Goal: Information Seeking & Learning: Compare options

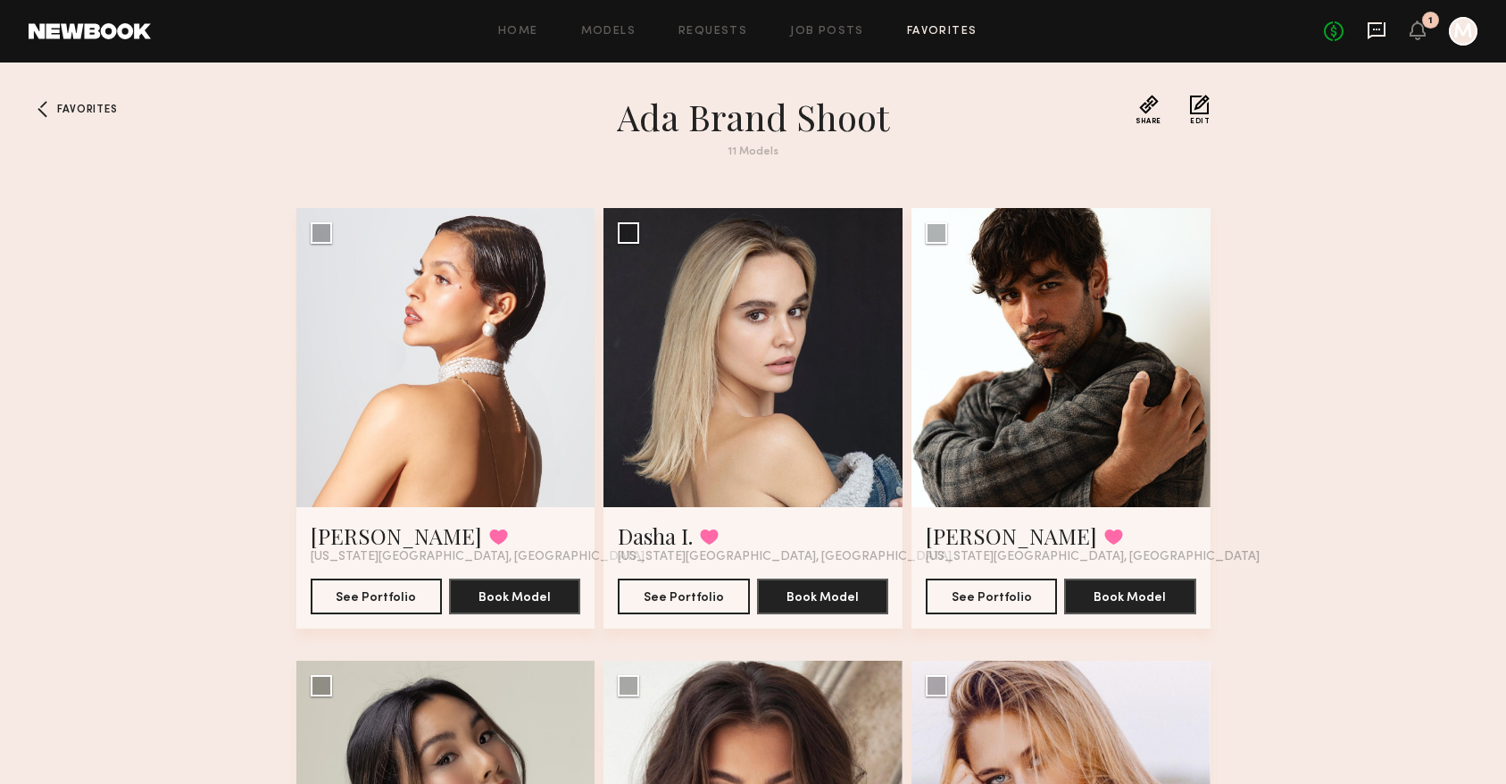
click at [1372, 30] on icon at bounding box center [1376, 31] width 20 height 20
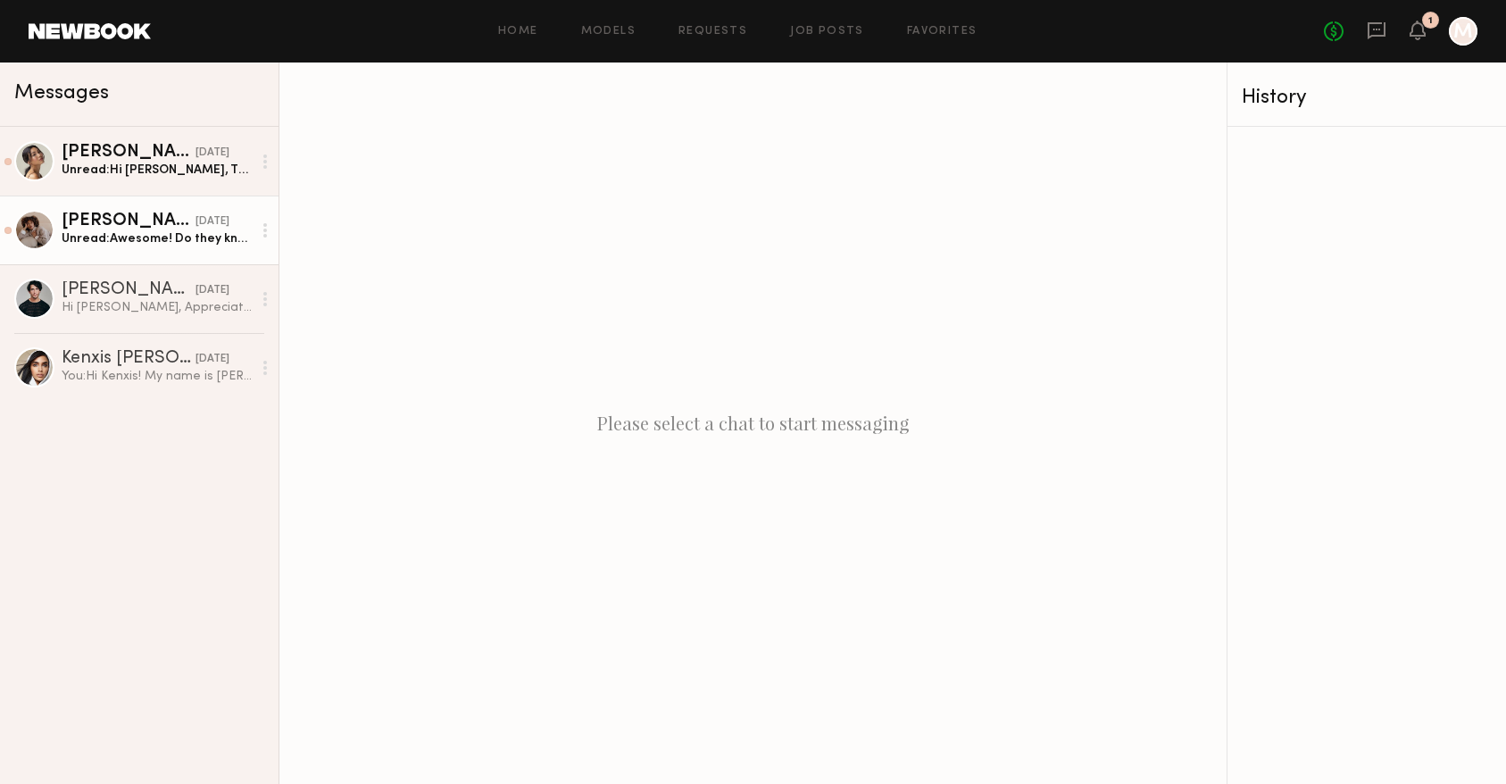
click at [172, 225] on div "[PERSON_NAME]" at bounding box center [129, 221] width 134 height 18
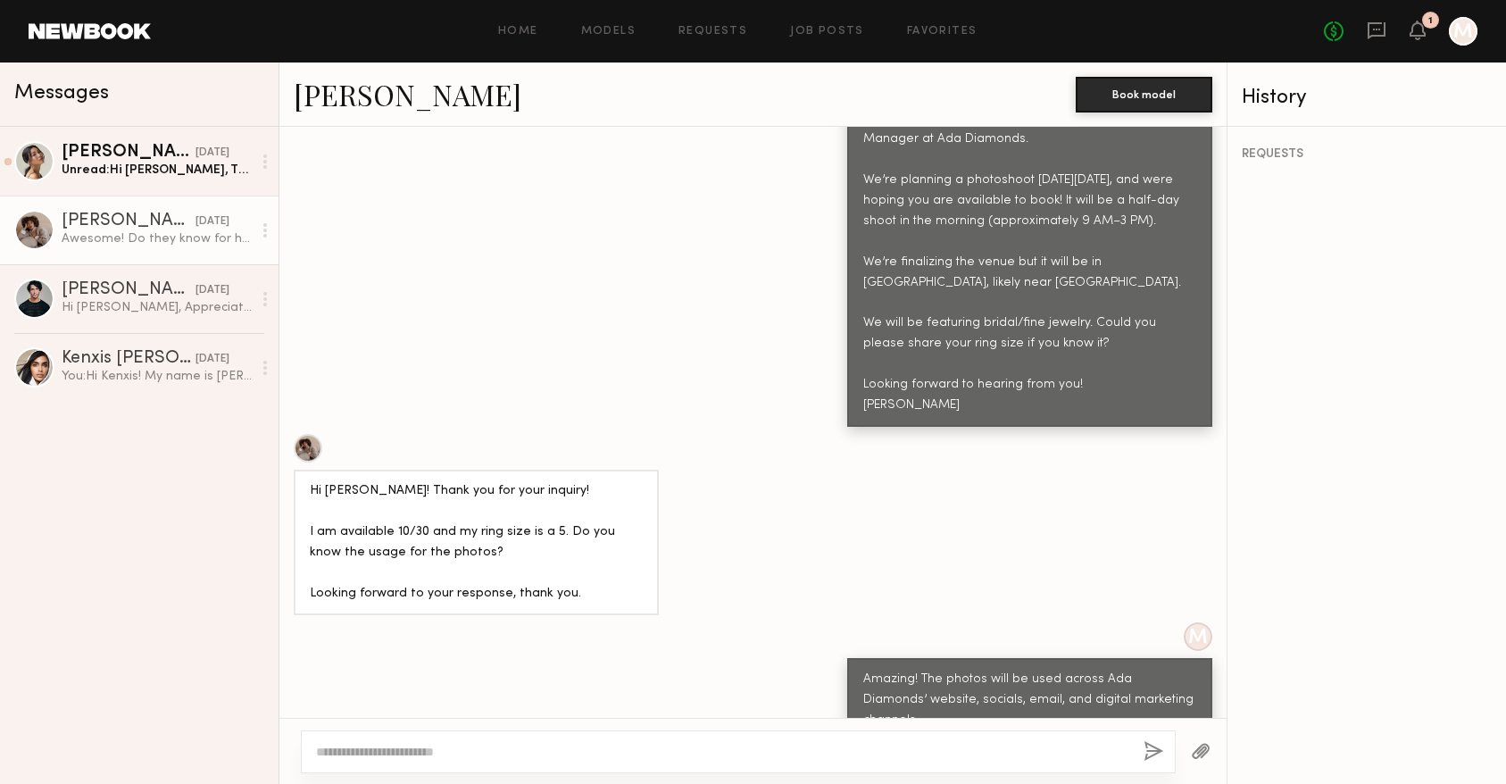
scroll to position [872, 0]
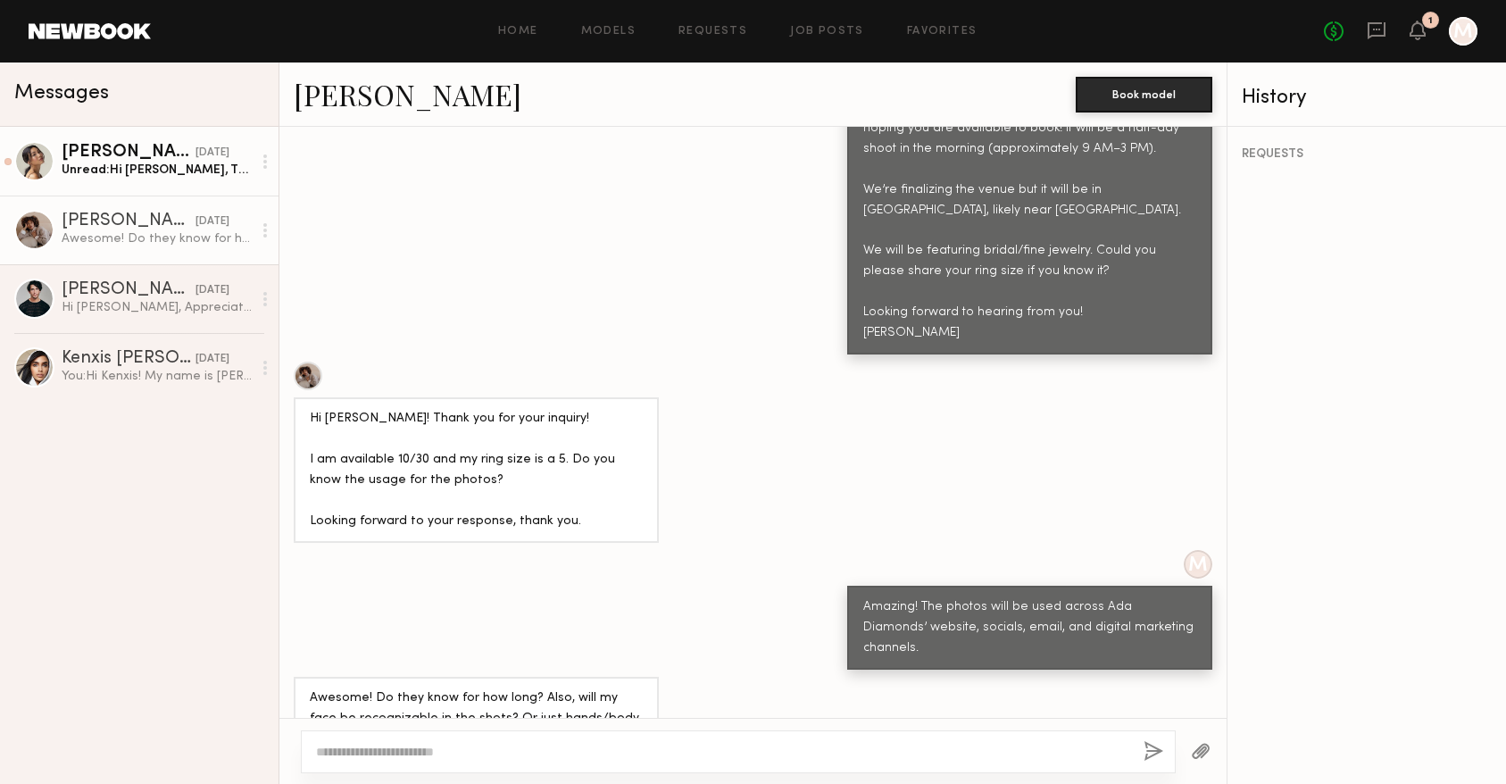
click at [132, 165] on div "Unread: Hi [PERSON_NAME], Thank you so much for reaching out. That’s so excitin…" at bounding box center [157, 170] width 190 height 17
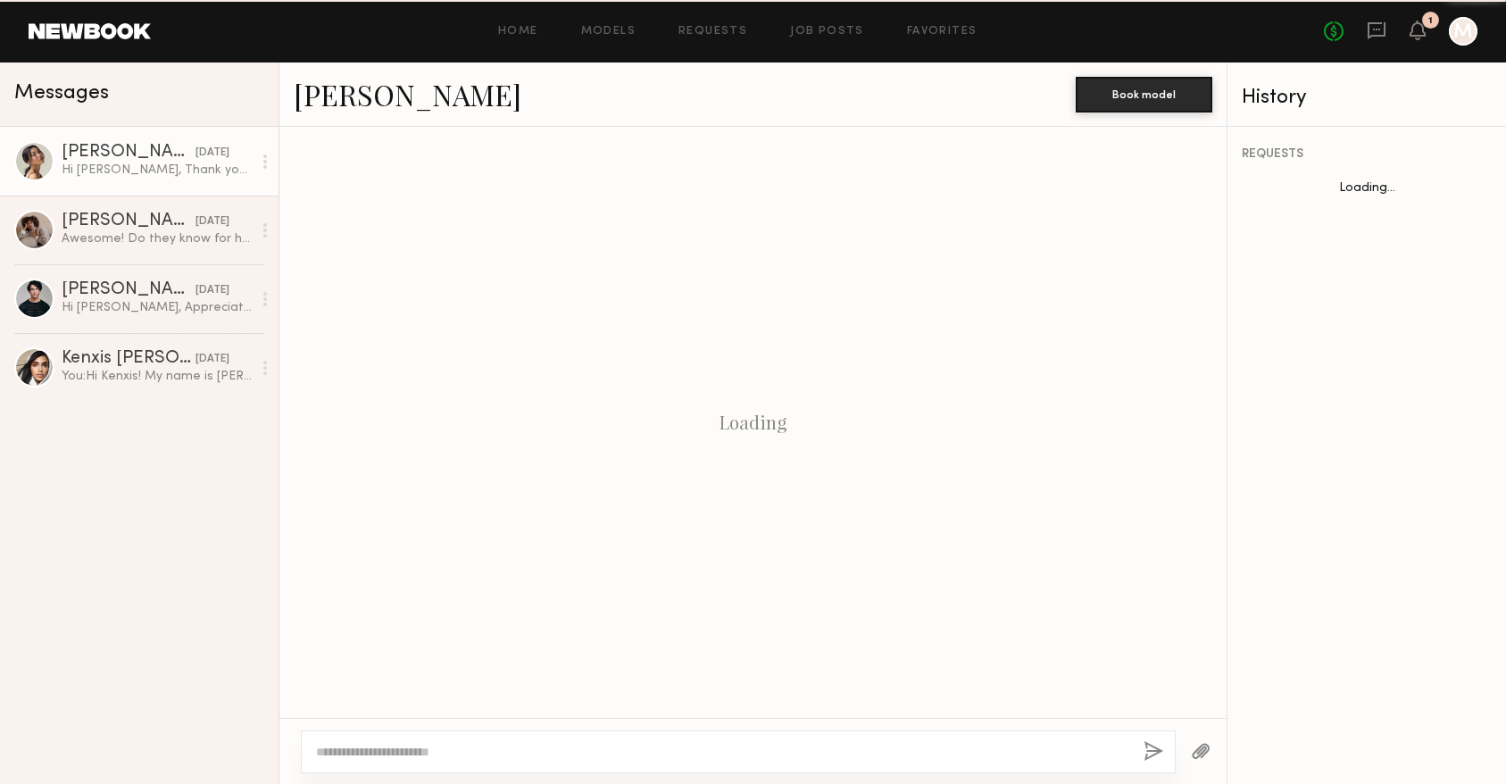
scroll to position [844, 0]
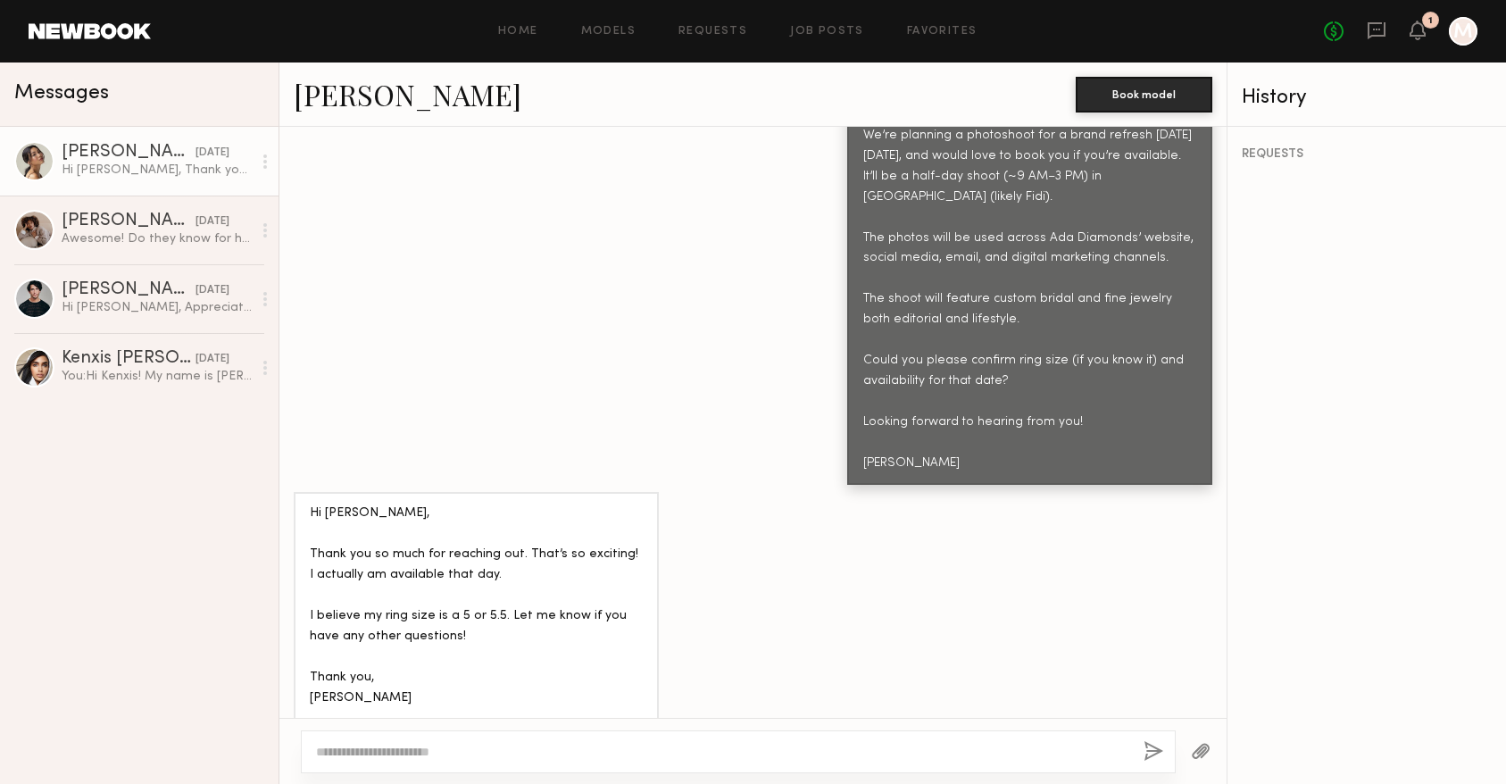
click at [21, 154] on div at bounding box center [34, 161] width 40 height 40
click at [48, 152] on div at bounding box center [34, 161] width 40 height 40
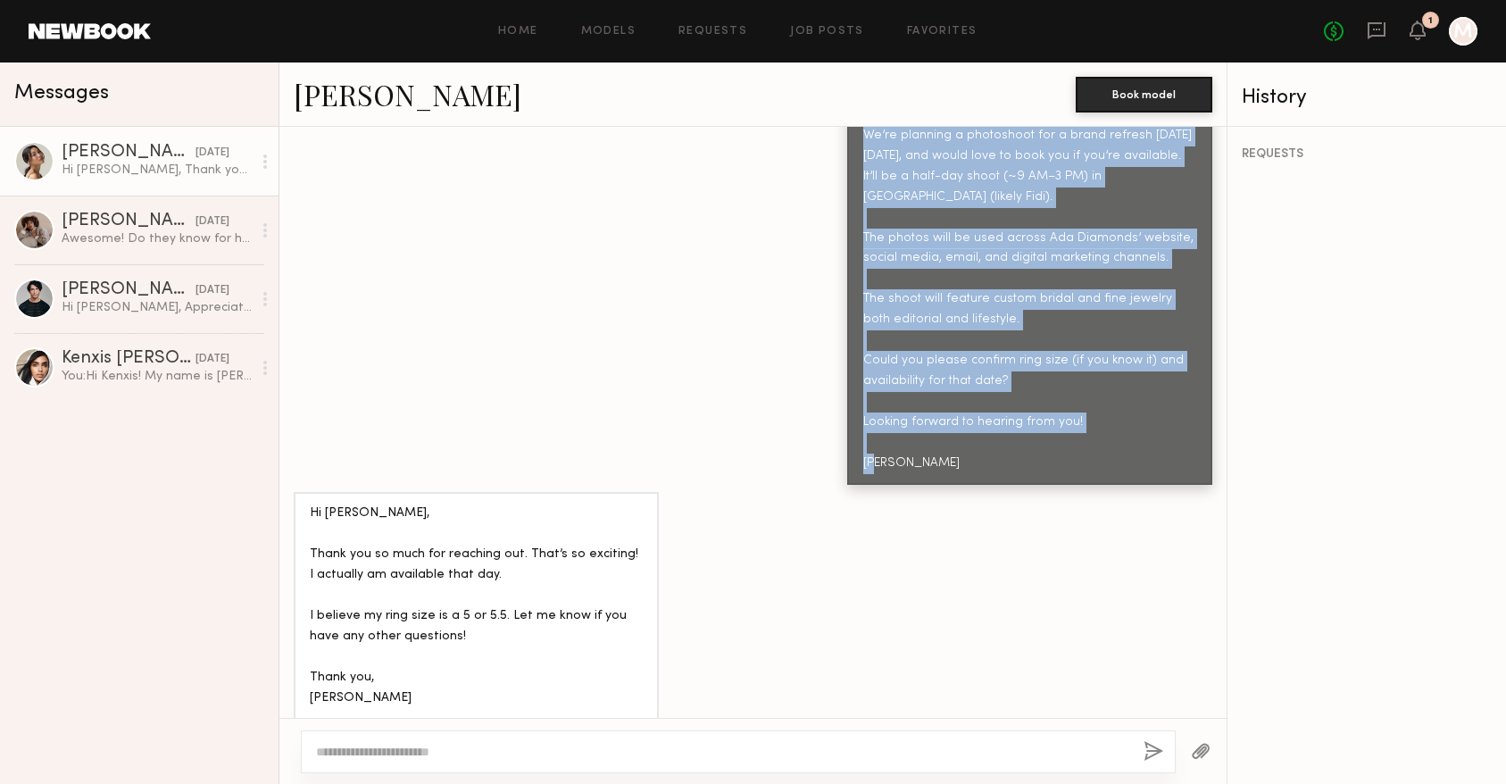
drag, startPoint x: 859, startPoint y: 214, endPoint x: 1117, endPoint y: 467, distance: 361.6
click at [1117, 467] on div "Hi [PERSON_NAME]! My name is [PERSON_NAME] and I’m the Marketing Manager at Ada…" at bounding box center [1029, 248] width 365 height 473
copy div "Hi [PERSON_NAME]! My name is [PERSON_NAME] and I’m the Marketing Manager at Ada…"
click at [1459, 30] on div at bounding box center [1462, 31] width 29 height 29
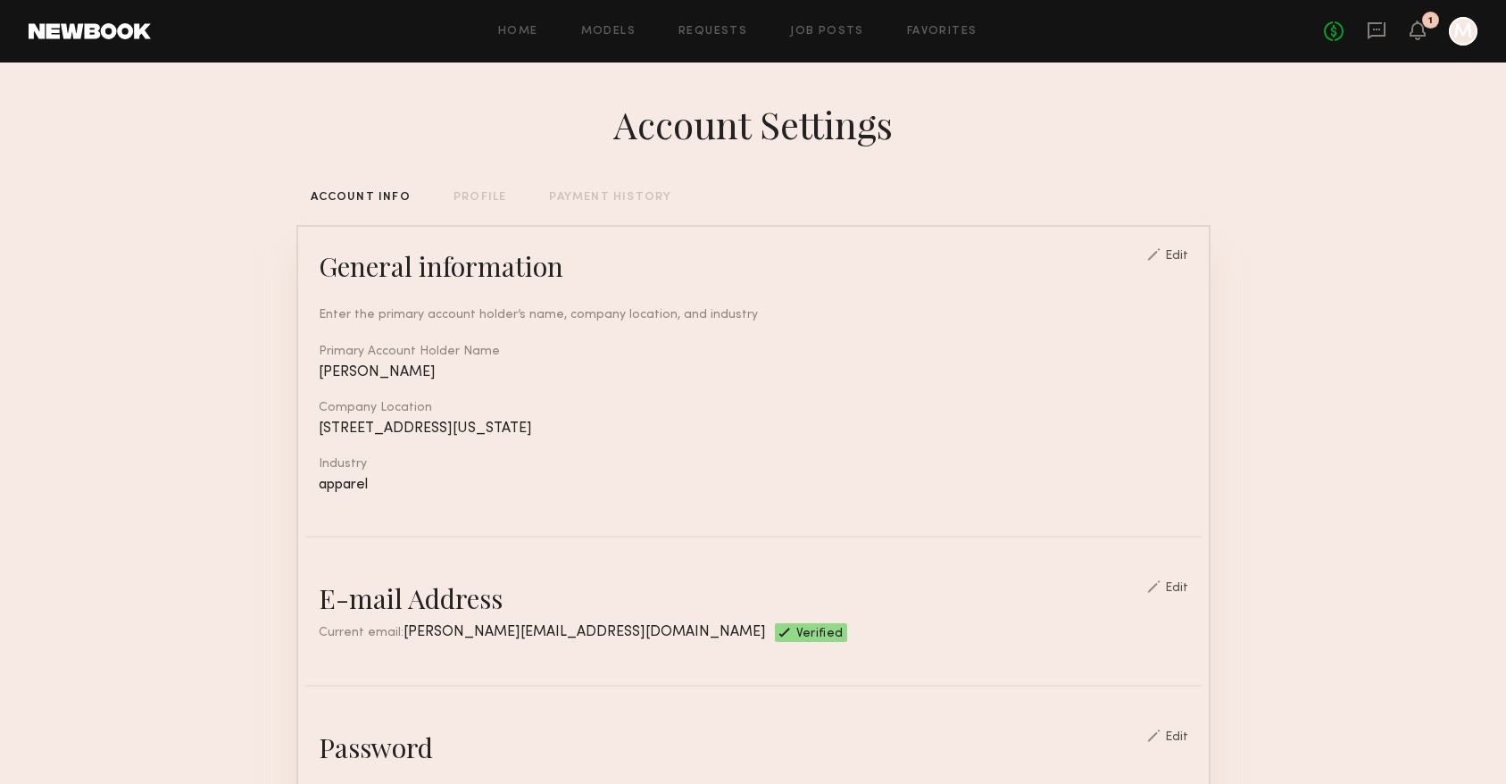
click at [67, 26] on link at bounding box center [90, 31] width 122 height 16
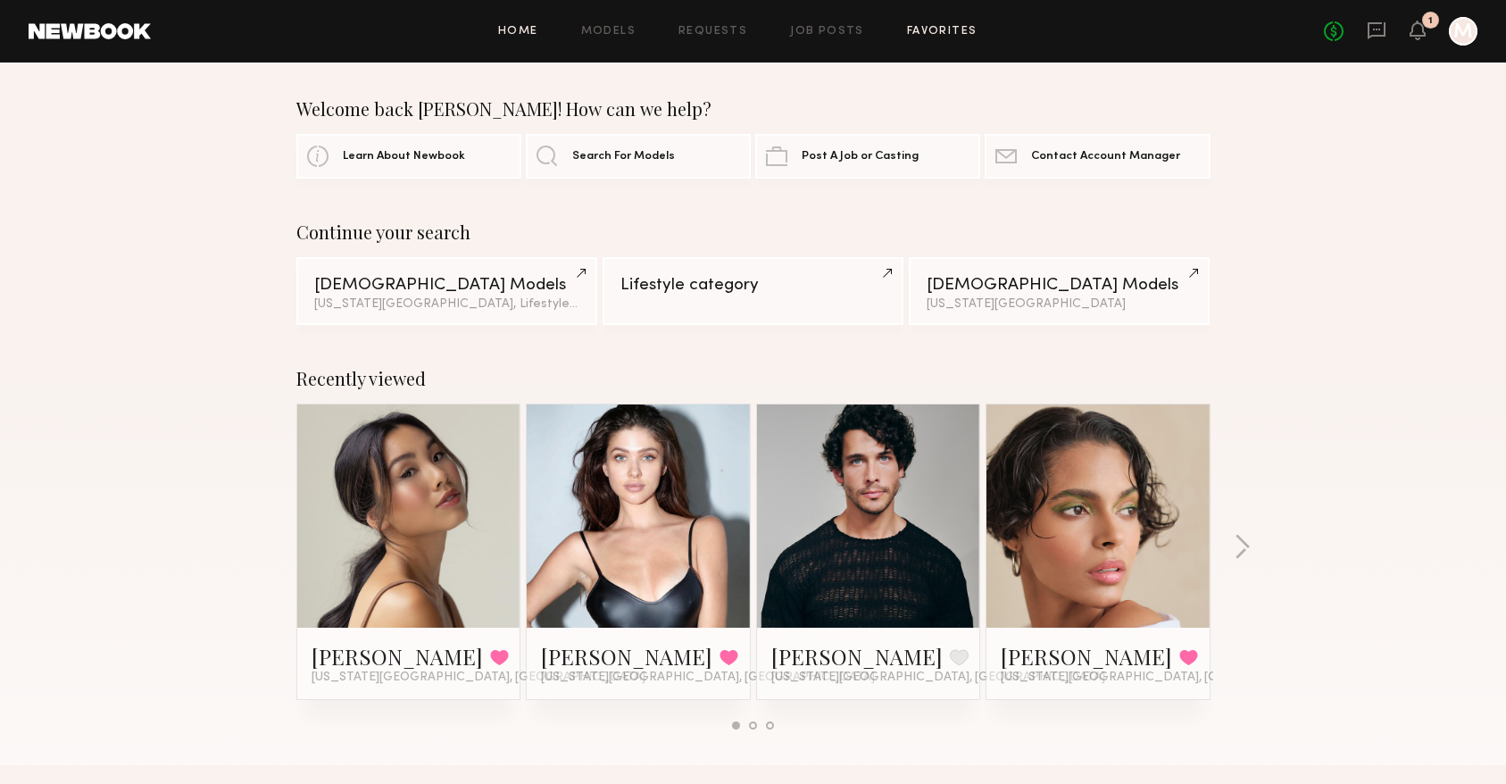
click at [927, 29] on link "Favorites" at bounding box center [942, 32] width 71 height 12
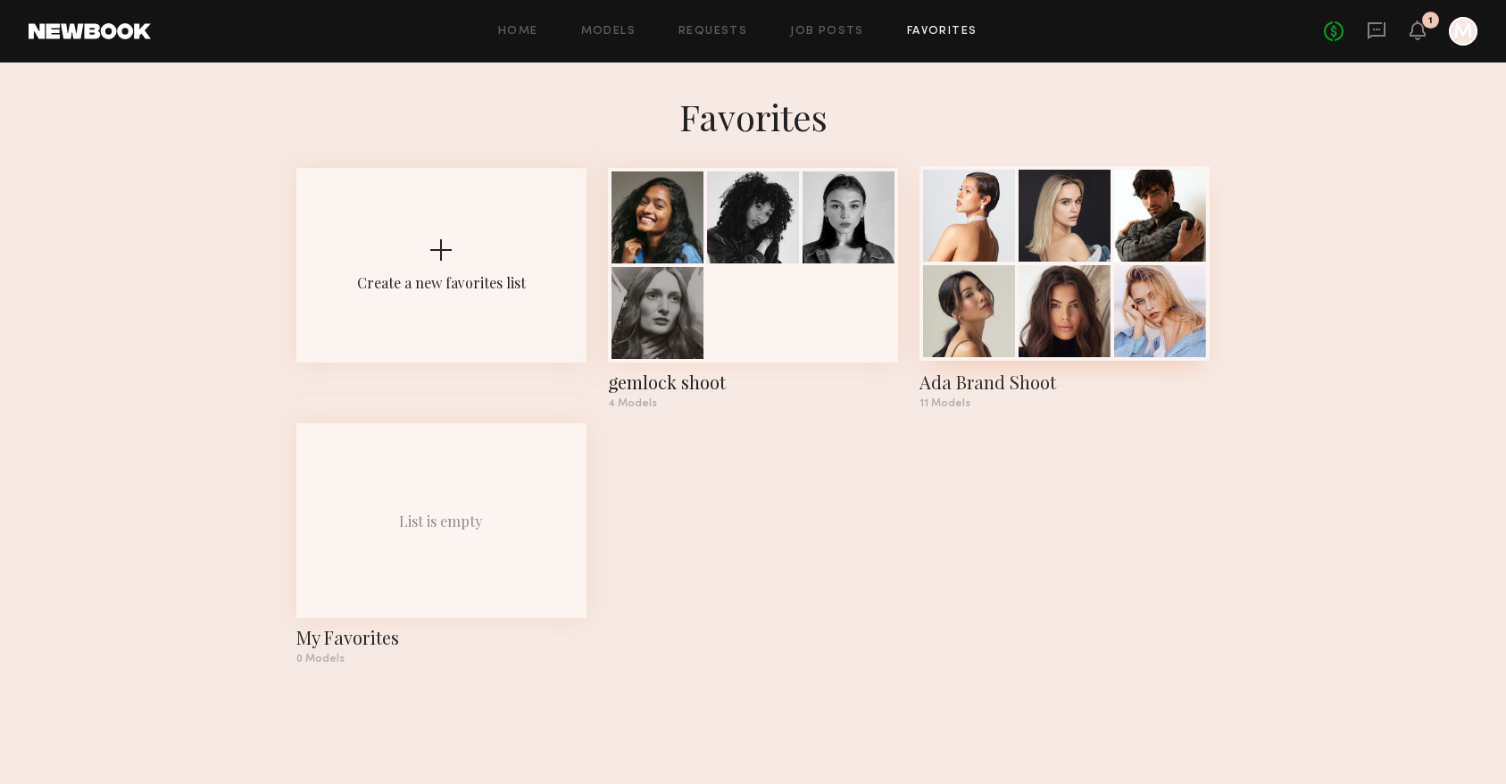
click at [1035, 275] on div at bounding box center [1064, 311] width 92 height 92
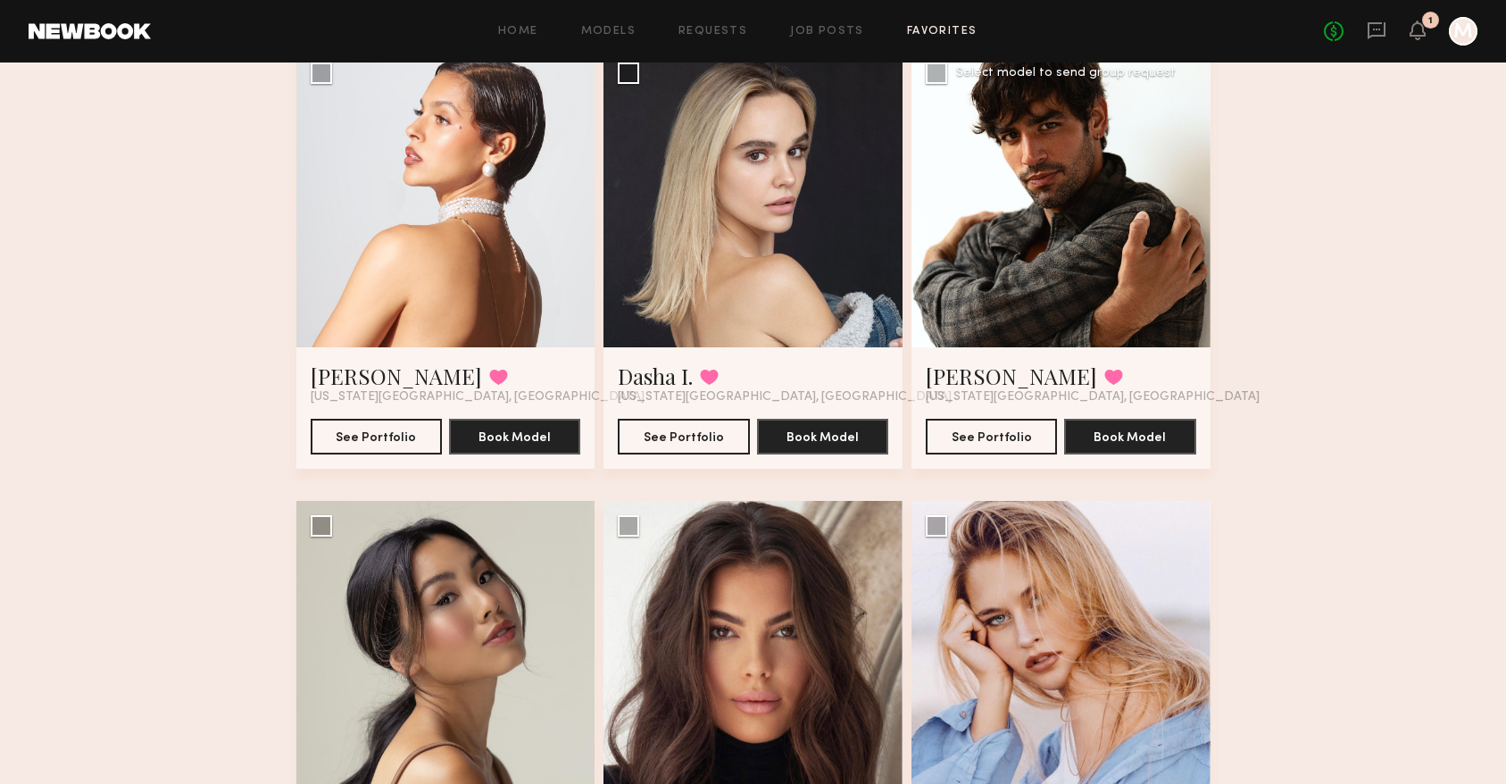
scroll to position [143, 0]
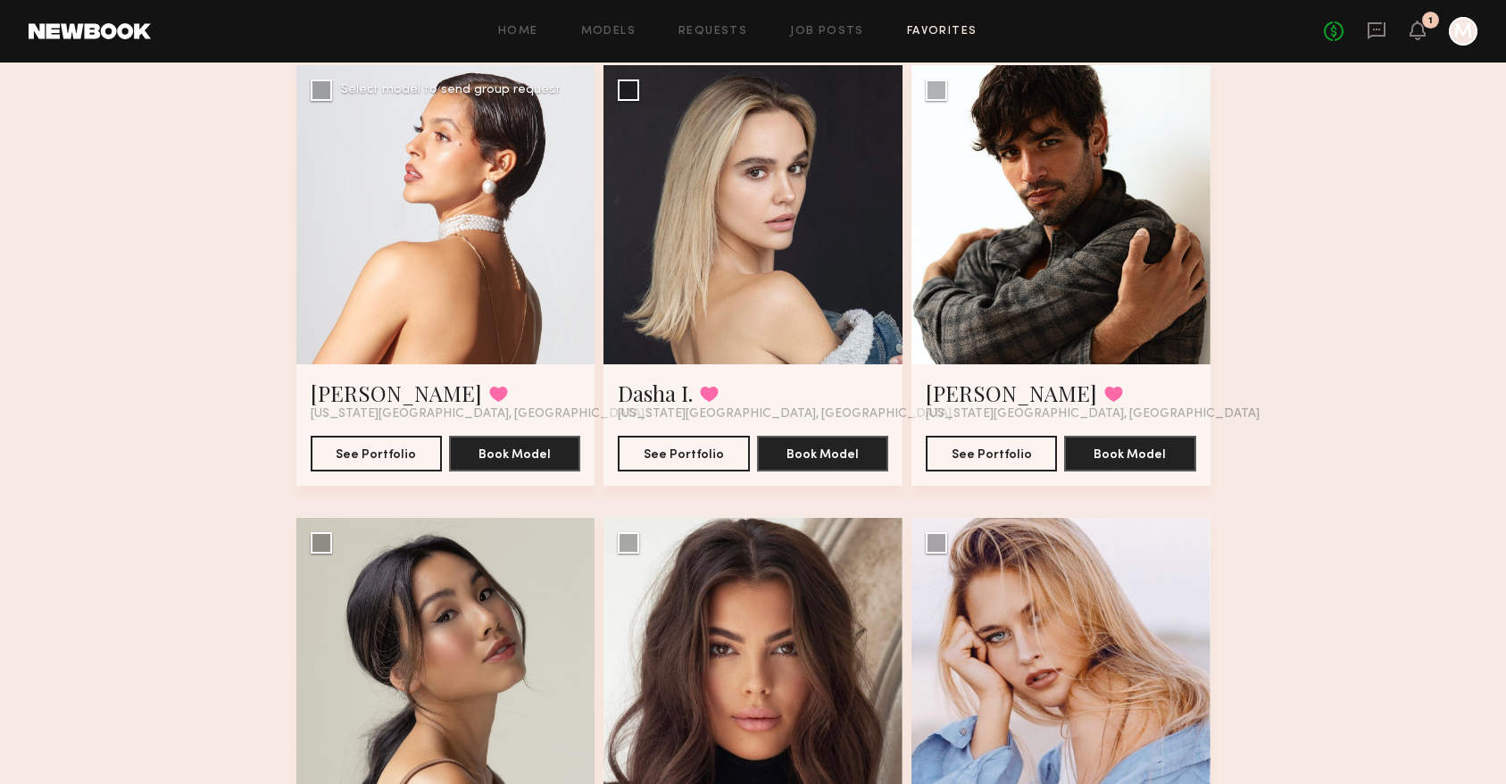
click at [394, 253] on div at bounding box center [445, 214] width 299 height 299
click at [521, 161] on div at bounding box center [445, 214] width 299 height 299
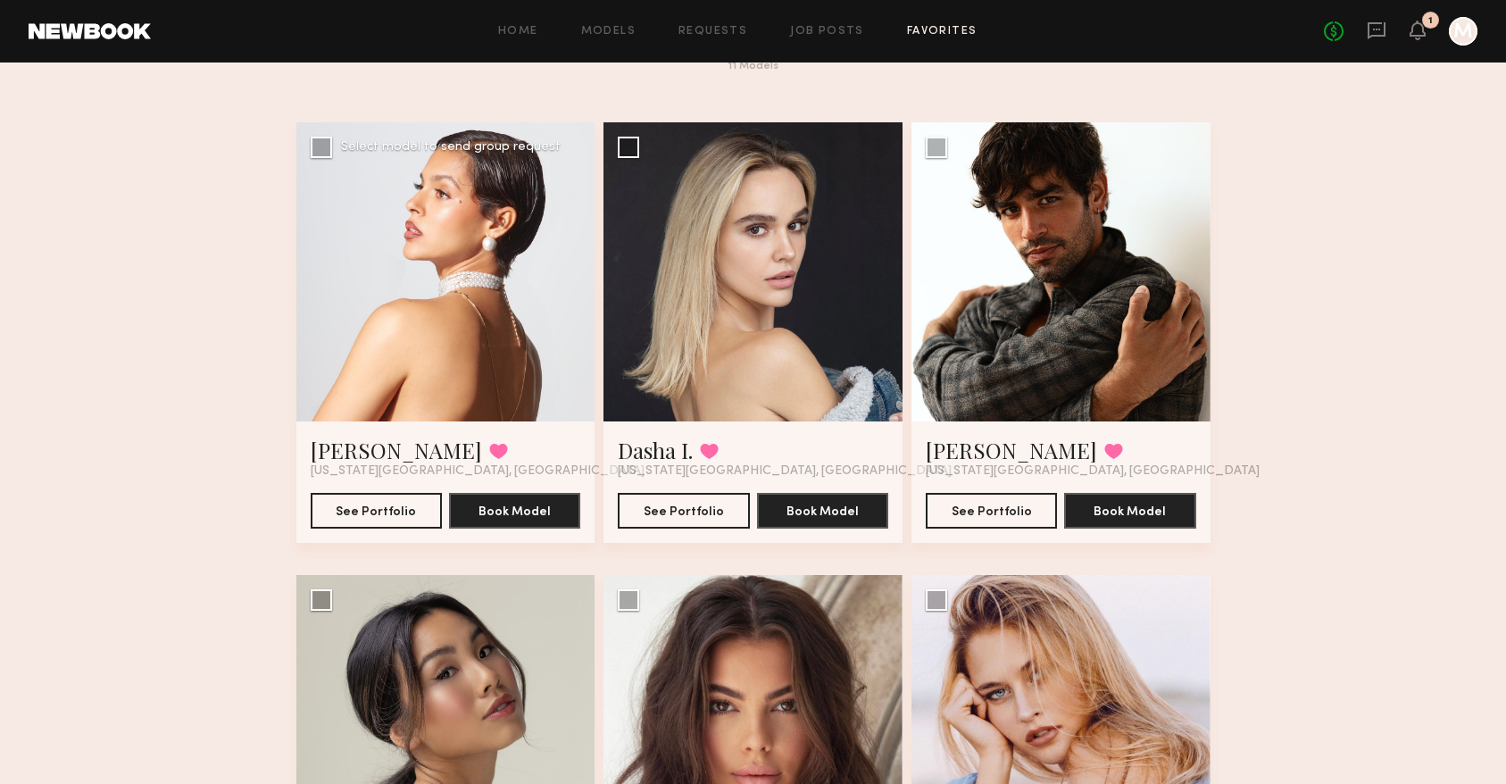
scroll to position [84, 0]
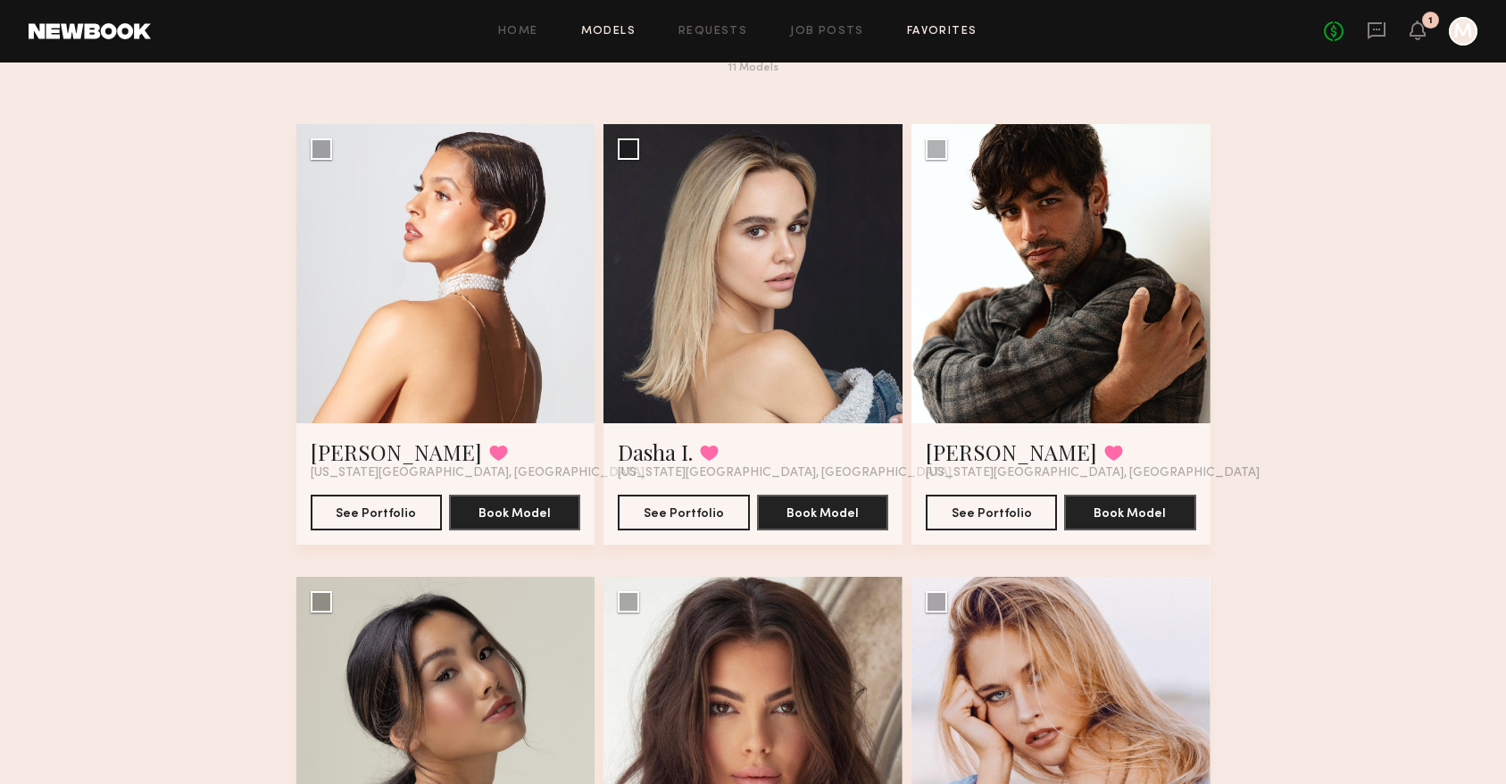
click at [626, 30] on link "Models" at bounding box center [608, 32] width 54 height 12
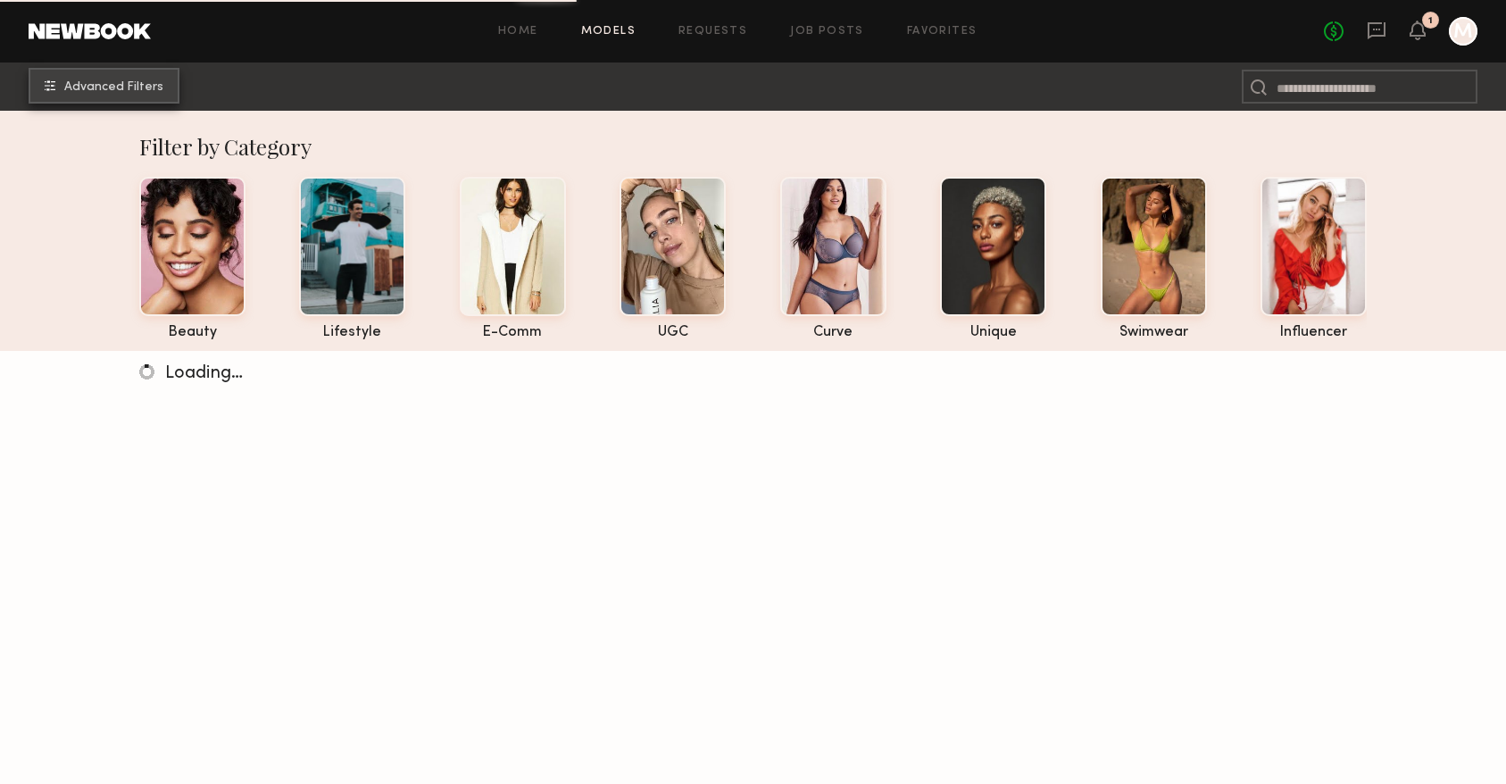
click at [105, 81] on span "Advanced Filters" at bounding box center [113, 87] width 99 height 12
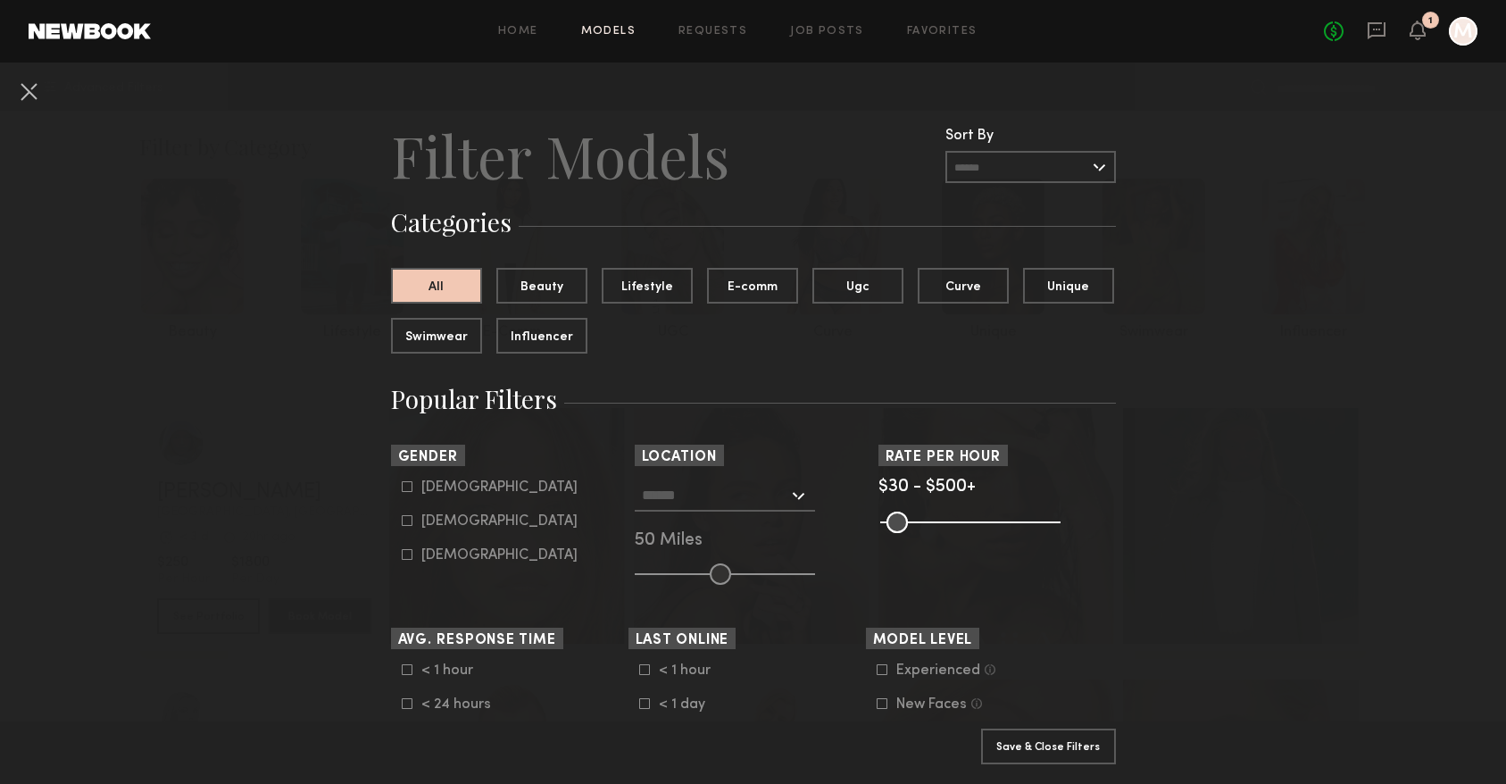
click at [429, 489] on div "[DEMOGRAPHIC_DATA]" at bounding box center [499, 487] width 156 height 11
type input "*"
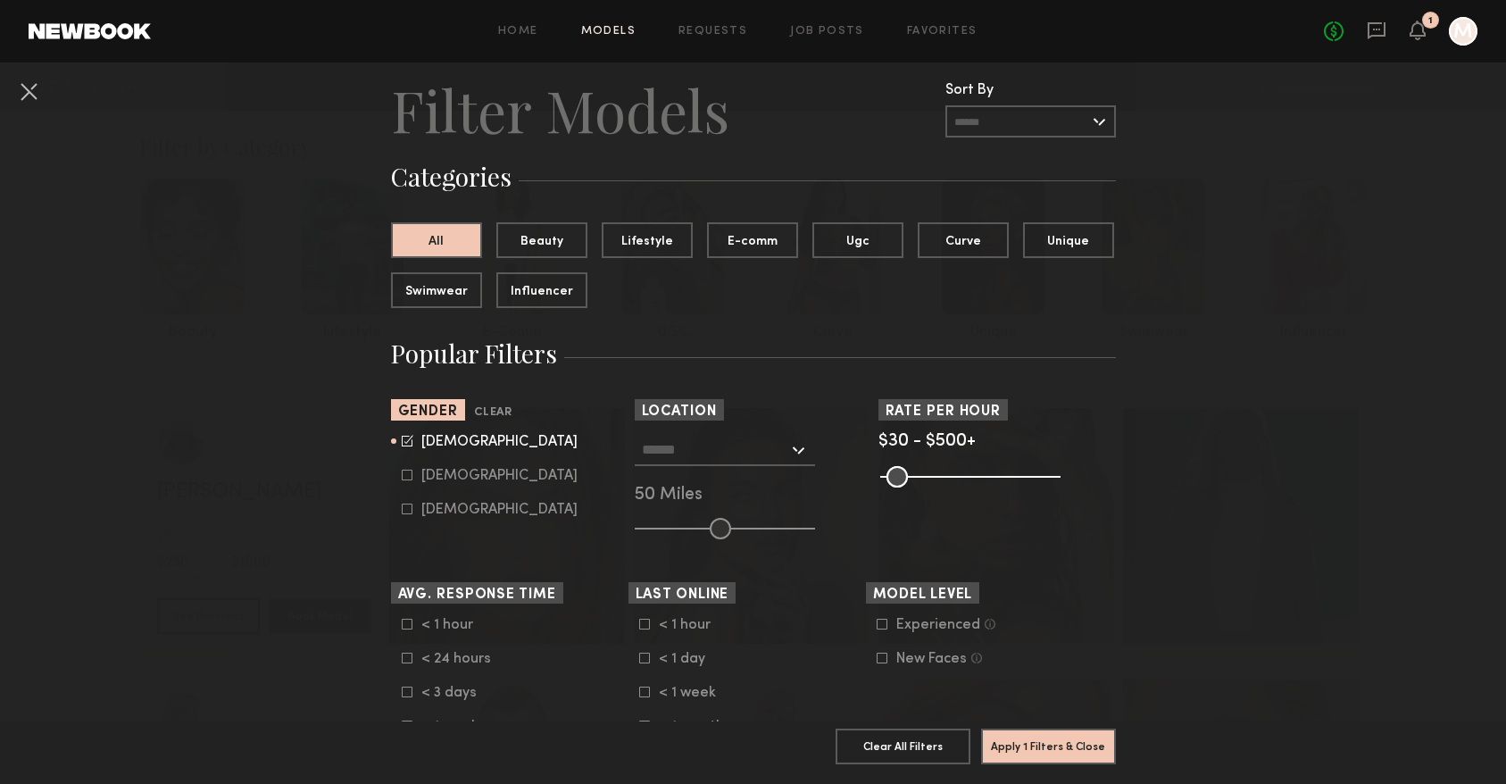
scroll to position [46, 0]
click at [706, 504] on div "[GEOGRAPHIC_DATA], [GEOGRAPHIC_DATA] [US_STATE][GEOGRAPHIC_DATA], [GEOGRAPHIC_D…" at bounding box center [753, 485] width 237 height 105
click at [718, 434] on input "text" at bounding box center [715, 448] width 146 height 30
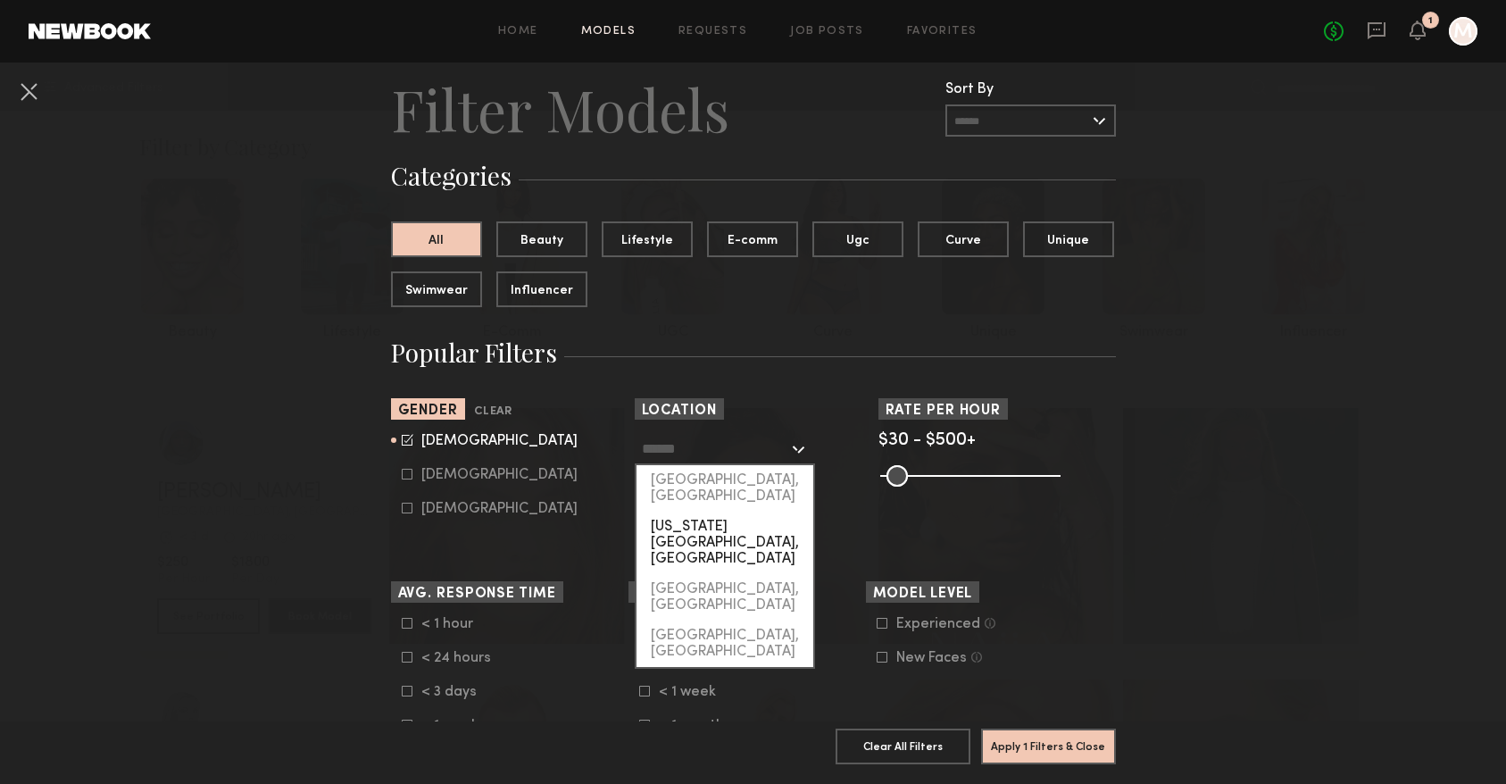
click at [706, 511] on div "[US_STATE][GEOGRAPHIC_DATA], [GEOGRAPHIC_DATA]" at bounding box center [724, 542] width 177 height 62
type input "**********"
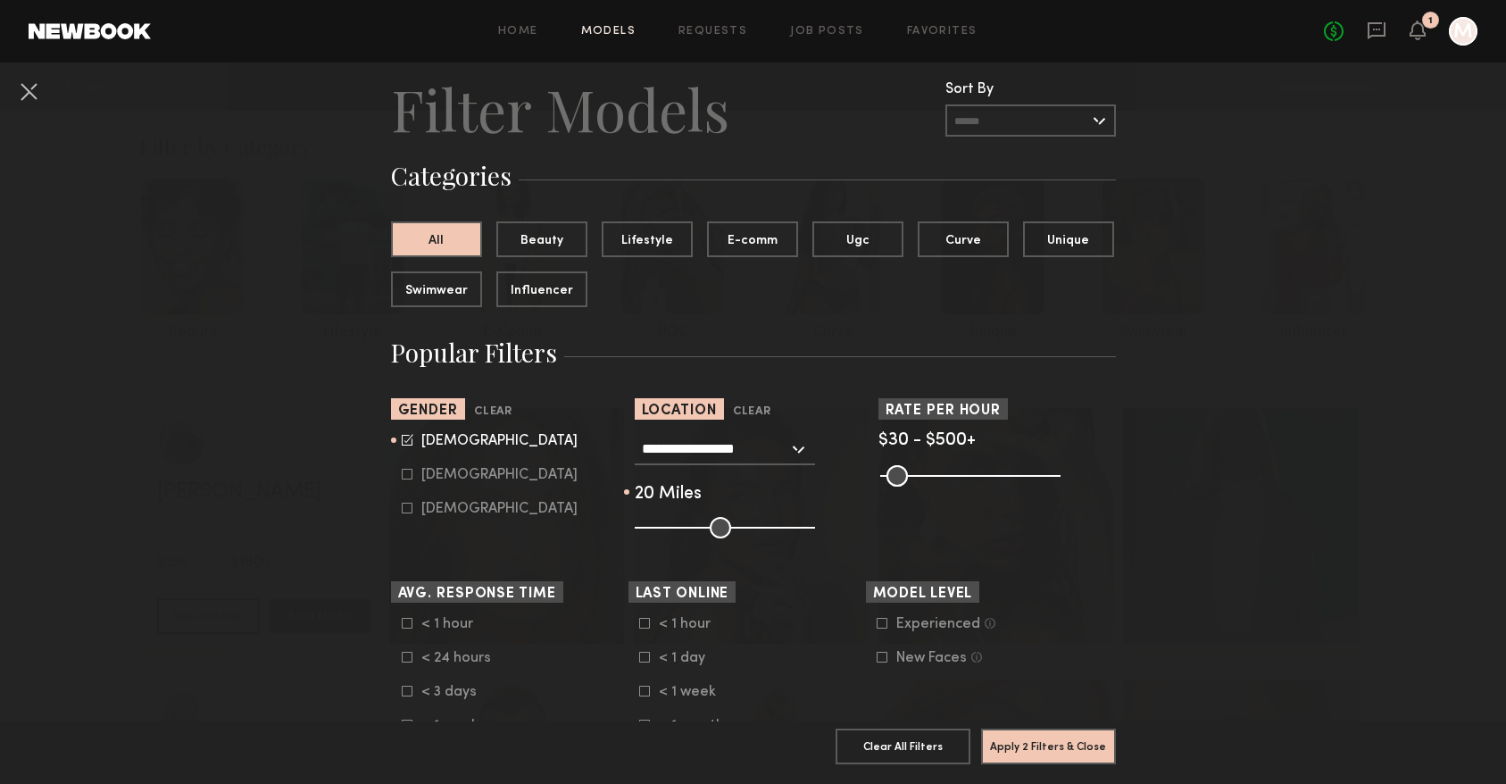
type input "**"
drag, startPoint x: 718, startPoint y: 519, endPoint x: 669, endPoint y: 518, distance: 49.1
click at [669, 518] on input "range" at bounding box center [725, 527] width 180 height 21
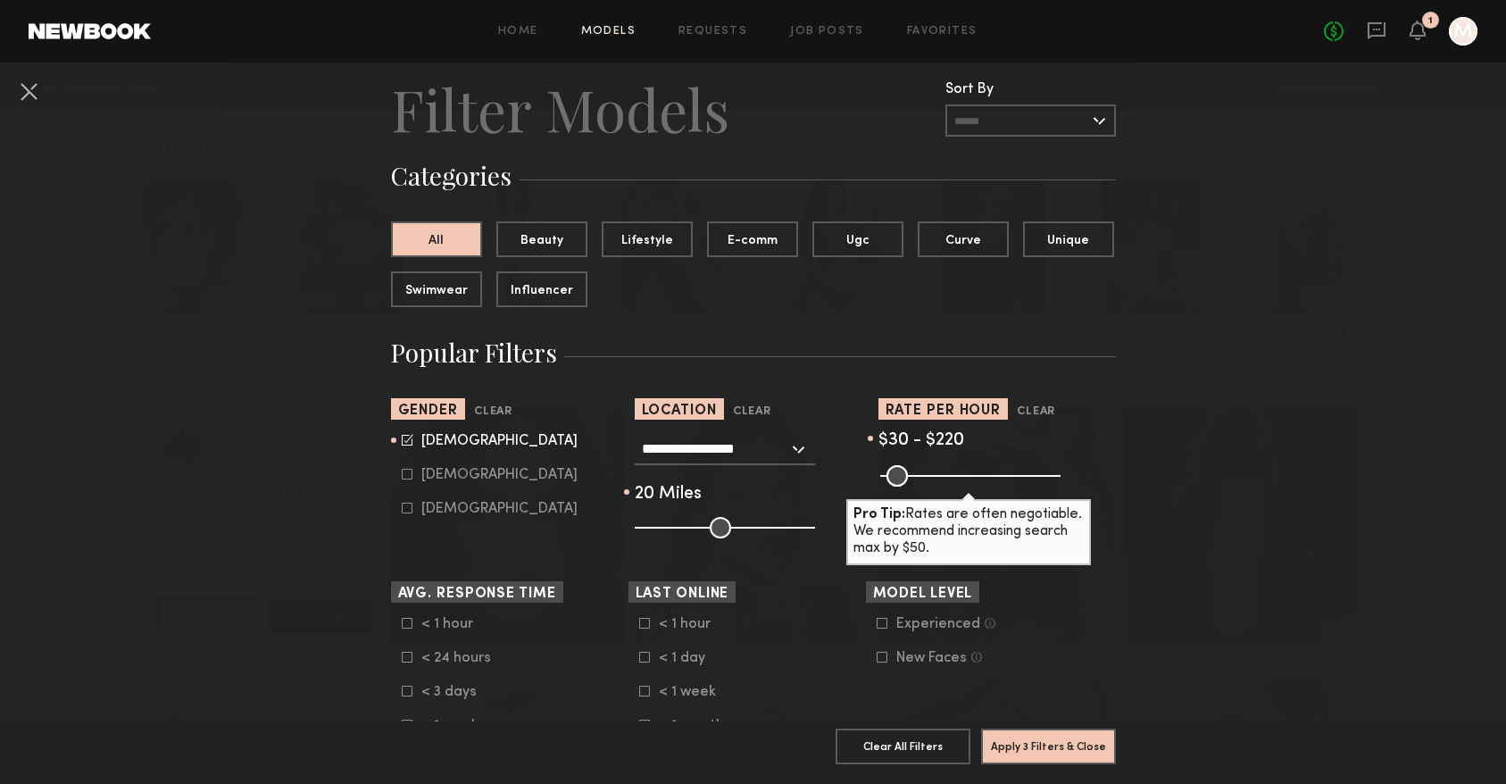
drag, startPoint x: 1042, startPoint y: 481, endPoint x: 956, endPoint y: 487, distance: 86.8
type input "***"
click at [956, 486] on input "range" at bounding box center [970, 475] width 180 height 21
click at [1023, 749] on button "Apply 3 Filters & Close" at bounding box center [1048, 745] width 135 height 36
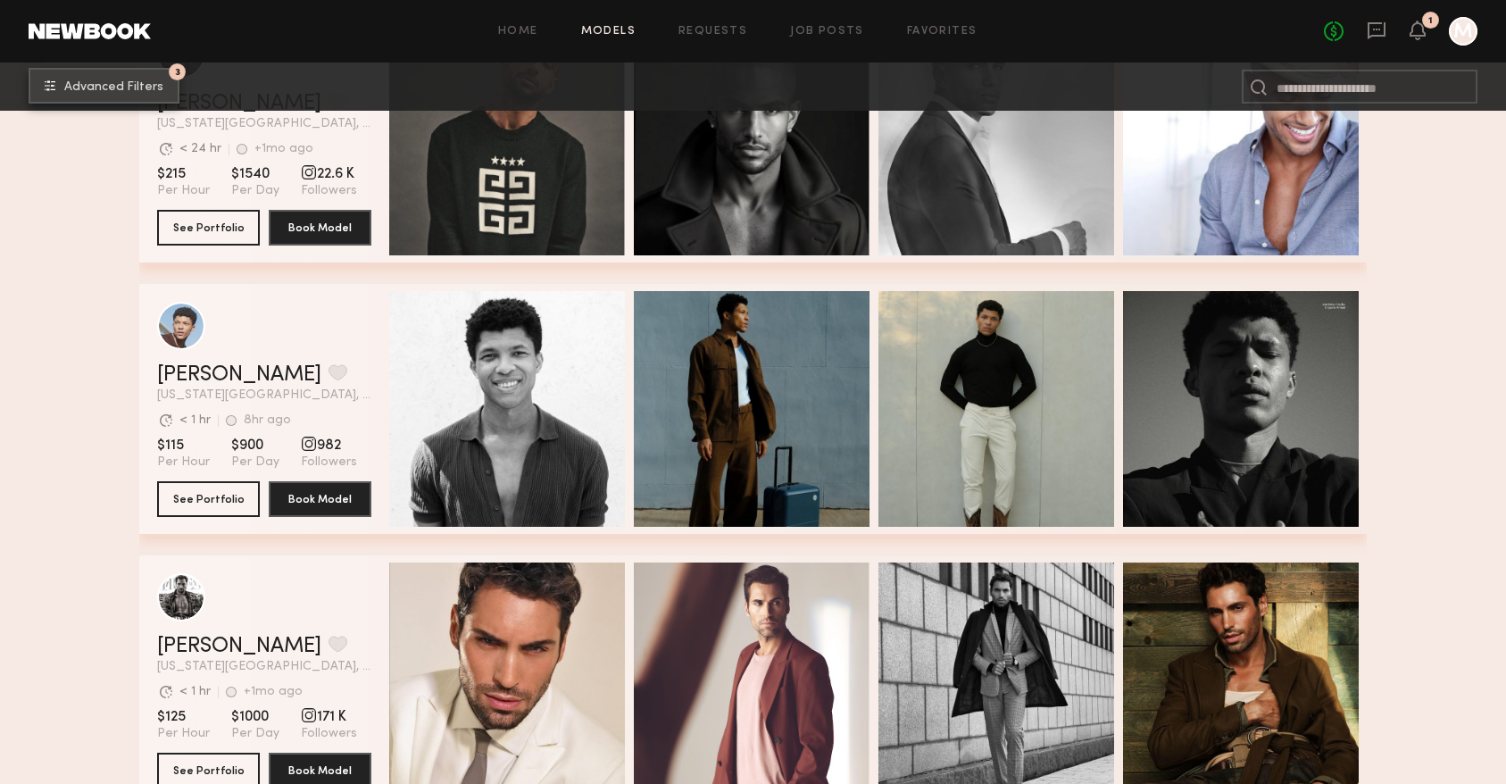
scroll to position [1759, 0]
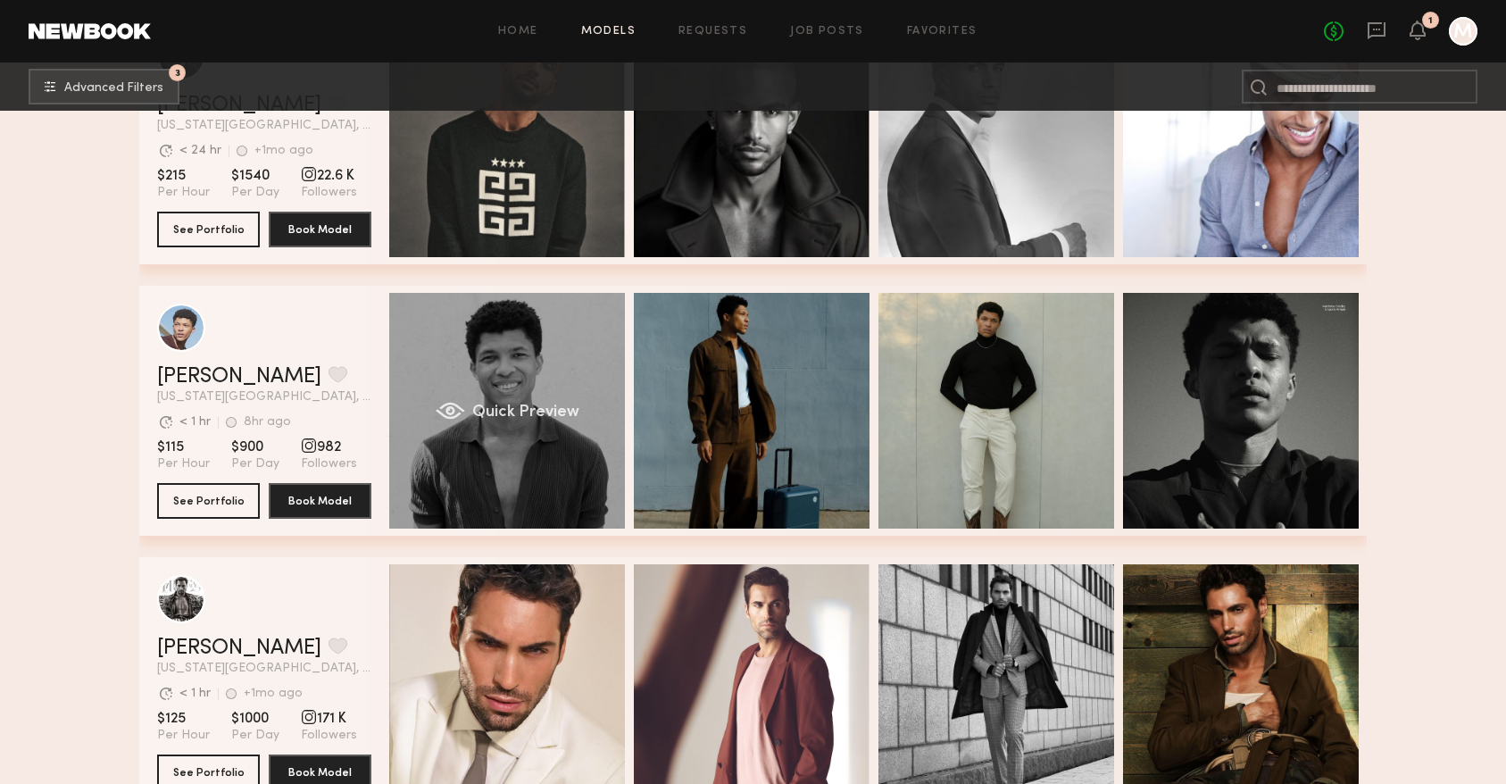
click at [590, 394] on div "Quick Preview" at bounding box center [507, 411] width 236 height 236
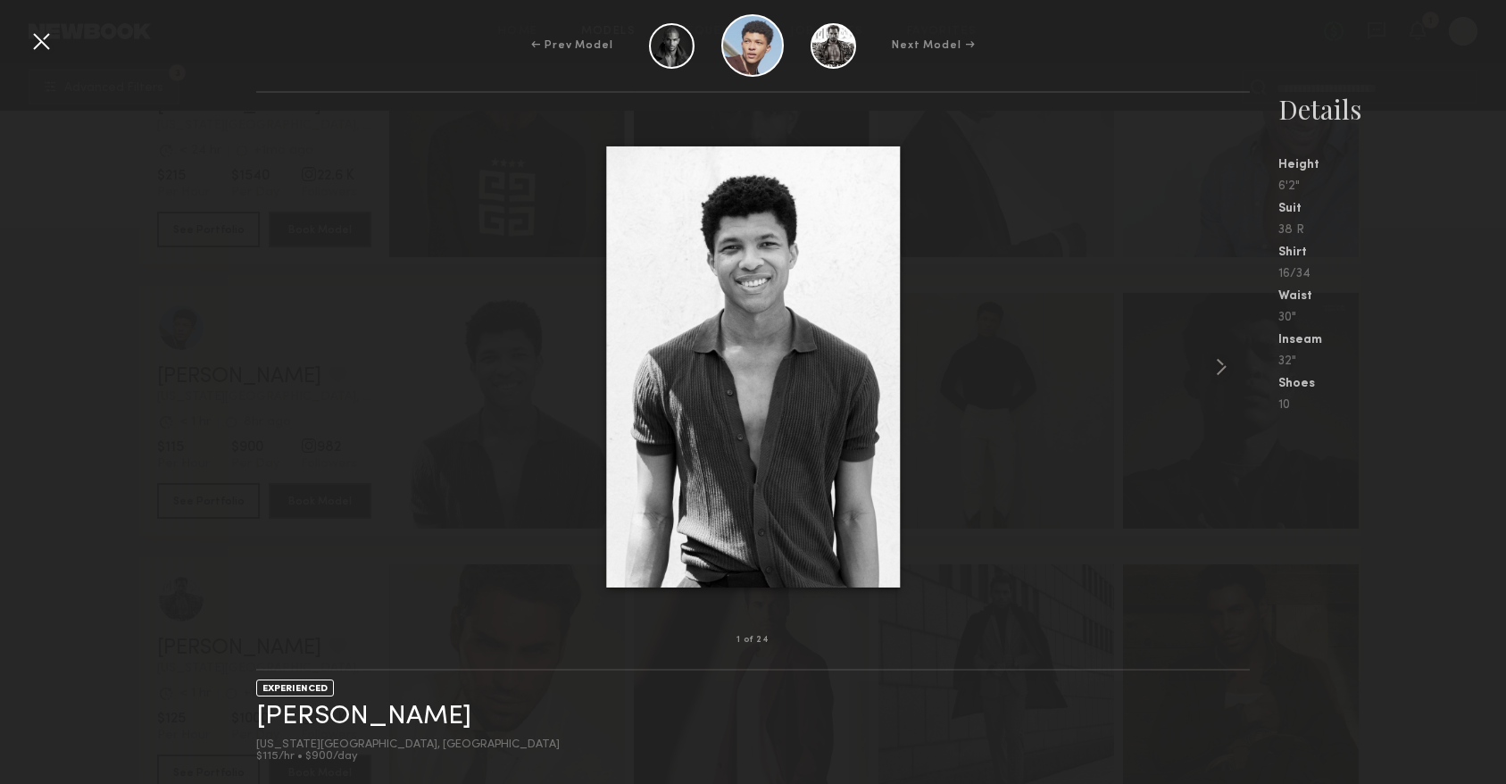
click at [1019, 490] on div at bounding box center [752, 366] width 993 height 490
click at [1048, 395] on div at bounding box center [752, 366] width 993 height 490
click at [1212, 363] on common-icon at bounding box center [1221, 367] width 29 height 29
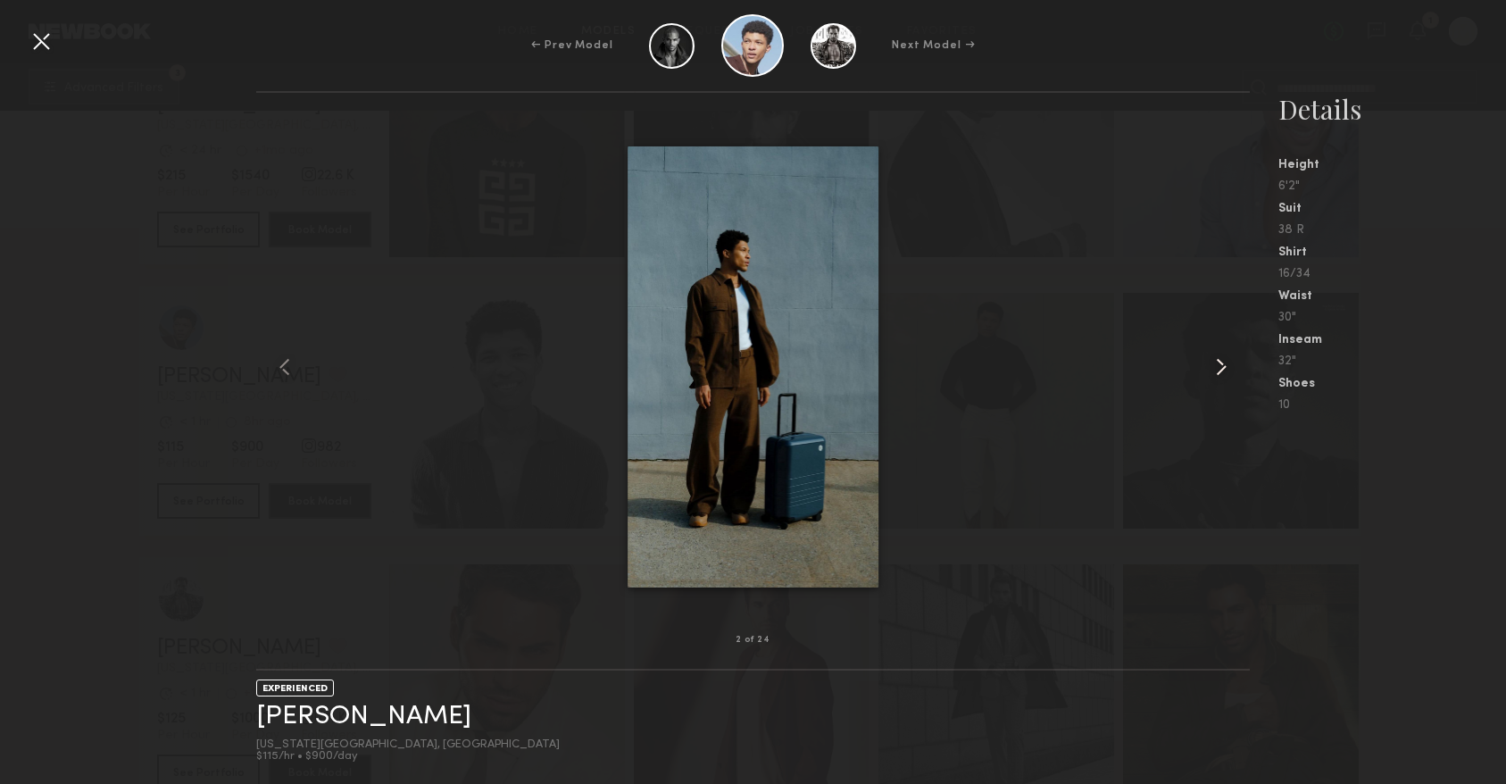
click at [1212, 362] on common-icon at bounding box center [1221, 367] width 29 height 29
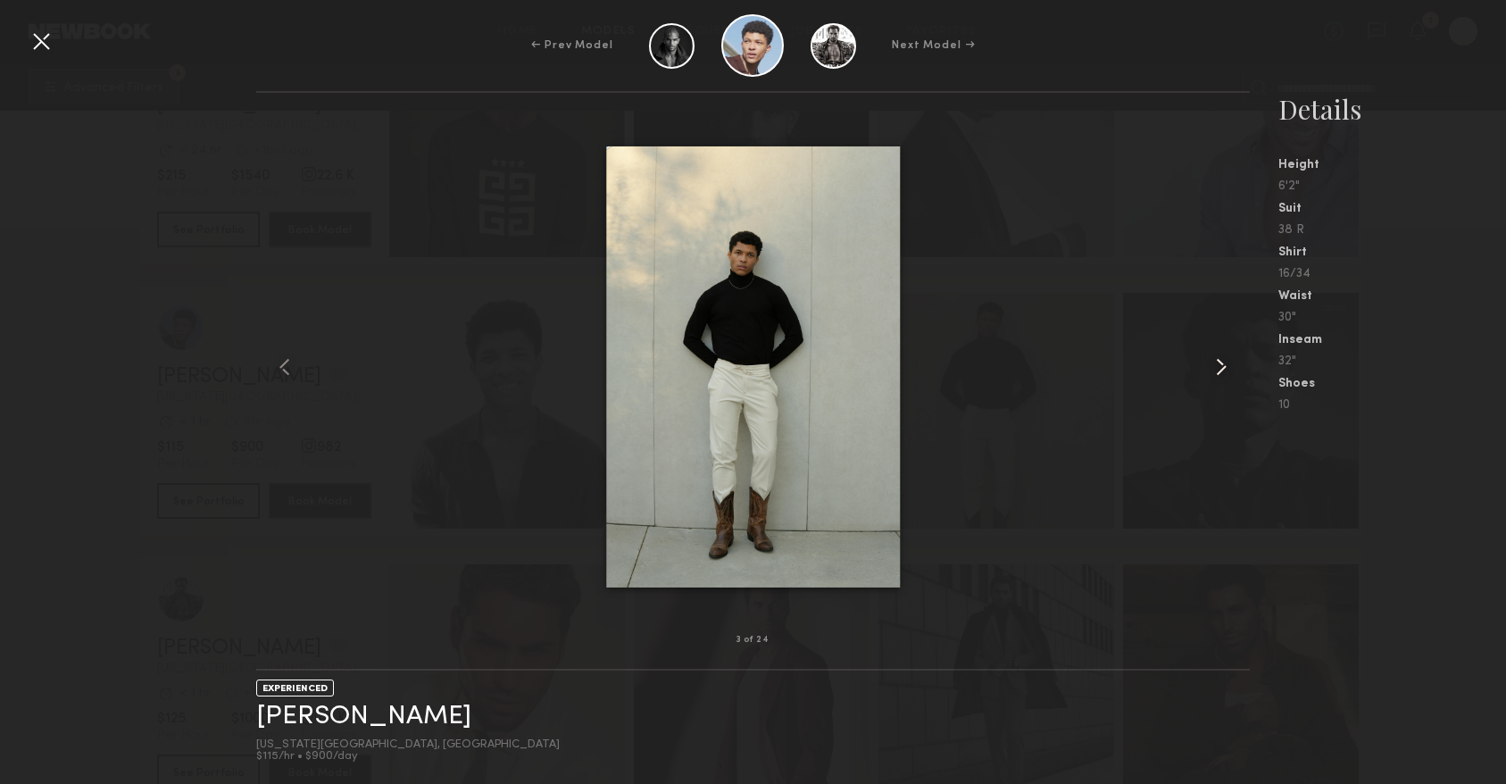
click at [1212, 362] on common-icon at bounding box center [1221, 367] width 29 height 29
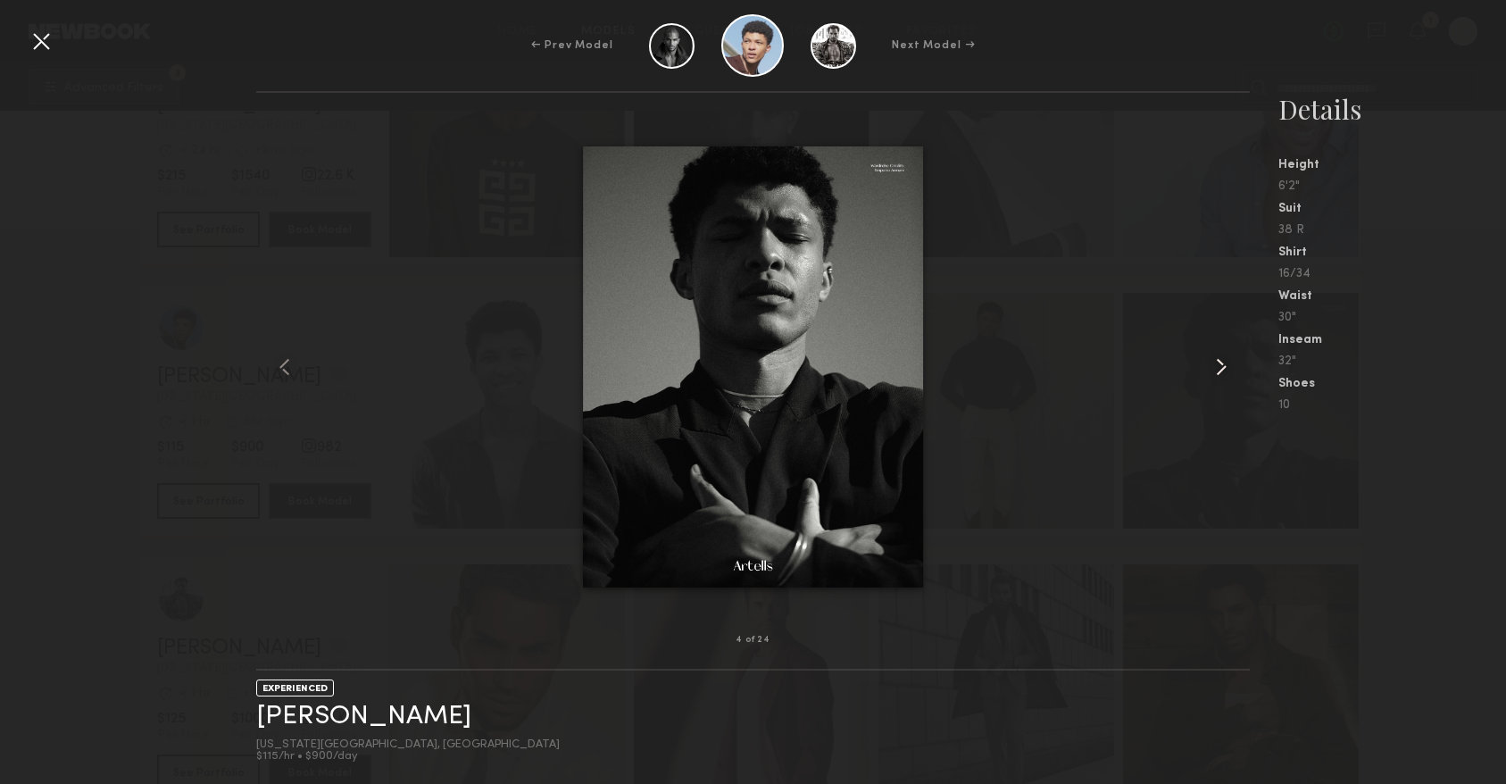
click at [1212, 362] on common-icon at bounding box center [1221, 367] width 29 height 29
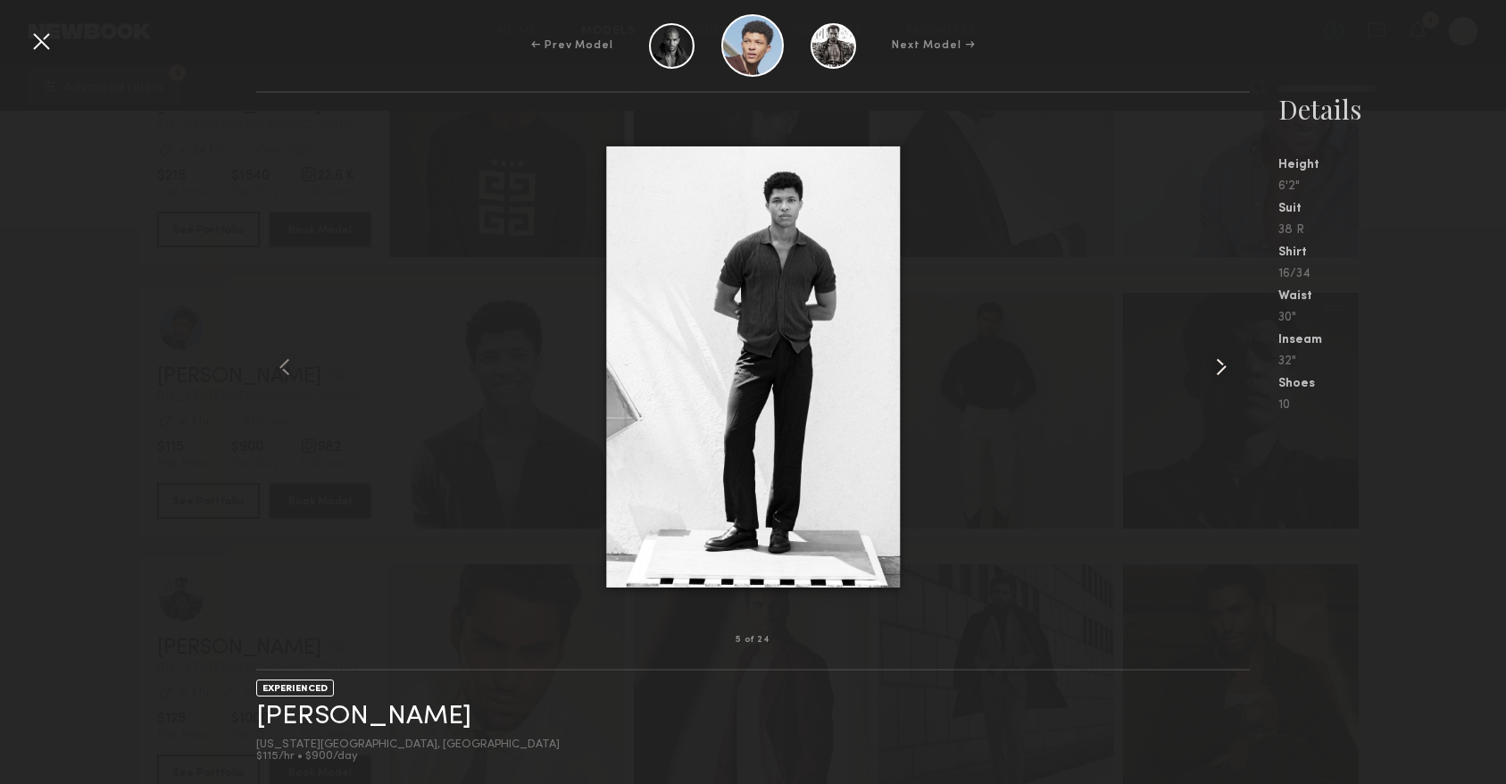
click at [1212, 362] on common-icon at bounding box center [1221, 367] width 29 height 29
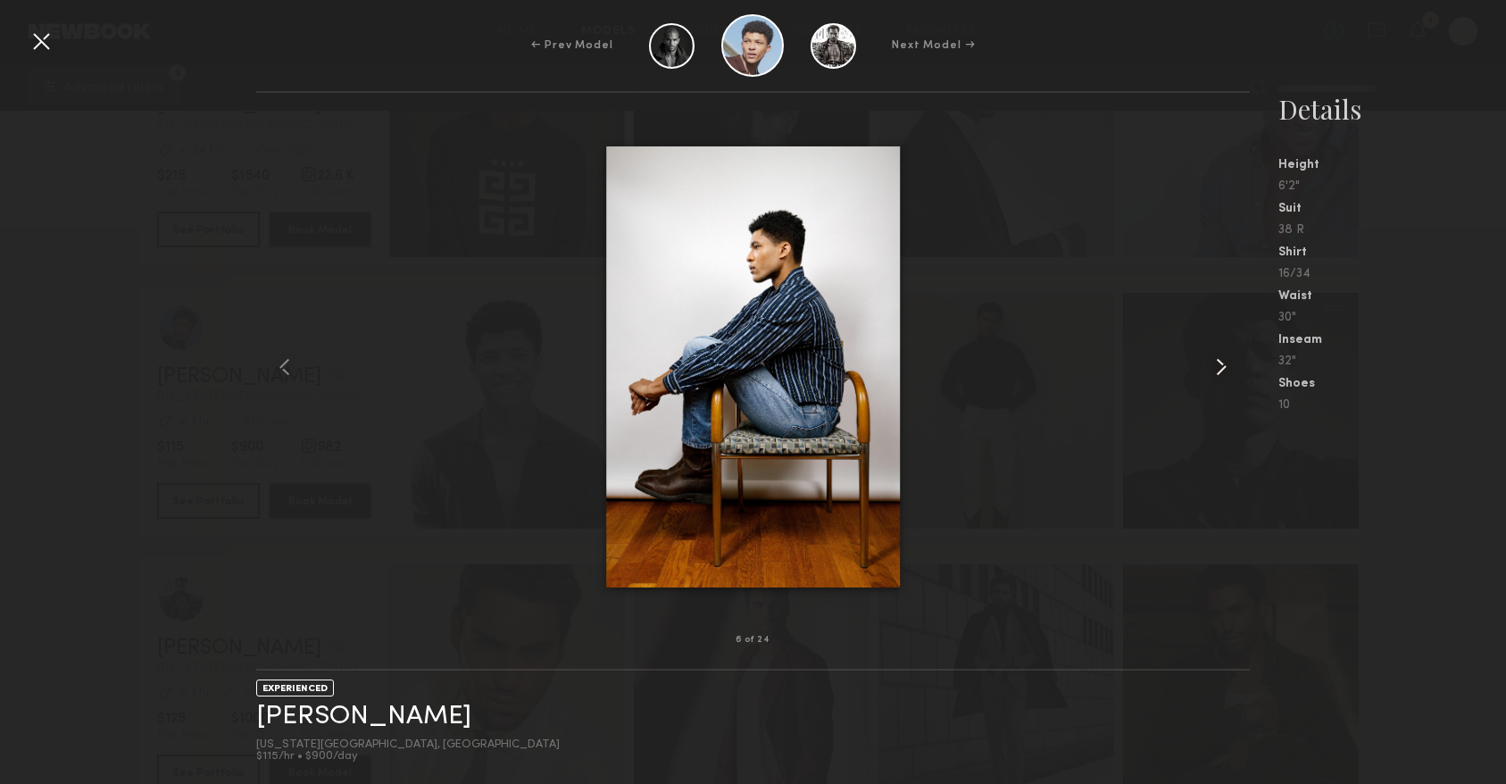
click at [1212, 362] on common-icon at bounding box center [1221, 367] width 29 height 29
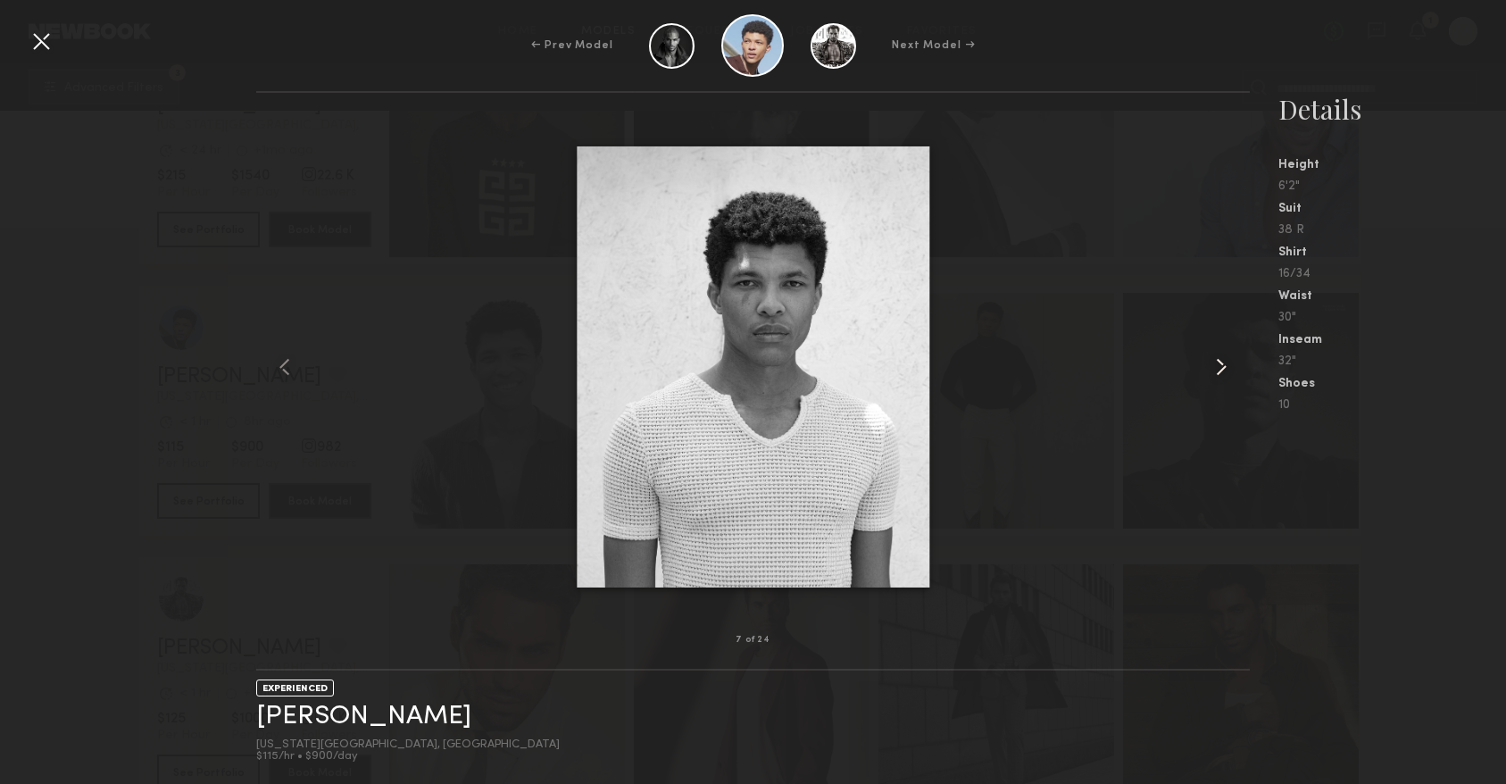
click at [1212, 362] on common-icon at bounding box center [1221, 367] width 29 height 29
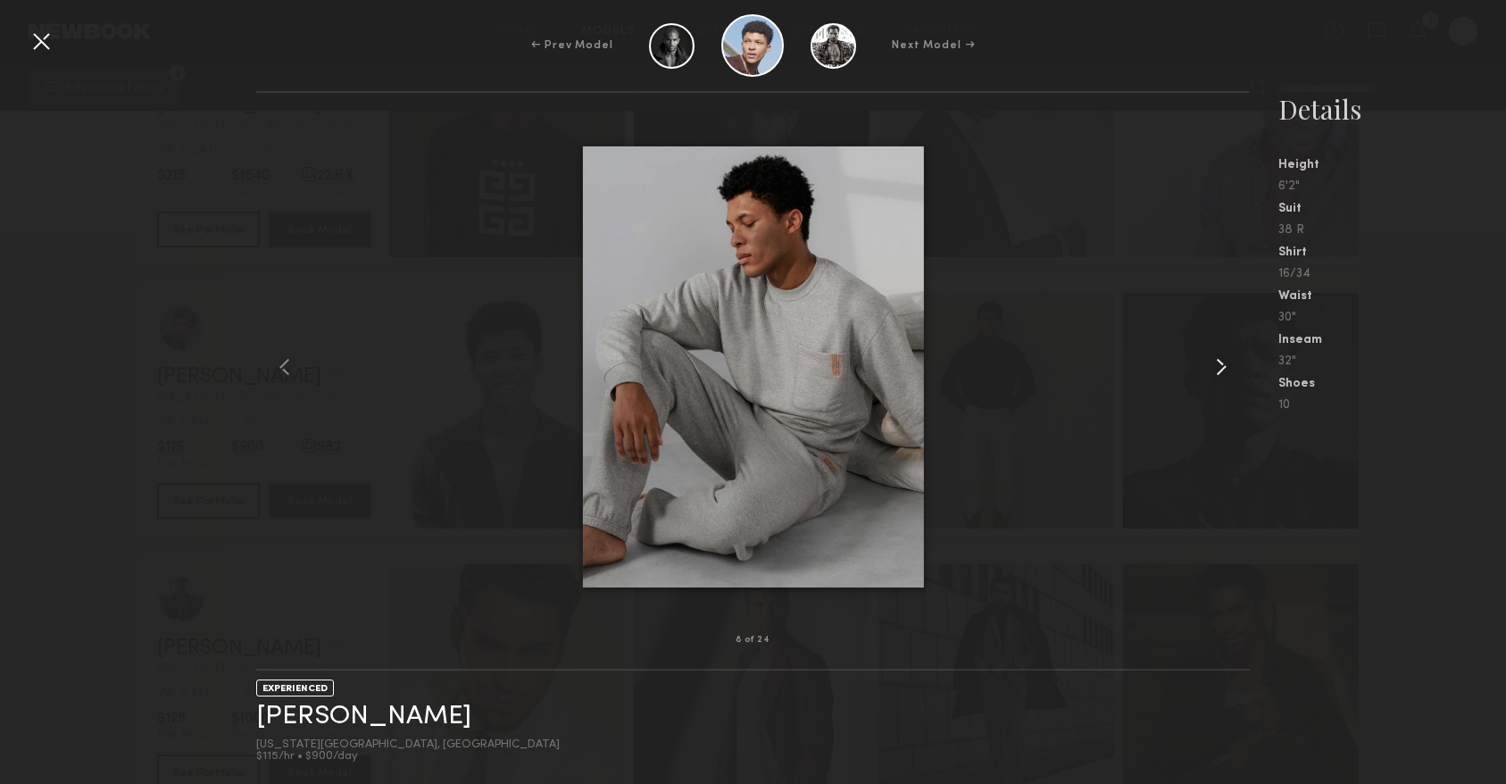
click at [1212, 362] on common-icon at bounding box center [1221, 367] width 29 height 29
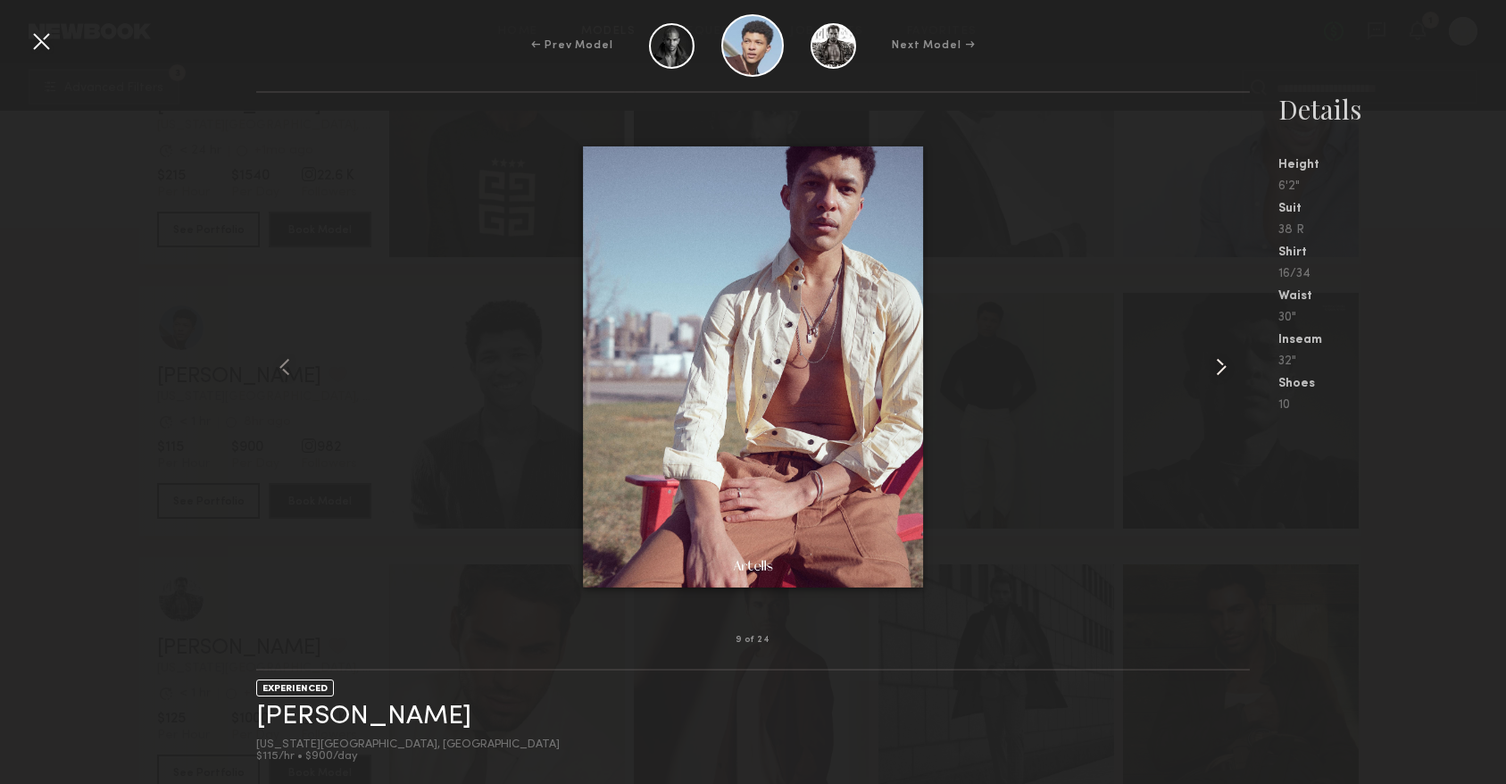
click at [1212, 363] on common-icon at bounding box center [1221, 367] width 29 height 29
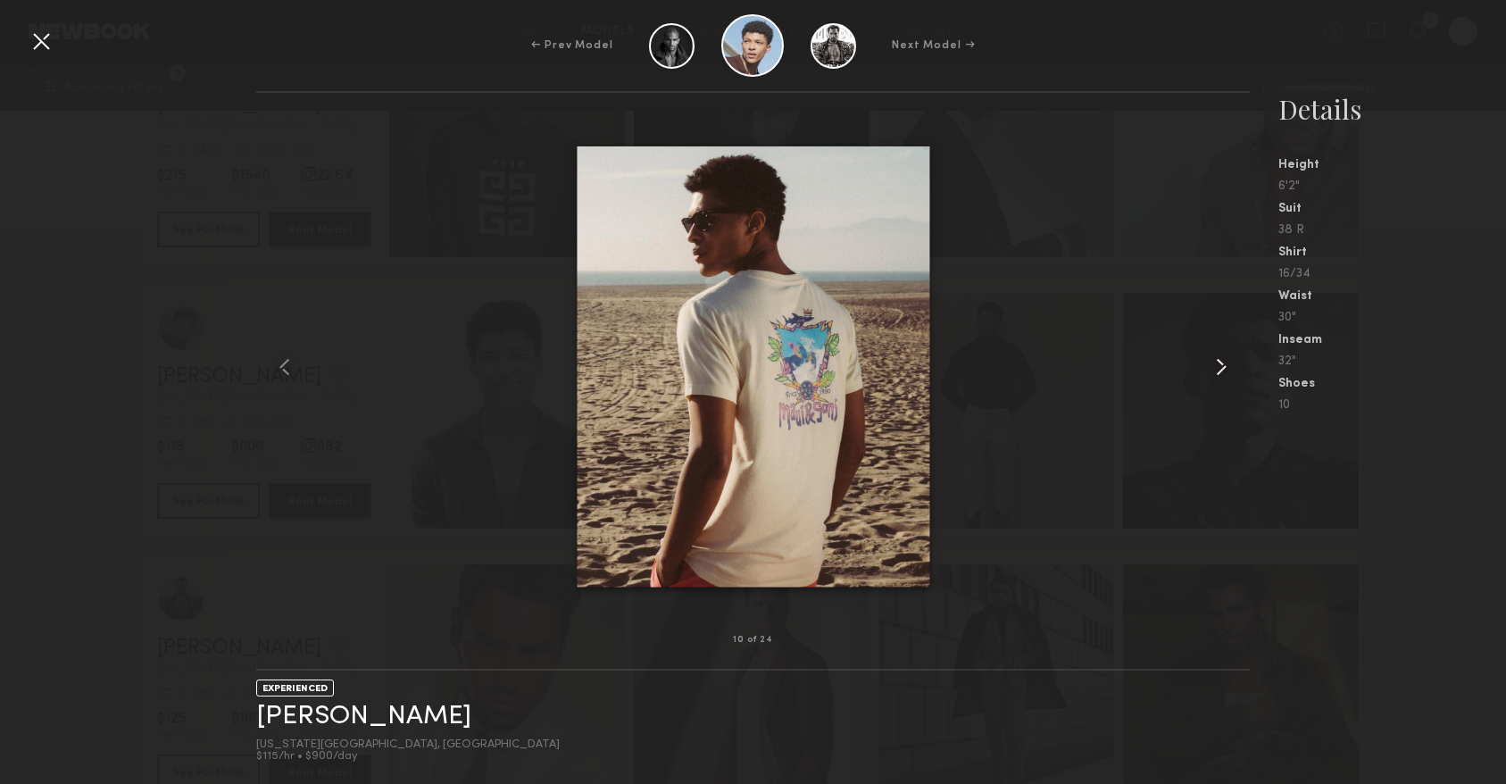
click at [1212, 363] on common-icon at bounding box center [1221, 367] width 29 height 29
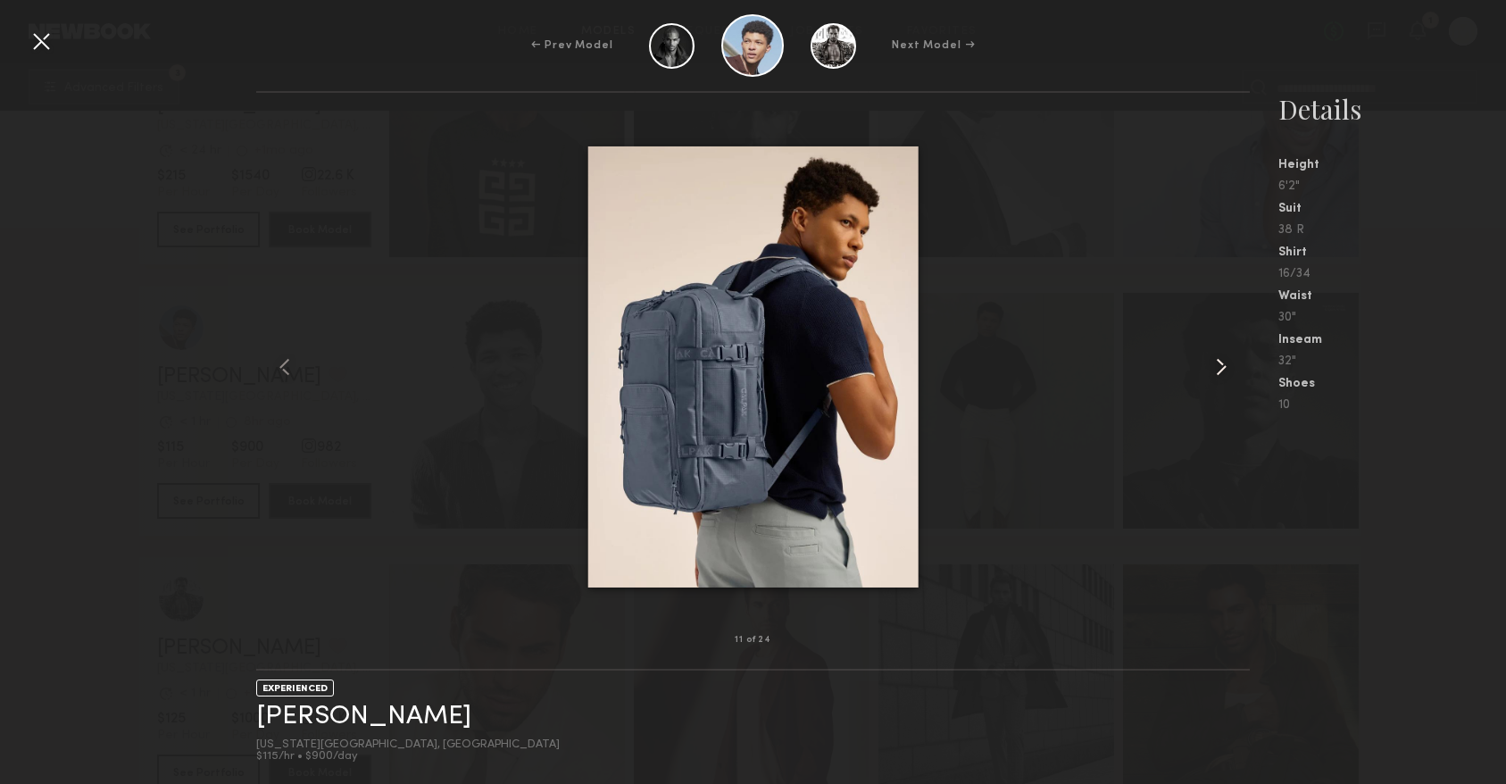
click at [1212, 363] on common-icon at bounding box center [1221, 367] width 29 height 29
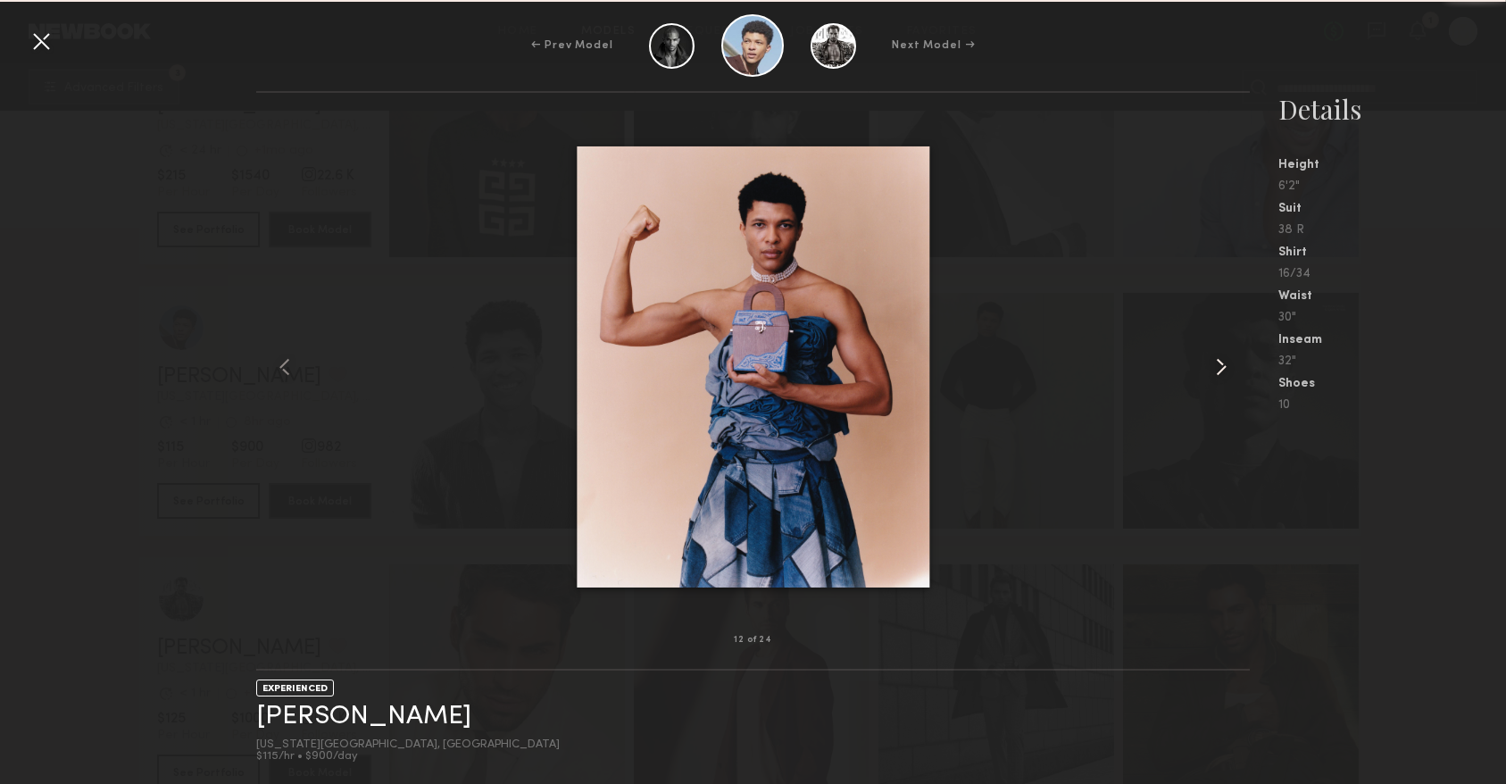
click at [1212, 363] on common-icon at bounding box center [1221, 367] width 29 height 29
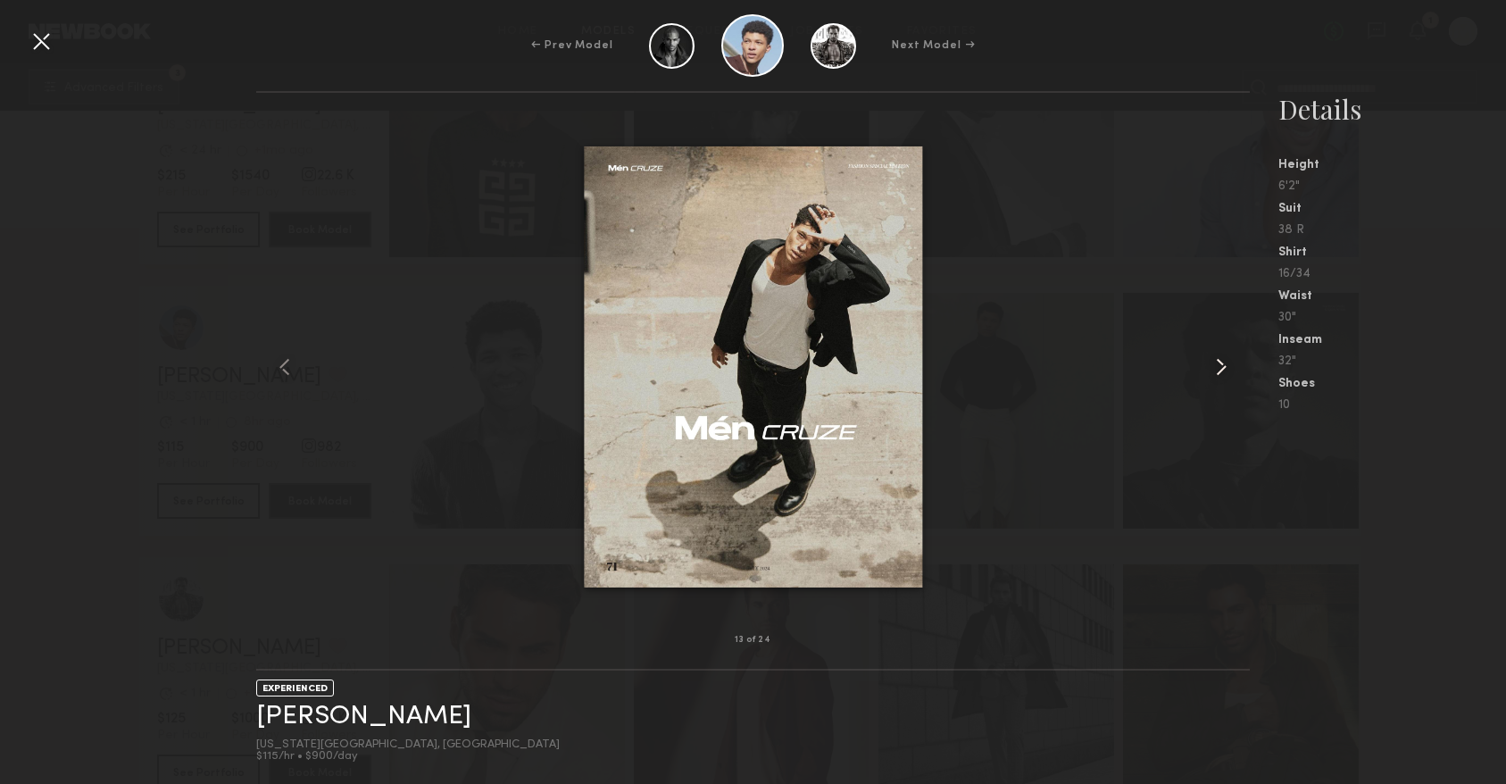
click at [1212, 364] on common-icon at bounding box center [1221, 367] width 29 height 29
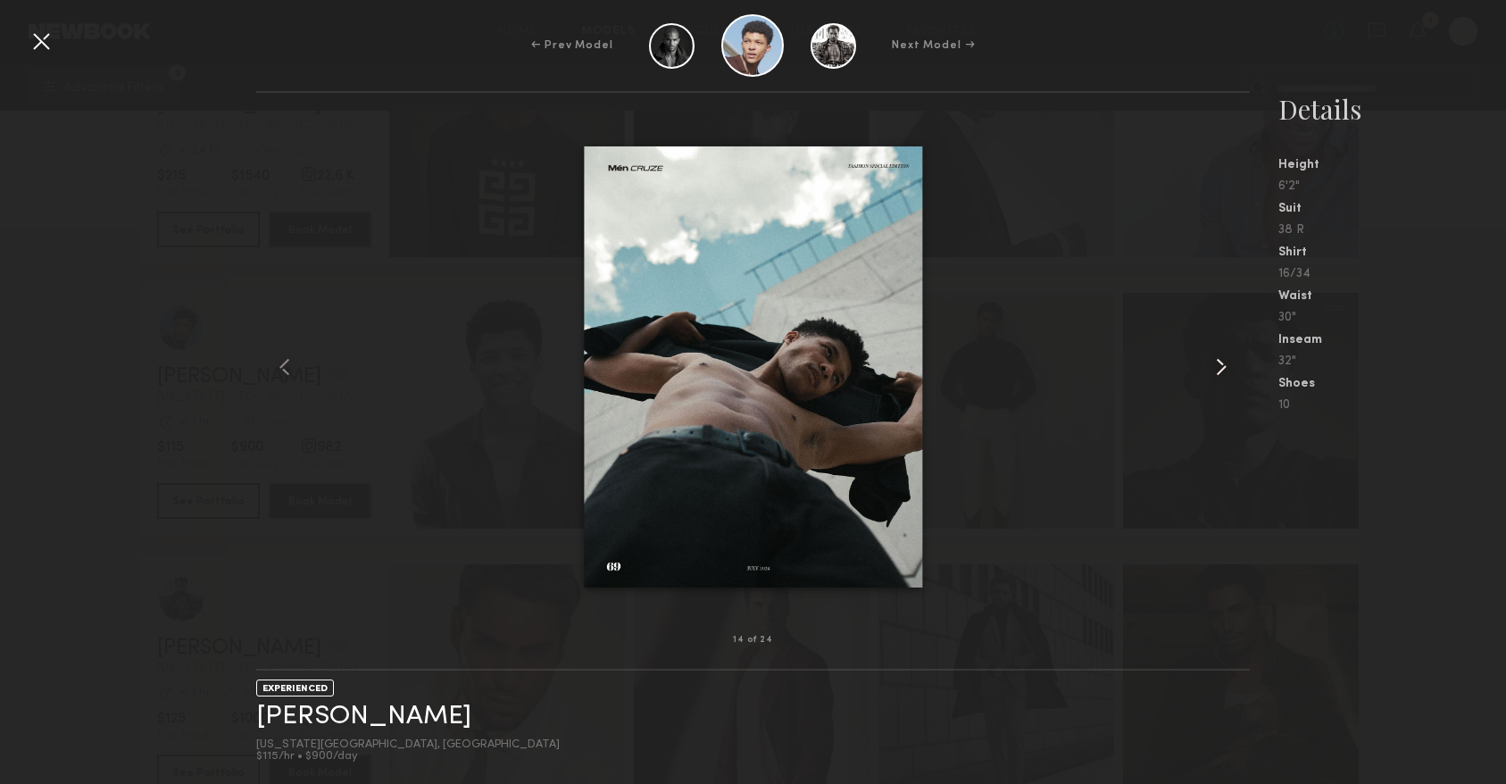
click at [1212, 364] on common-icon at bounding box center [1221, 367] width 29 height 29
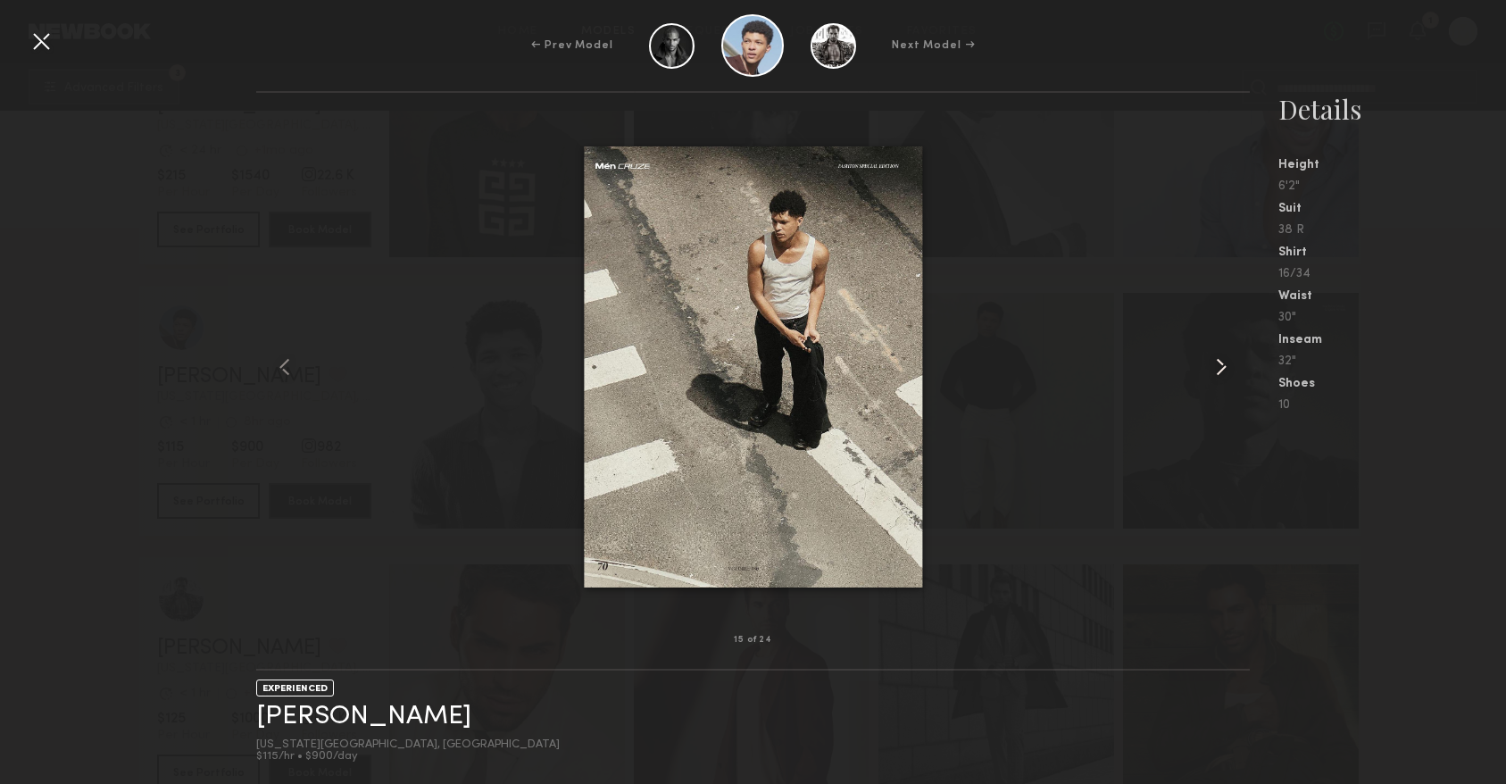
click at [1212, 364] on common-icon at bounding box center [1221, 367] width 29 height 29
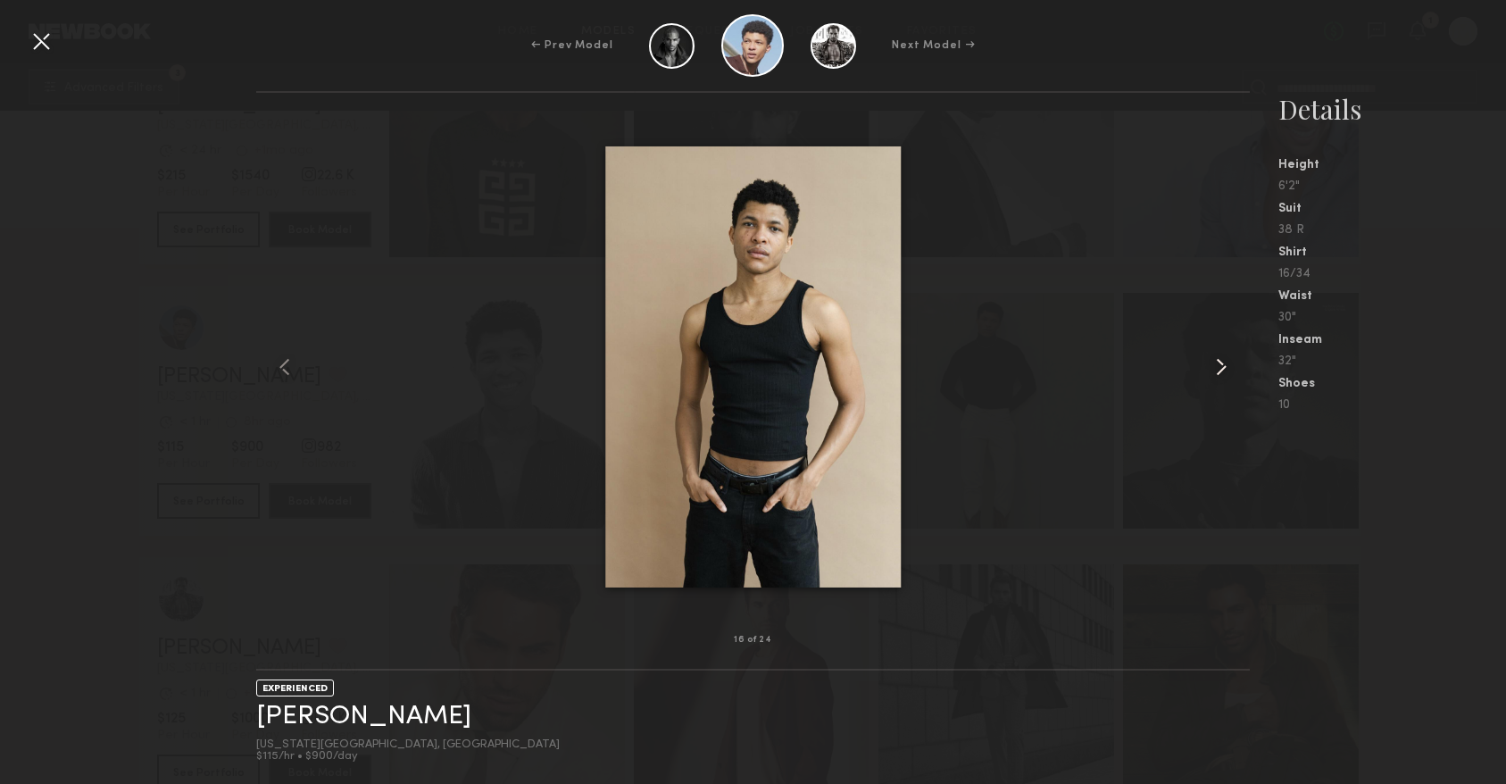
click at [1212, 364] on common-icon at bounding box center [1221, 367] width 29 height 29
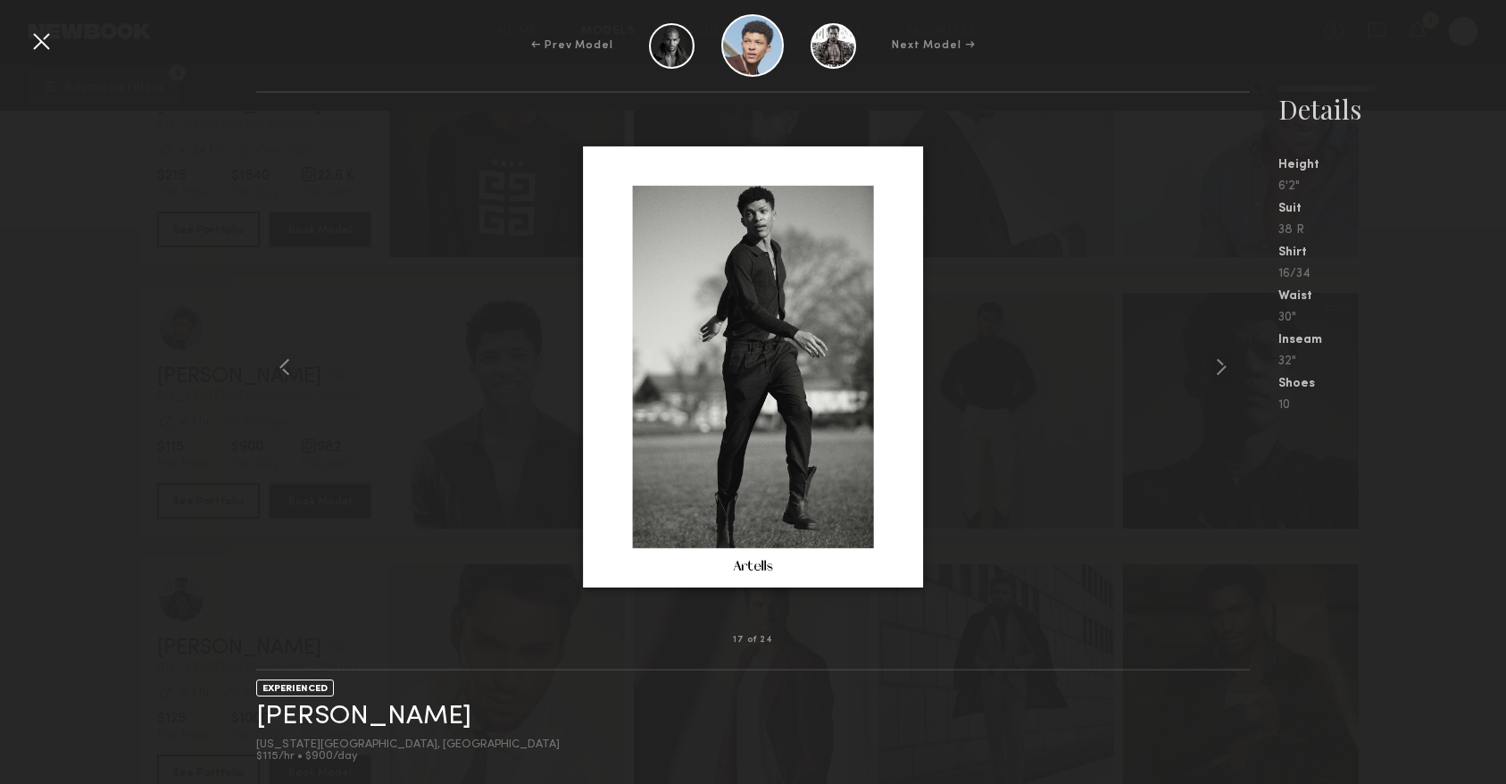
click at [40, 48] on div at bounding box center [41, 41] width 29 height 29
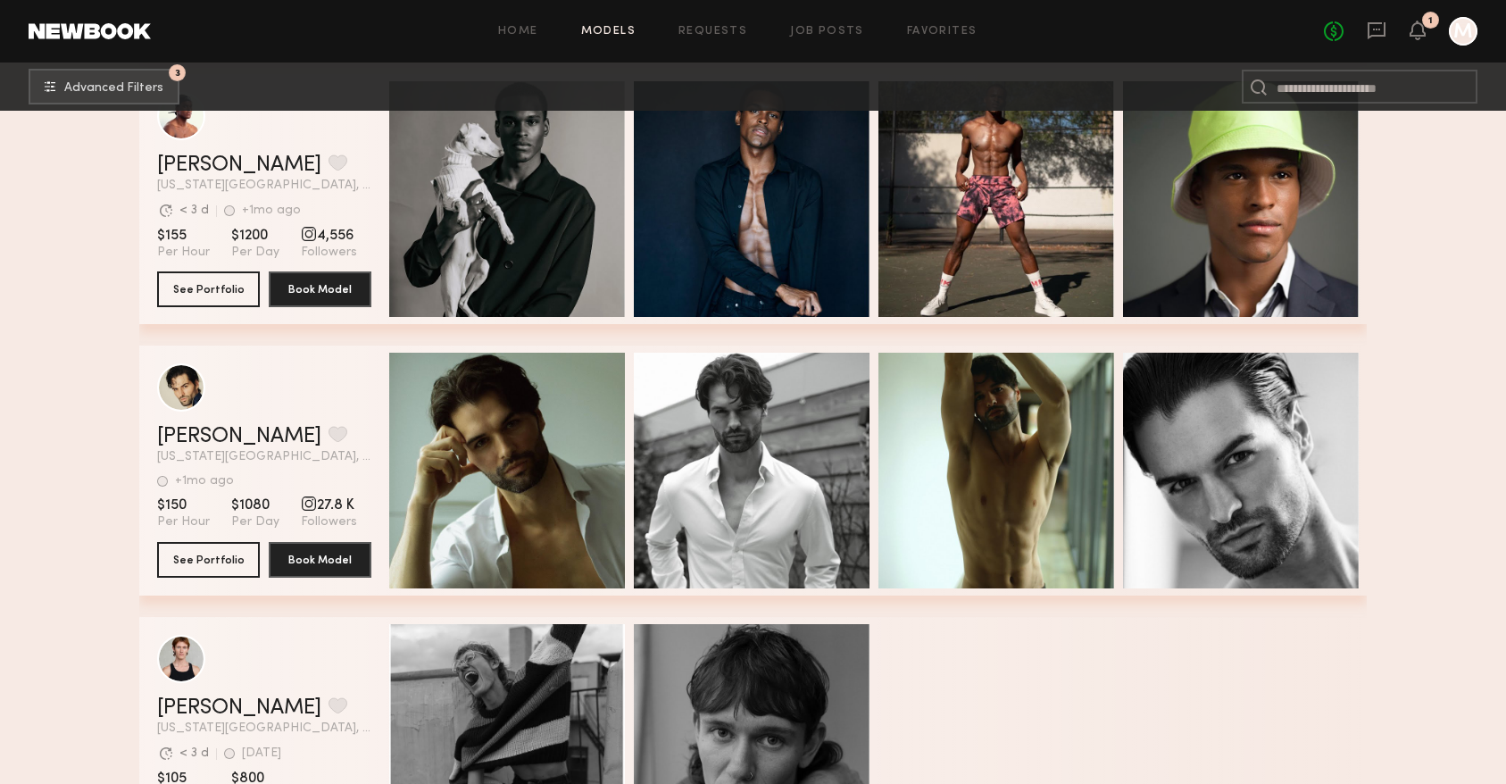
scroll to position [9028, 0]
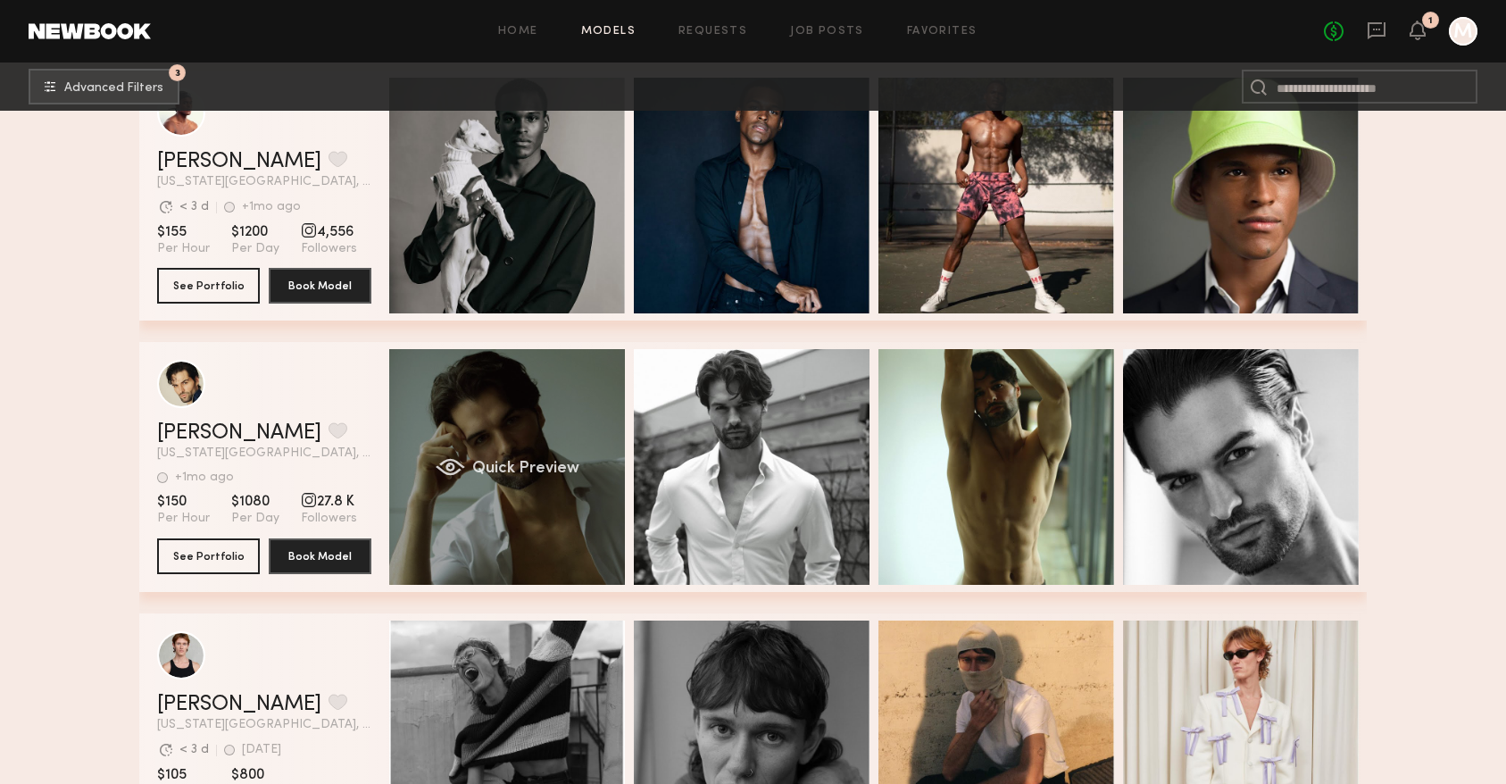
click at [536, 446] on div "Quick Preview" at bounding box center [507, 467] width 236 height 236
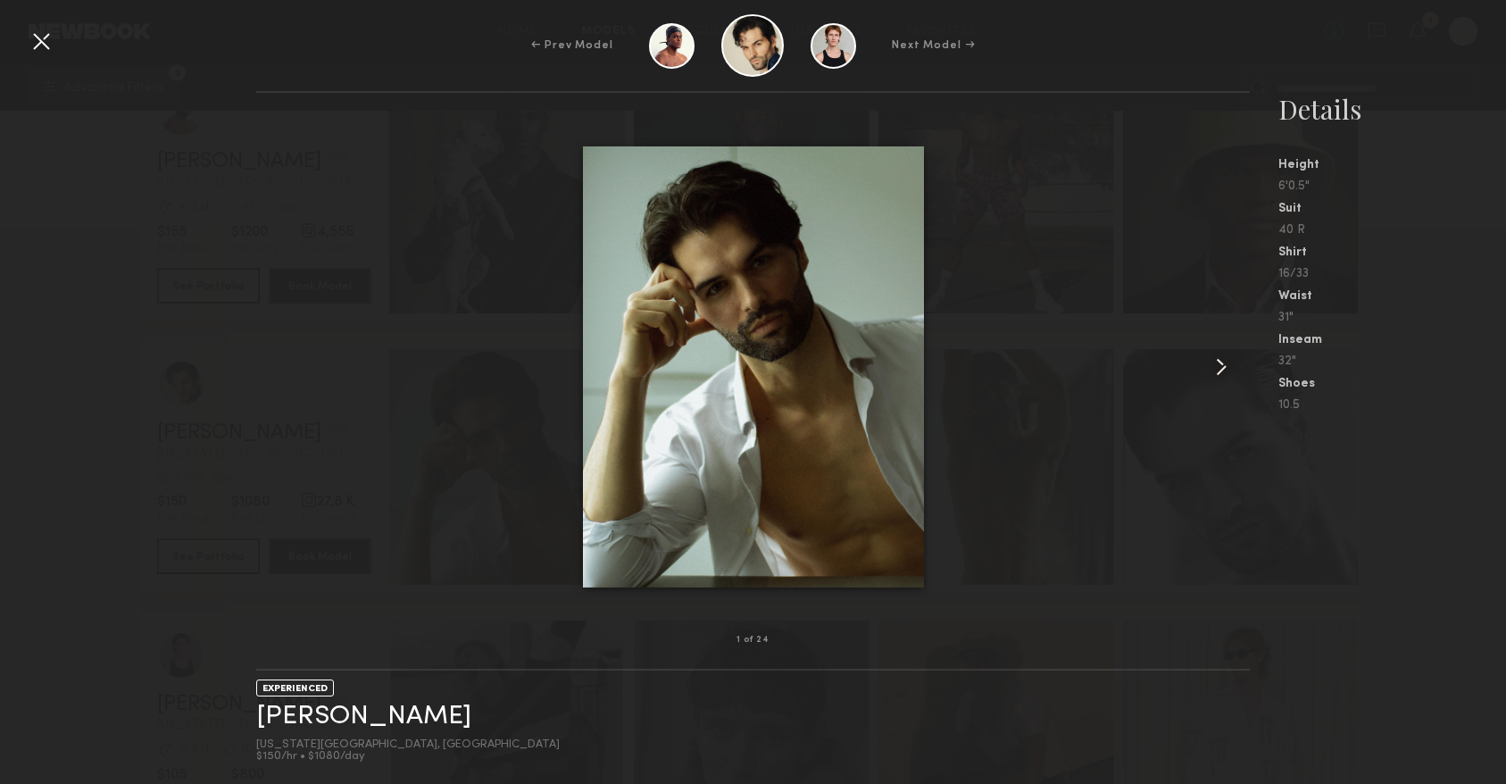
click at [1219, 369] on common-icon at bounding box center [1221, 367] width 29 height 29
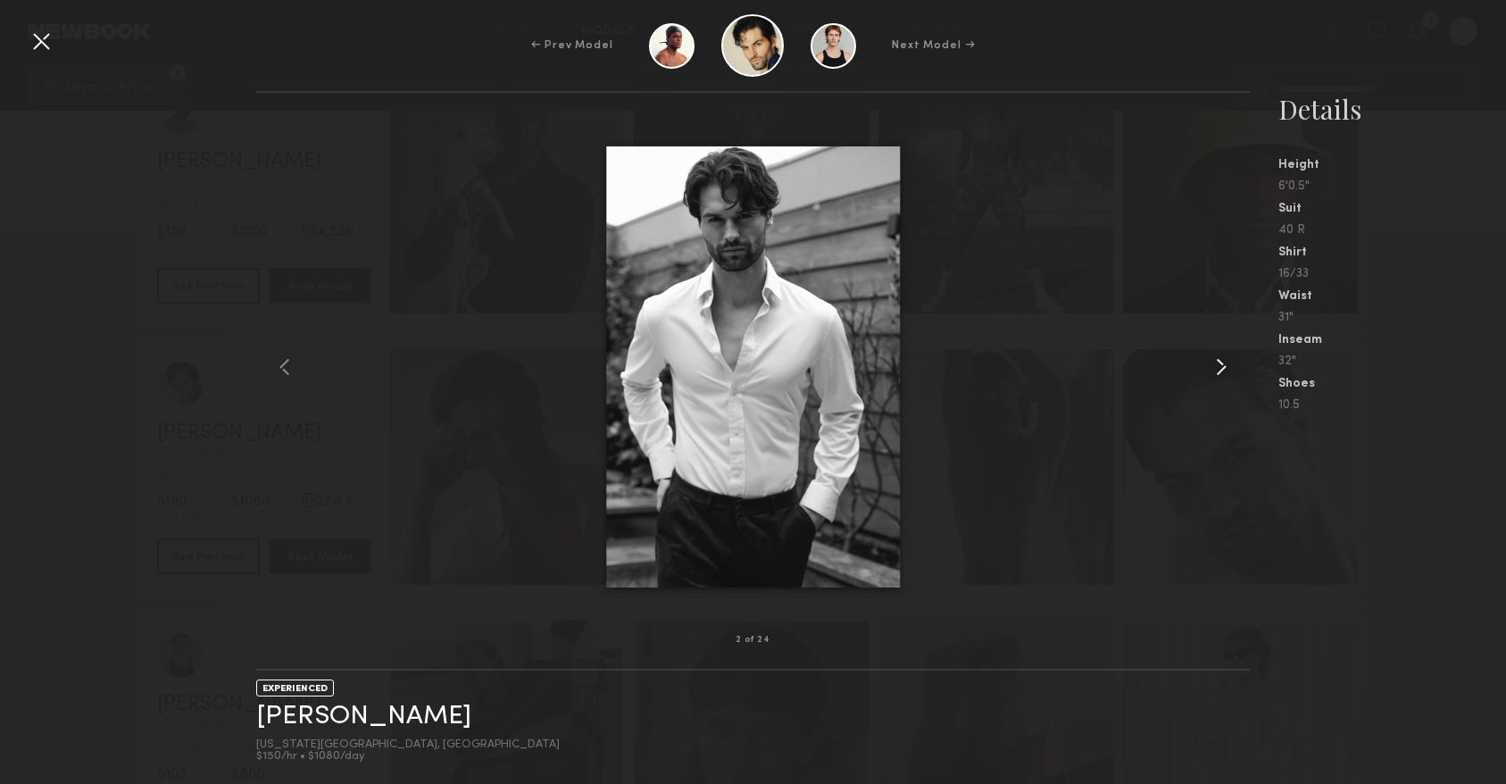
click at [1219, 369] on common-icon at bounding box center [1221, 367] width 29 height 29
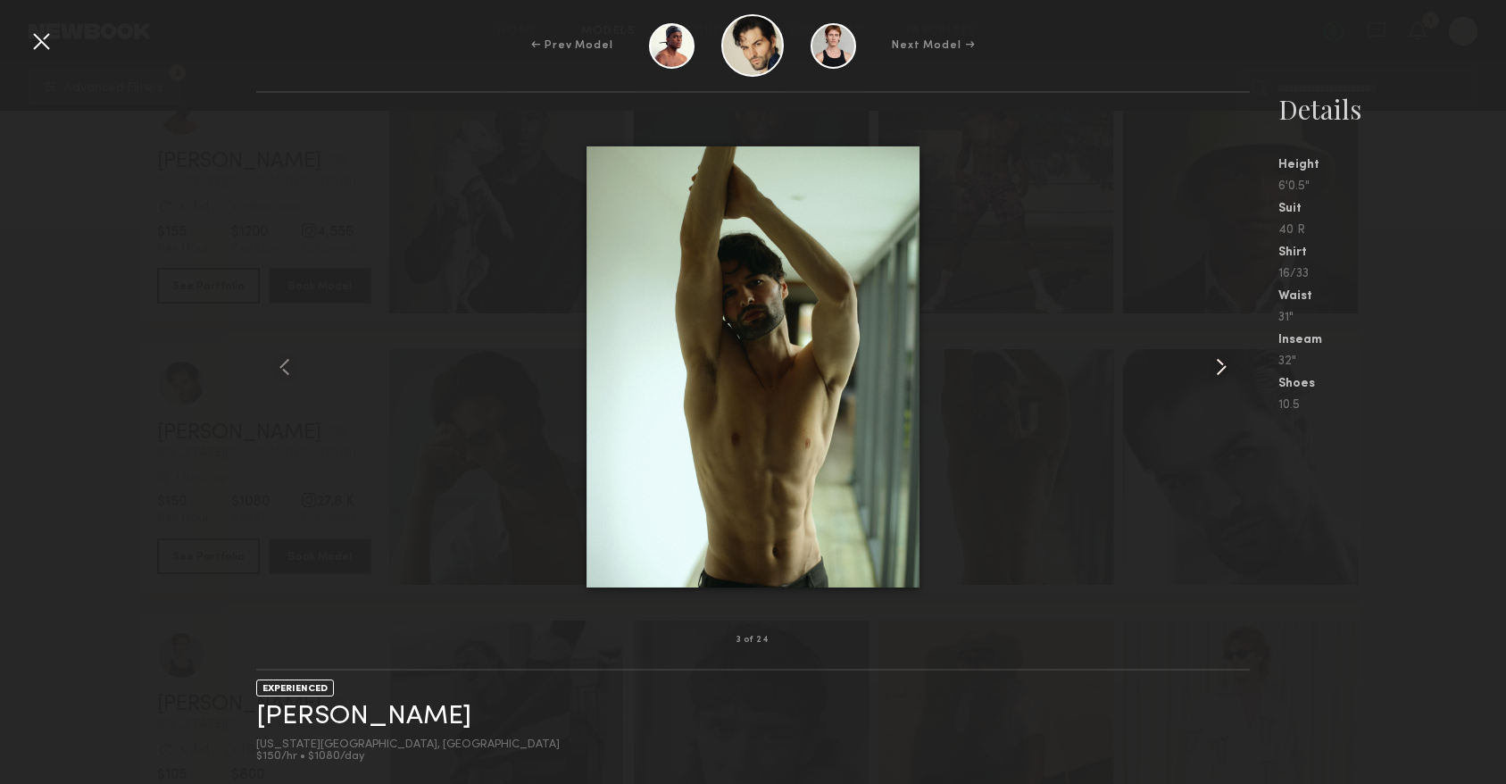
click at [1219, 369] on common-icon at bounding box center [1221, 367] width 29 height 29
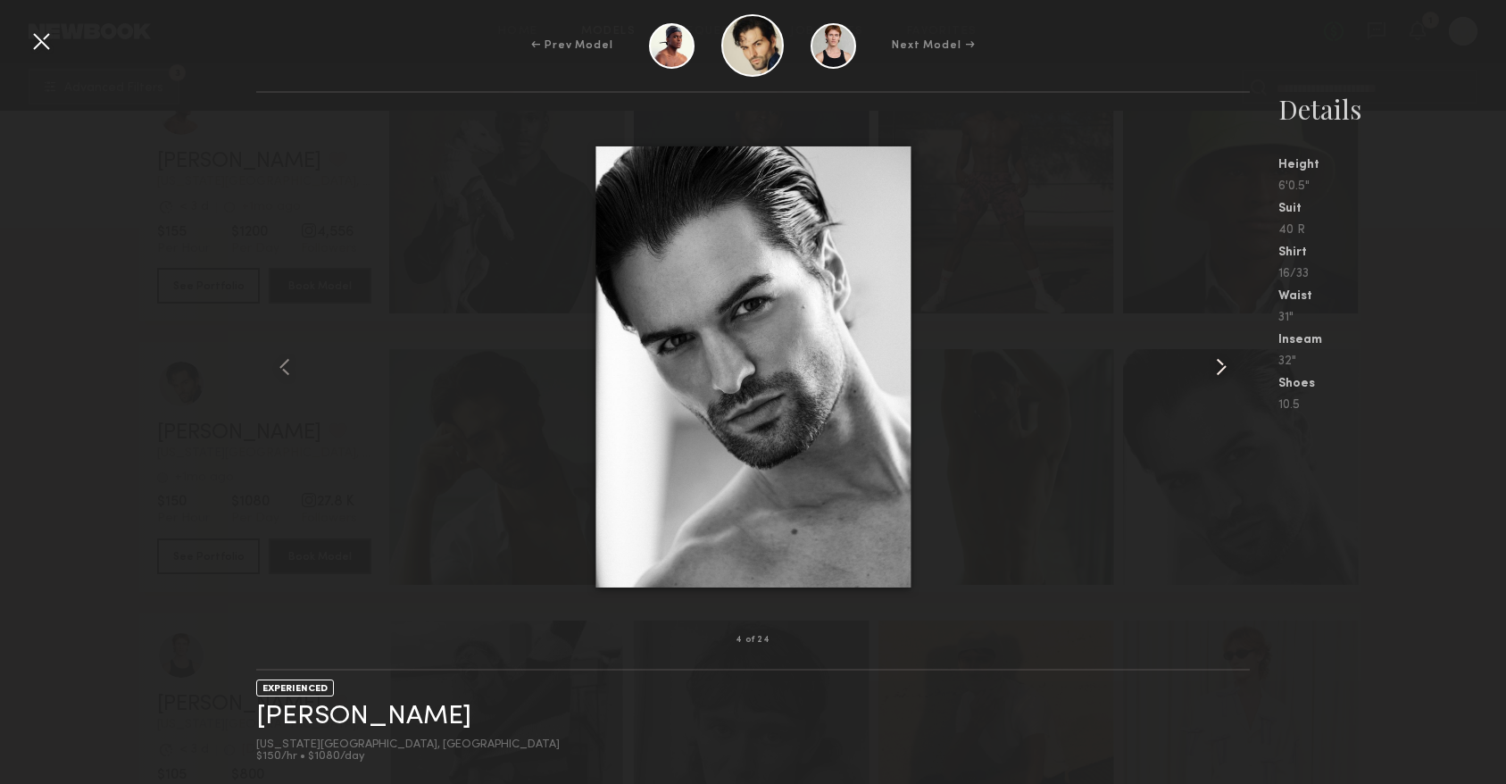
click at [1219, 369] on common-icon at bounding box center [1221, 367] width 29 height 29
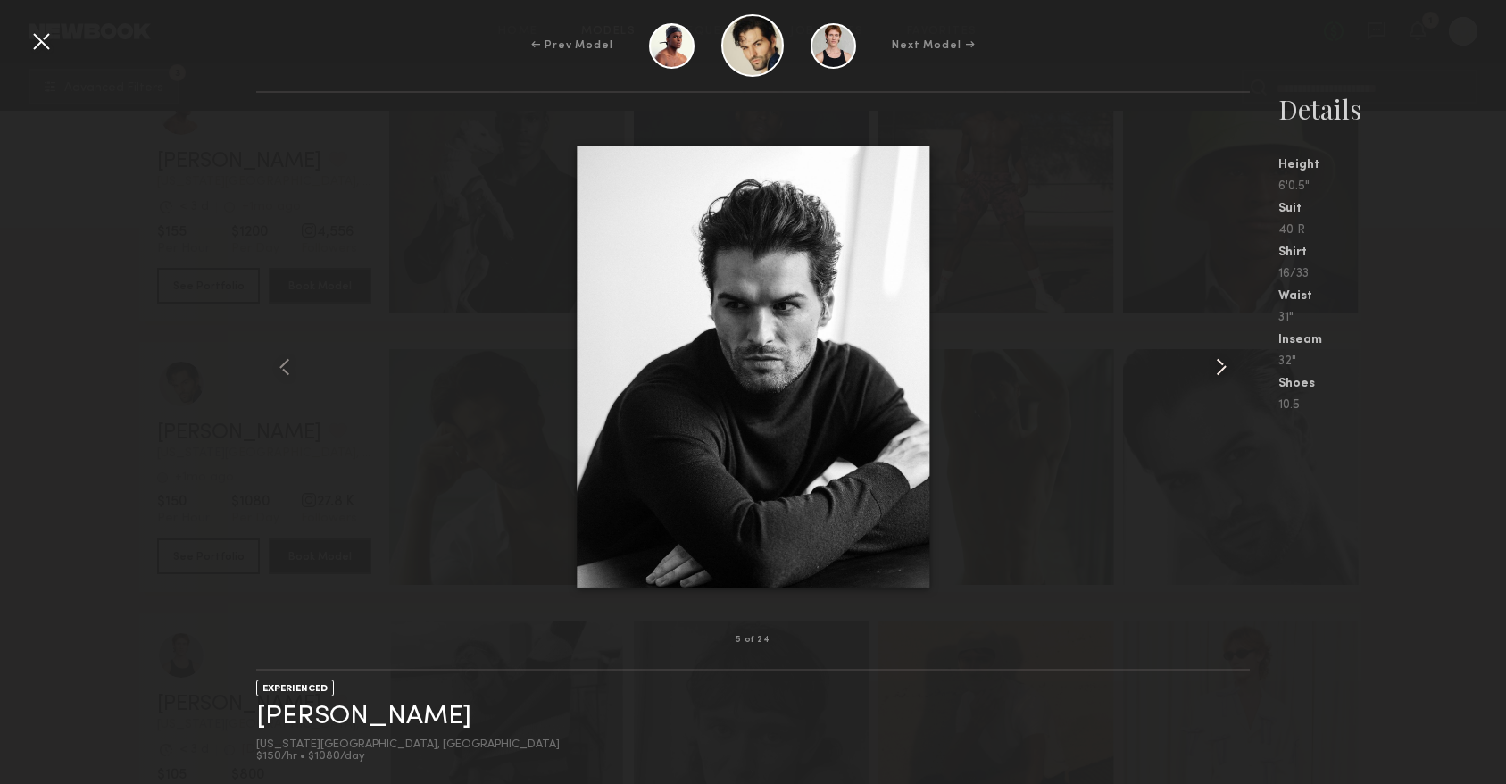
click at [1219, 369] on common-icon at bounding box center [1221, 367] width 29 height 29
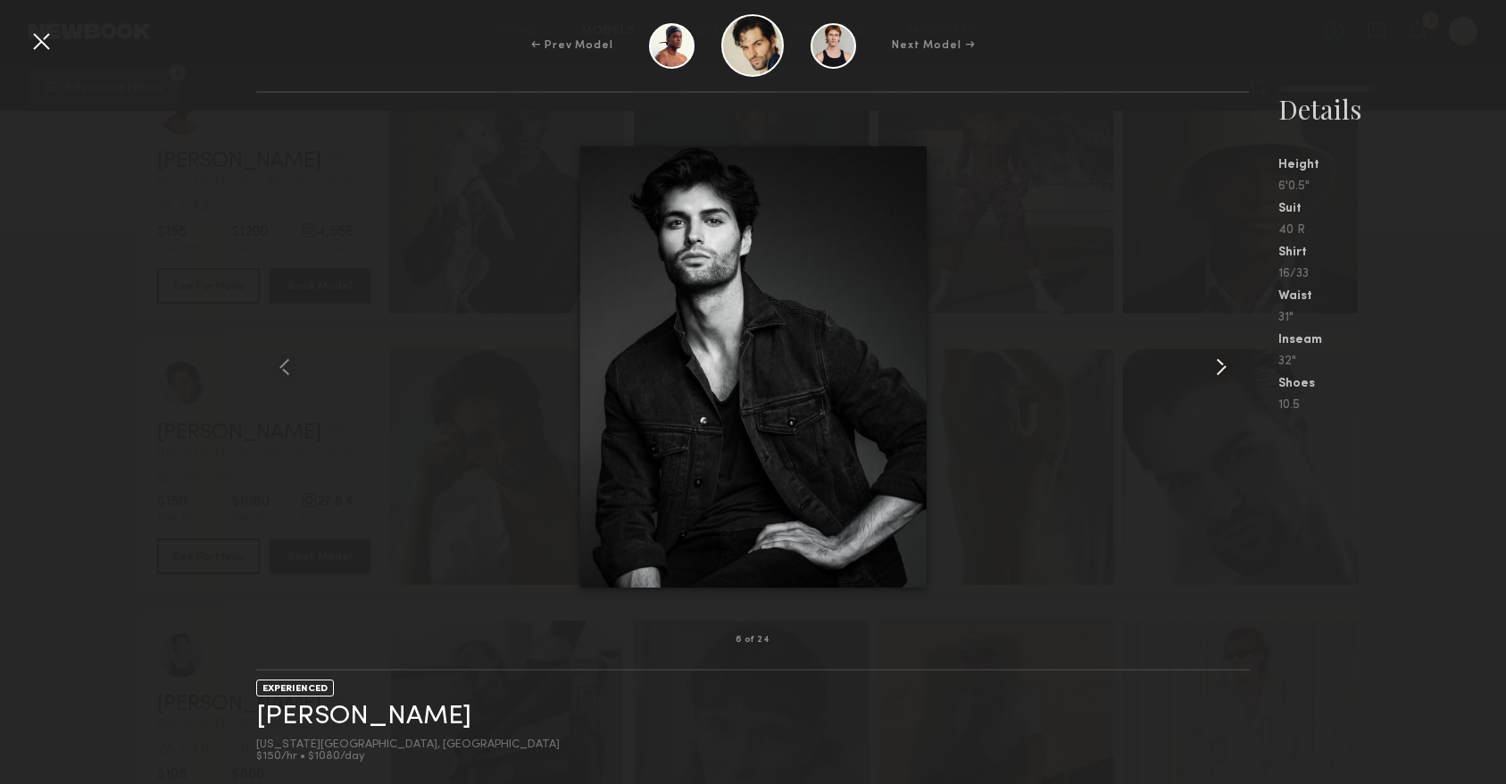
click at [1219, 369] on common-icon at bounding box center [1221, 367] width 29 height 29
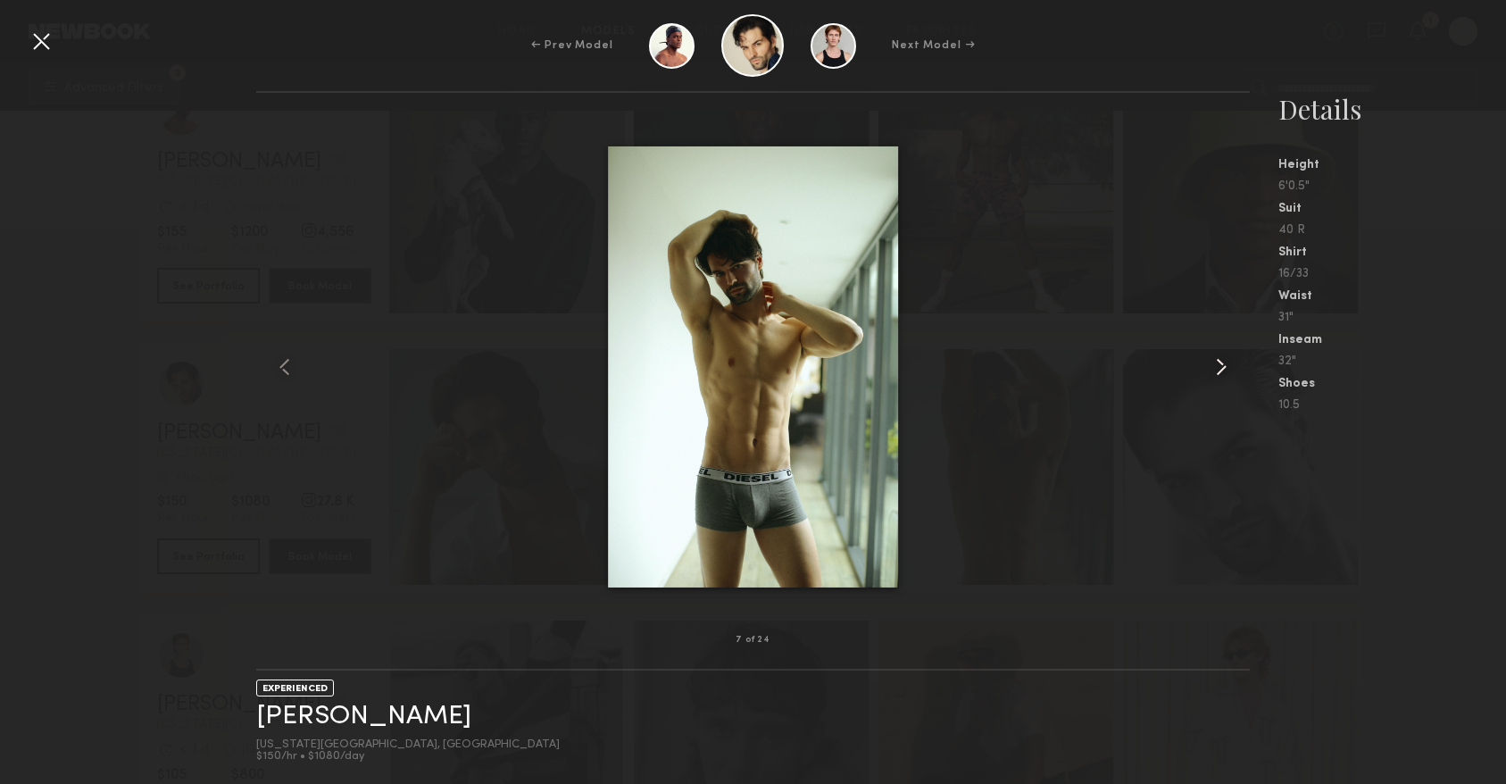
click at [1219, 369] on common-icon at bounding box center [1221, 367] width 29 height 29
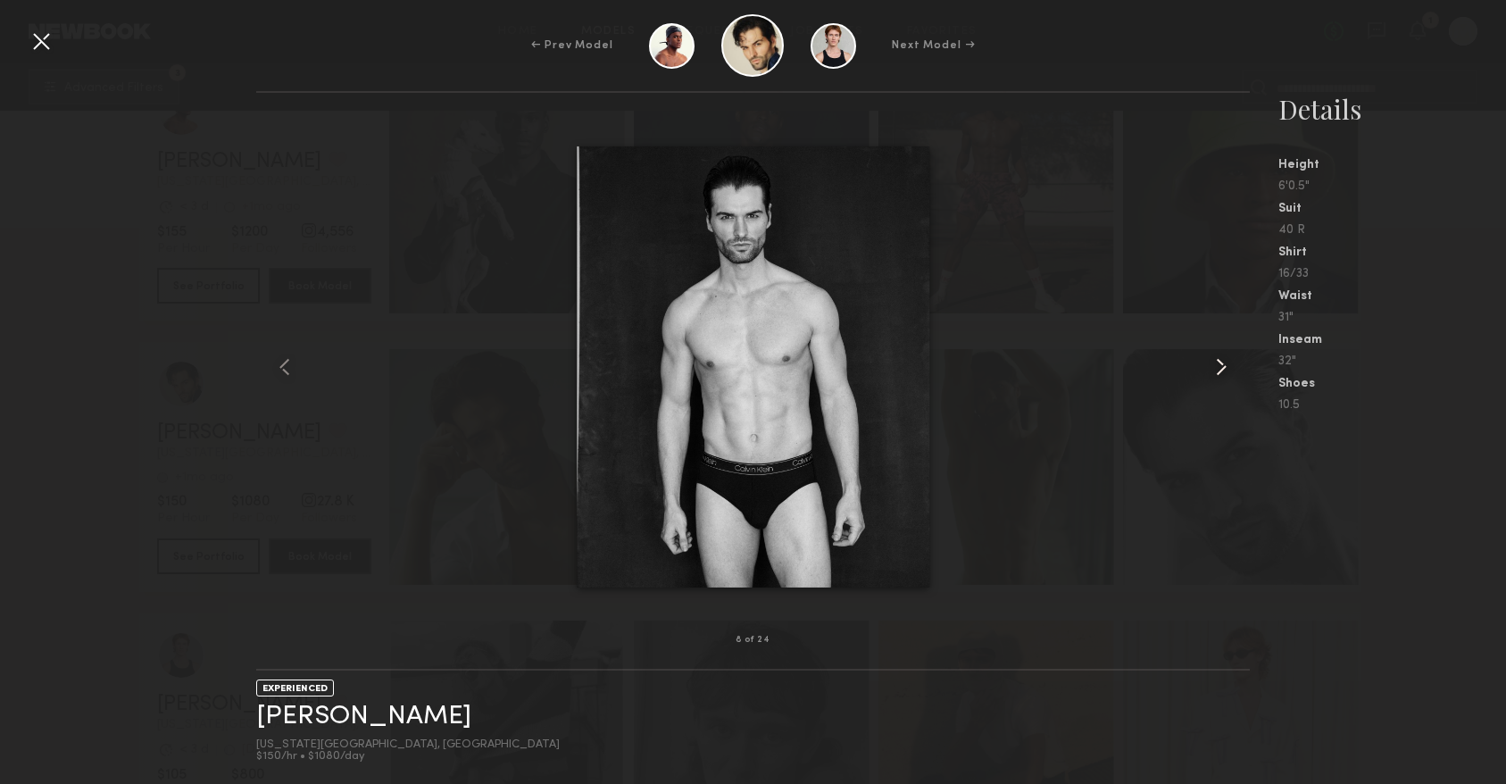
click at [1219, 369] on common-icon at bounding box center [1221, 367] width 29 height 29
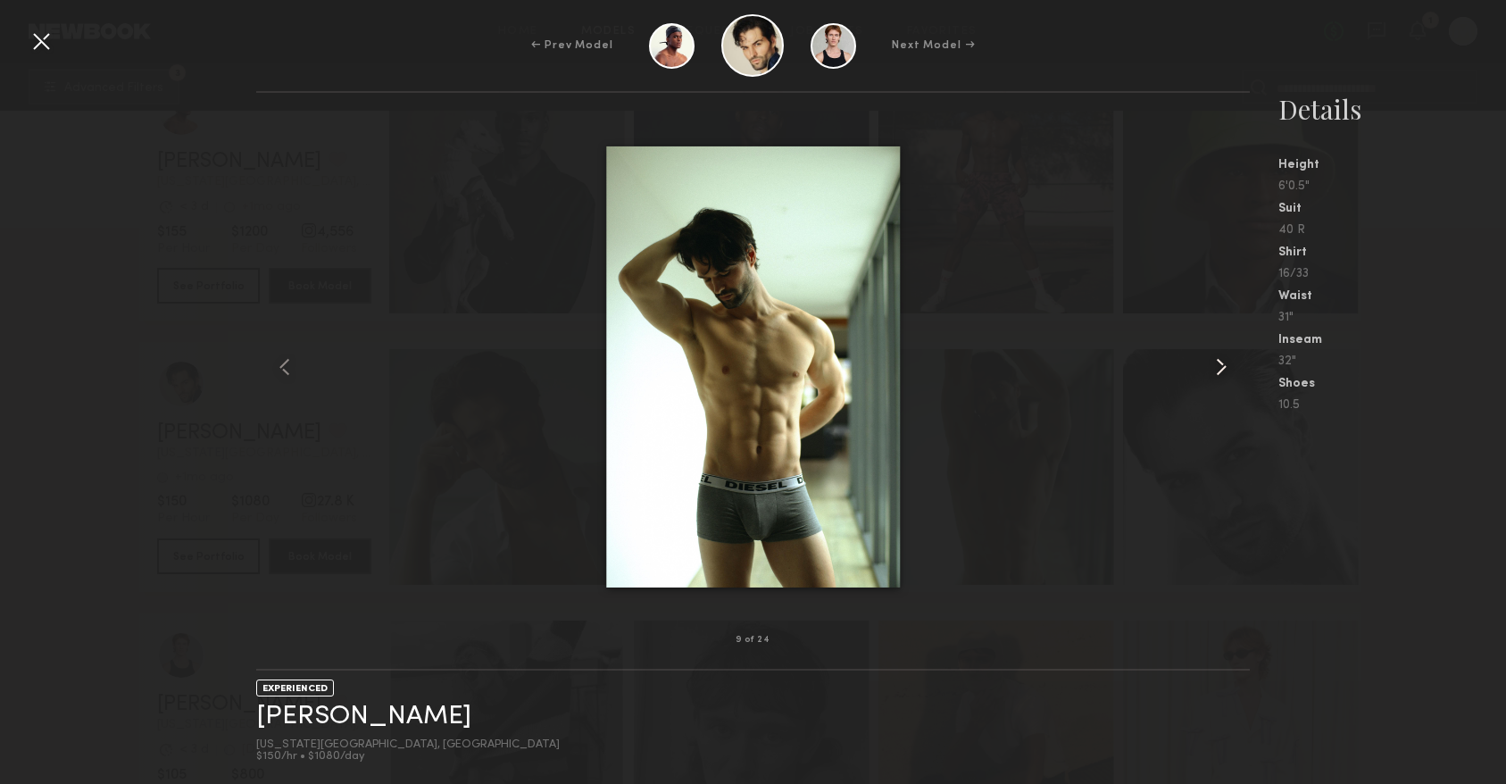
click at [1219, 369] on common-icon at bounding box center [1221, 367] width 29 height 29
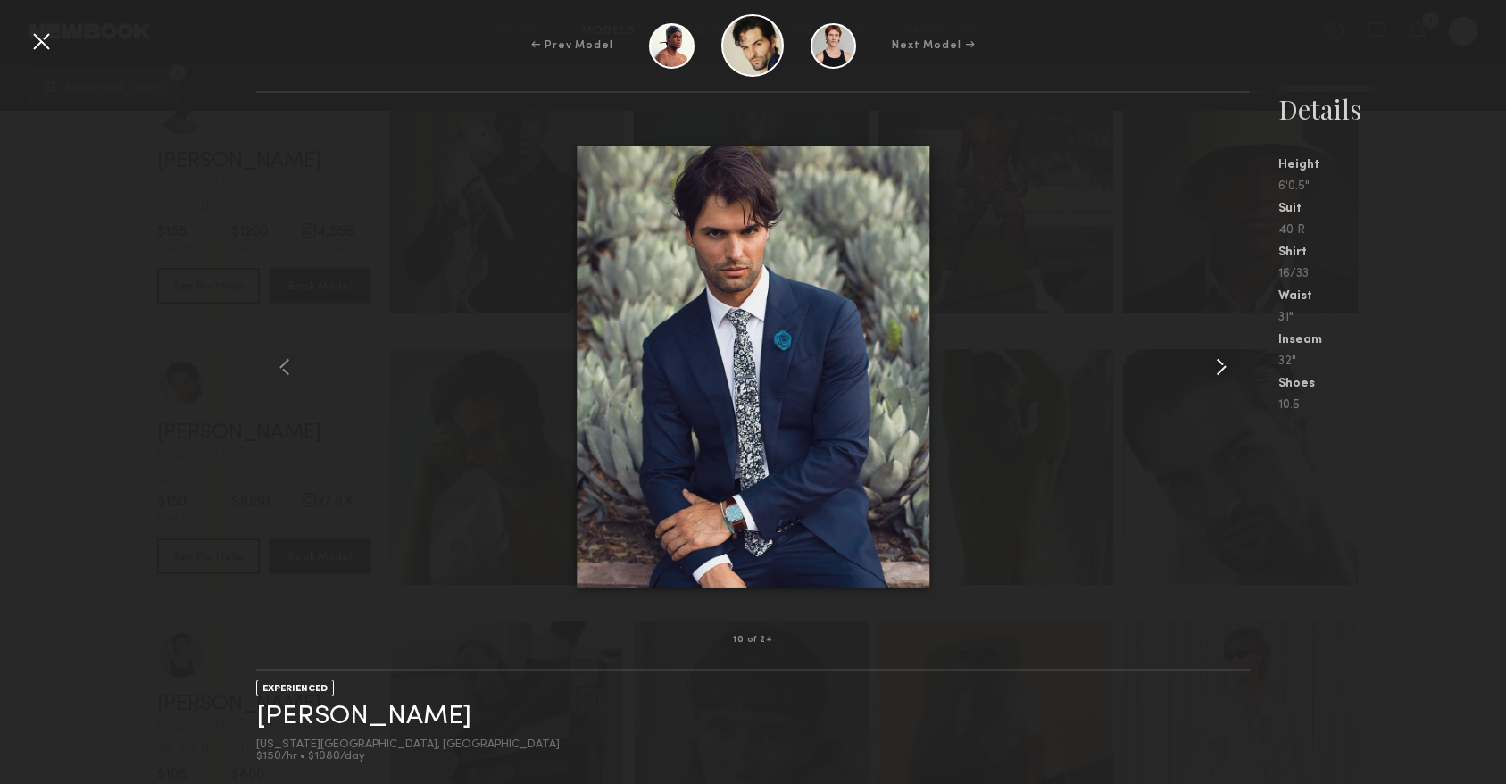
click at [1219, 369] on common-icon at bounding box center [1221, 367] width 29 height 29
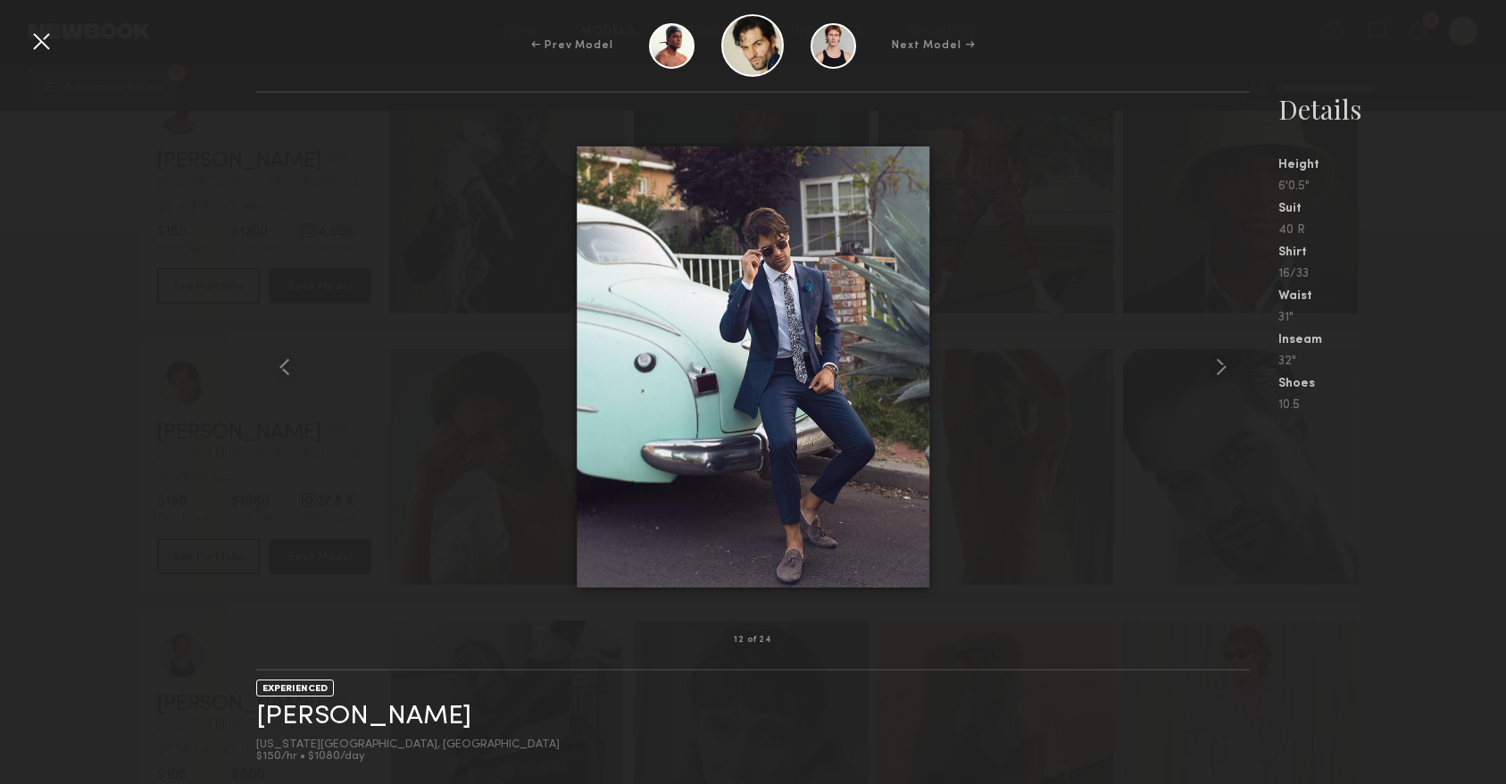
click at [48, 46] on div at bounding box center [41, 41] width 29 height 29
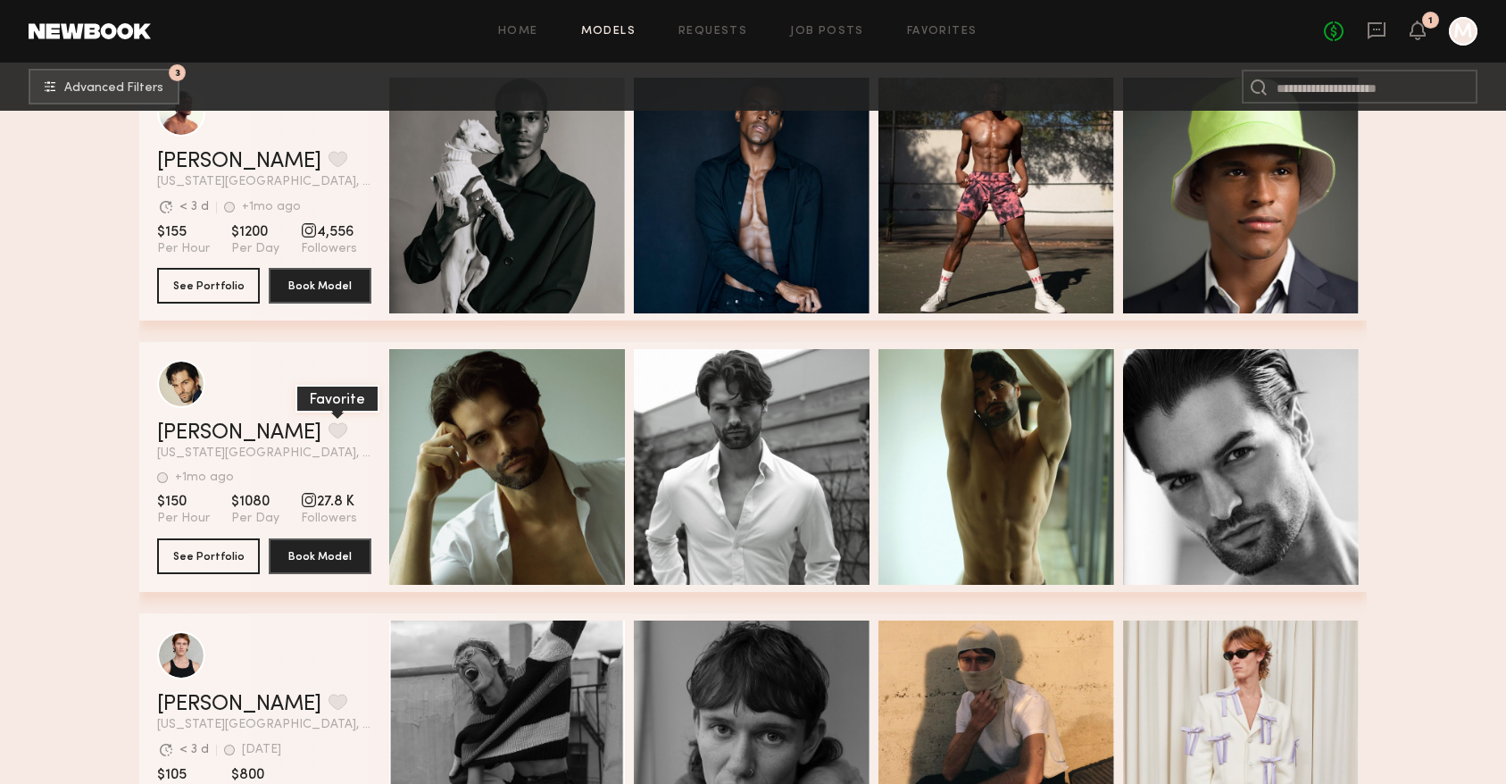
click at [328, 427] on button "grid" at bounding box center [337, 430] width 19 height 16
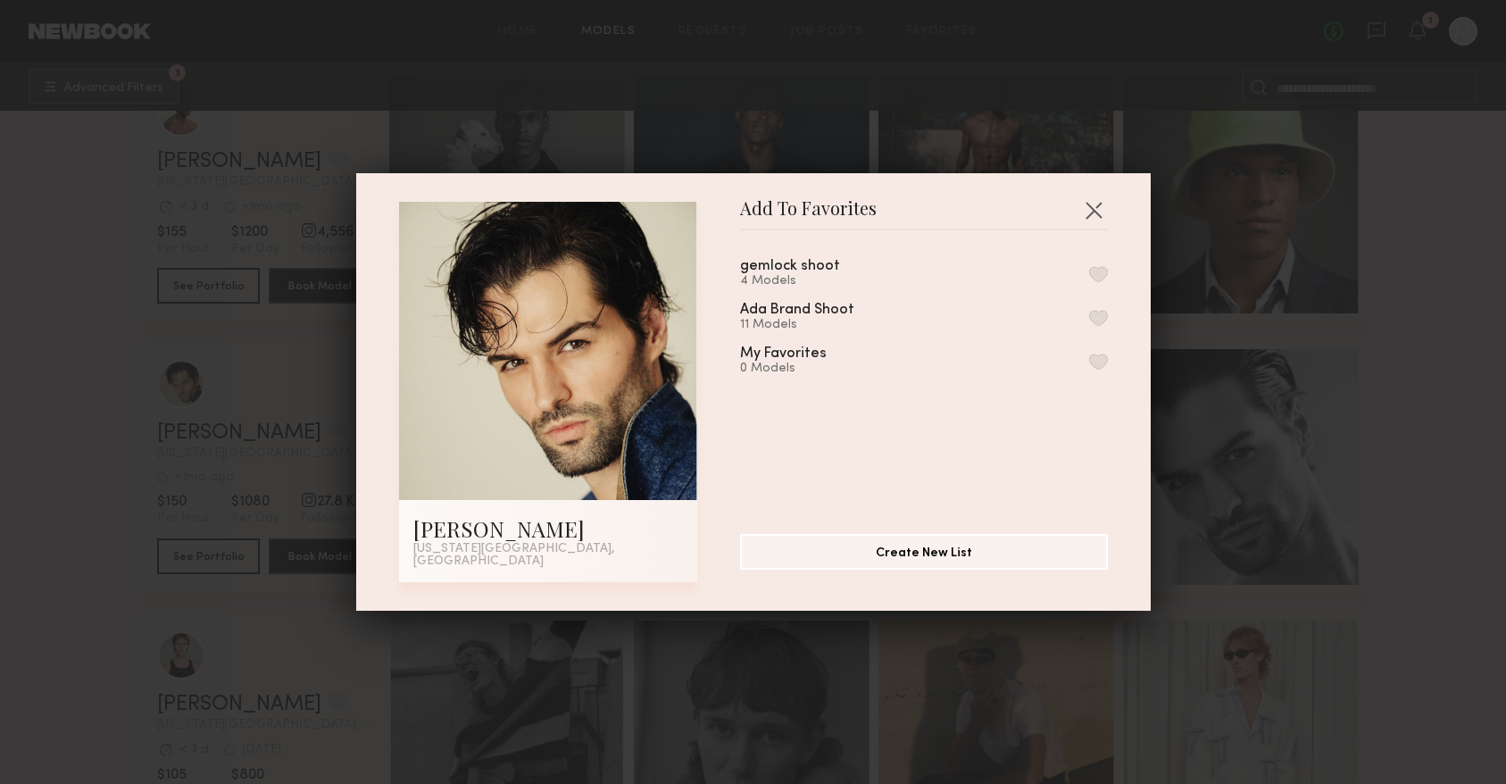
click at [833, 286] on div "4 Models" at bounding box center [811, 281] width 143 height 14
click at [833, 302] on div "gemlock shoot 4 Models Ada Brand Shoot 11 Models My Favorites 0 Models" at bounding box center [933, 375] width 386 height 261
click at [822, 315] on div "Ada Brand Shoot" at bounding box center [797, 310] width 114 height 15
click at [1090, 322] on button "button" at bounding box center [1098, 318] width 19 height 16
click at [935, 553] on button "Create New List" at bounding box center [924, 551] width 368 height 36
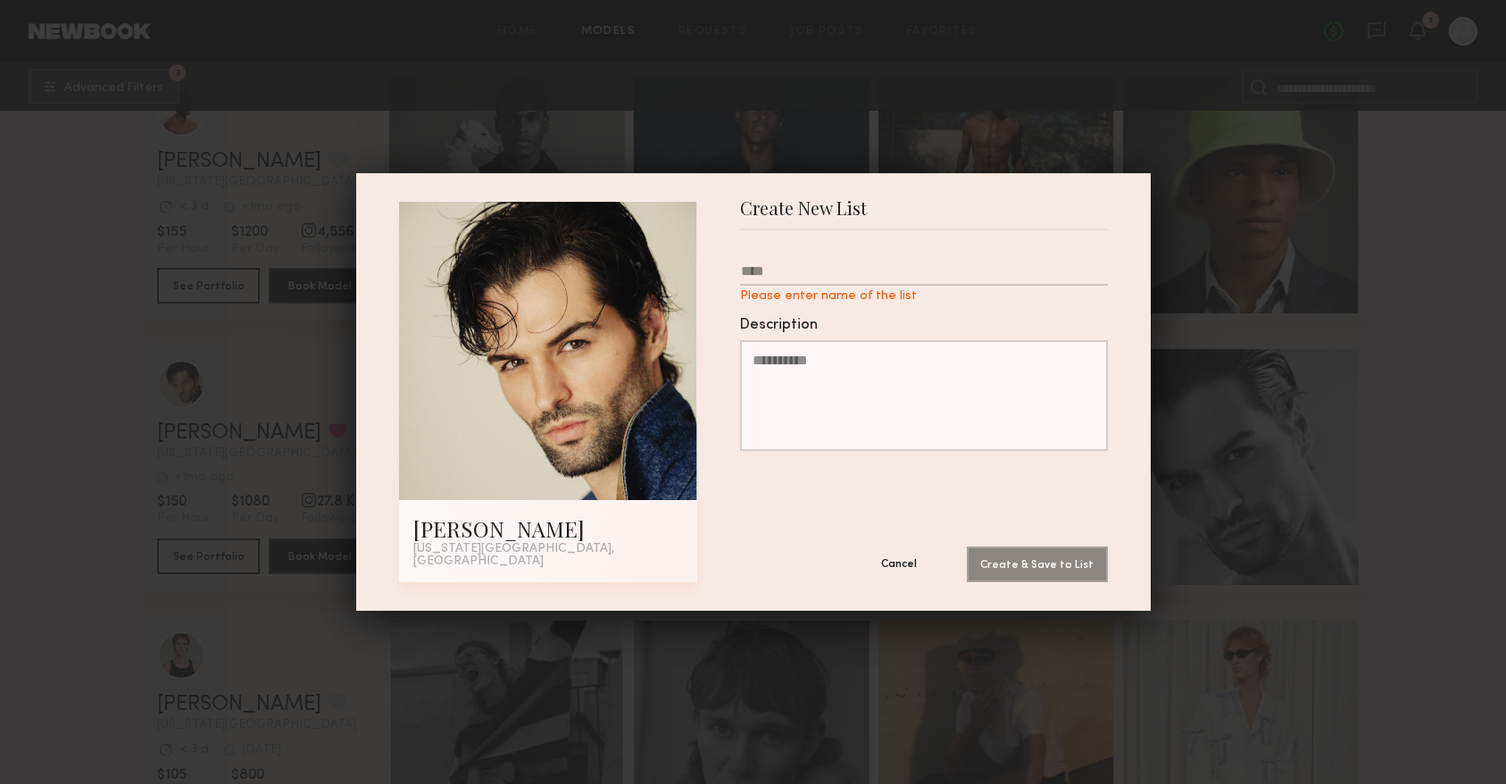
click at [887, 550] on button "Cancel" at bounding box center [898, 563] width 107 height 36
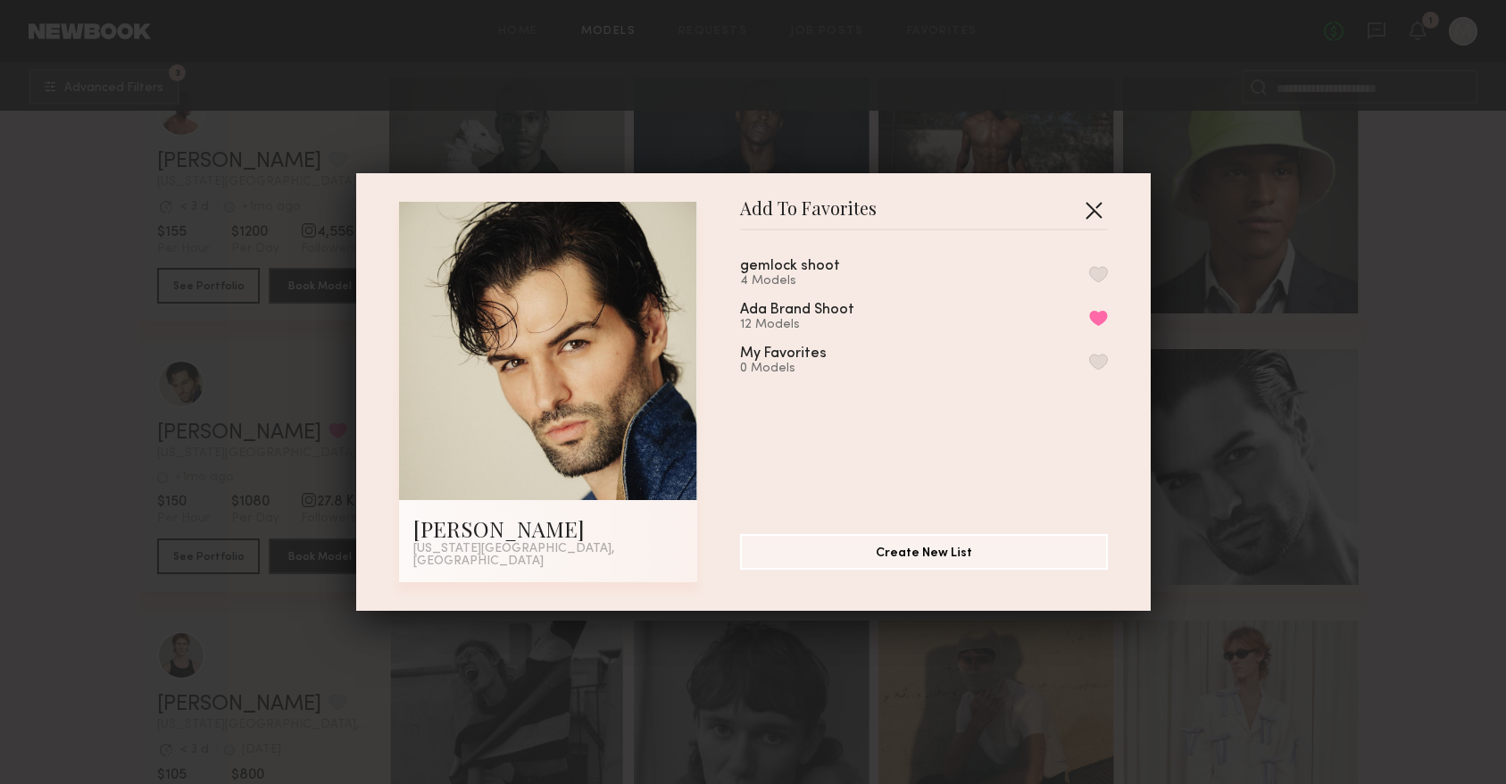
click at [1098, 216] on button "button" at bounding box center [1093, 209] width 29 height 29
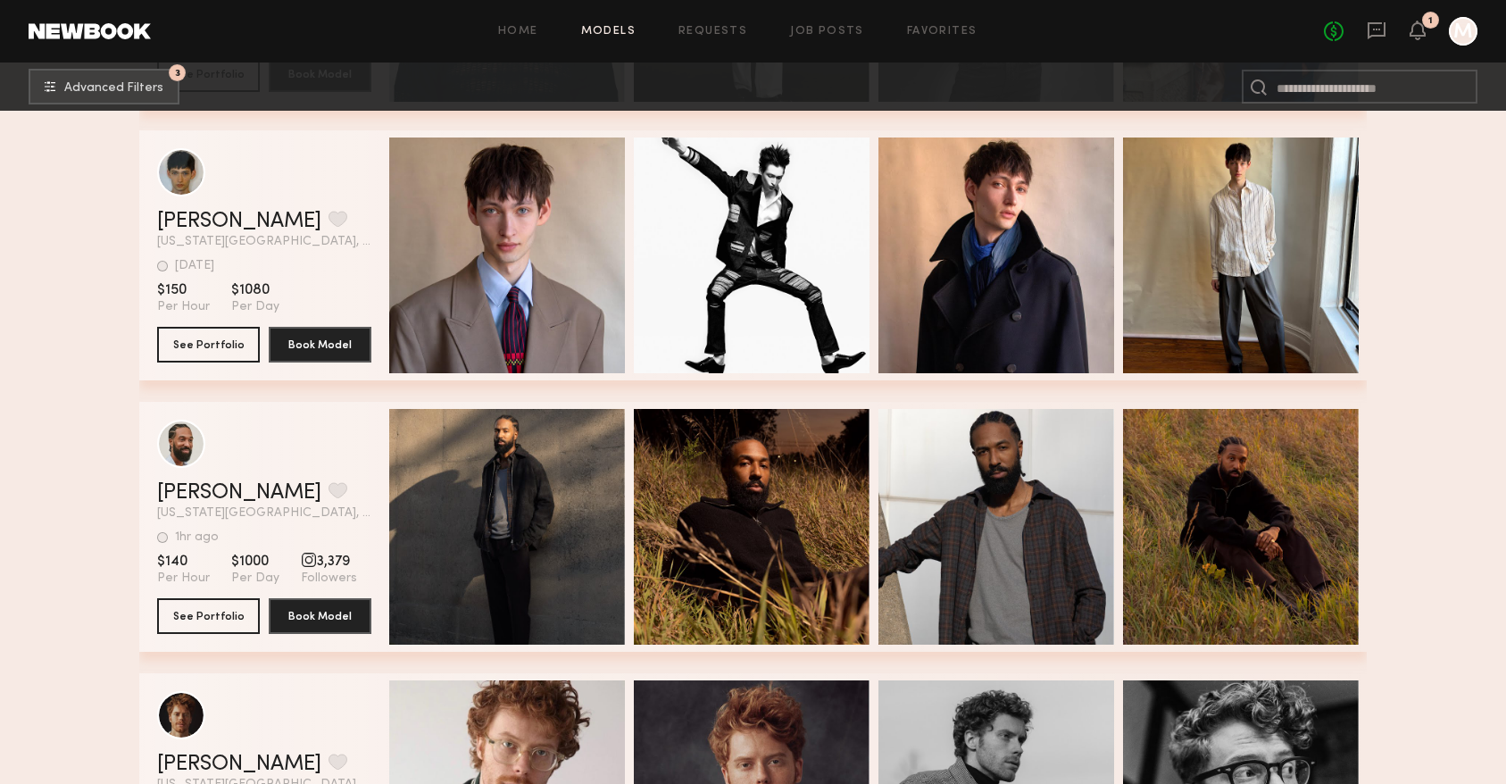
scroll to position [10054, 0]
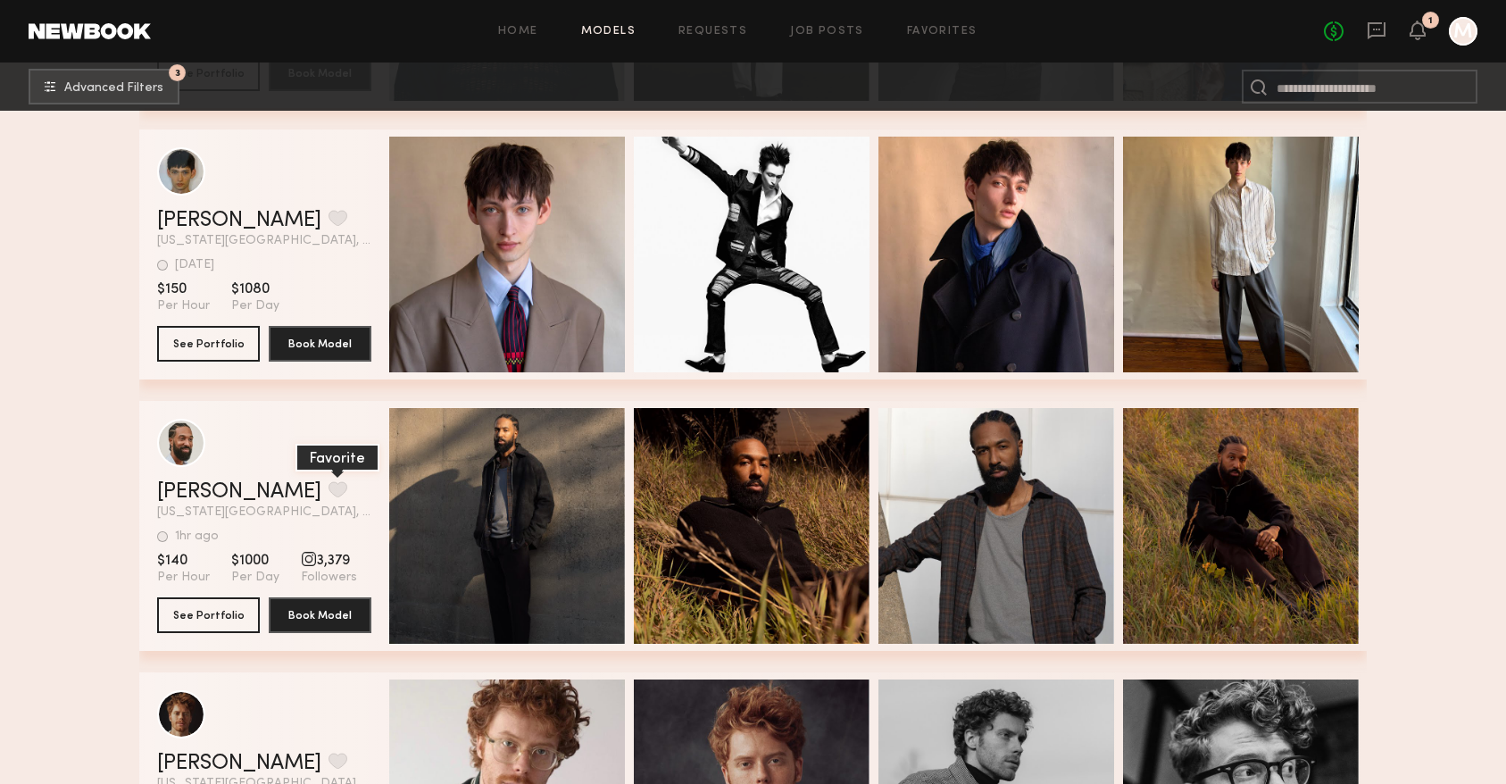
click at [328, 494] on button "grid" at bounding box center [337, 489] width 19 height 16
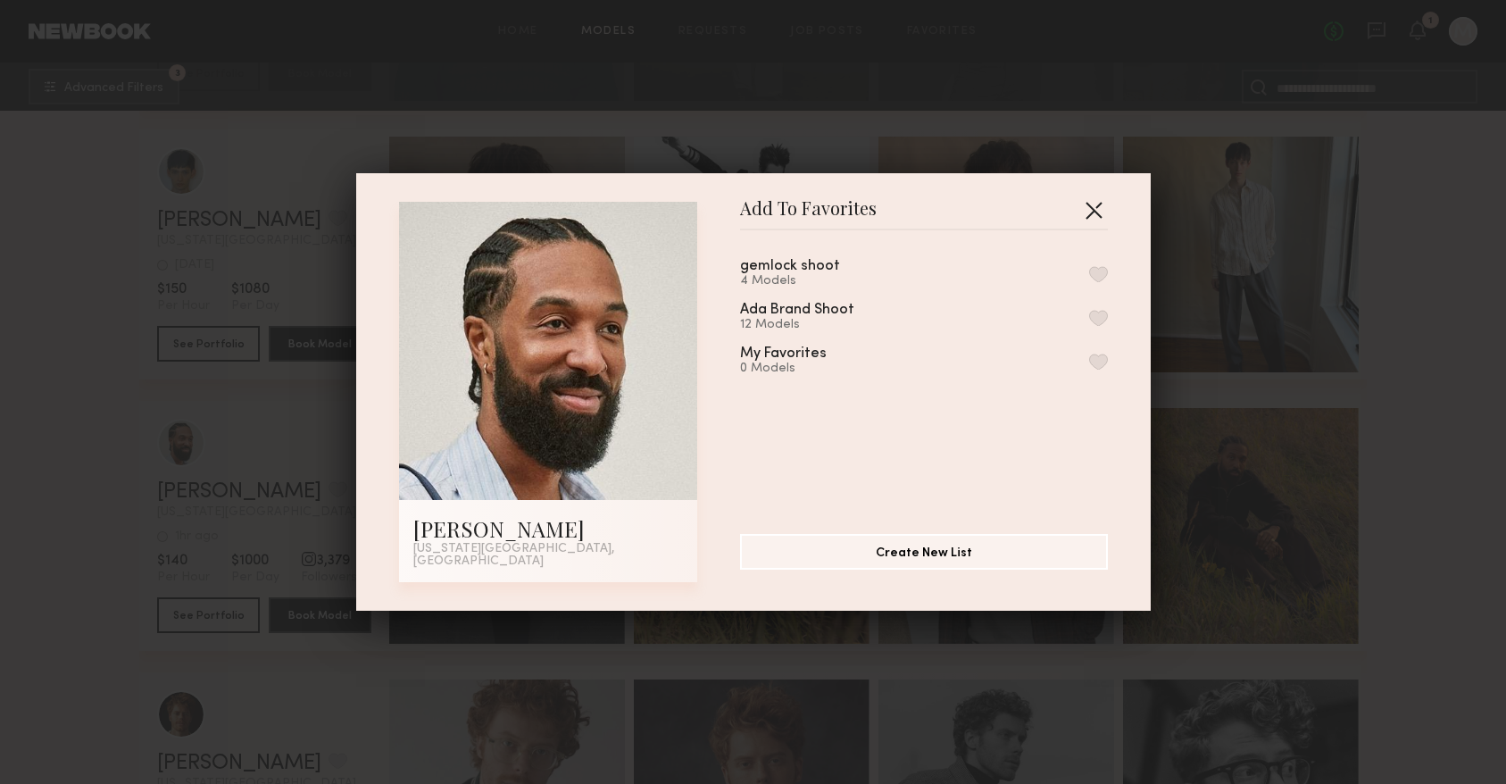
click at [1080, 222] on button "button" at bounding box center [1093, 209] width 29 height 29
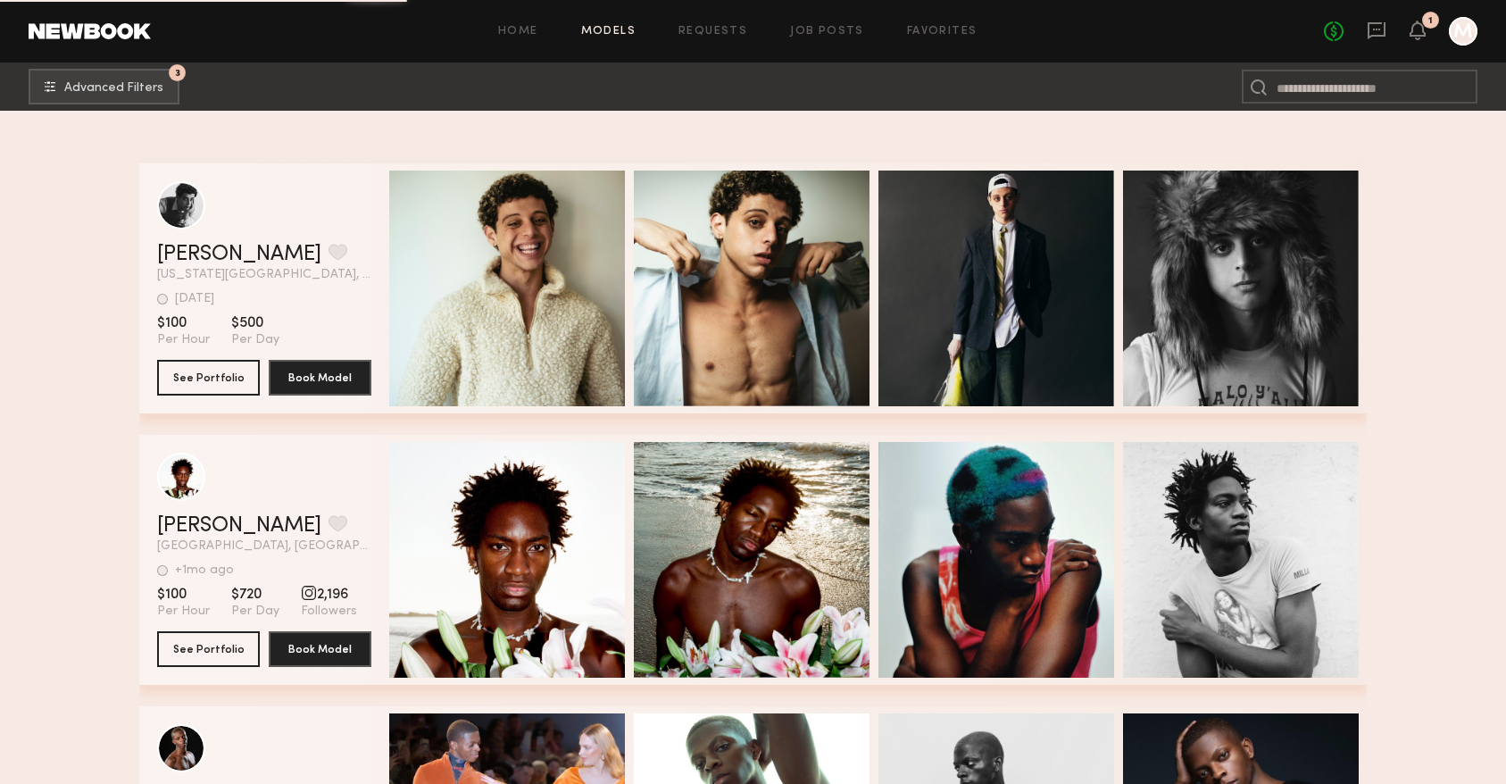
scroll to position [19213, 0]
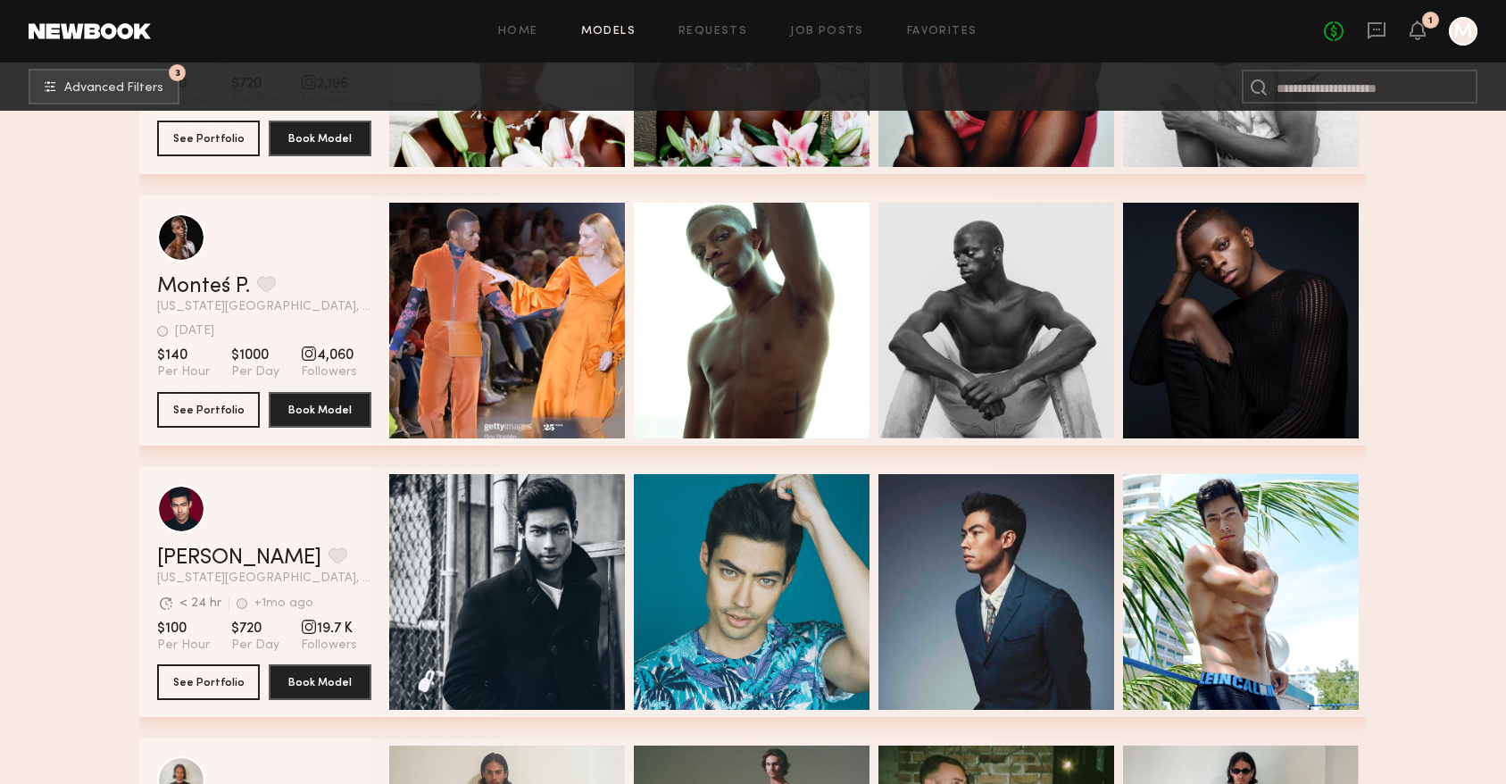
click at [610, 24] on div "Home Models Requests Job Posts Favorites Sign Out No fees up to $5,000 1 M" at bounding box center [814, 31] width 1326 height 29
click at [616, 29] on link "Models" at bounding box center [608, 32] width 54 height 12
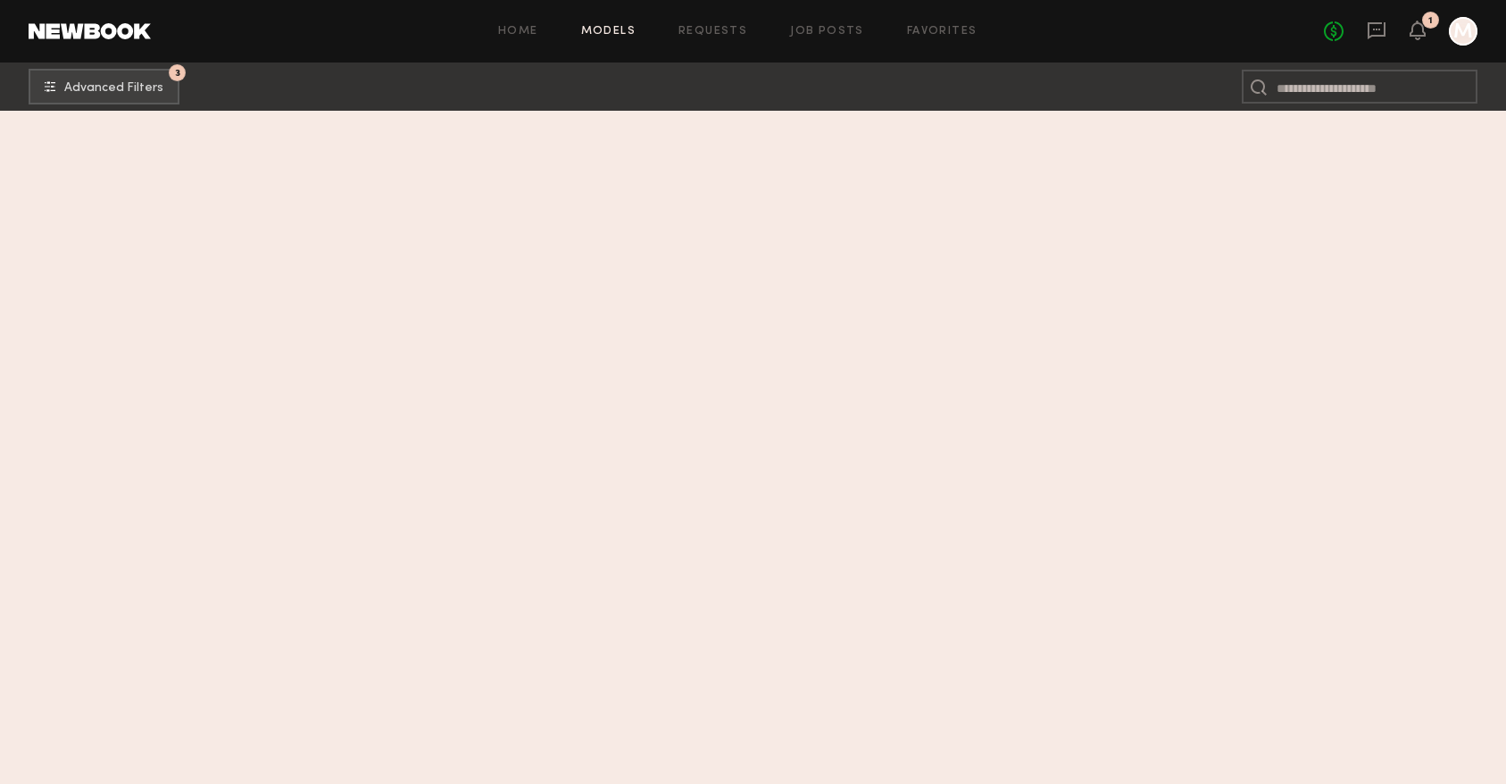
scroll to position [14583, 0]
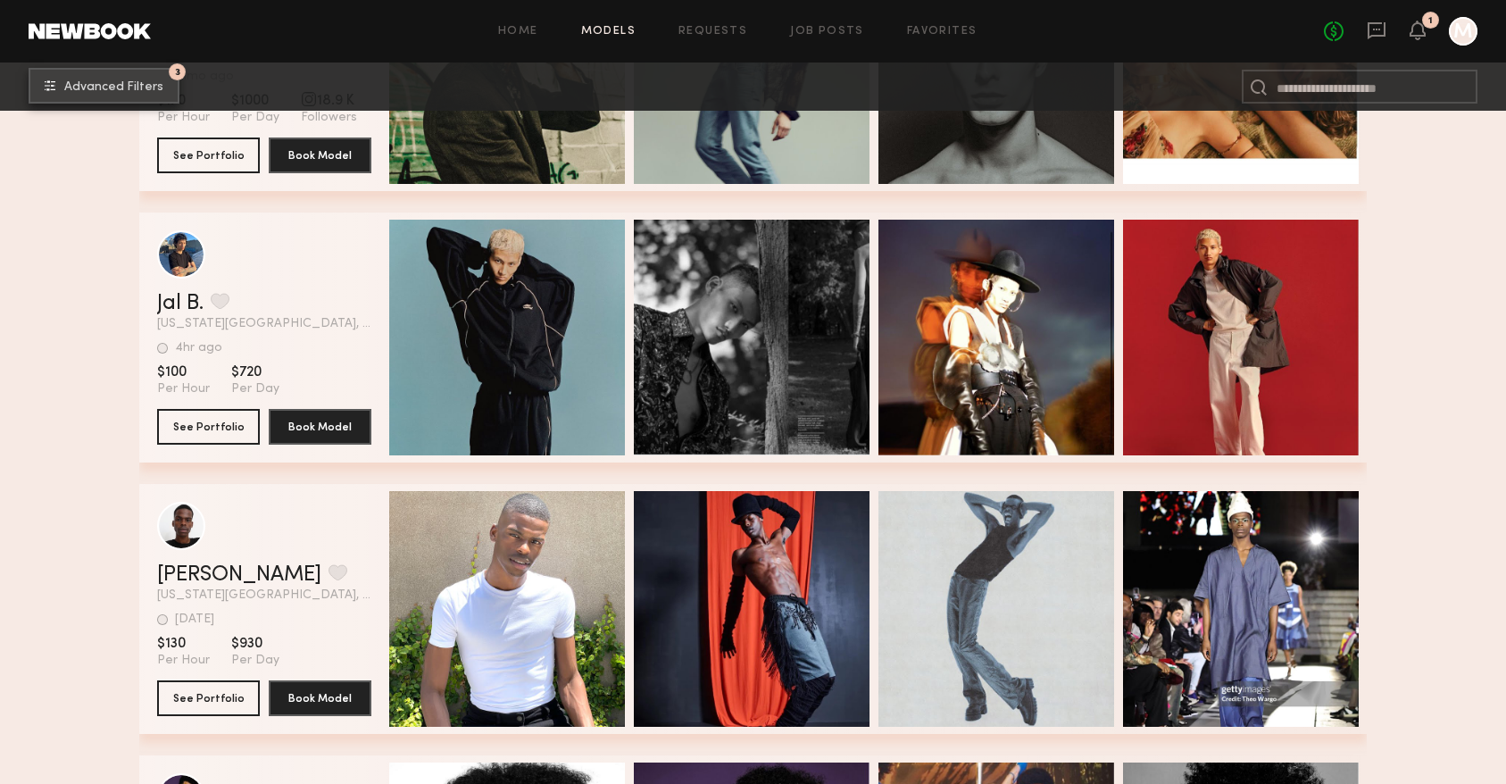
click at [100, 85] on span "Advanced Filters" at bounding box center [113, 87] width 99 height 12
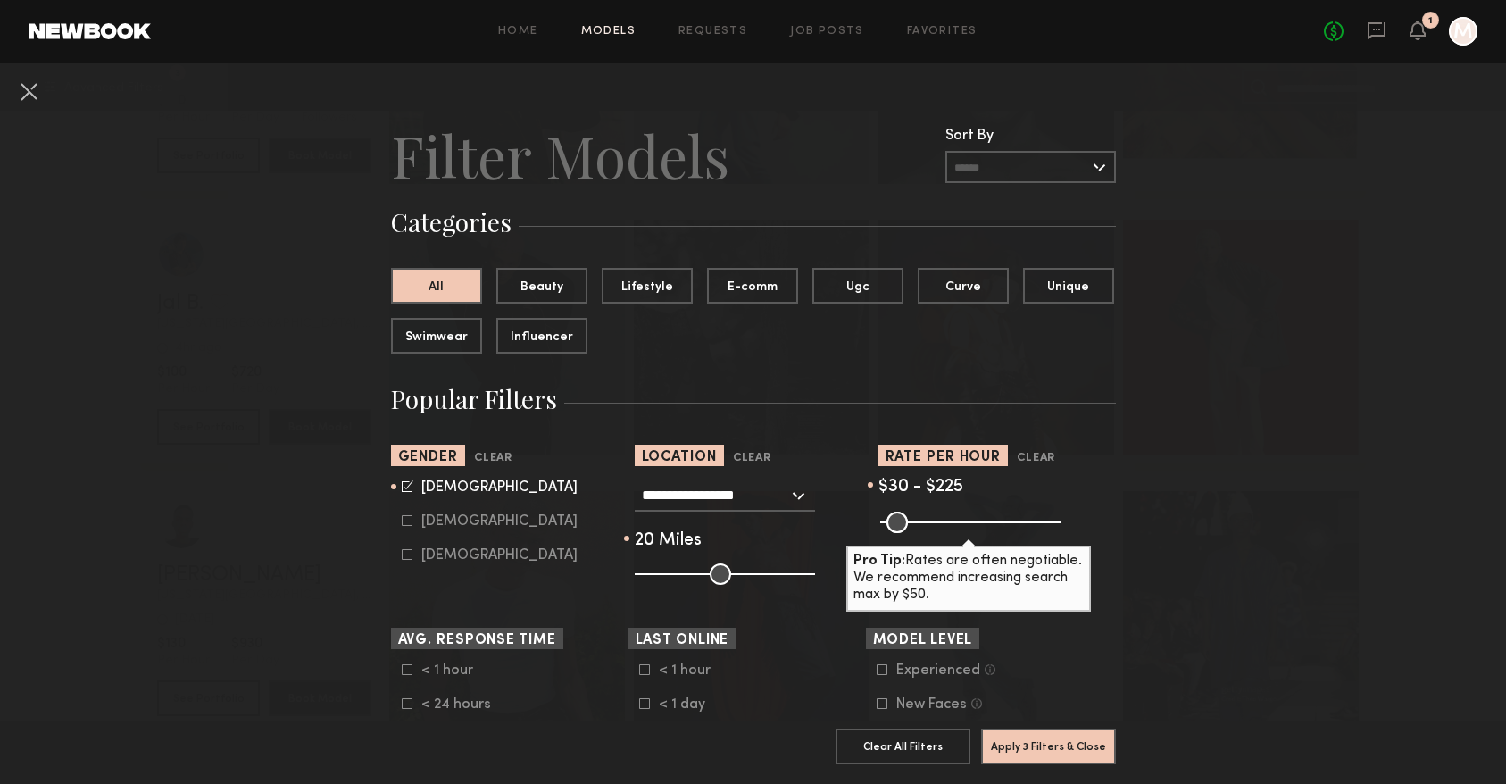
click at [411, 522] on icon at bounding box center [407, 520] width 11 height 11
type input "*"
click at [407, 486] on icon at bounding box center [407, 484] width 9 height 9
type input "**"
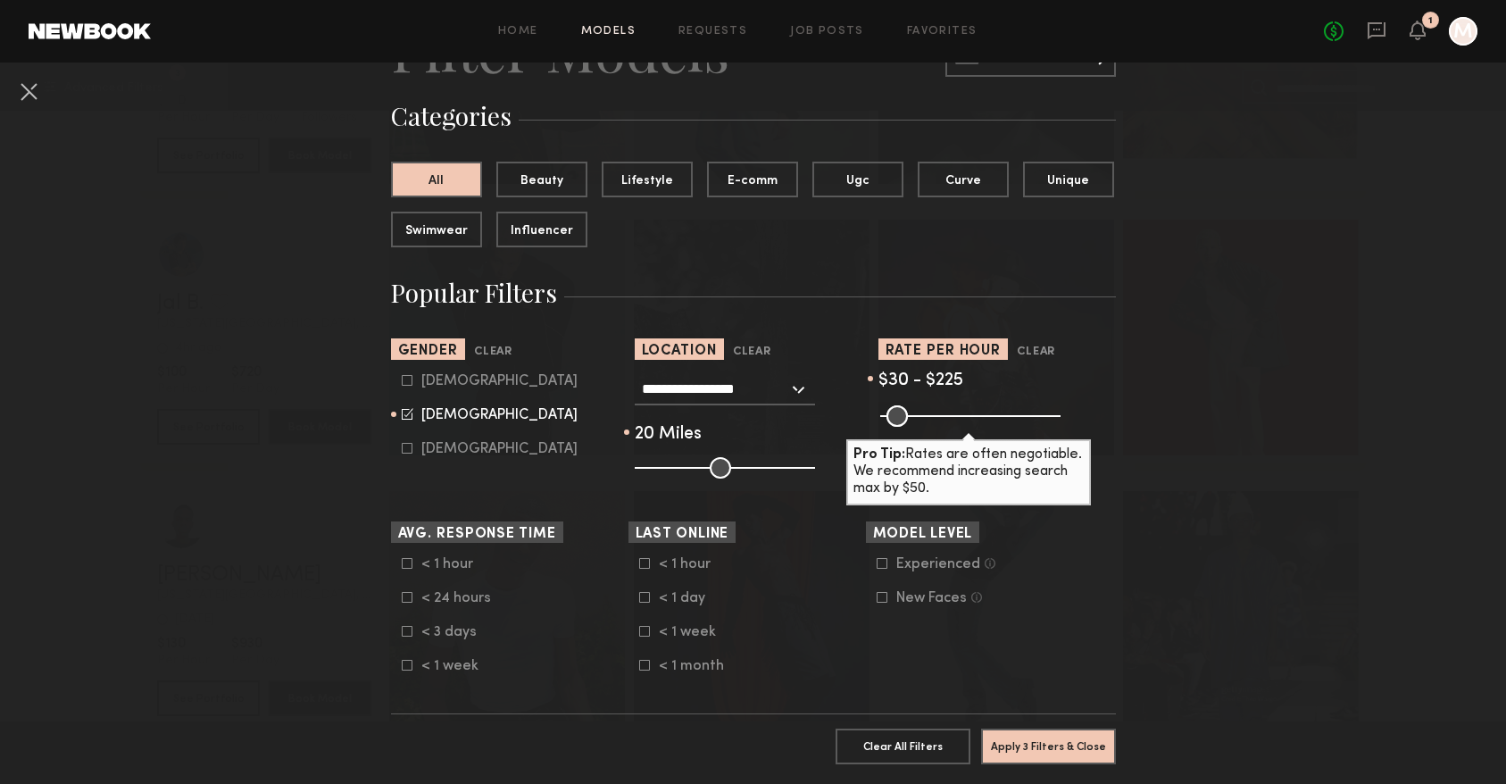
scroll to position [131, 0]
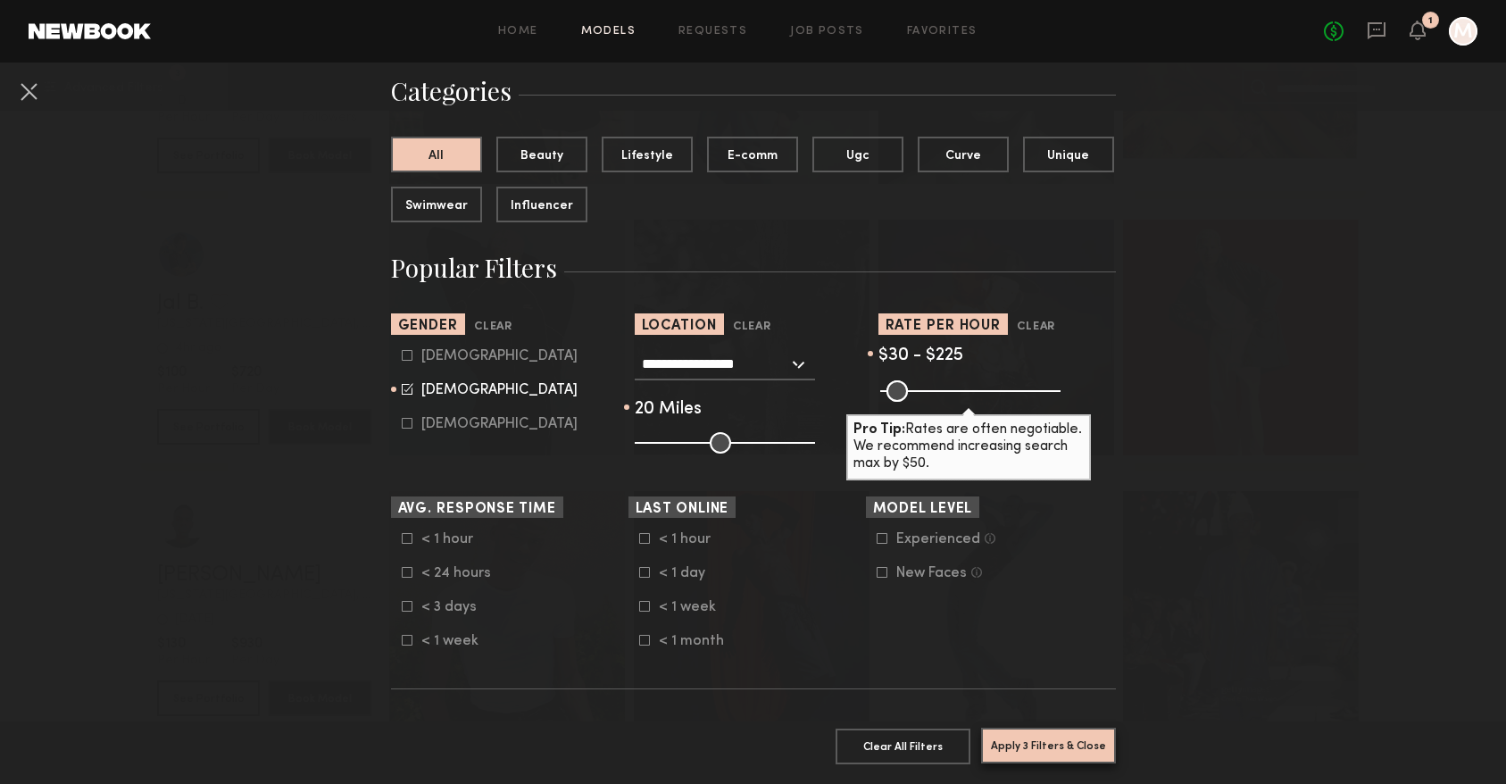
click at [1066, 757] on button "Apply 3 Filters & Close" at bounding box center [1048, 745] width 135 height 36
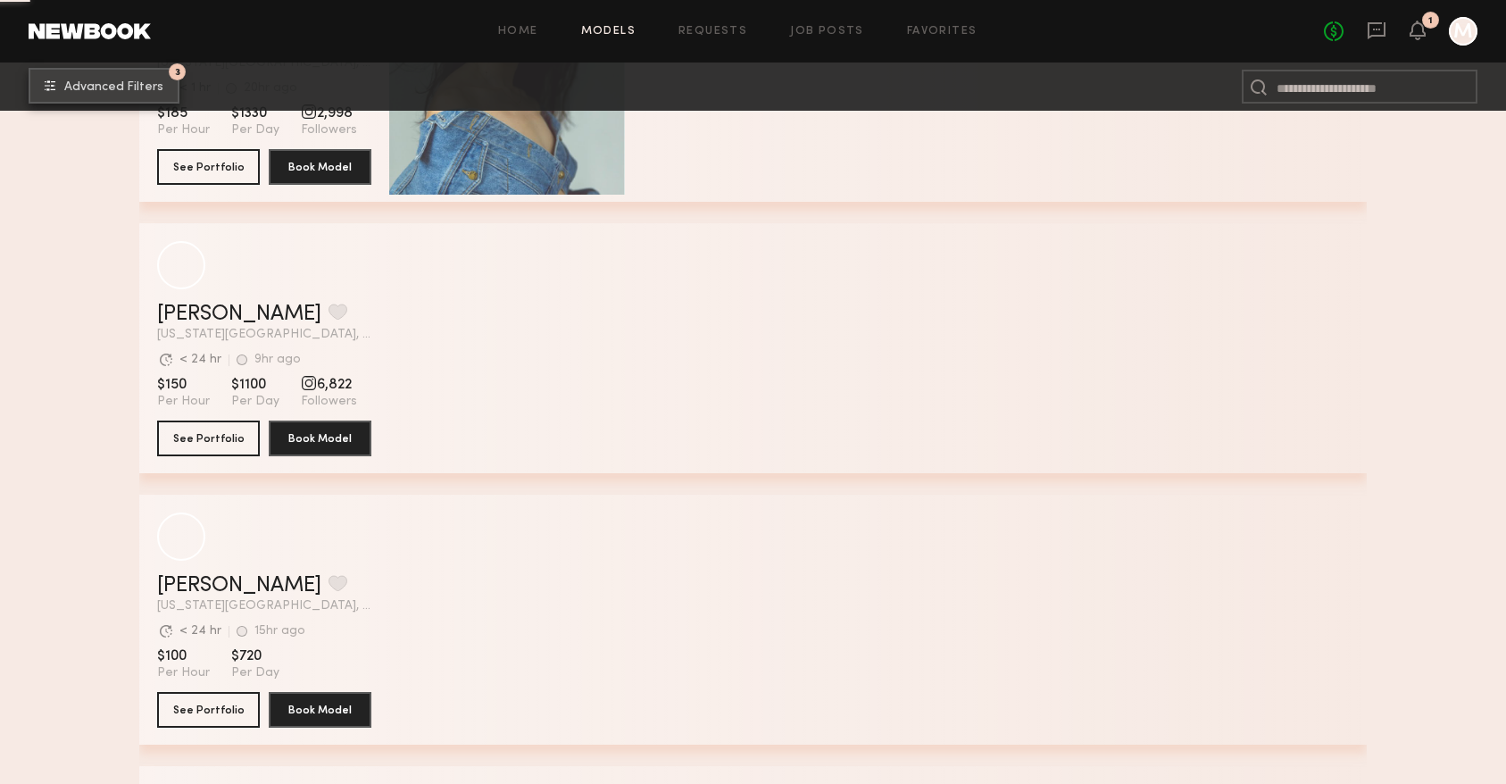
scroll to position [2419, 0]
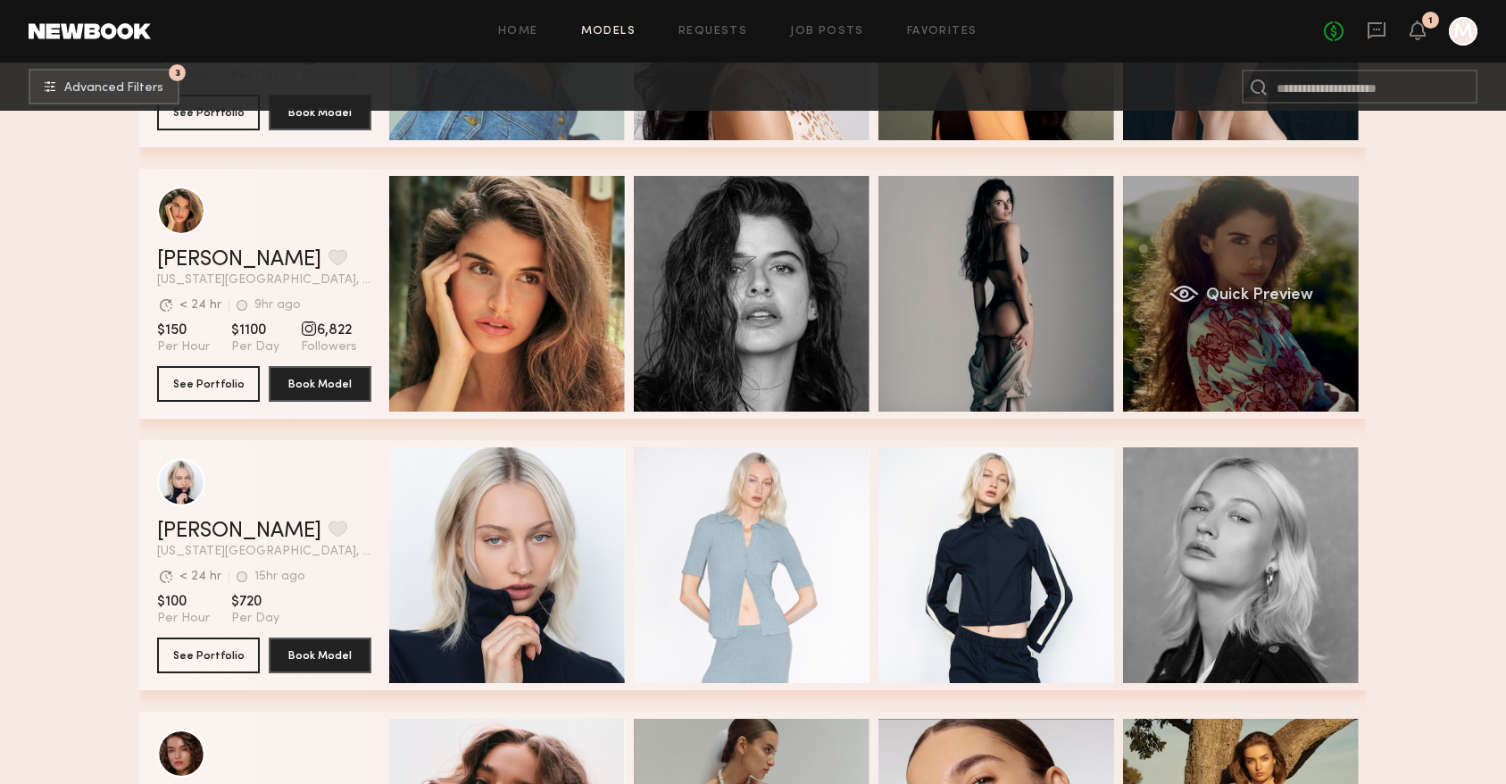
click at [1308, 311] on div "Quick Preview" at bounding box center [1241, 294] width 236 height 236
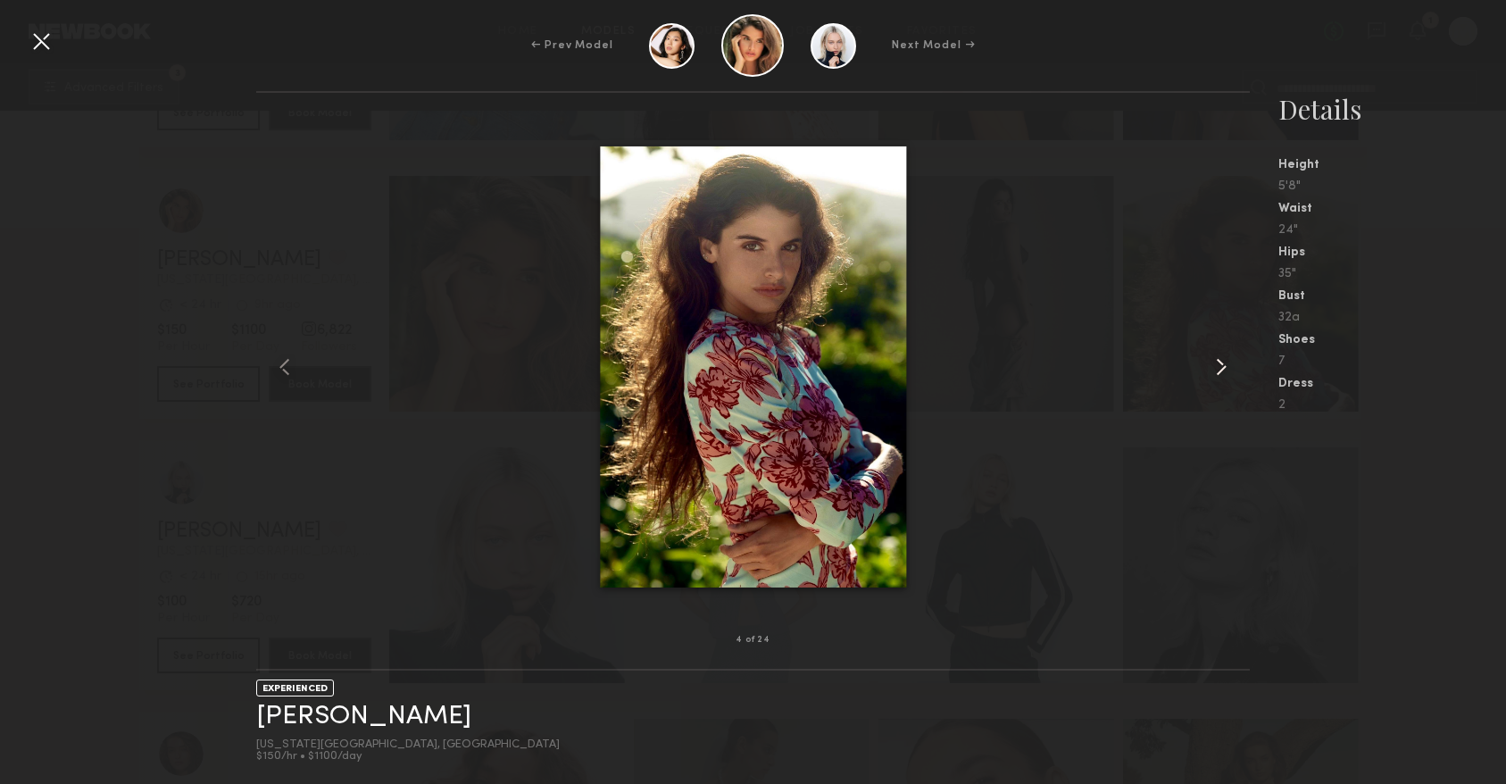
click at [1229, 374] on common-icon at bounding box center [1221, 367] width 29 height 29
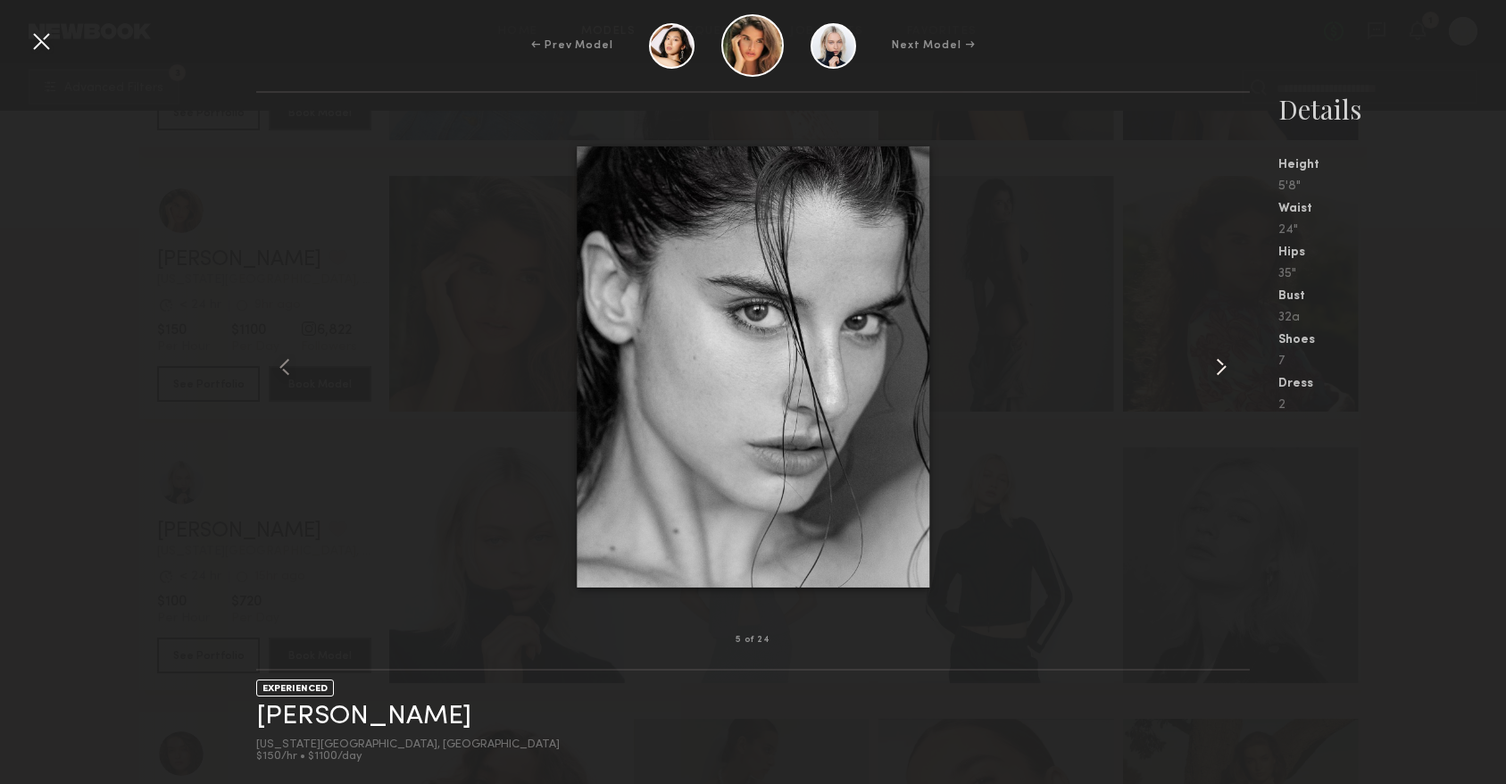
click at [1224, 375] on common-icon at bounding box center [1221, 367] width 29 height 29
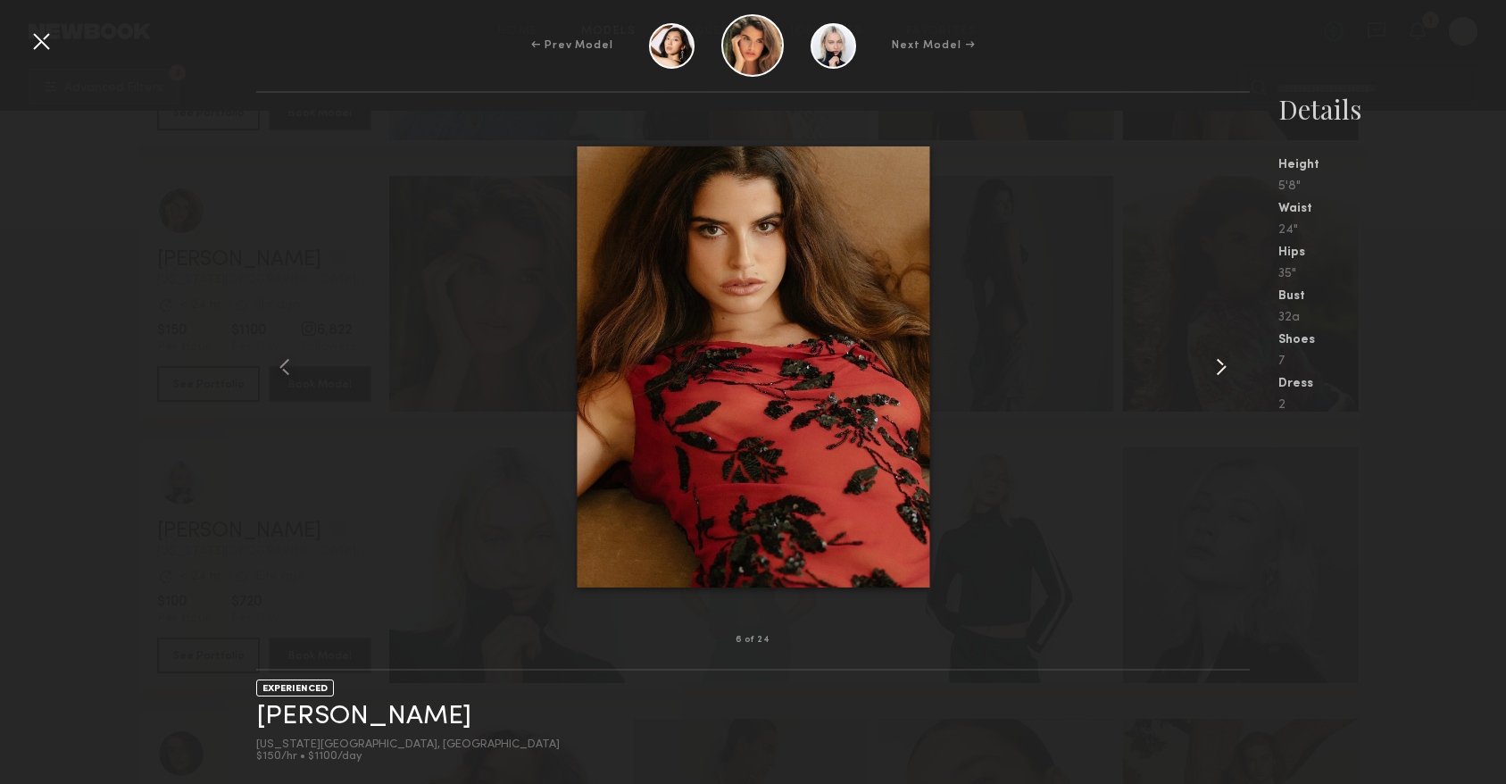
click at [1224, 375] on common-icon at bounding box center [1221, 367] width 29 height 29
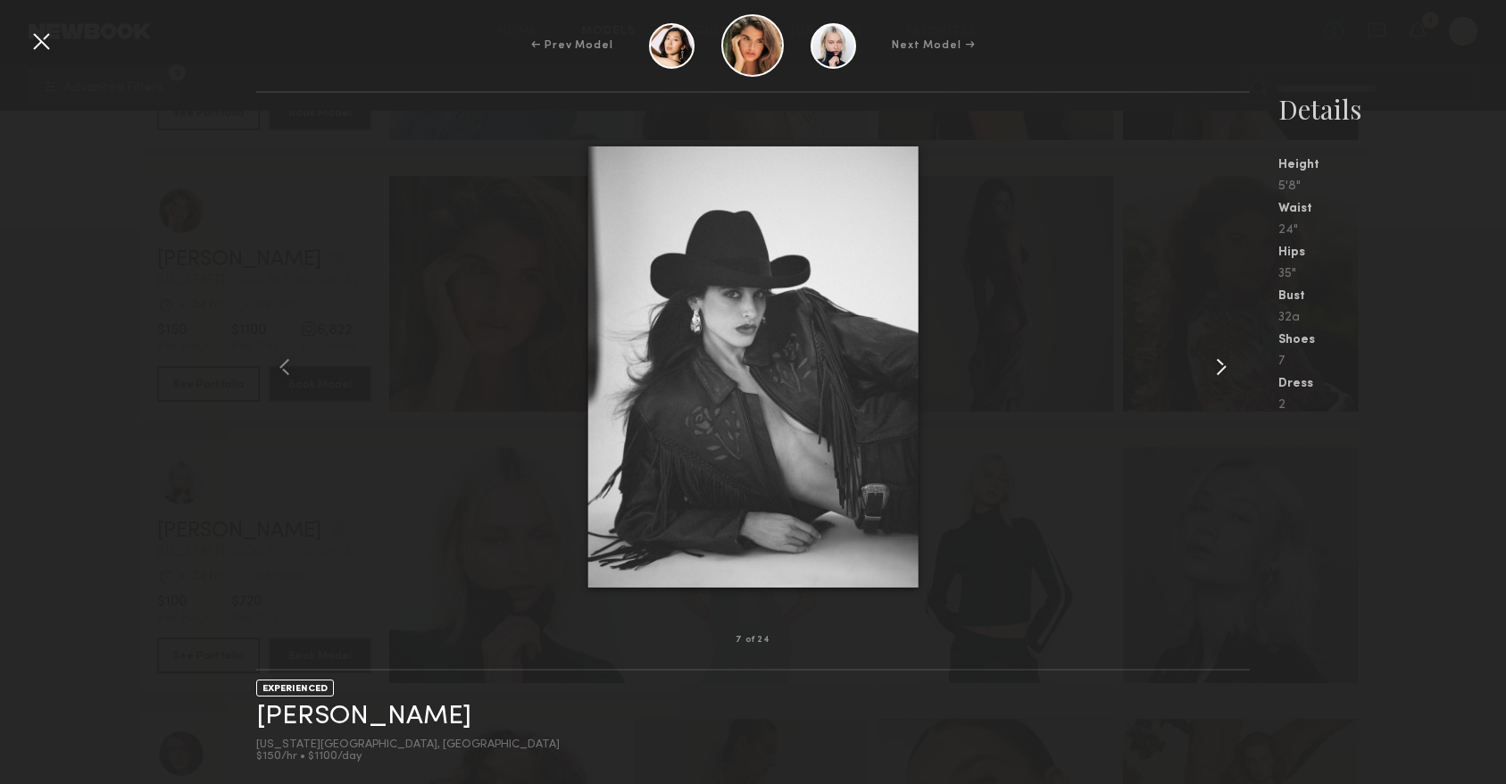
click at [1224, 375] on common-icon at bounding box center [1221, 367] width 29 height 29
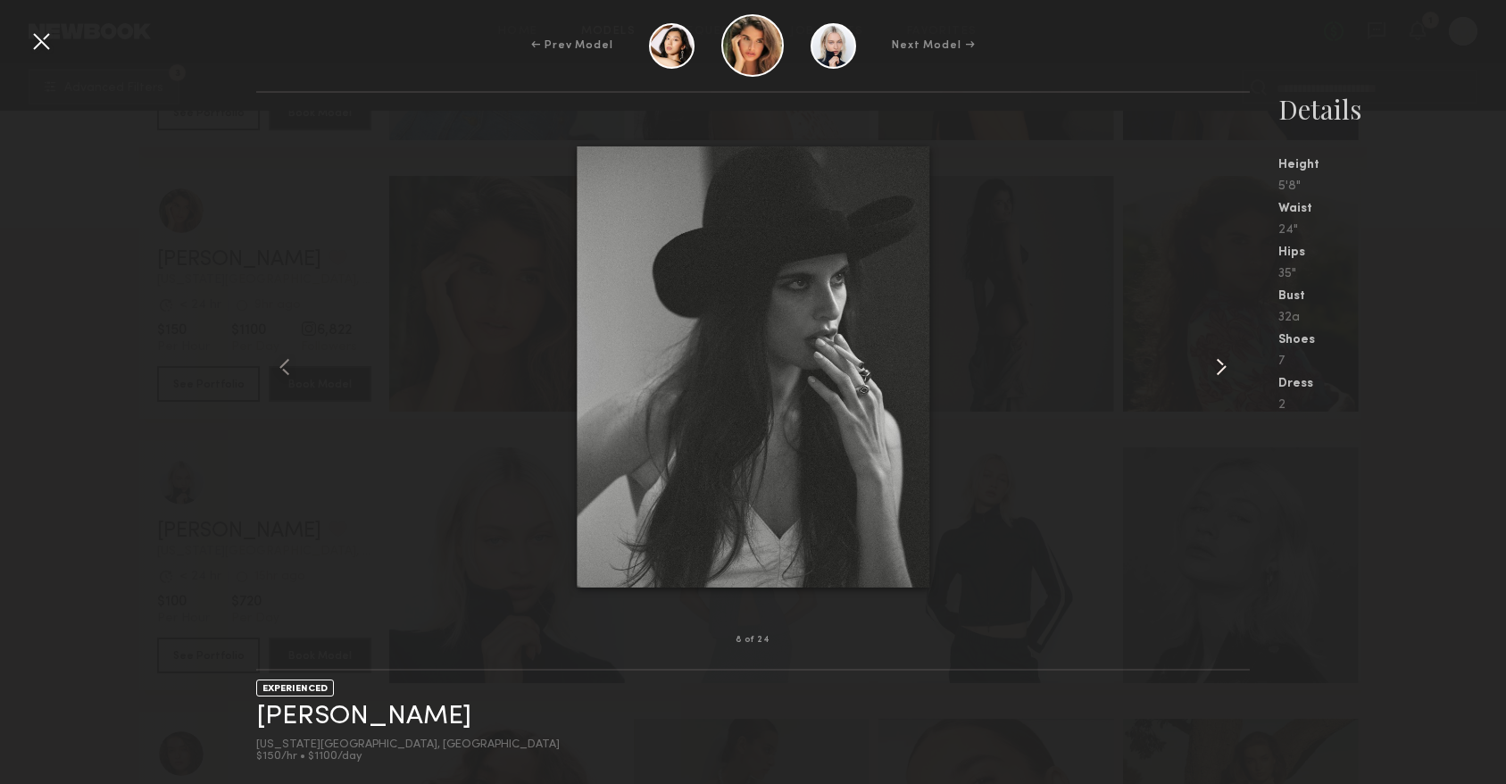
click at [1224, 375] on common-icon at bounding box center [1221, 367] width 29 height 29
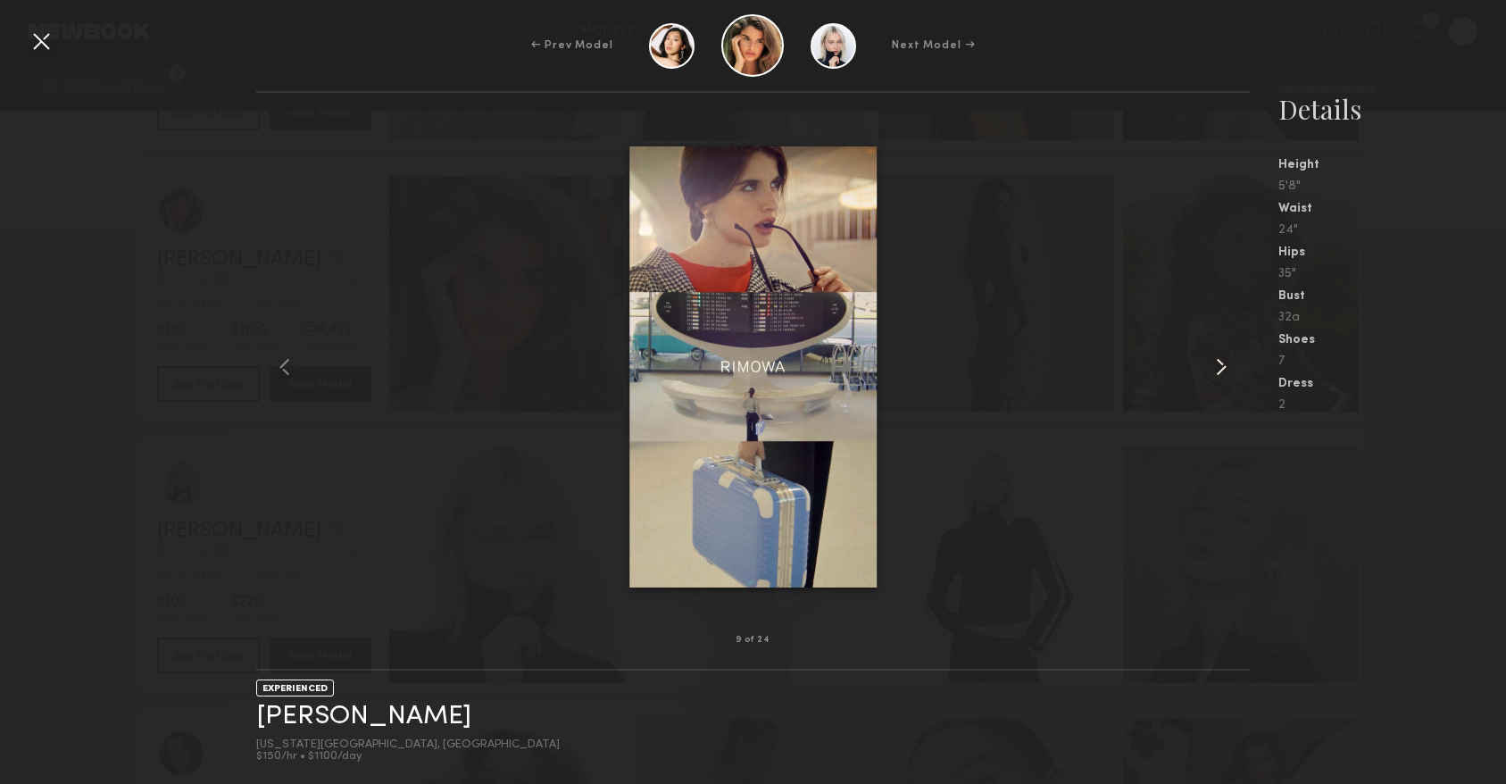
click at [1224, 375] on common-icon at bounding box center [1221, 367] width 29 height 29
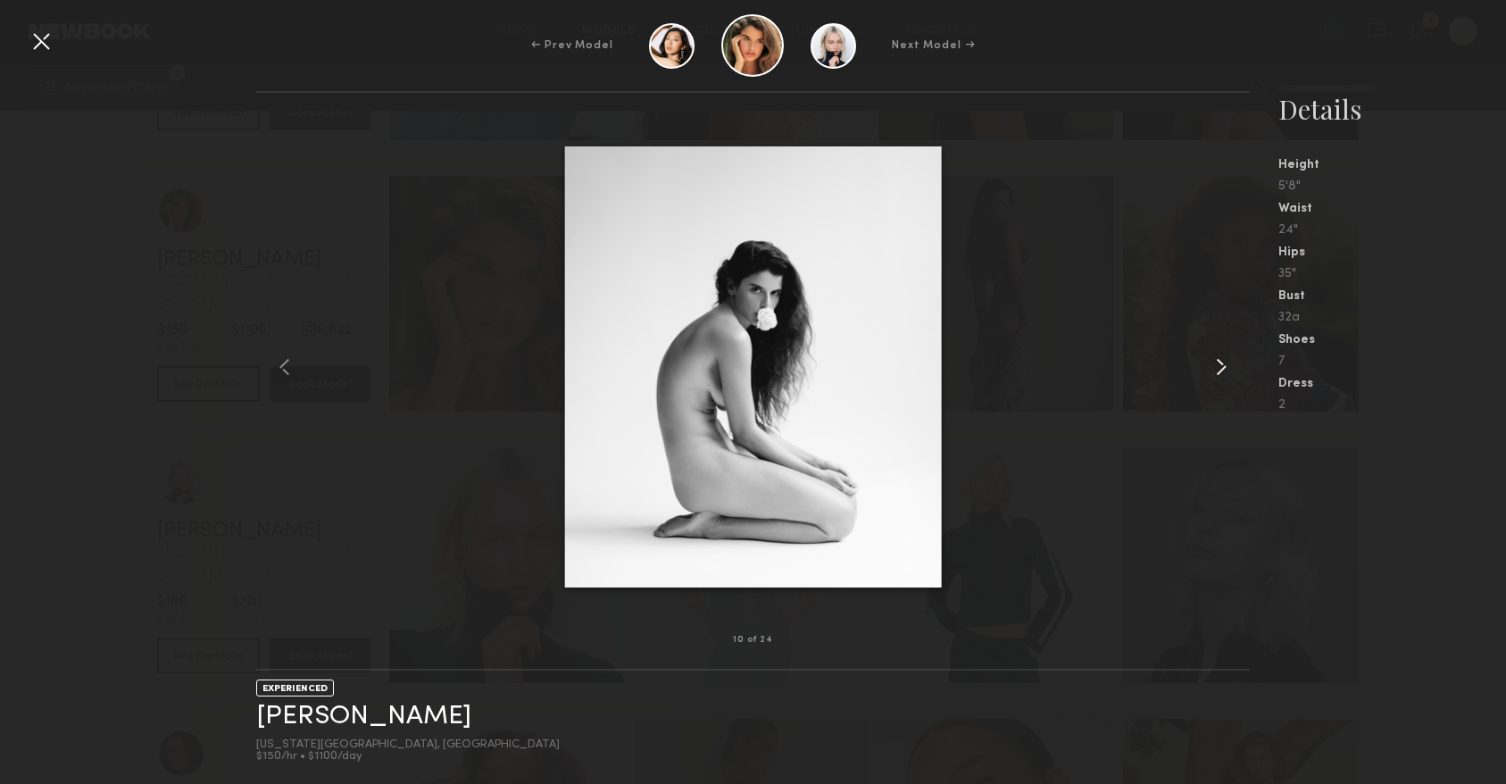
click at [1224, 375] on common-icon at bounding box center [1221, 367] width 29 height 29
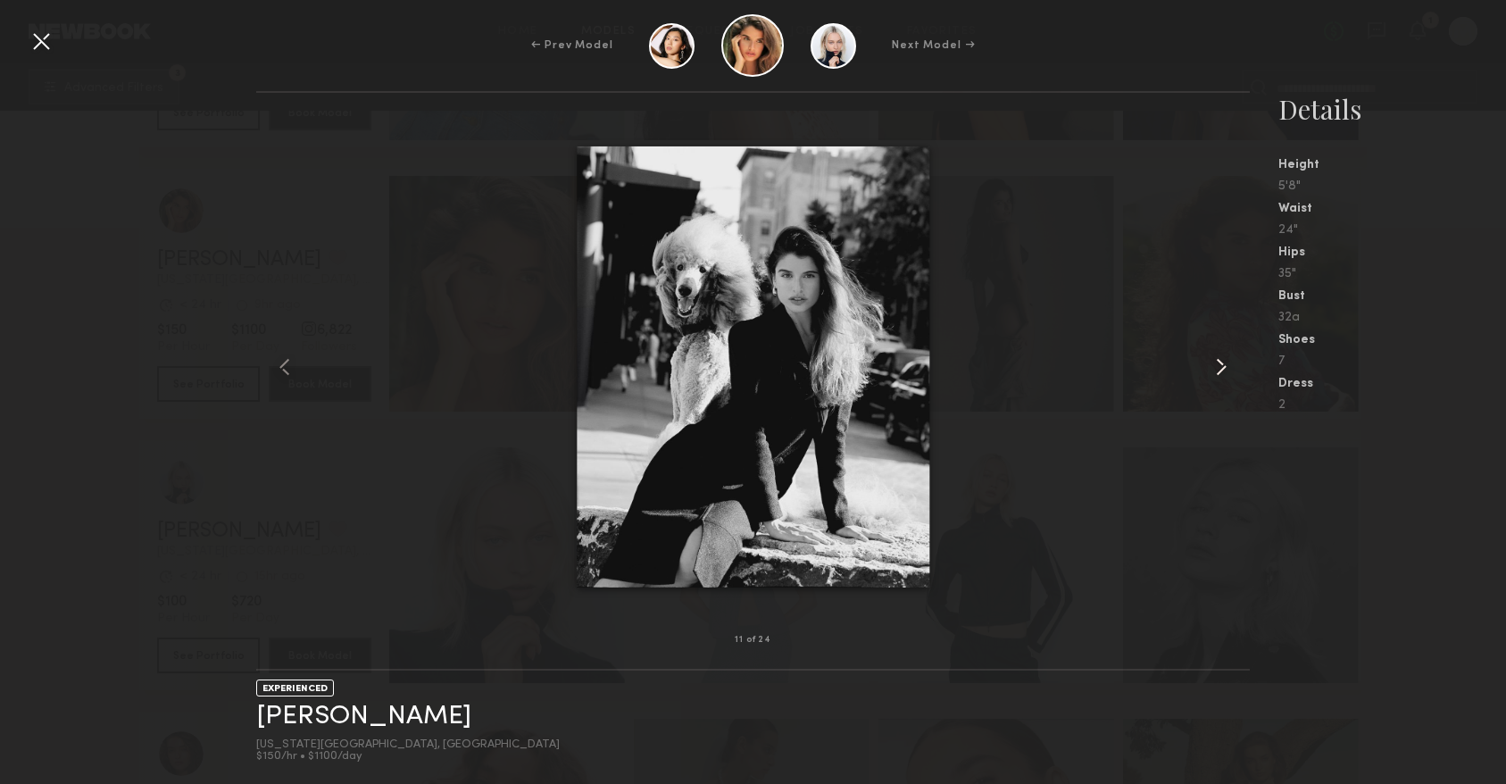
click at [1224, 375] on common-icon at bounding box center [1221, 367] width 29 height 29
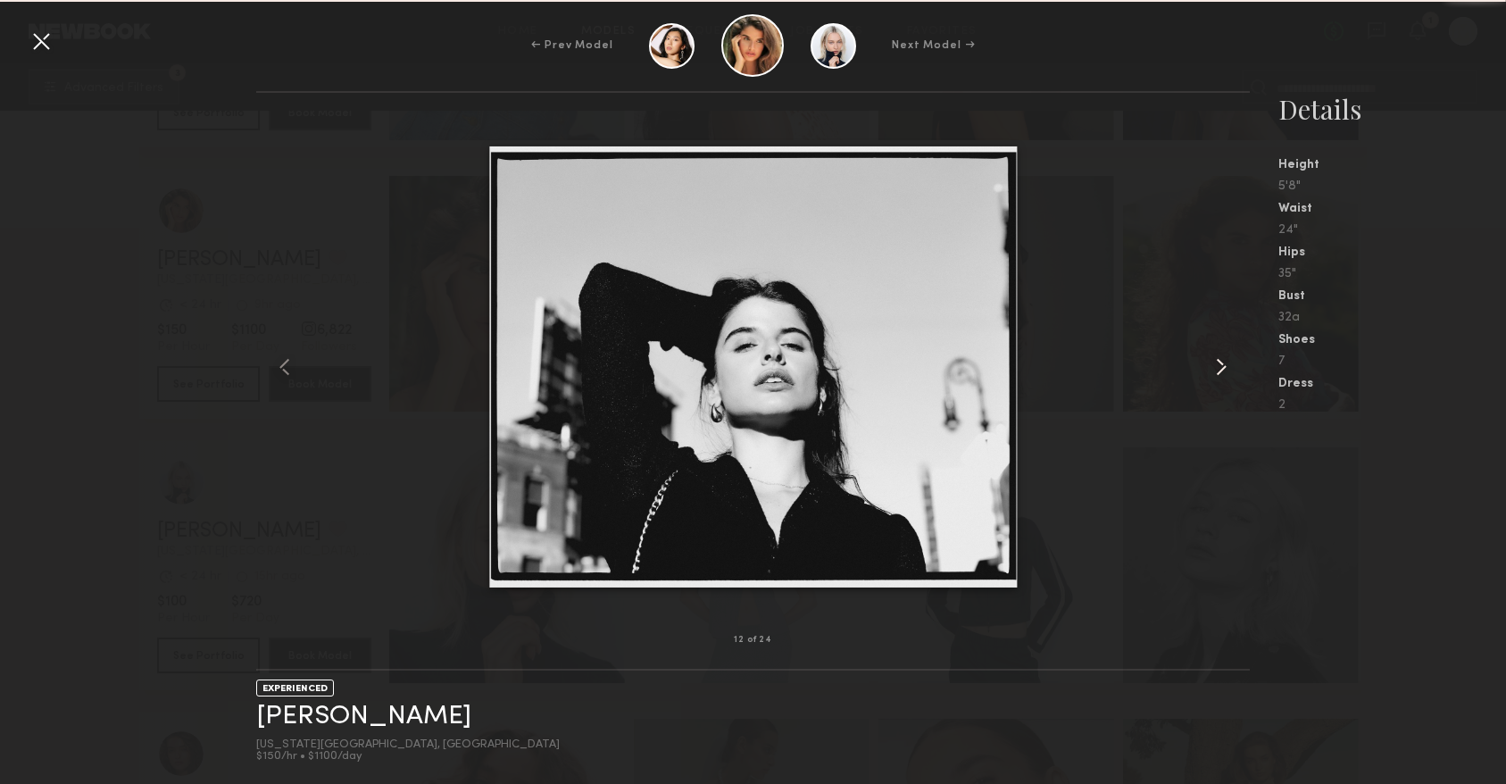
click at [1224, 376] on common-icon at bounding box center [1221, 367] width 29 height 29
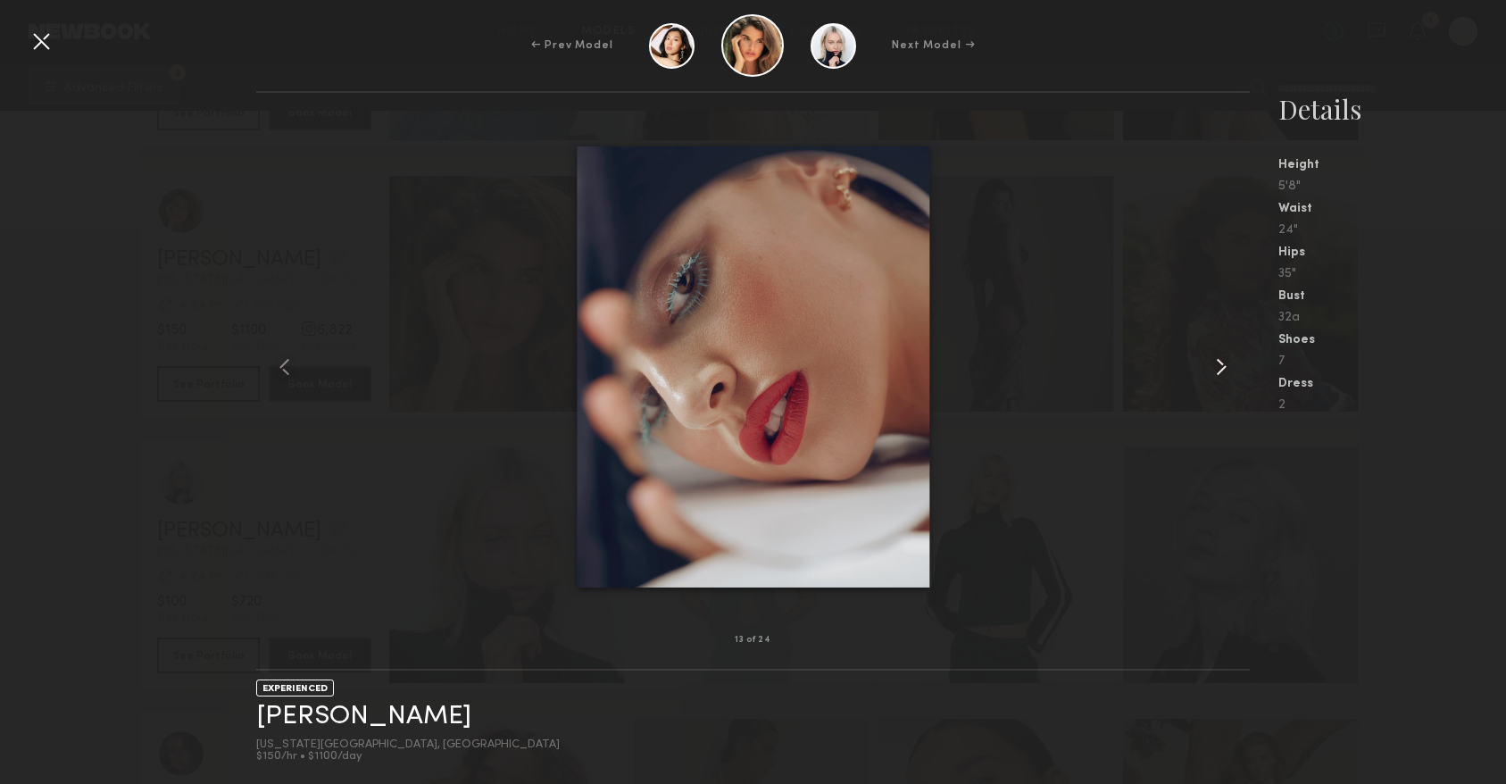
click at [1224, 376] on common-icon at bounding box center [1221, 367] width 29 height 29
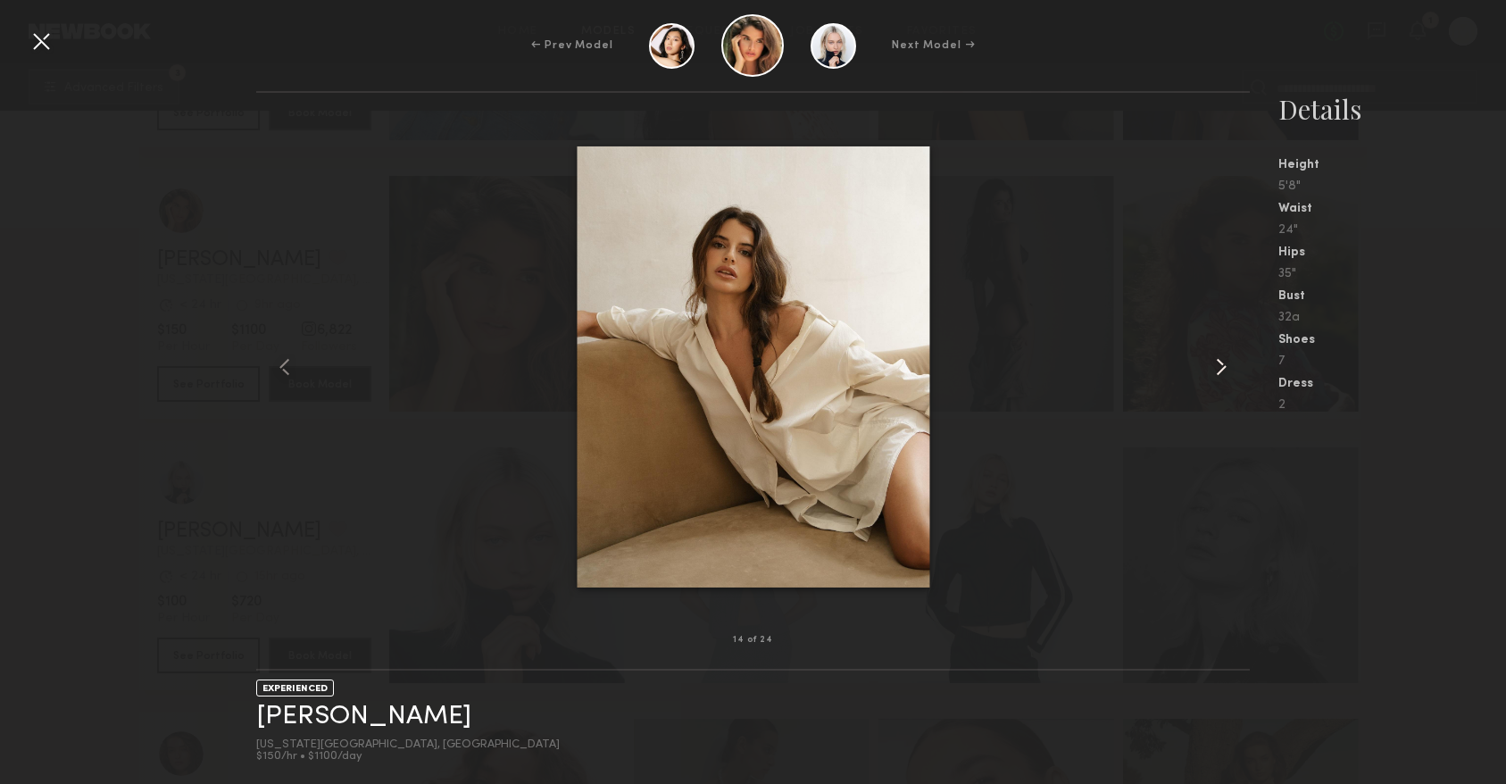
click at [1224, 376] on common-icon at bounding box center [1221, 367] width 29 height 29
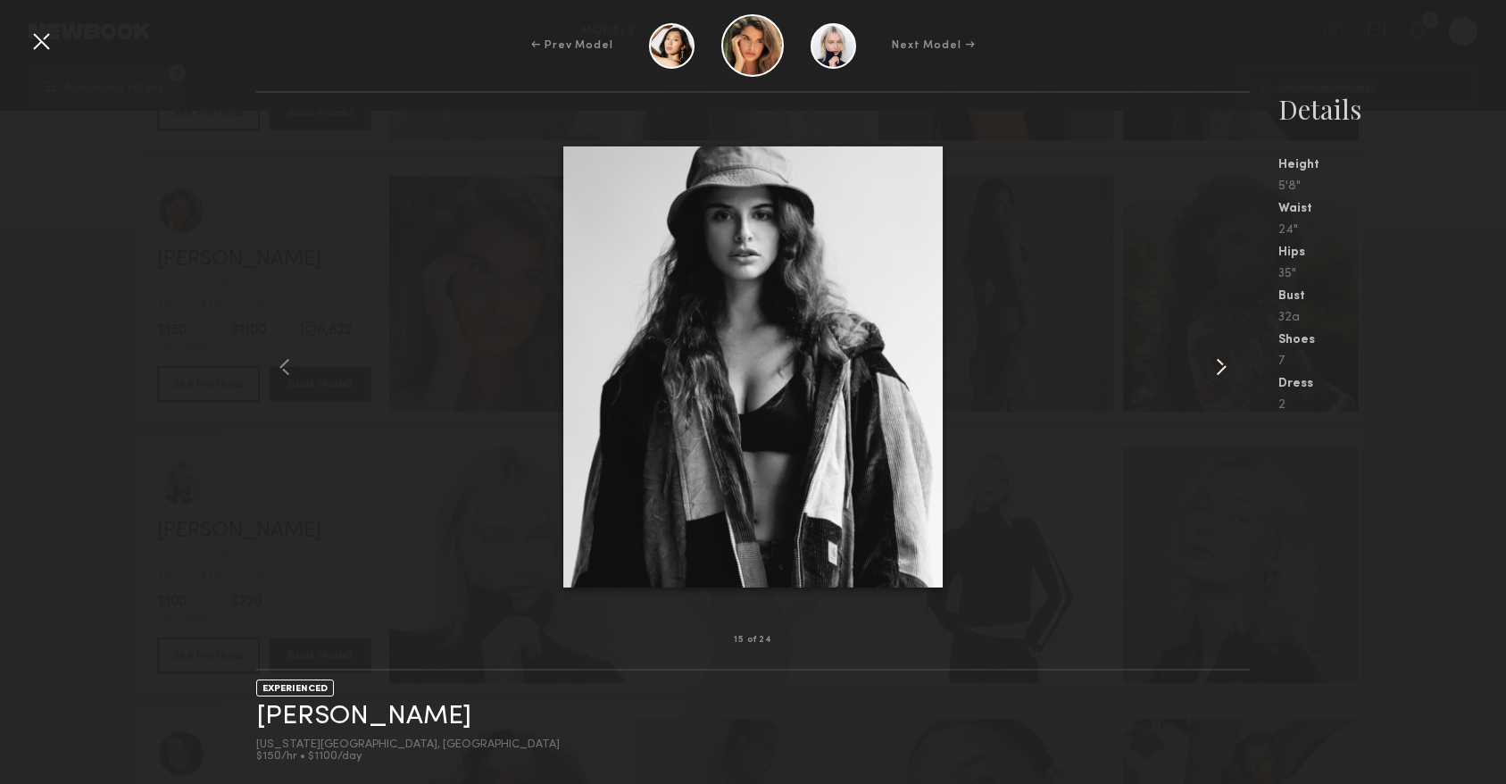
click at [1224, 376] on common-icon at bounding box center [1221, 367] width 29 height 29
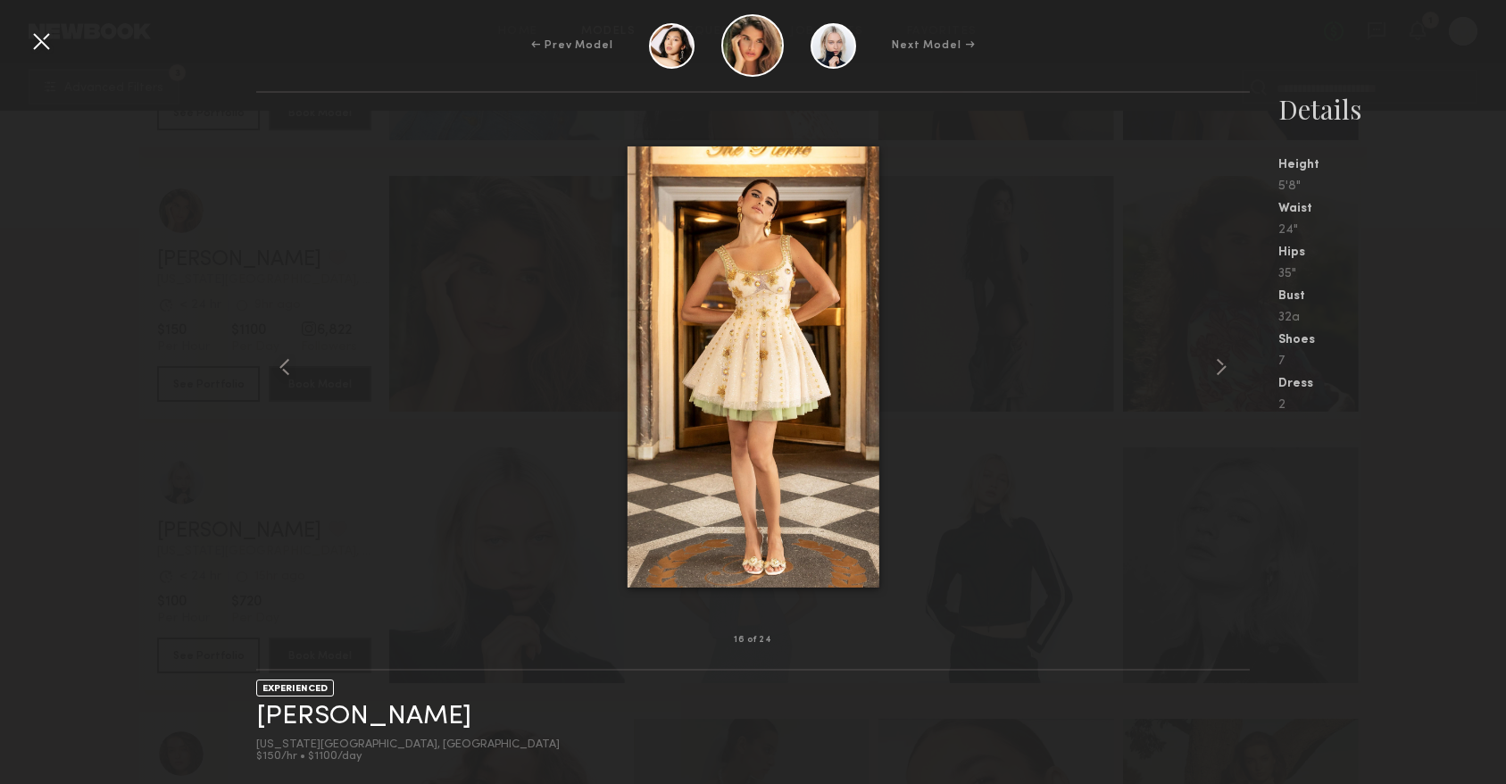
click at [36, 41] on div at bounding box center [41, 41] width 29 height 29
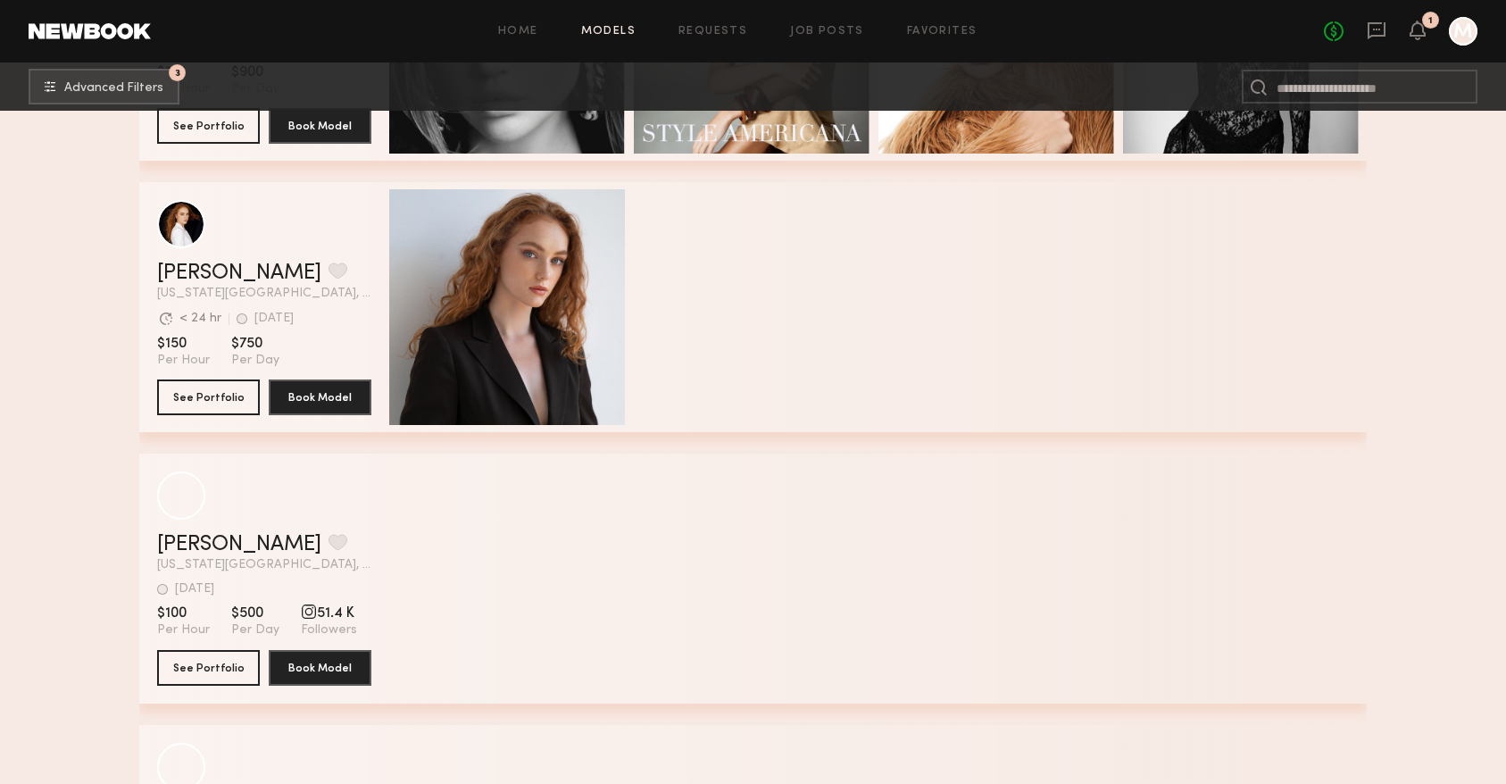
scroll to position [6748, 0]
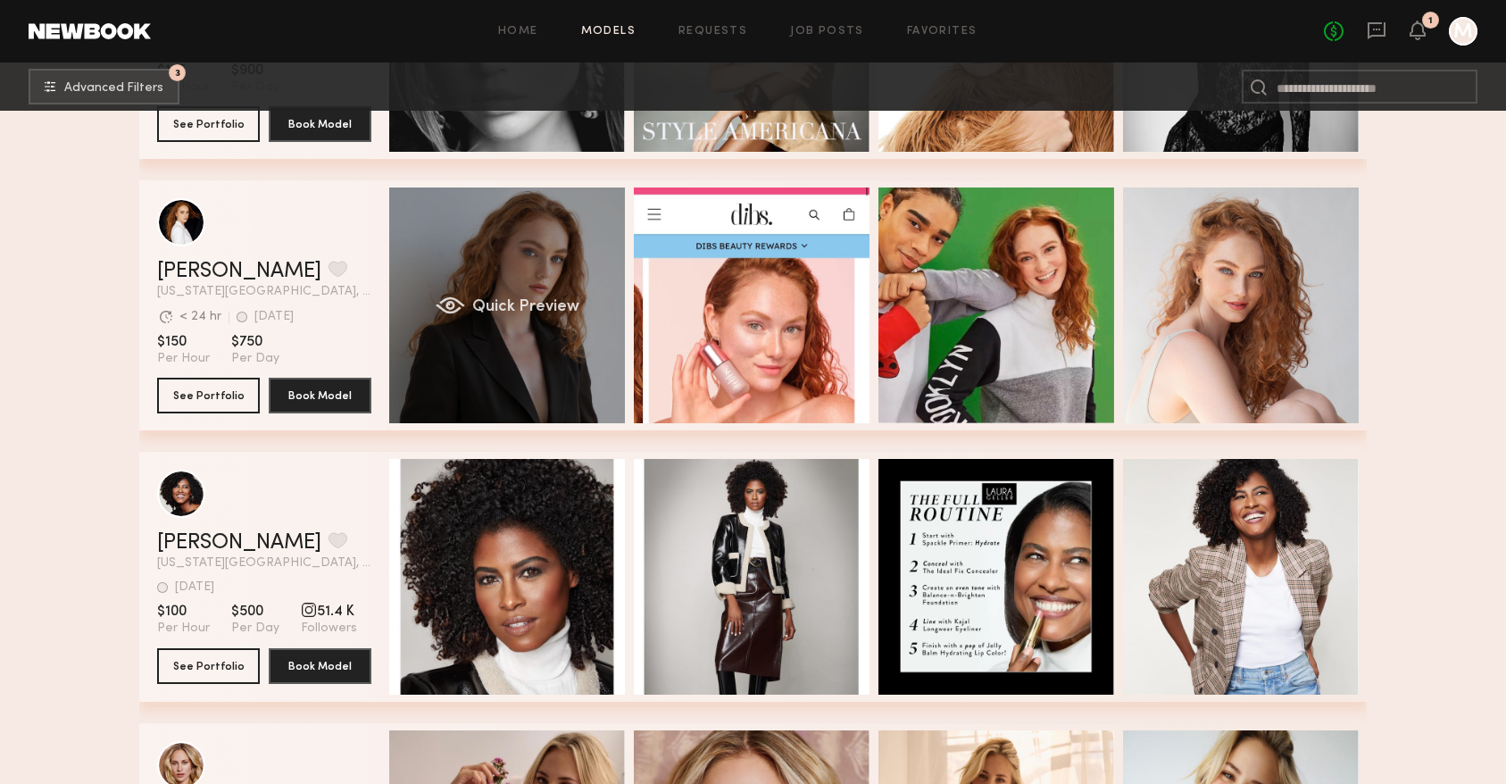
click at [526, 308] on span "Quick Preview" at bounding box center [525, 307] width 107 height 16
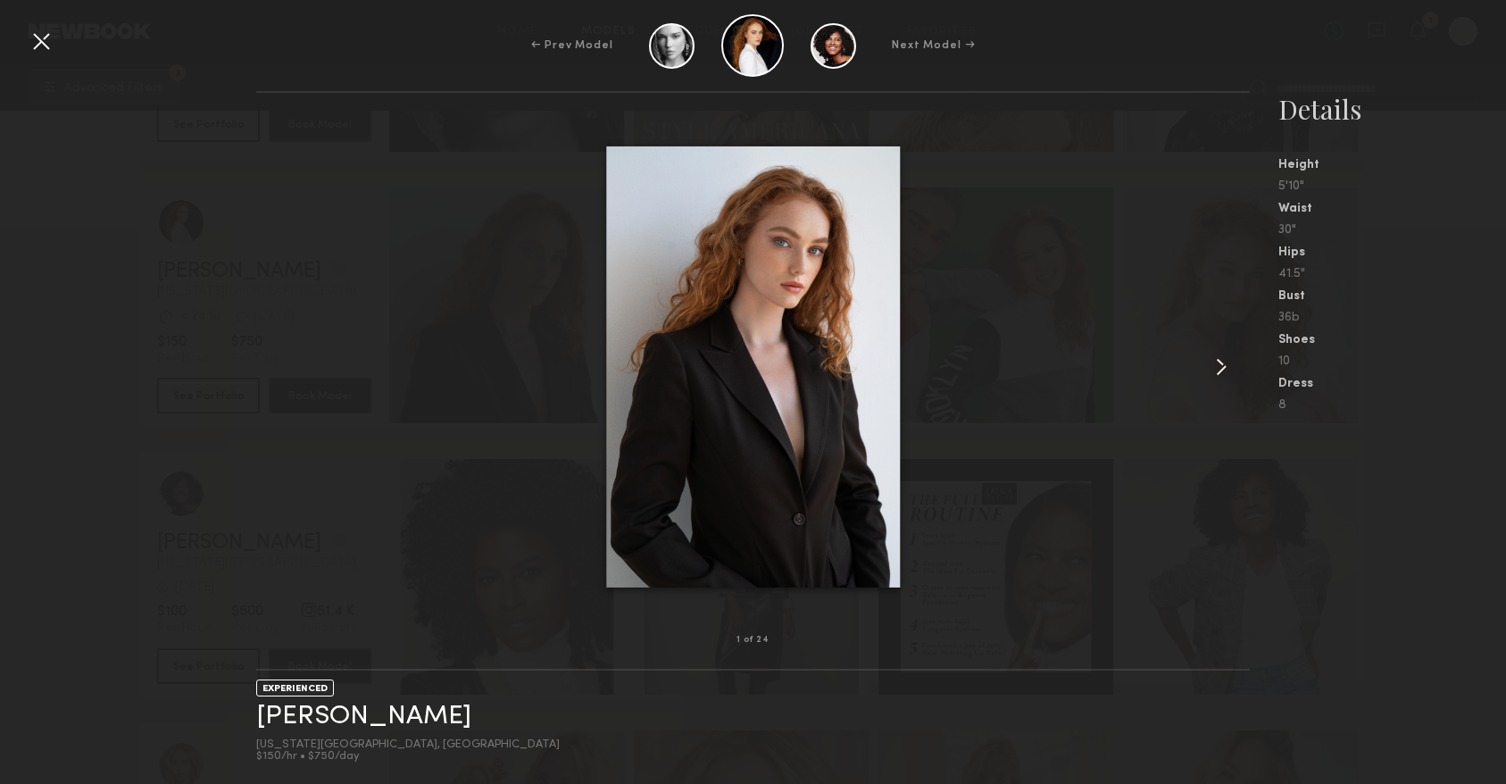
click at [1218, 366] on common-icon at bounding box center [1221, 367] width 29 height 29
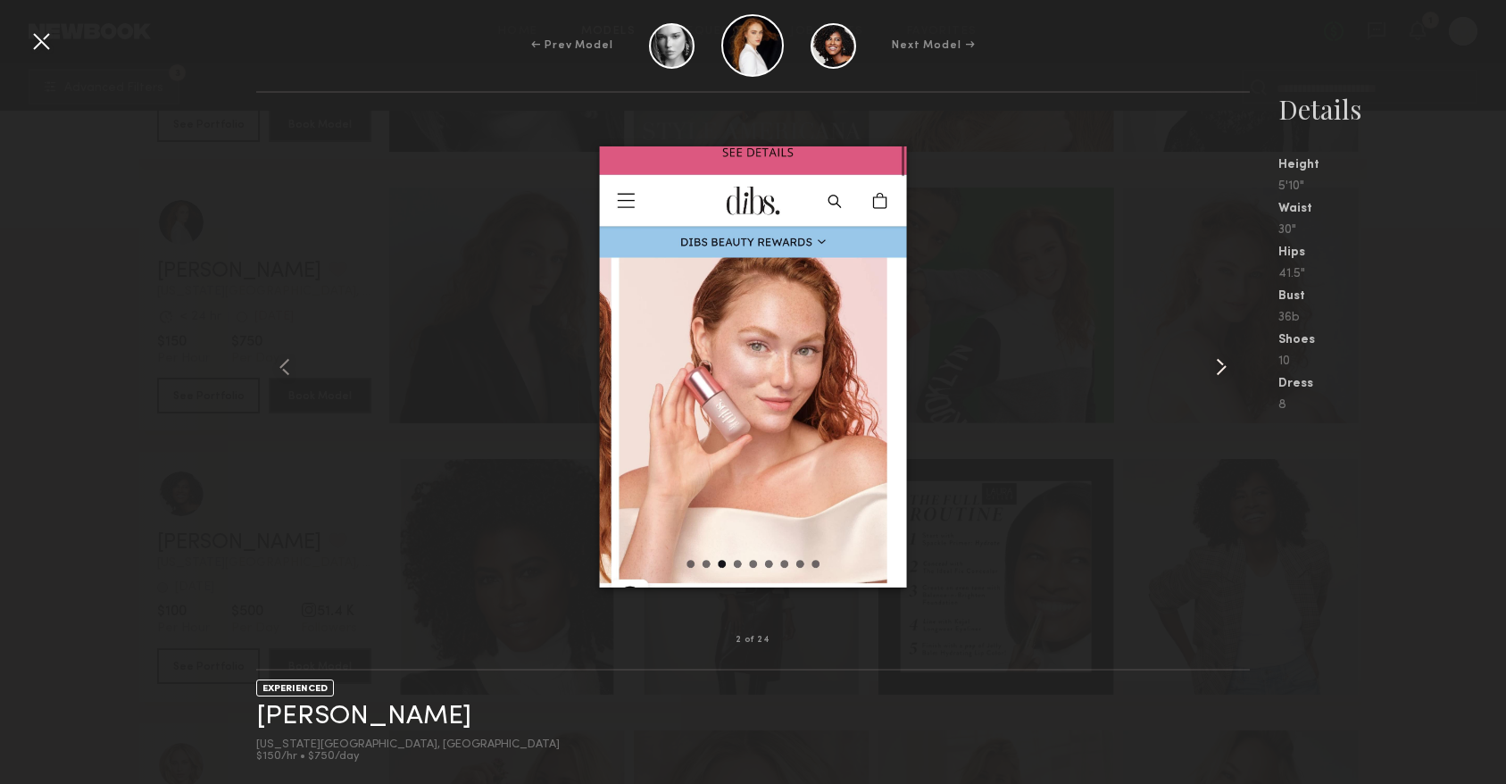
click at [1218, 366] on common-icon at bounding box center [1221, 367] width 29 height 29
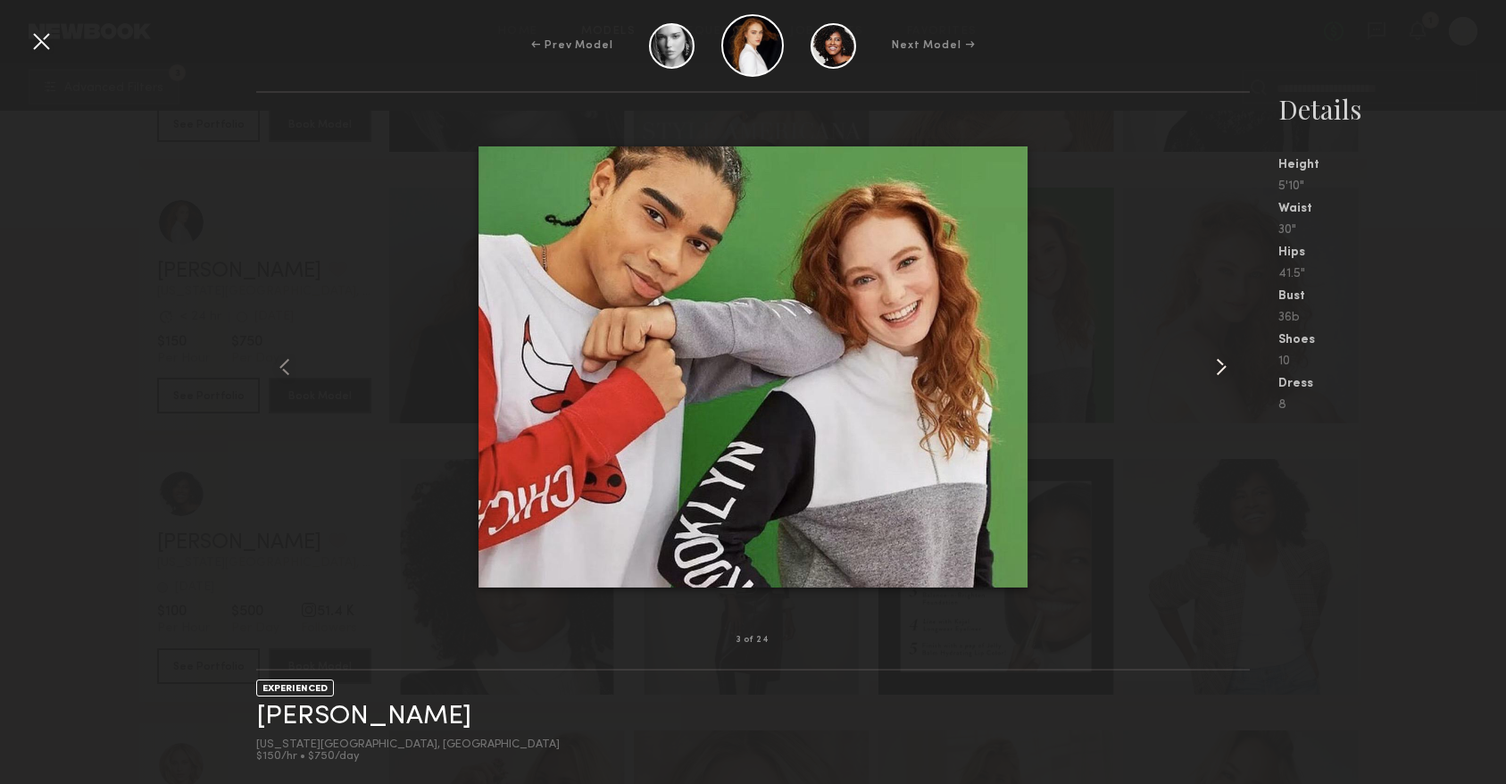
click at [1218, 366] on common-icon at bounding box center [1221, 367] width 29 height 29
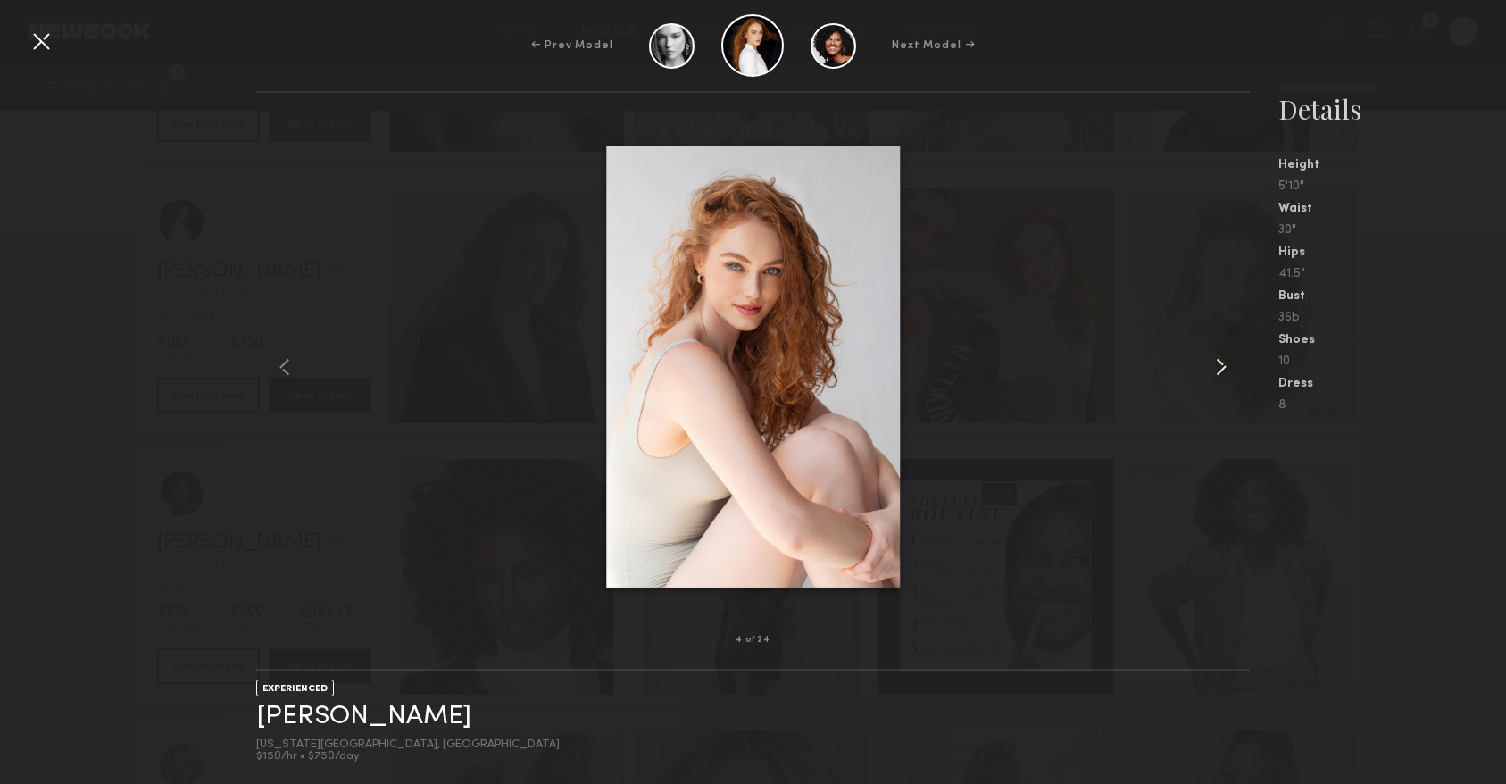
click at [1218, 366] on common-icon at bounding box center [1221, 367] width 29 height 29
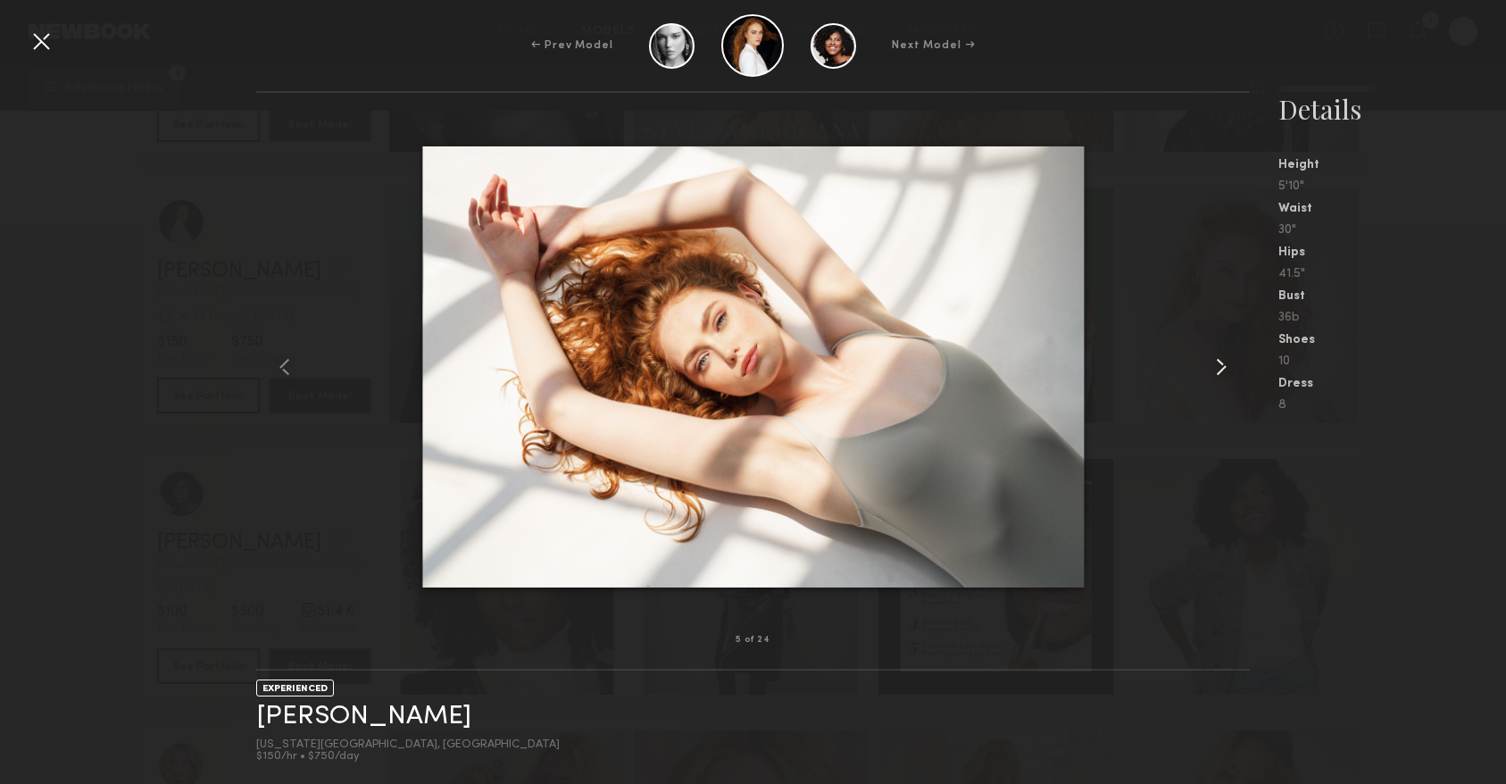
click at [1218, 366] on common-icon at bounding box center [1221, 367] width 29 height 29
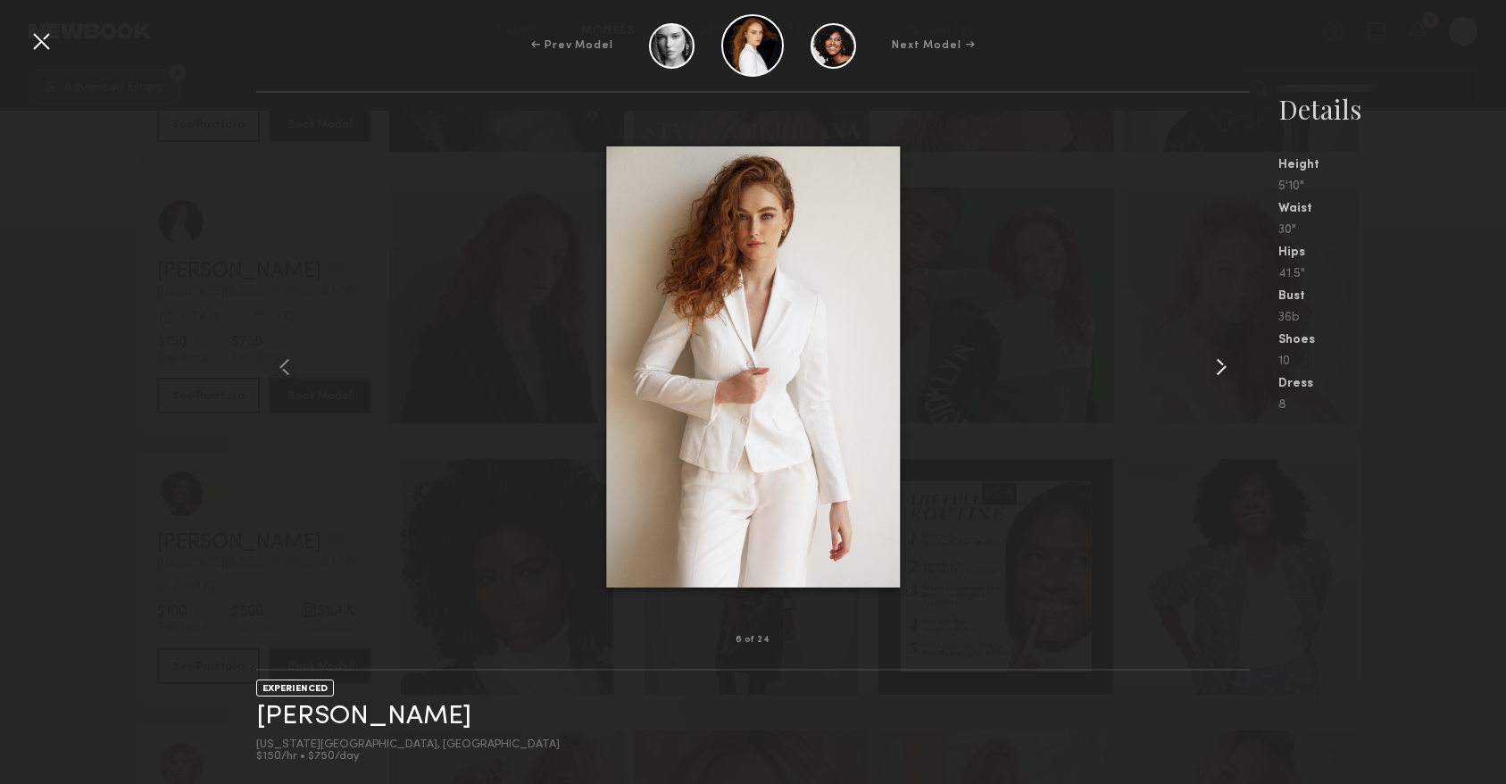
click at [1218, 366] on common-icon at bounding box center [1221, 367] width 29 height 29
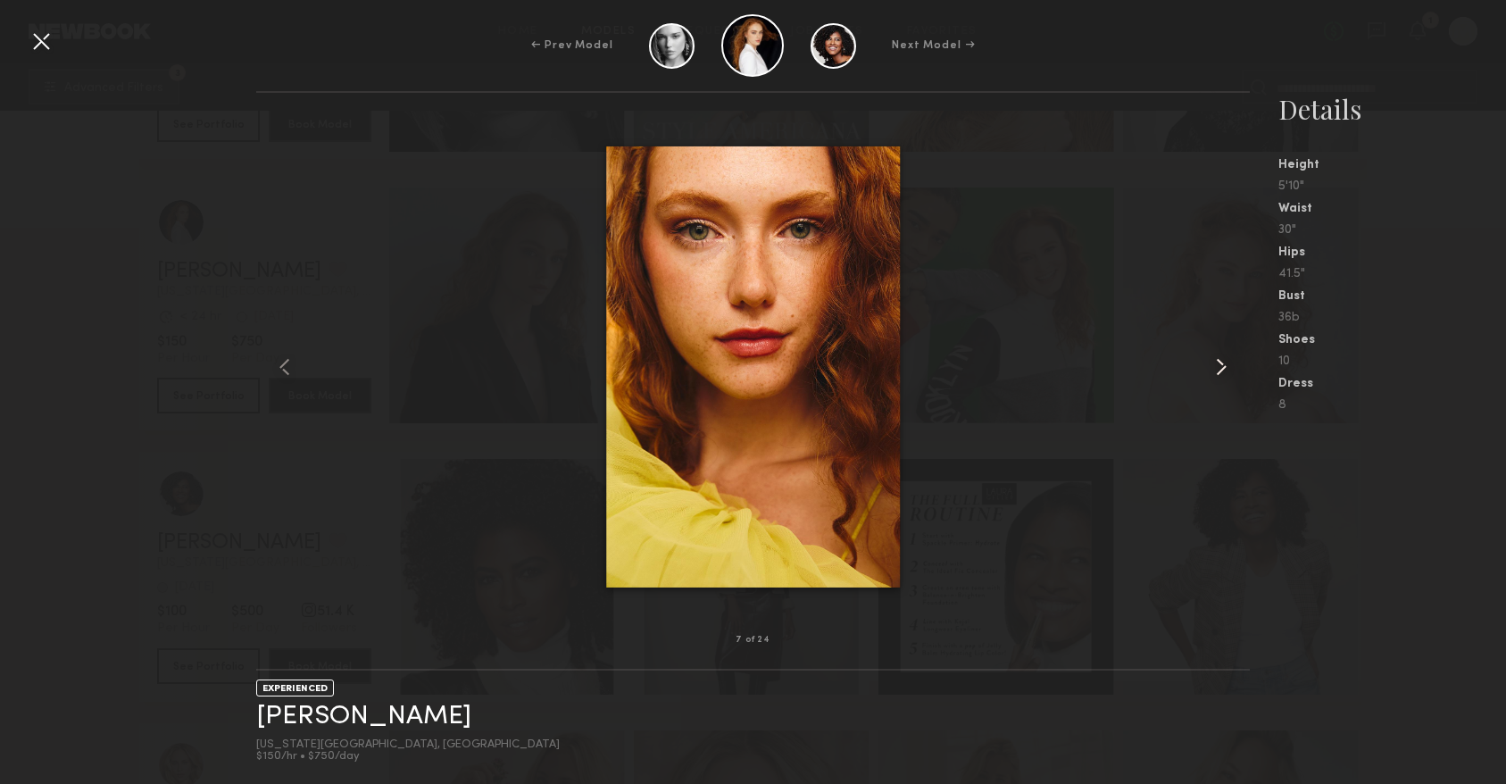
click at [1218, 366] on common-icon at bounding box center [1221, 367] width 29 height 29
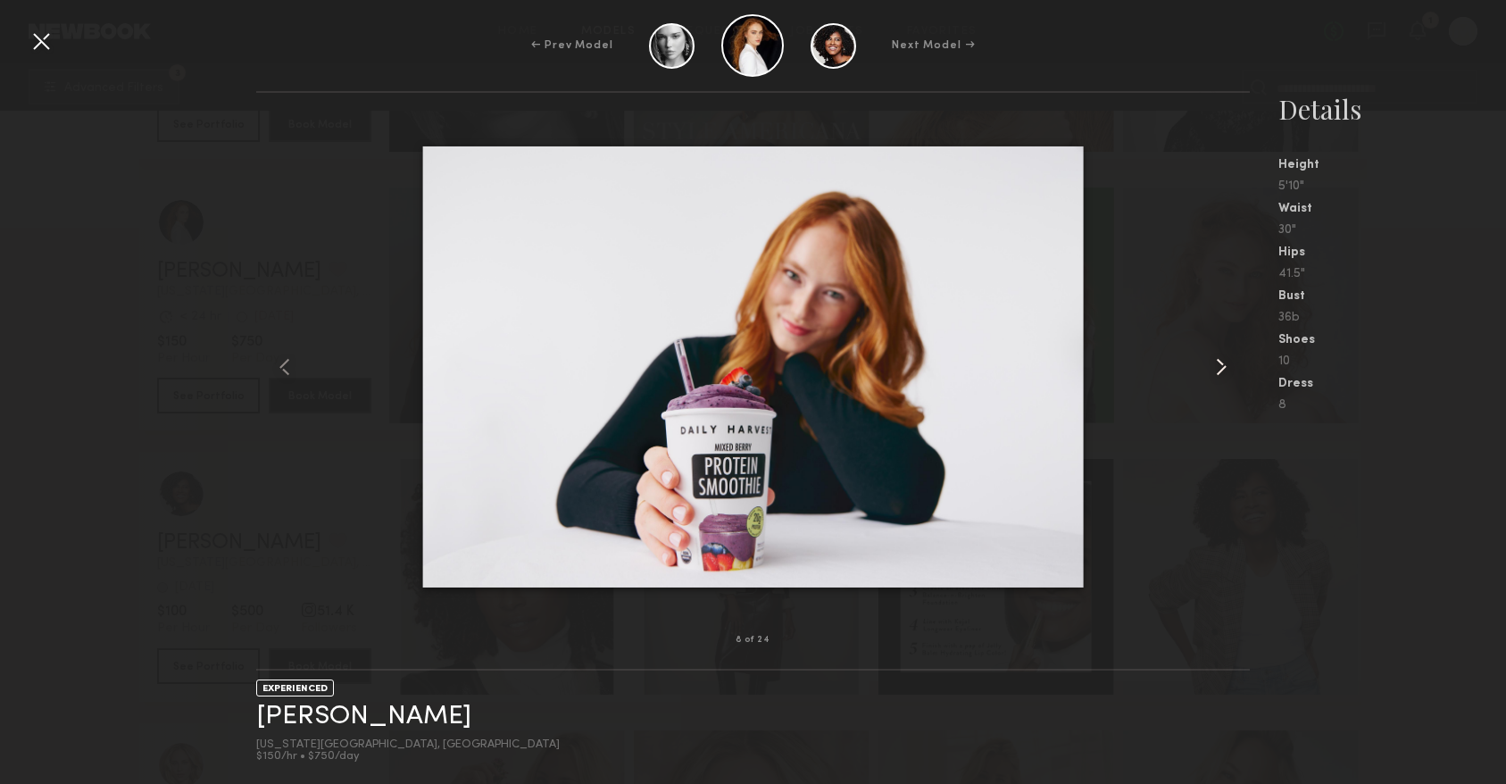
click at [1218, 366] on common-icon at bounding box center [1221, 367] width 29 height 29
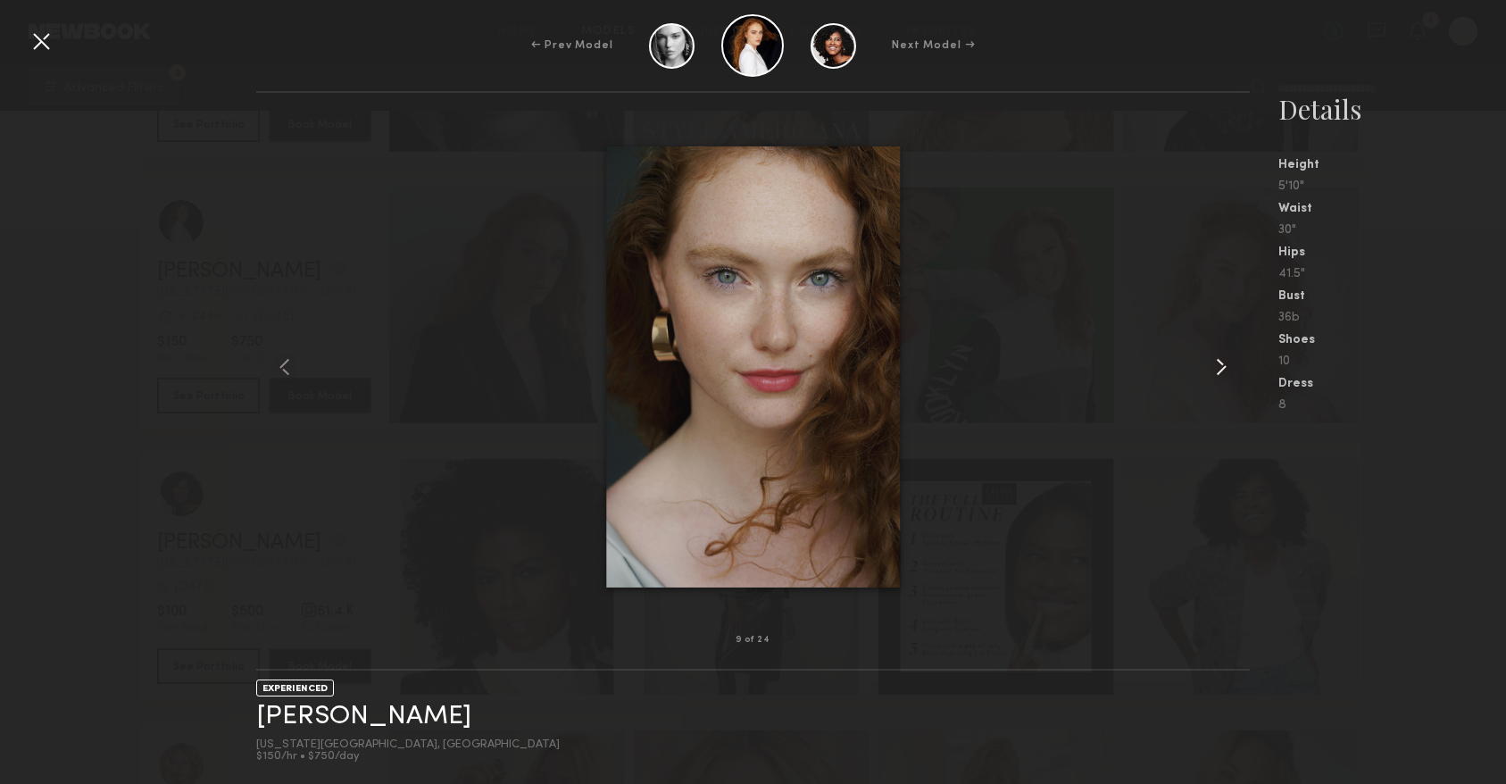
click at [1218, 366] on common-icon at bounding box center [1221, 367] width 29 height 29
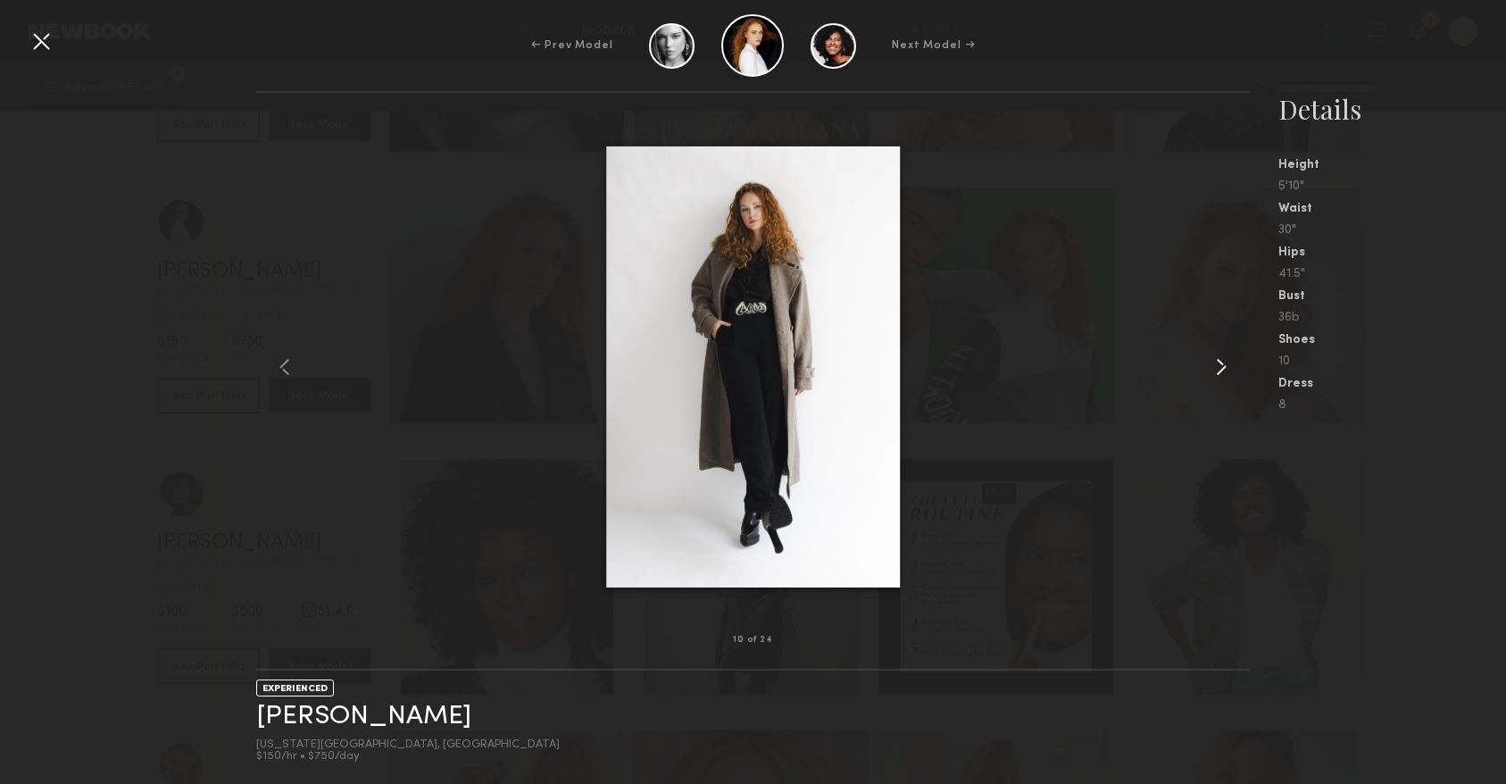
click at [1218, 366] on common-icon at bounding box center [1221, 367] width 29 height 29
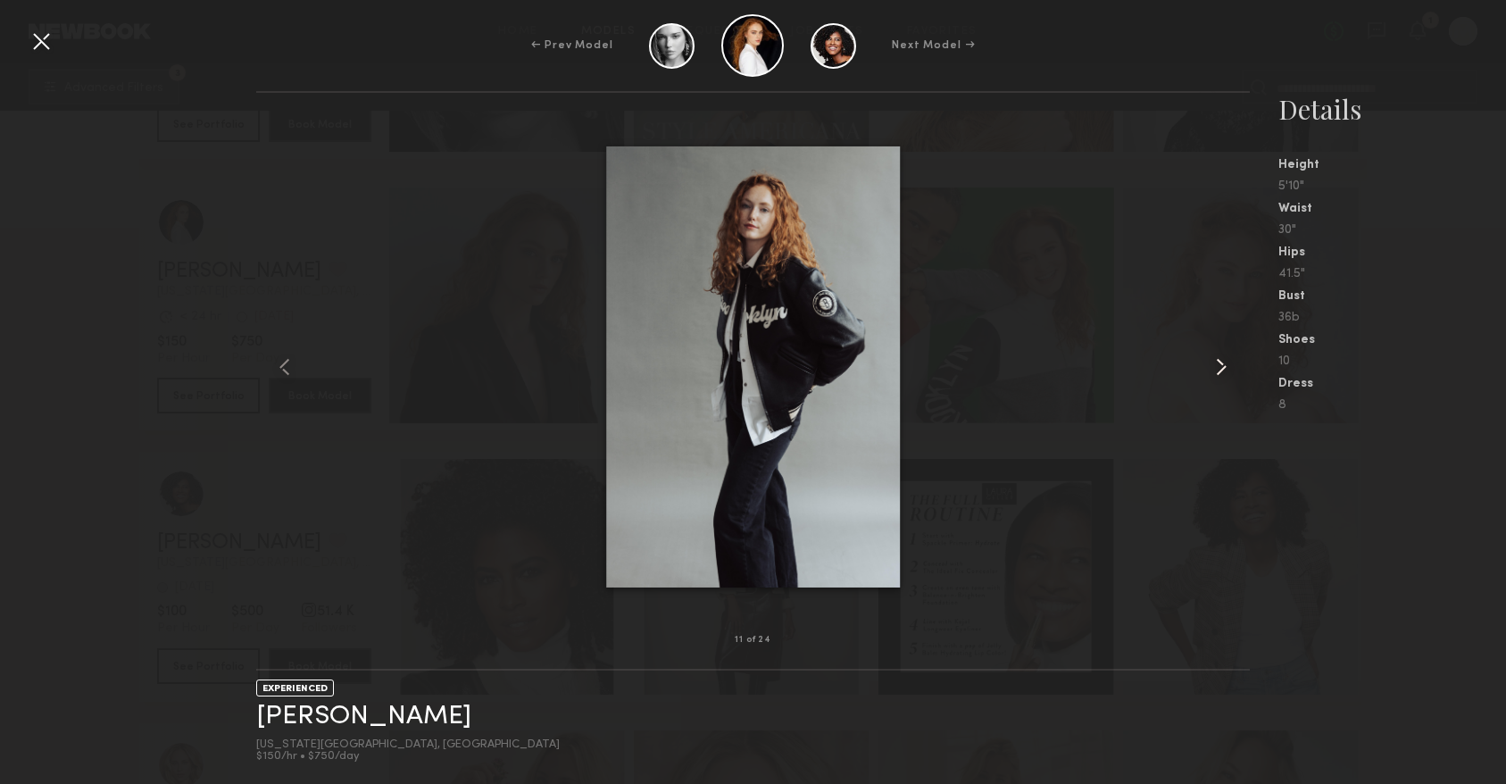
click at [1218, 366] on common-icon at bounding box center [1221, 367] width 29 height 29
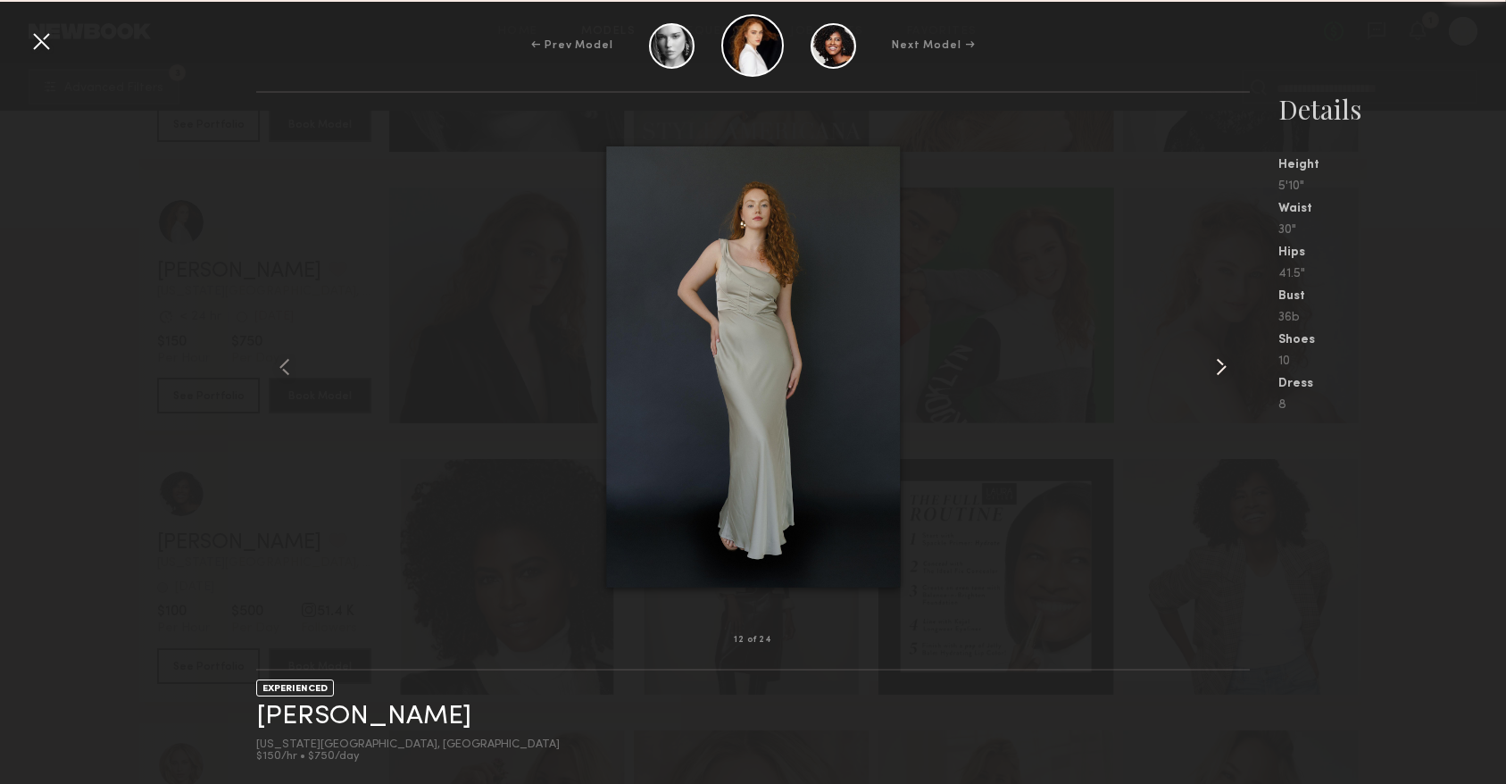
click at [1218, 366] on common-icon at bounding box center [1221, 367] width 29 height 29
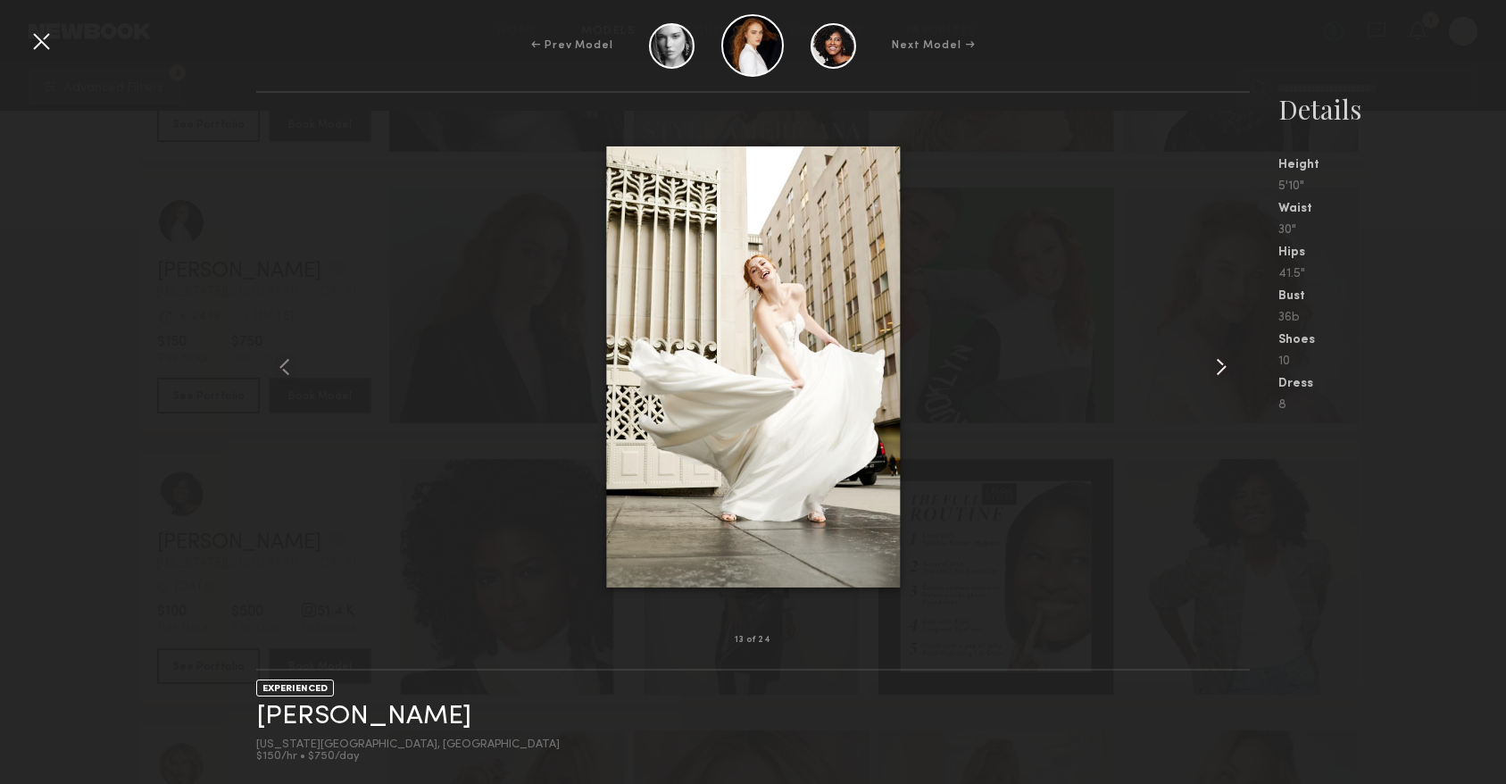
click at [1218, 366] on common-icon at bounding box center [1221, 367] width 29 height 29
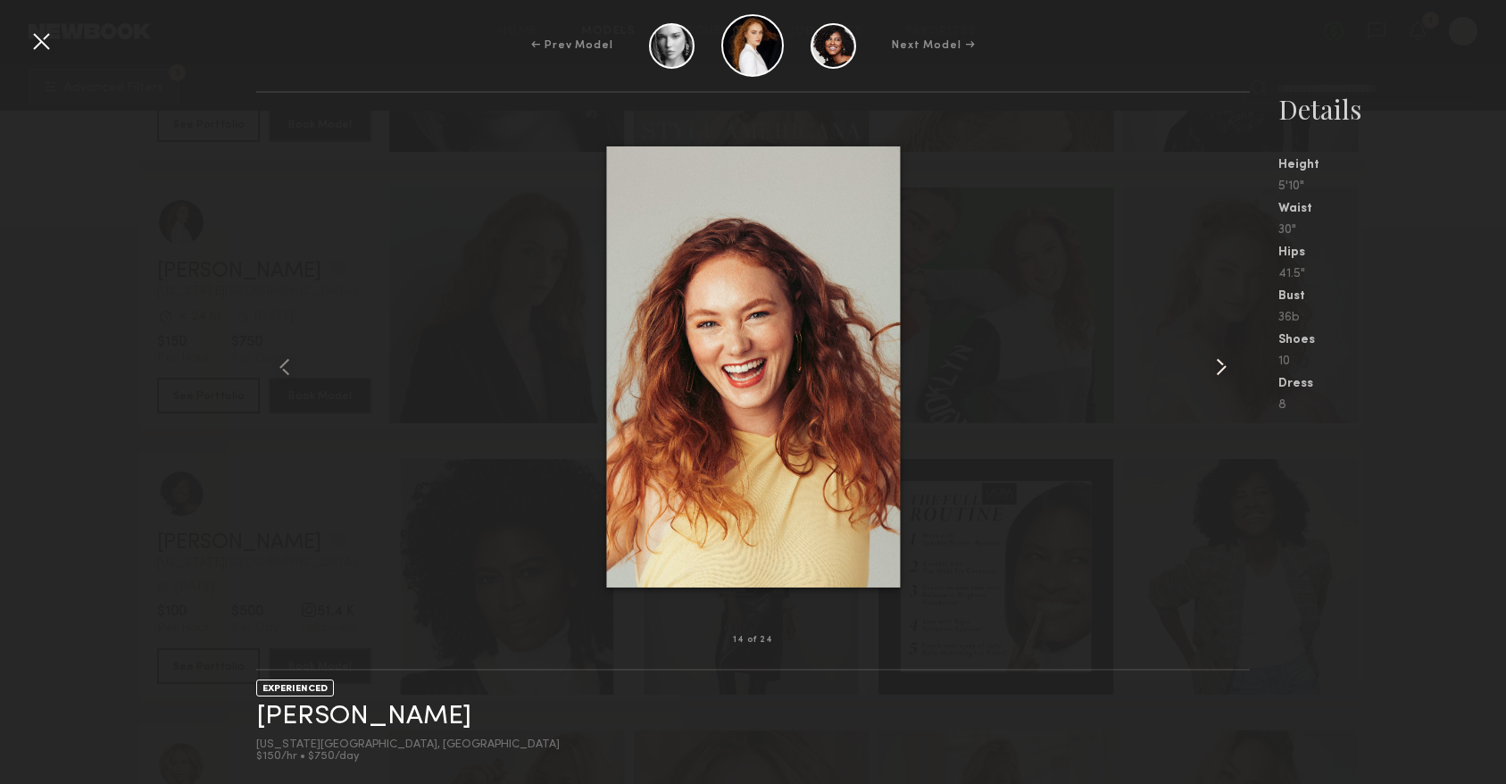
click at [1218, 366] on common-icon at bounding box center [1221, 367] width 29 height 29
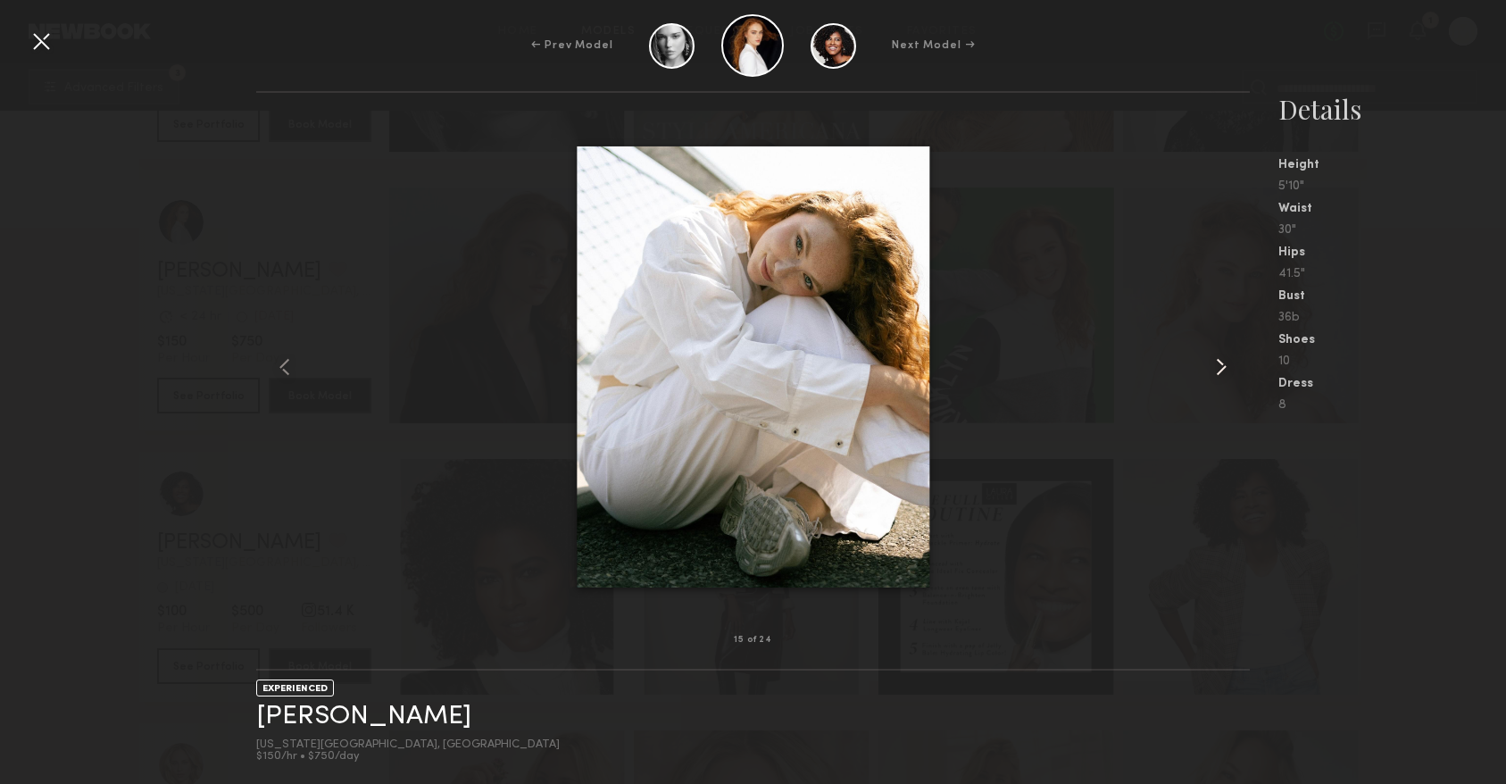
click at [1218, 366] on common-icon at bounding box center [1221, 367] width 29 height 29
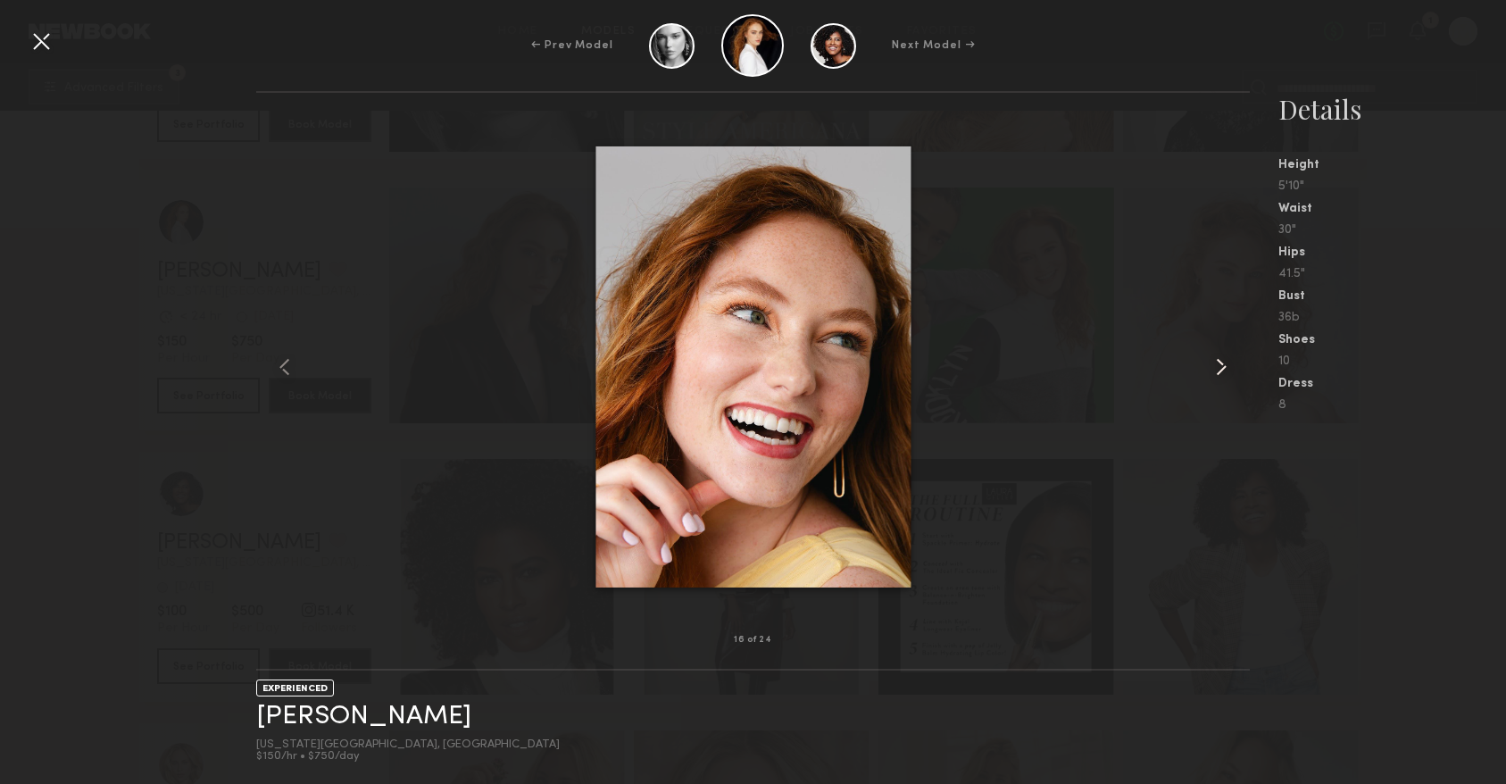
click at [1218, 366] on common-icon at bounding box center [1221, 367] width 29 height 29
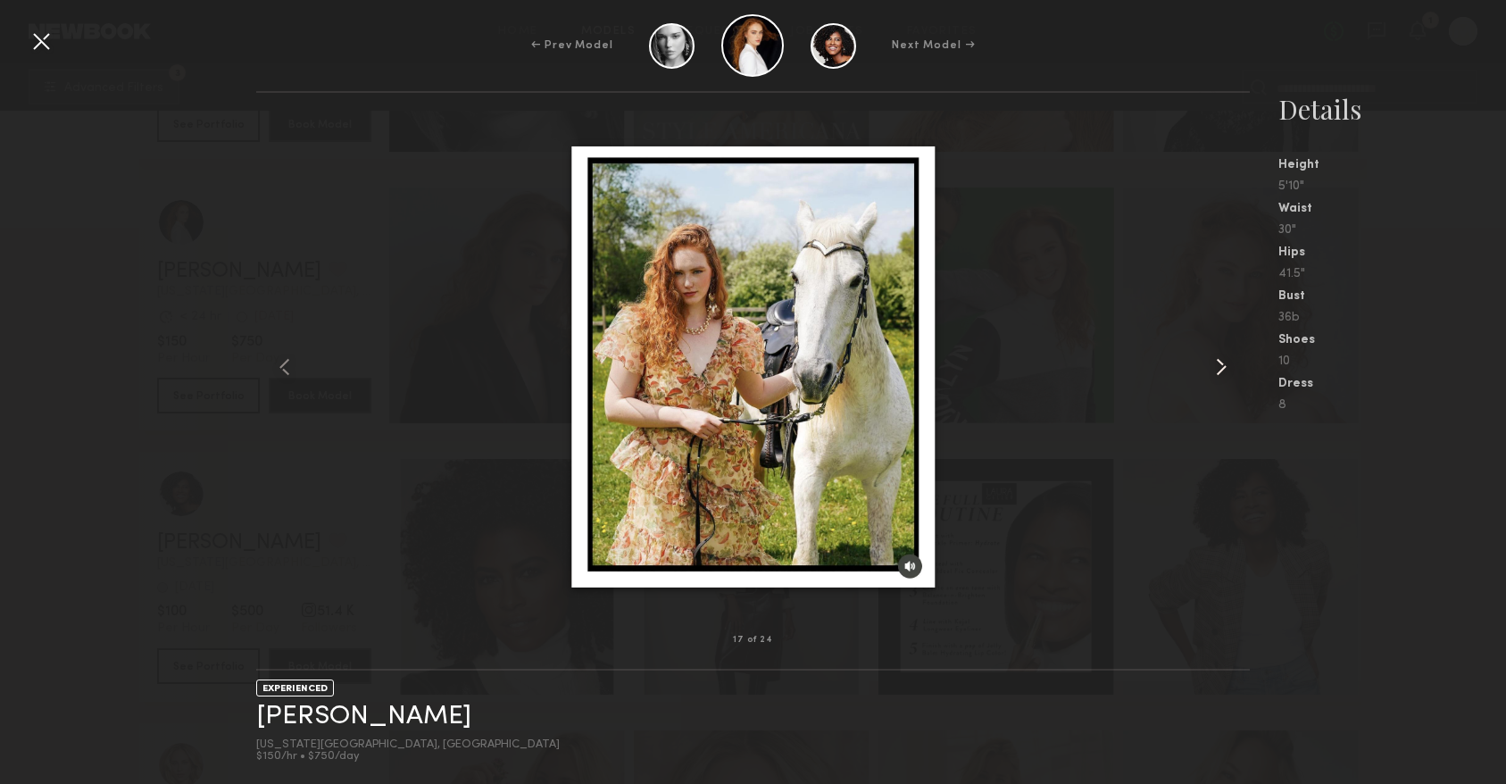
click at [1218, 366] on common-icon at bounding box center [1221, 367] width 29 height 29
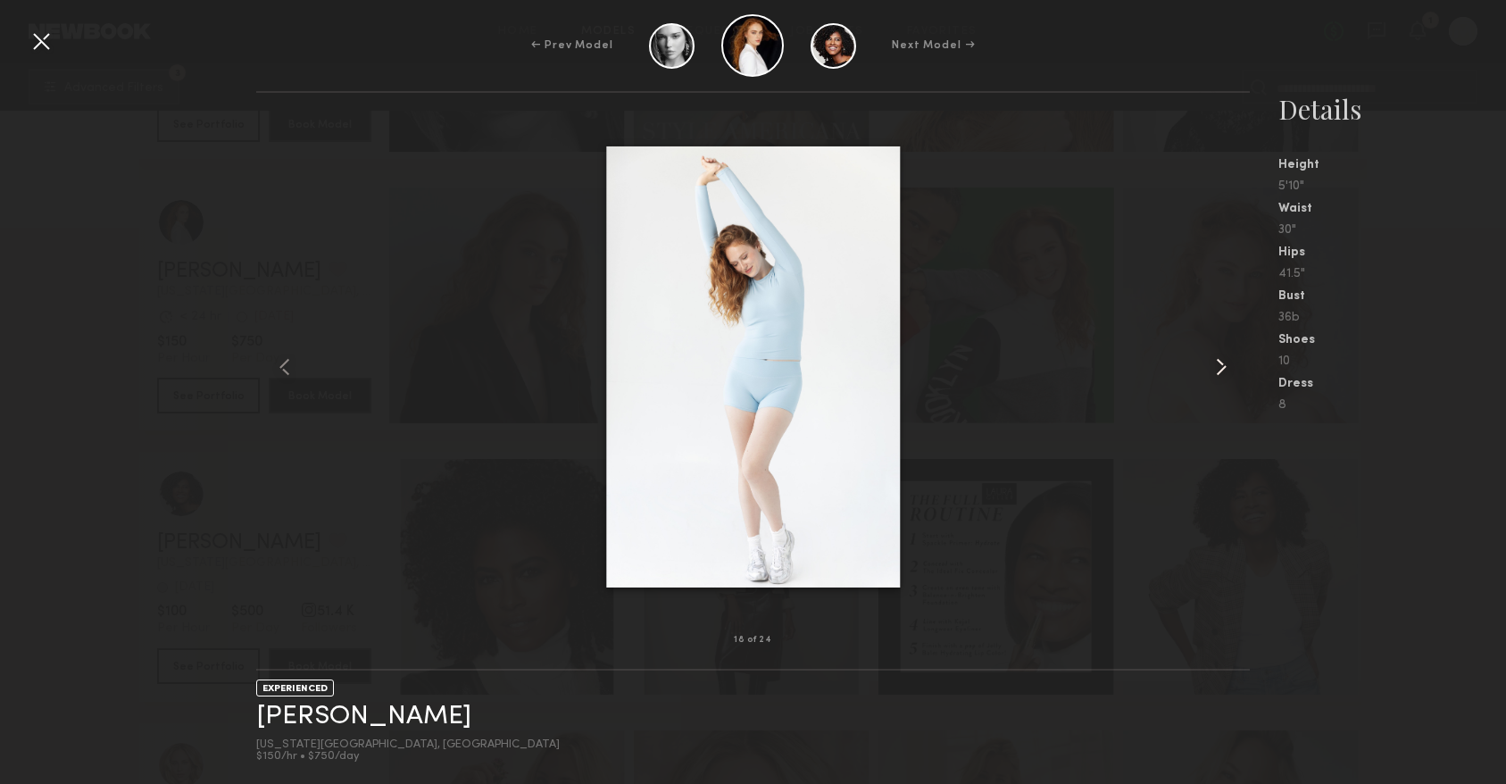
click at [1218, 366] on common-icon at bounding box center [1221, 367] width 29 height 29
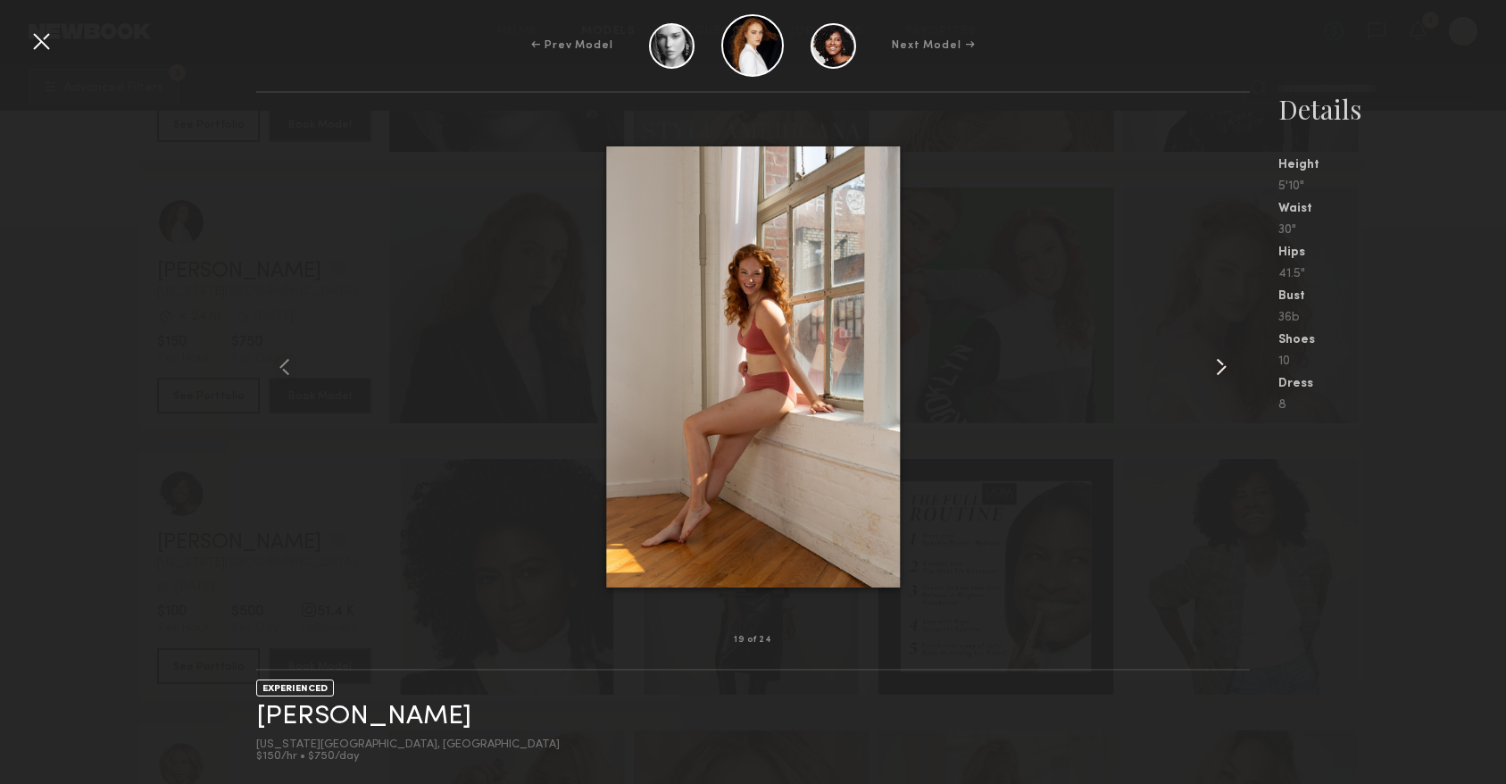
click at [1218, 366] on common-icon at bounding box center [1221, 367] width 29 height 29
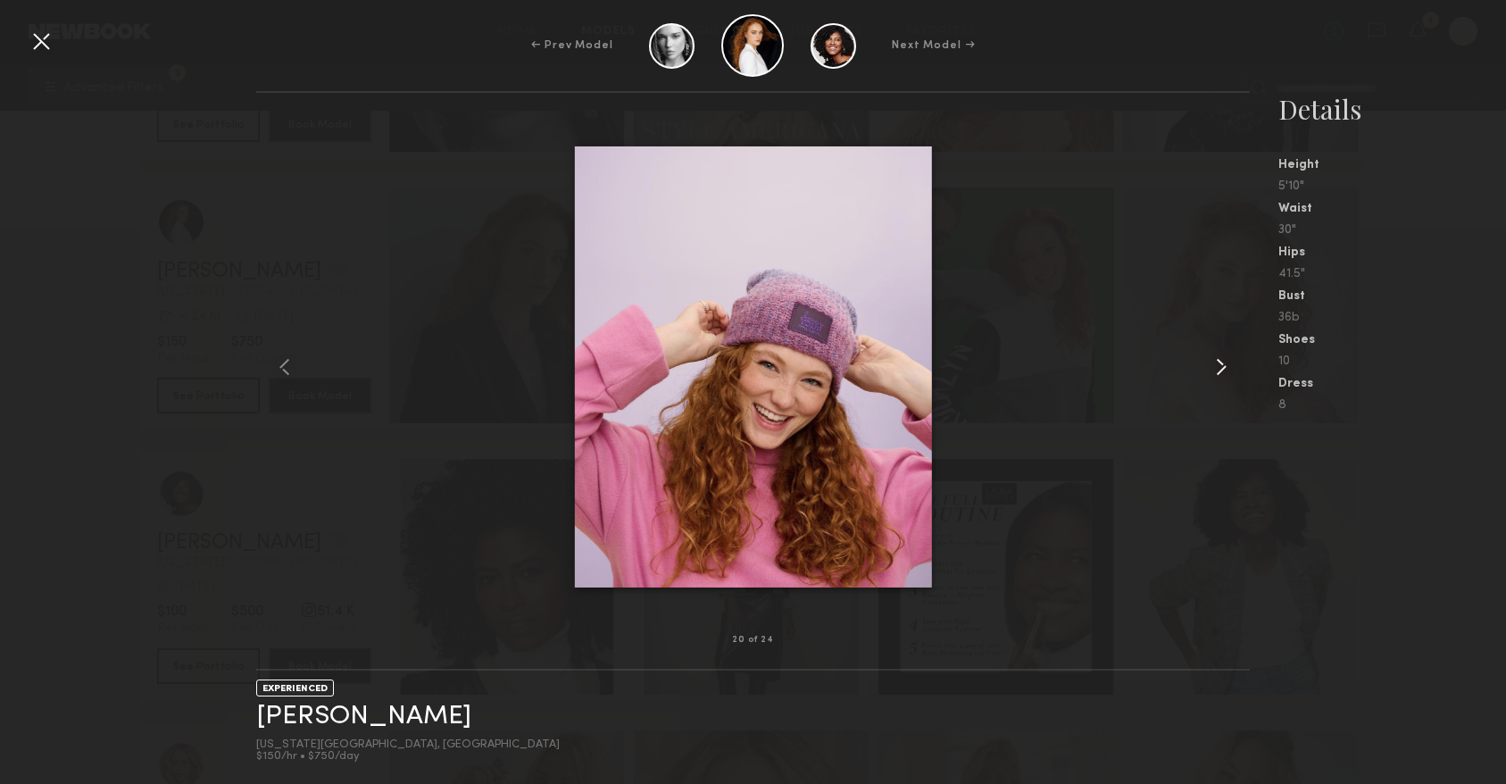
click at [1218, 366] on common-icon at bounding box center [1221, 367] width 29 height 29
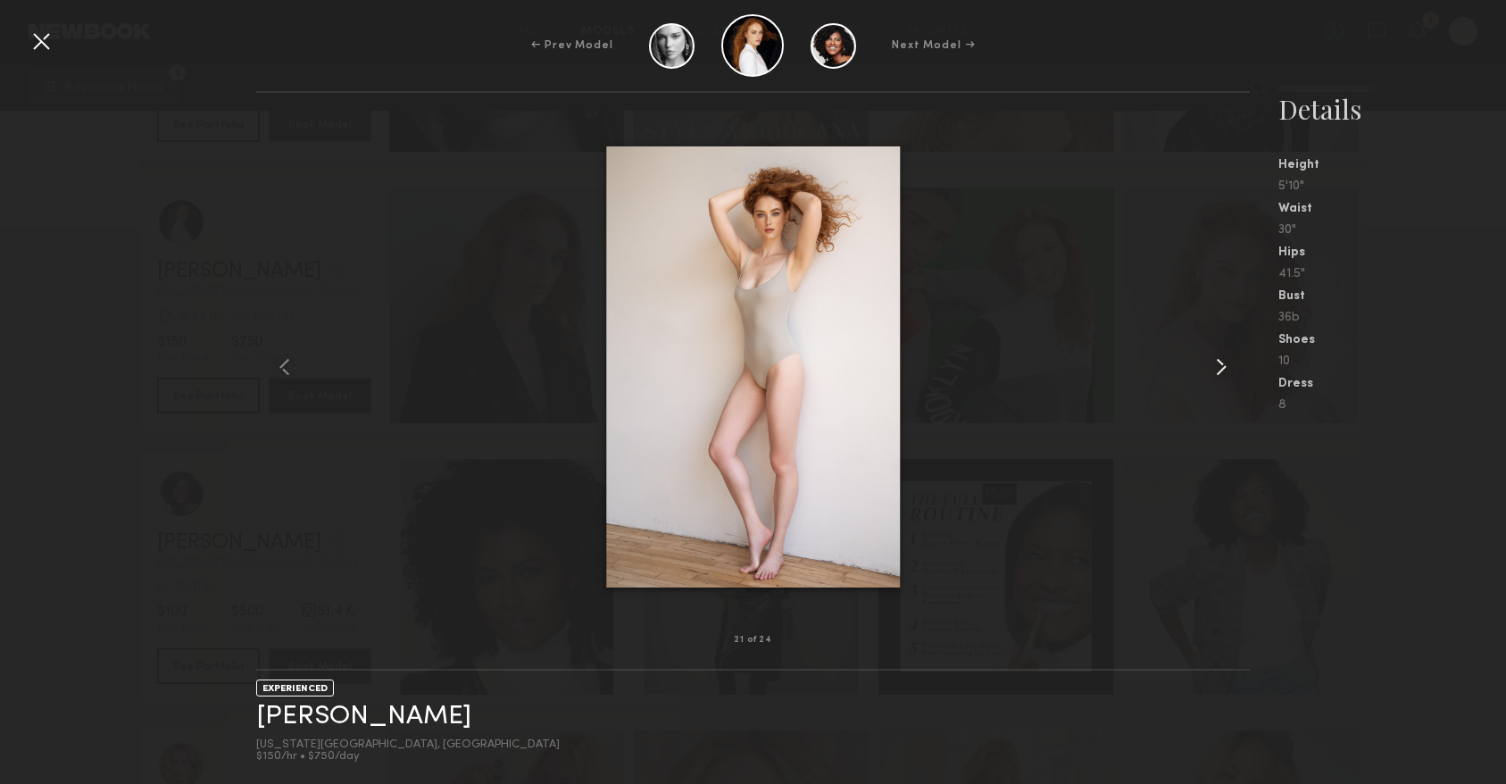
click at [1218, 367] on common-icon at bounding box center [1221, 367] width 29 height 29
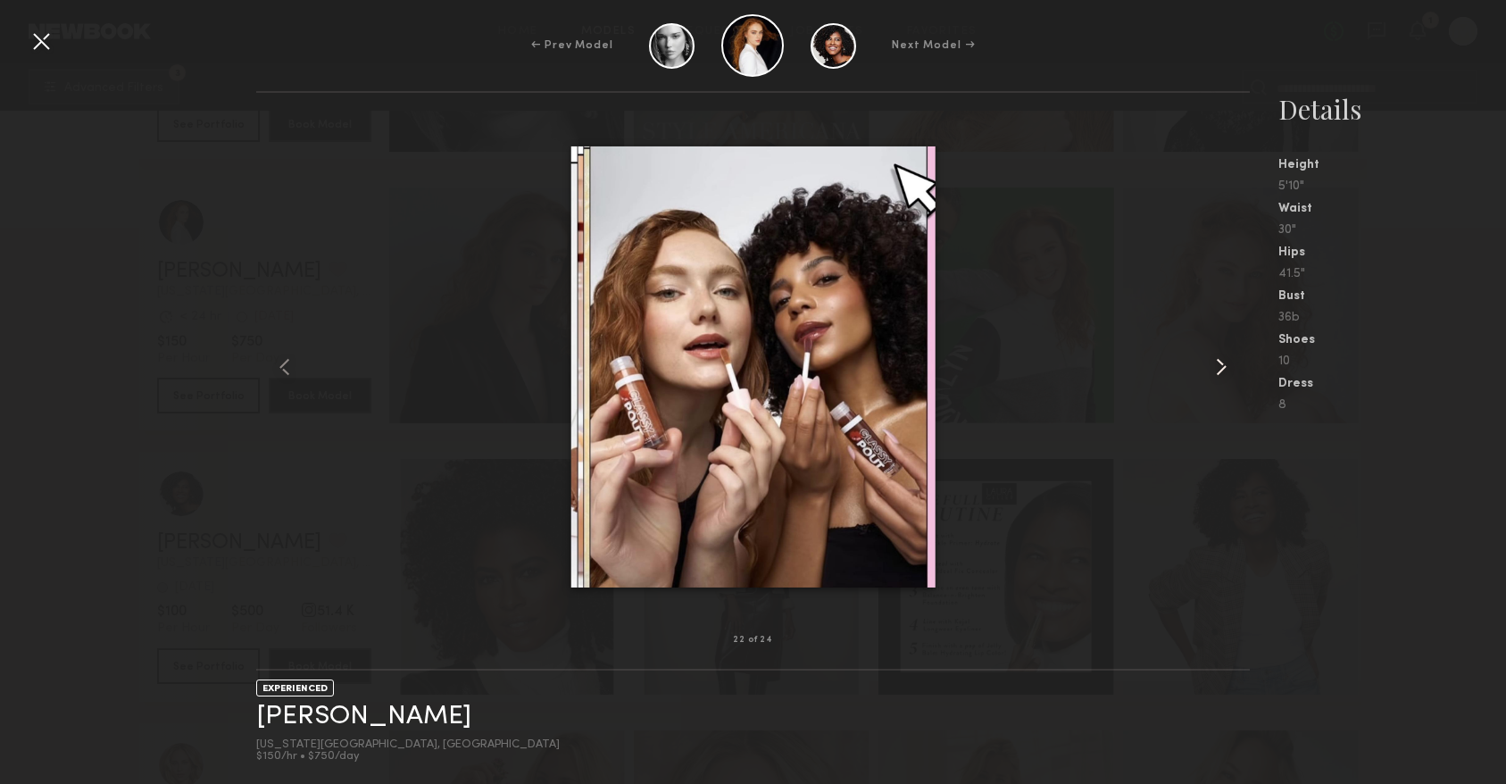
click at [1218, 367] on common-icon at bounding box center [1221, 367] width 29 height 29
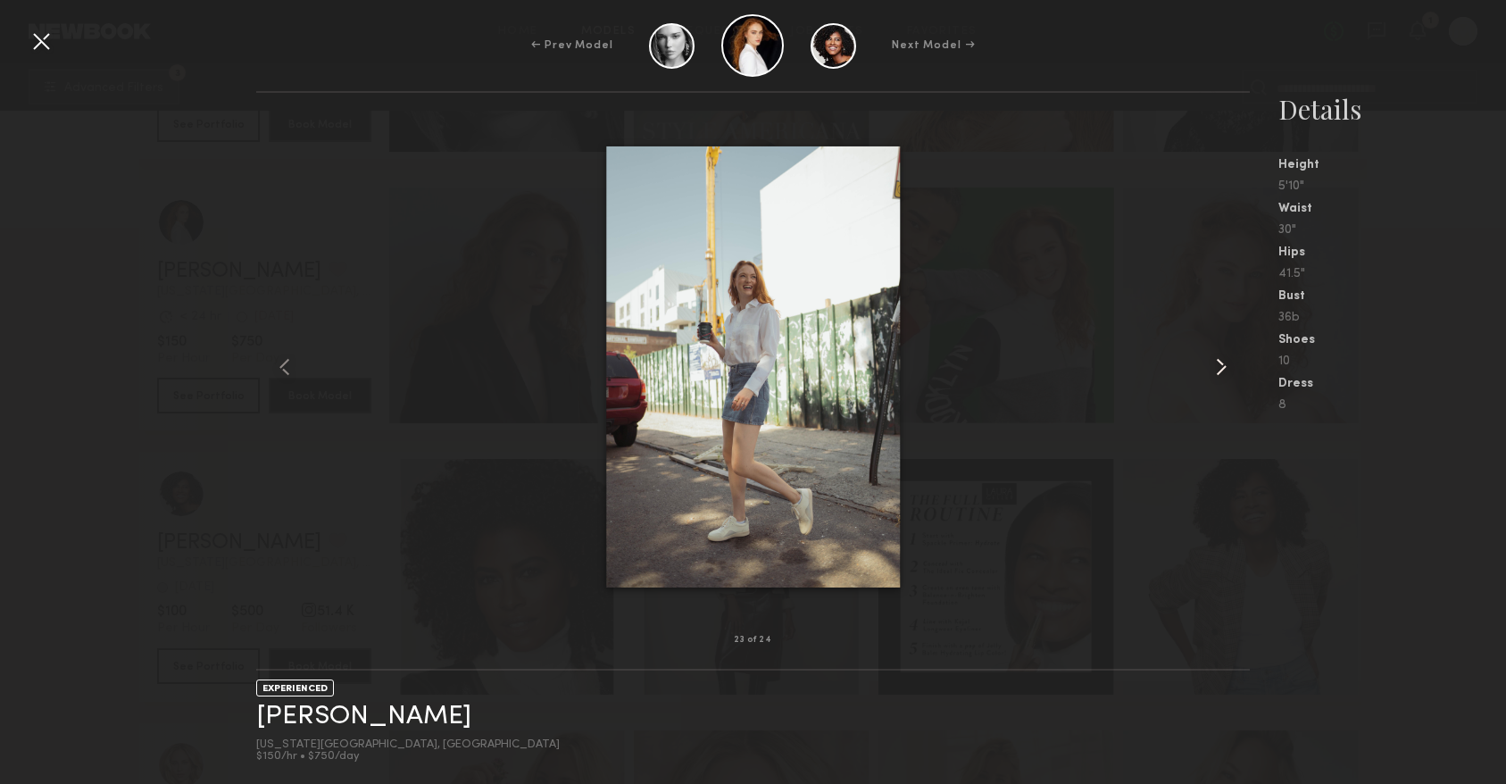
click at [1218, 367] on common-icon at bounding box center [1221, 367] width 29 height 29
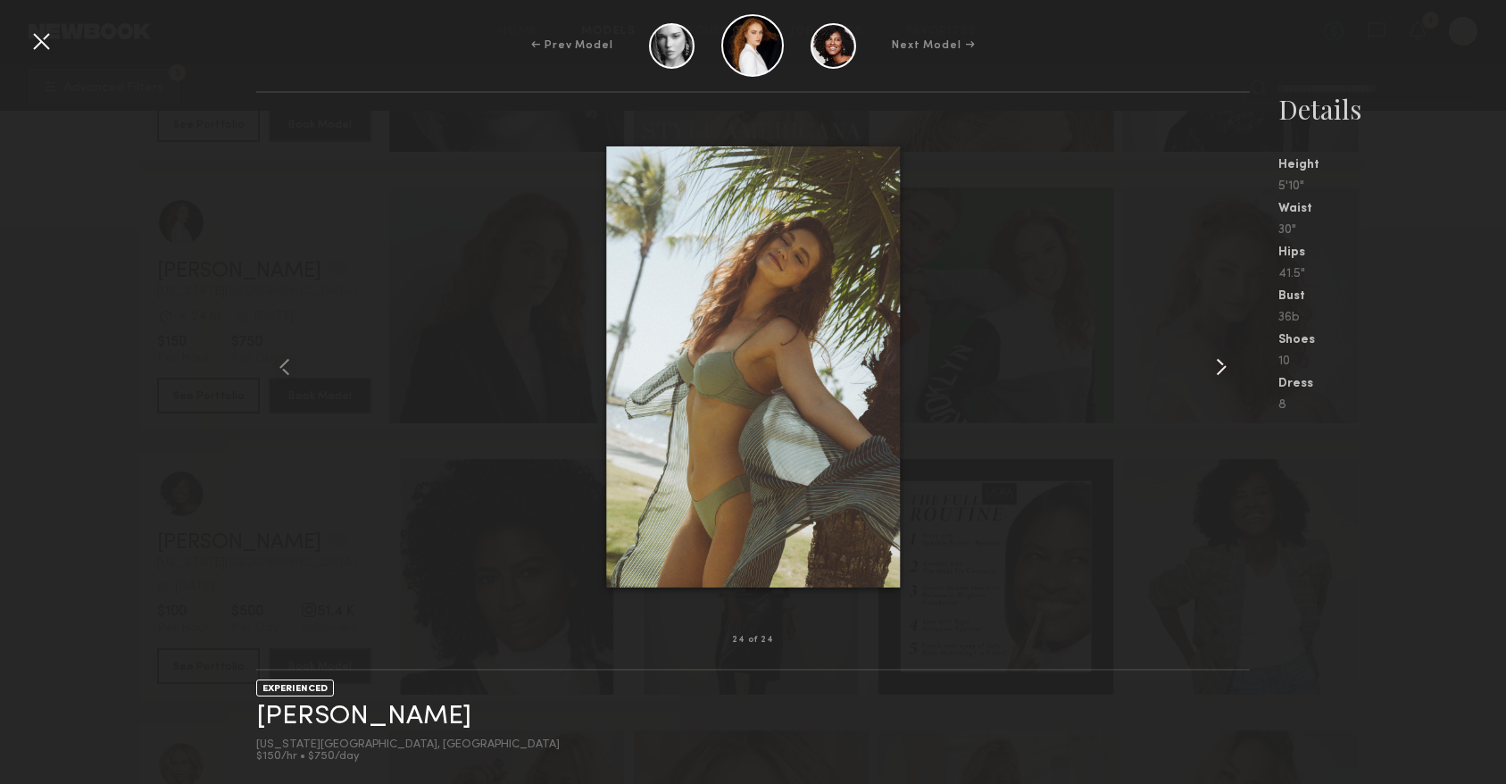
click at [1219, 370] on common-icon at bounding box center [1221, 367] width 29 height 29
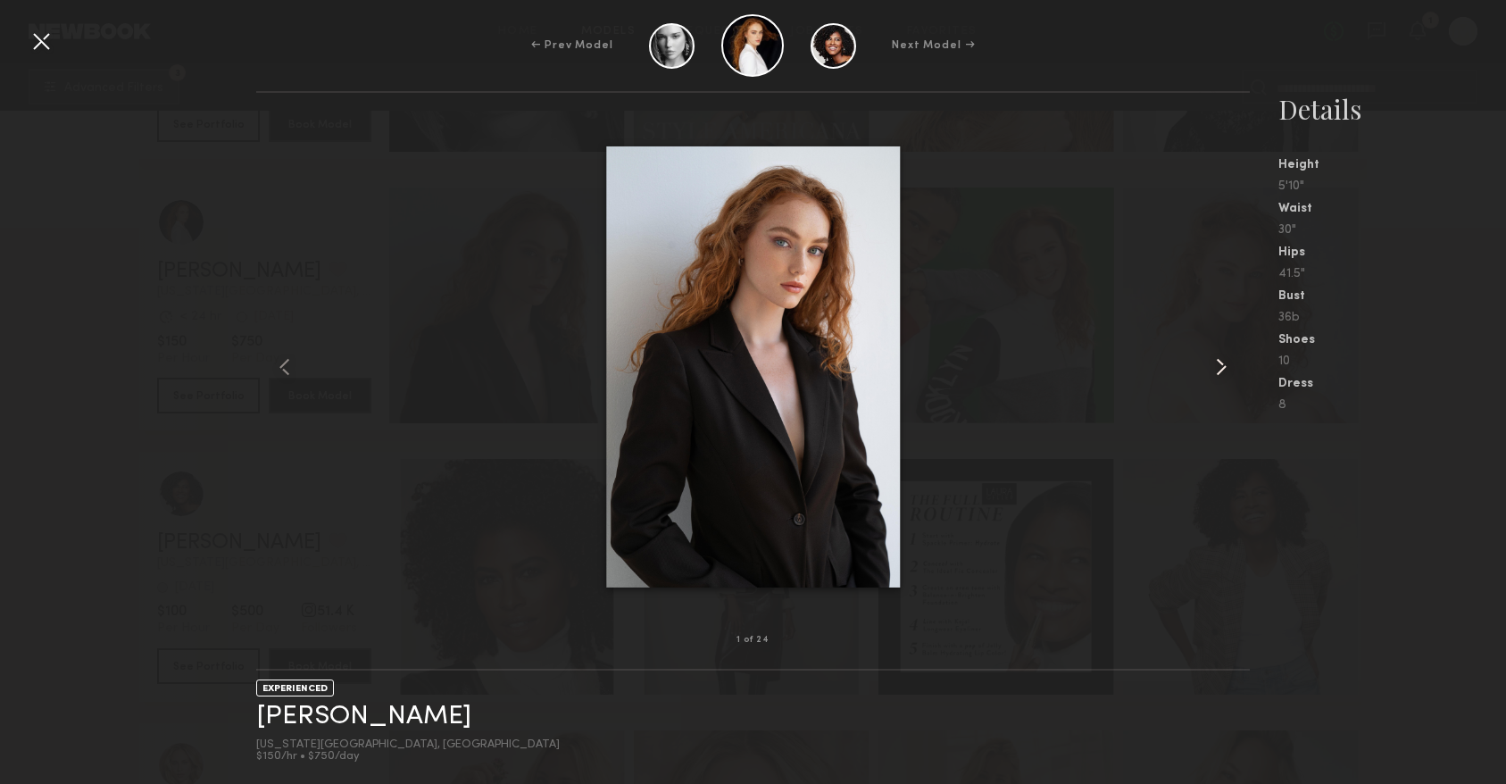
click at [1219, 370] on common-icon at bounding box center [1221, 367] width 29 height 29
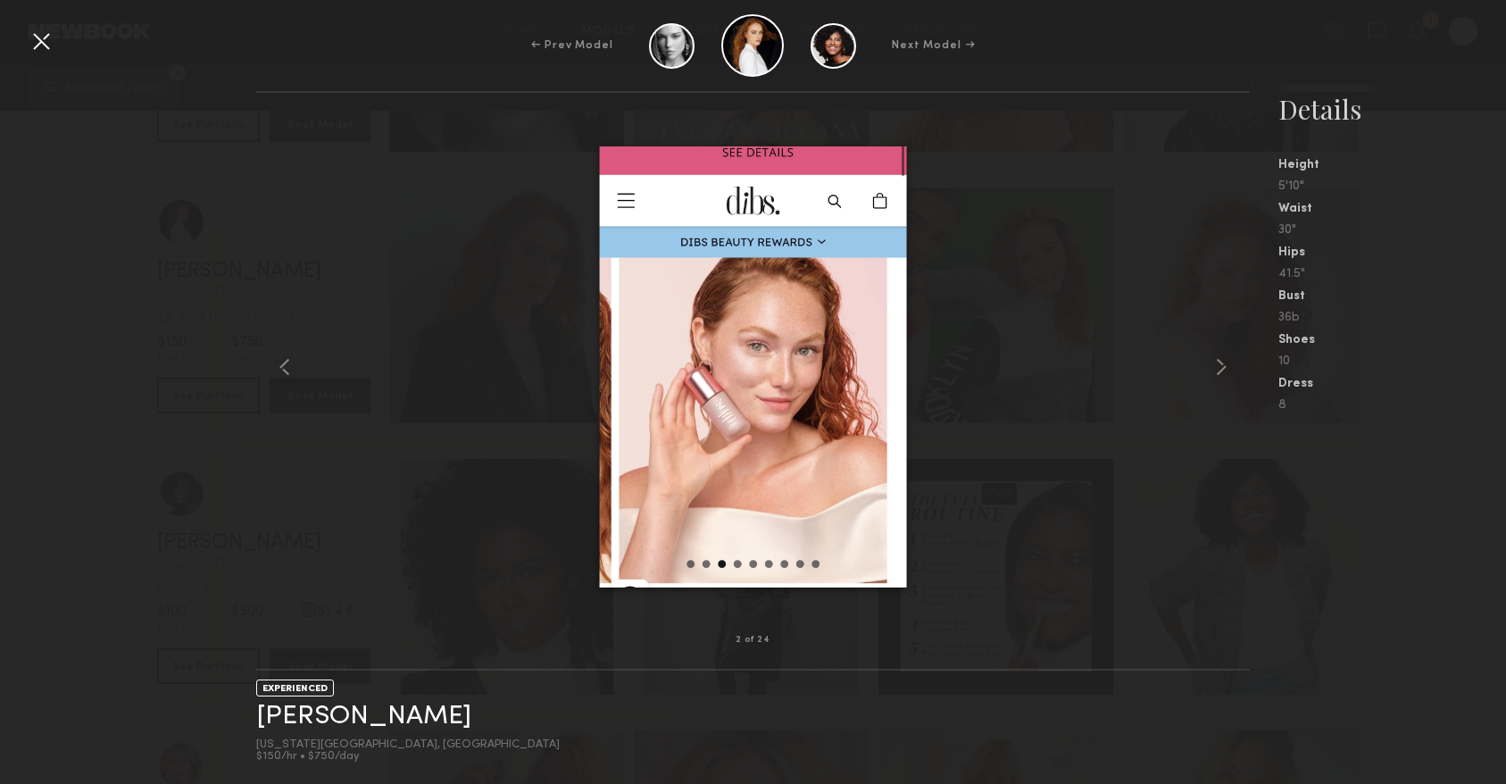
click at [54, 45] on div at bounding box center [41, 41] width 29 height 29
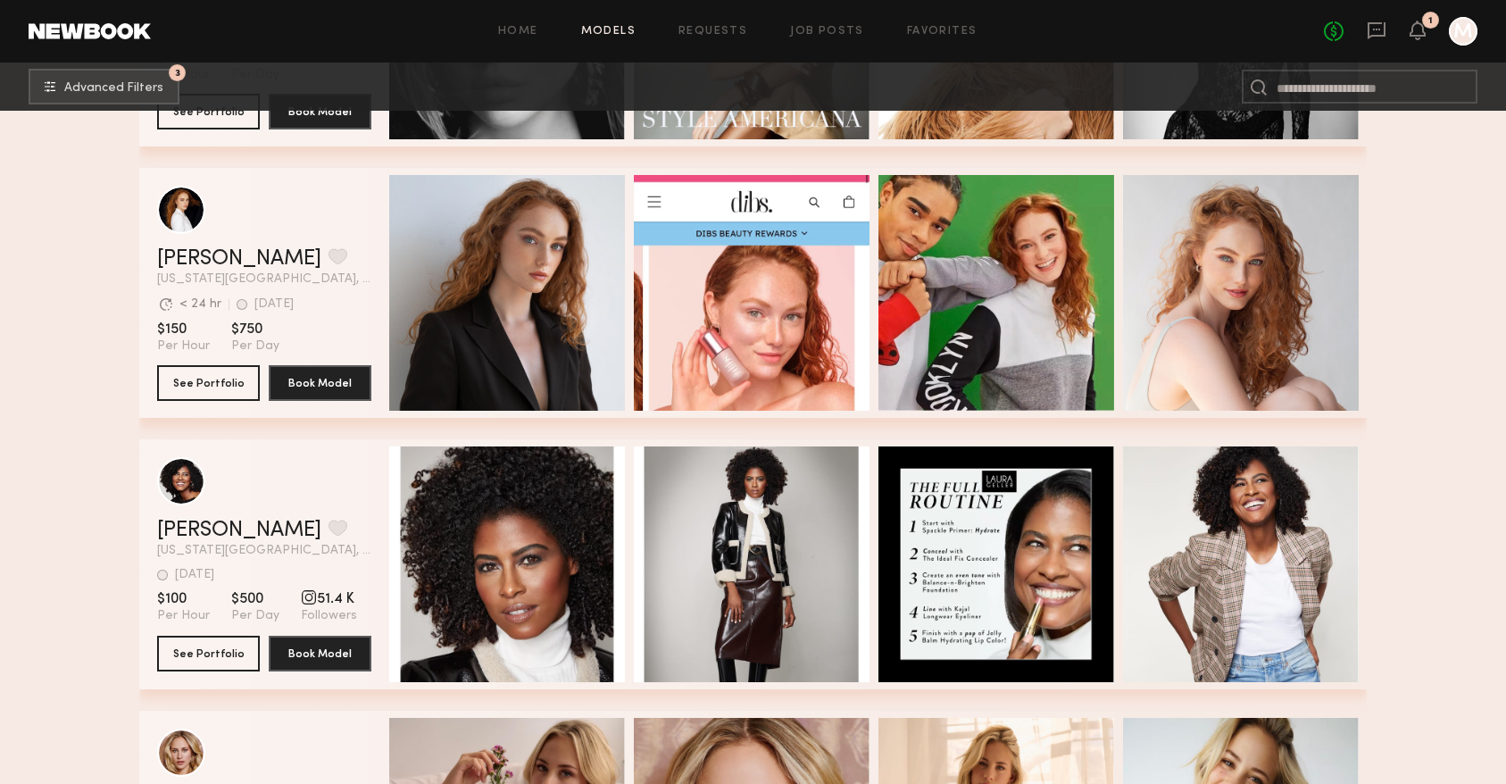
scroll to position [6762, 0]
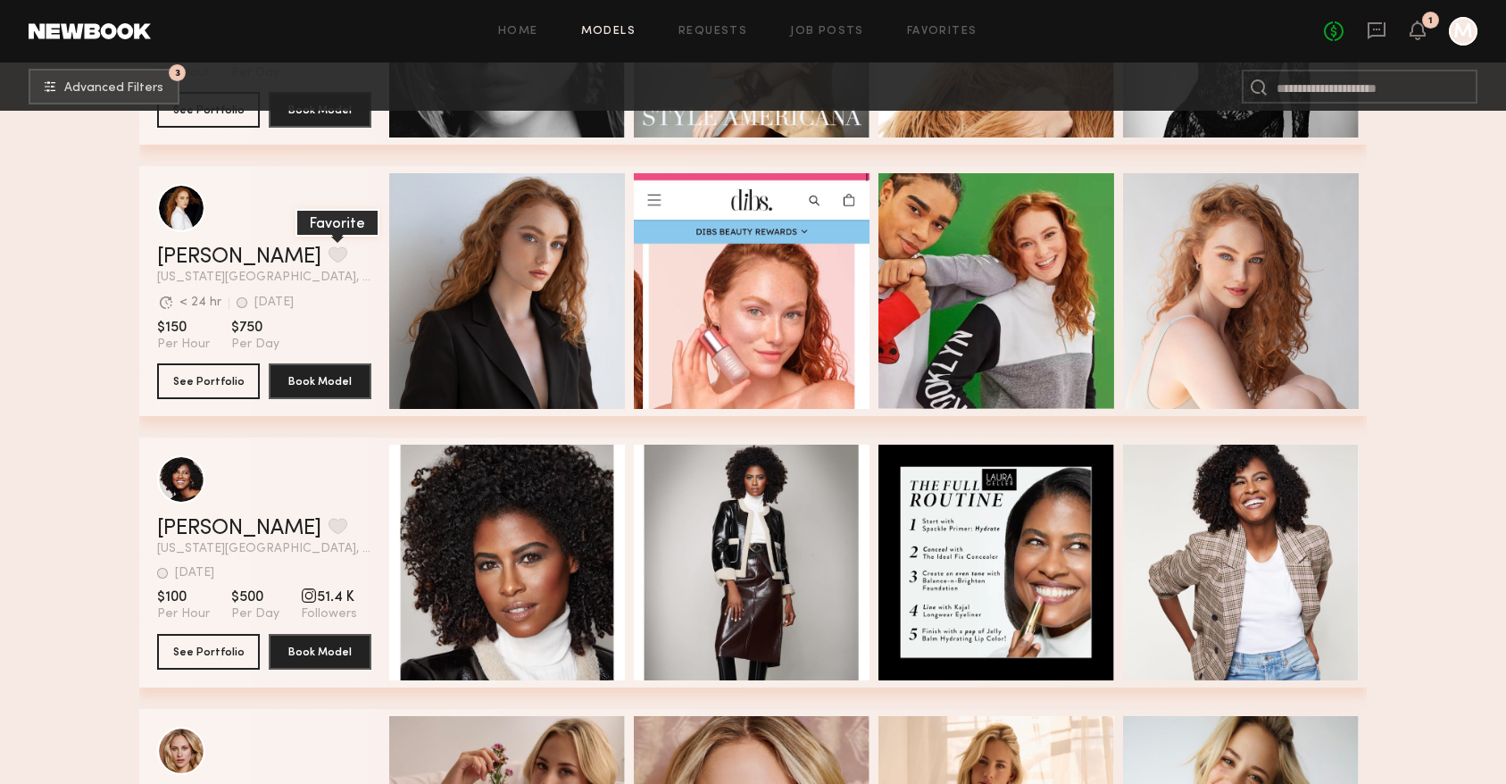
click at [328, 247] on button "grid" at bounding box center [337, 254] width 19 height 16
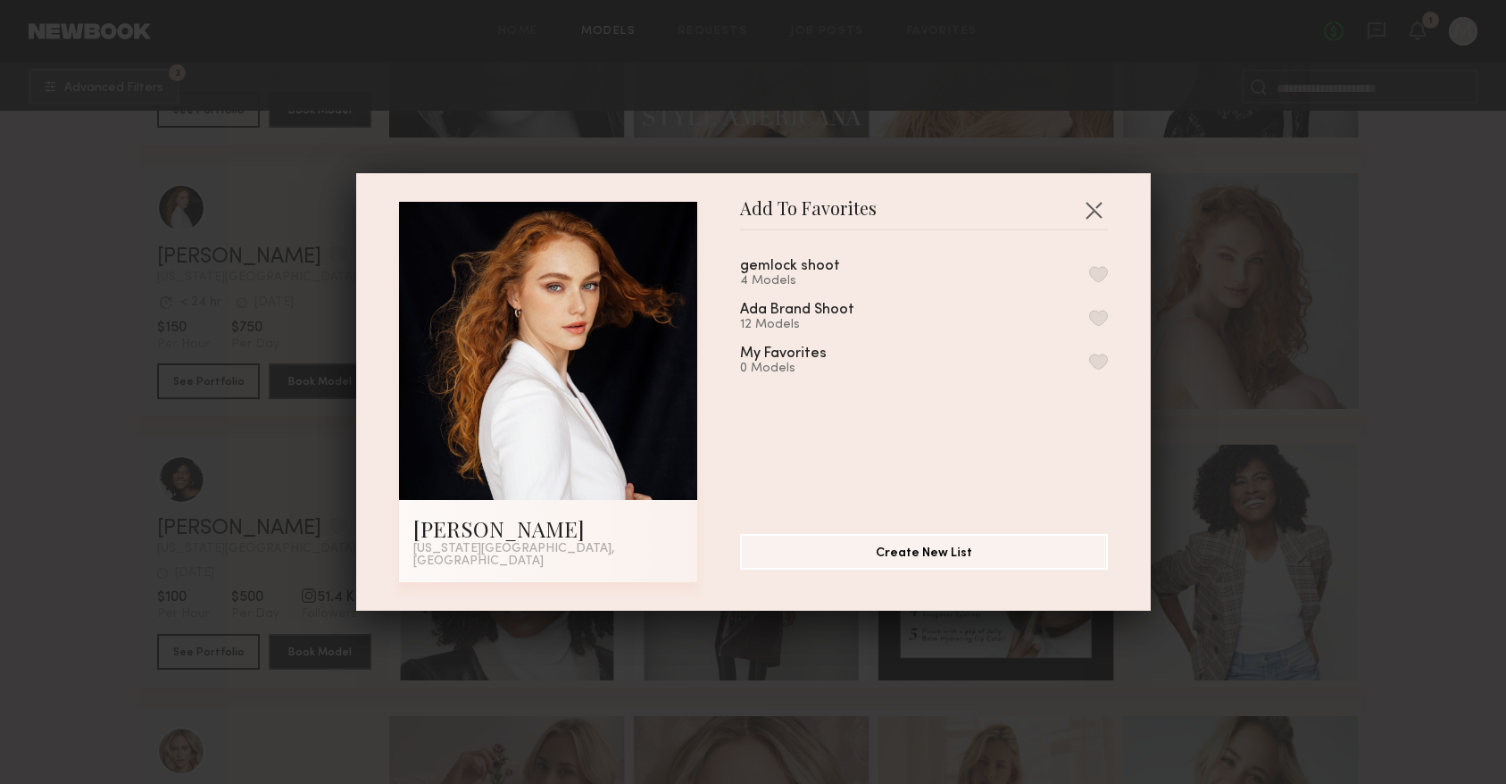
click at [923, 315] on div "Ada Brand Shoot 12 Models" at bounding box center [924, 317] width 368 height 29
click at [1094, 314] on button "button" at bounding box center [1098, 318] width 19 height 16
click at [1101, 214] on button "button" at bounding box center [1093, 209] width 29 height 29
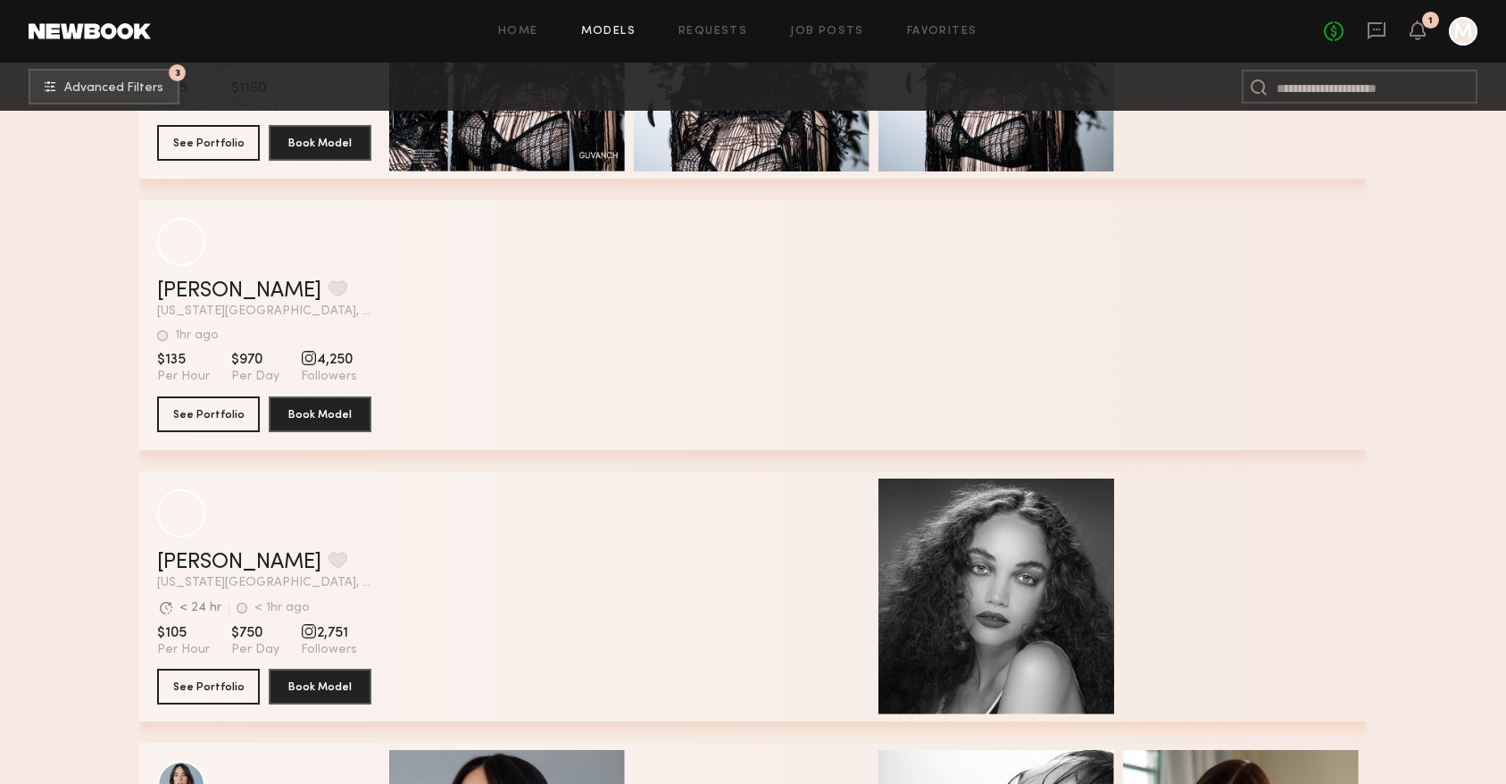
scroll to position [10610, 0]
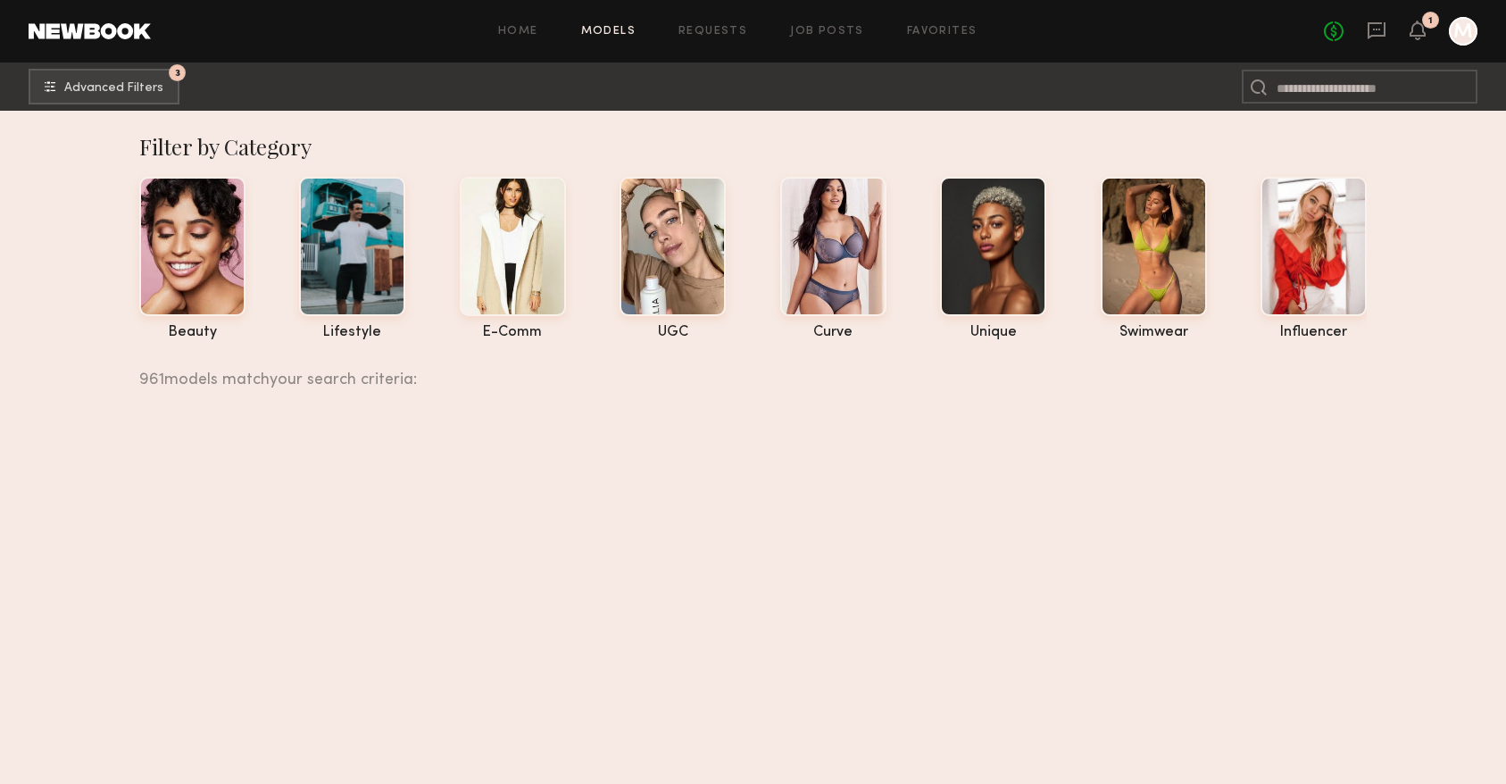
scroll to position [10610, 0]
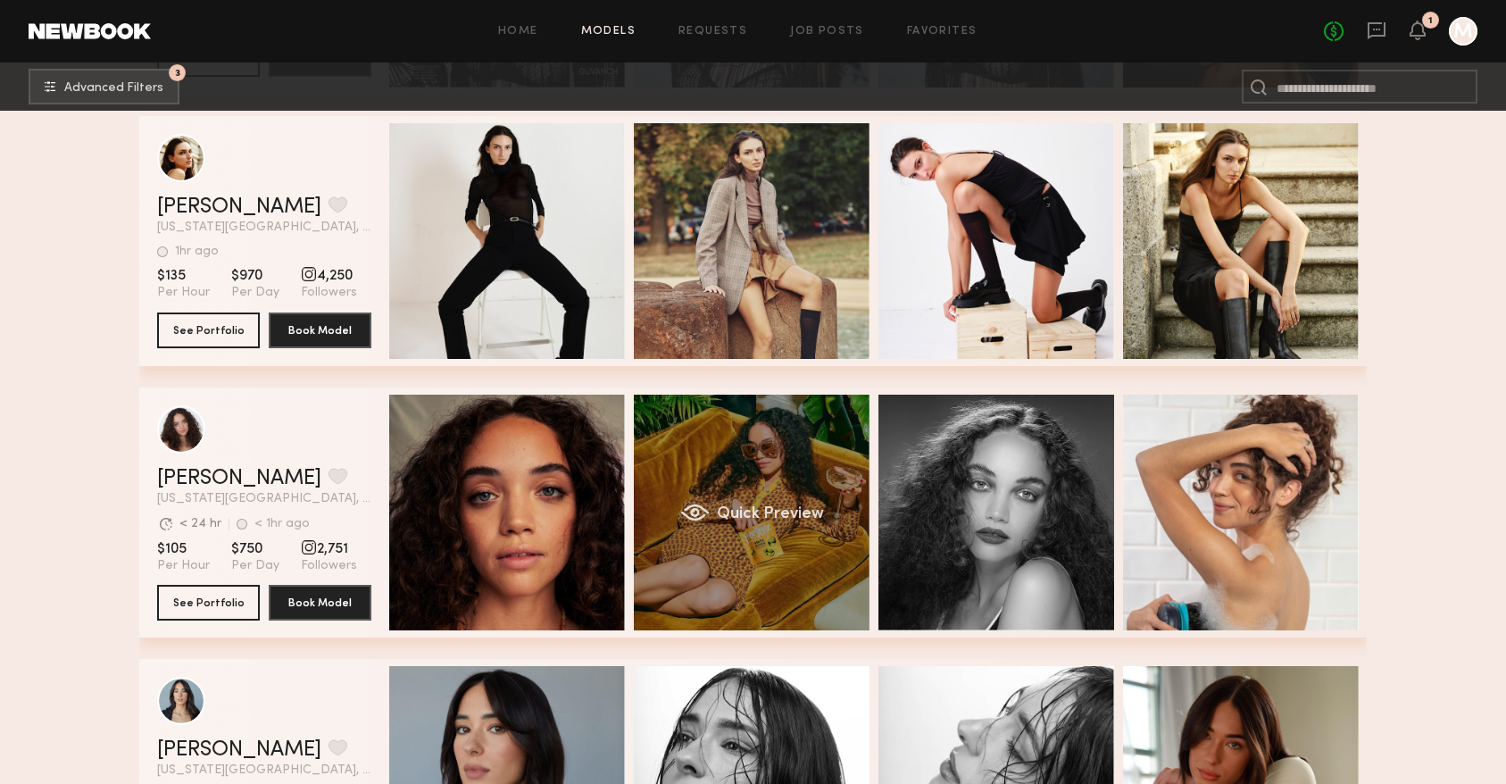
click at [815, 488] on div "Quick Preview" at bounding box center [752, 512] width 236 height 236
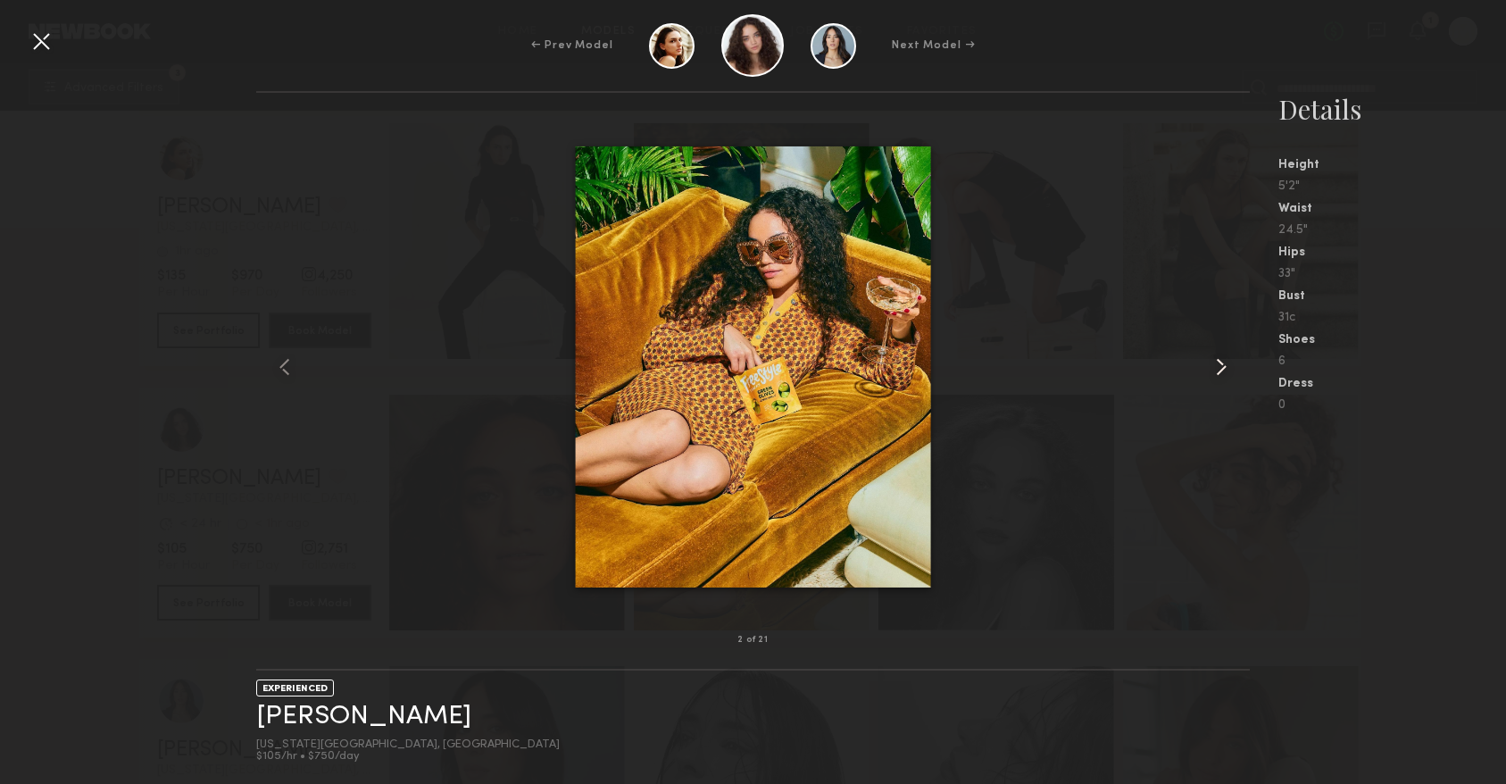
click at [1224, 362] on common-icon at bounding box center [1221, 367] width 29 height 29
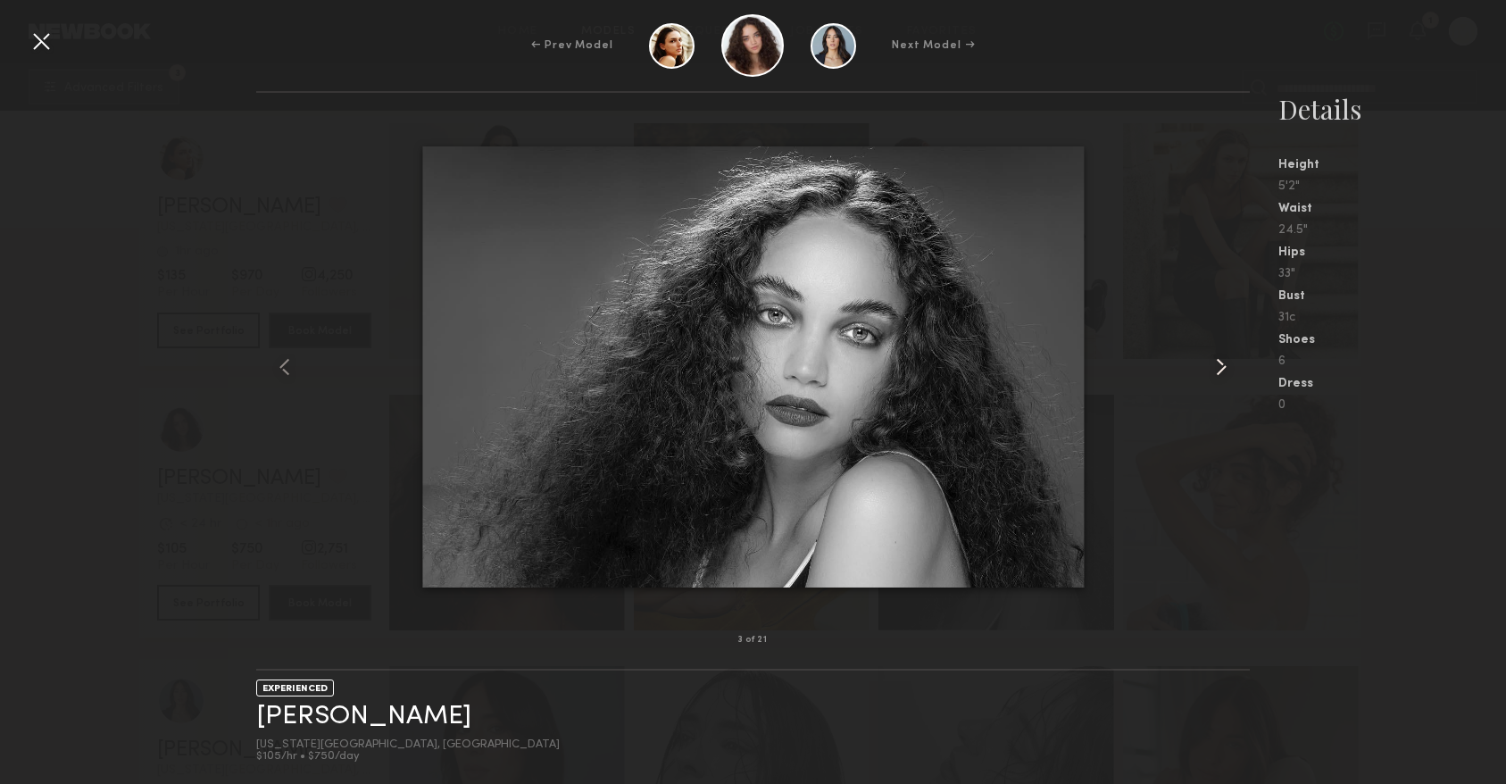
click at [1224, 362] on common-icon at bounding box center [1221, 367] width 29 height 29
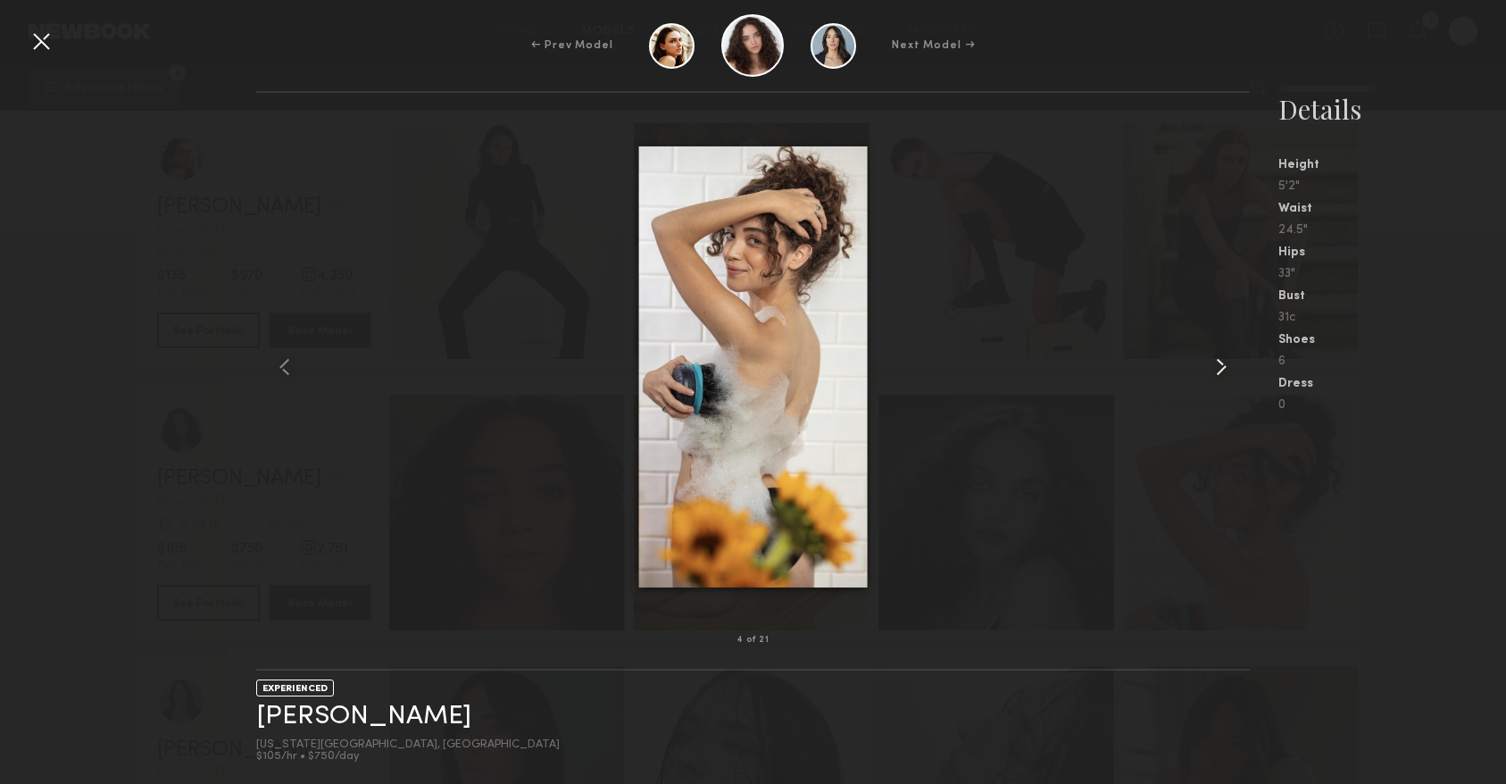
click at [1224, 362] on common-icon at bounding box center [1221, 367] width 29 height 29
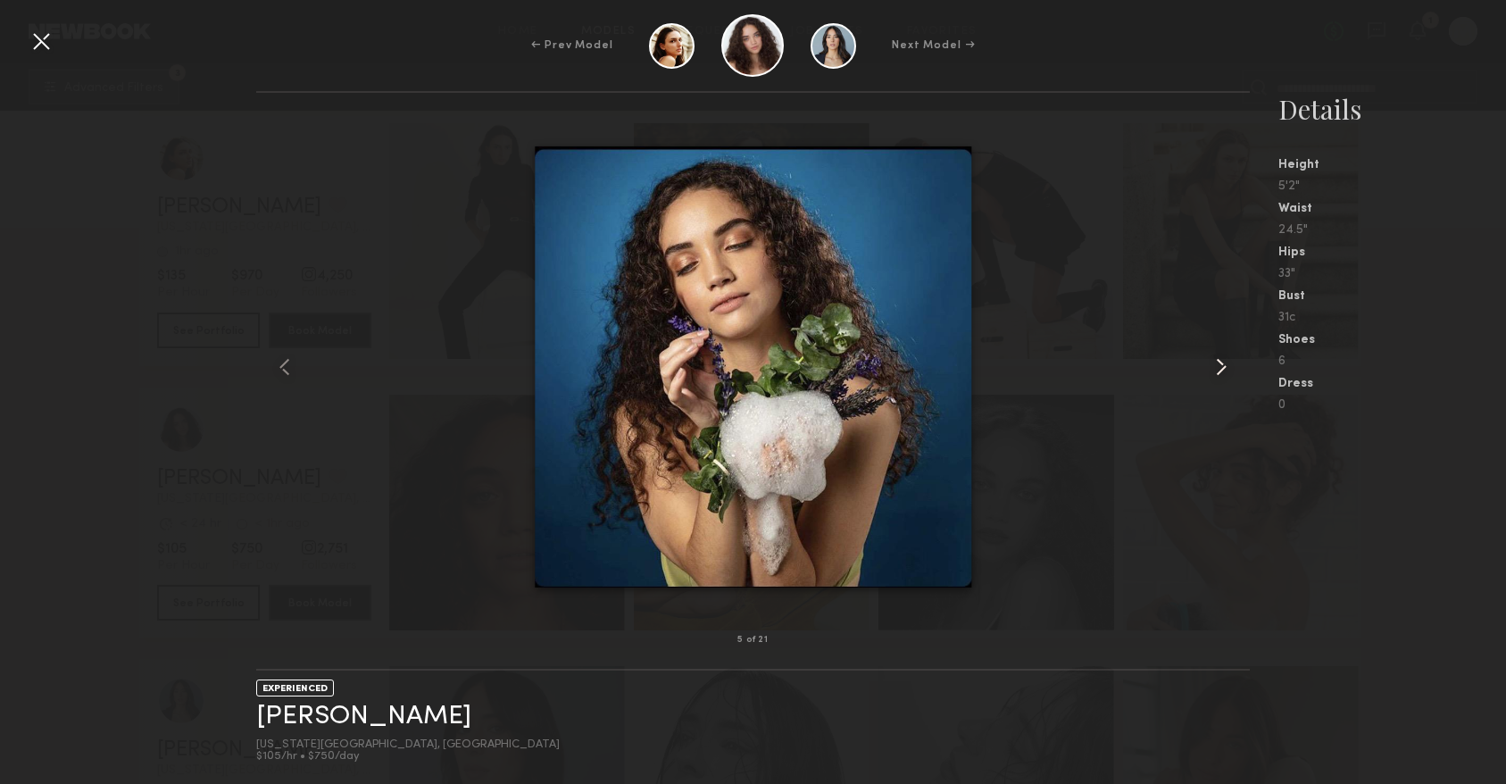
click at [1224, 362] on common-icon at bounding box center [1221, 367] width 29 height 29
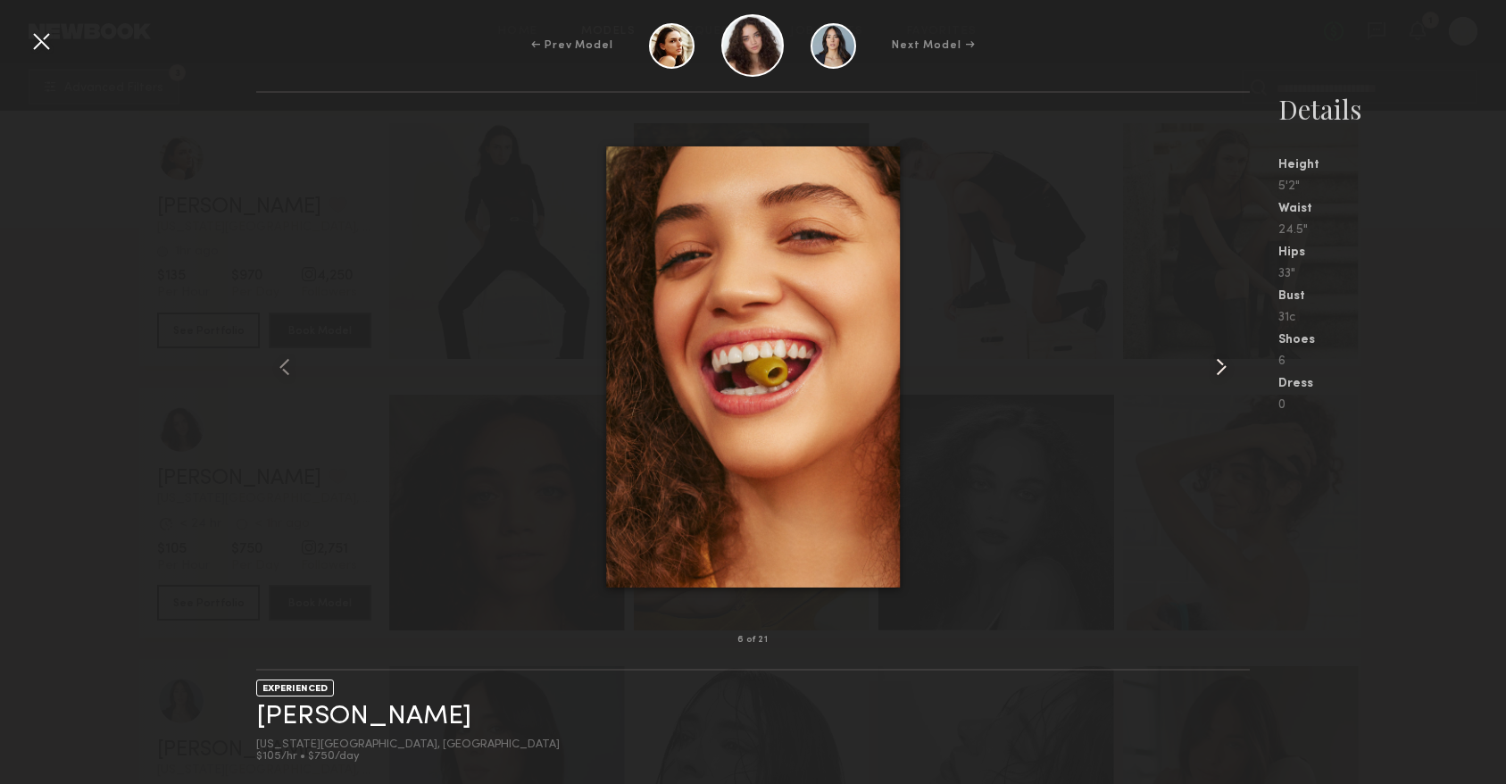
click at [1224, 362] on common-icon at bounding box center [1221, 367] width 29 height 29
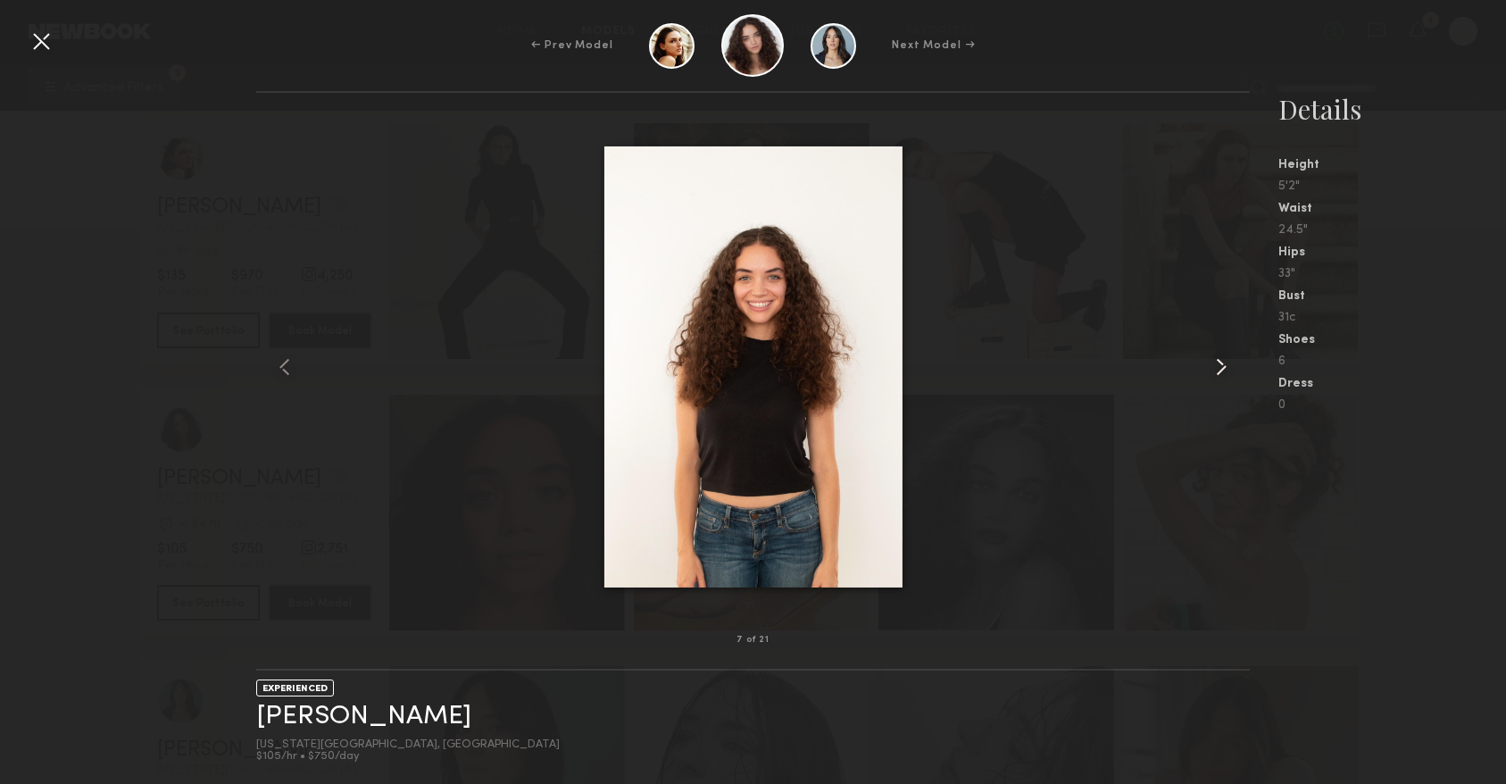
click at [1224, 362] on common-icon at bounding box center [1221, 367] width 29 height 29
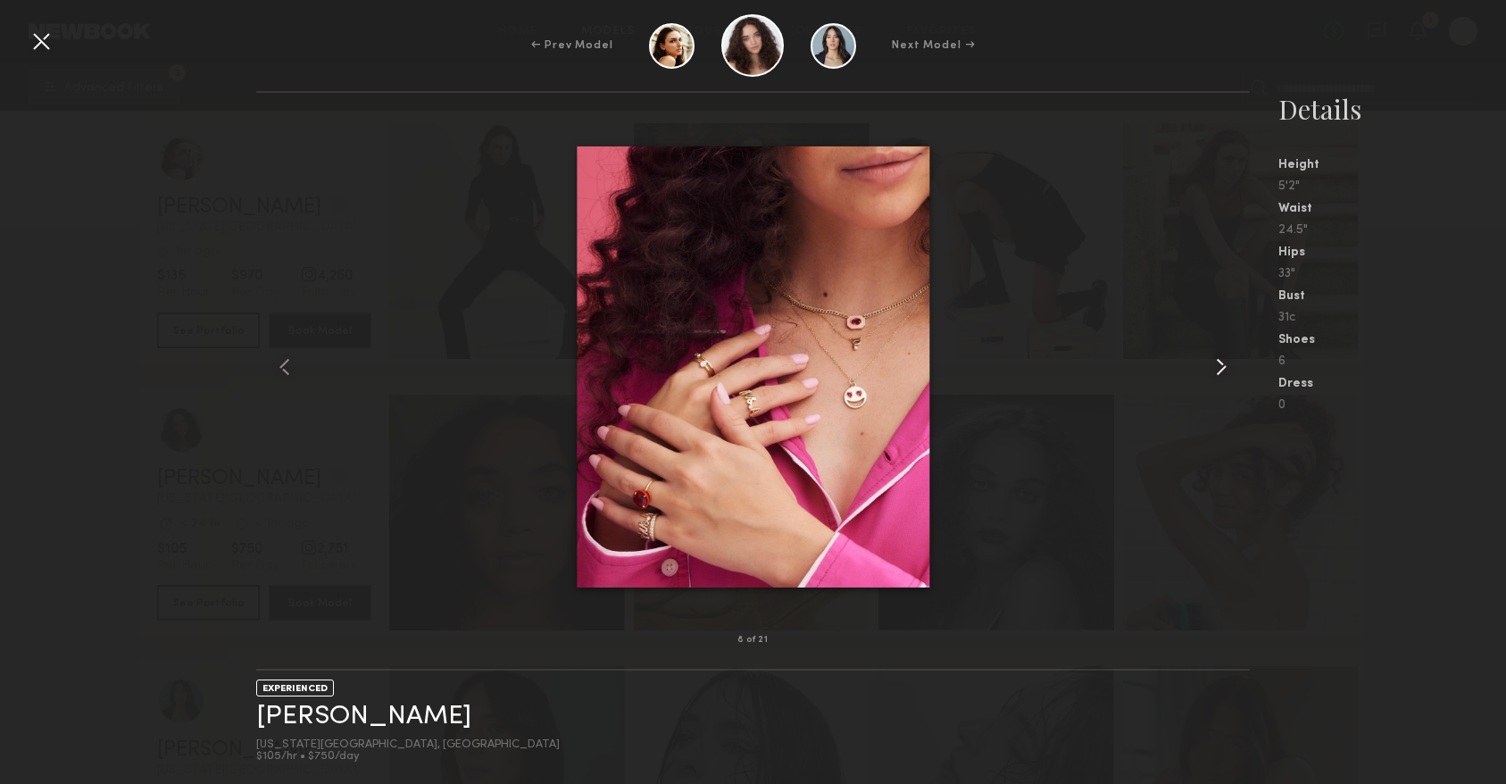
click at [1224, 362] on common-icon at bounding box center [1221, 367] width 29 height 29
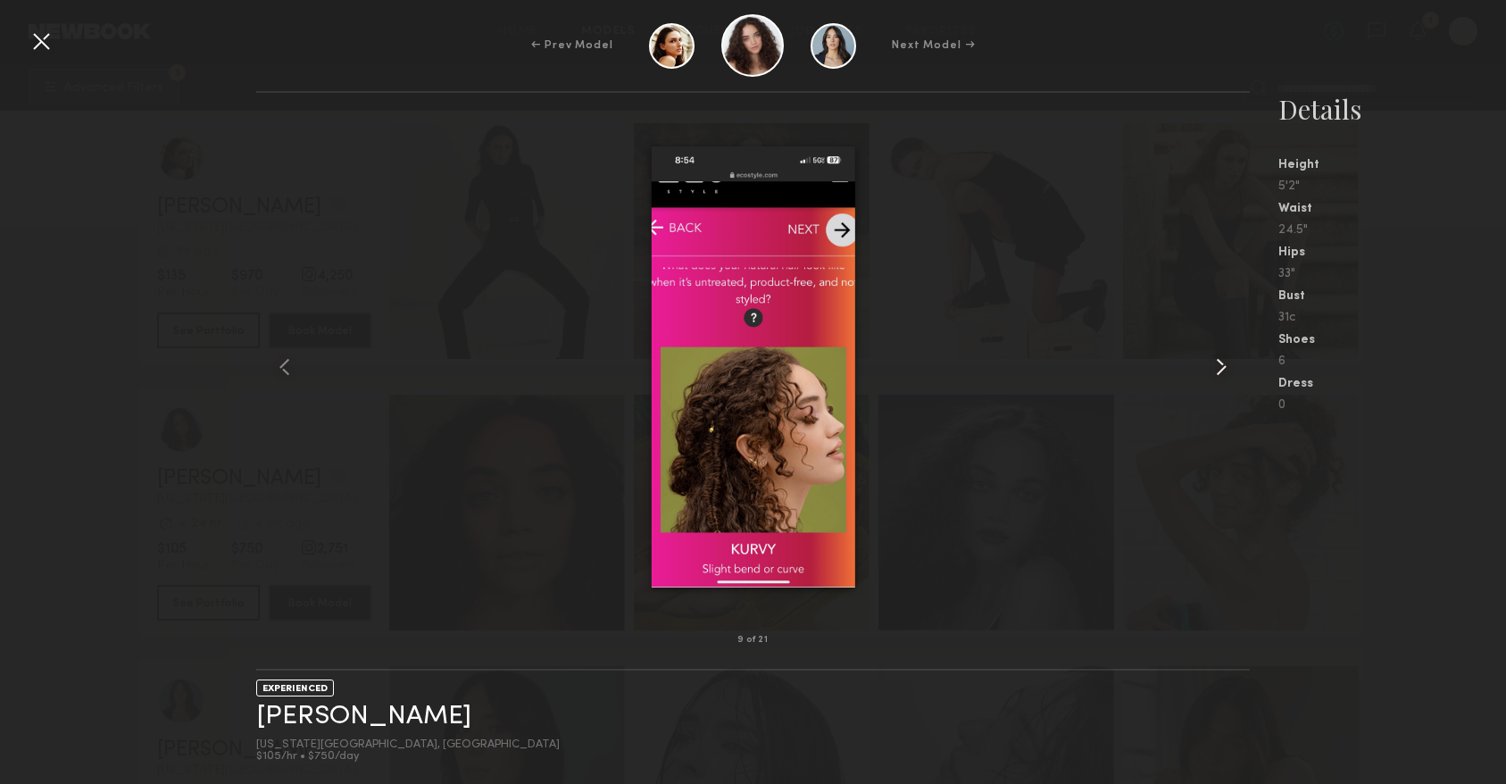
click at [1224, 362] on common-icon at bounding box center [1221, 367] width 29 height 29
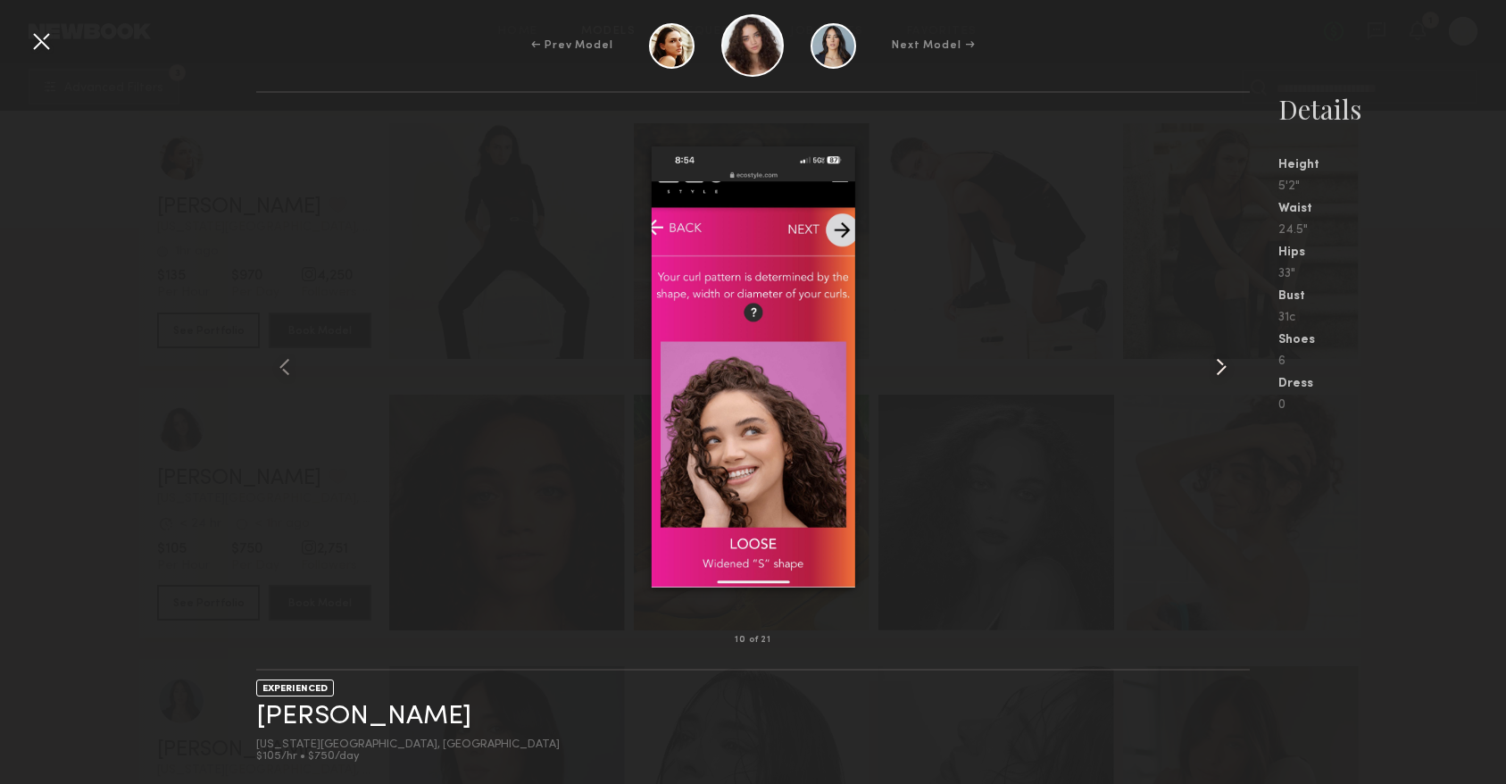
click at [1224, 362] on common-icon at bounding box center [1221, 367] width 29 height 29
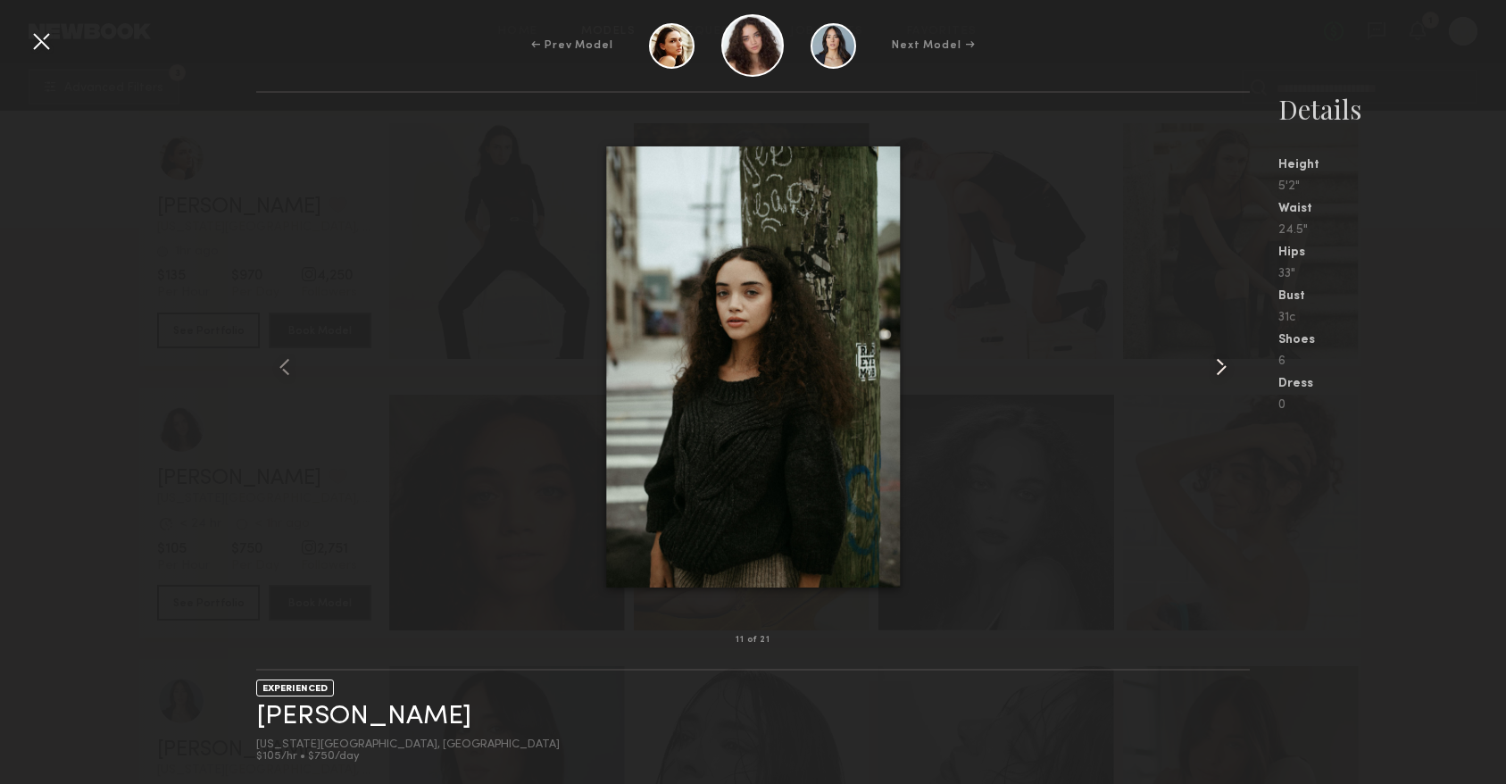
click at [1224, 362] on common-icon at bounding box center [1221, 367] width 29 height 29
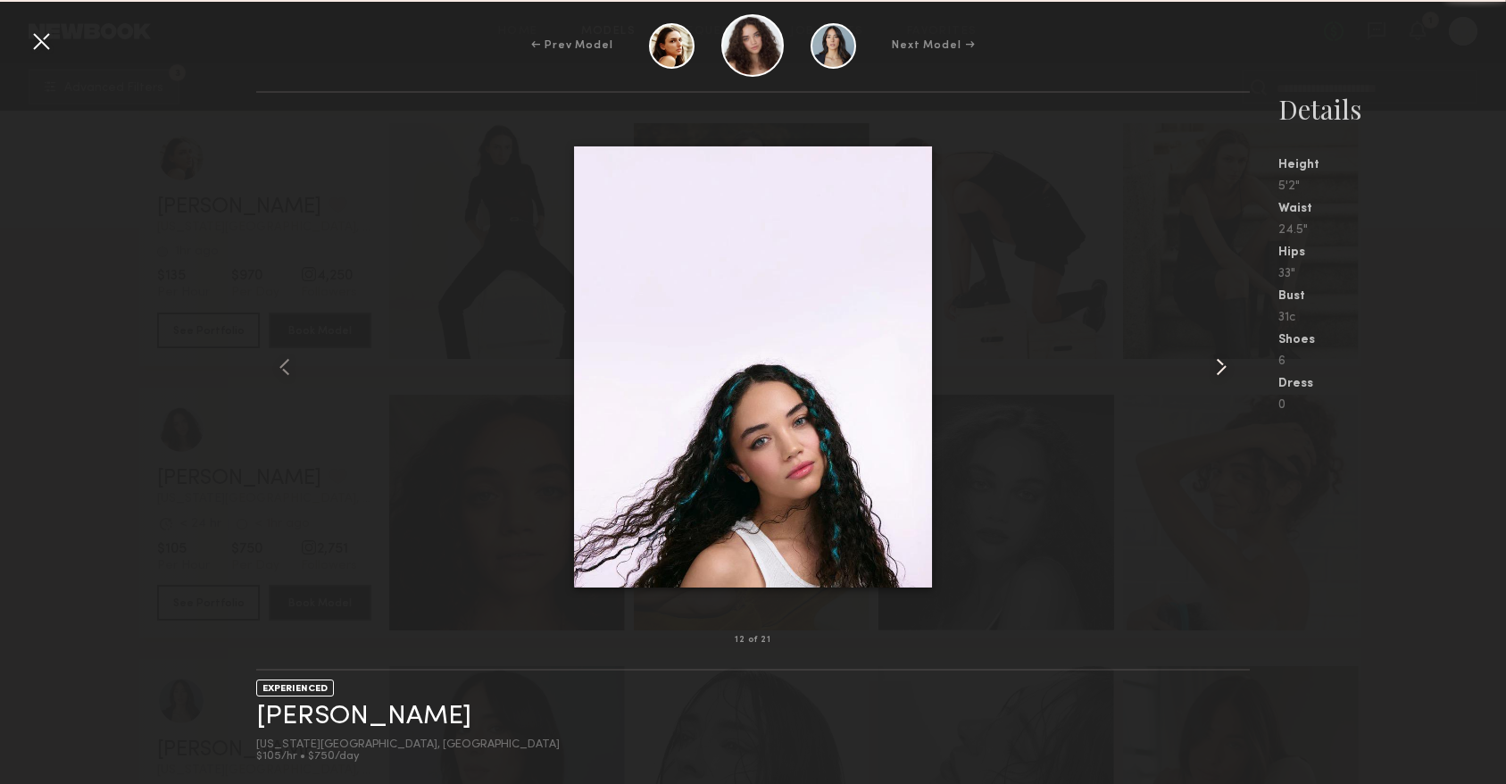
click at [1224, 362] on common-icon at bounding box center [1221, 367] width 29 height 29
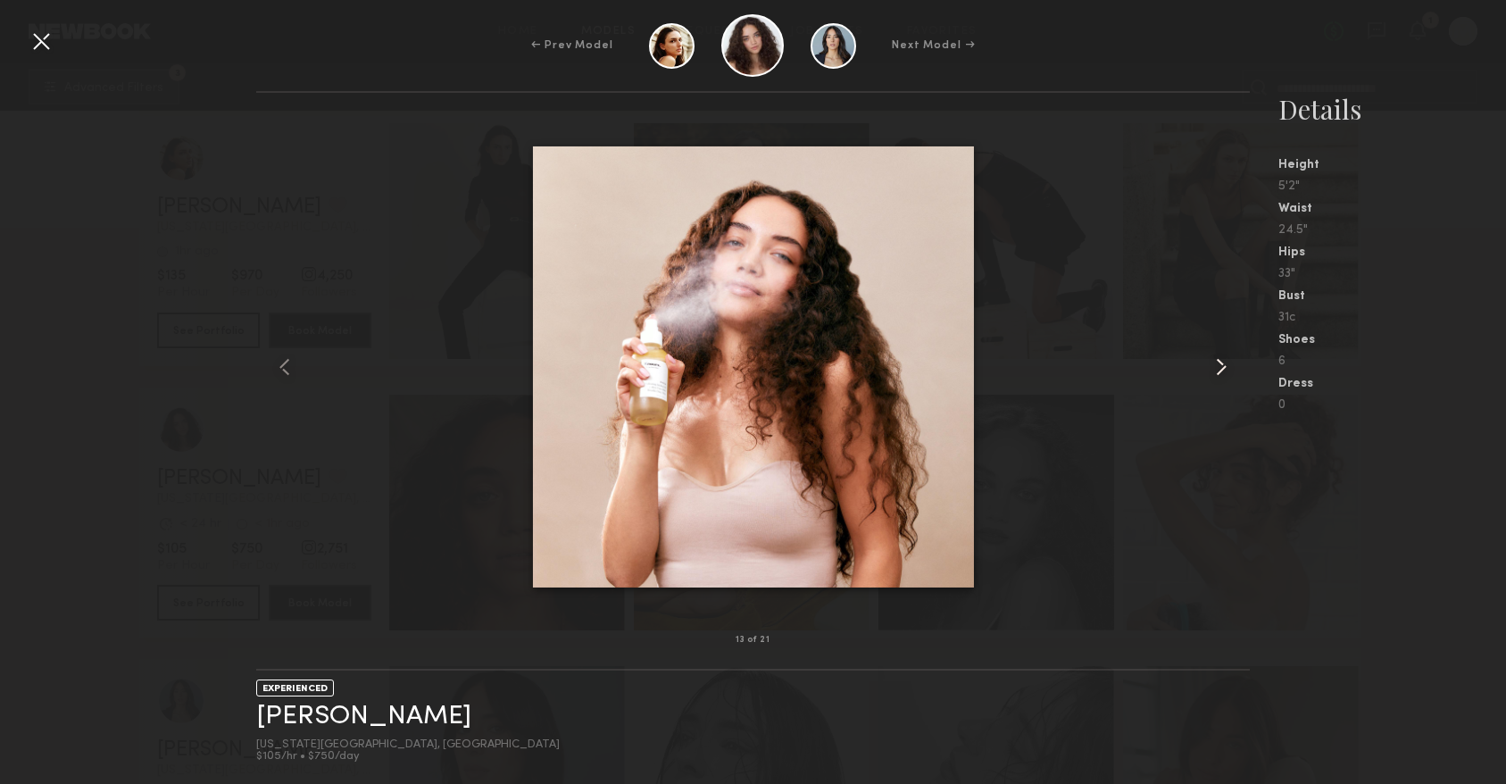
click at [1224, 362] on common-icon at bounding box center [1221, 367] width 29 height 29
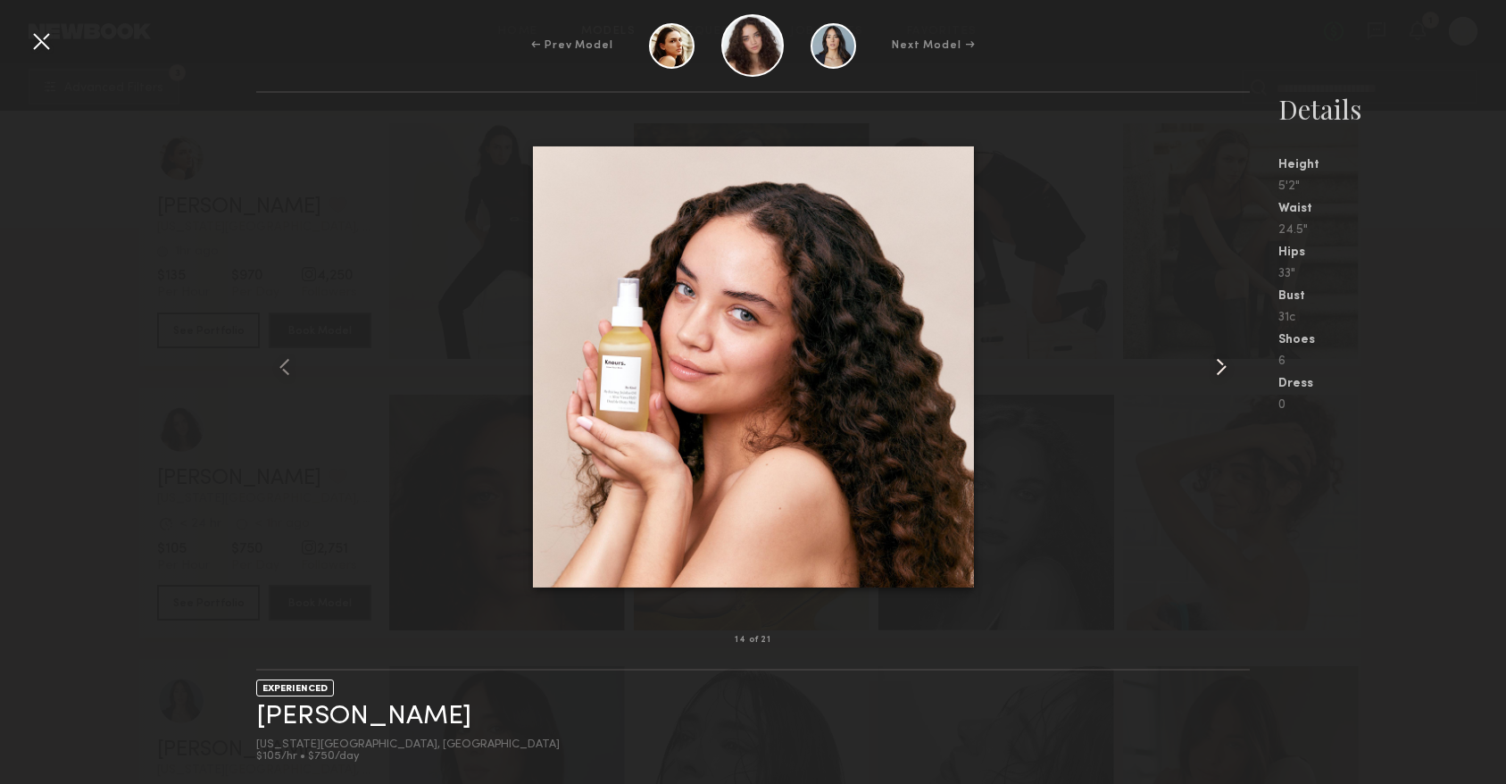
click at [1225, 362] on common-icon at bounding box center [1221, 367] width 29 height 29
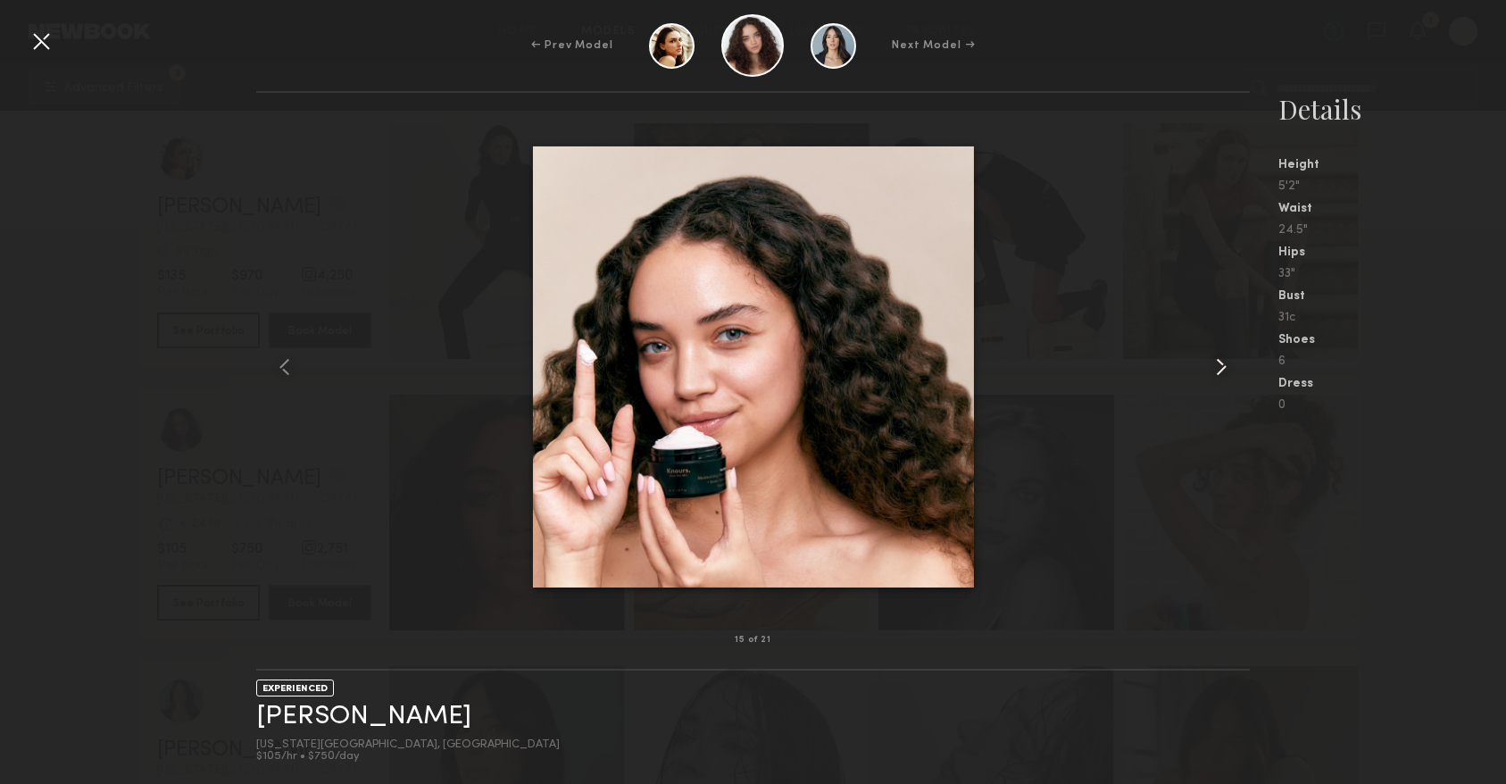
click at [1225, 362] on common-icon at bounding box center [1221, 367] width 29 height 29
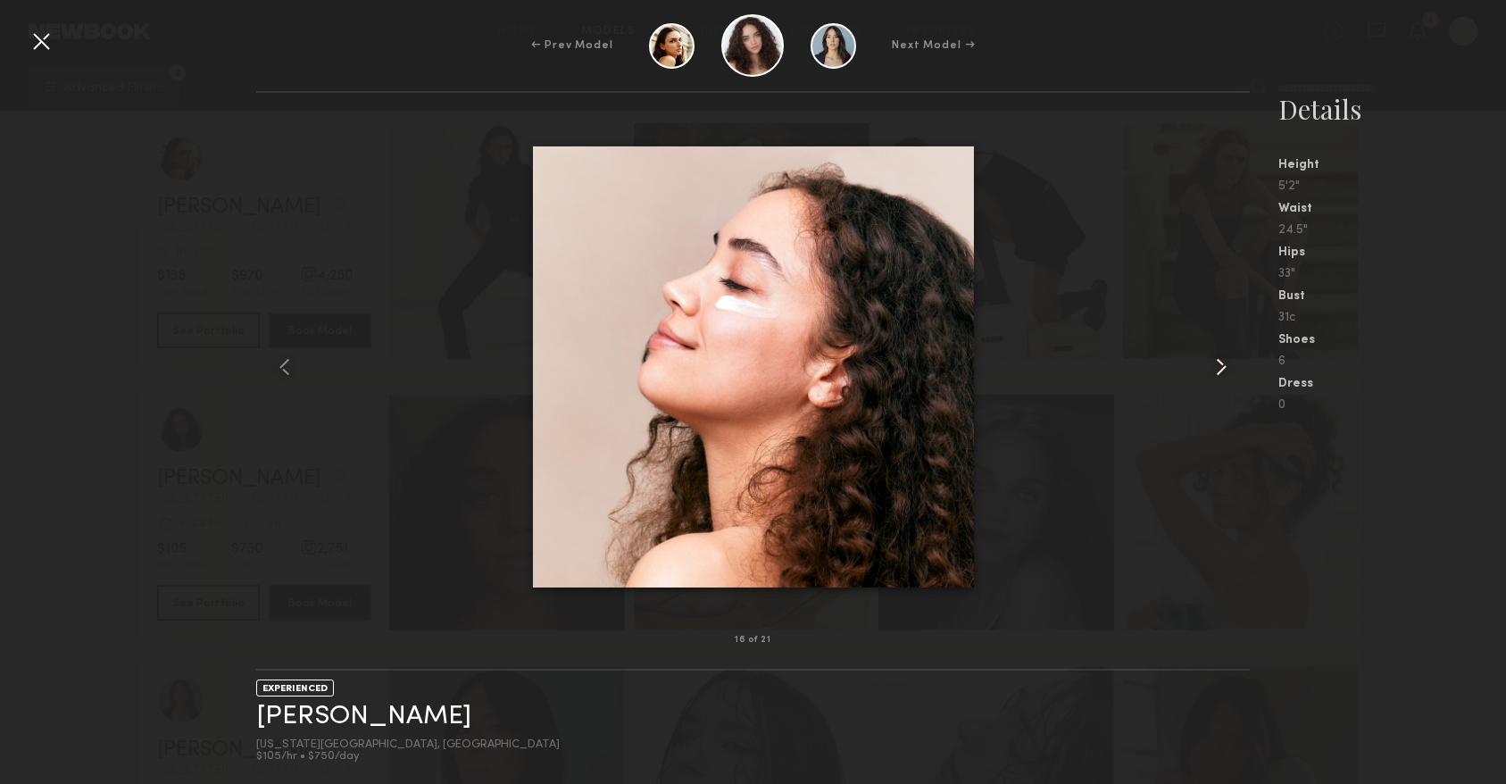
click at [1225, 362] on common-icon at bounding box center [1221, 367] width 29 height 29
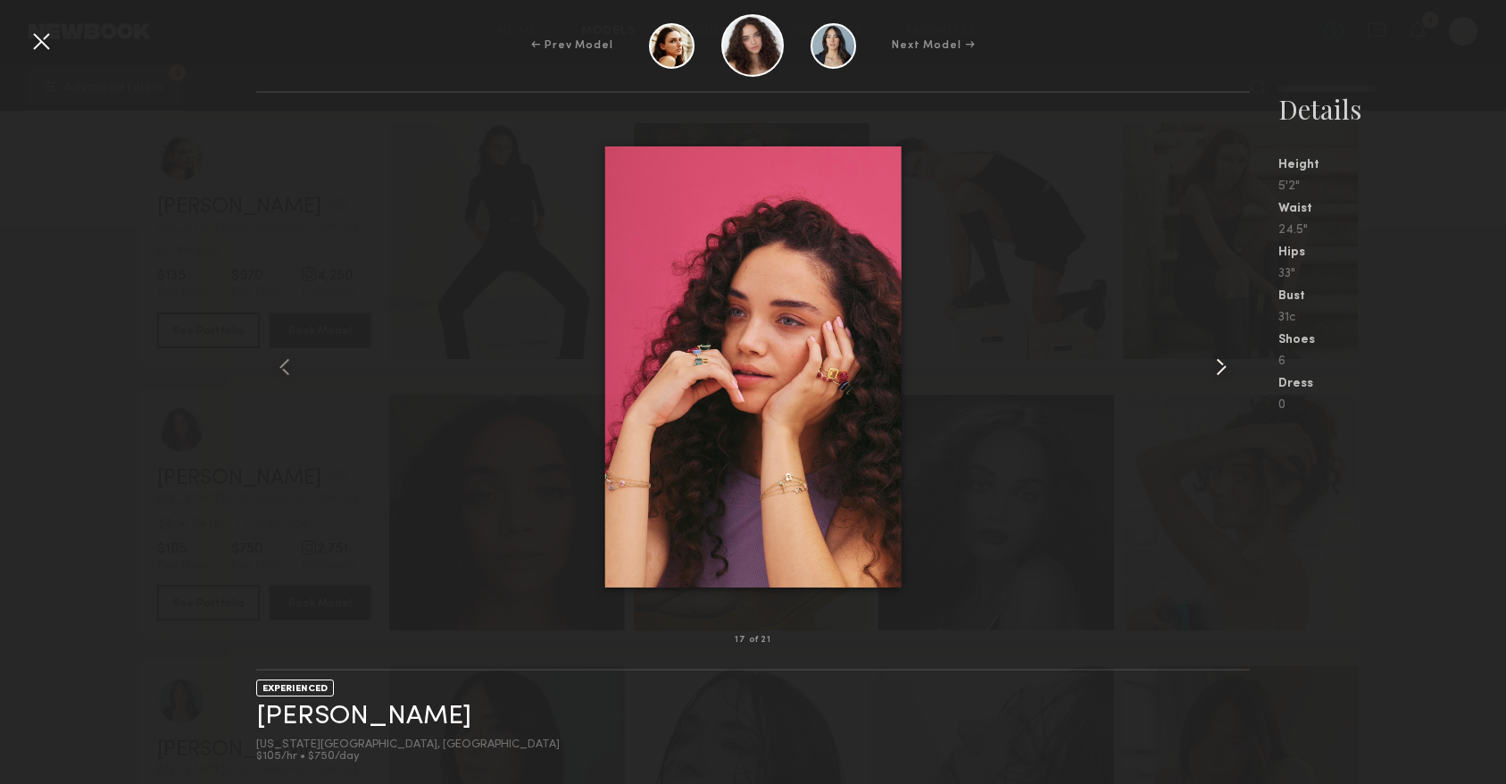
click at [1225, 363] on common-icon at bounding box center [1221, 367] width 29 height 29
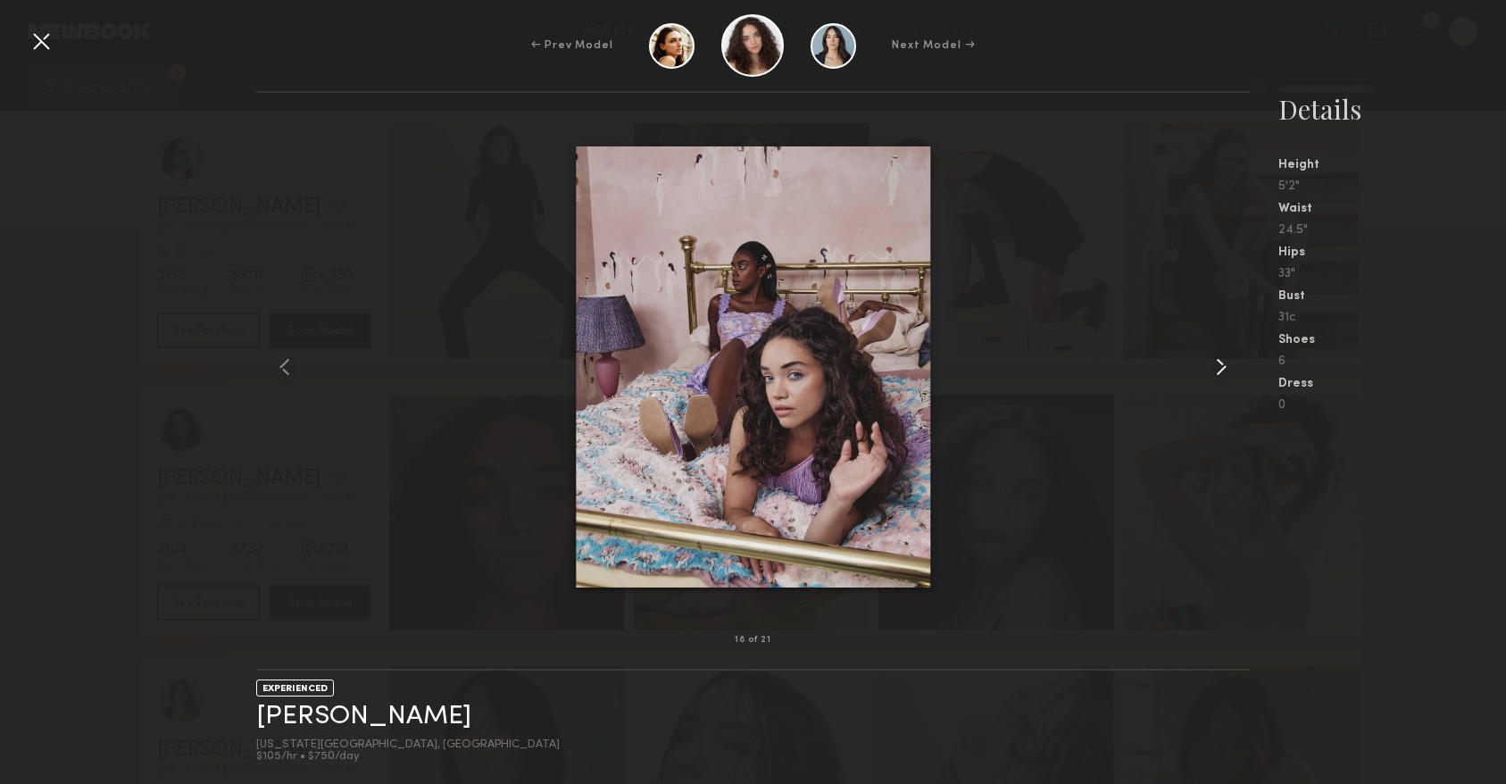
click at [1226, 363] on common-icon at bounding box center [1221, 367] width 29 height 29
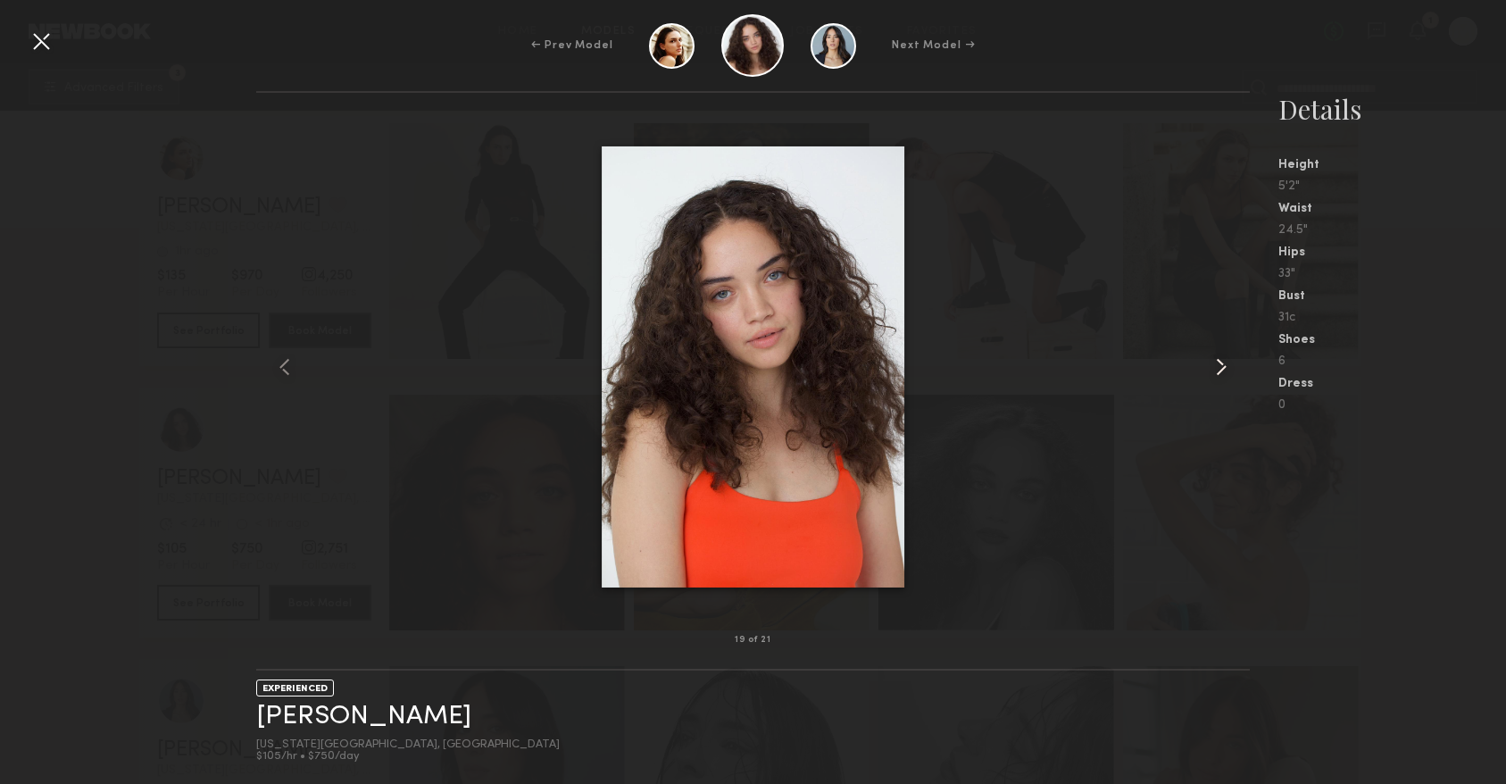
click at [1226, 363] on common-icon at bounding box center [1221, 367] width 29 height 29
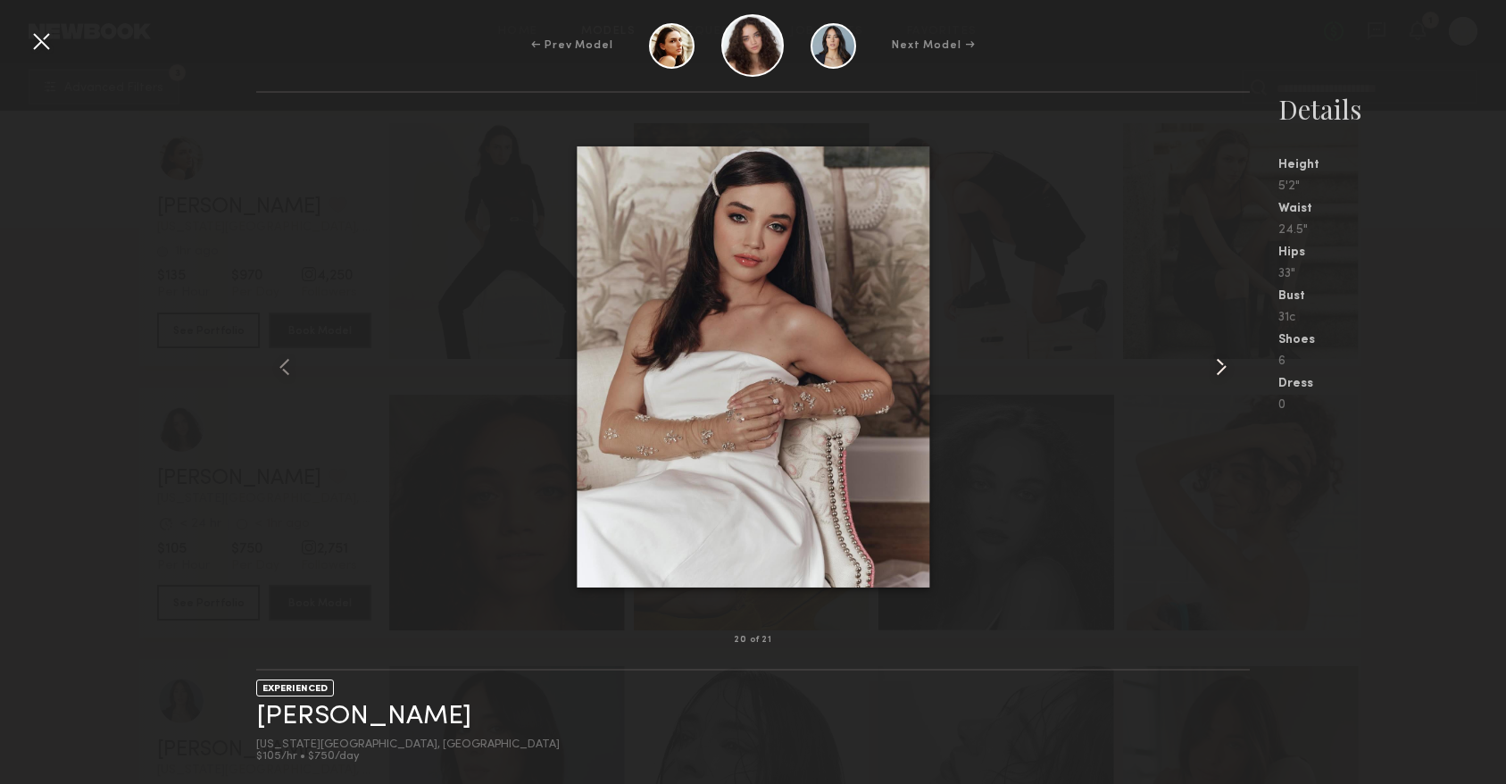
click at [1226, 363] on common-icon at bounding box center [1221, 367] width 29 height 29
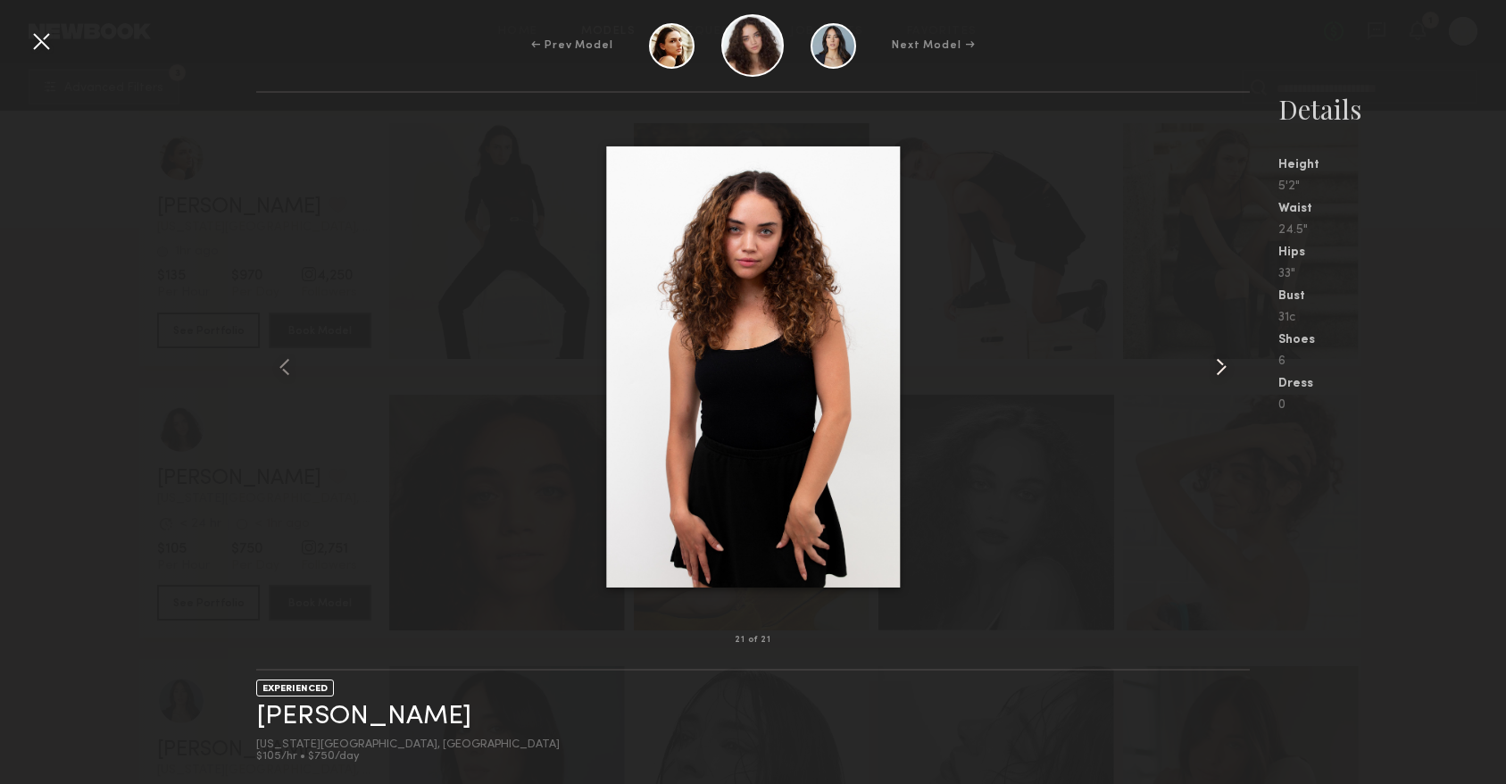
click at [1226, 363] on common-icon at bounding box center [1221, 367] width 29 height 29
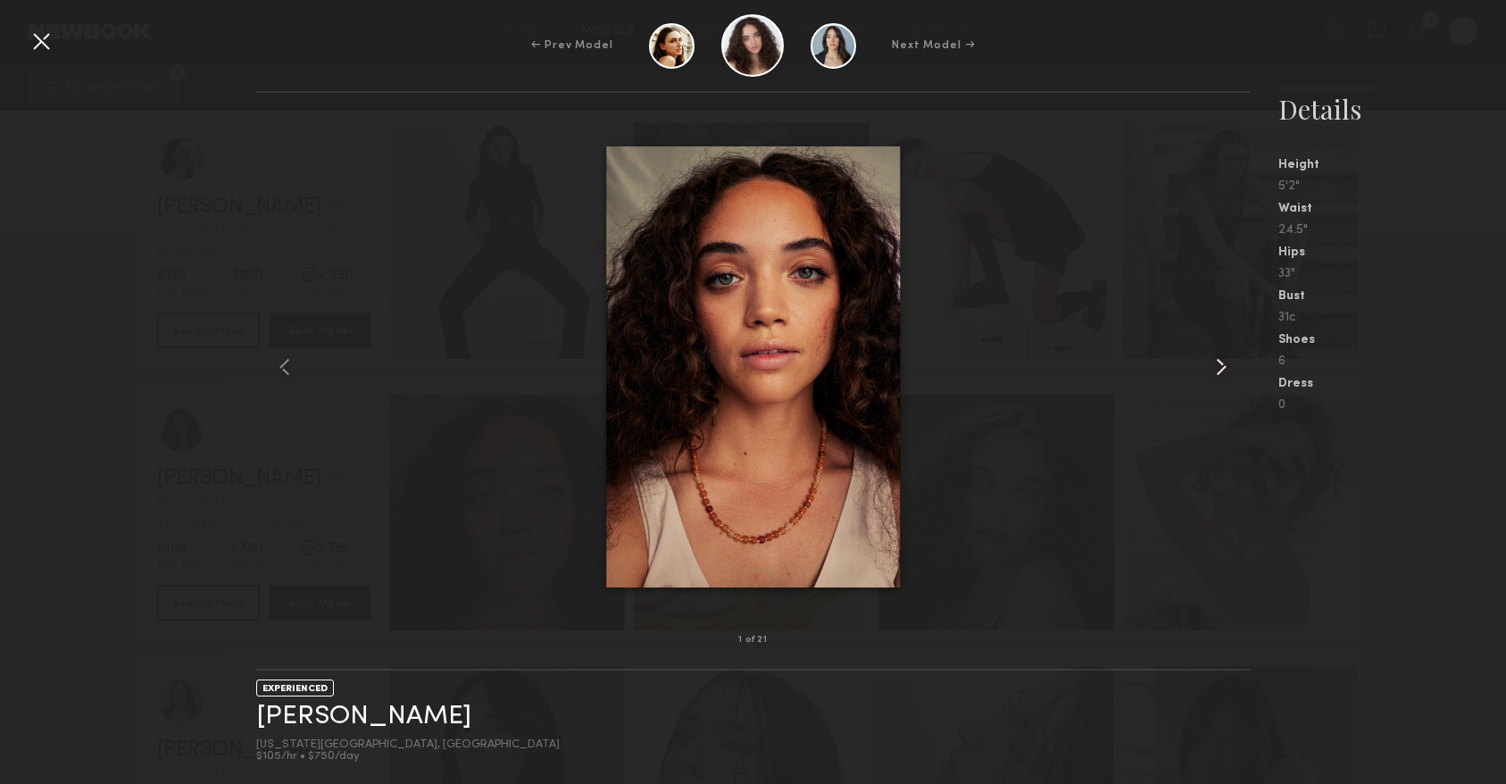
click at [1226, 363] on common-icon at bounding box center [1221, 367] width 29 height 29
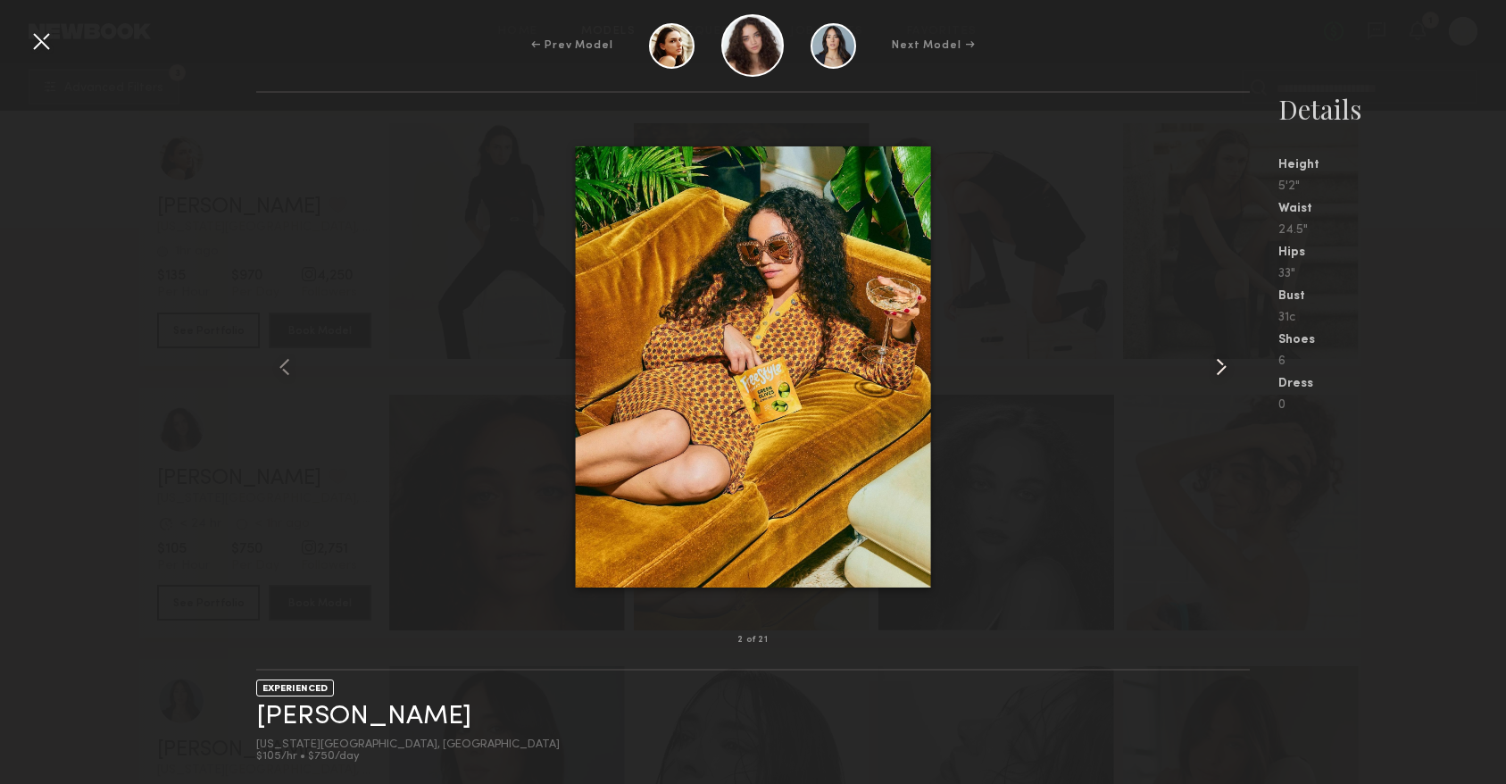
click at [1226, 363] on common-icon at bounding box center [1221, 367] width 29 height 29
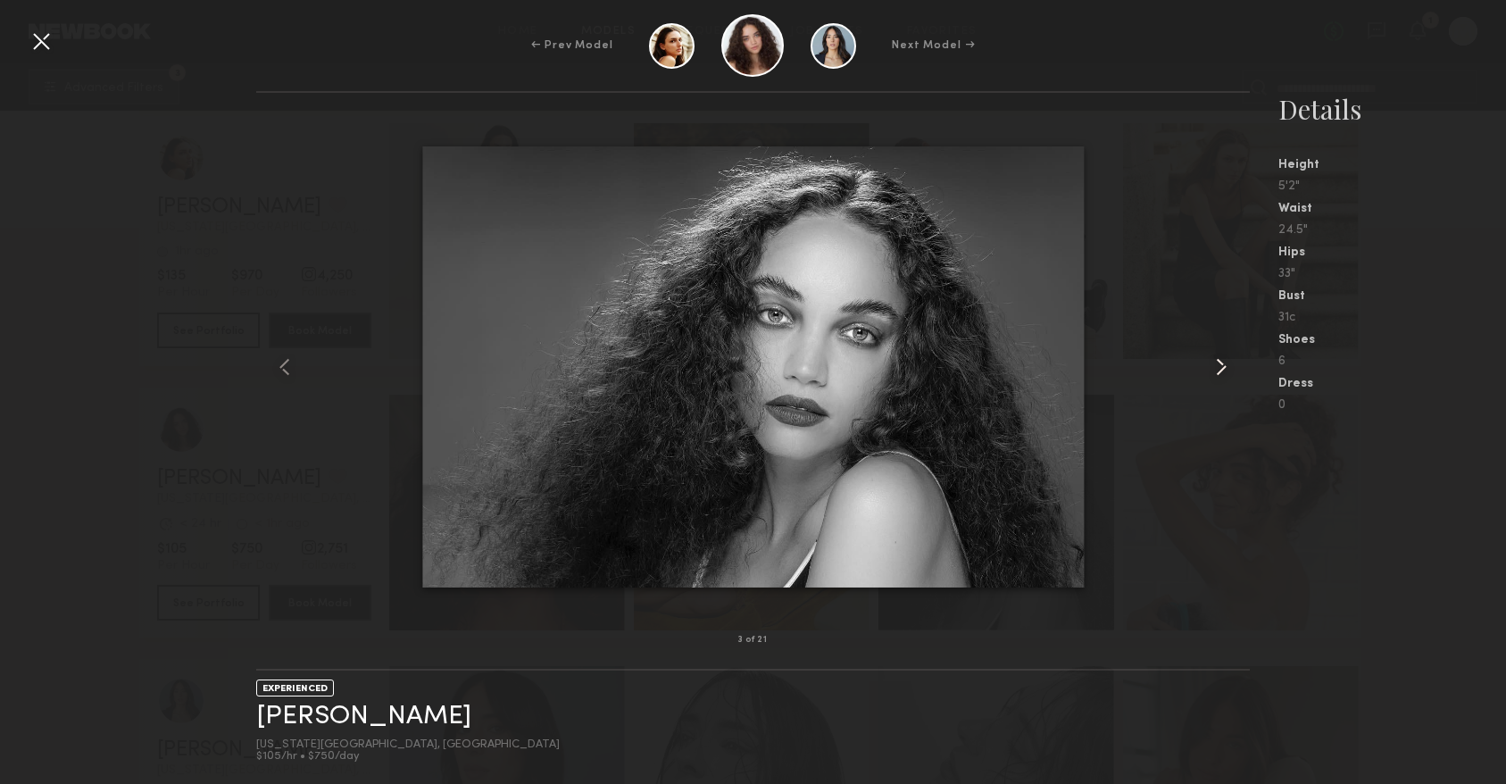
click at [1226, 363] on common-icon at bounding box center [1221, 367] width 29 height 29
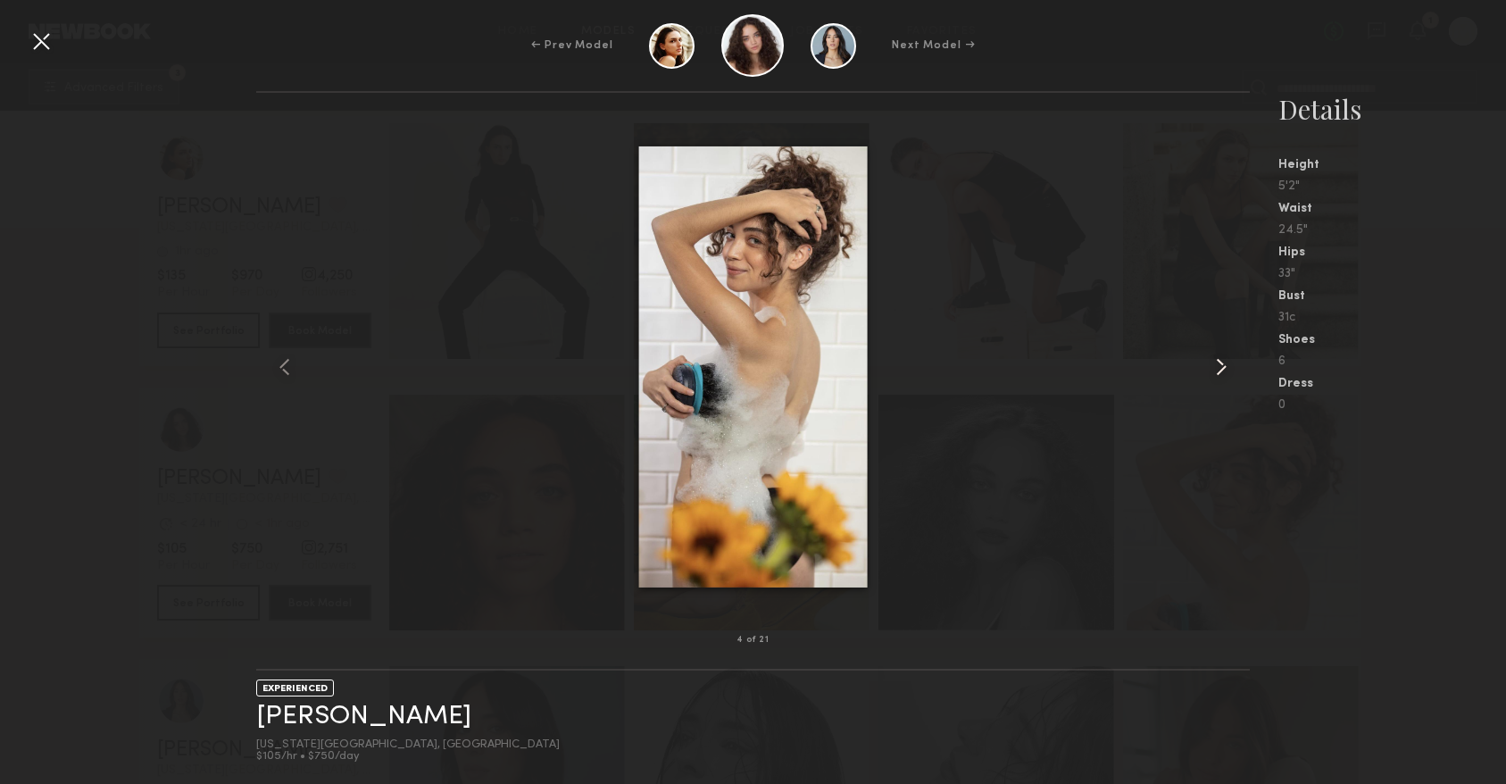
click at [1226, 363] on common-icon at bounding box center [1221, 367] width 29 height 29
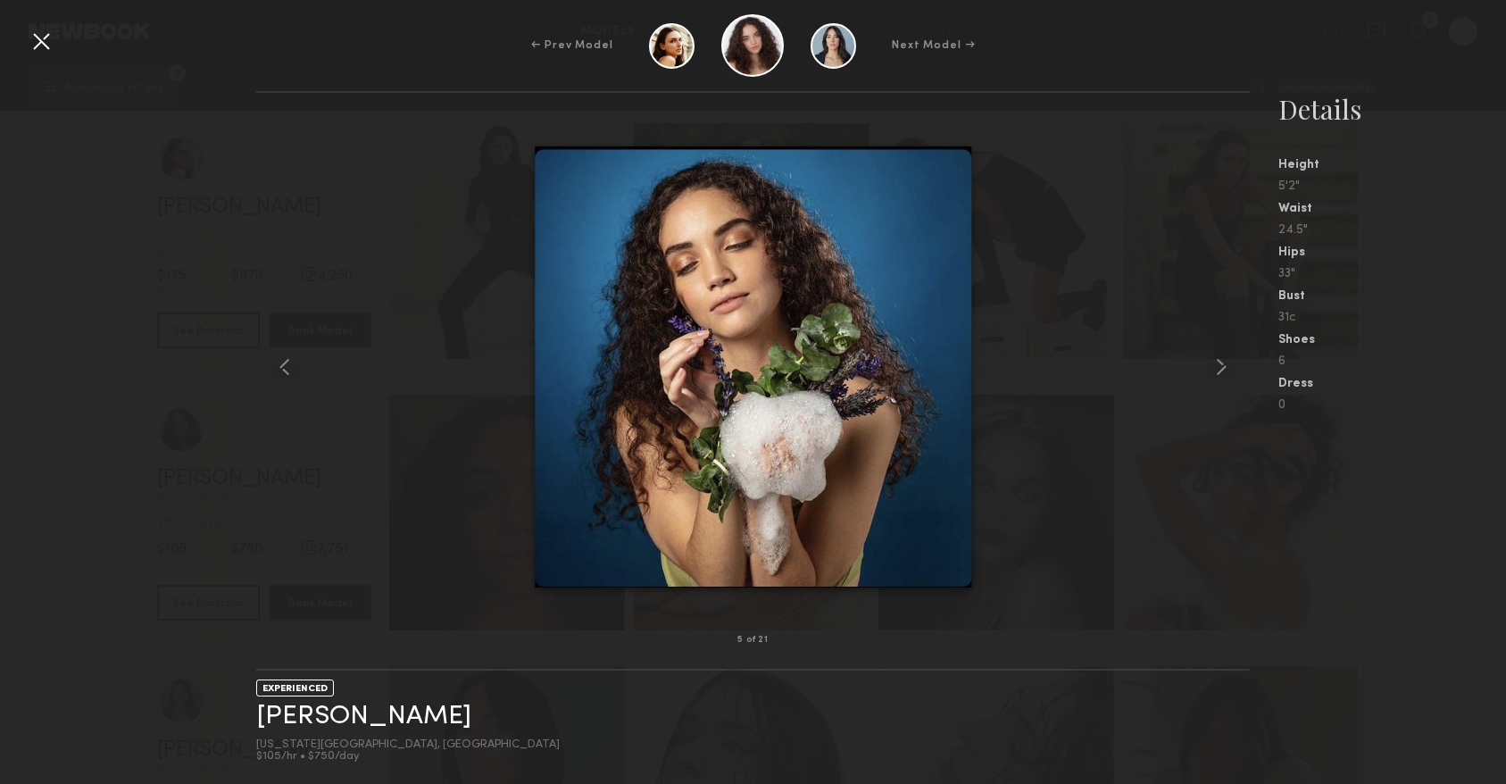
click at [44, 40] on div at bounding box center [41, 41] width 29 height 29
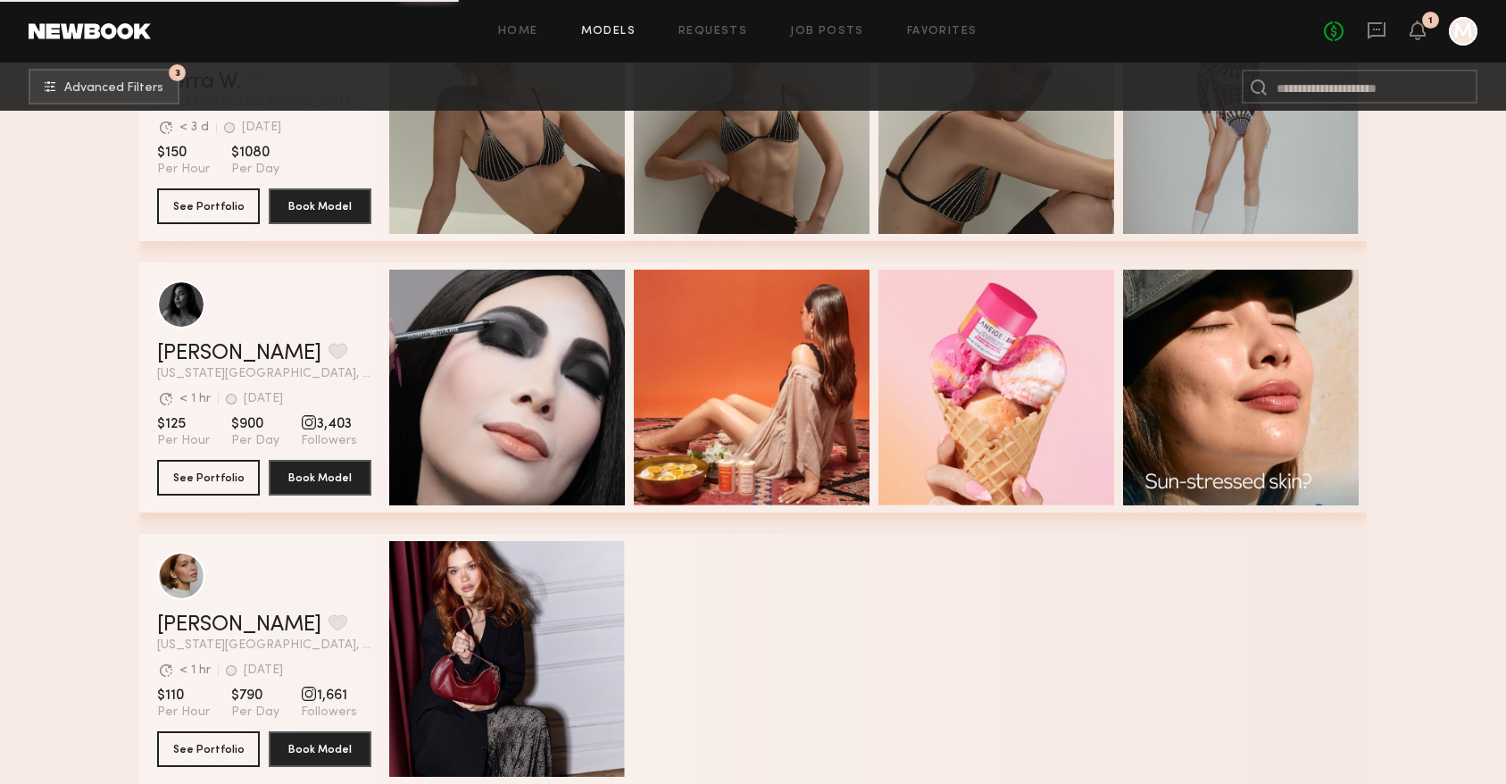
scroll to position [15892, 0]
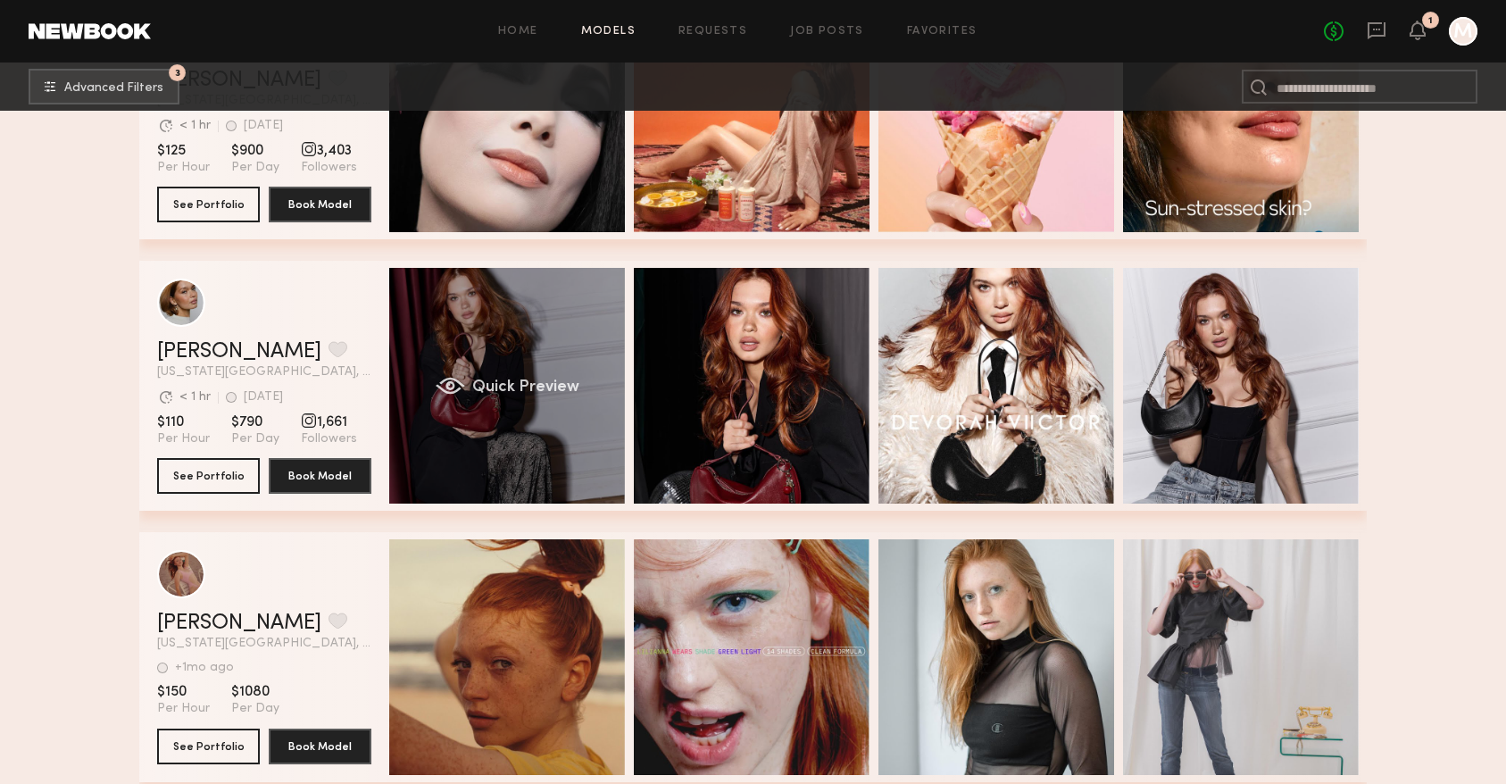
click at [427, 469] on div "Quick Preview" at bounding box center [507, 386] width 236 height 236
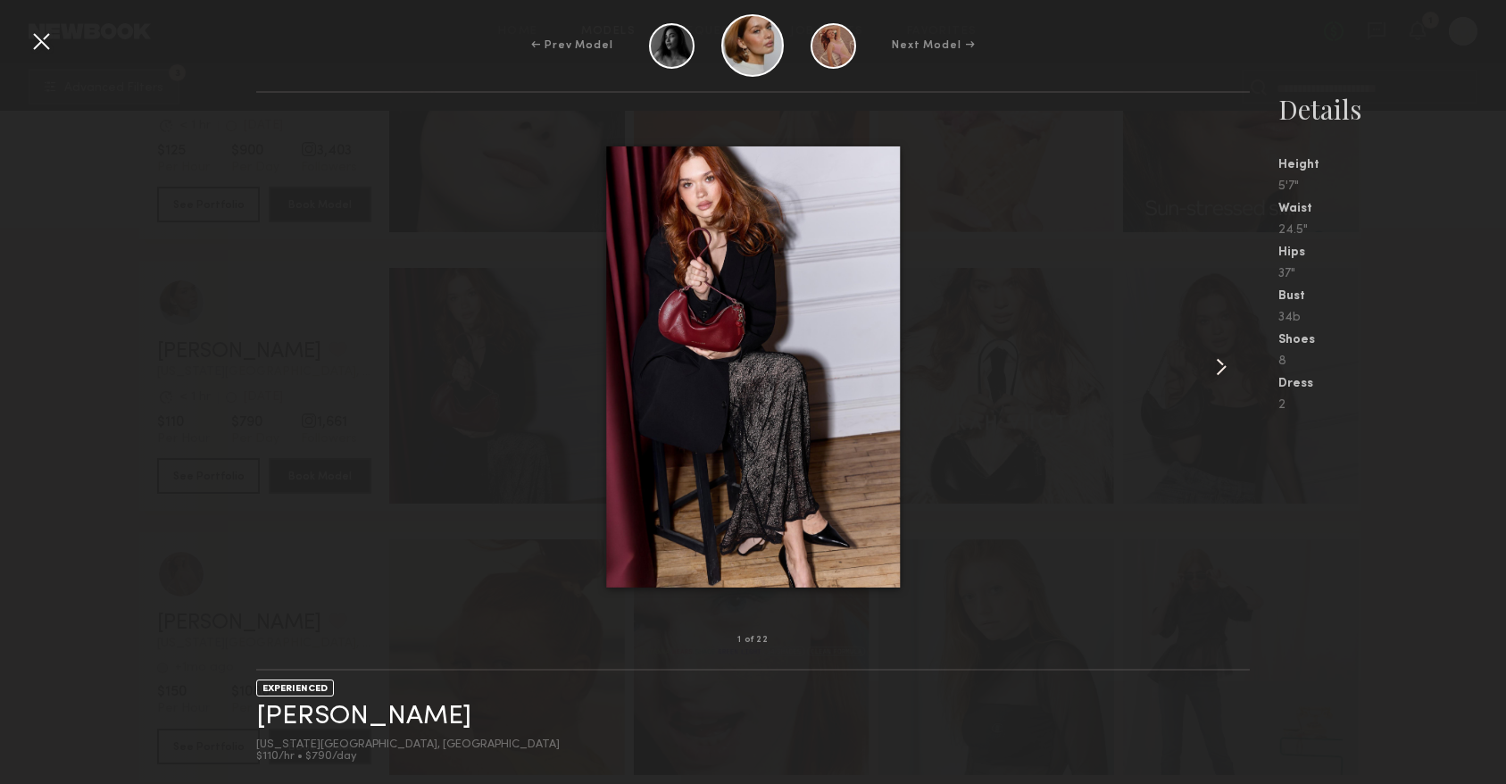
click at [1223, 359] on common-icon at bounding box center [1221, 367] width 29 height 29
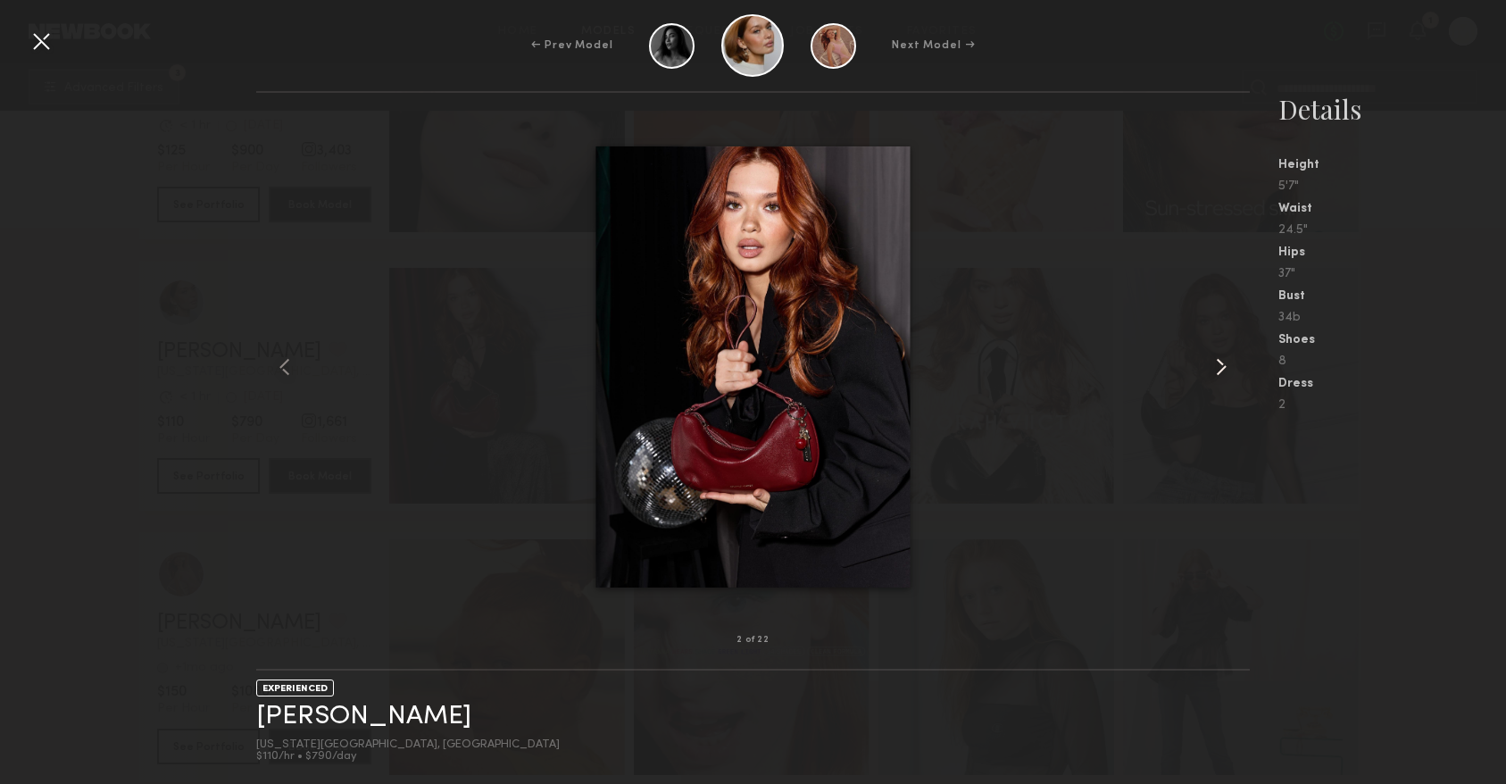
click at [1223, 359] on common-icon at bounding box center [1221, 367] width 29 height 29
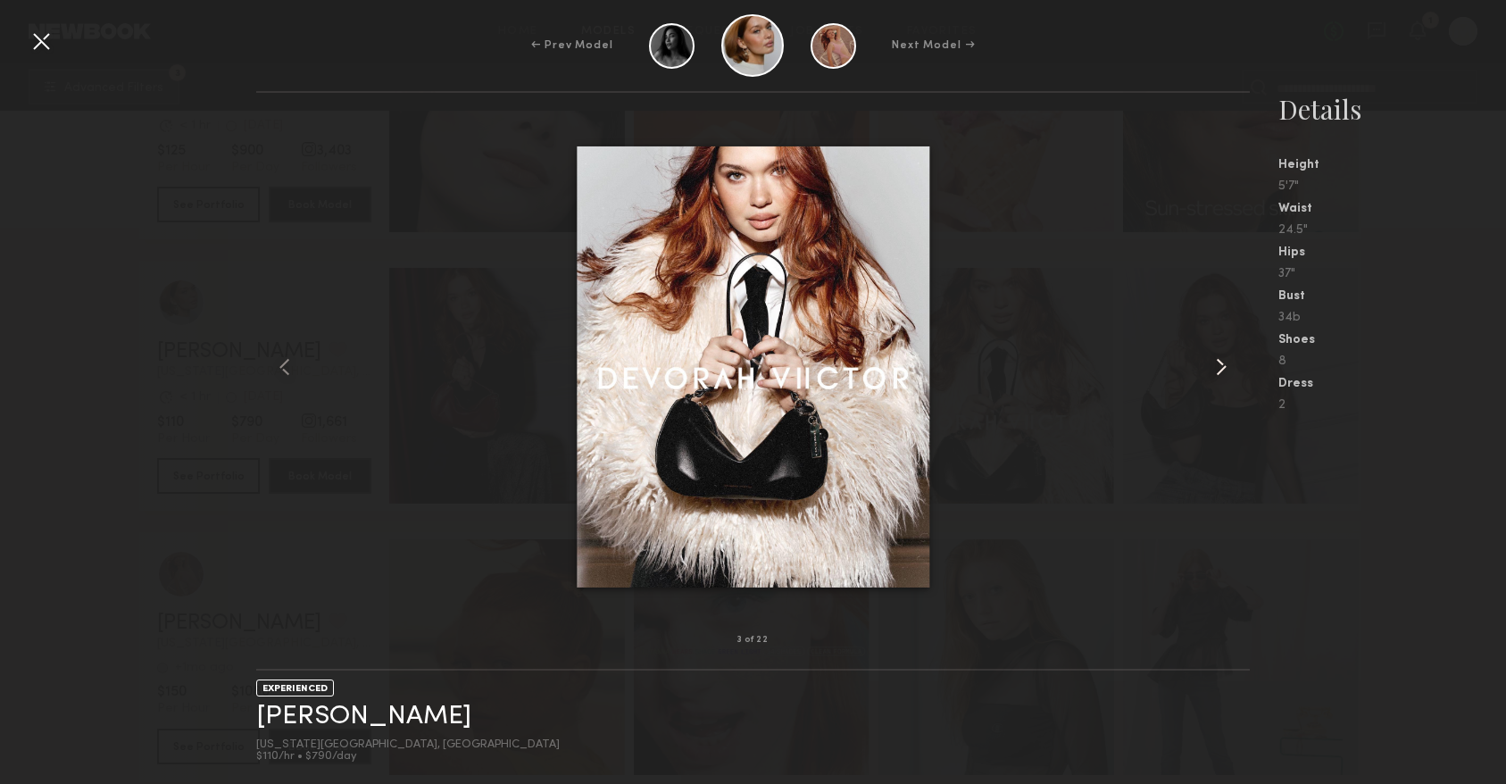
click at [1223, 359] on common-icon at bounding box center [1221, 367] width 29 height 29
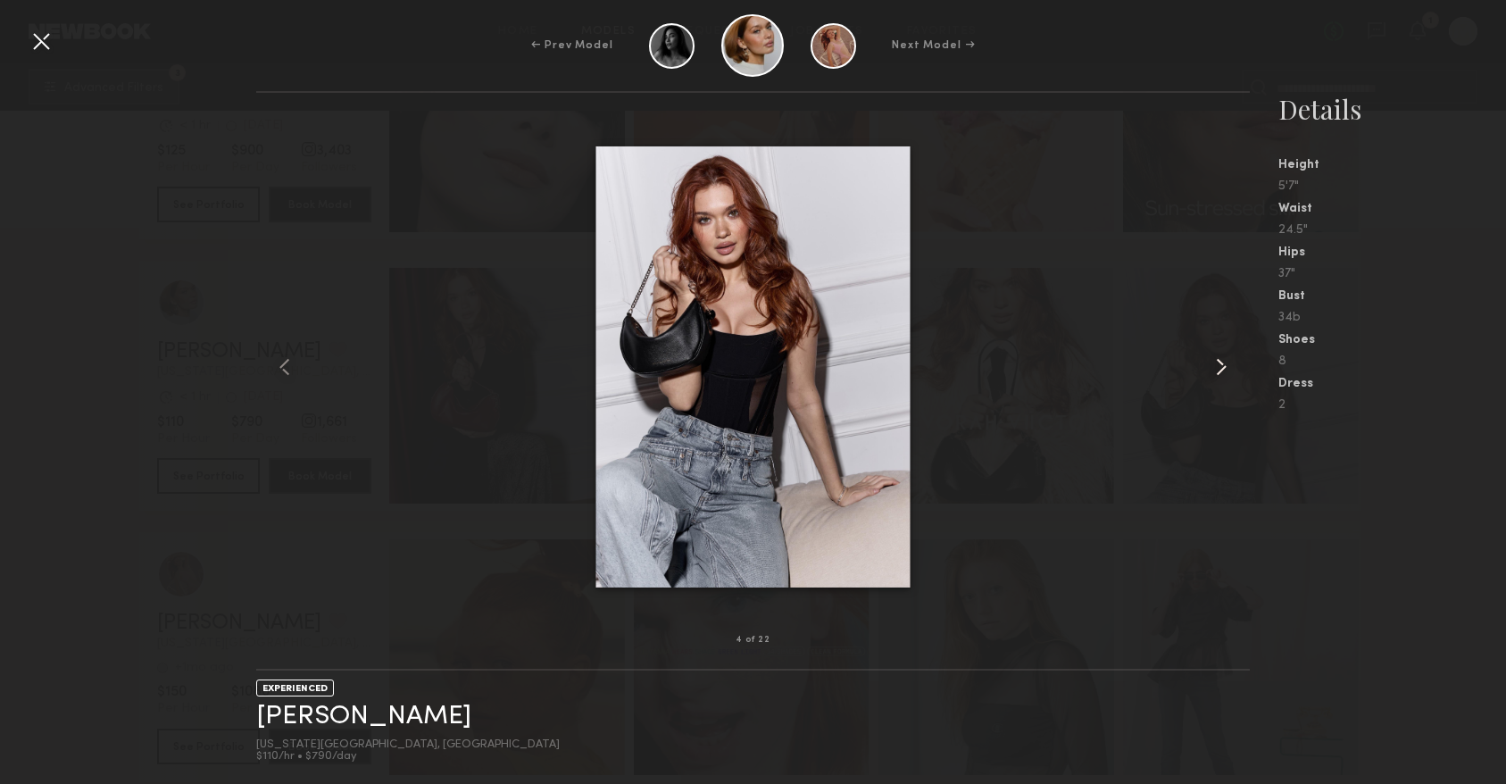
click at [1223, 359] on common-icon at bounding box center [1221, 367] width 29 height 29
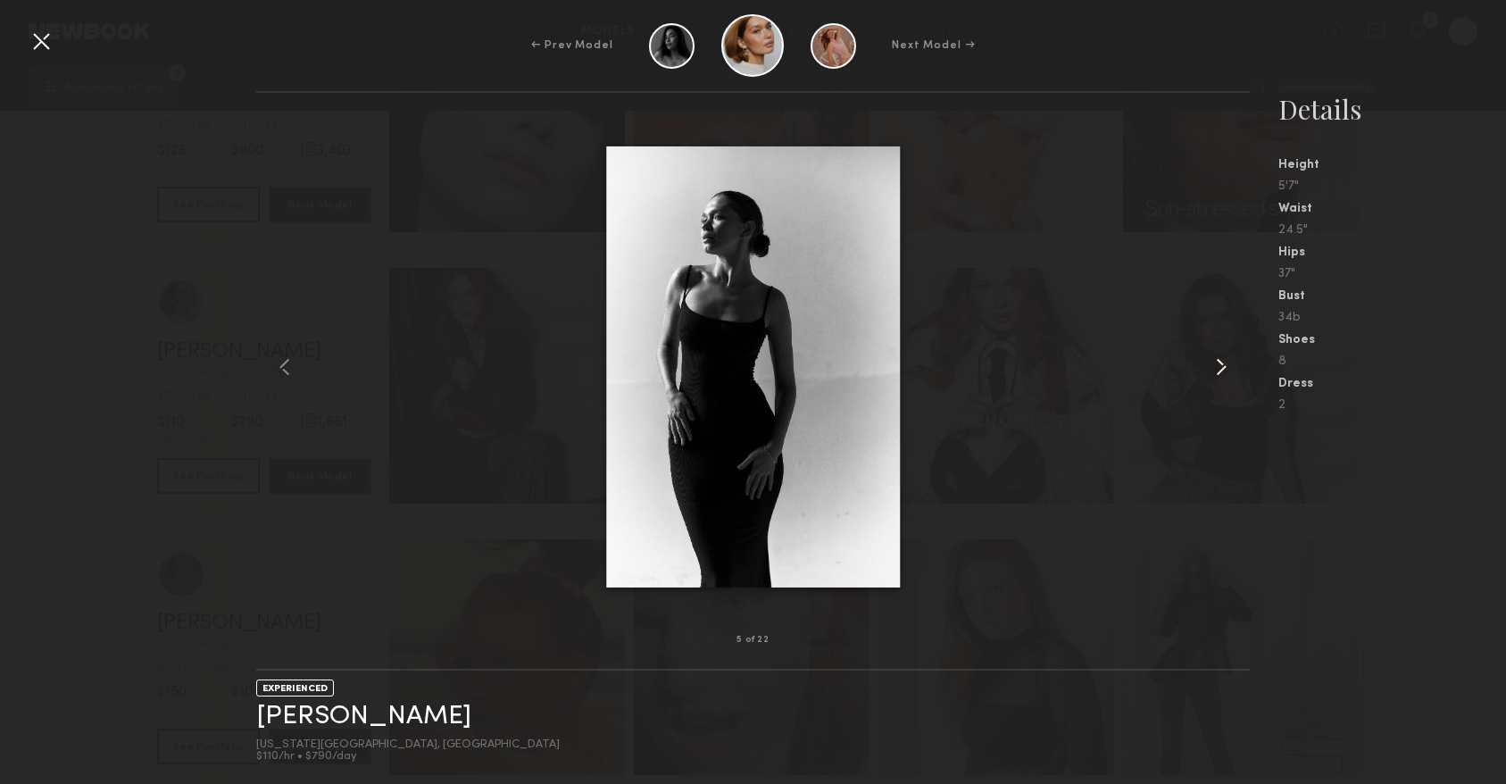
click at [1223, 359] on common-icon at bounding box center [1221, 367] width 29 height 29
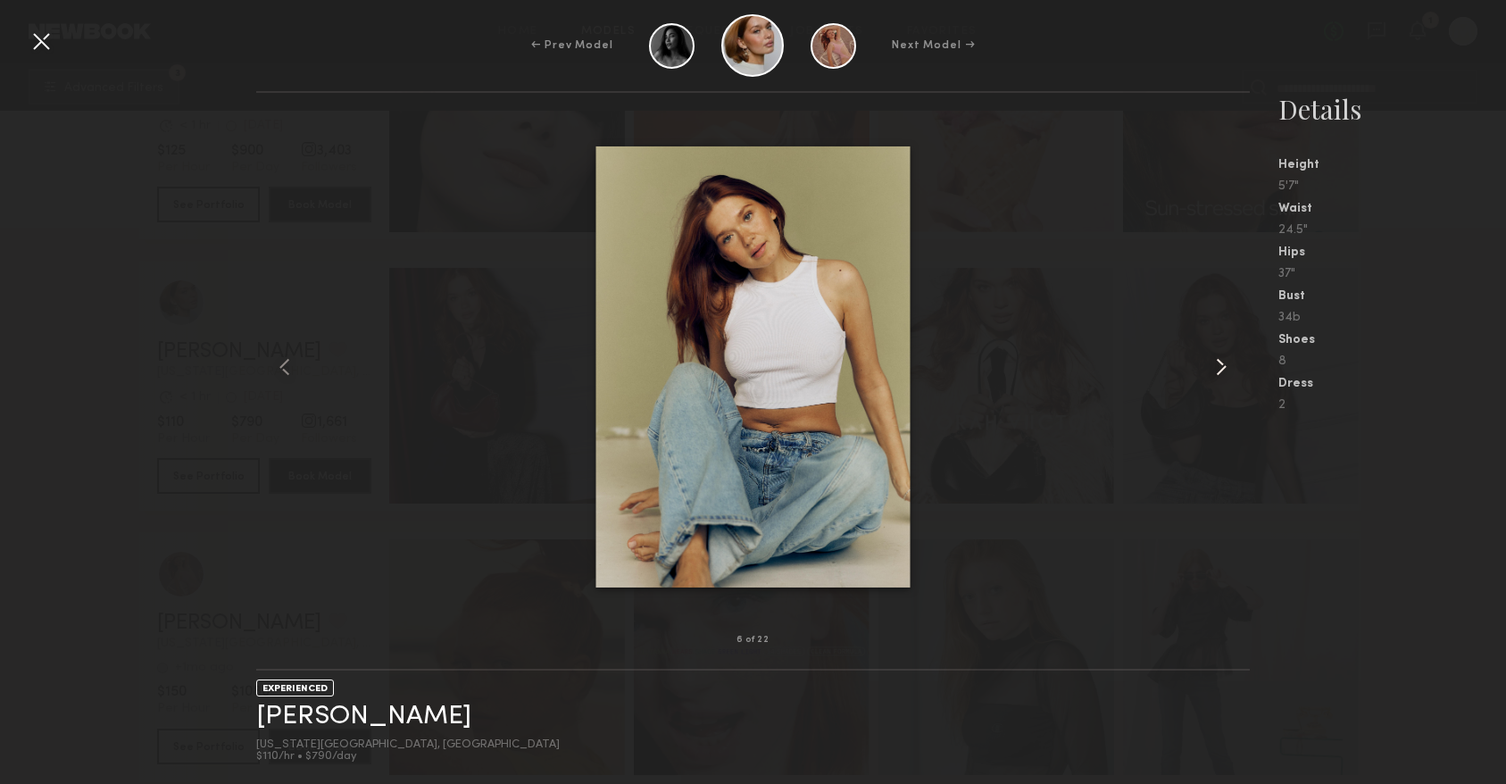
click at [1223, 359] on common-icon at bounding box center [1221, 367] width 29 height 29
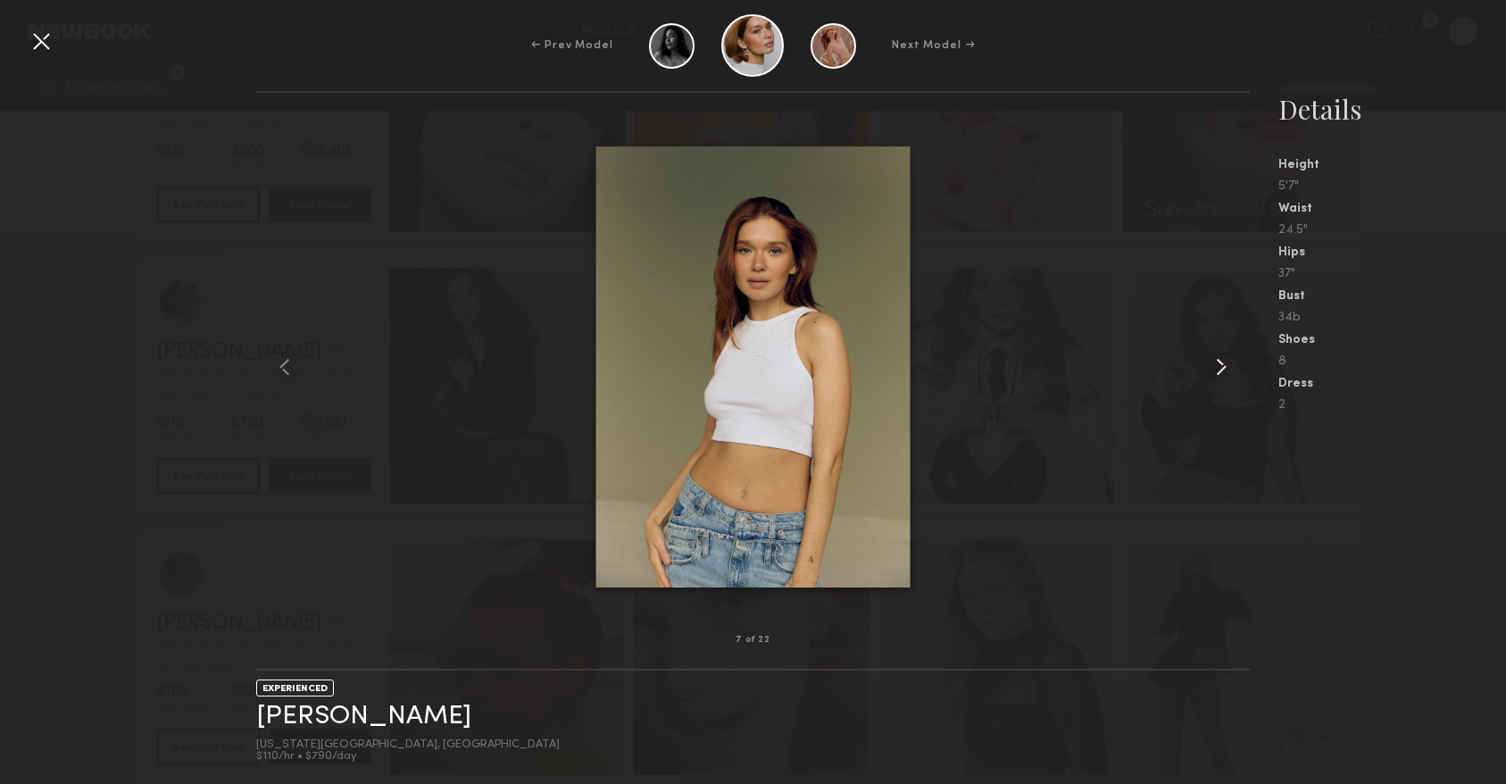
click at [1223, 359] on common-icon at bounding box center [1221, 367] width 29 height 29
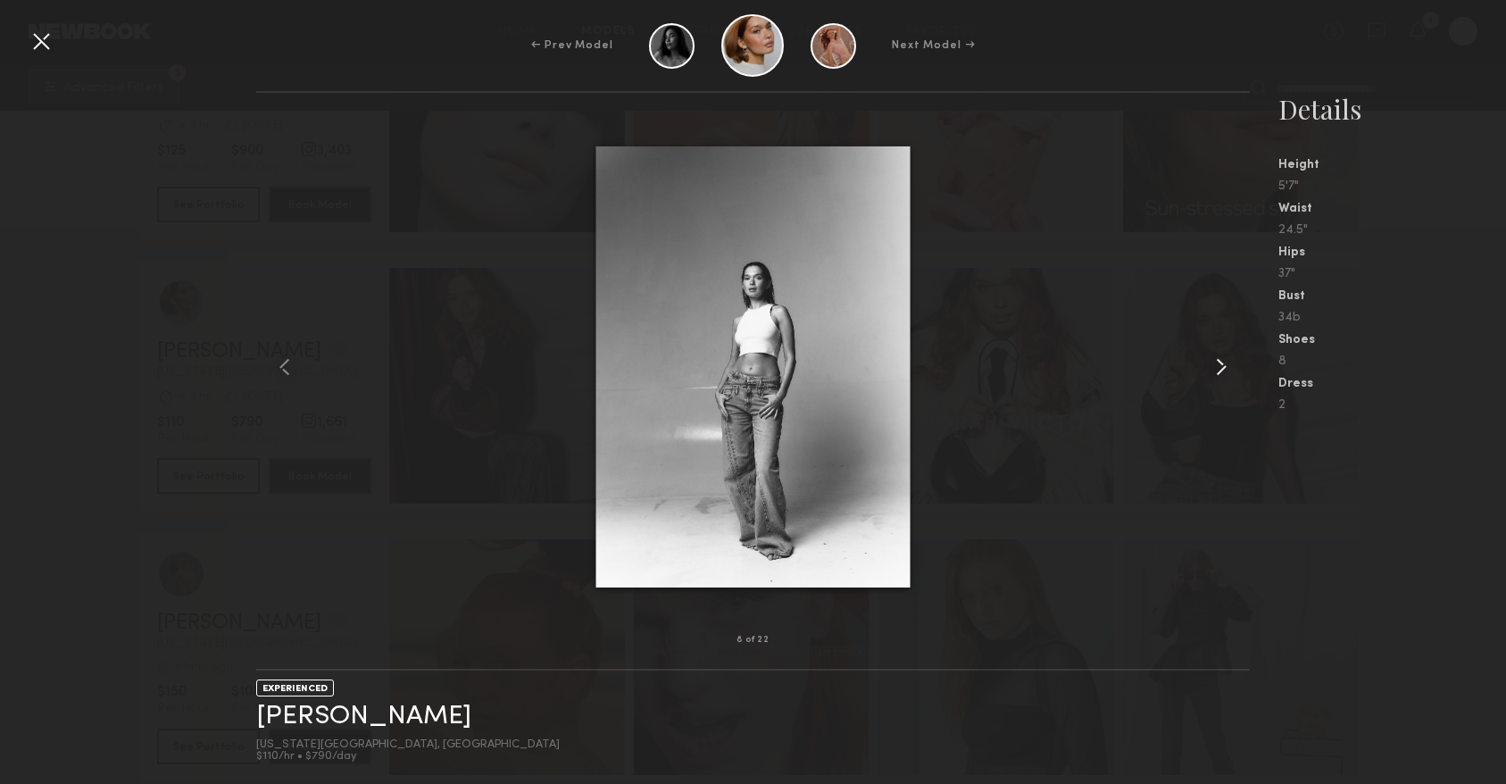
click at [1223, 359] on common-icon at bounding box center [1221, 367] width 29 height 29
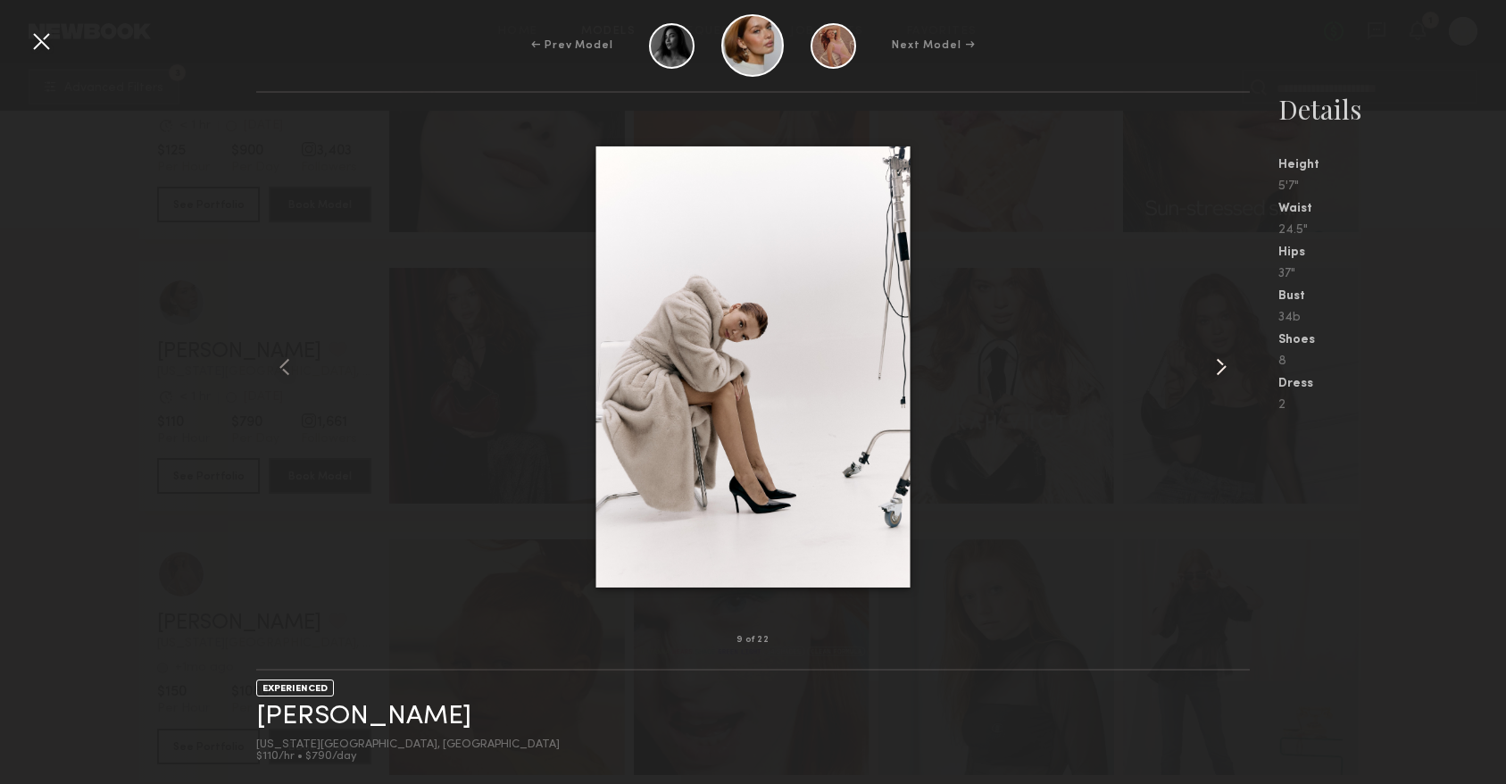
click at [1223, 359] on common-icon at bounding box center [1221, 367] width 29 height 29
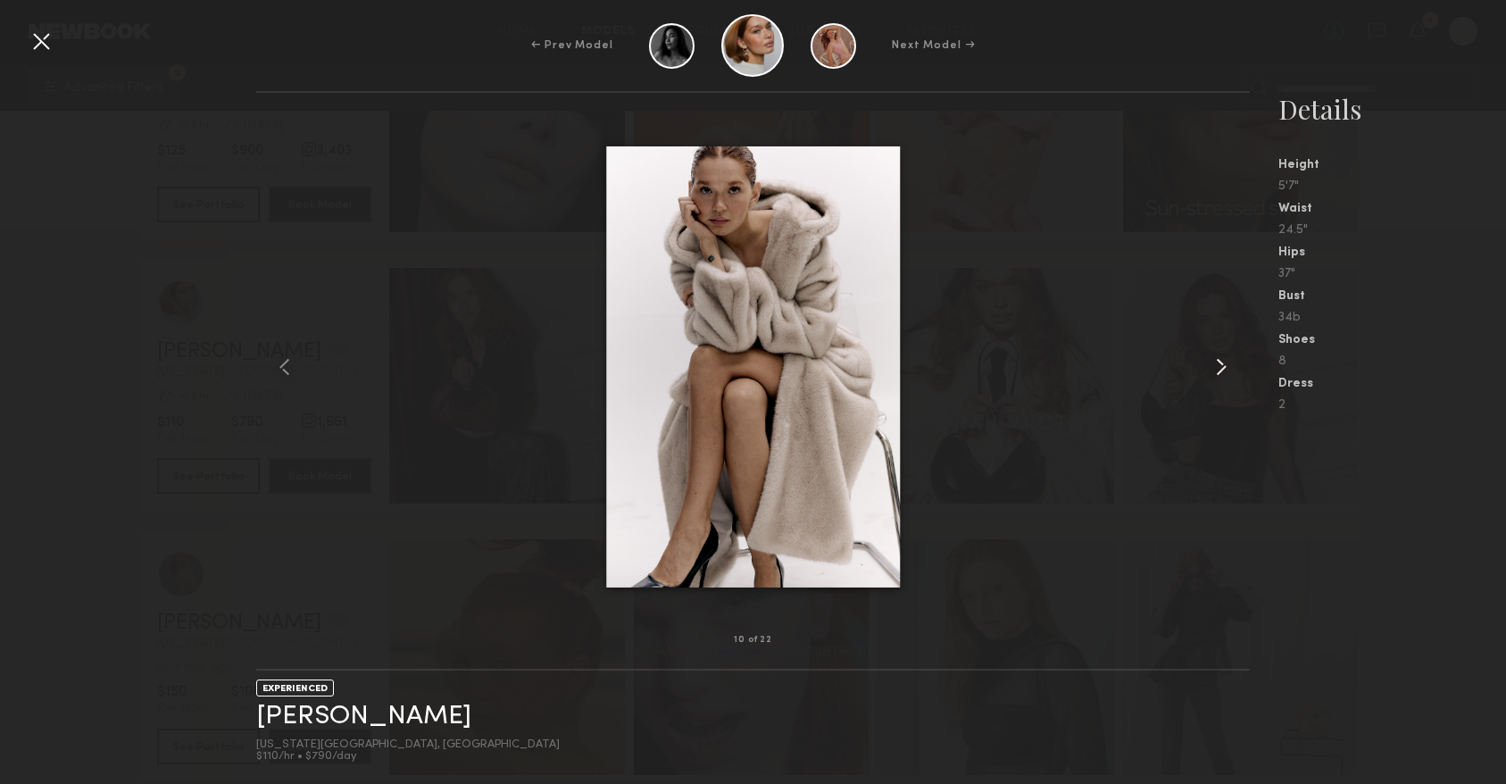
click at [1223, 359] on common-icon at bounding box center [1221, 367] width 29 height 29
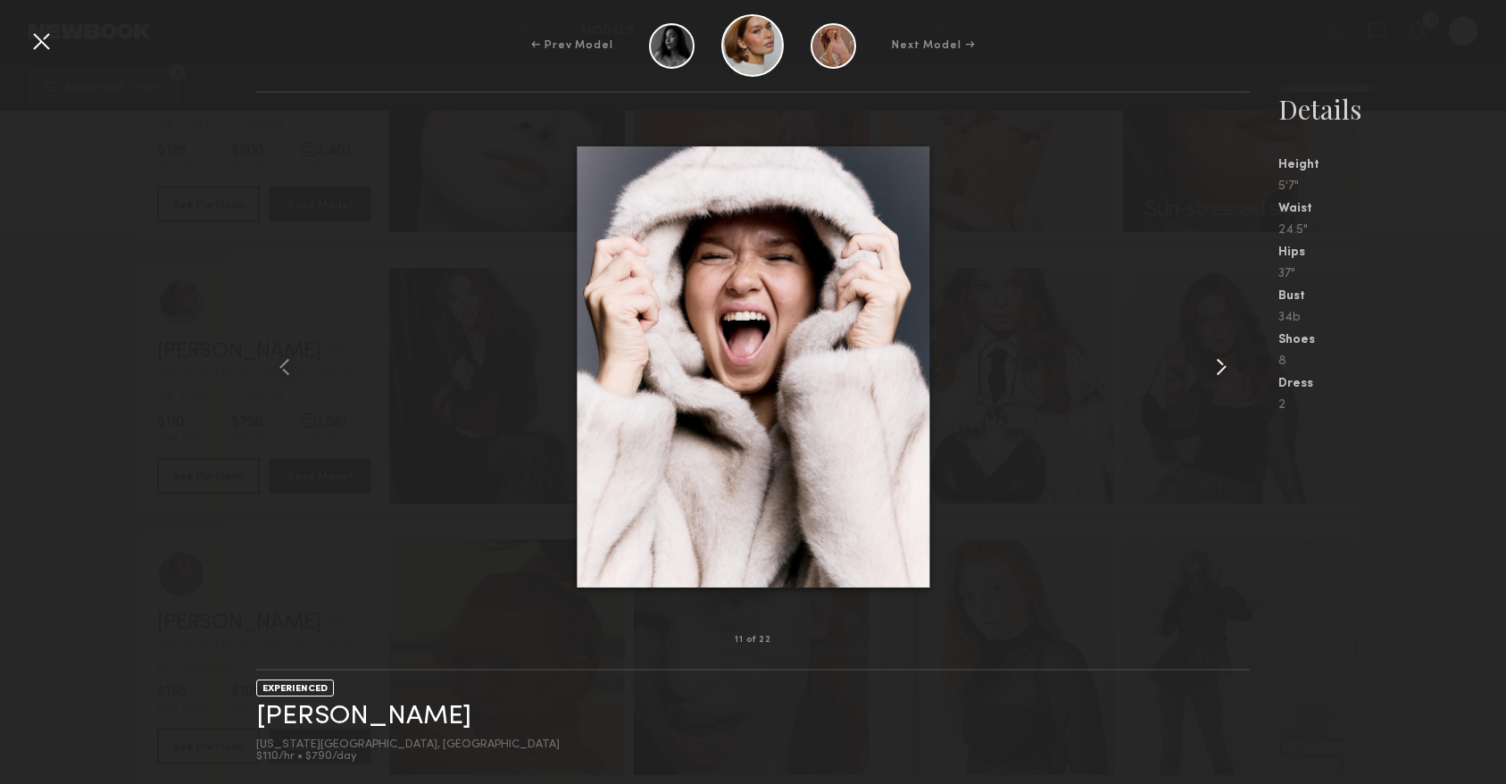
click at [1223, 359] on common-icon at bounding box center [1221, 367] width 29 height 29
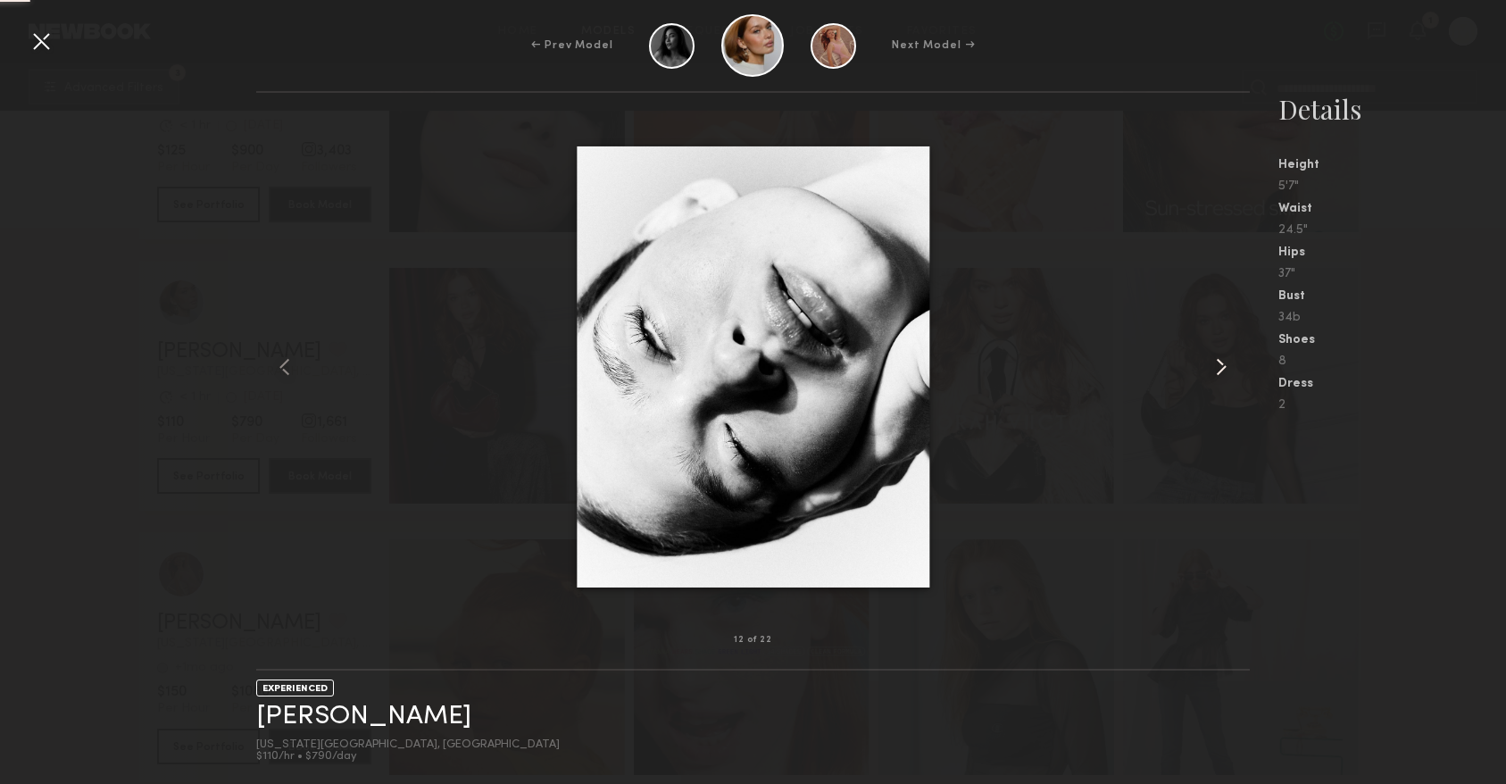
click at [1223, 359] on common-icon at bounding box center [1221, 367] width 29 height 29
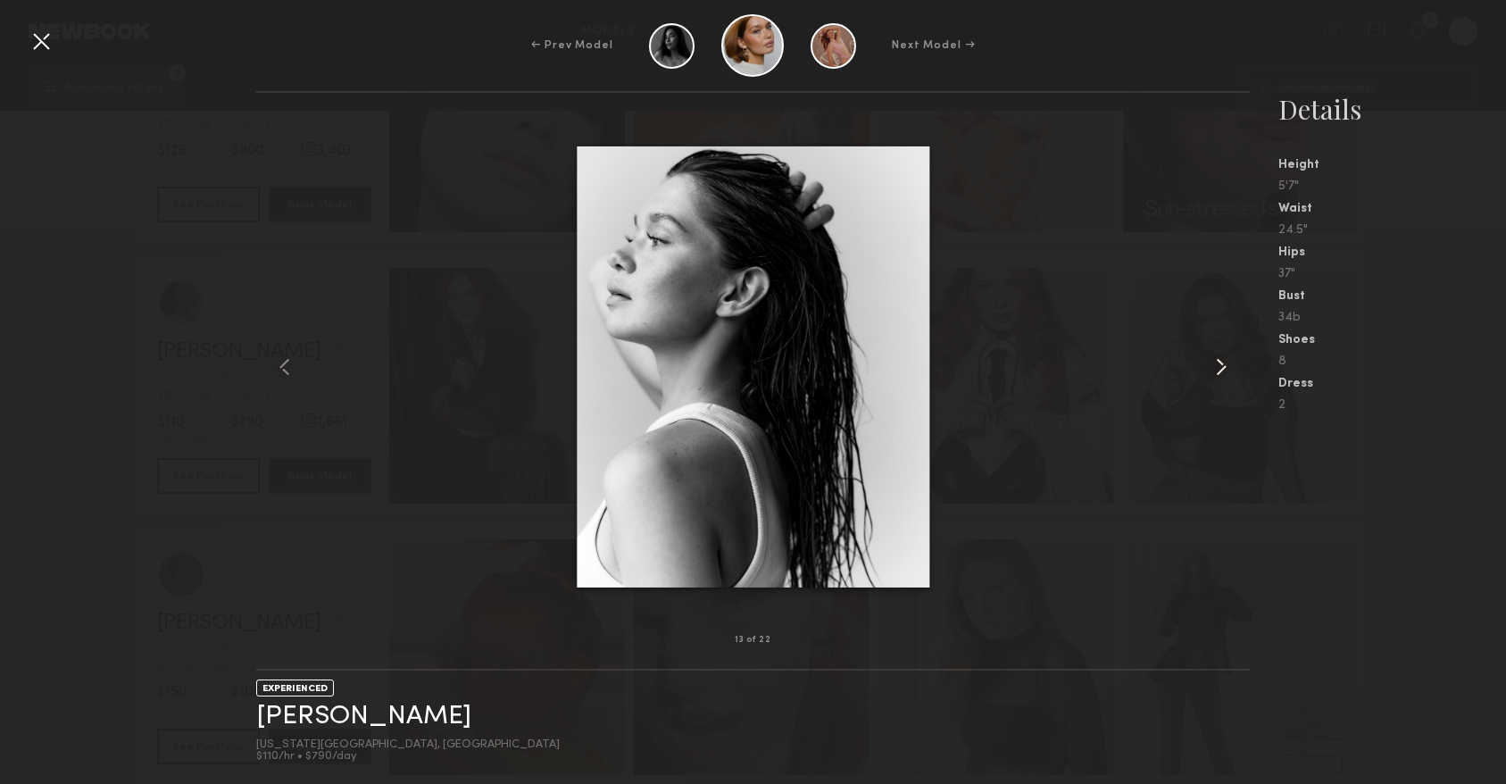
click at [1223, 359] on common-icon at bounding box center [1221, 367] width 29 height 29
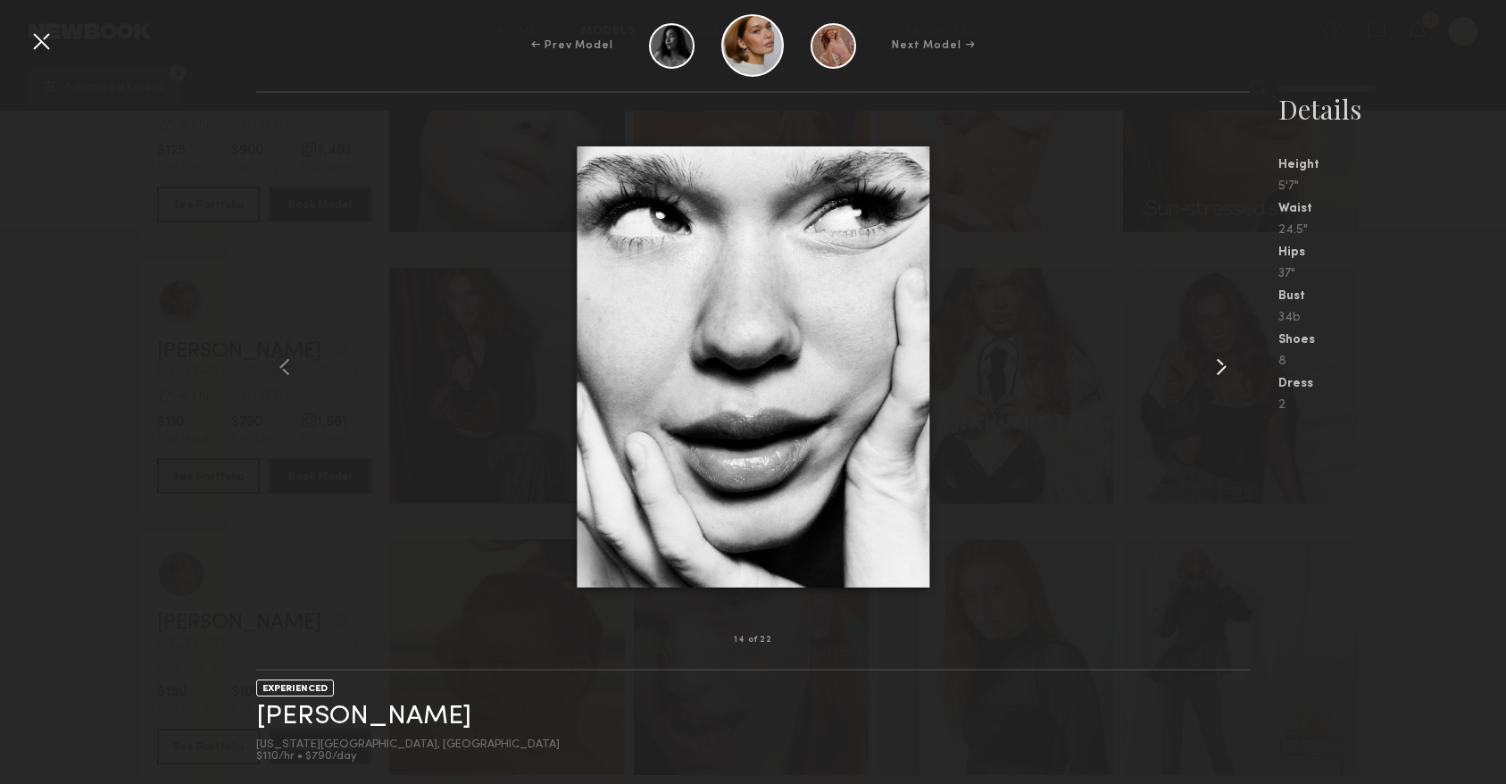
click at [1223, 359] on common-icon at bounding box center [1221, 367] width 29 height 29
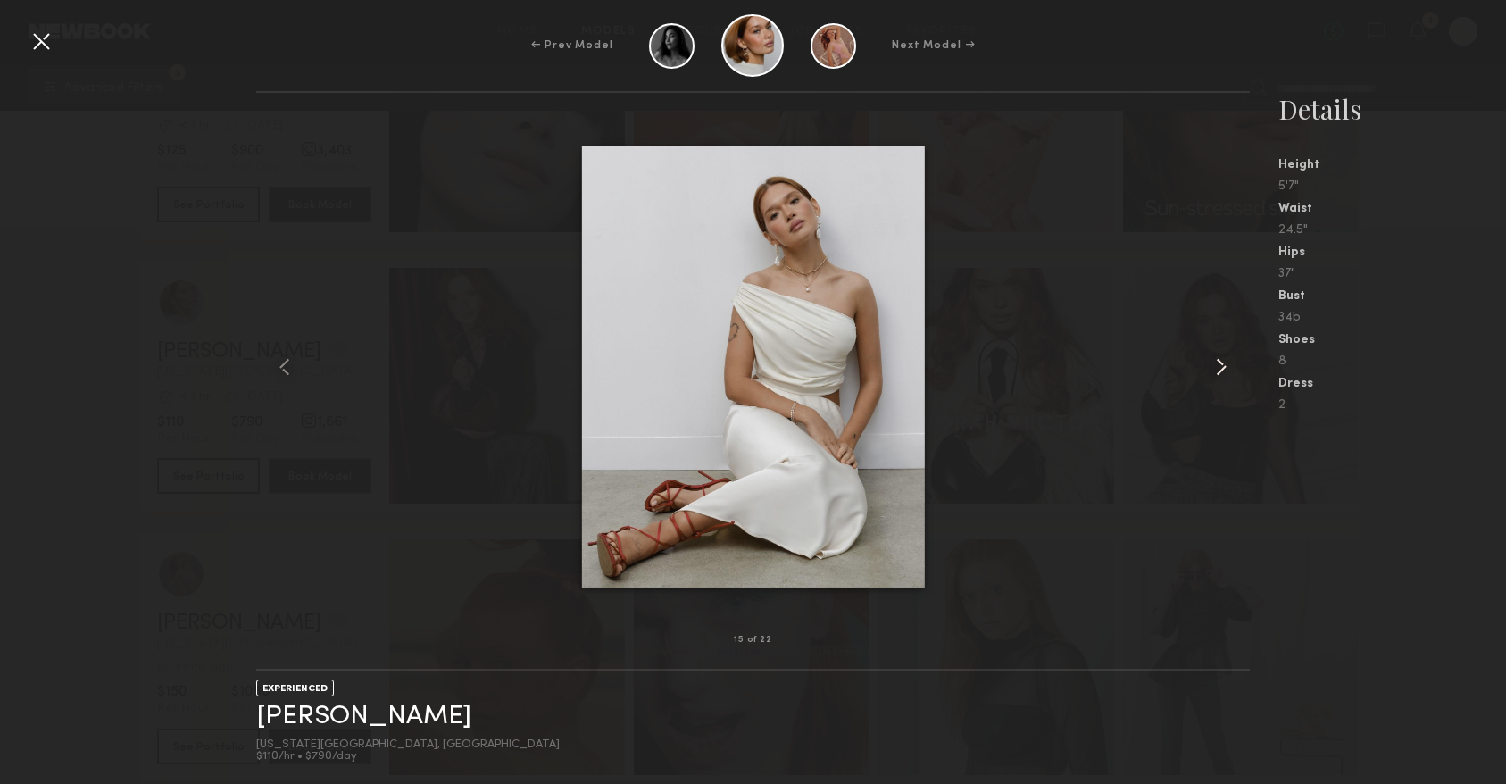
click at [1223, 359] on common-icon at bounding box center [1221, 367] width 29 height 29
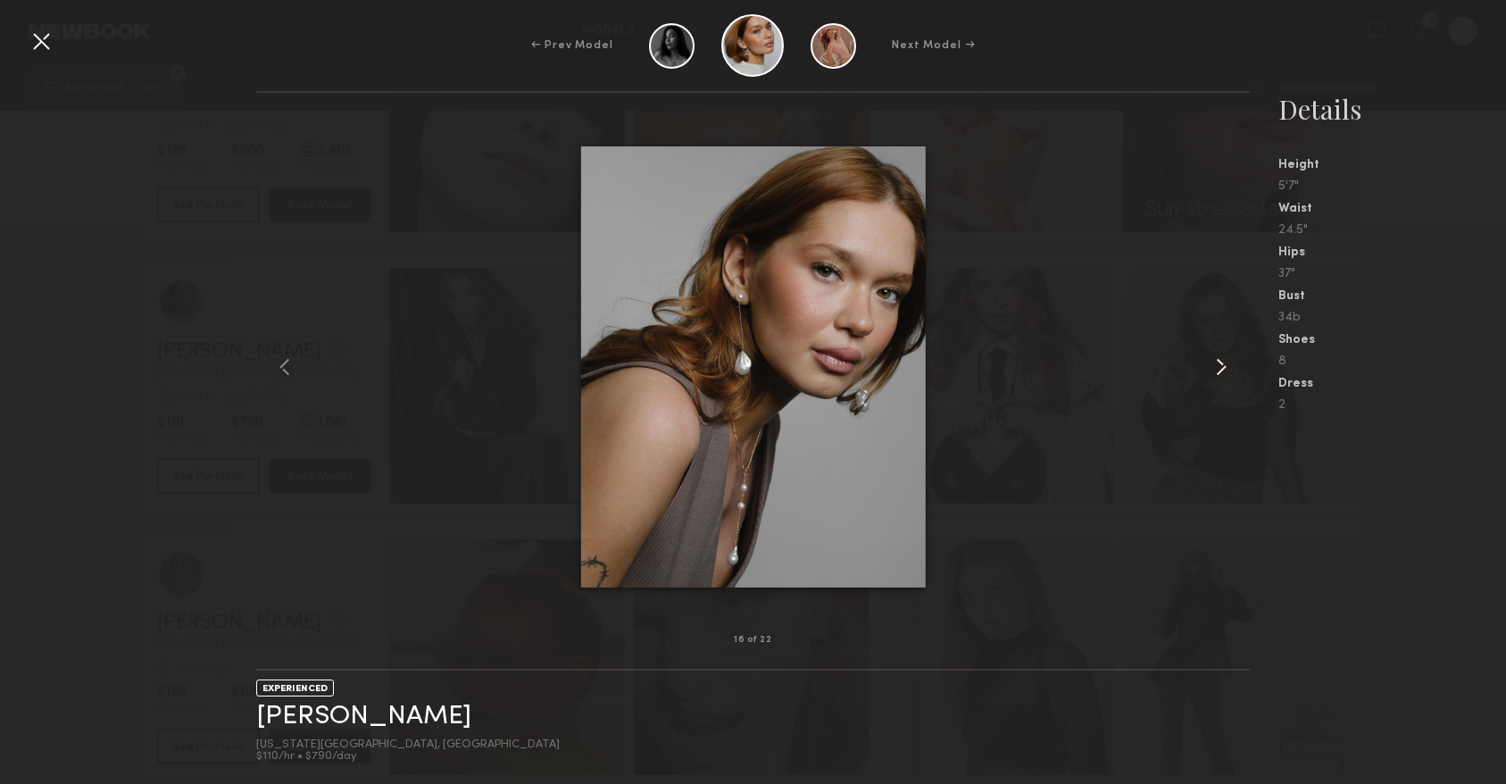
click at [1223, 359] on common-icon at bounding box center [1221, 367] width 29 height 29
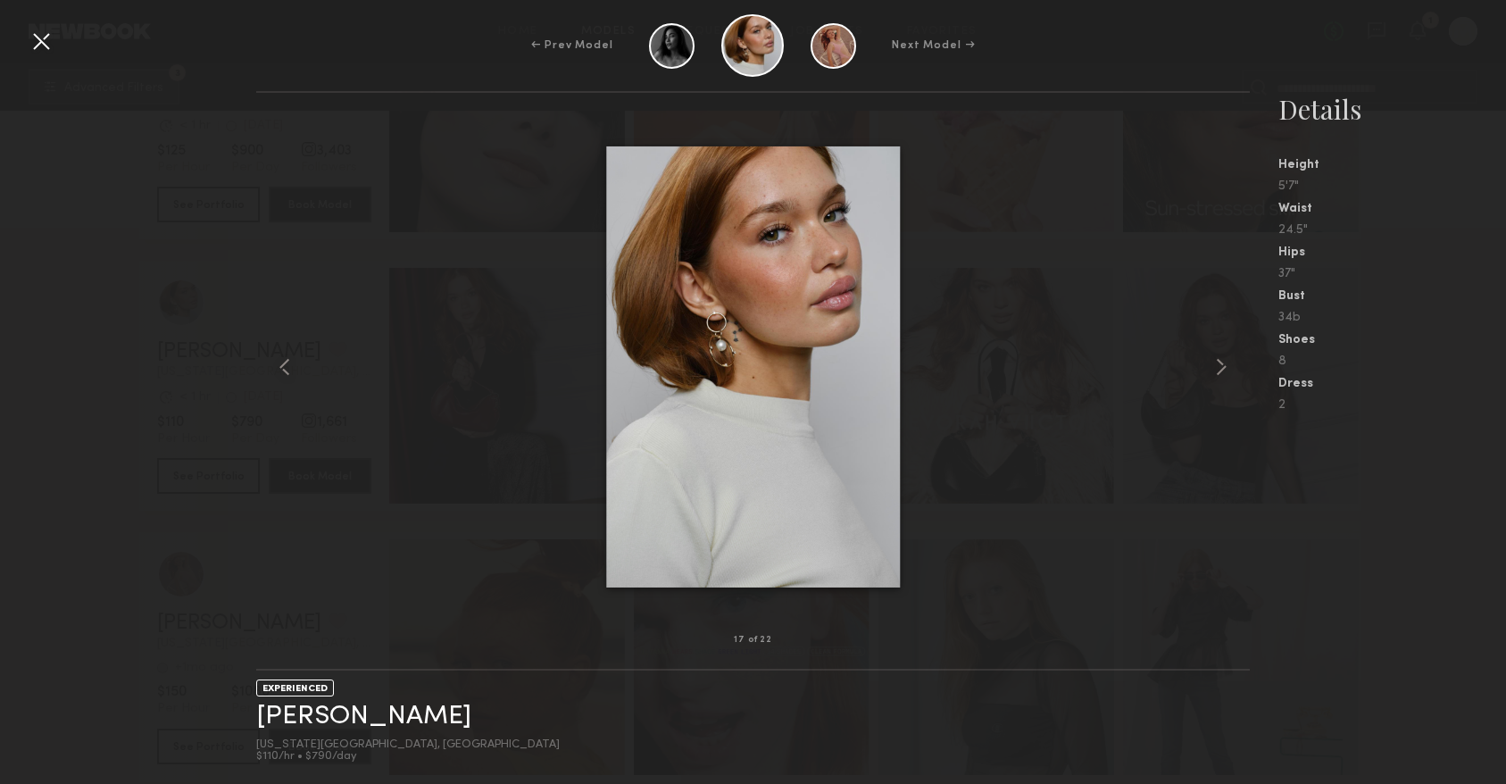
click at [47, 37] on div at bounding box center [41, 41] width 29 height 29
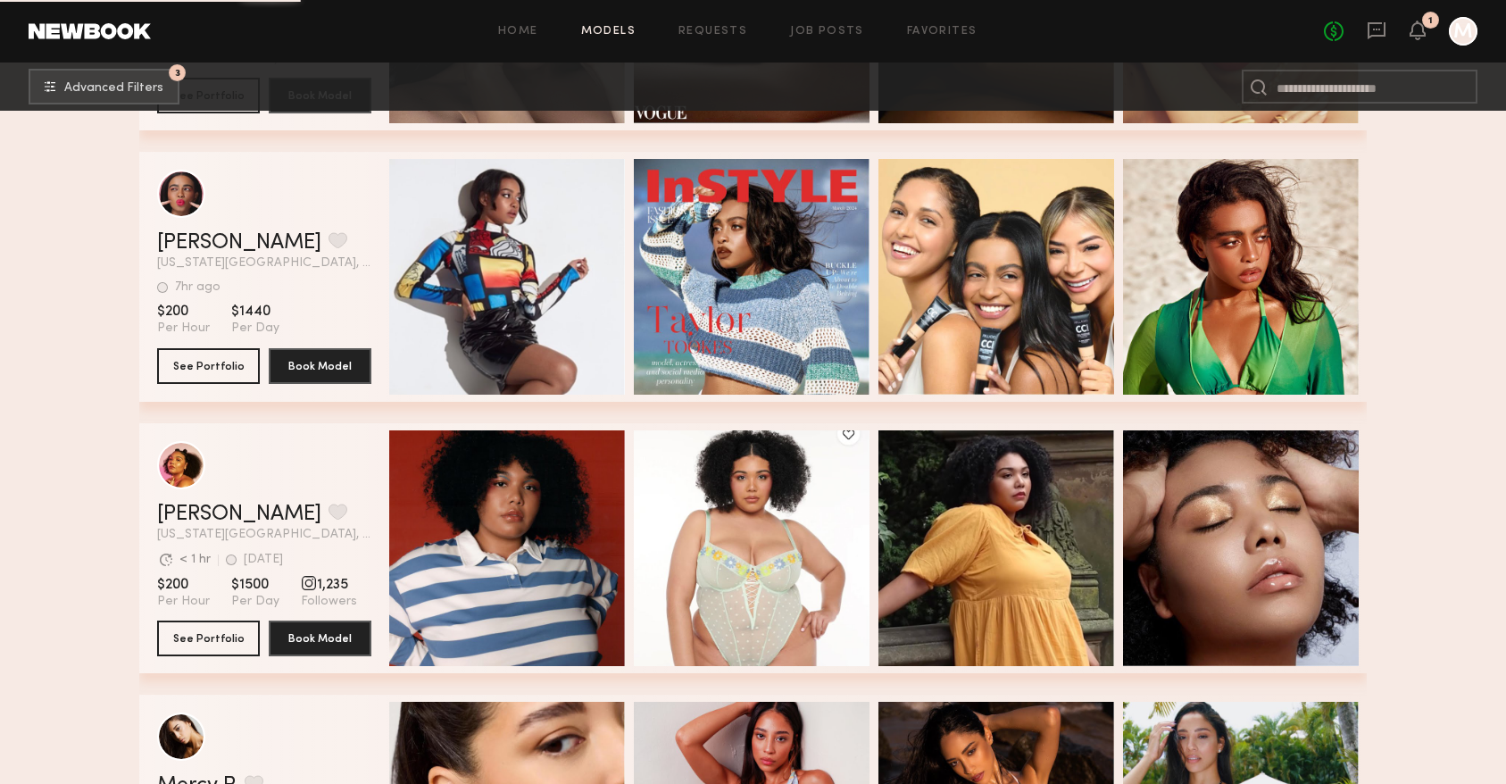
scroll to position [18440, 0]
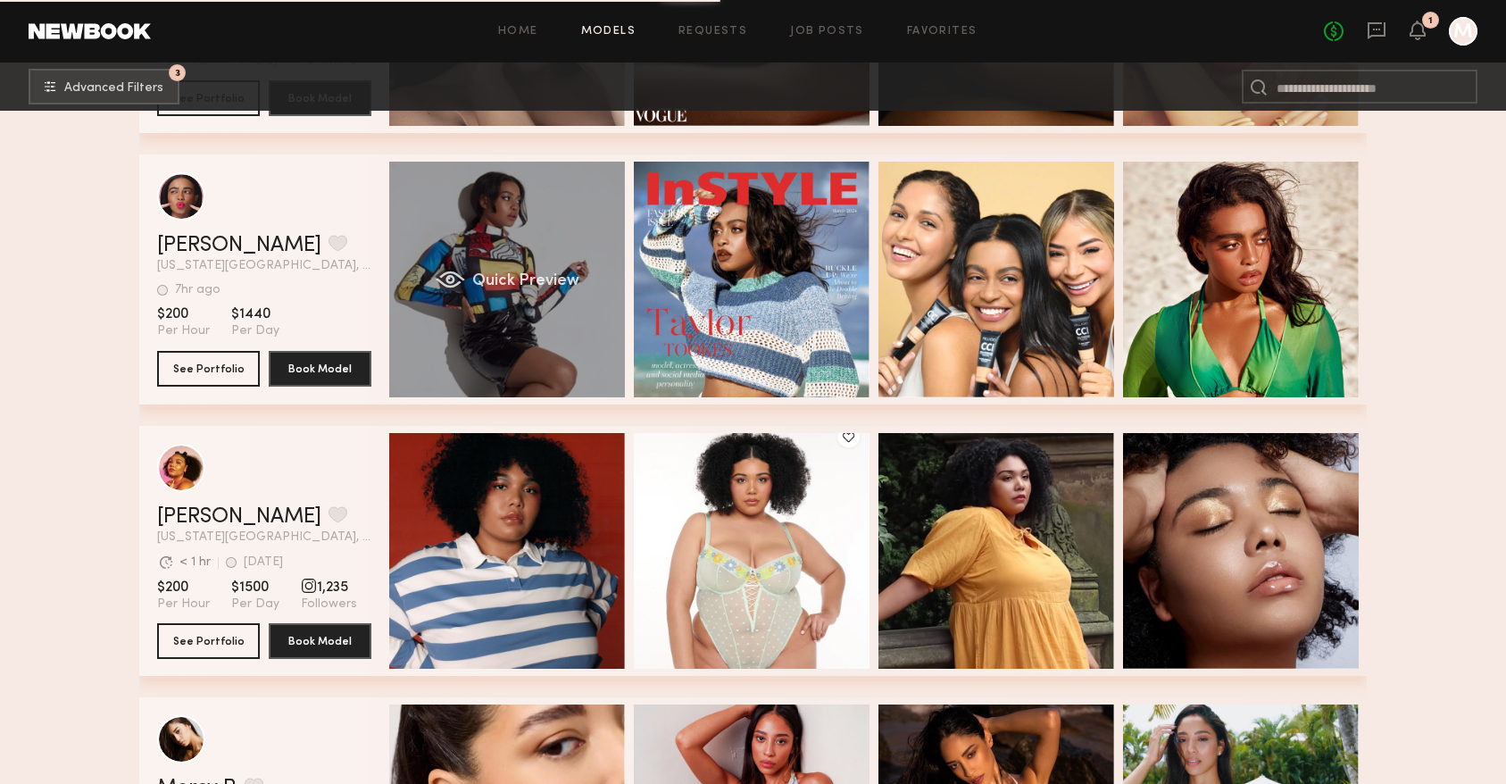
click at [485, 261] on div "Quick Preview" at bounding box center [507, 280] width 236 height 236
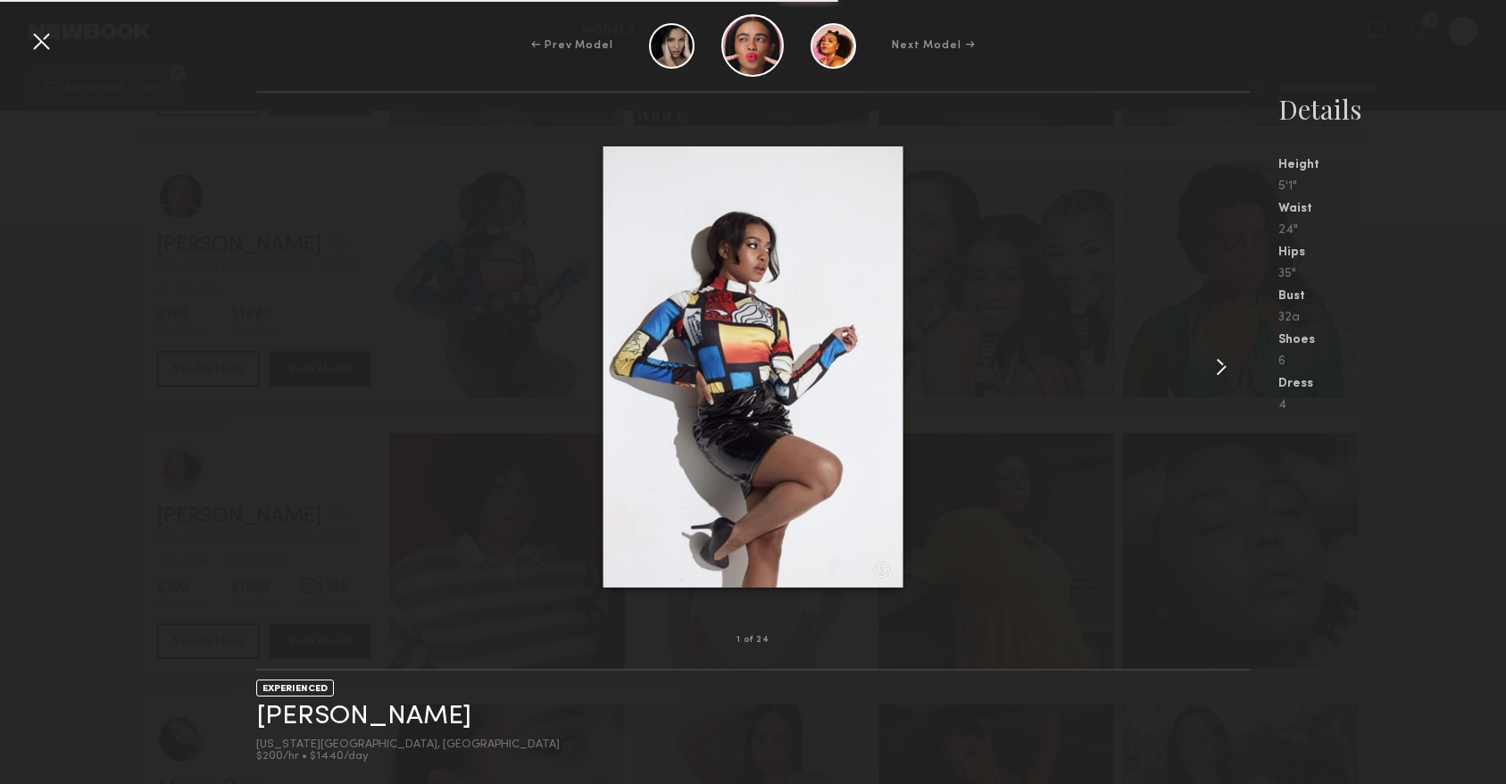
click at [1221, 366] on common-icon at bounding box center [1221, 367] width 29 height 29
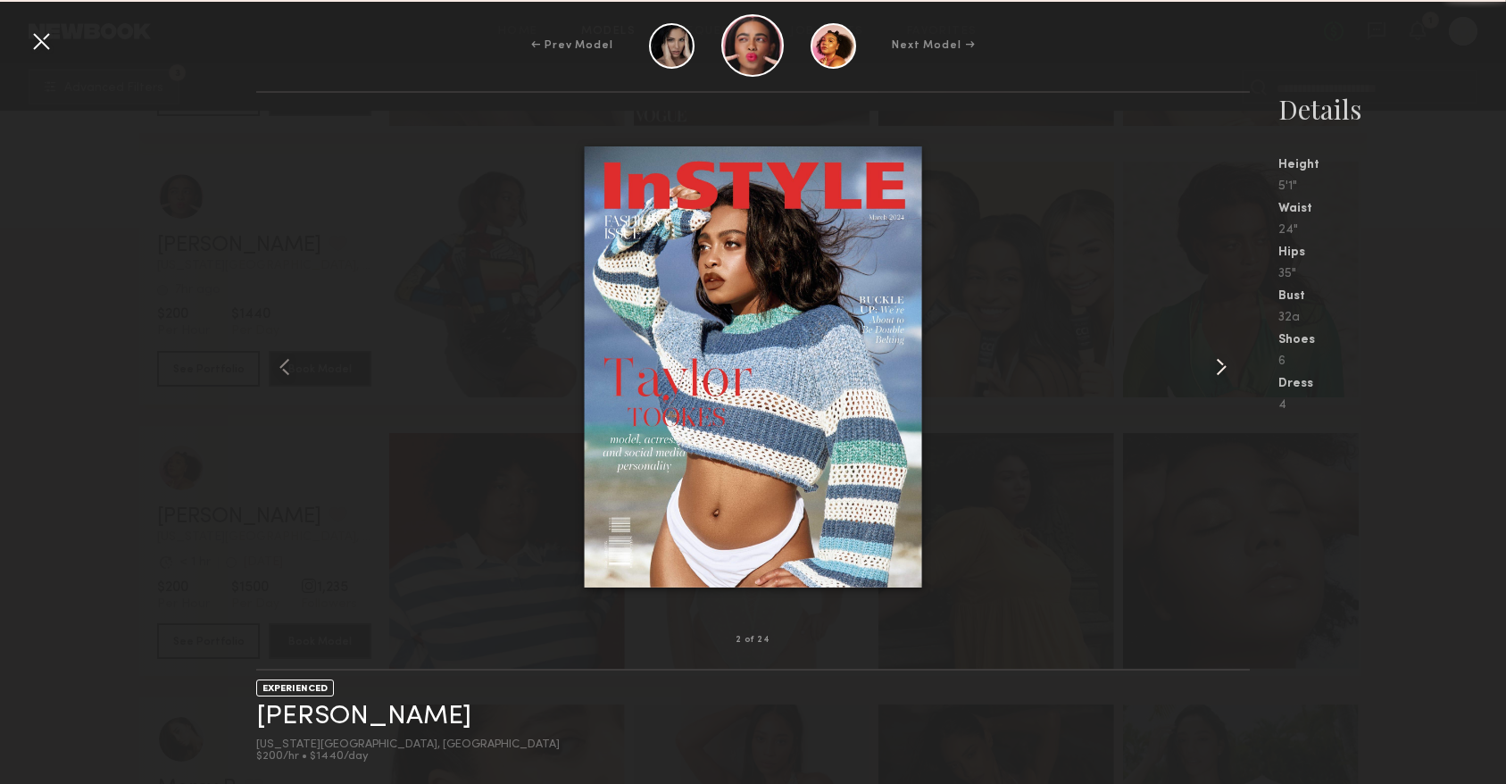
click at [1221, 366] on common-icon at bounding box center [1221, 367] width 29 height 29
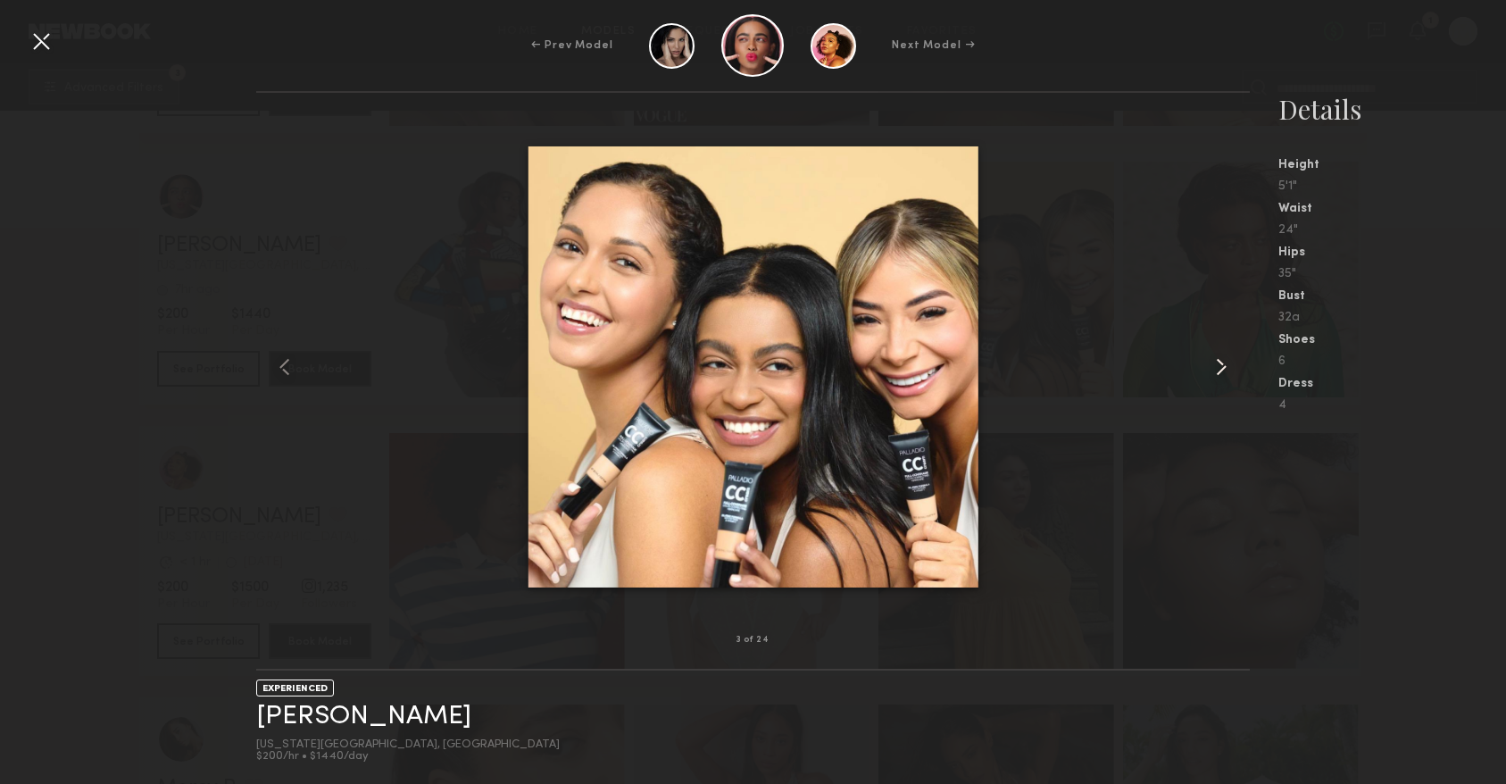
click at [1221, 366] on common-icon at bounding box center [1221, 367] width 29 height 29
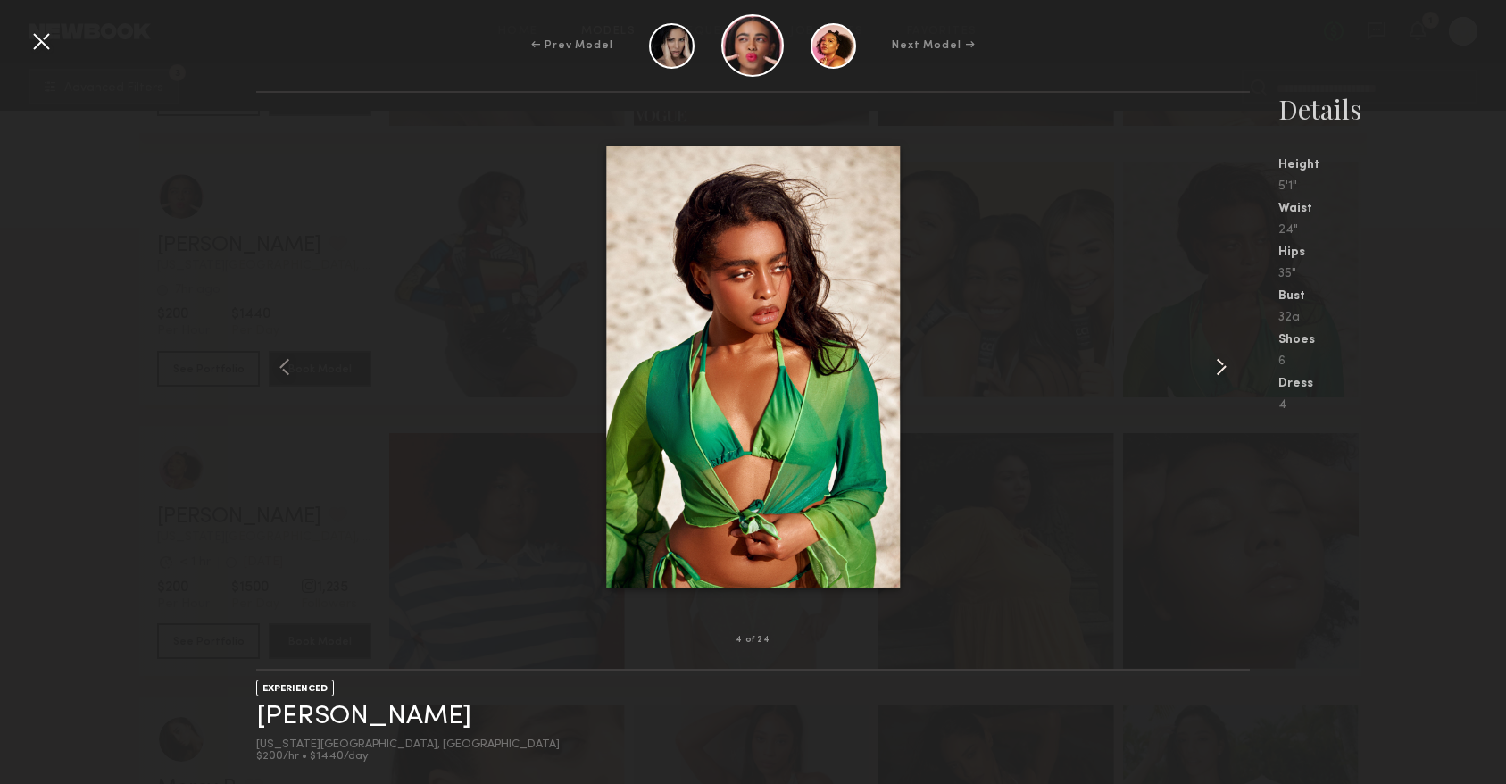
click at [1221, 366] on common-icon at bounding box center [1221, 367] width 29 height 29
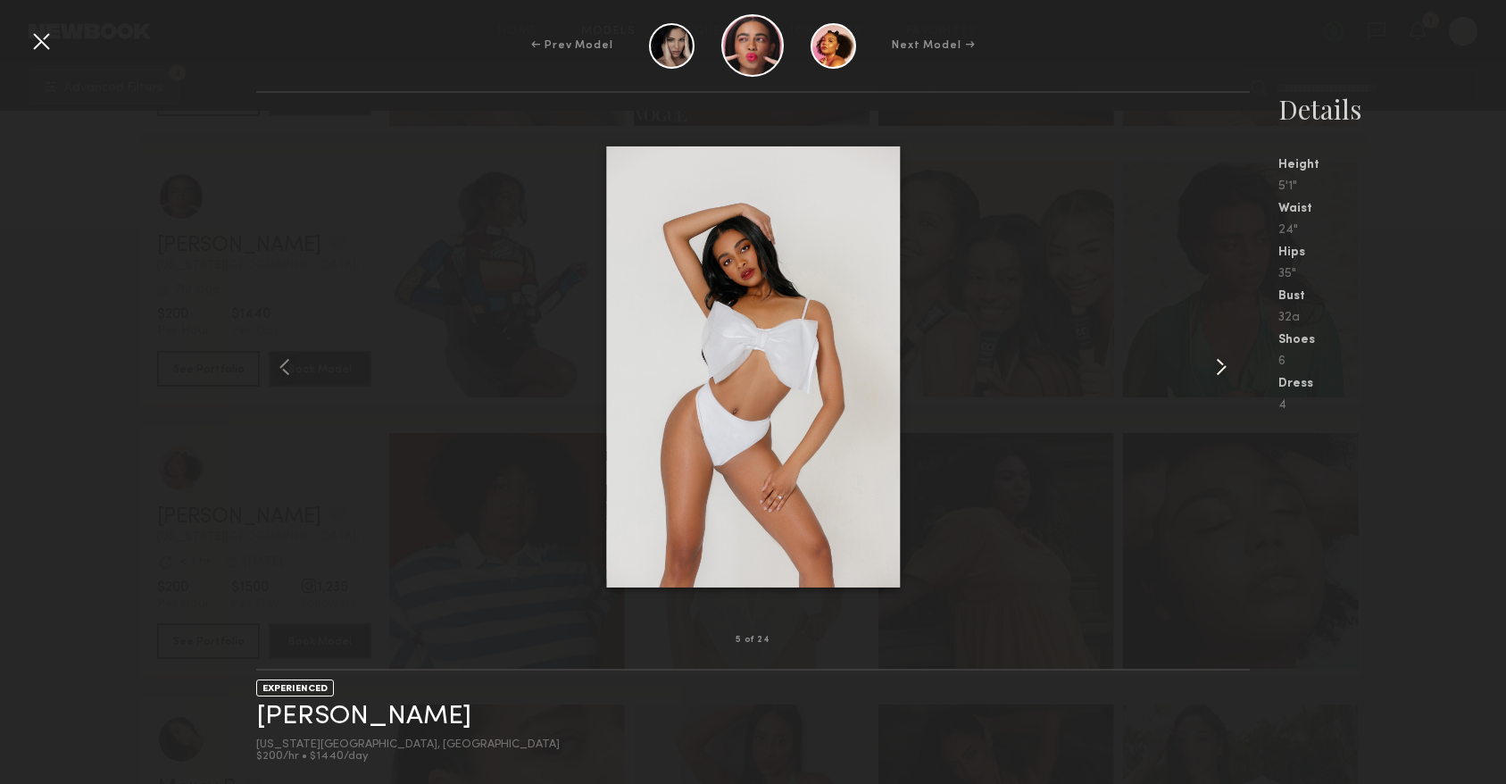
click at [1221, 366] on common-icon at bounding box center [1221, 367] width 29 height 29
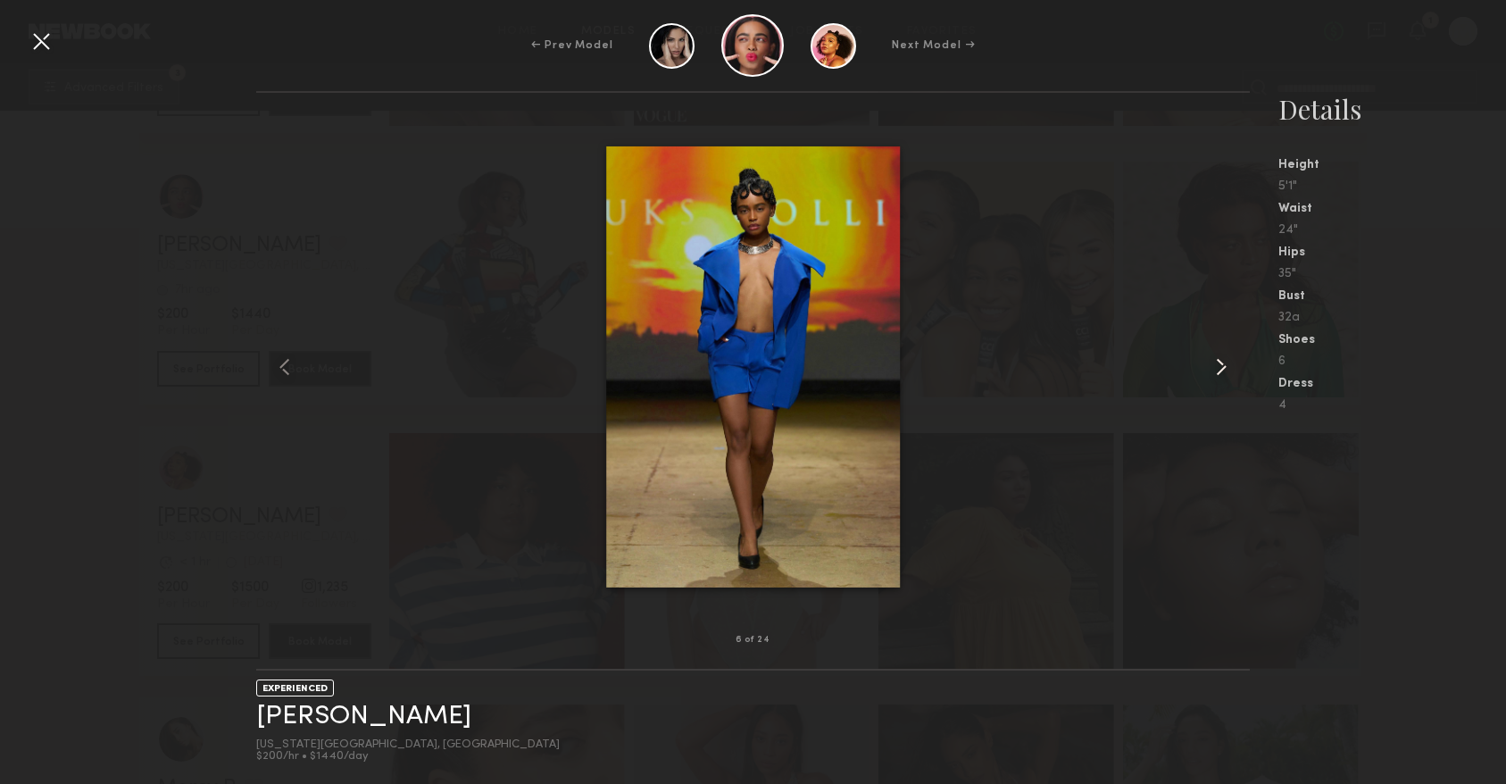
click at [1221, 366] on common-icon at bounding box center [1221, 367] width 29 height 29
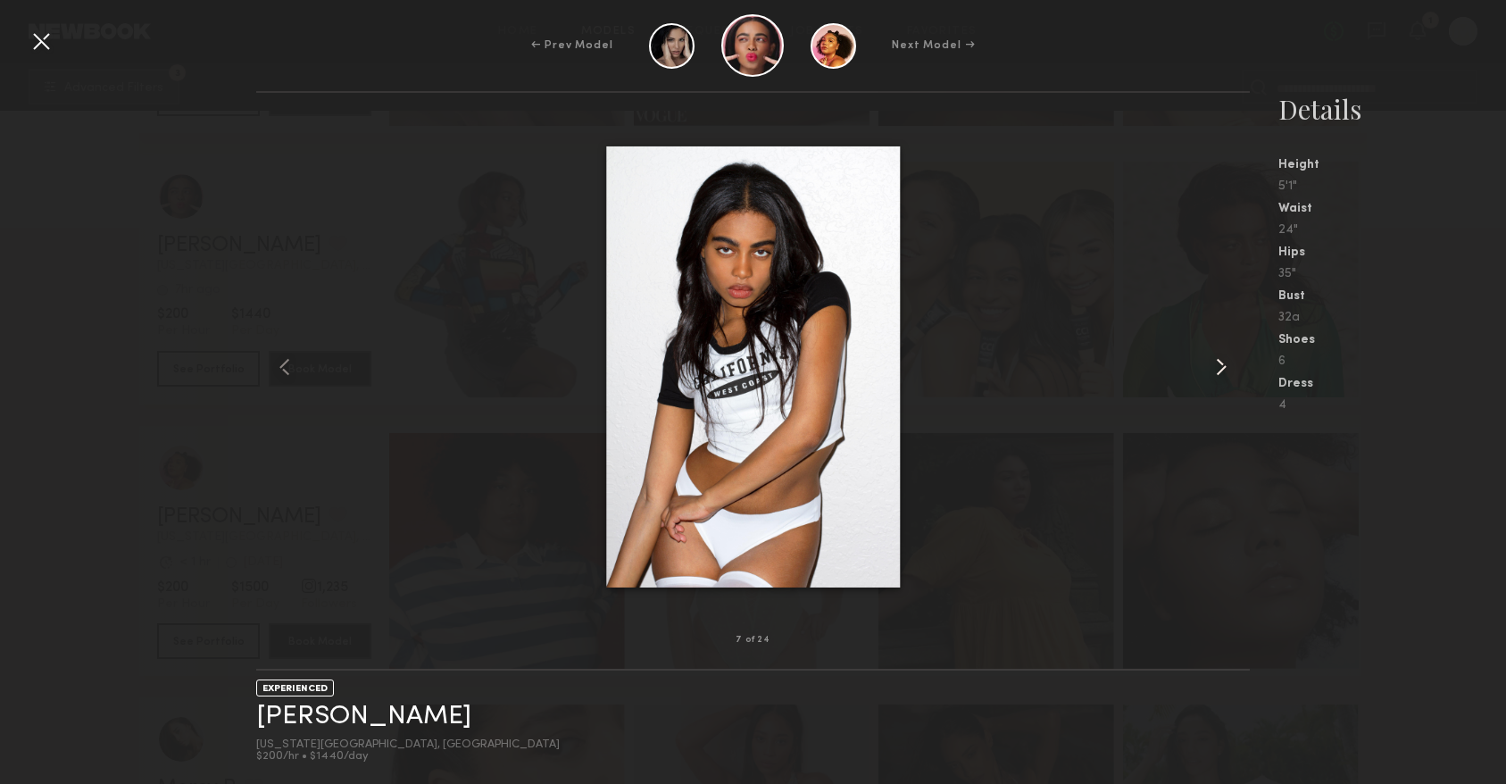
click at [1221, 366] on common-icon at bounding box center [1221, 367] width 29 height 29
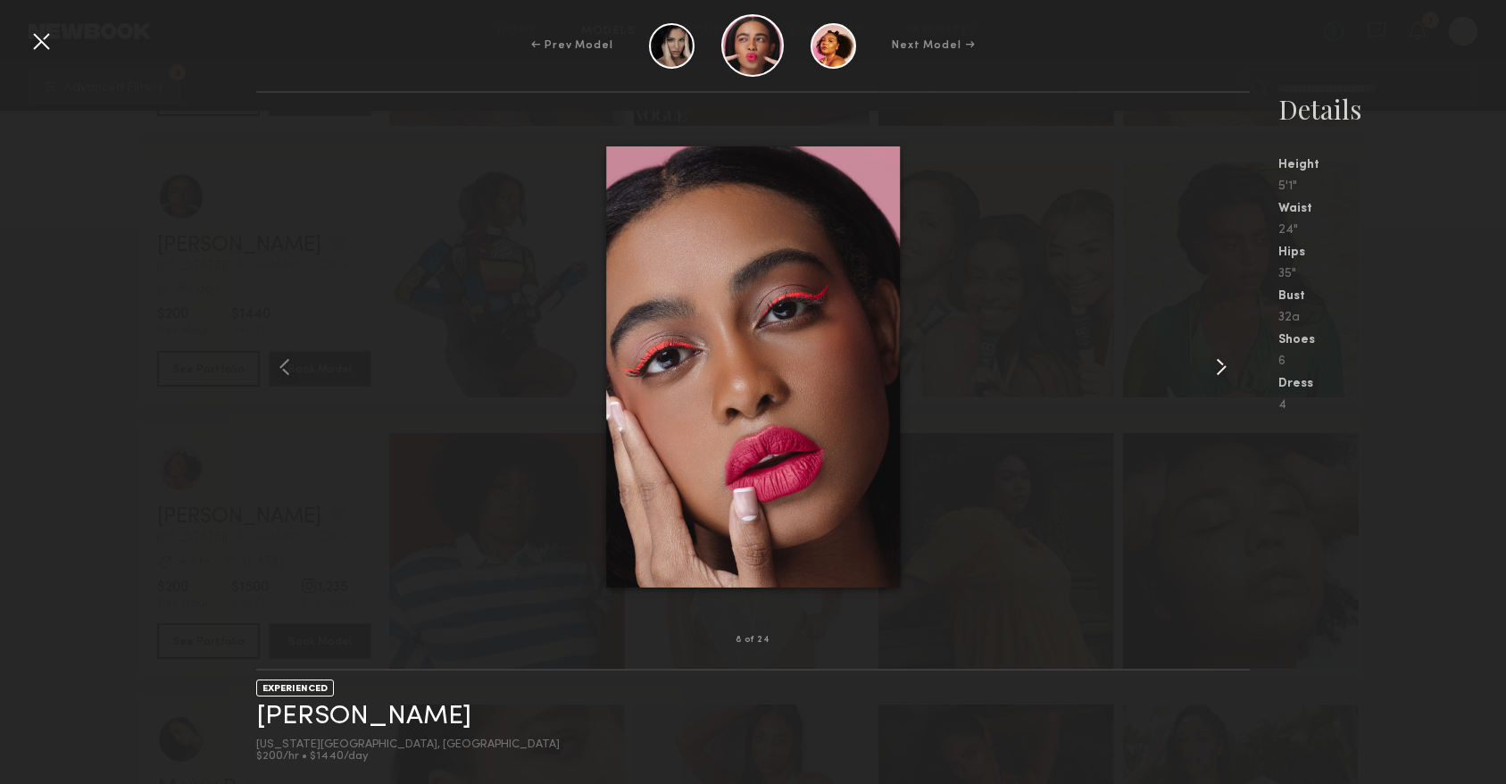
click at [1221, 366] on common-icon at bounding box center [1221, 367] width 29 height 29
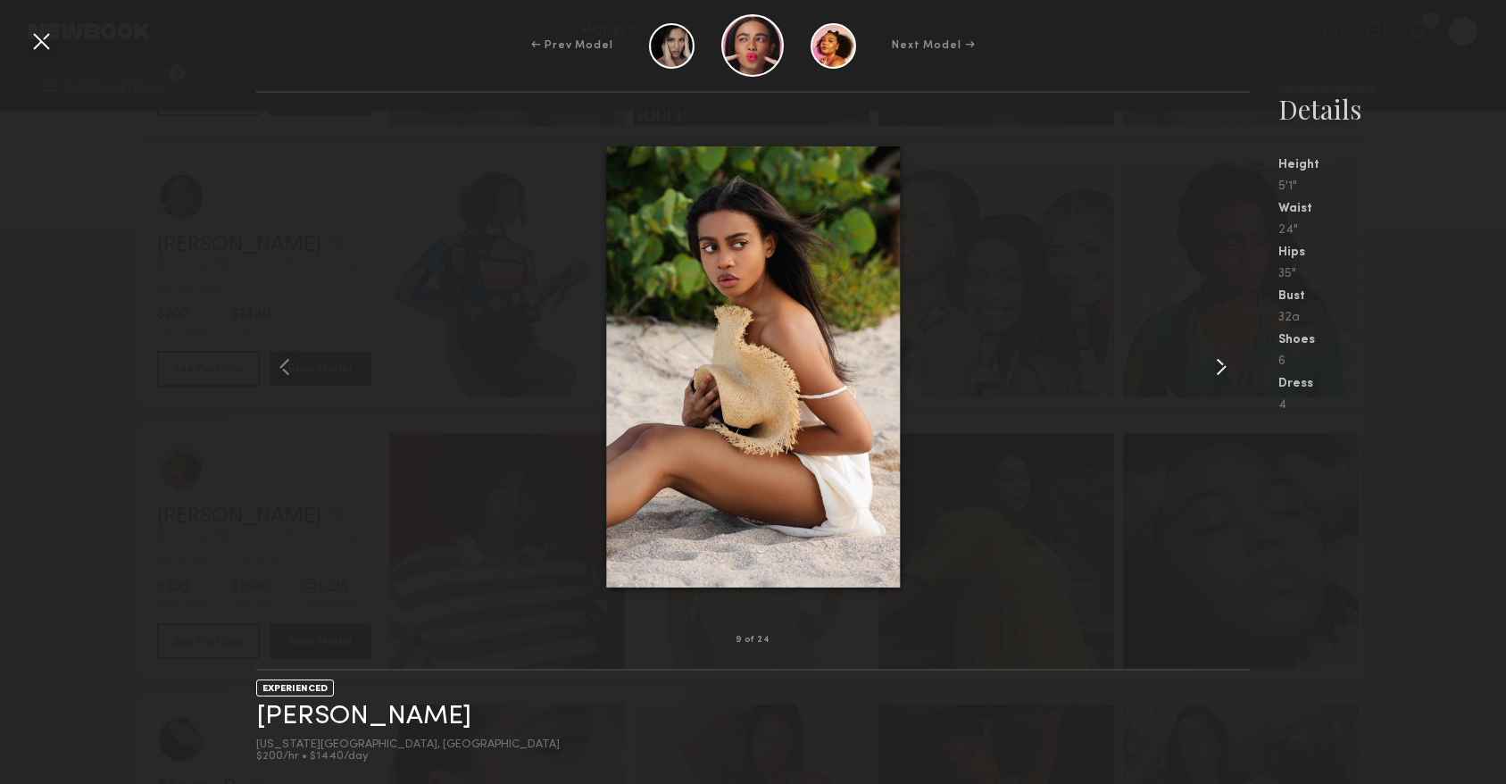
click at [1221, 366] on common-icon at bounding box center [1221, 367] width 29 height 29
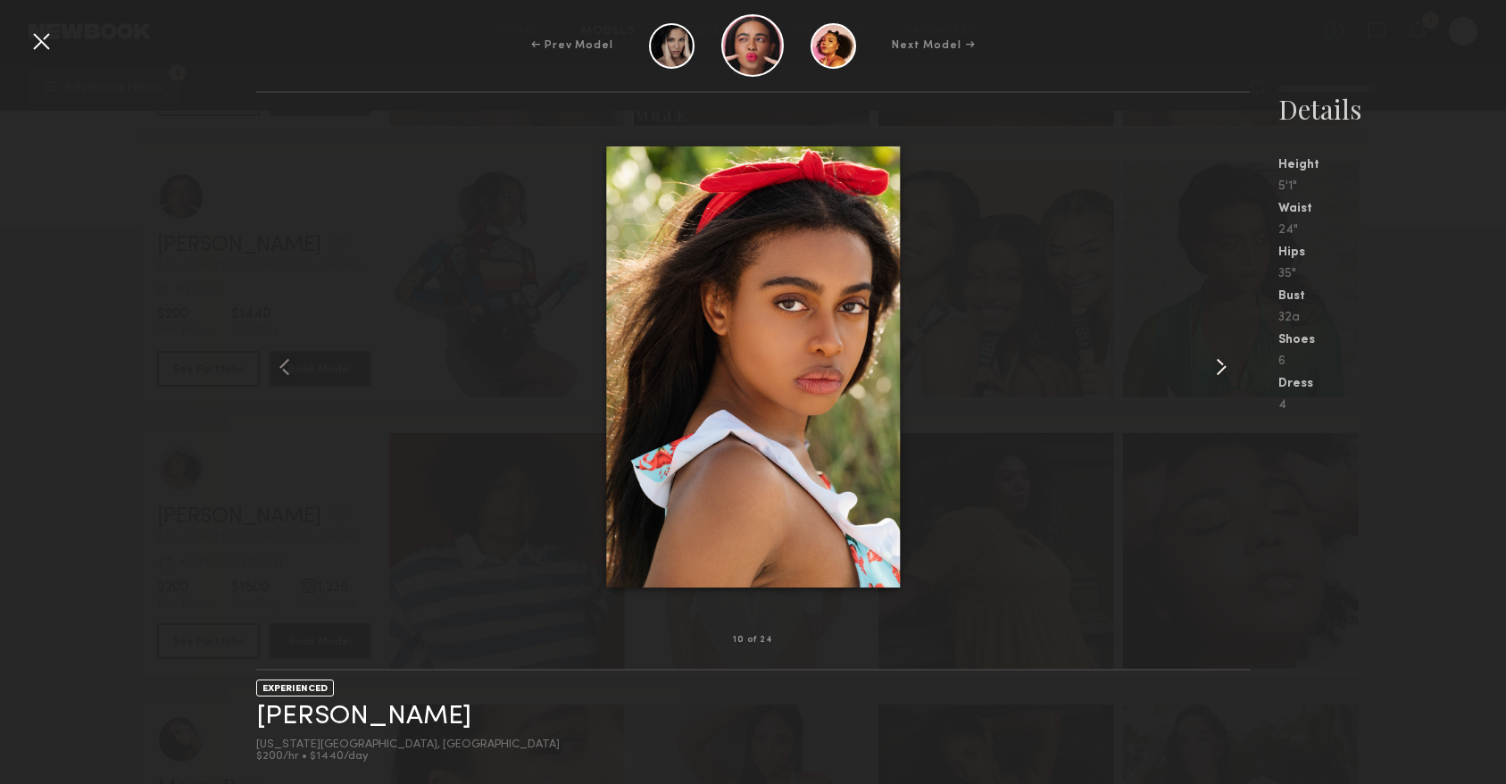
click at [1221, 366] on common-icon at bounding box center [1221, 367] width 29 height 29
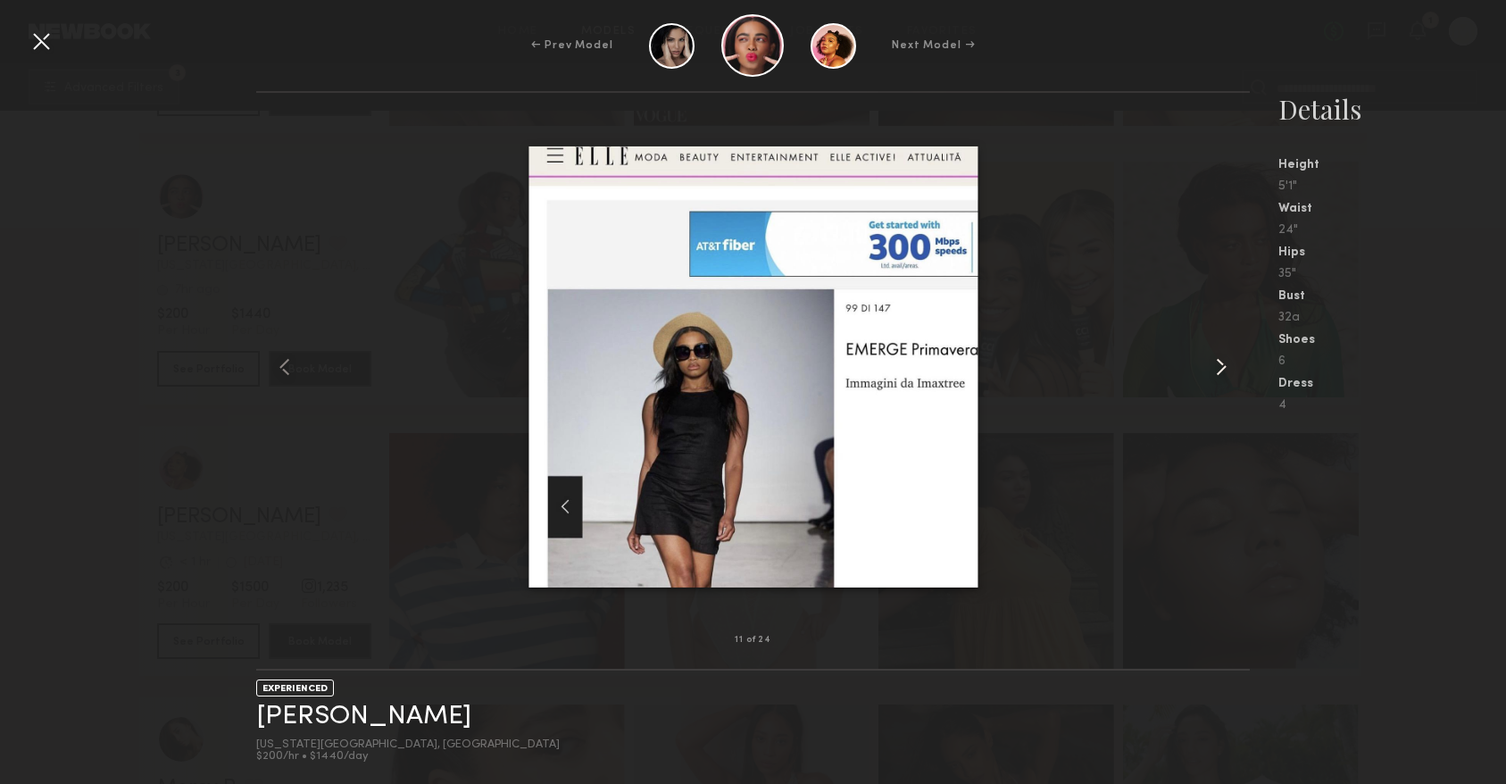
click at [1221, 366] on common-icon at bounding box center [1221, 367] width 29 height 29
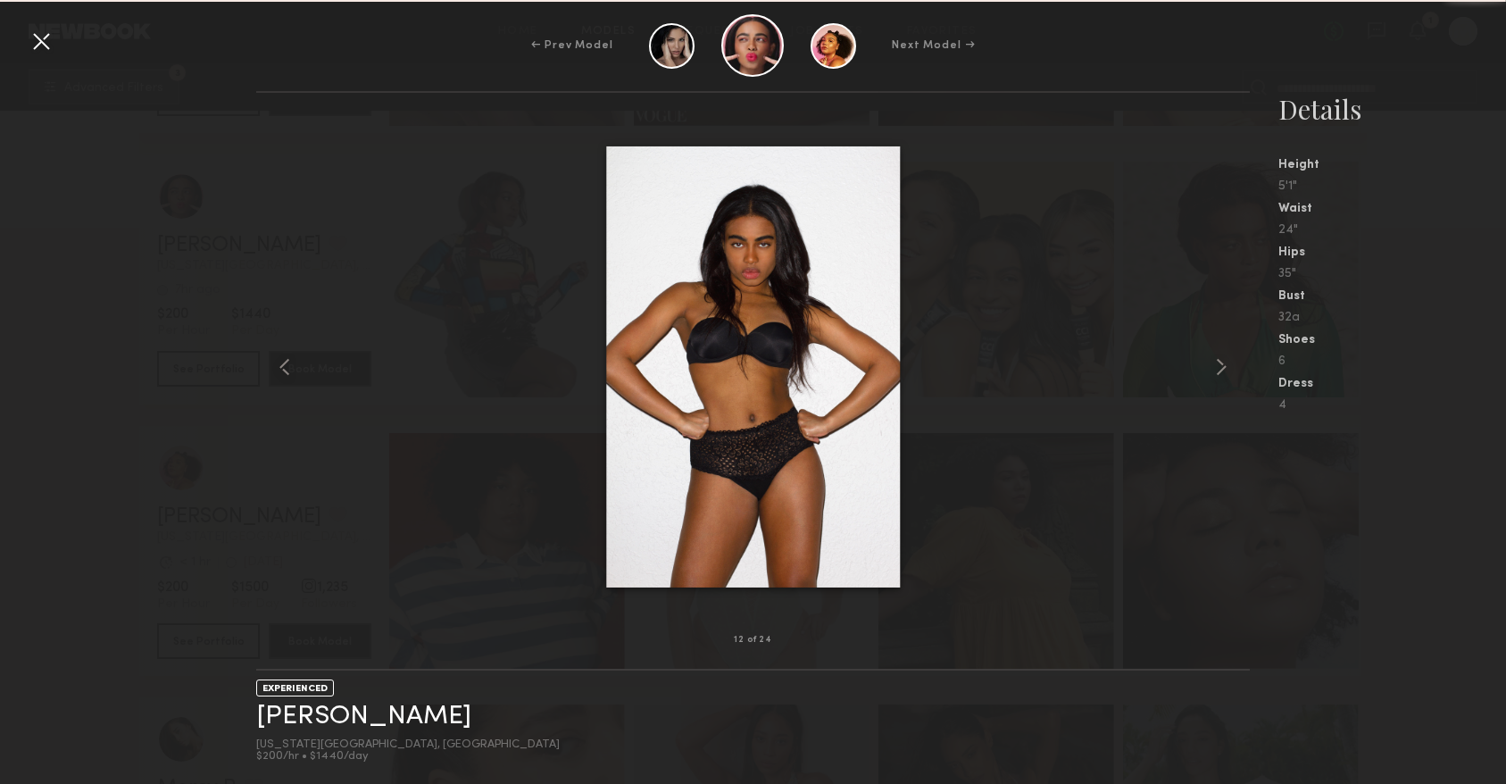
click at [45, 30] on div at bounding box center [41, 41] width 29 height 29
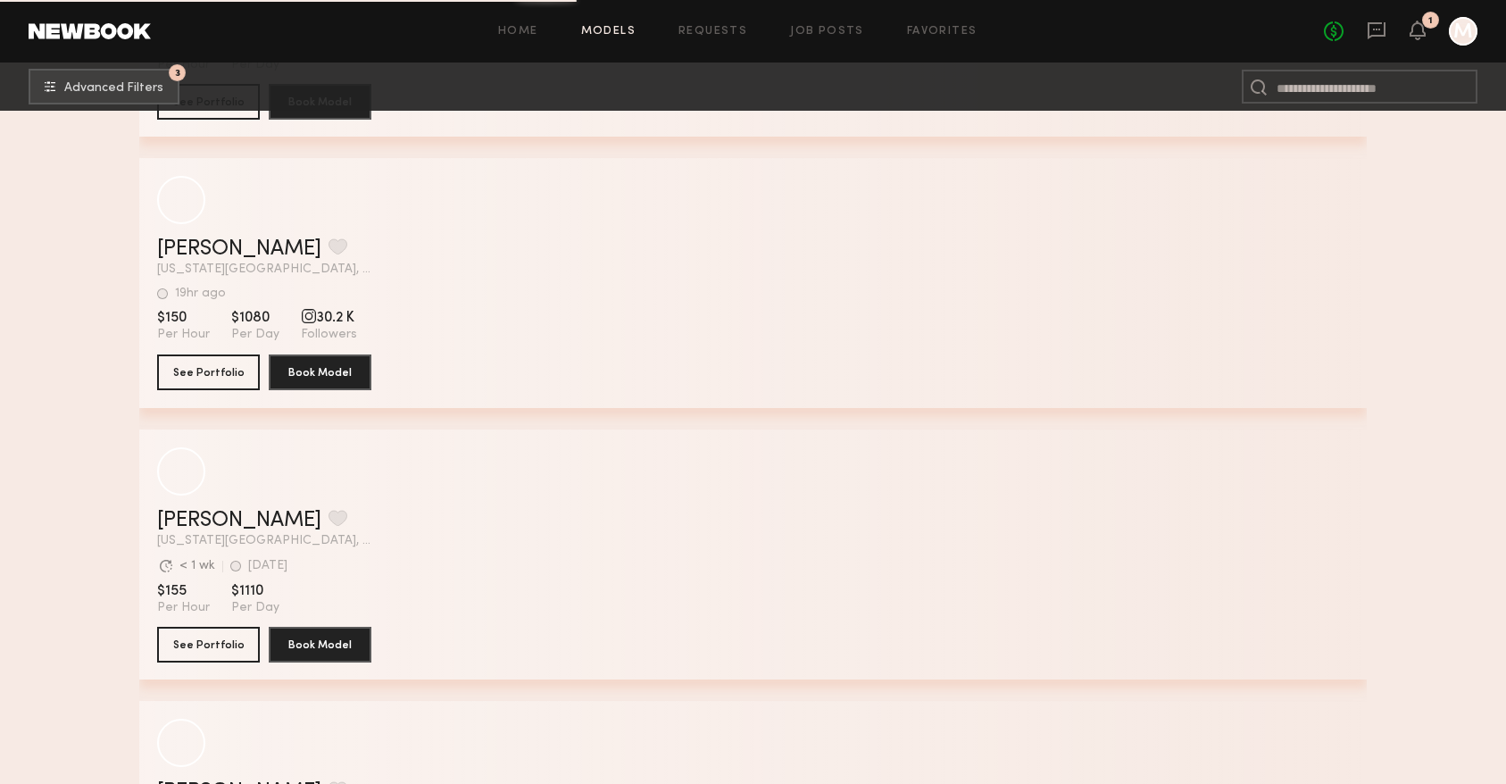
scroll to position [25208, 0]
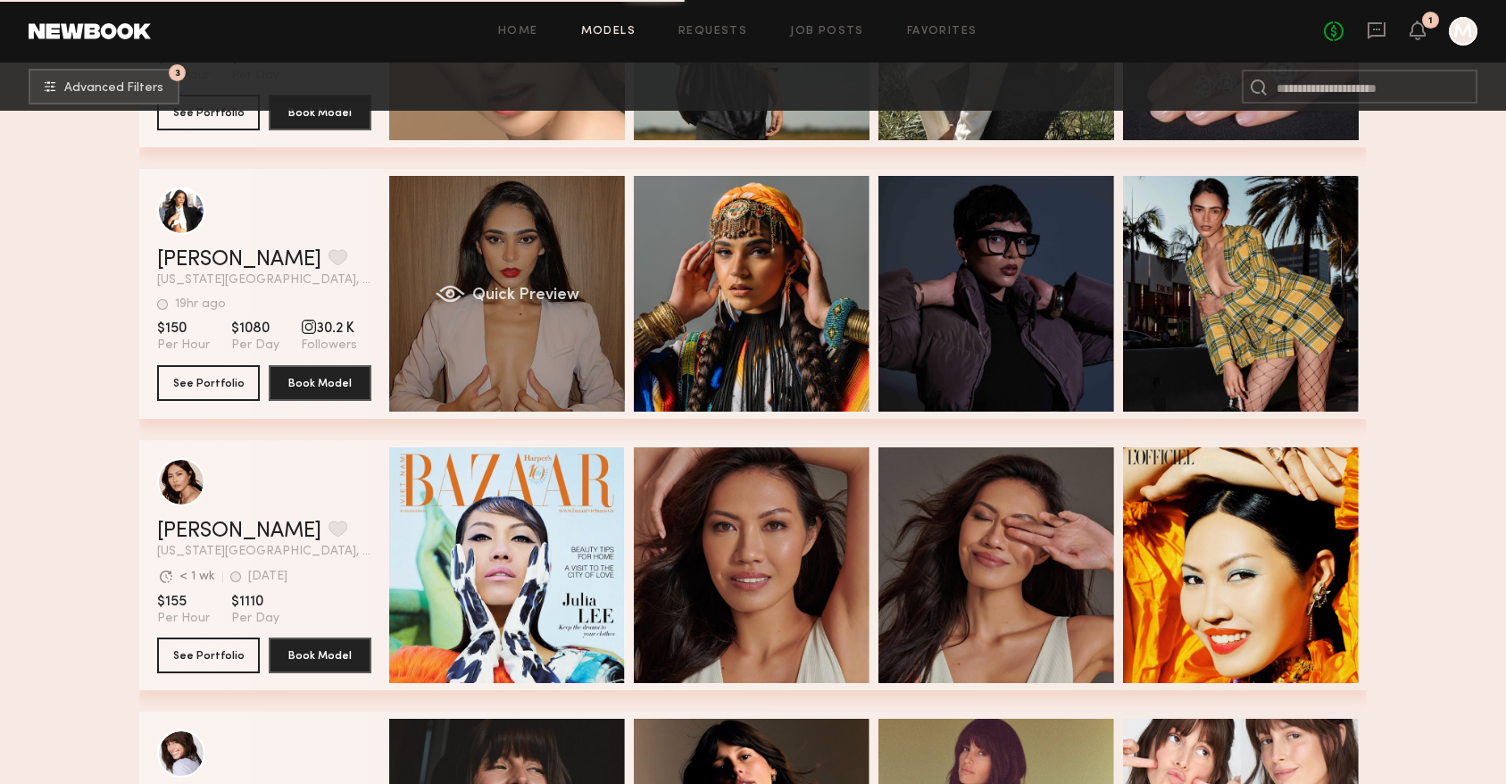
click at [557, 353] on div "Quick Preview" at bounding box center [507, 294] width 236 height 236
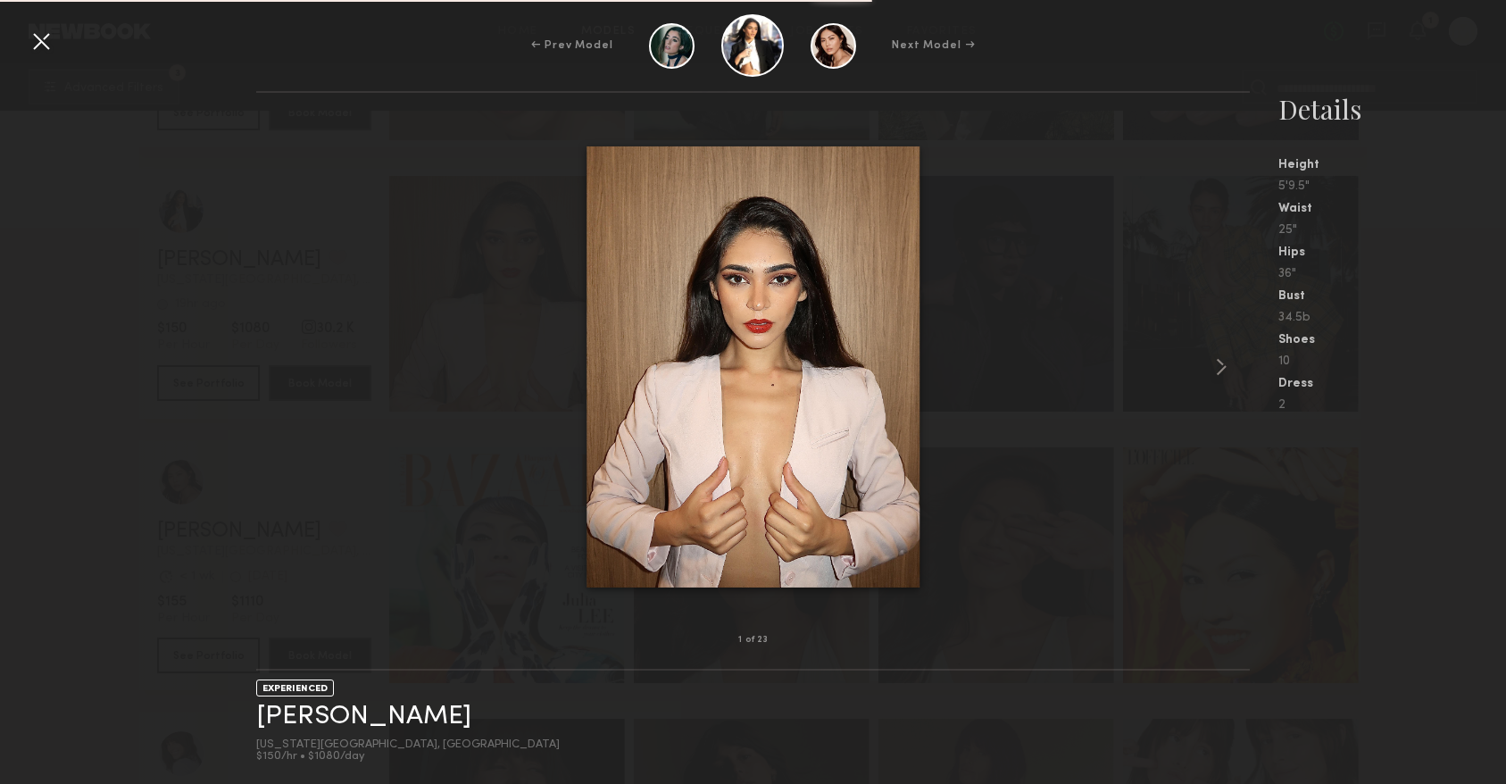
click at [1178, 384] on div at bounding box center [752, 366] width 993 height 490
click at [1231, 356] on common-icon at bounding box center [1221, 367] width 29 height 29
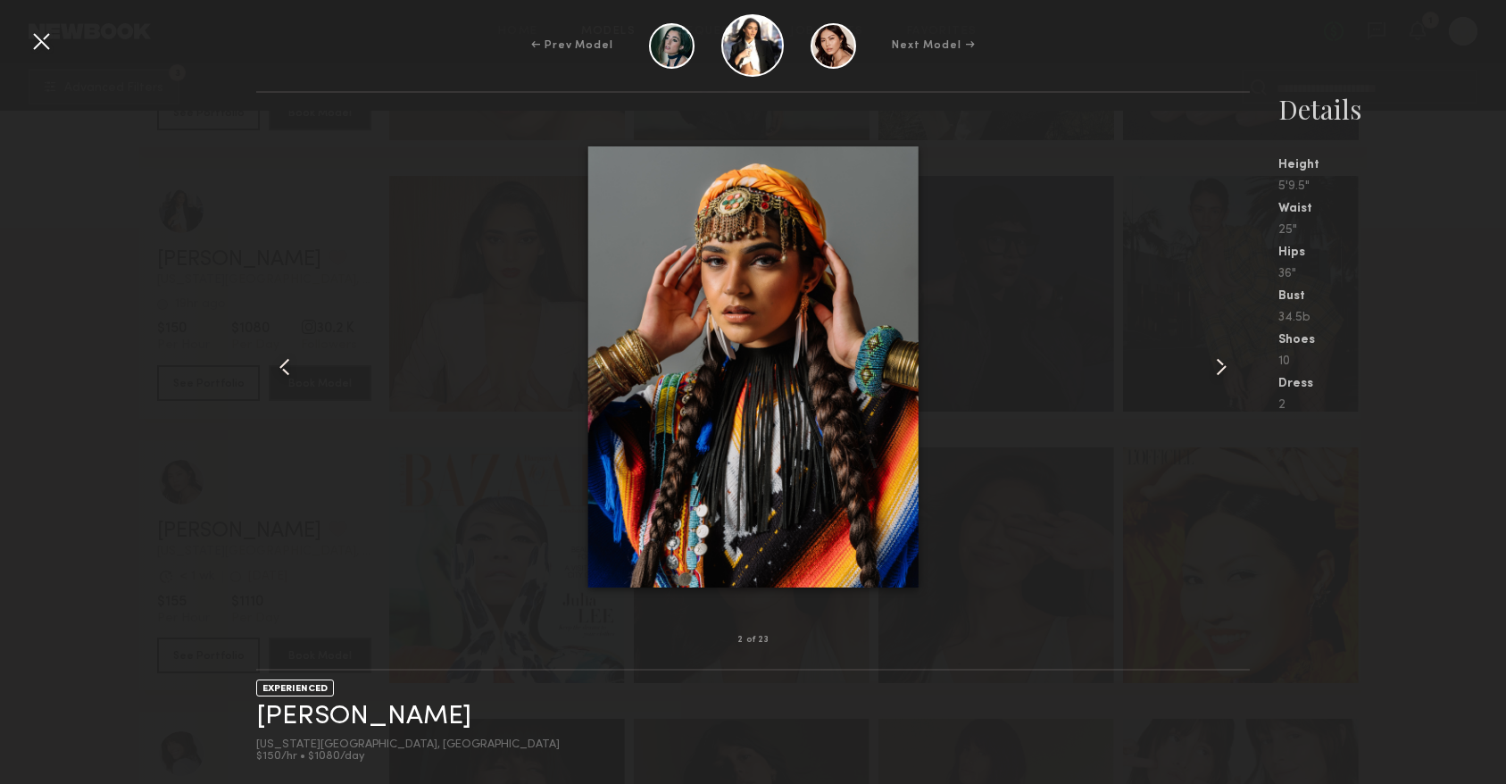
click at [1231, 356] on common-icon at bounding box center [1221, 367] width 29 height 29
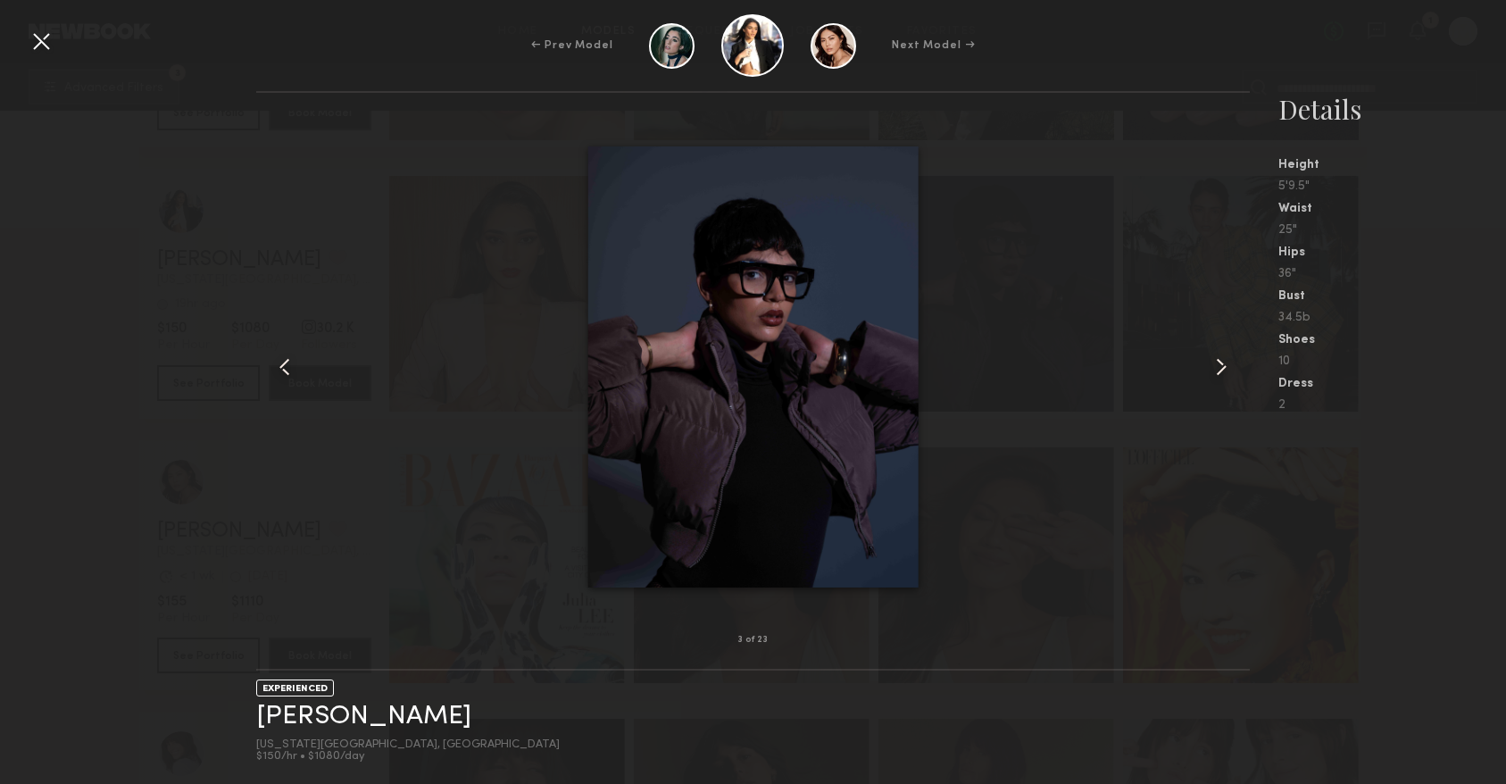
click at [1231, 356] on common-icon at bounding box center [1221, 367] width 29 height 29
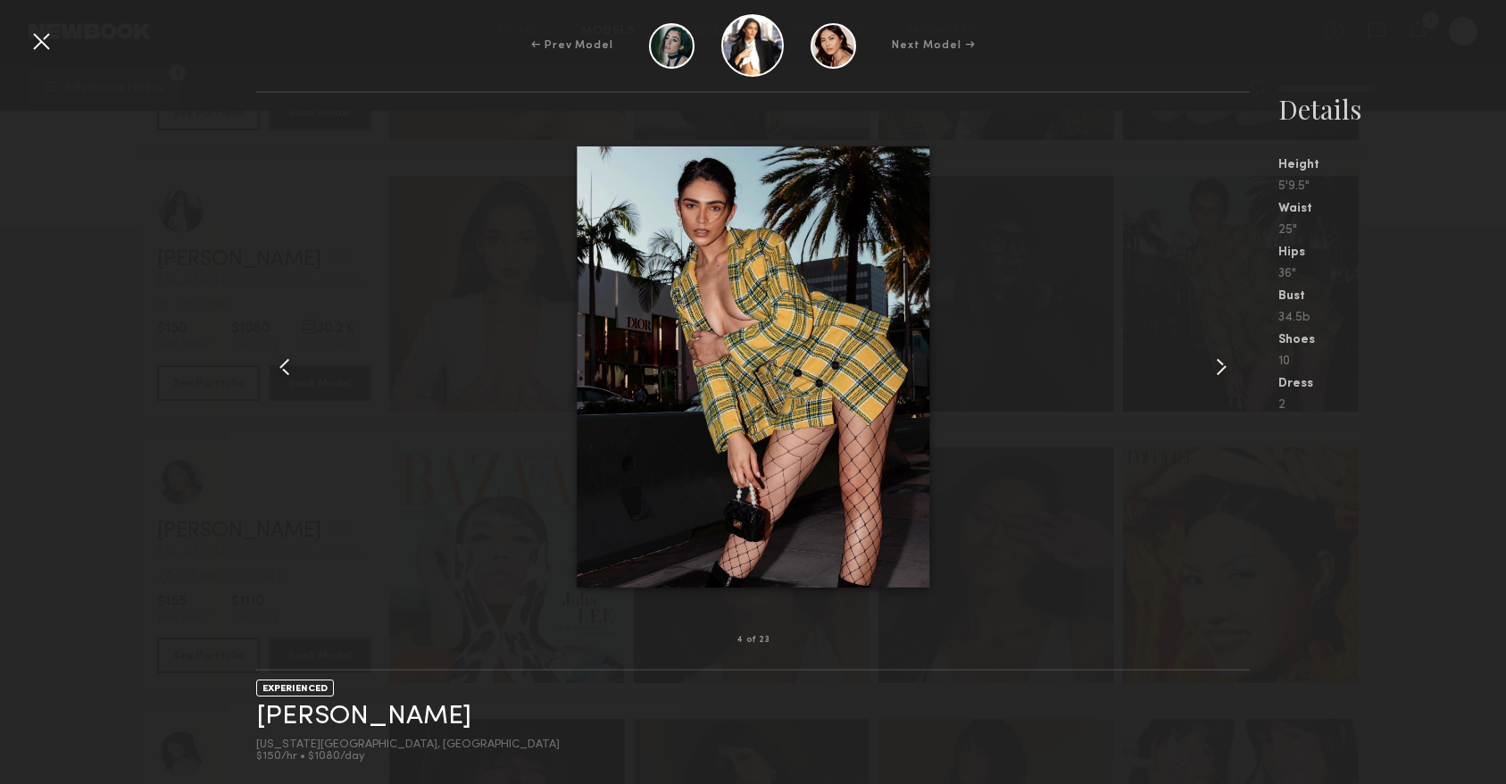
click at [1231, 356] on common-icon at bounding box center [1221, 367] width 29 height 29
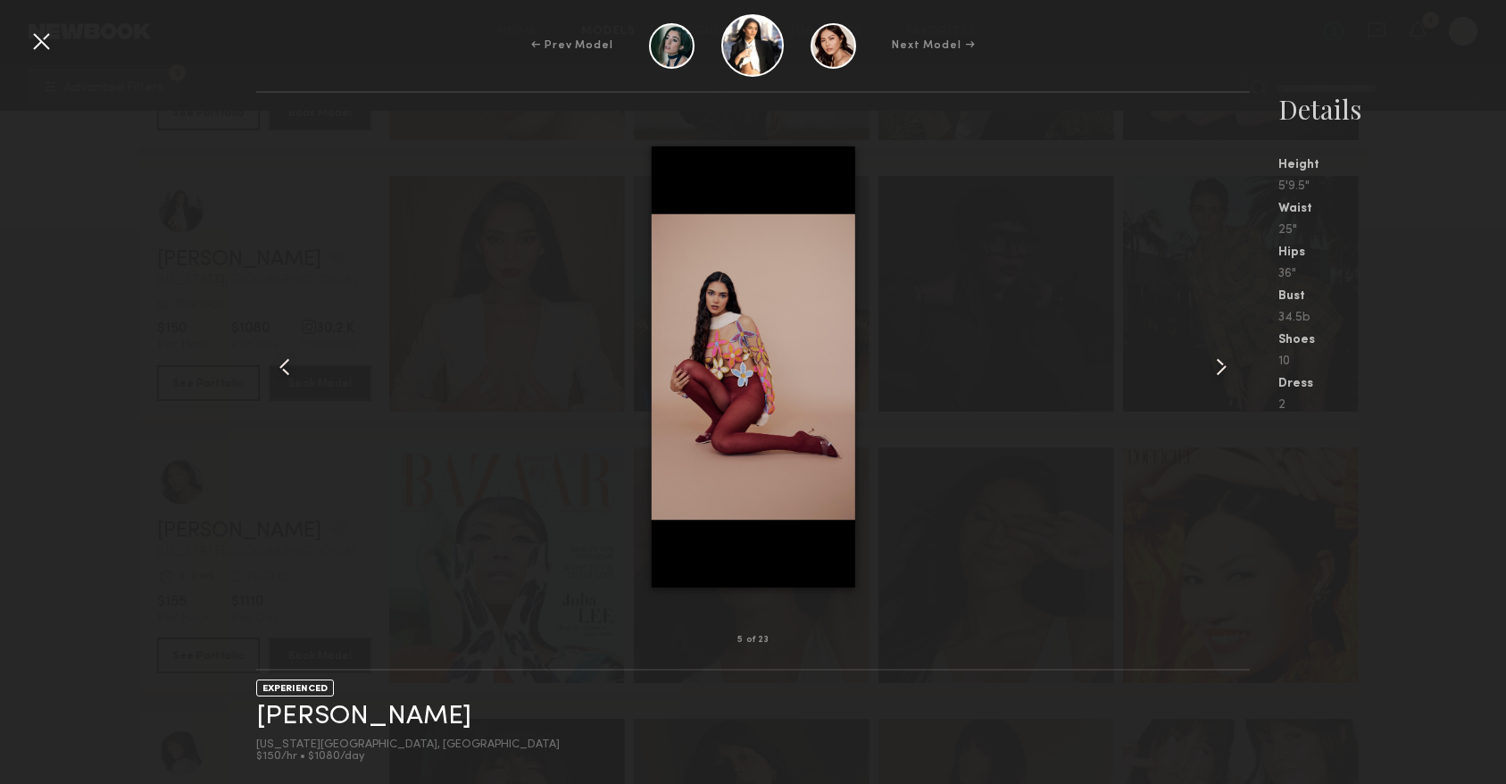
click at [1231, 356] on common-icon at bounding box center [1221, 367] width 29 height 29
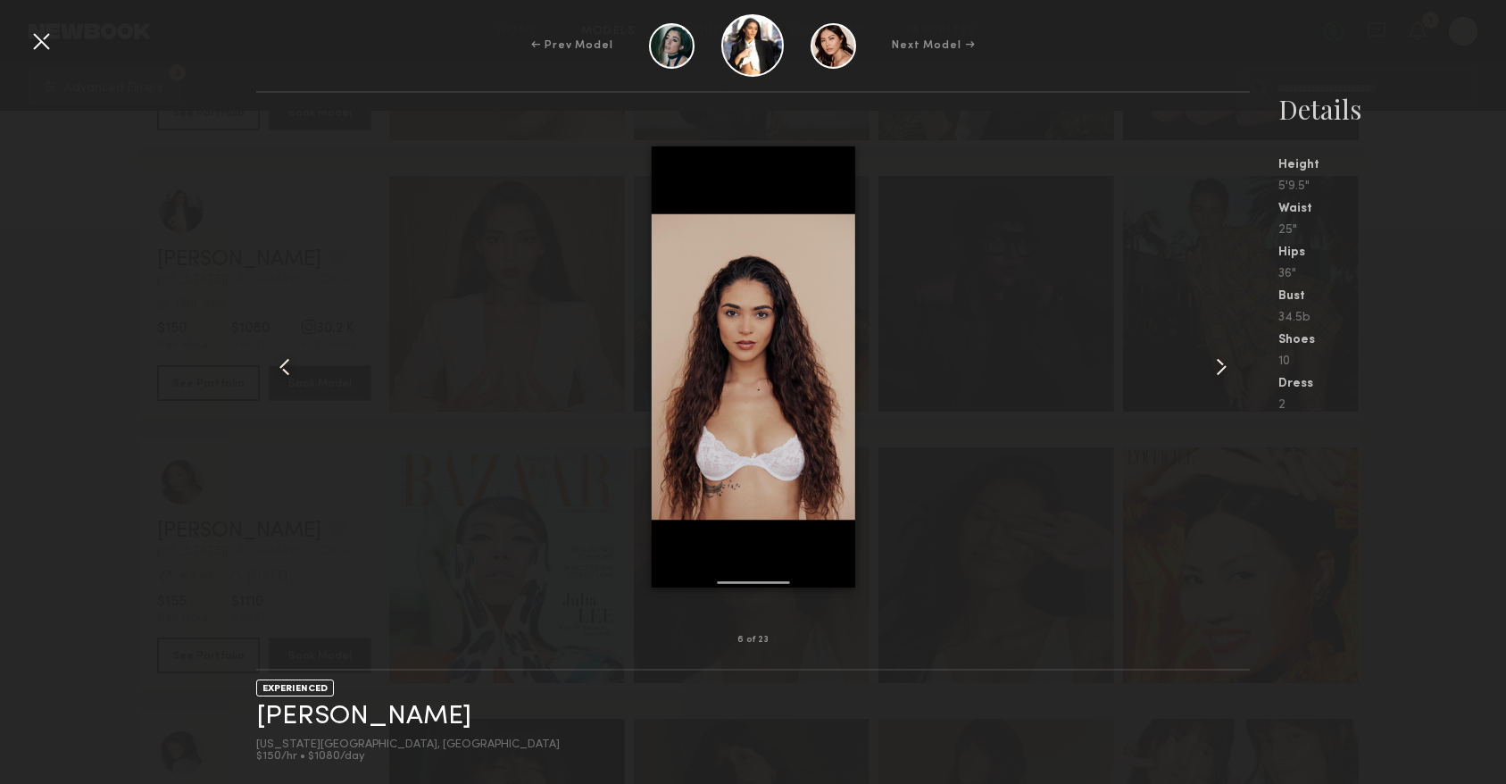
click at [1231, 356] on common-icon at bounding box center [1221, 367] width 29 height 29
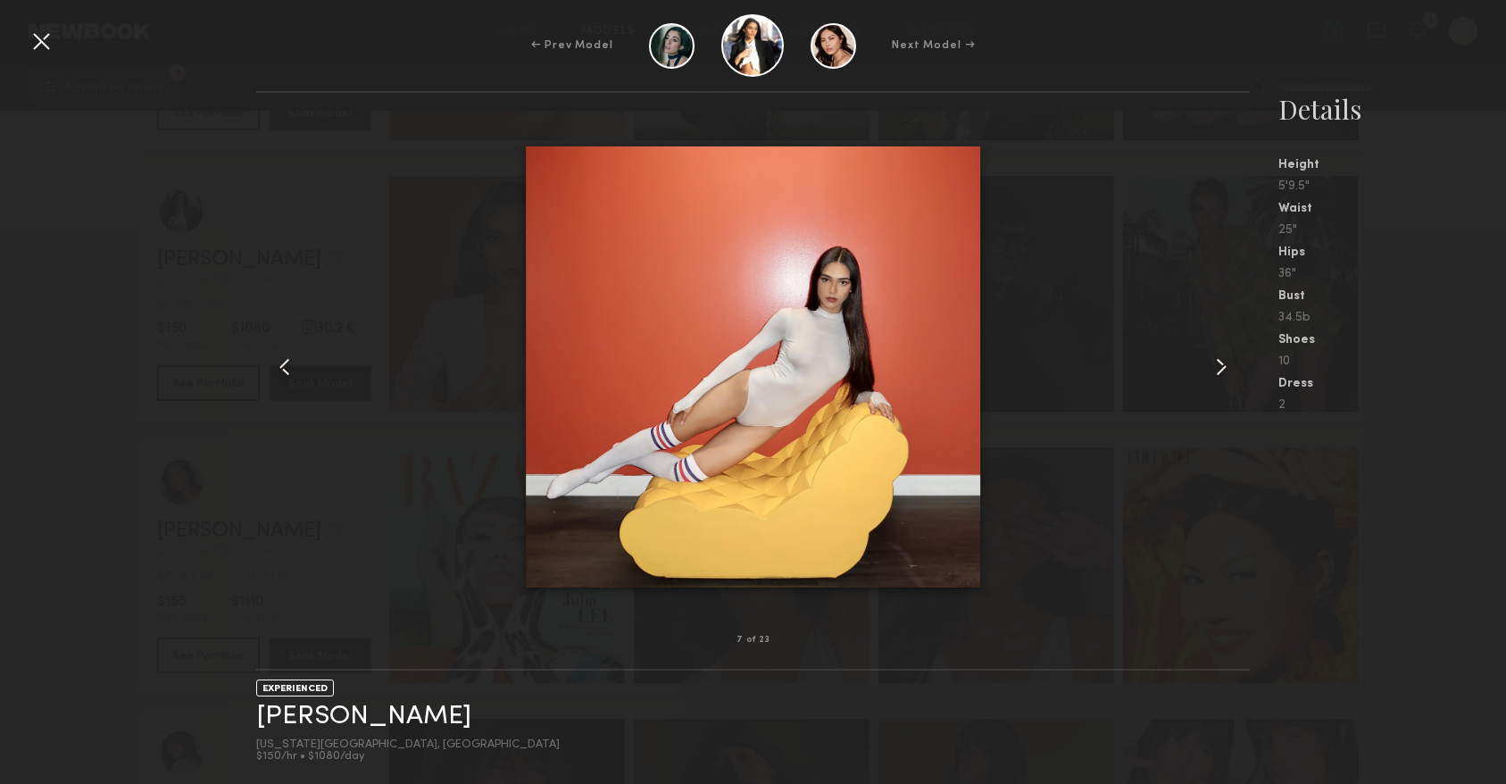
click at [1231, 356] on common-icon at bounding box center [1221, 367] width 29 height 29
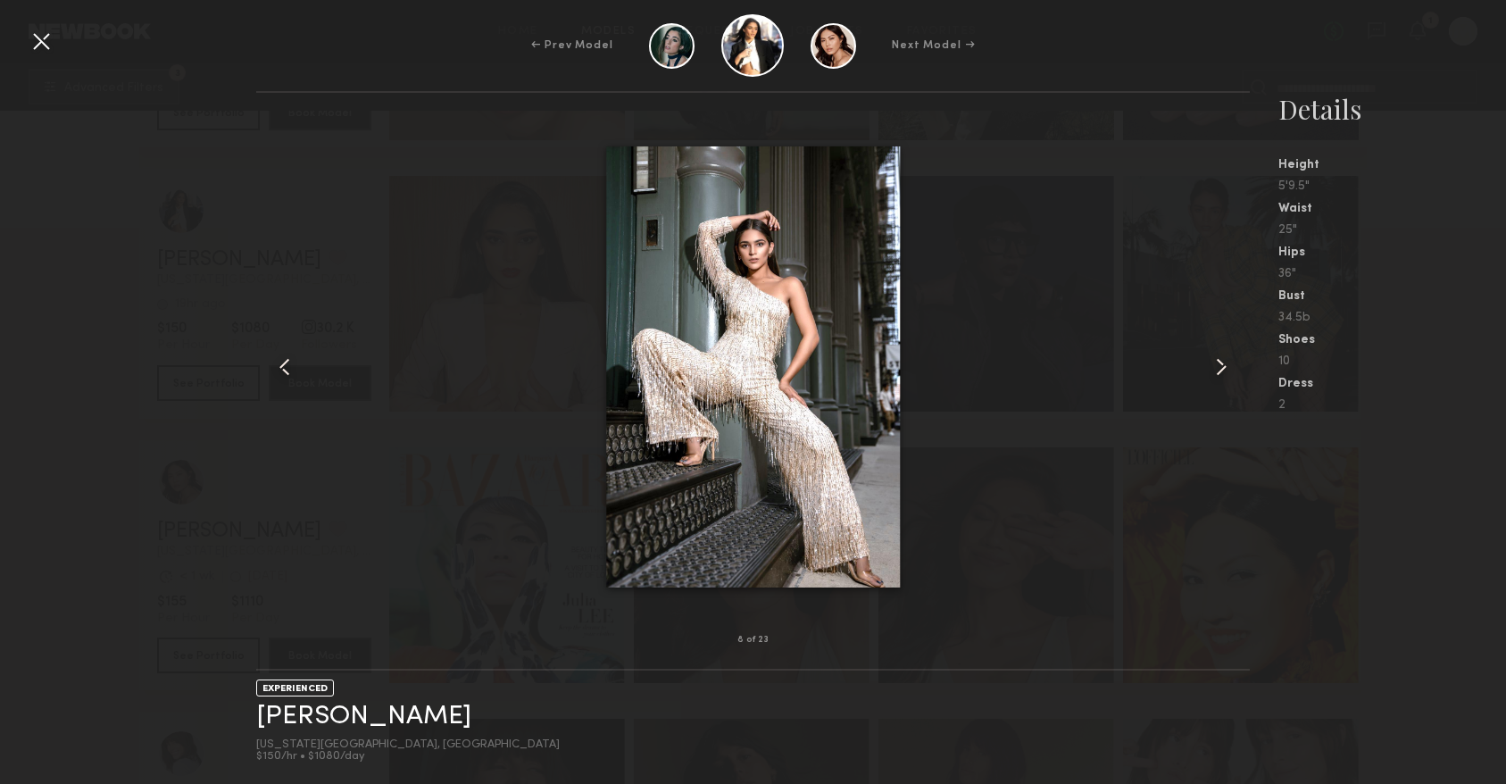
click at [1231, 356] on common-icon at bounding box center [1221, 367] width 29 height 29
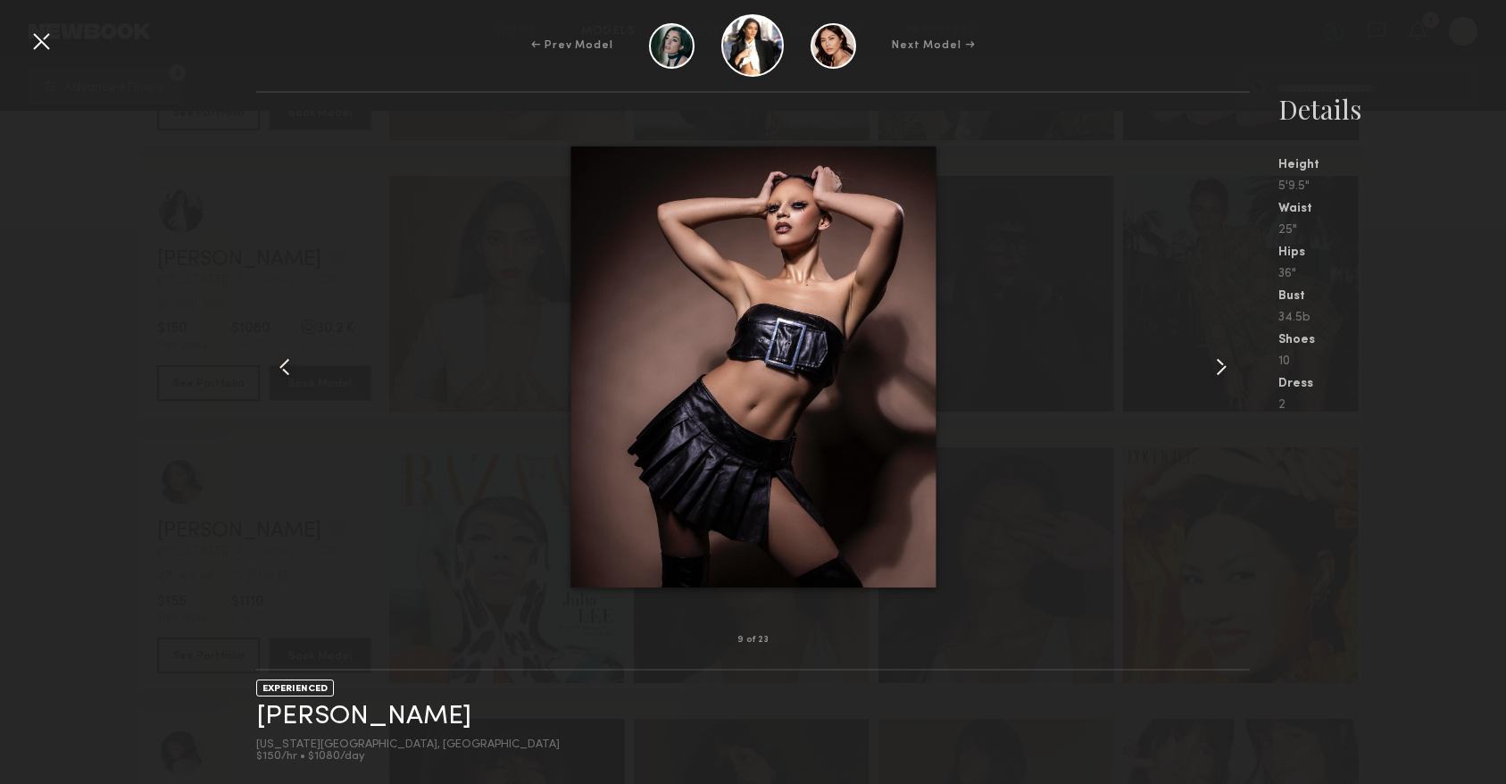
click at [1231, 356] on common-icon at bounding box center [1221, 367] width 29 height 29
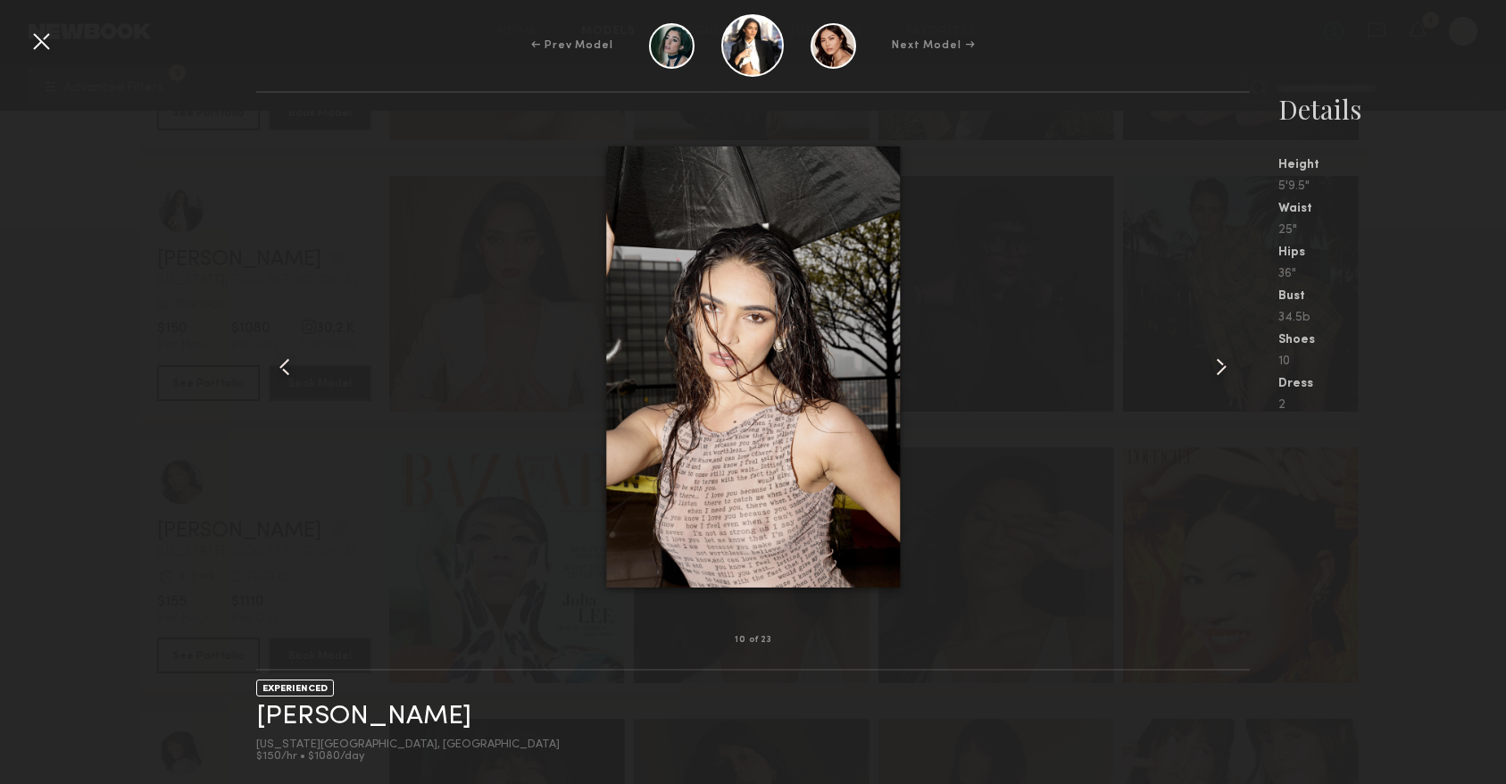
click at [1231, 356] on common-icon at bounding box center [1221, 367] width 29 height 29
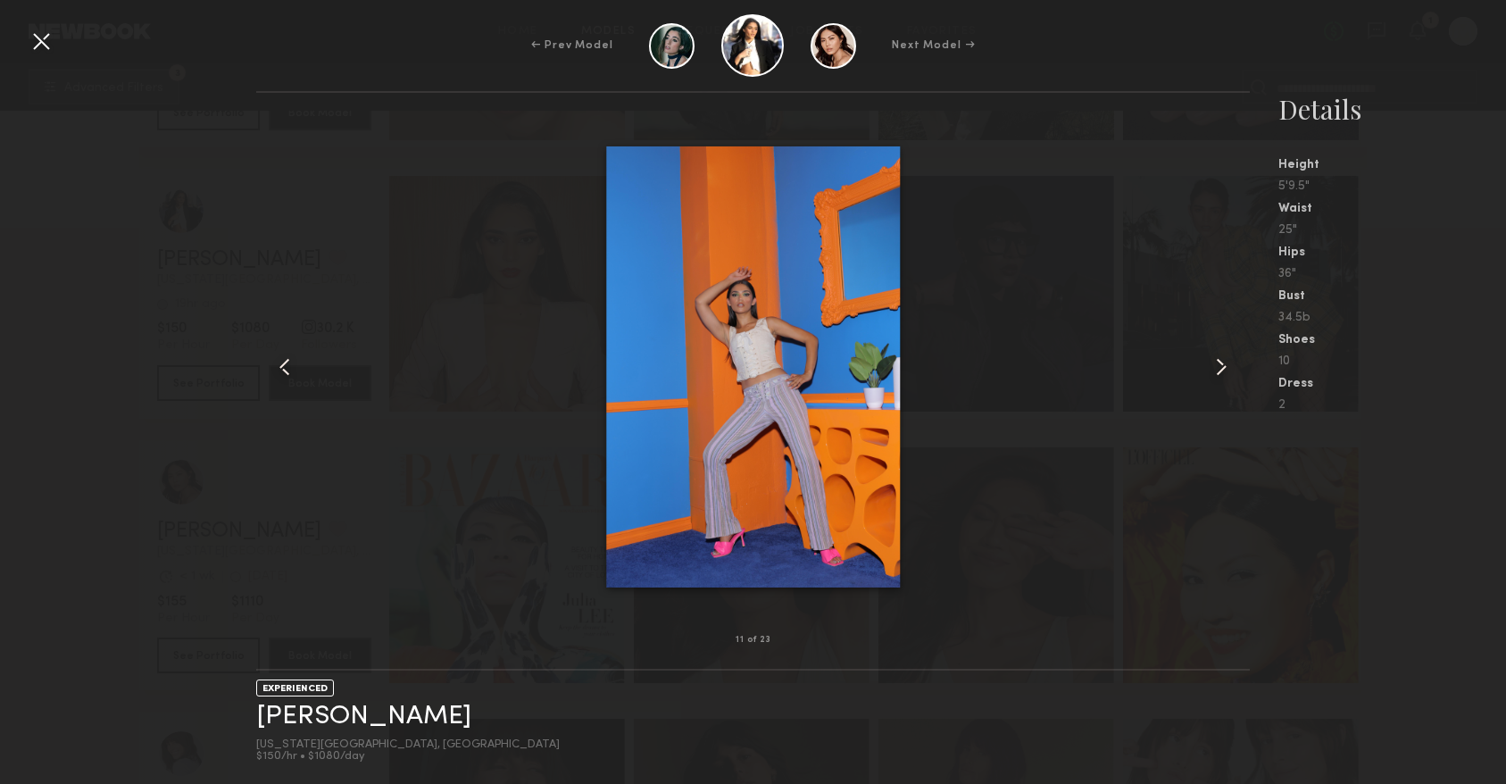
click at [1231, 356] on common-icon at bounding box center [1221, 367] width 29 height 29
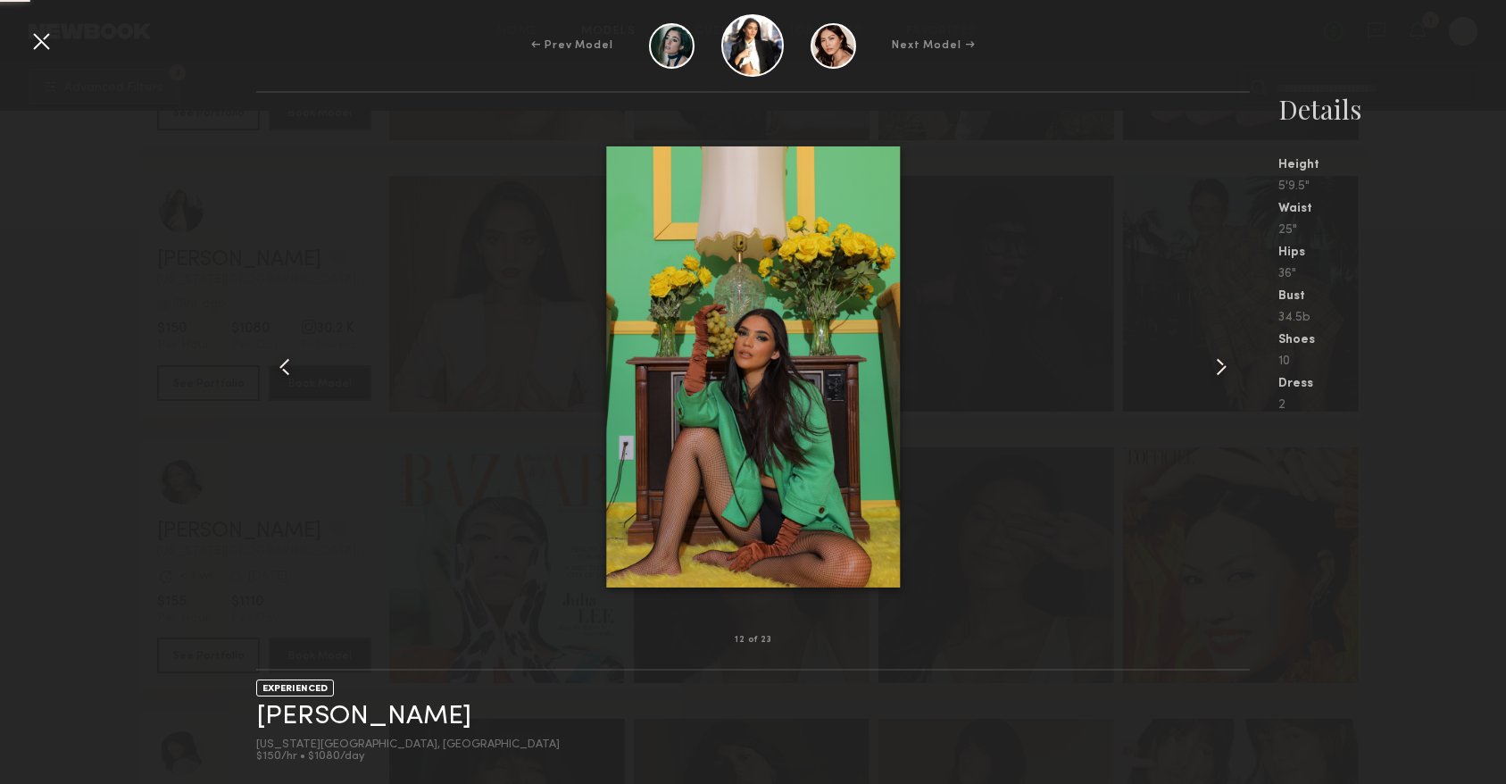
click at [1231, 356] on common-icon at bounding box center [1221, 367] width 29 height 29
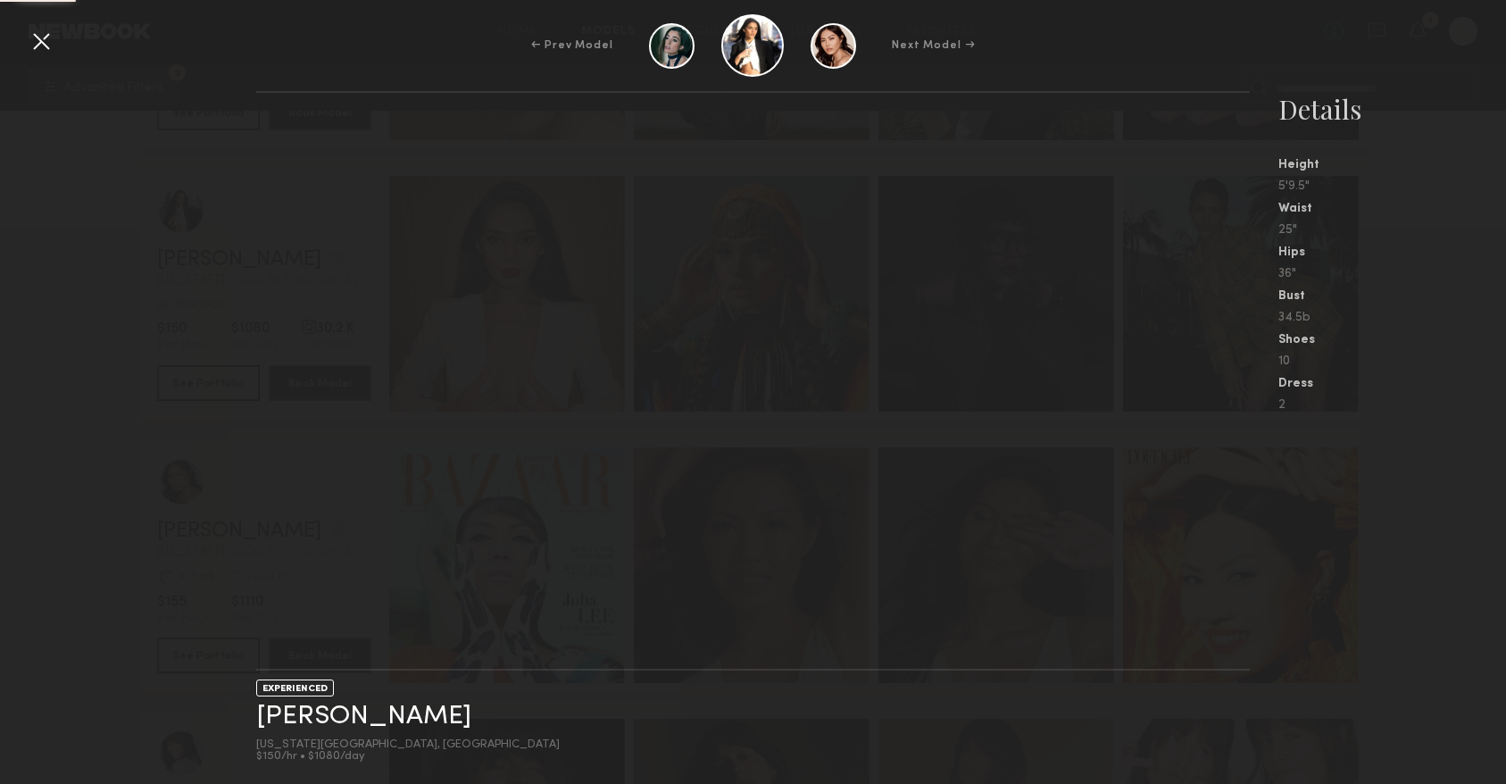
click at [1231, 356] on nb-gallery-light at bounding box center [752, 380] width 993 height 579
click at [1231, 359] on nb-gallery-light at bounding box center [752, 380] width 993 height 579
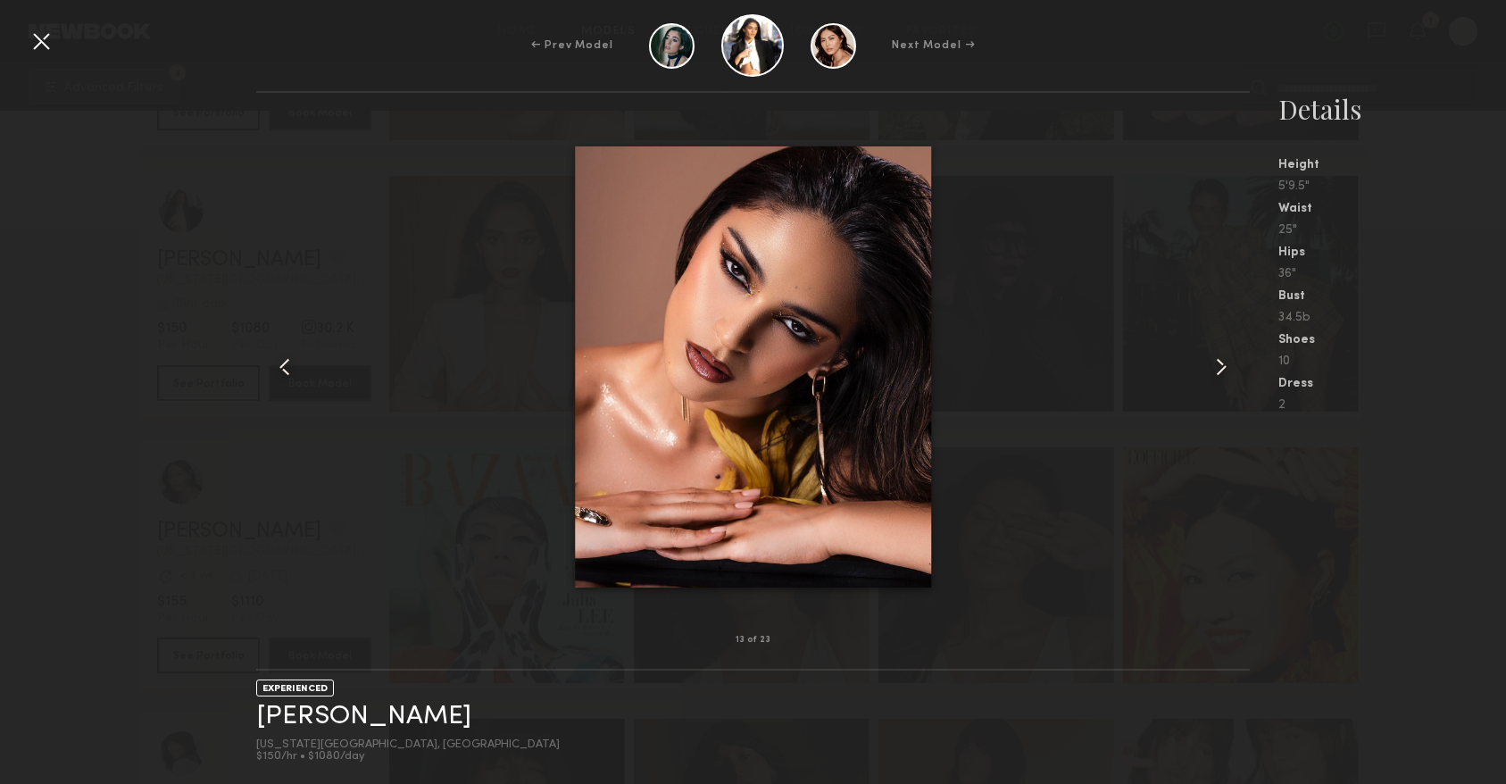
click at [1217, 379] on common-icon at bounding box center [1221, 367] width 29 height 29
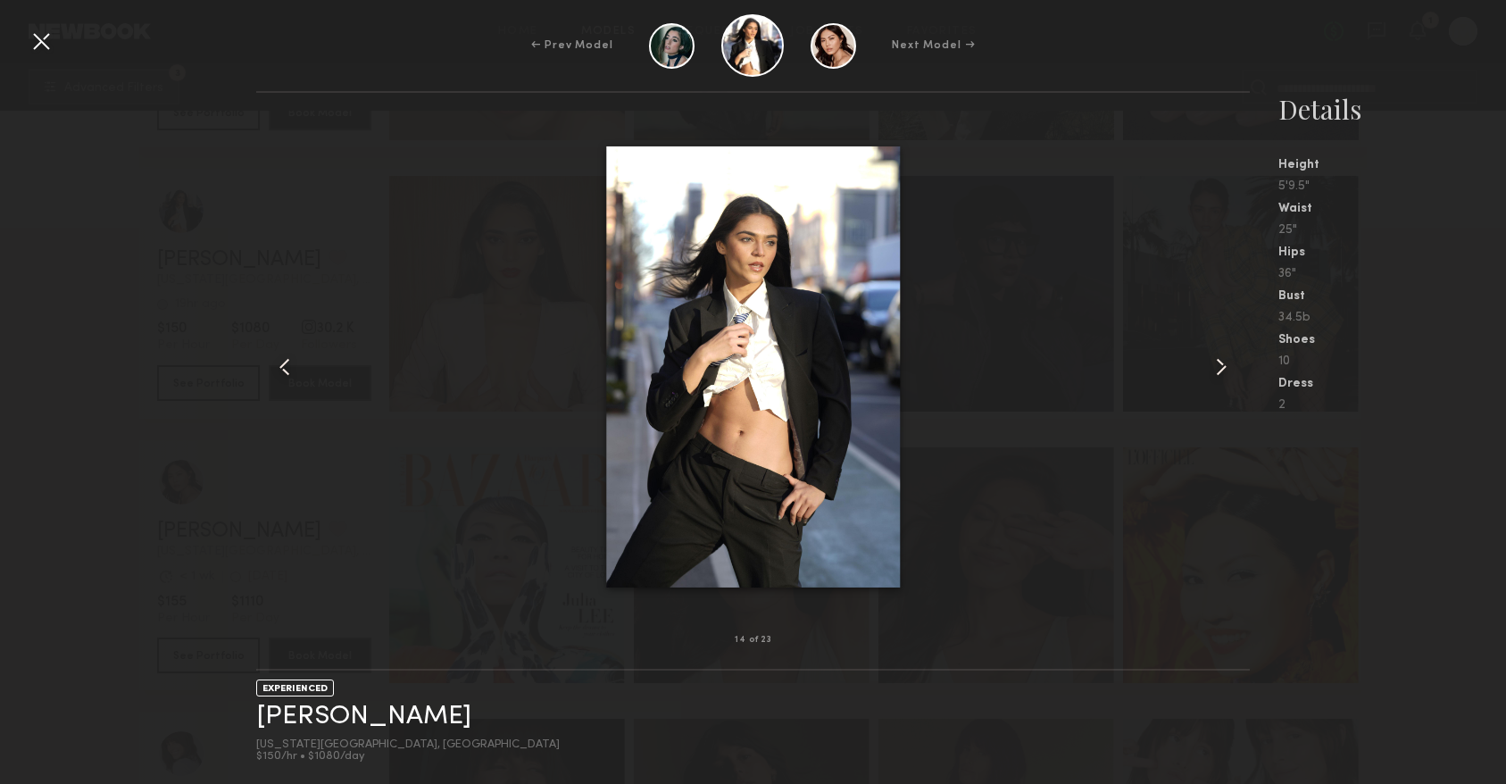
click at [1216, 375] on common-icon at bounding box center [1221, 367] width 29 height 29
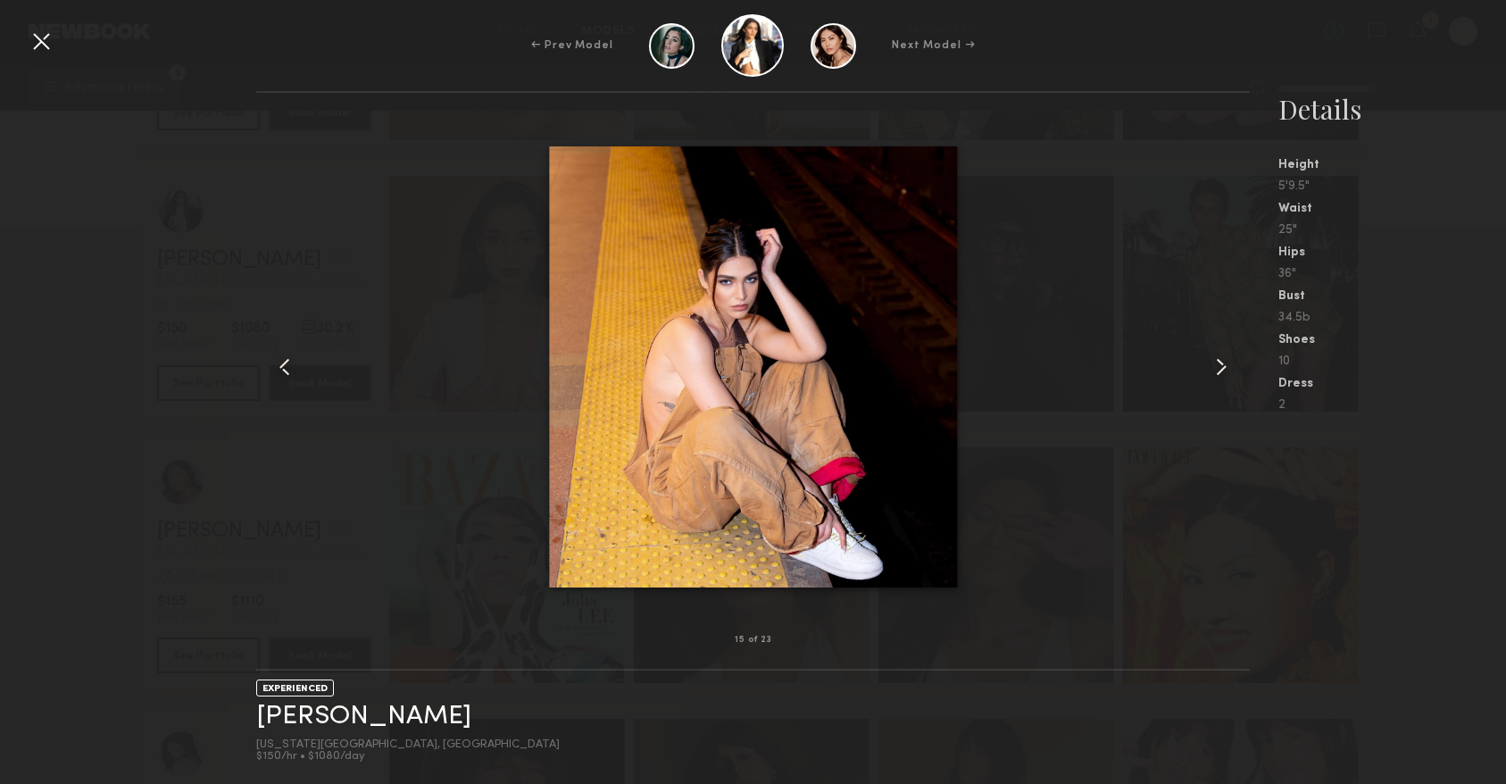
click at [1216, 375] on common-icon at bounding box center [1221, 367] width 29 height 29
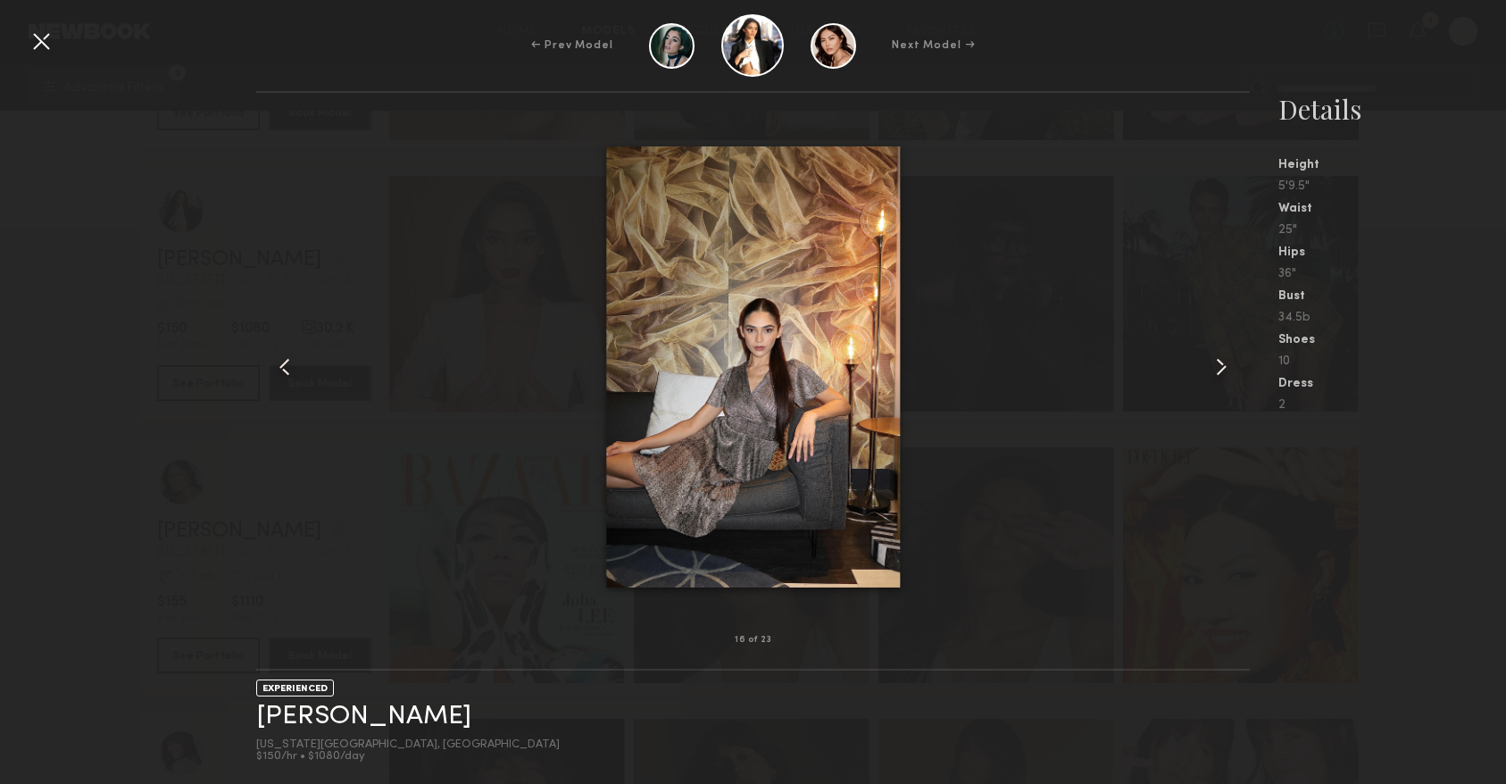
click at [1216, 376] on common-icon at bounding box center [1221, 367] width 29 height 29
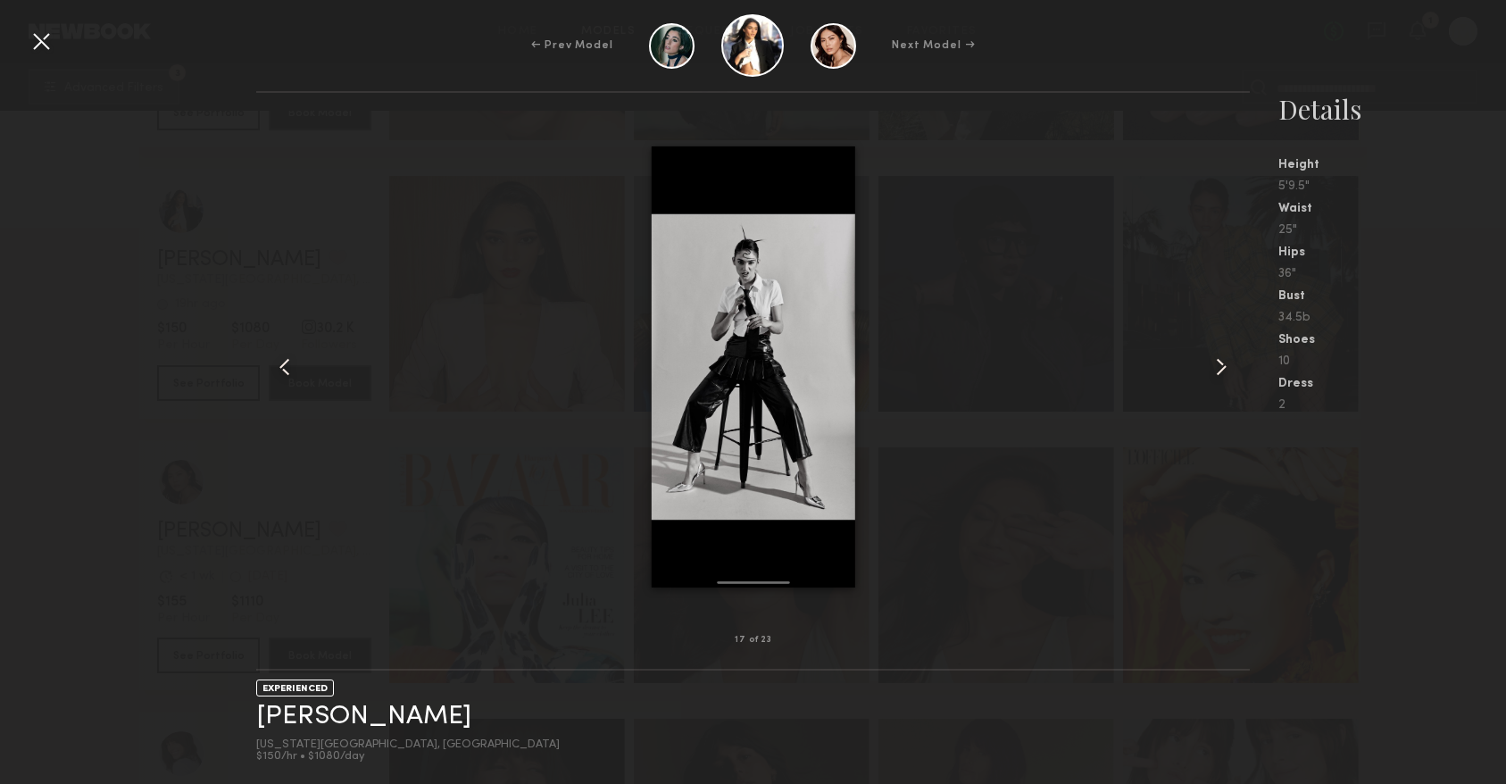
click at [1216, 376] on common-icon at bounding box center [1221, 367] width 29 height 29
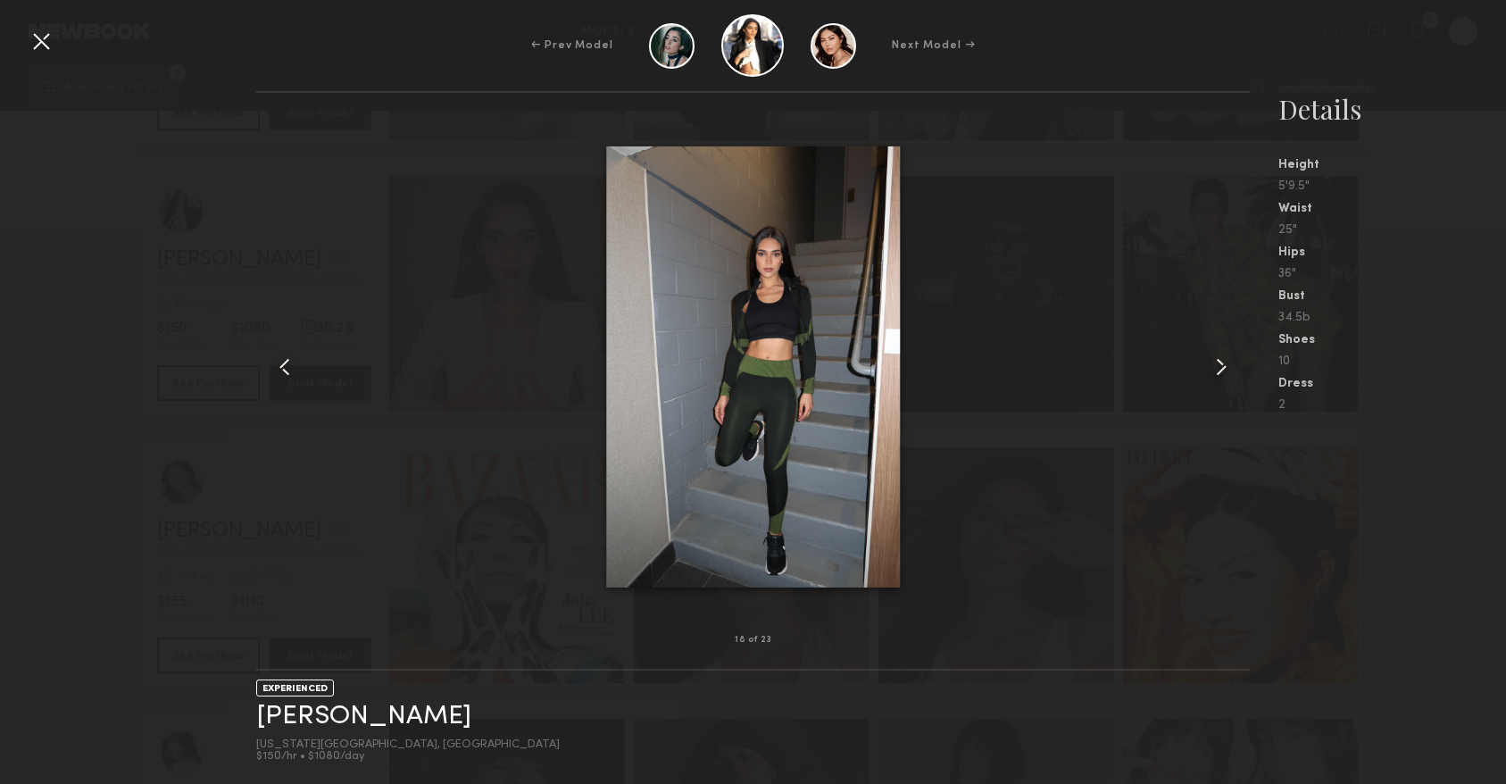
click at [1216, 376] on common-icon at bounding box center [1221, 367] width 29 height 29
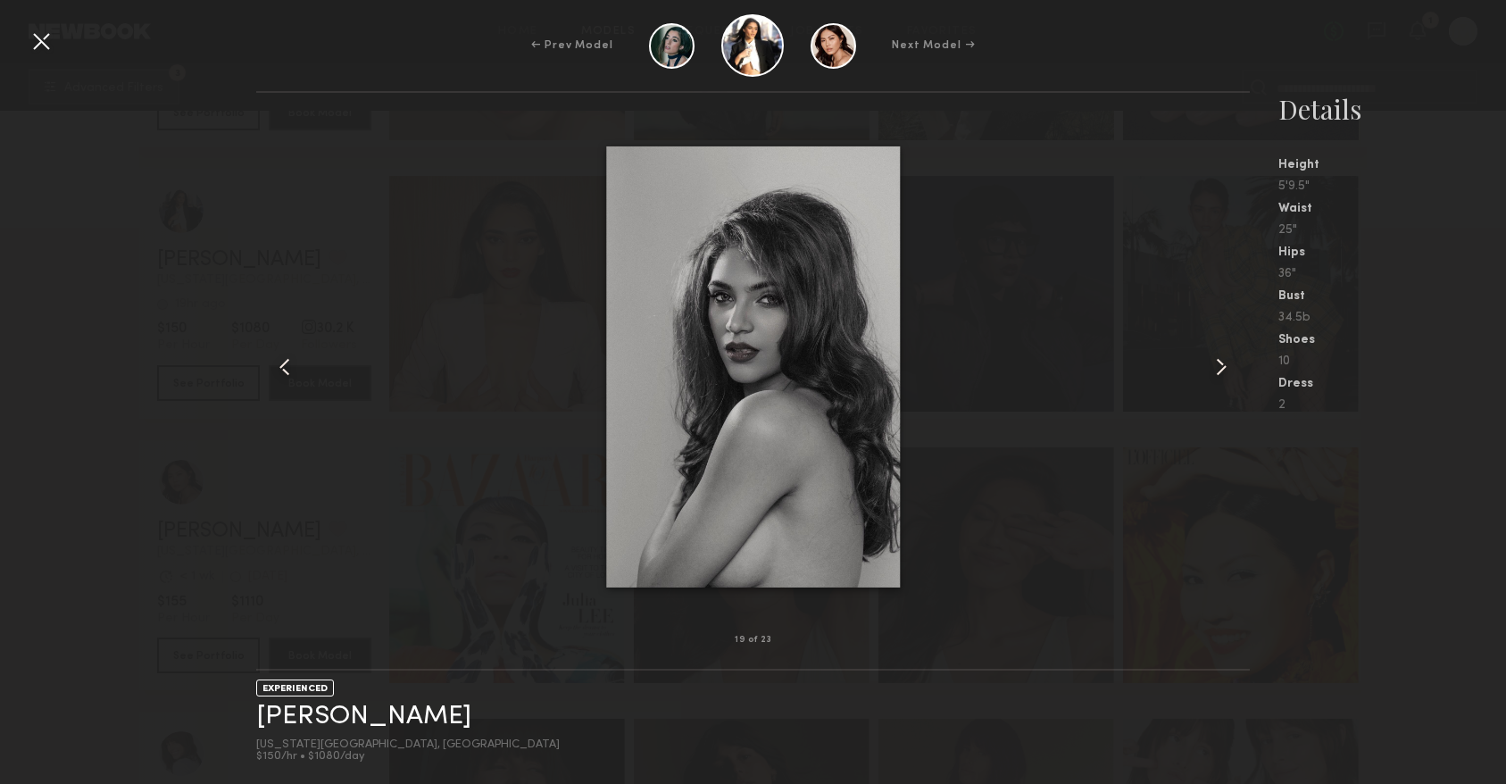
click at [1216, 376] on common-icon at bounding box center [1221, 367] width 29 height 29
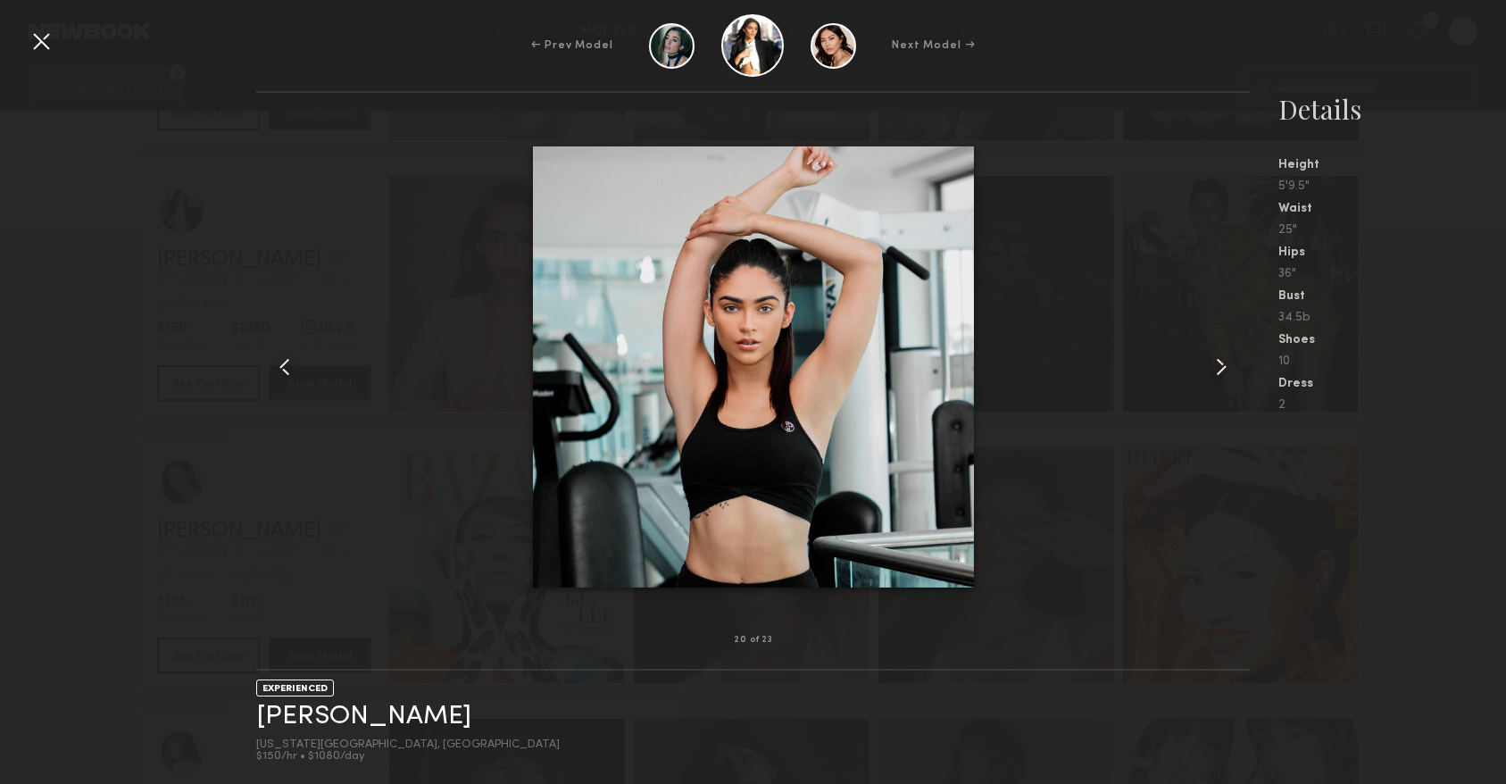
click at [1216, 376] on common-icon at bounding box center [1221, 367] width 29 height 29
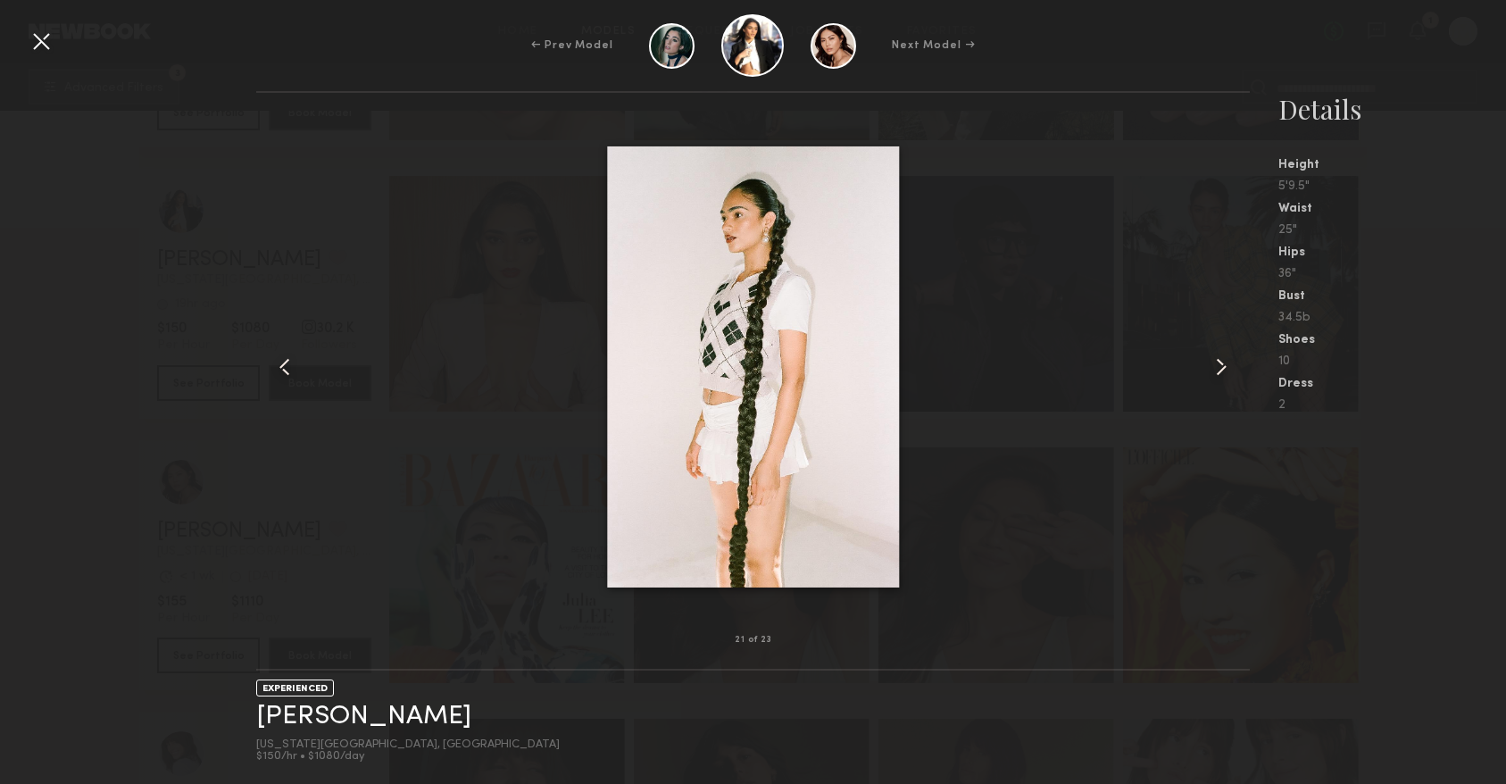
click at [1216, 376] on common-icon at bounding box center [1221, 367] width 29 height 29
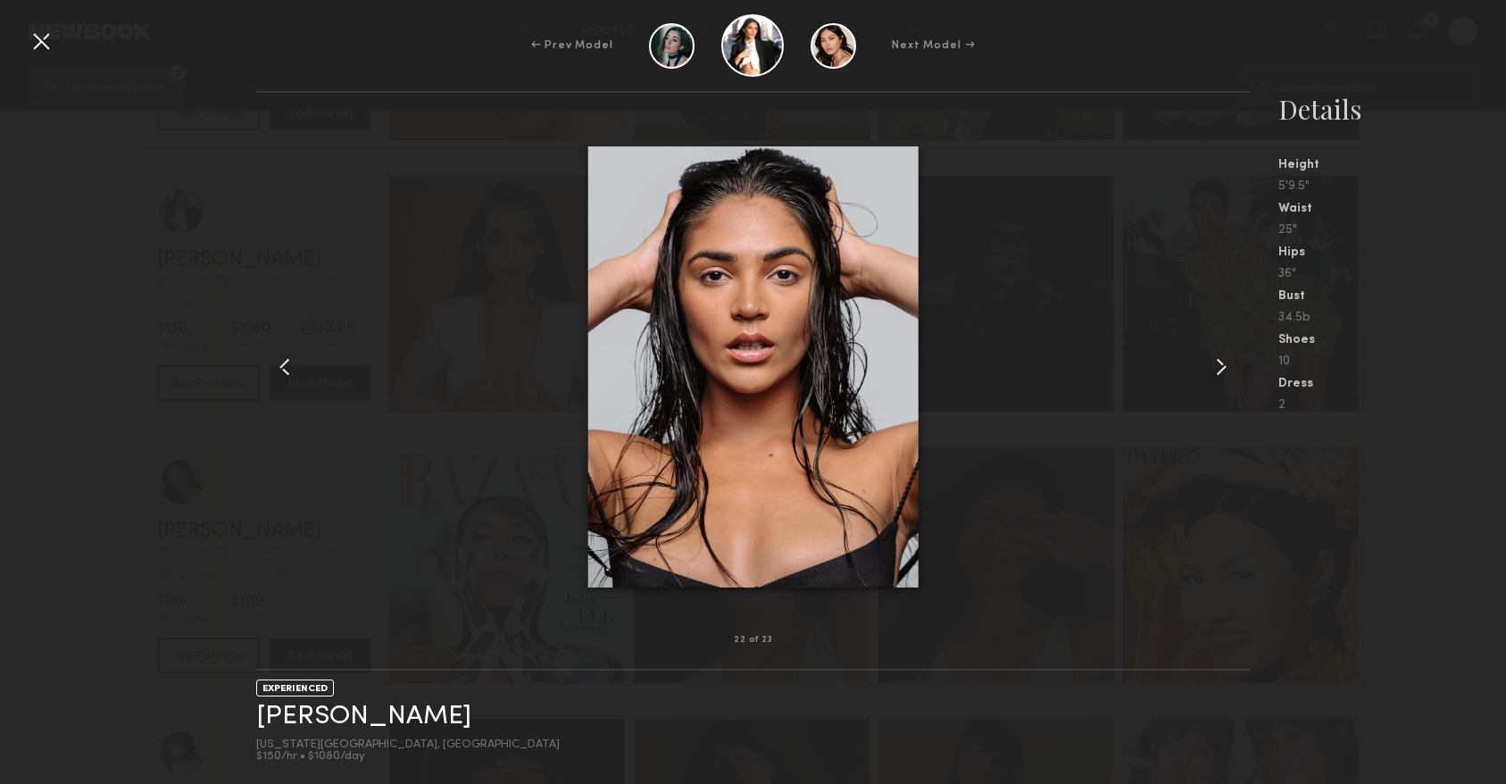
click at [1216, 376] on common-icon at bounding box center [1221, 367] width 29 height 29
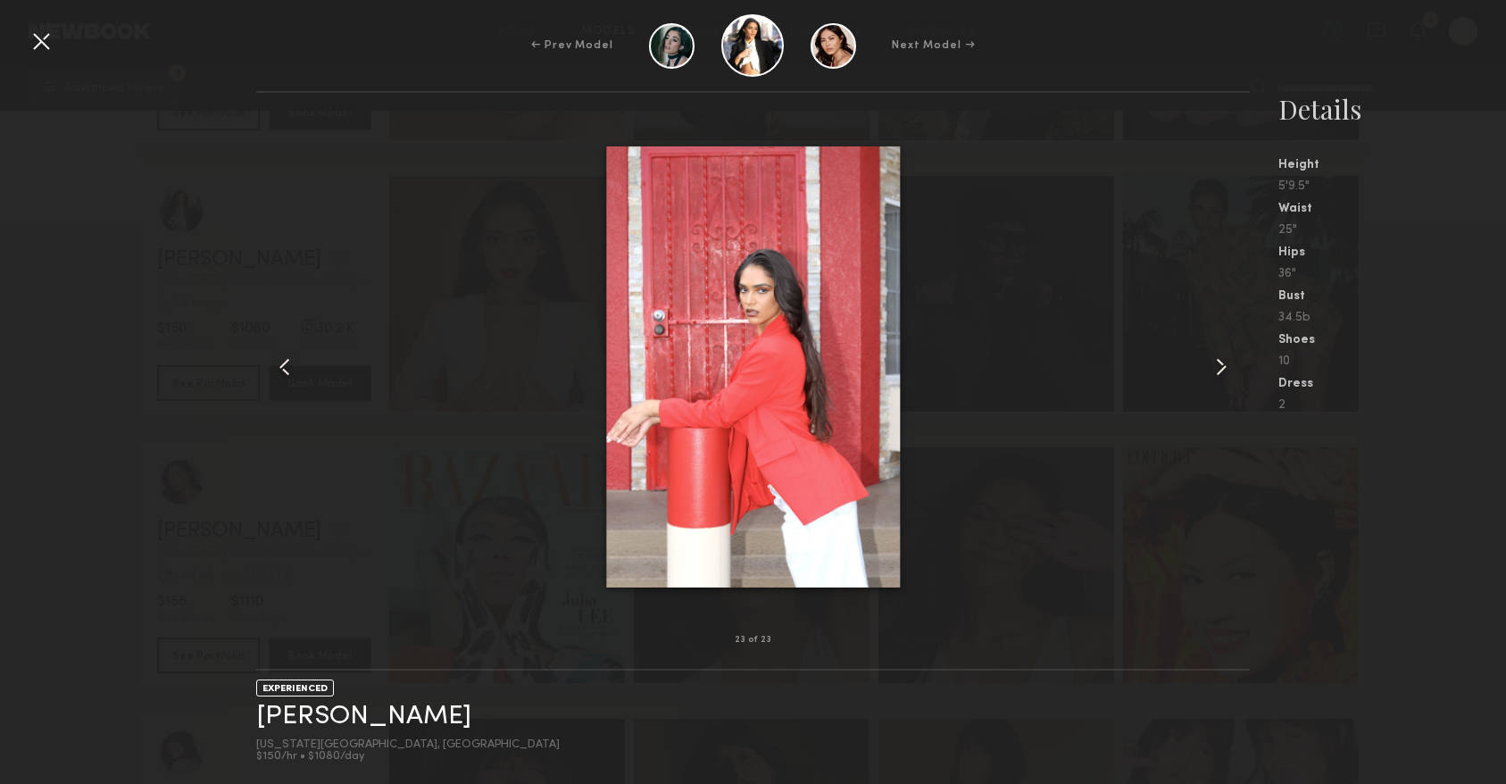
click at [1216, 376] on common-icon at bounding box center [1221, 367] width 29 height 29
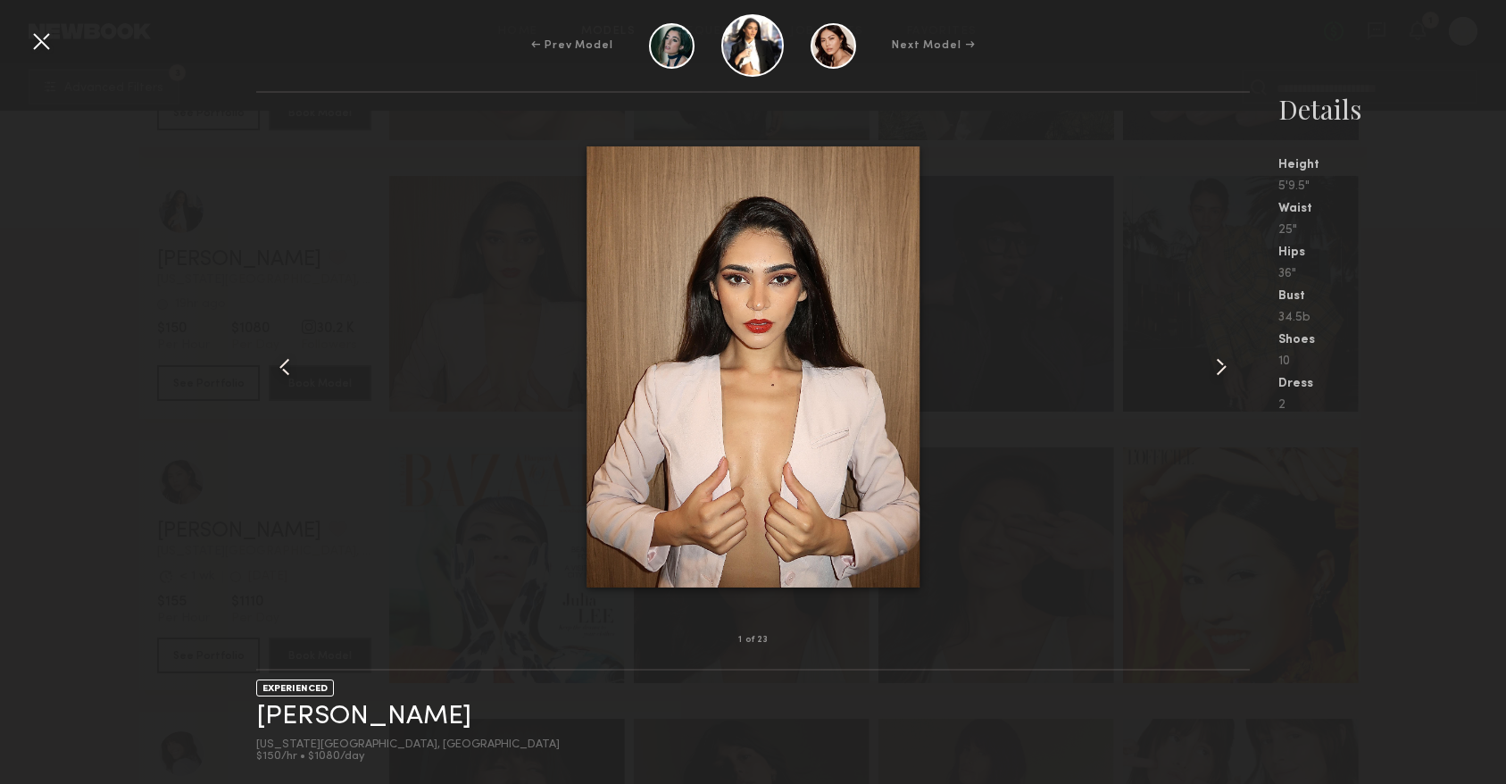
click at [1216, 376] on common-icon at bounding box center [1221, 367] width 29 height 29
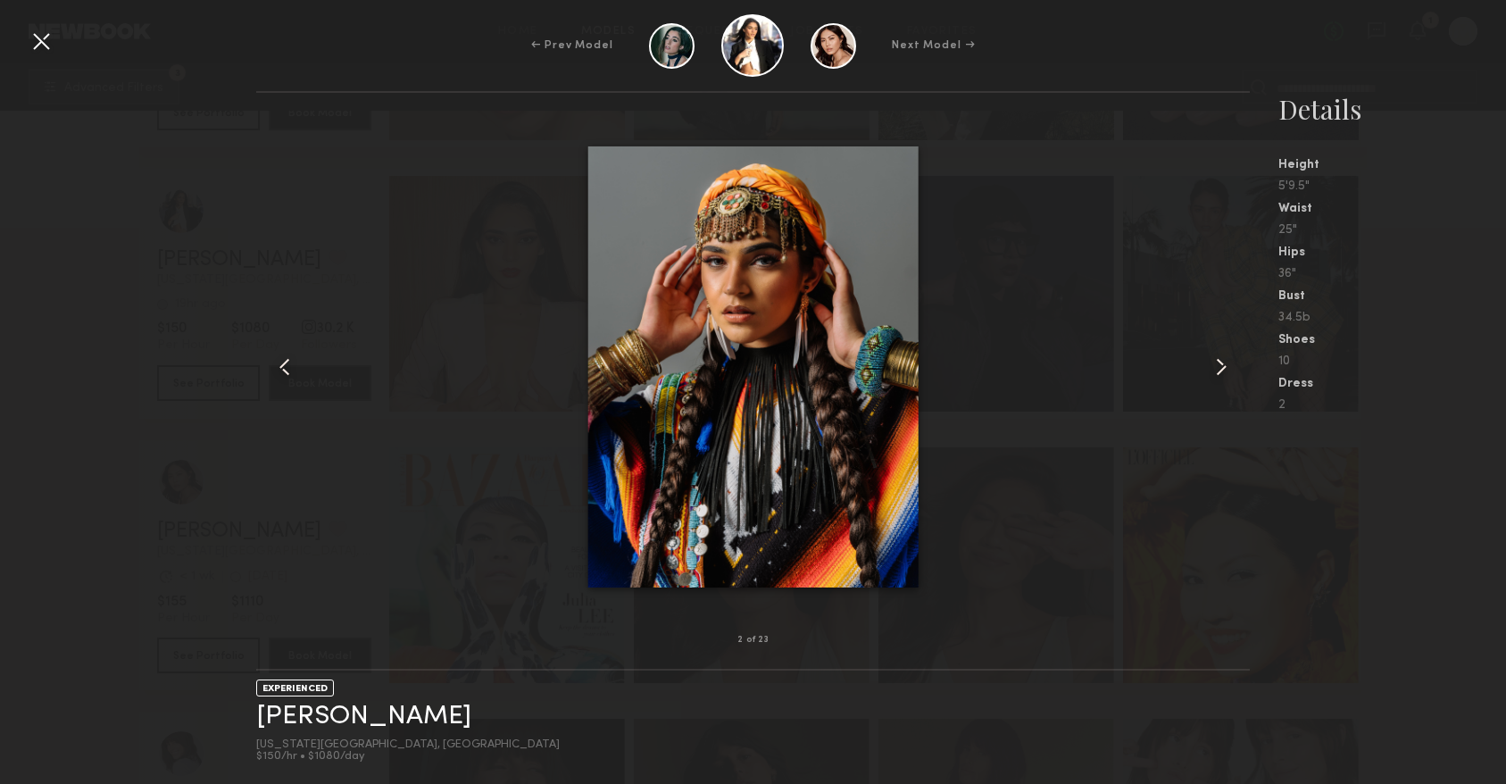
click at [1216, 376] on common-icon at bounding box center [1221, 367] width 29 height 29
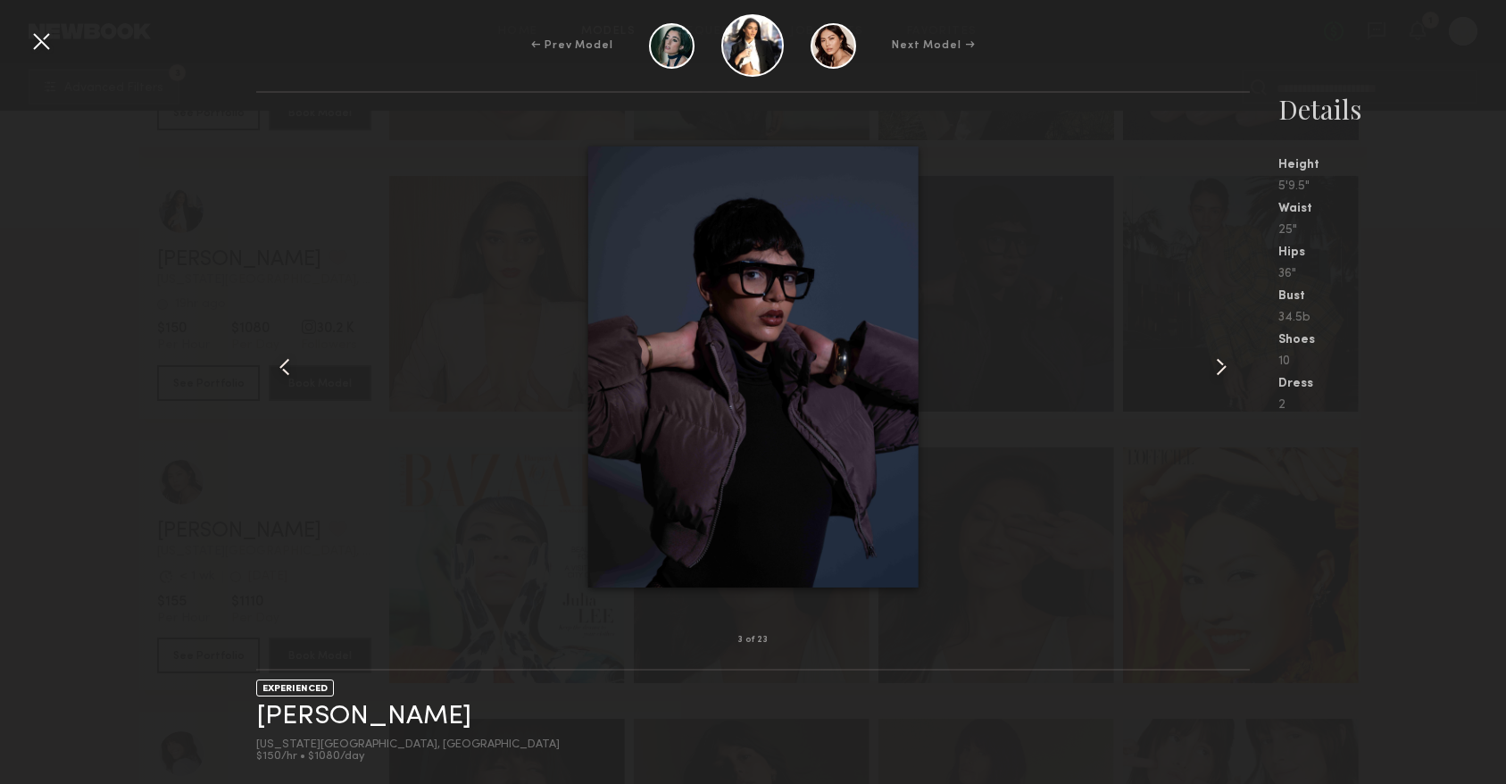
click at [46, 36] on div at bounding box center [41, 41] width 29 height 29
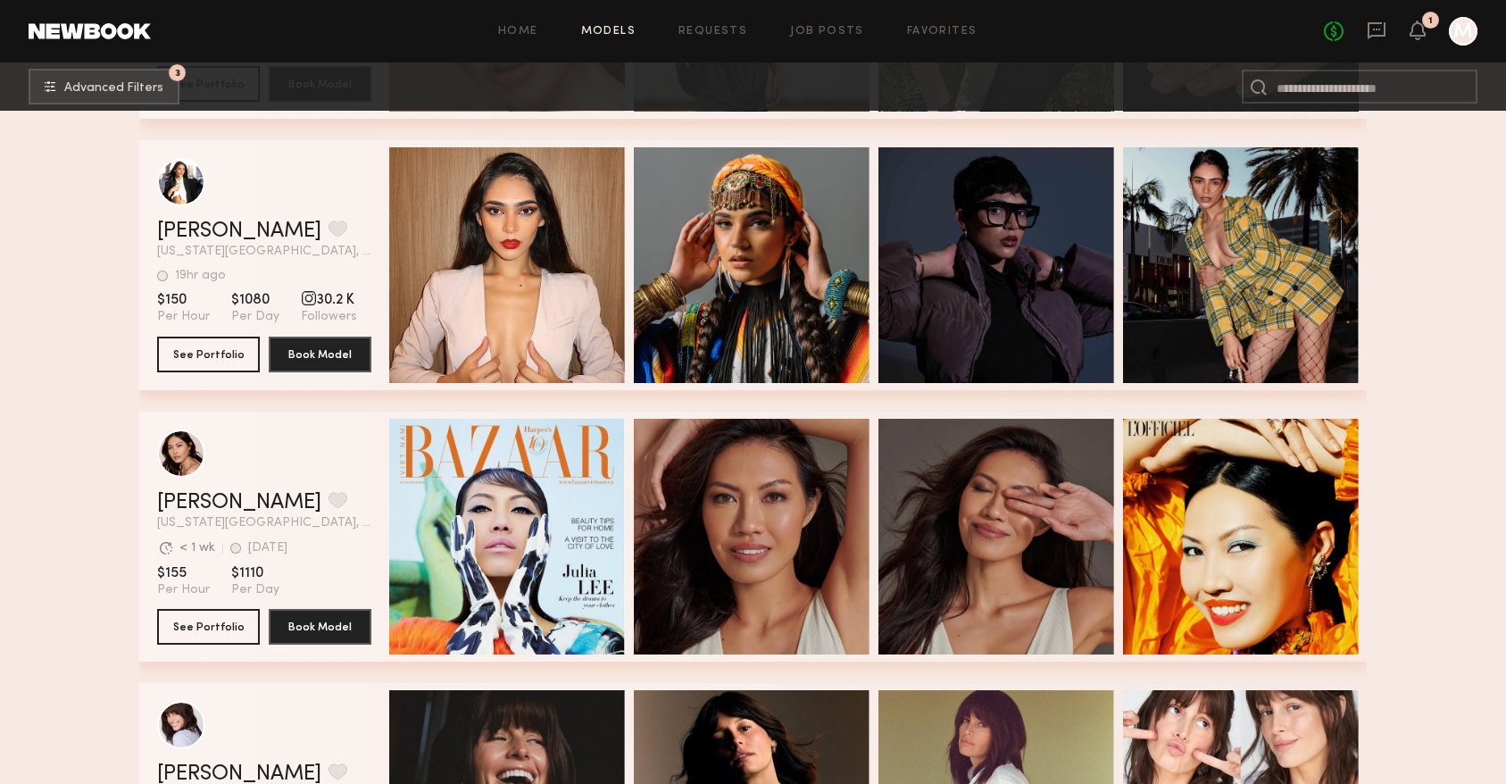
scroll to position [25237, 0]
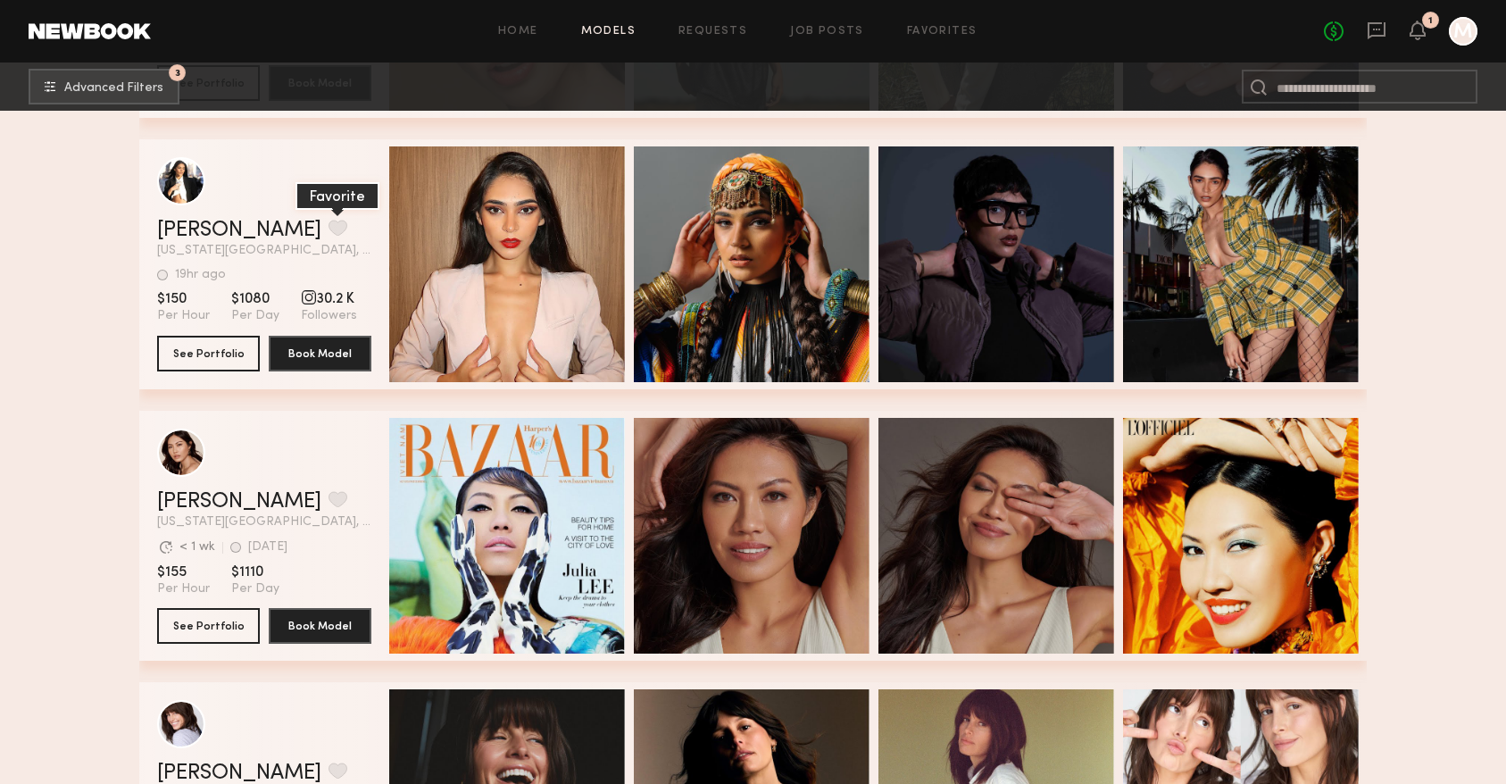
click at [328, 220] on button "grid" at bounding box center [337, 228] width 19 height 16
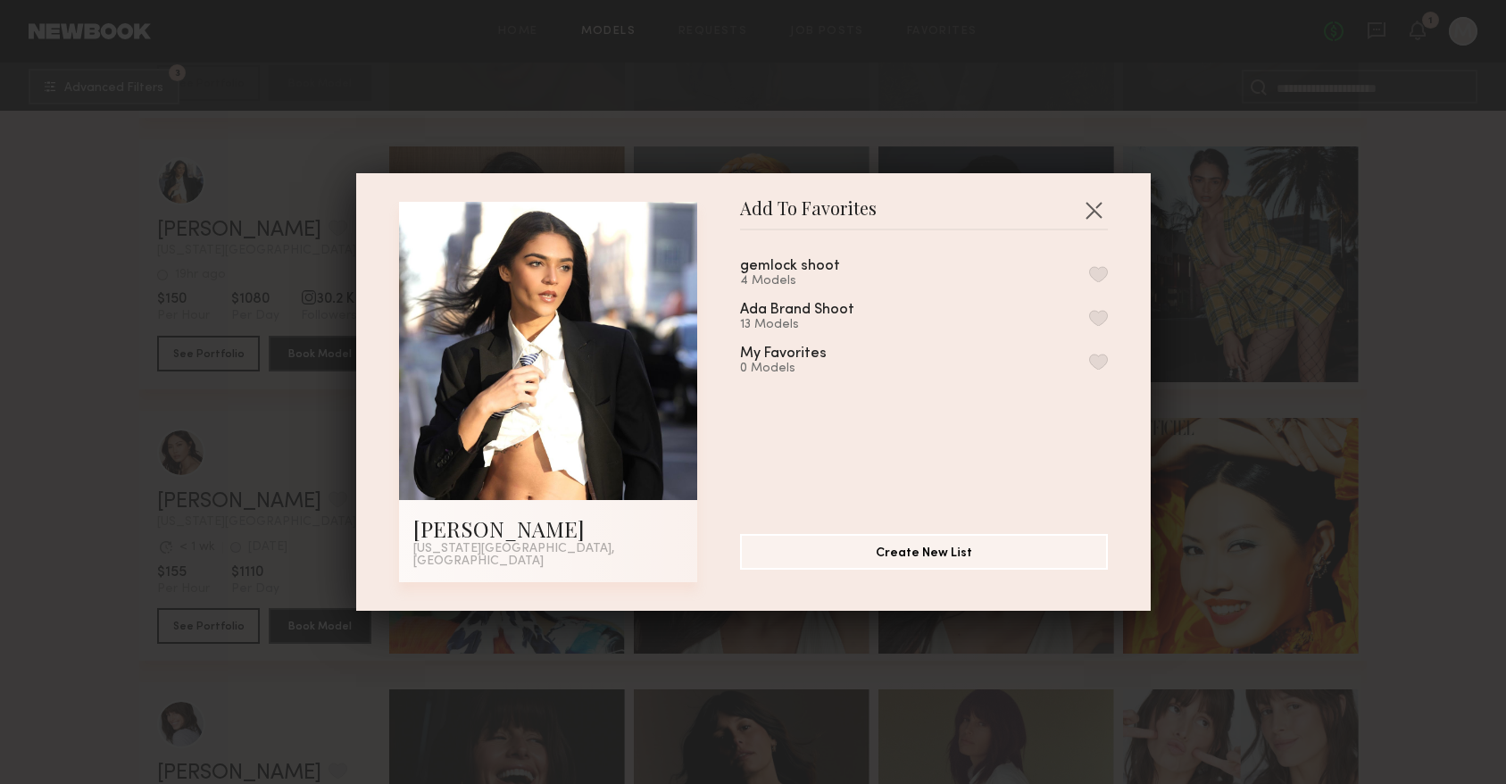
click at [1092, 319] on button "button" at bounding box center [1098, 318] width 19 height 16
click at [1097, 212] on button "button" at bounding box center [1093, 209] width 29 height 29
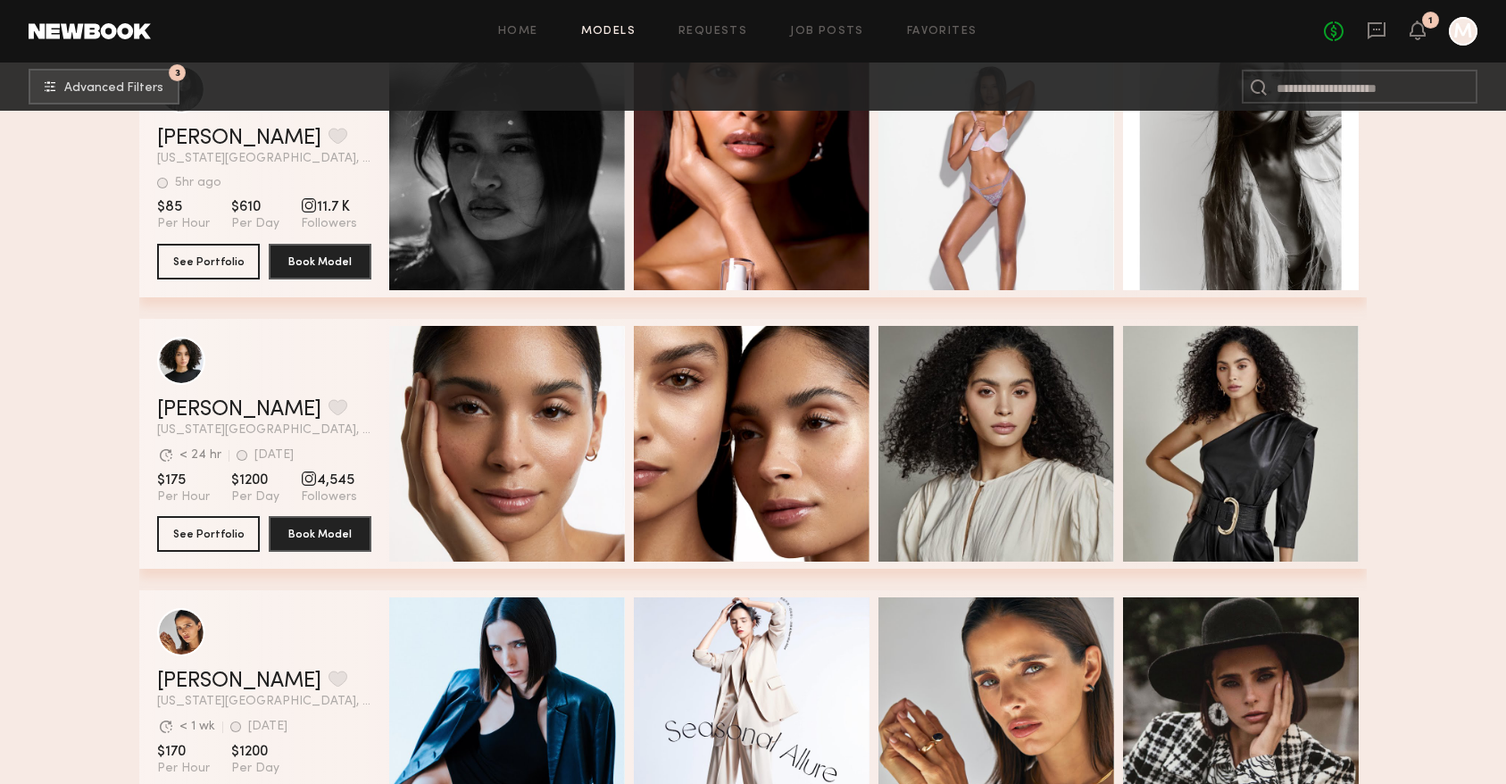
scroll to position [26969, 0]
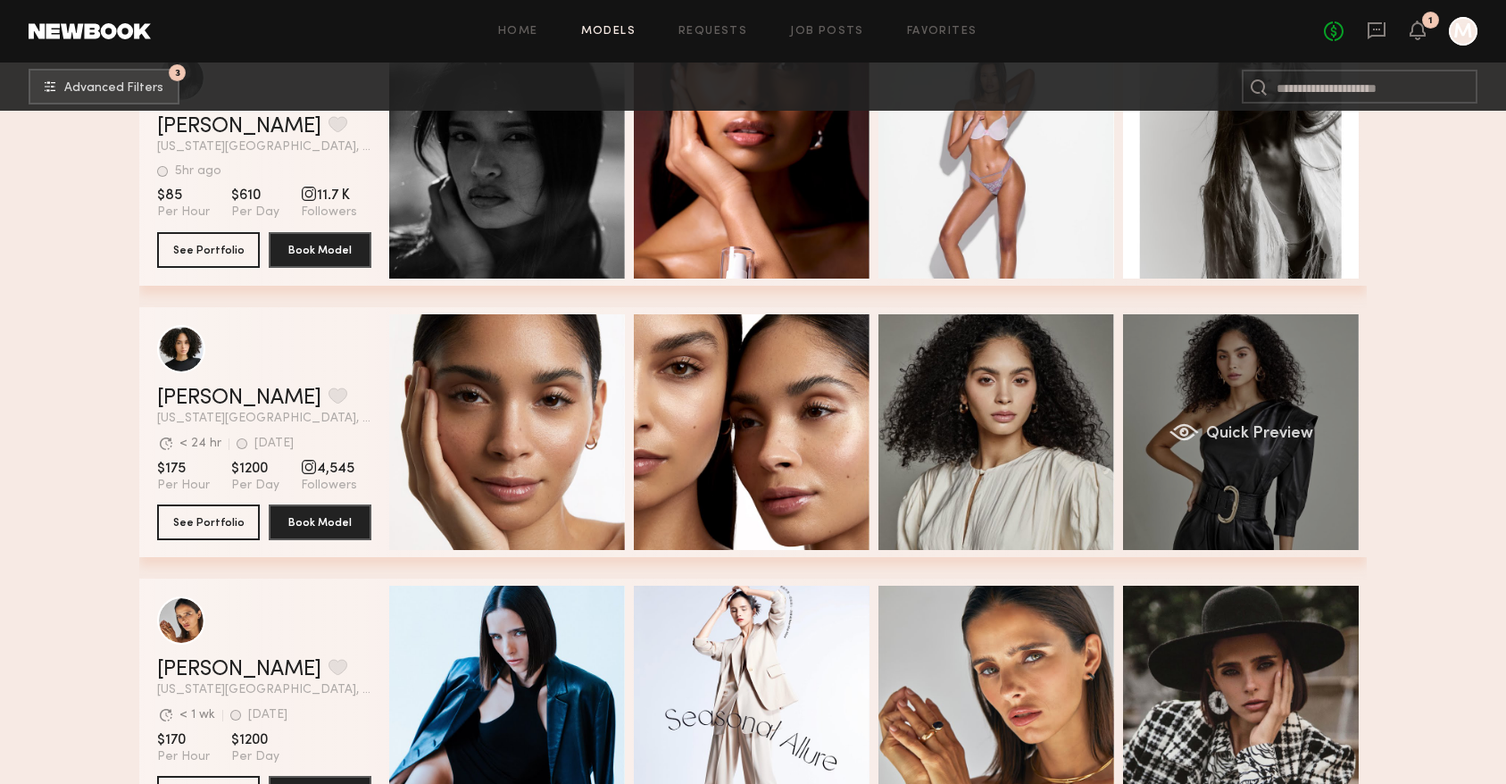
click at [1200, 389] on div "Quick Preview" at bounding box center [1241, 432] width 236 height 236
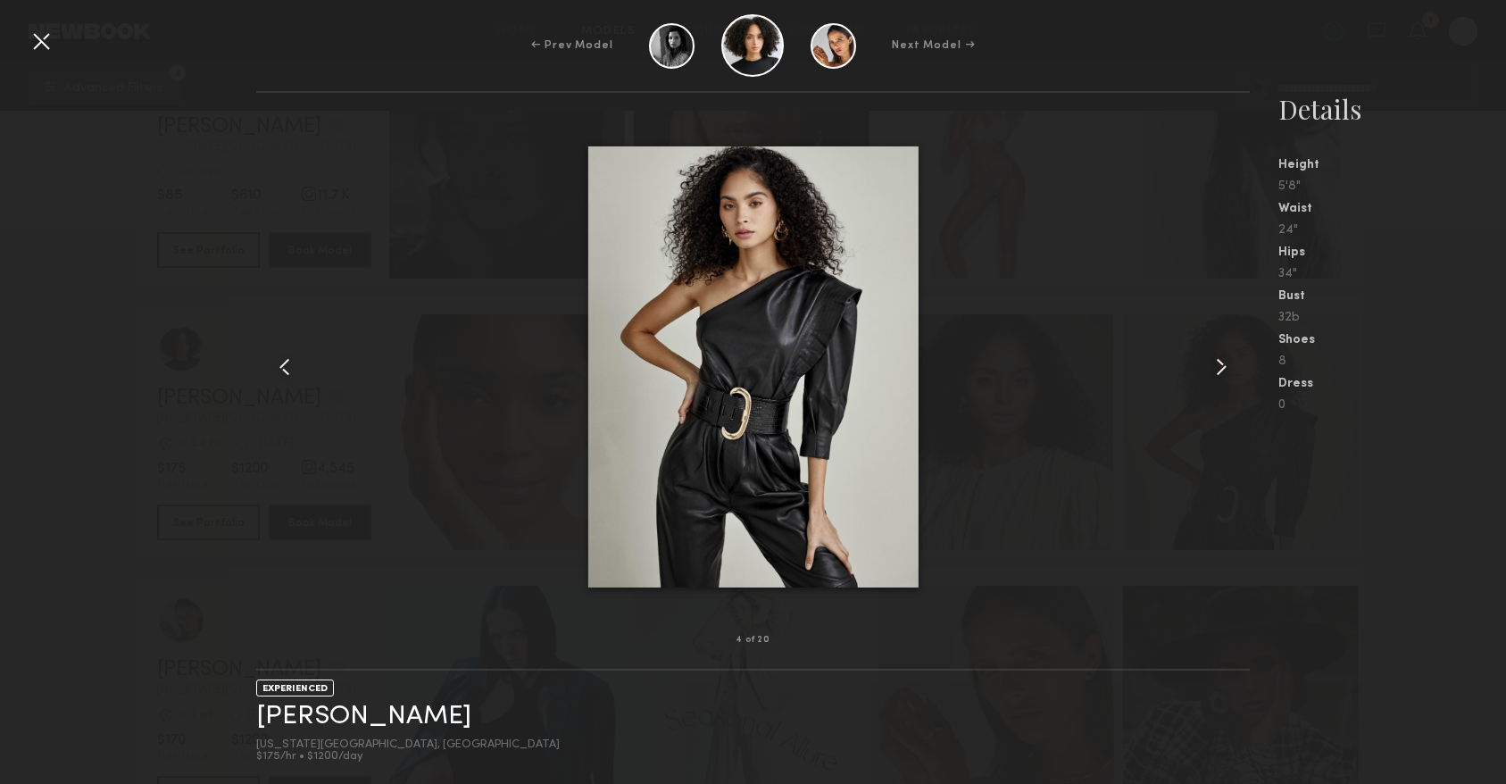
click at [1160, 390] on div at bounding box center [752, 366] width 993 height 490
click at [1230, 361] on common-icon at bounding box center [1221, 367] width 29 height 29
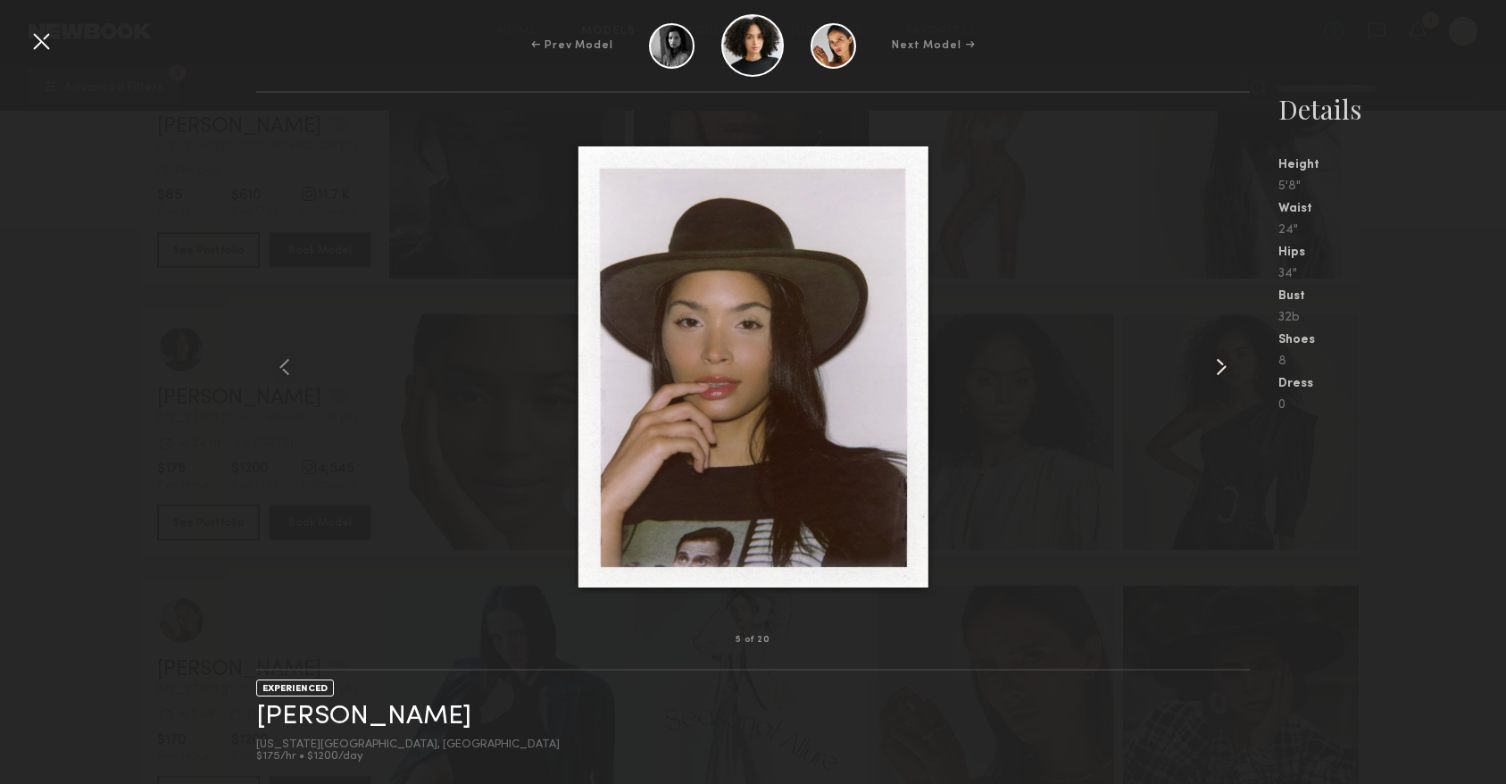
click at [1230, 361] on common-icon at bounding box center [1221, 367] width 29 height 29
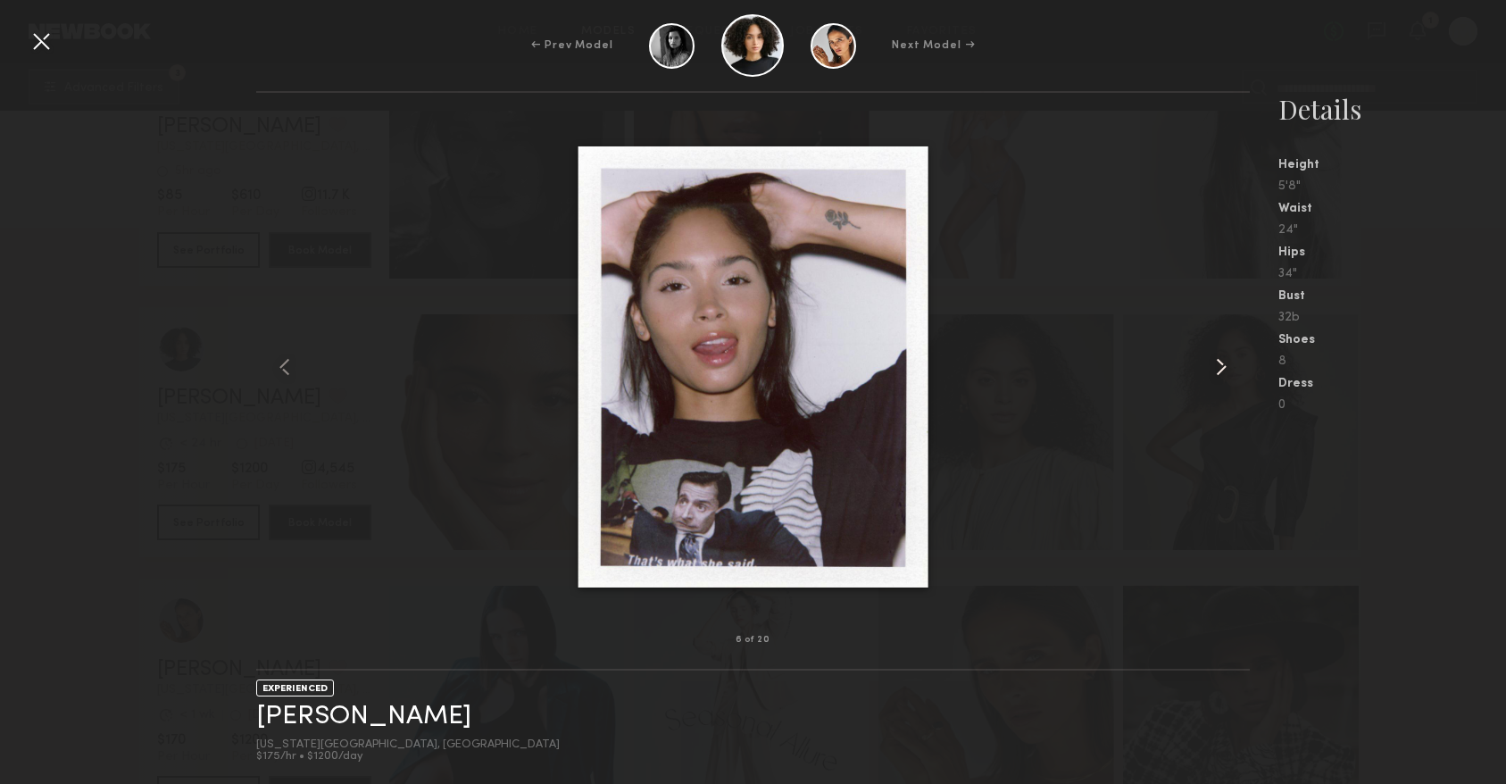
click at [1230, 361] on common-icon at bounding box center [1221, 367] width 29 height 29
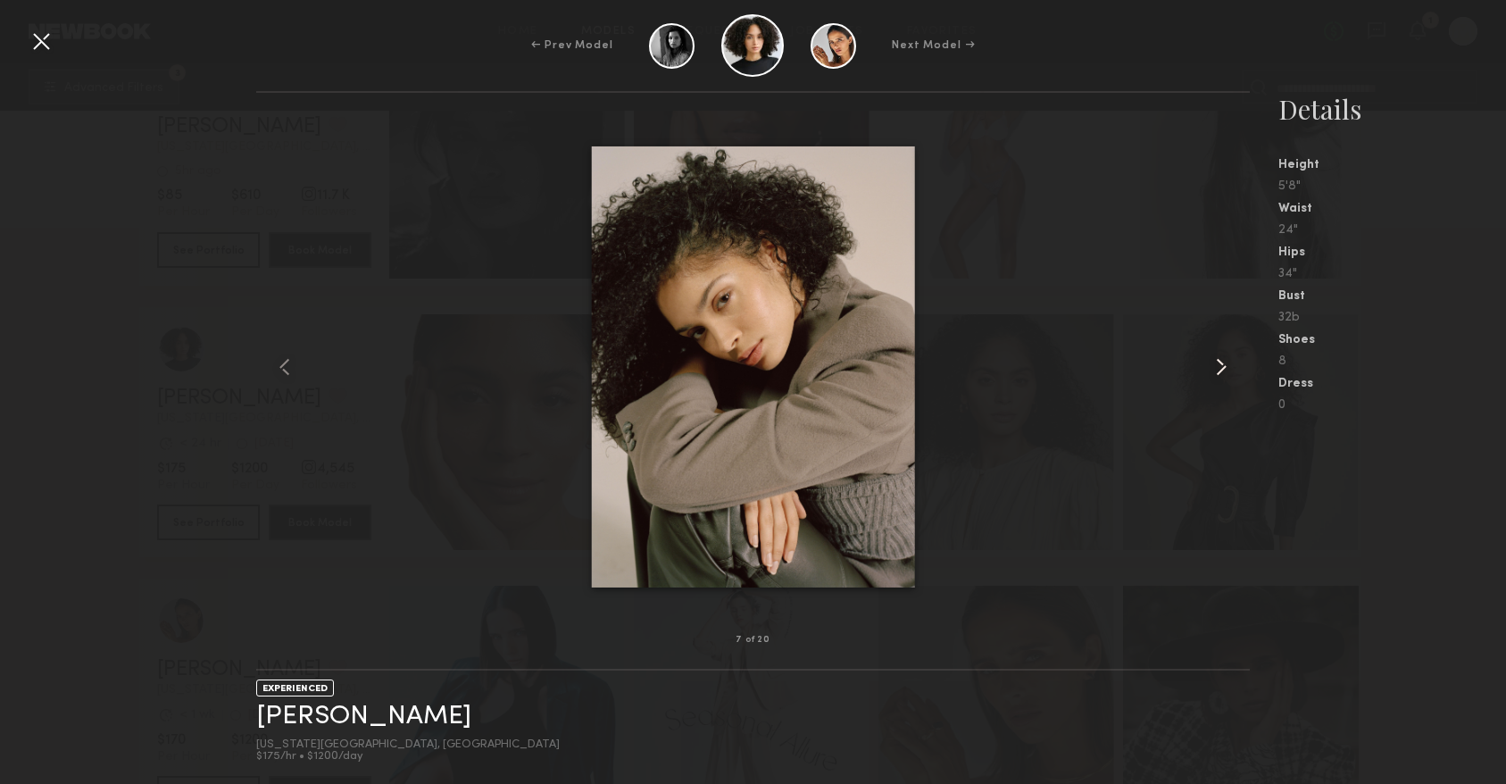
click at [1230, 361] on common-icon at bounding box center [1221, 367] width 29 height 29
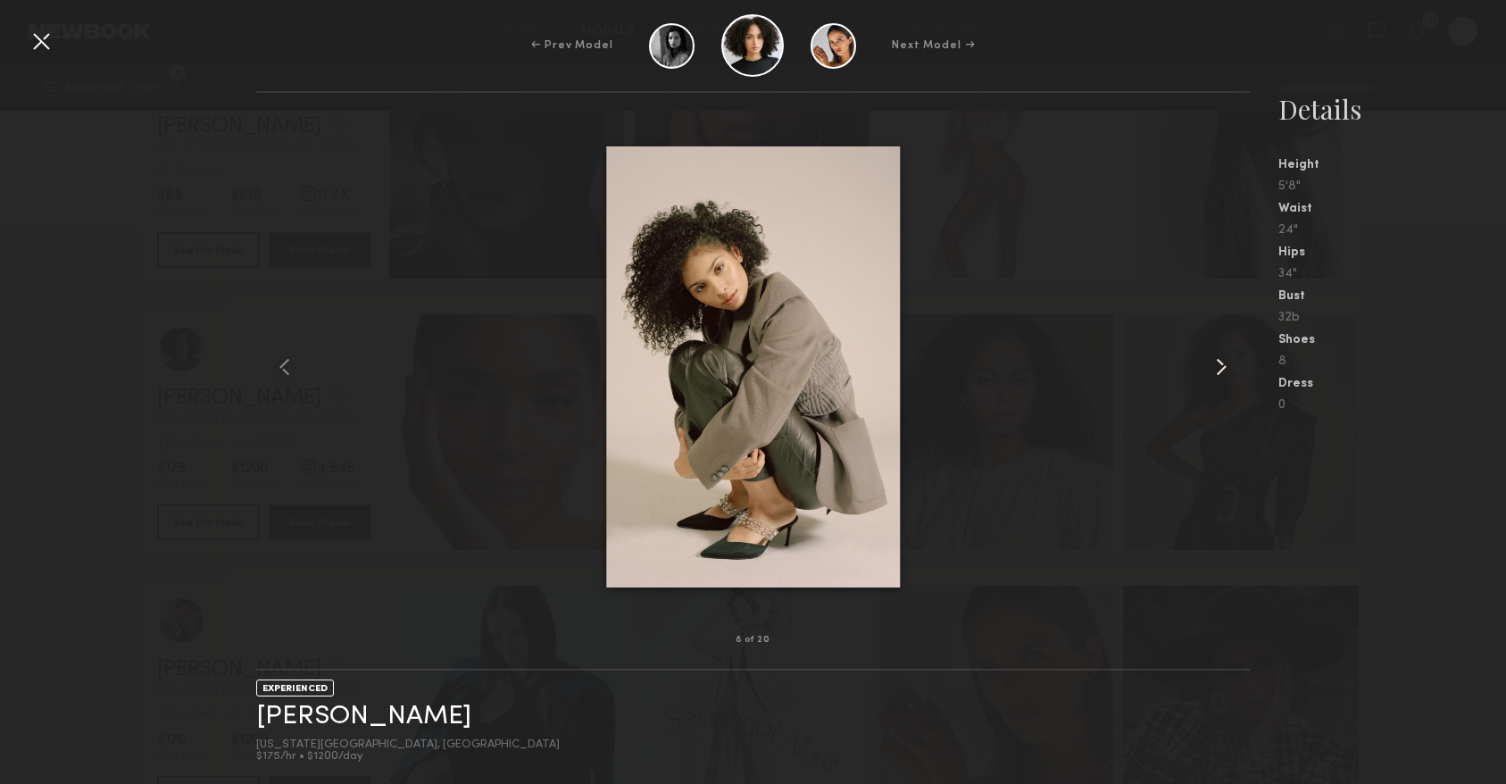
click at [1230, 361] on common-icon at bounding box center [1221, 367] width 29 height 29
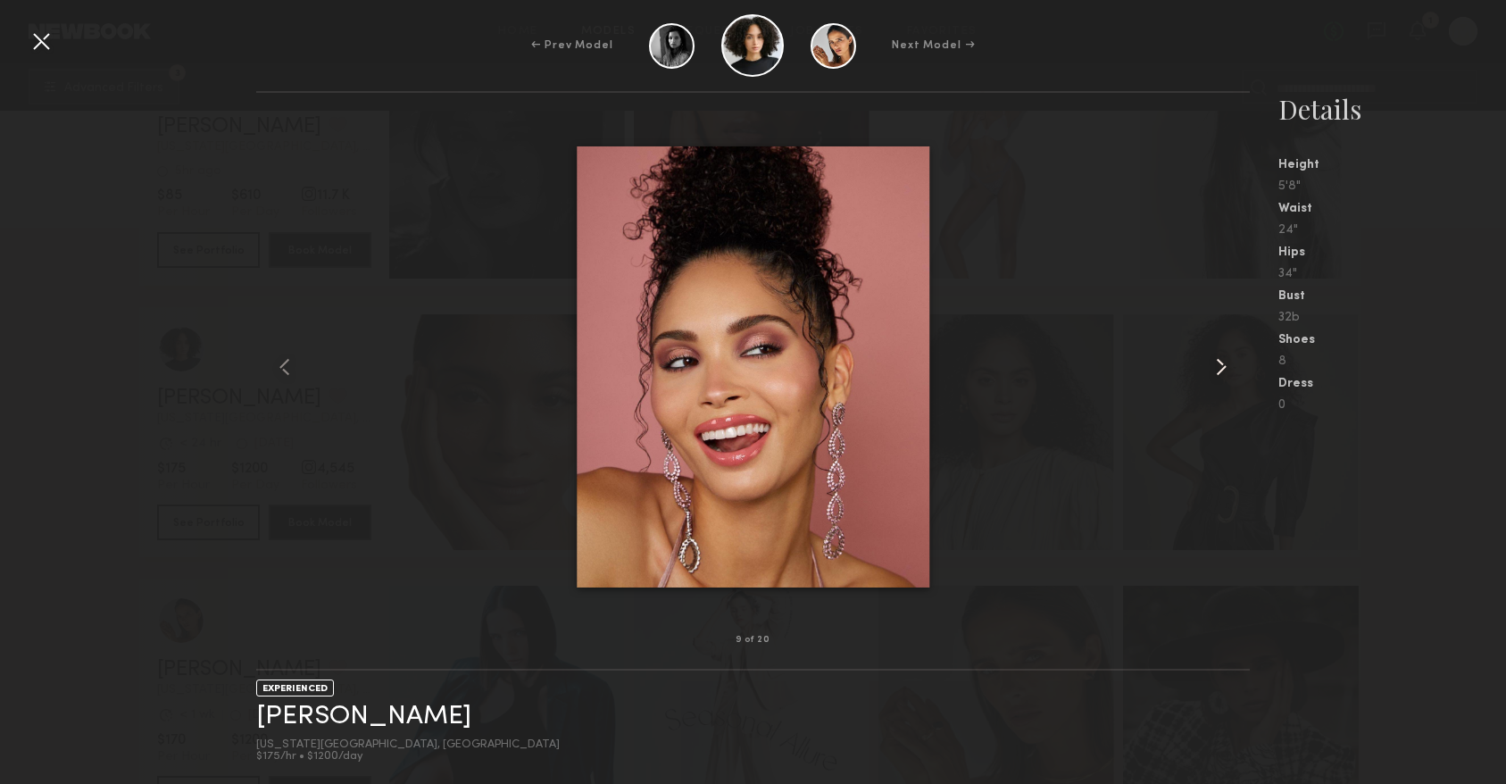
click at [1230, 361] on common-icon at bounding box center [1221, 367] width 29 height 29
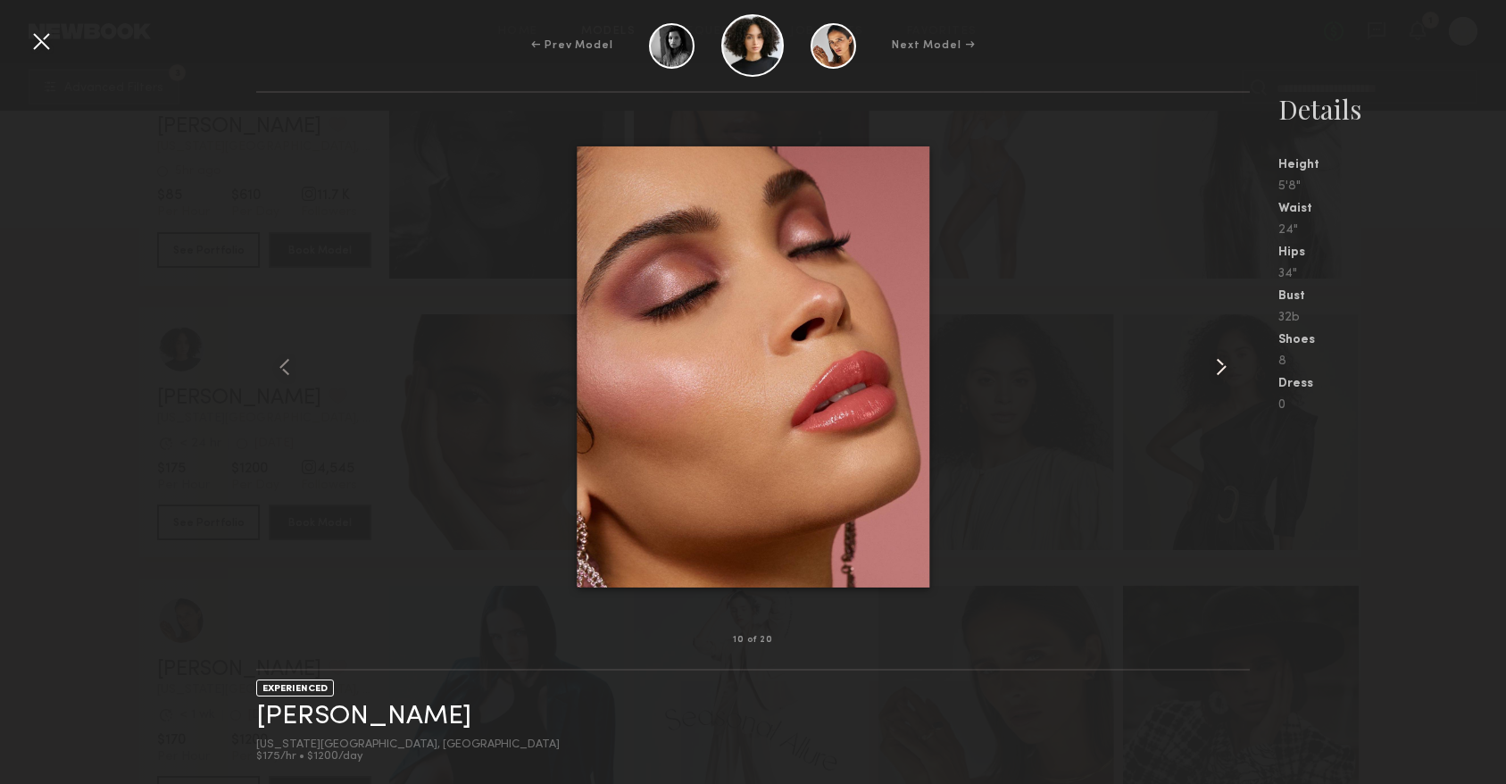
click at [1230, 362] on common-icon at bounding box center [1221, 367] width 29 height 29
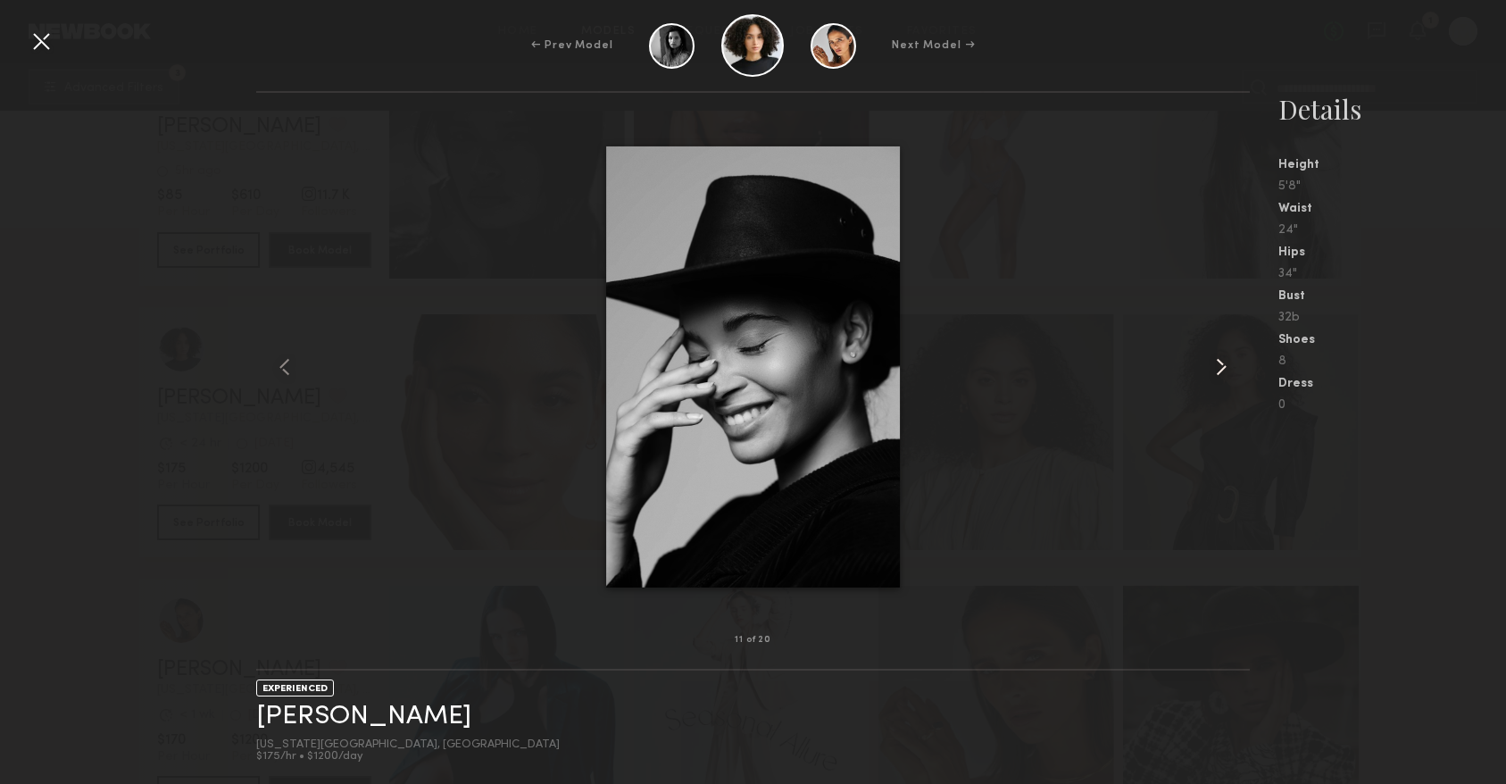
click at [1230, 362] on common-icon at bounding box center [1221, 367] width 29 height 29
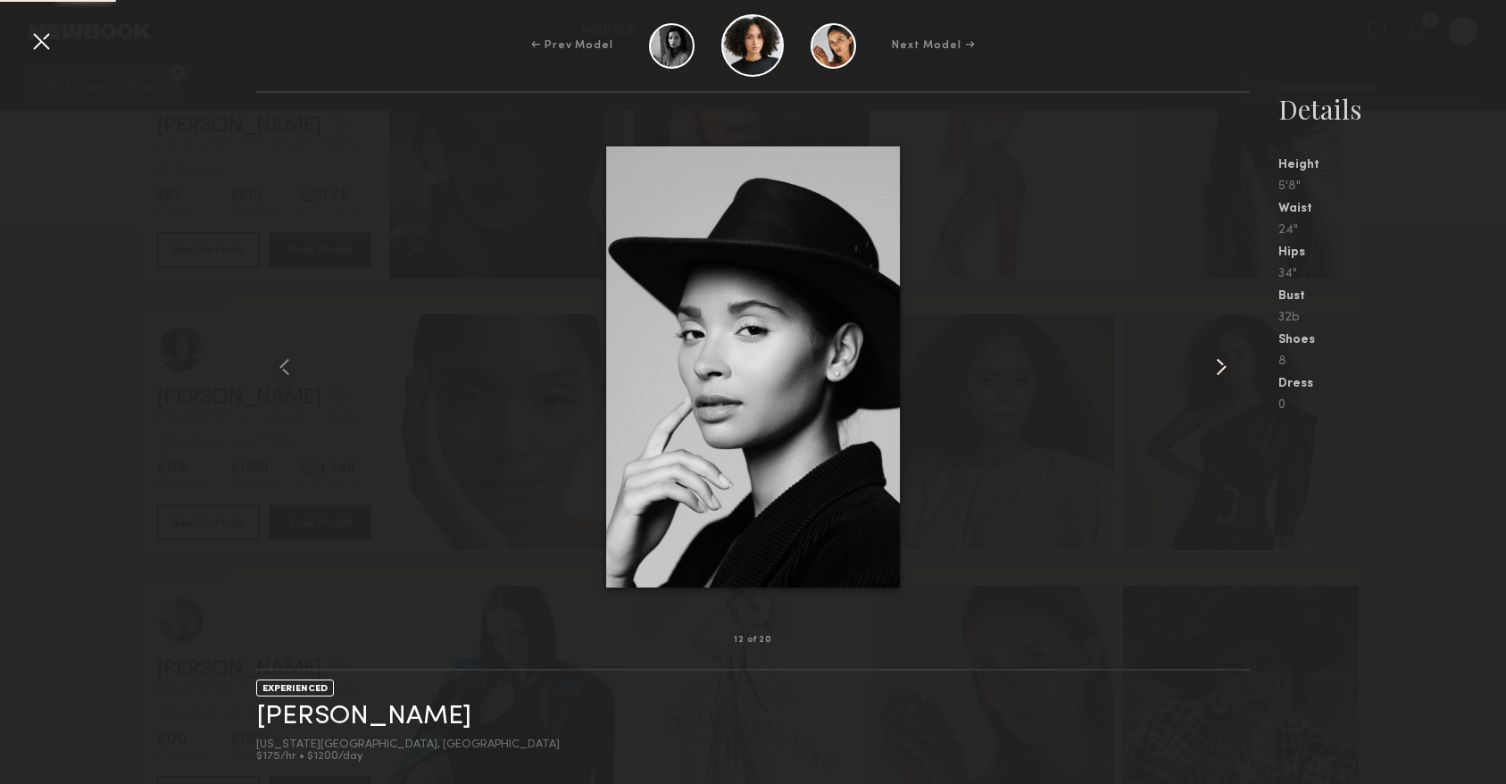
click at [1230, 362] on common-icon at bounding box center [1221, 367] width 29 height 29
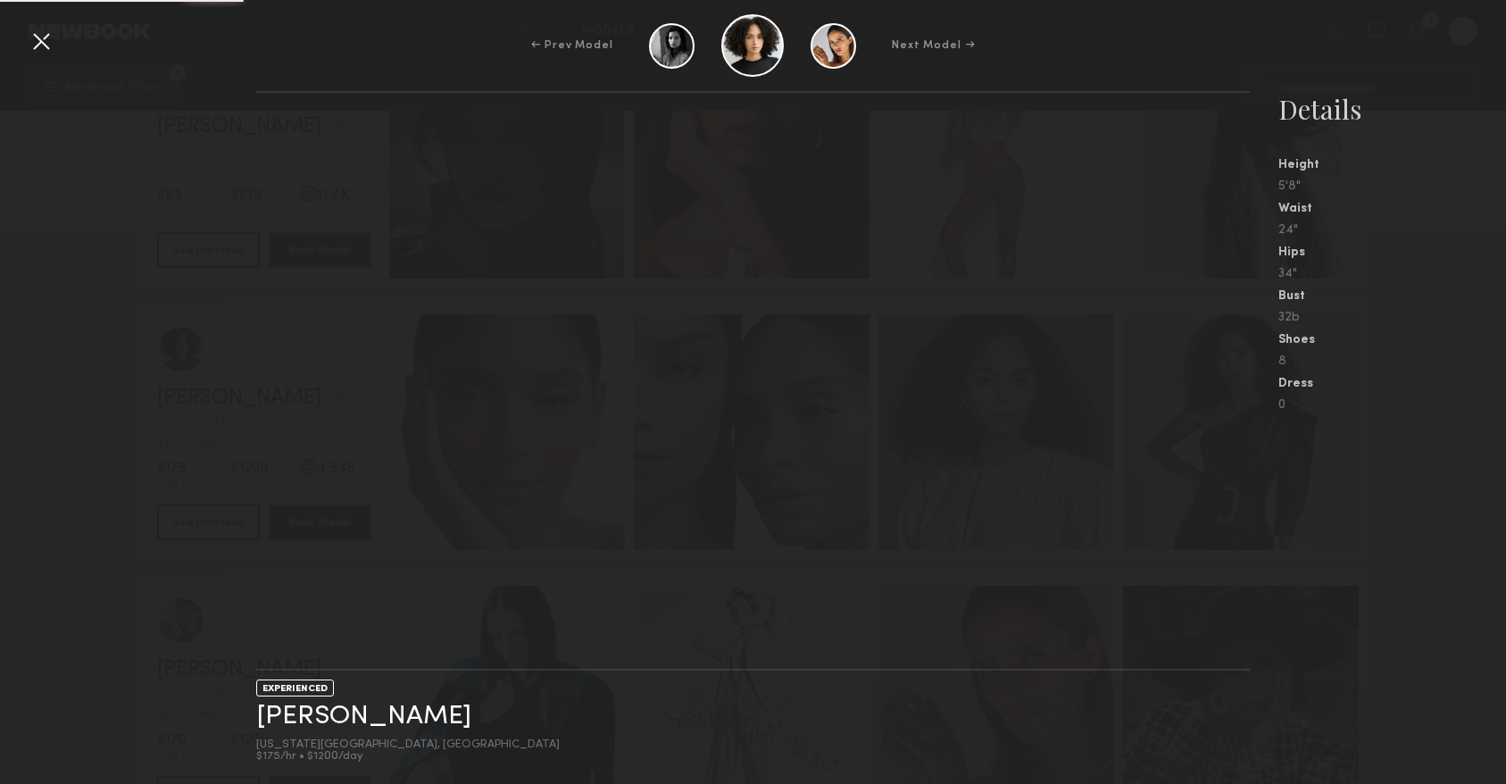
click at [1230, 362] on nb-gallery-light at bounding box center [752, 380] width 993 height 579
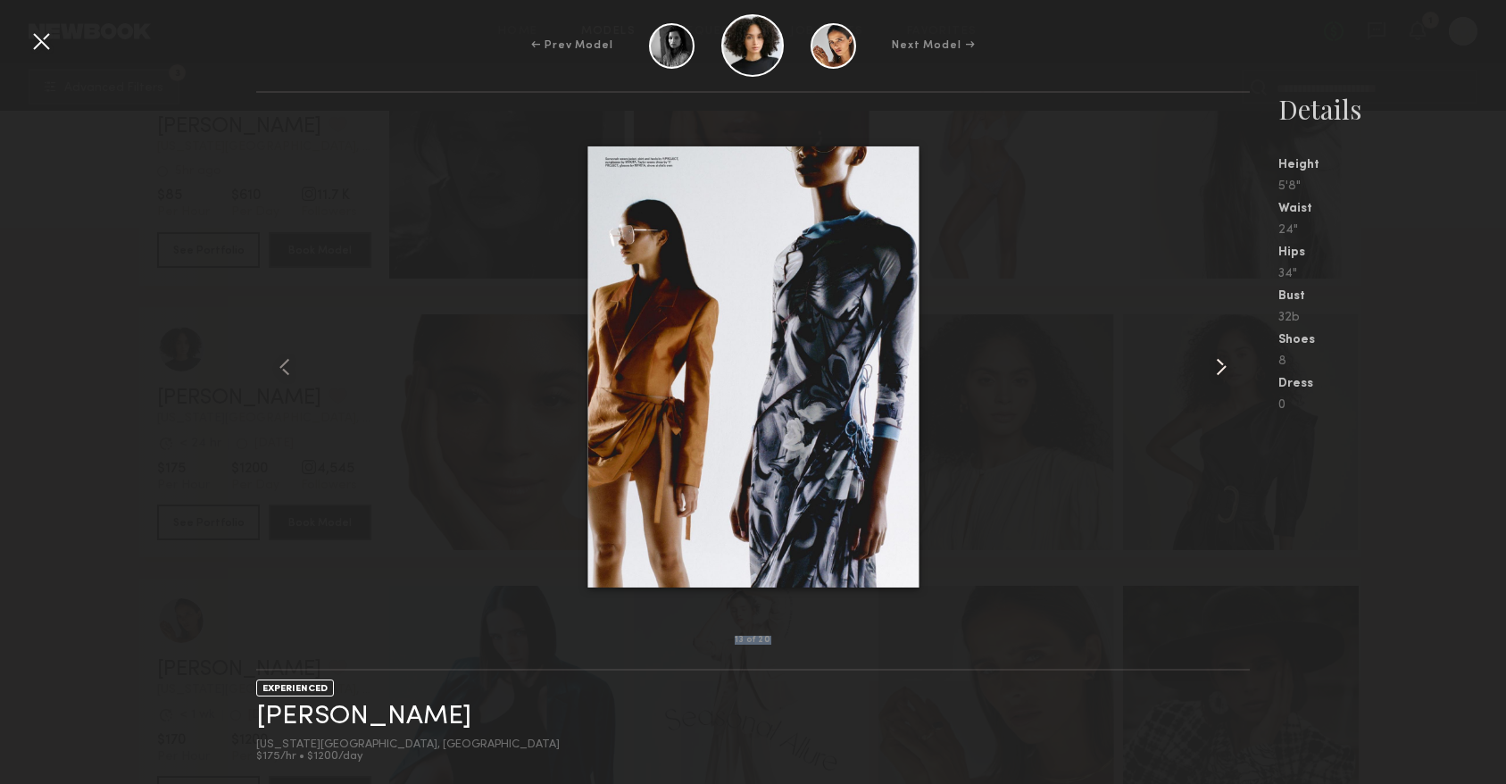
click at [1230, 363] on common-icon at bounding box center [1221, 367] width 29 height 29
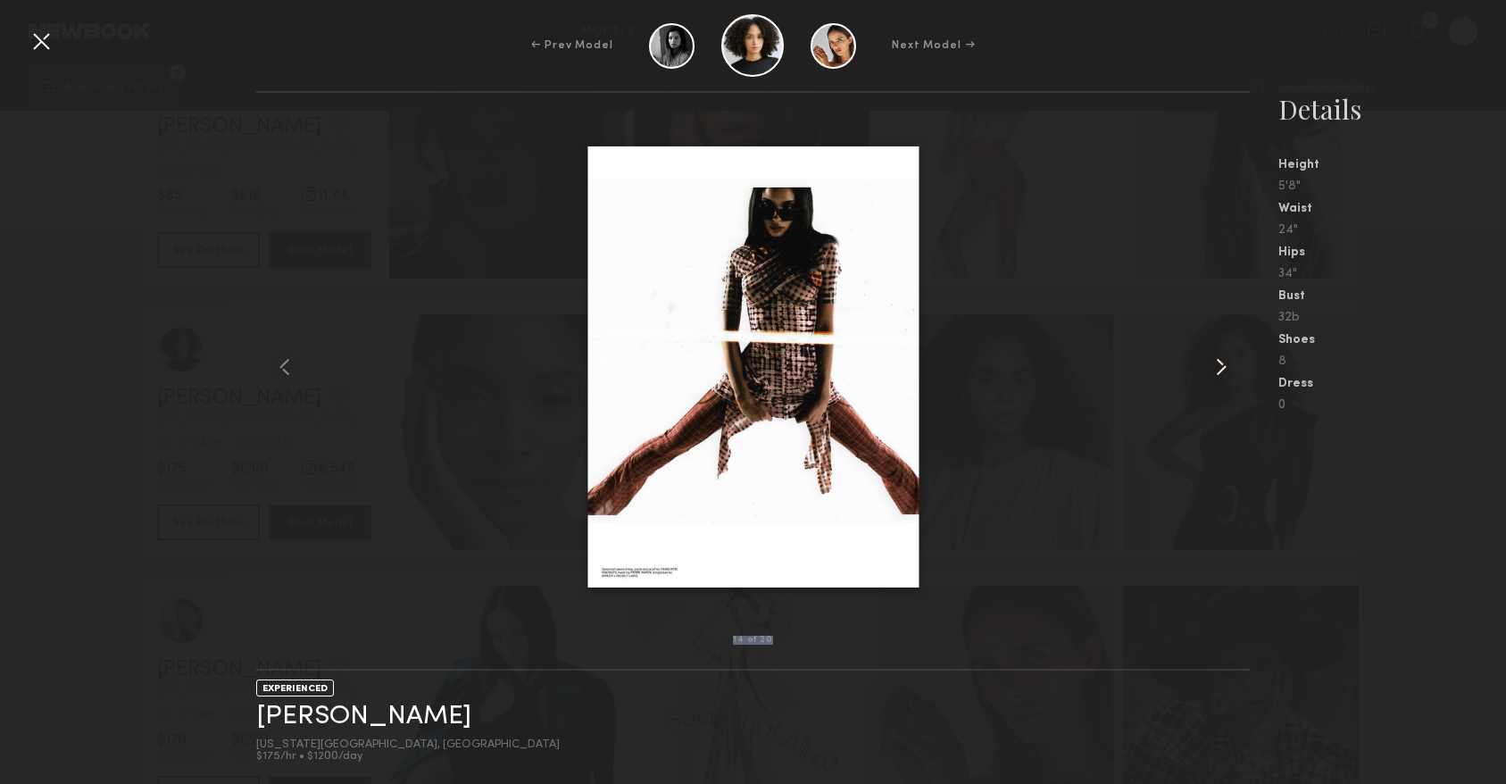
click at [1230, 363] on common-icon at bounding box center [1221, 367] width 29 height 29
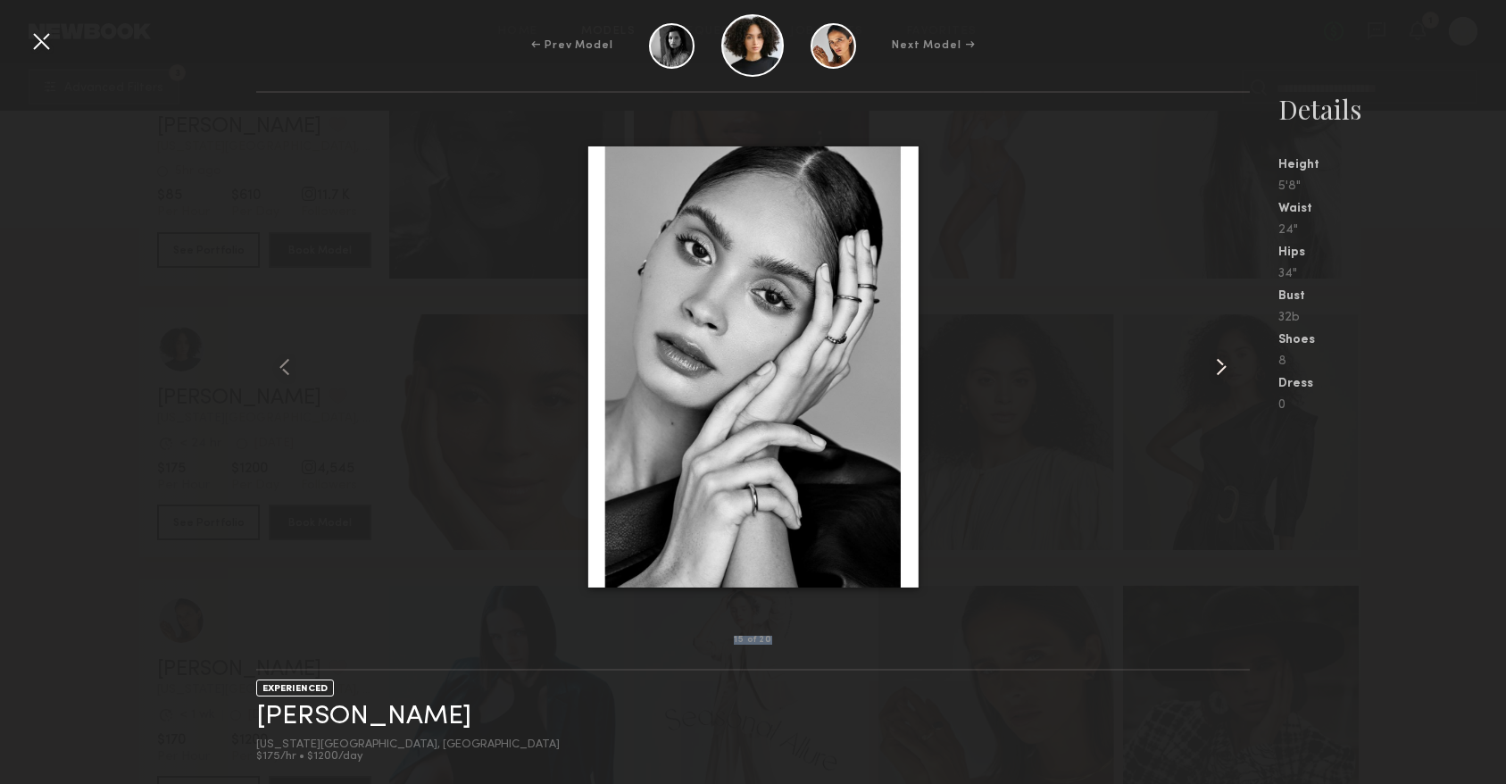
click at [1230, 363] on common-icon at bounding box center [1221, 367] width 29 height 29
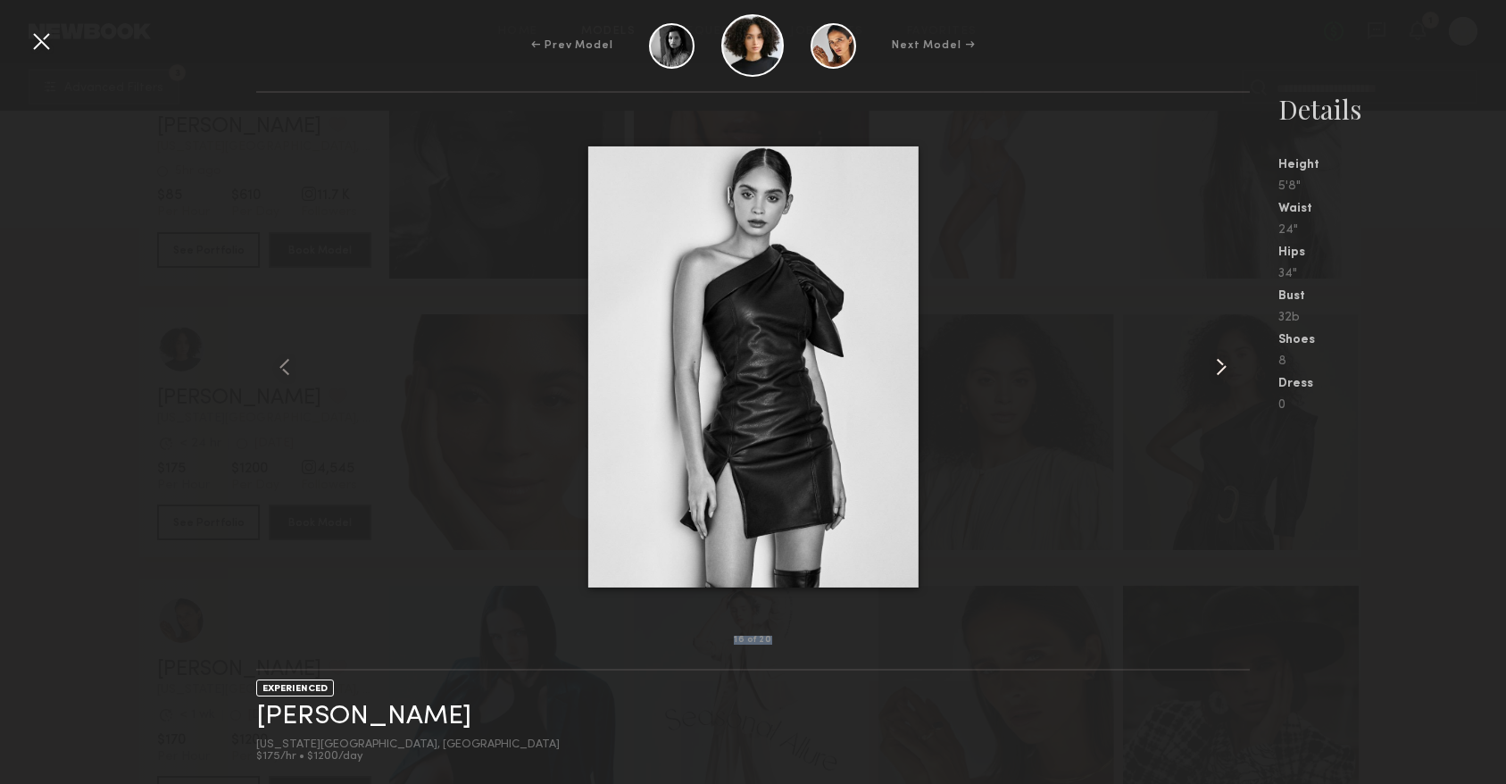
click at [1230, 363] on common-icon at bounding box center [1221, 367] width 29 height 29
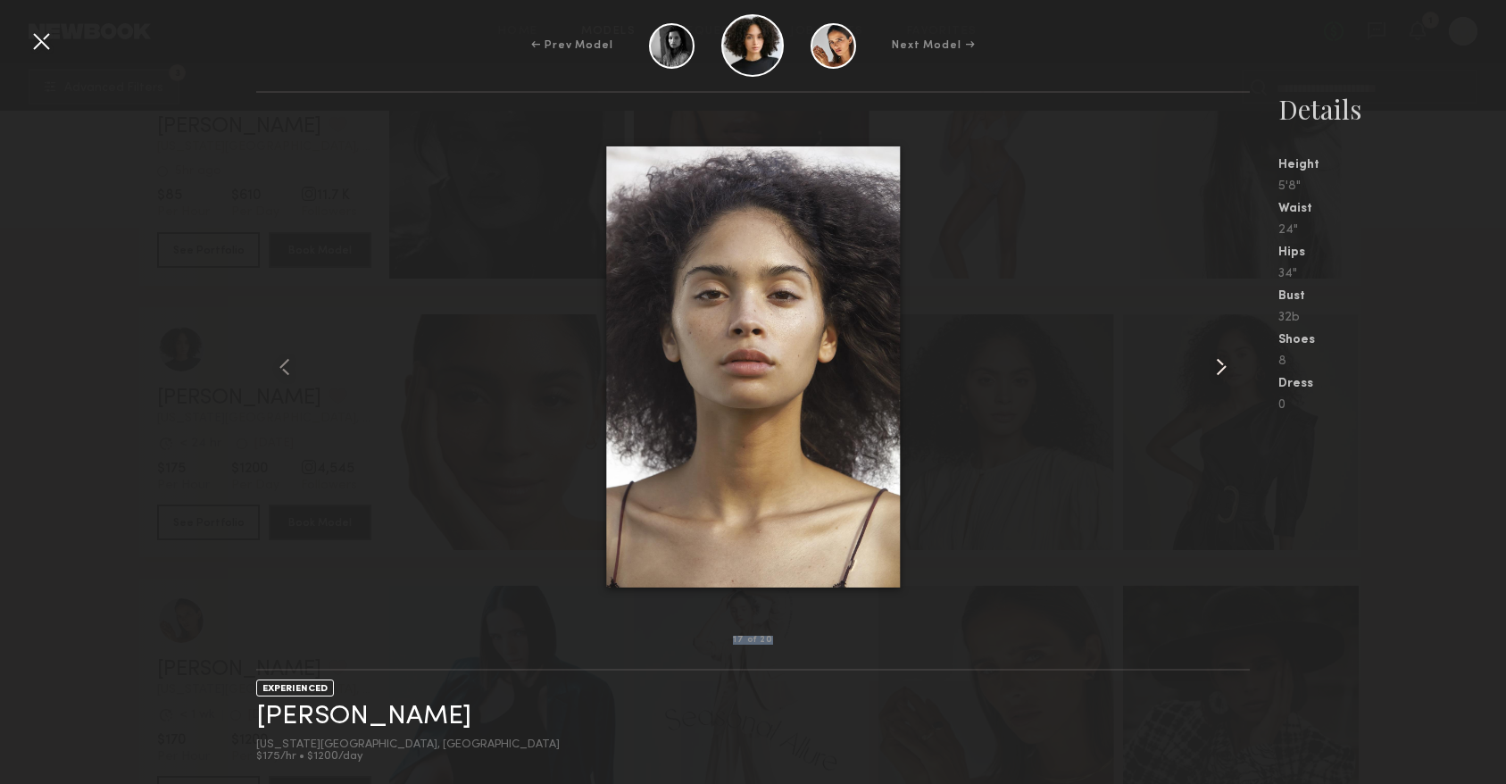
click at [1230, 363] on common-icon at bounding box center [1221, 367] width 29 height 29
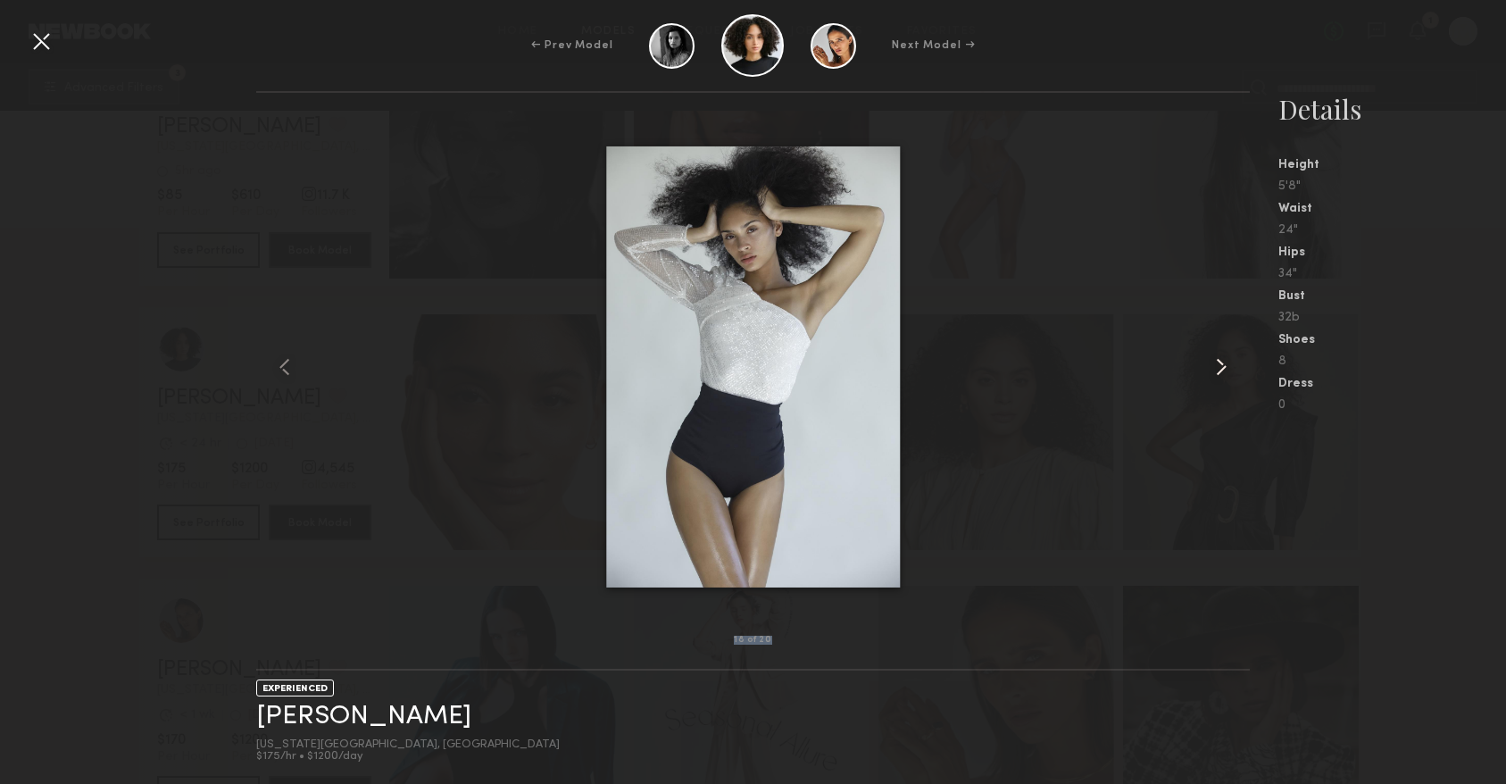
click at [1230, 363] on common-icon at bounding box center [1221, 367] width 29 height 29
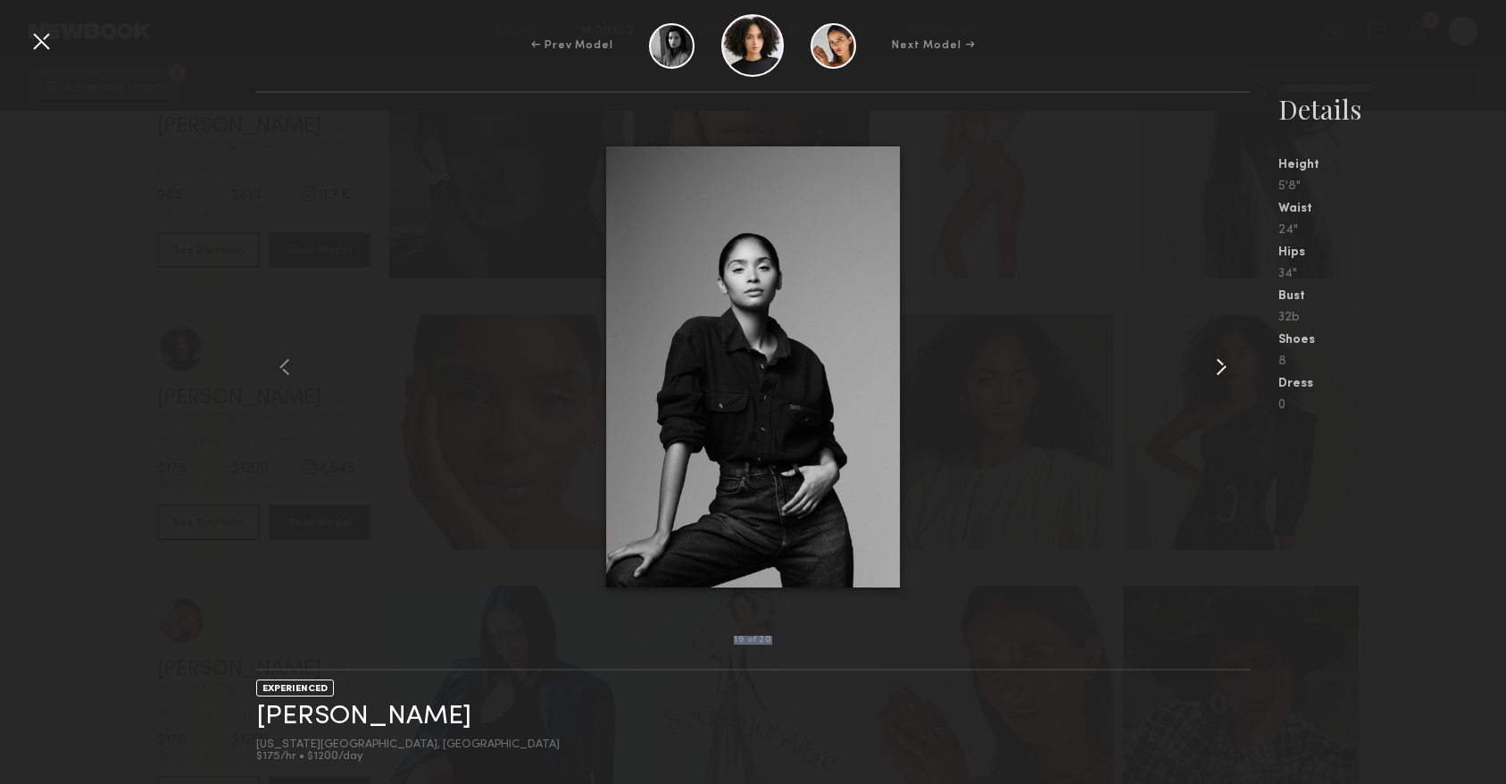
click at [1230, 363] on common-icon at bounding box center [1221, 367] width 29 height 29
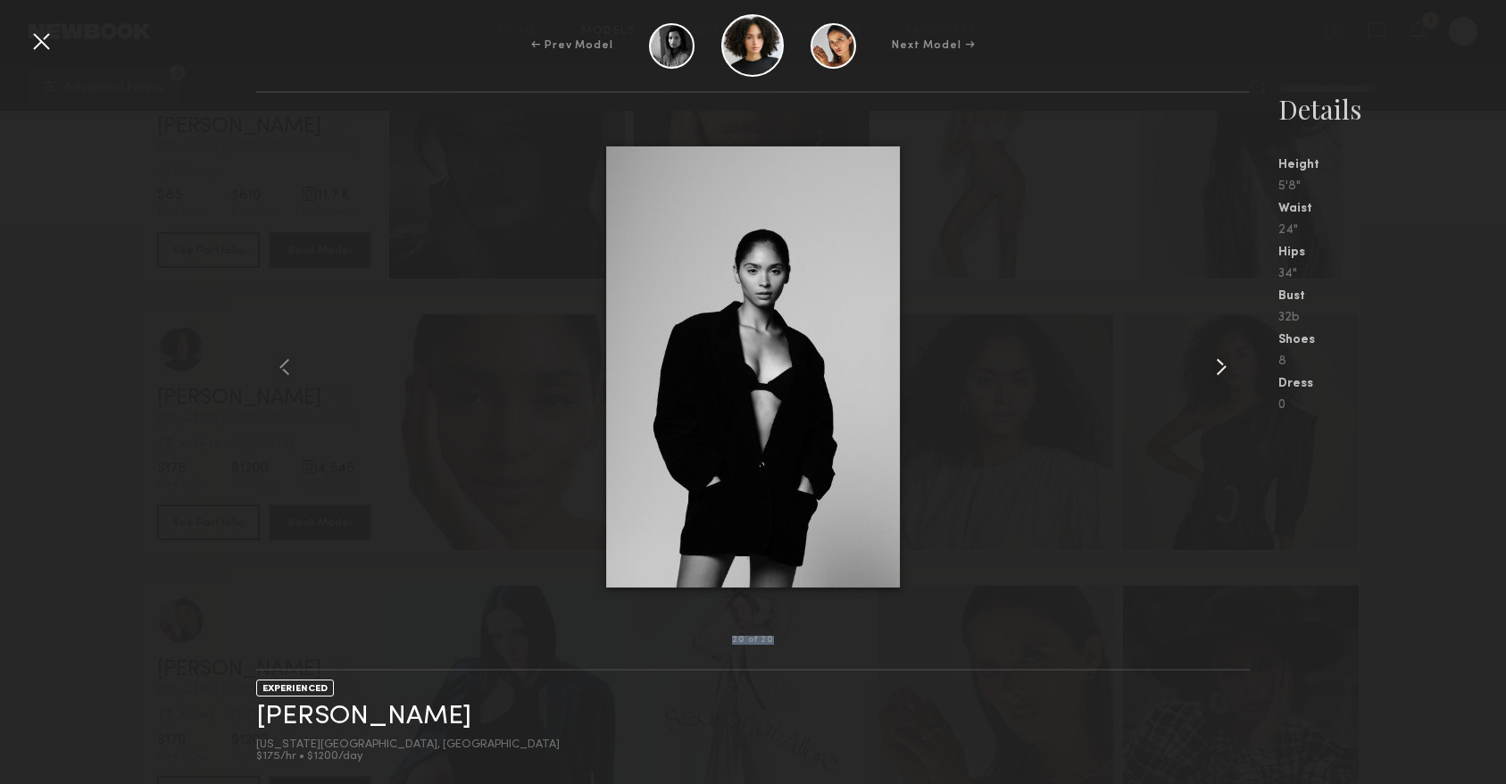
click at [1230, 363] on common-icon at bounding box center [1221, 367] width 29 height 29
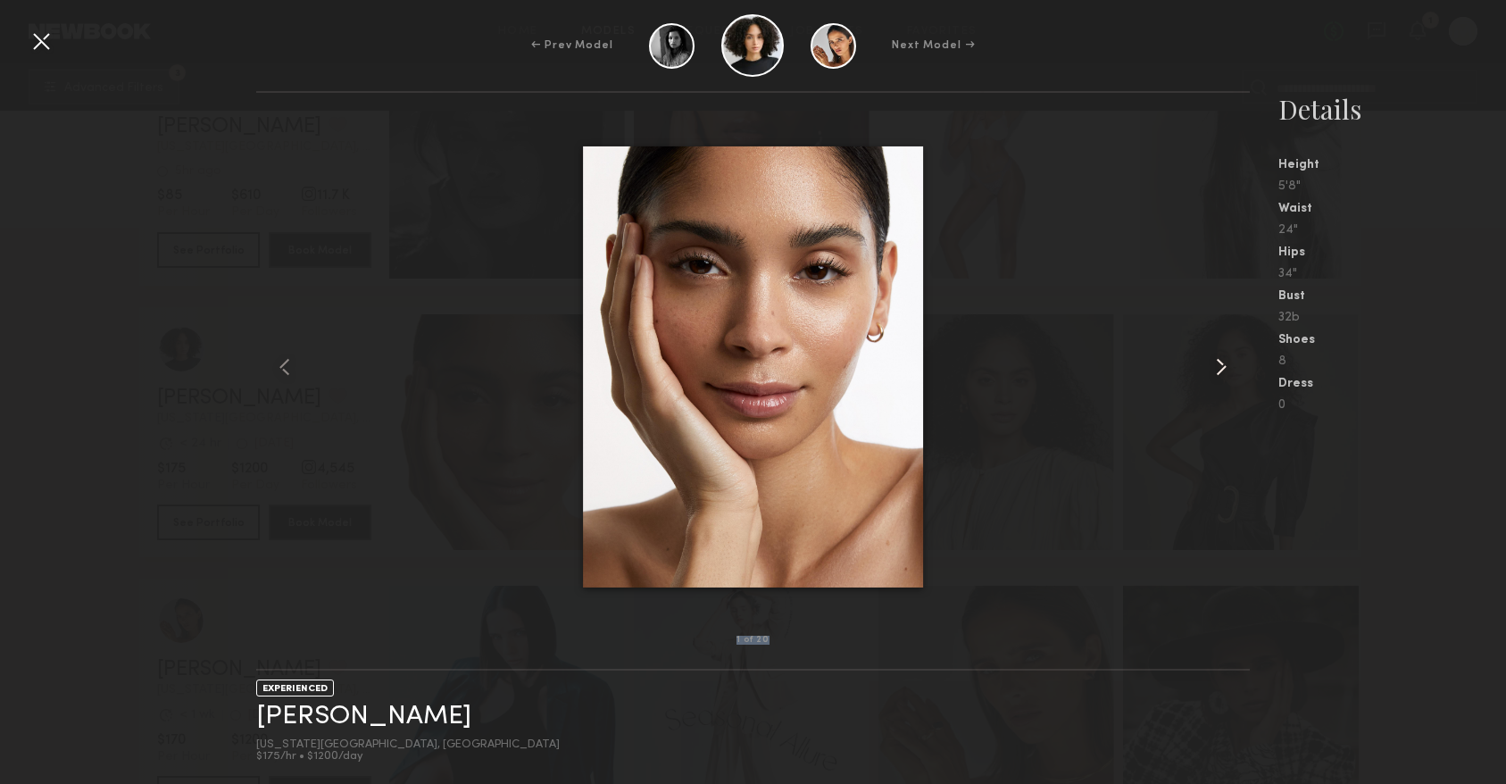
click at [1230, 363] on common-icon at bounding box center [1221, 367] width 29 height 29
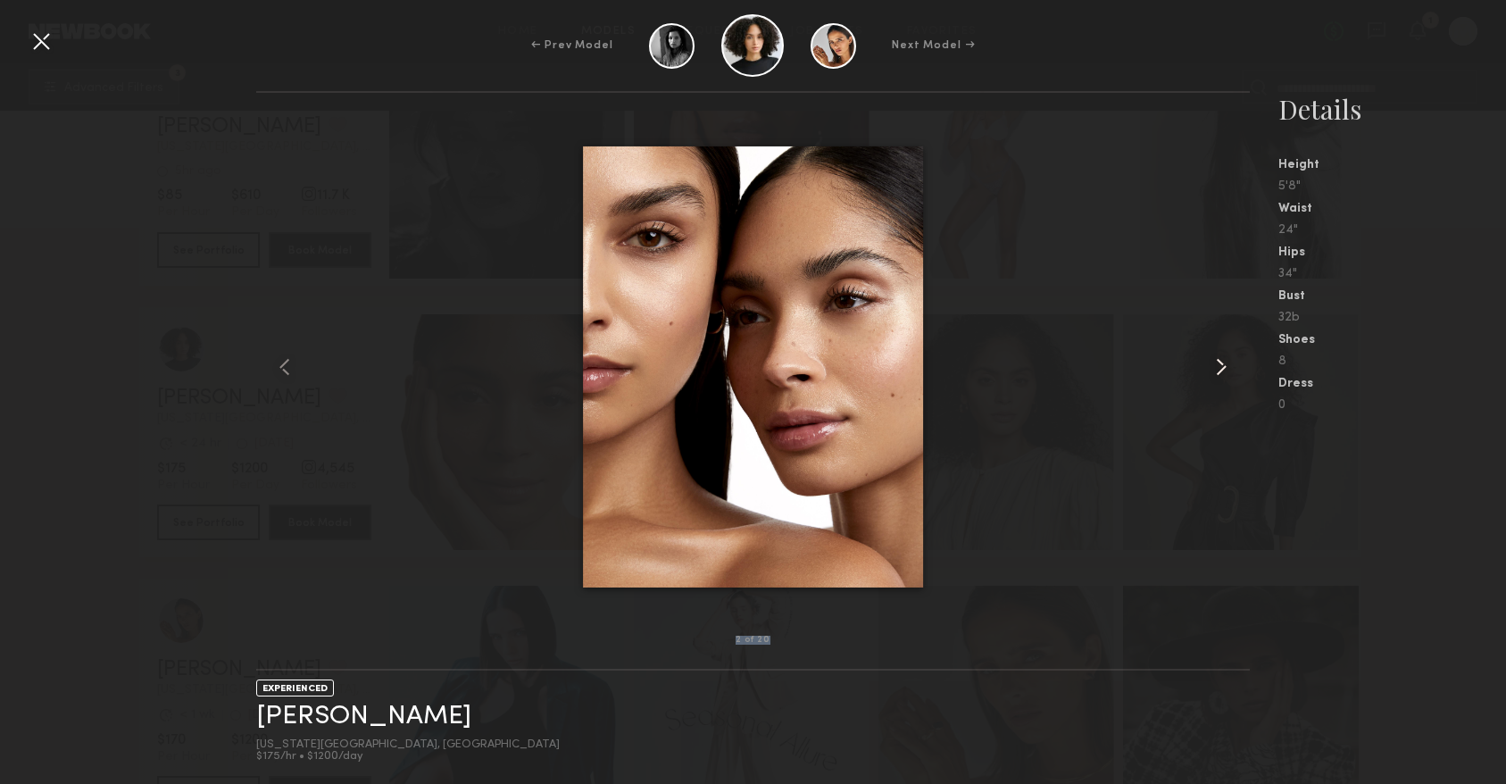
click at [1230, 363] on common-icon at bounding box center [1221, 367] width 29 height 29
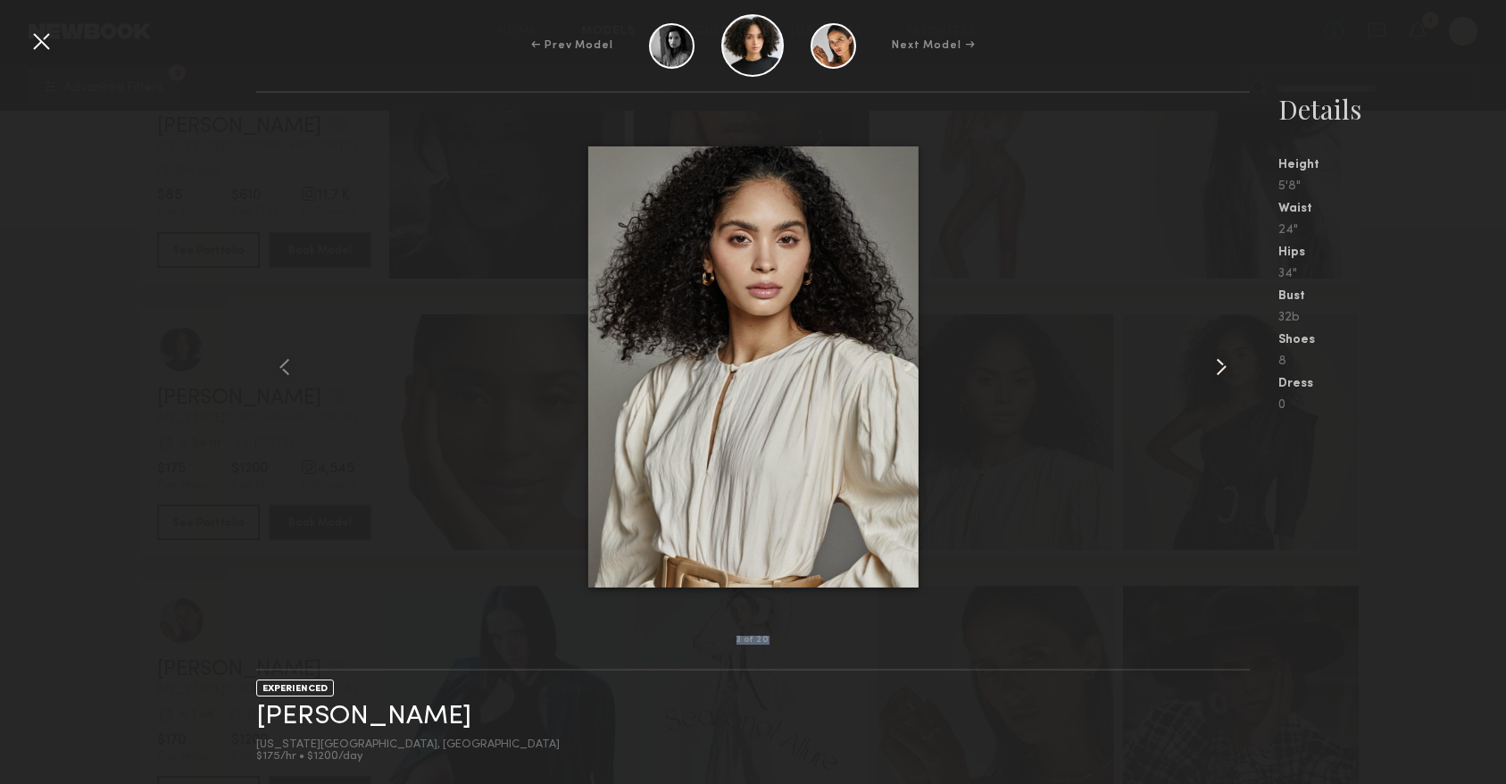
click at [1230, 363] on common-icon at bounding box center [1221, 367] width 29 height 29
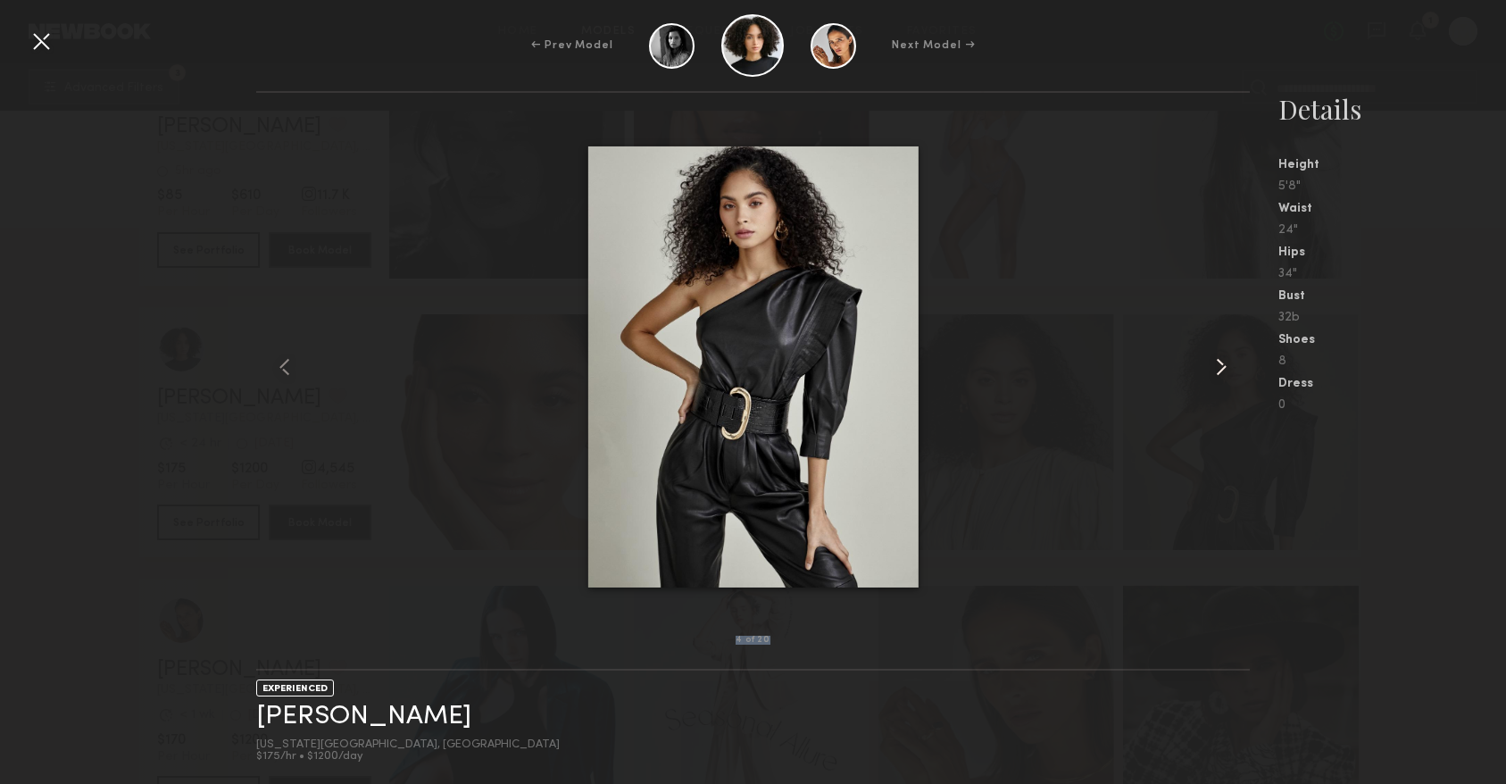
click at [1230, 363] on common-icon at bounding box center [1221, 367] width 29 height 29
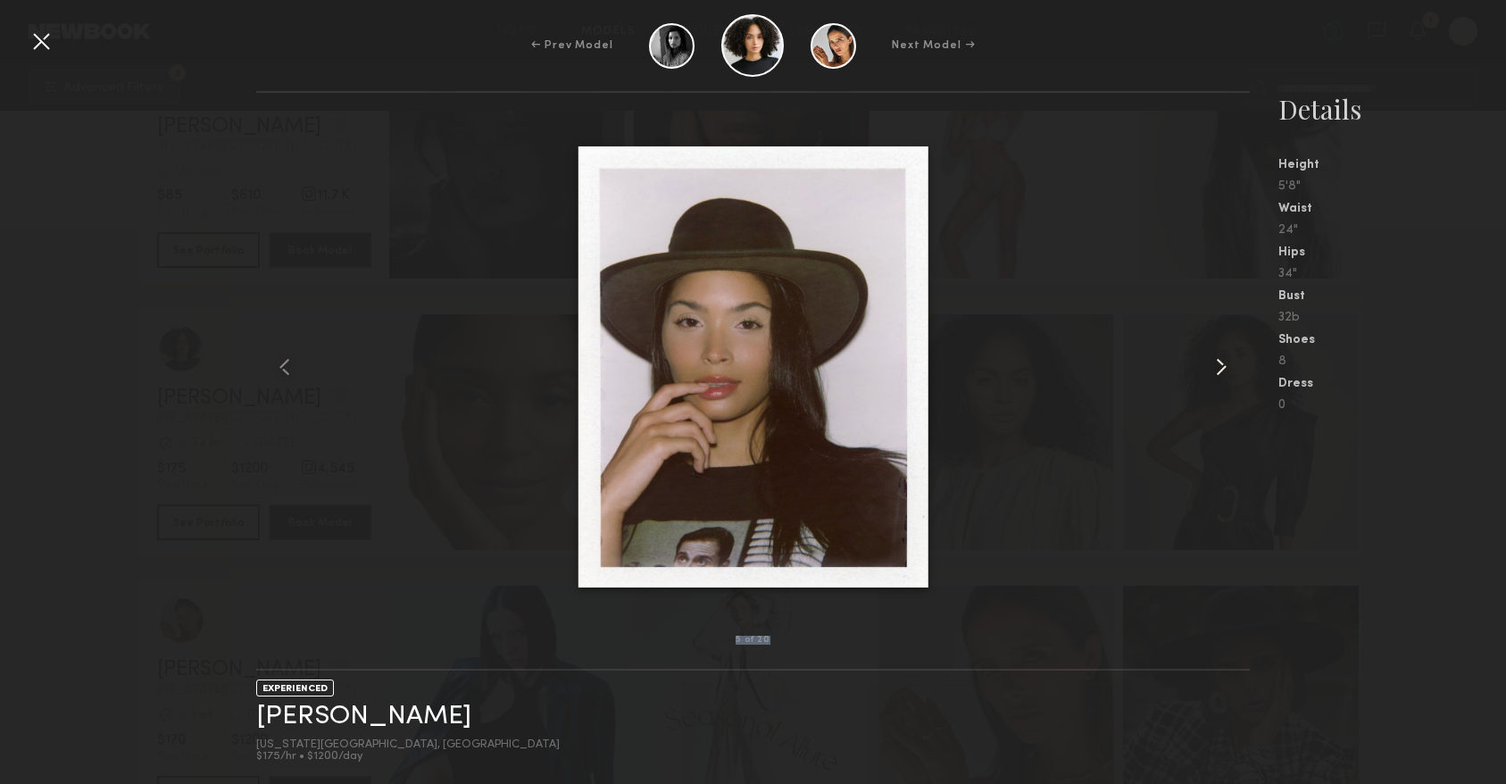
click at [1230, 363] on common-icon at bounding box center [1221, 367] width 29 height 29
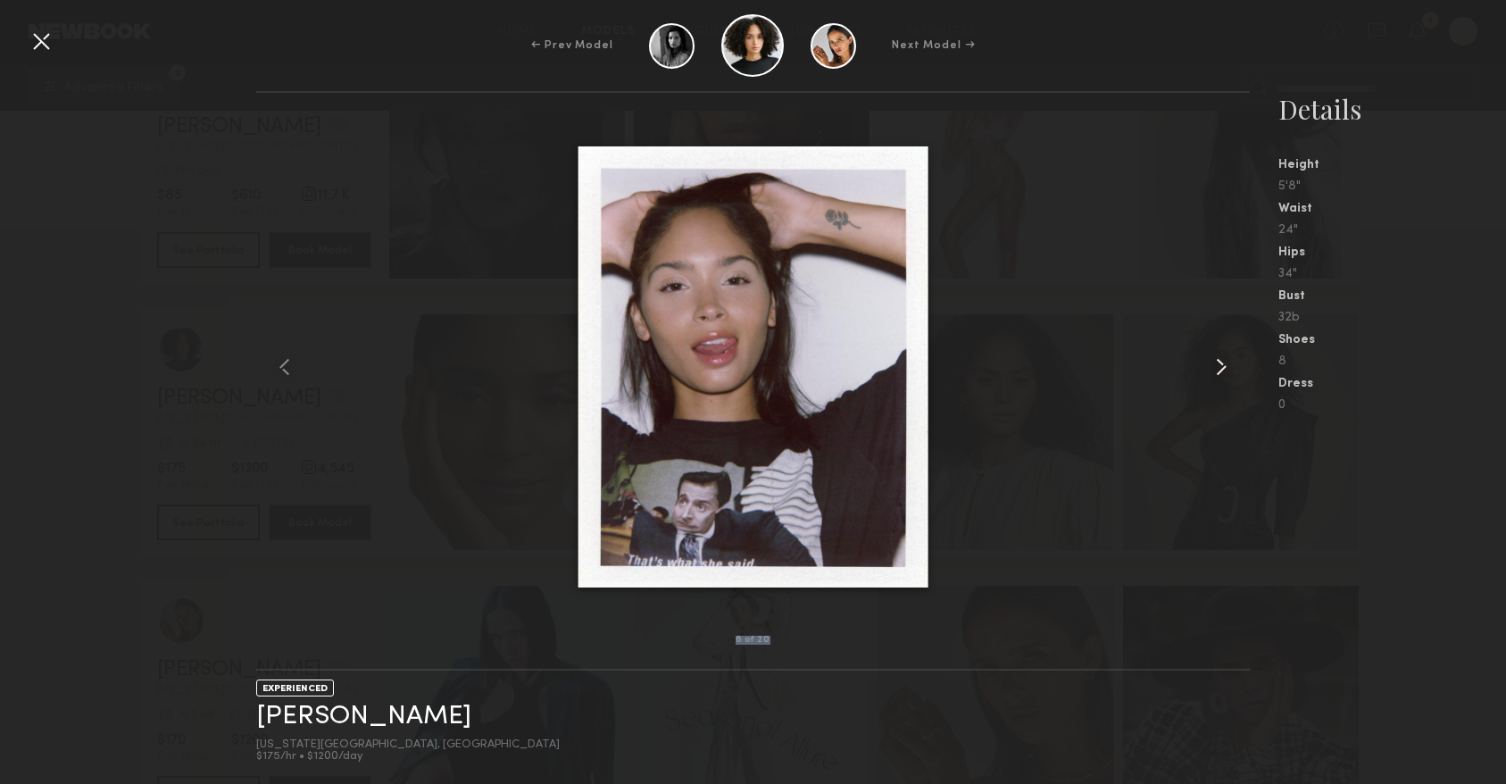
click at [1234, 300] on div at bounding box center [1230, 366] width 40 height 490
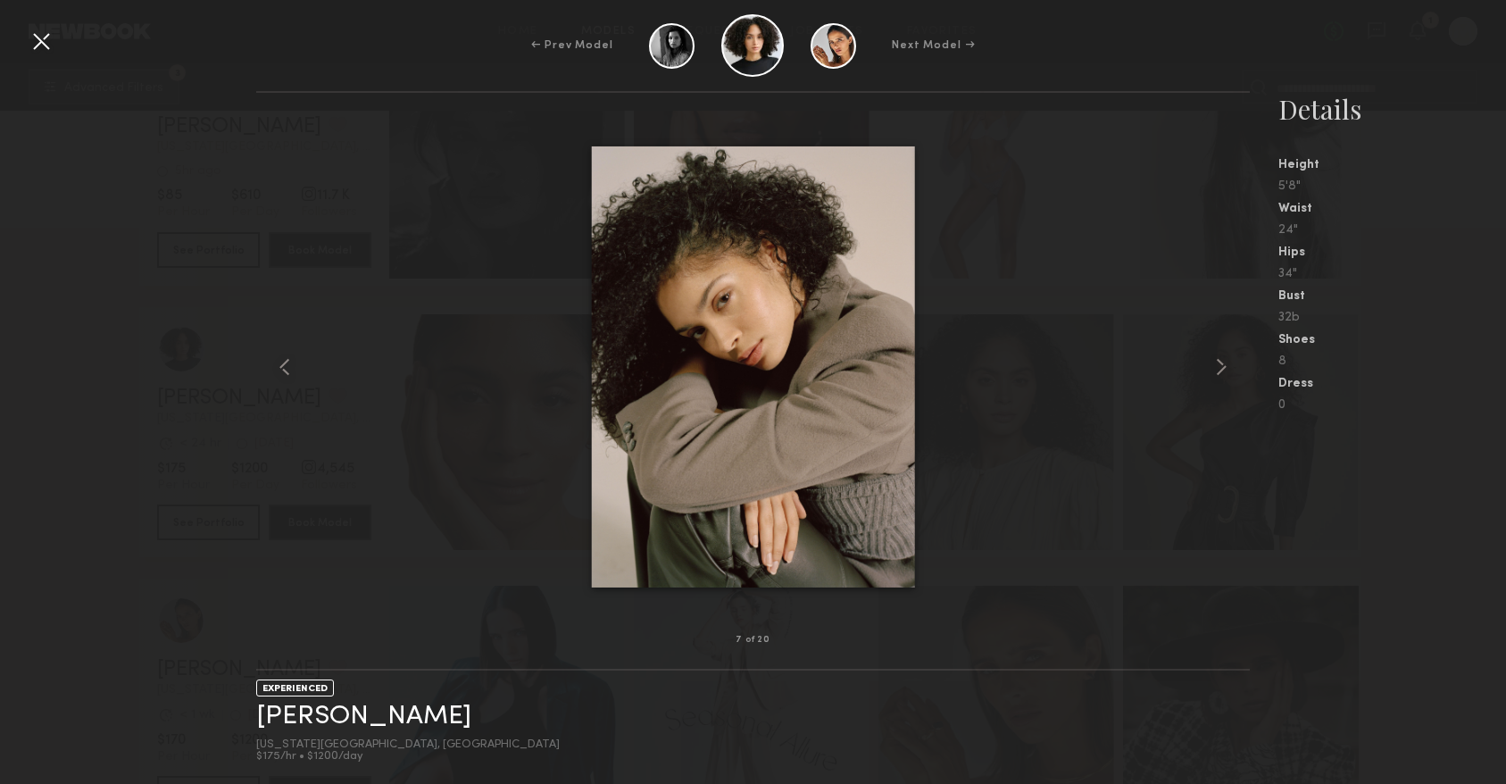
click at [54, 36] on div at bounding box center [41, 41] width 29 height 29
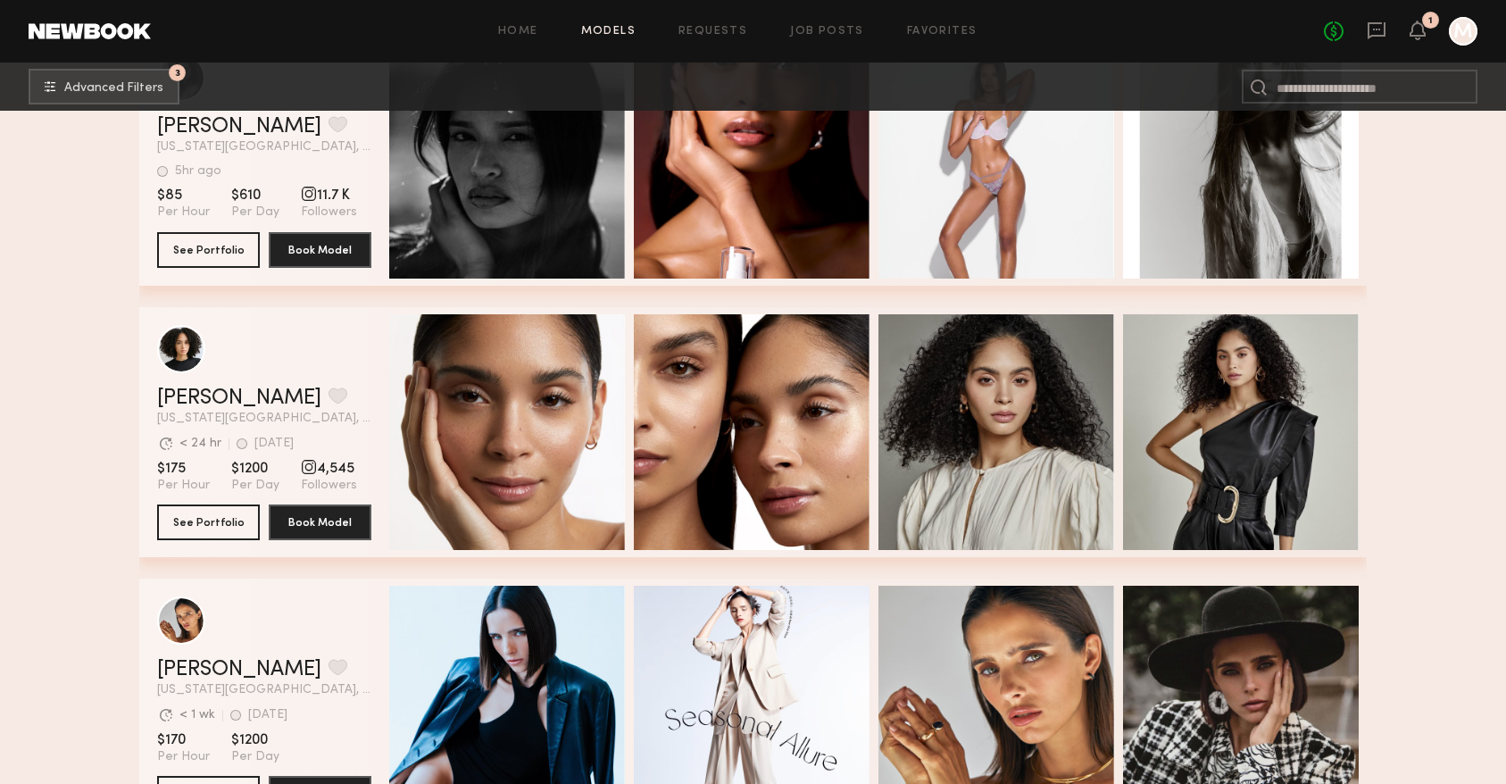
scroll to position [27010, 0]
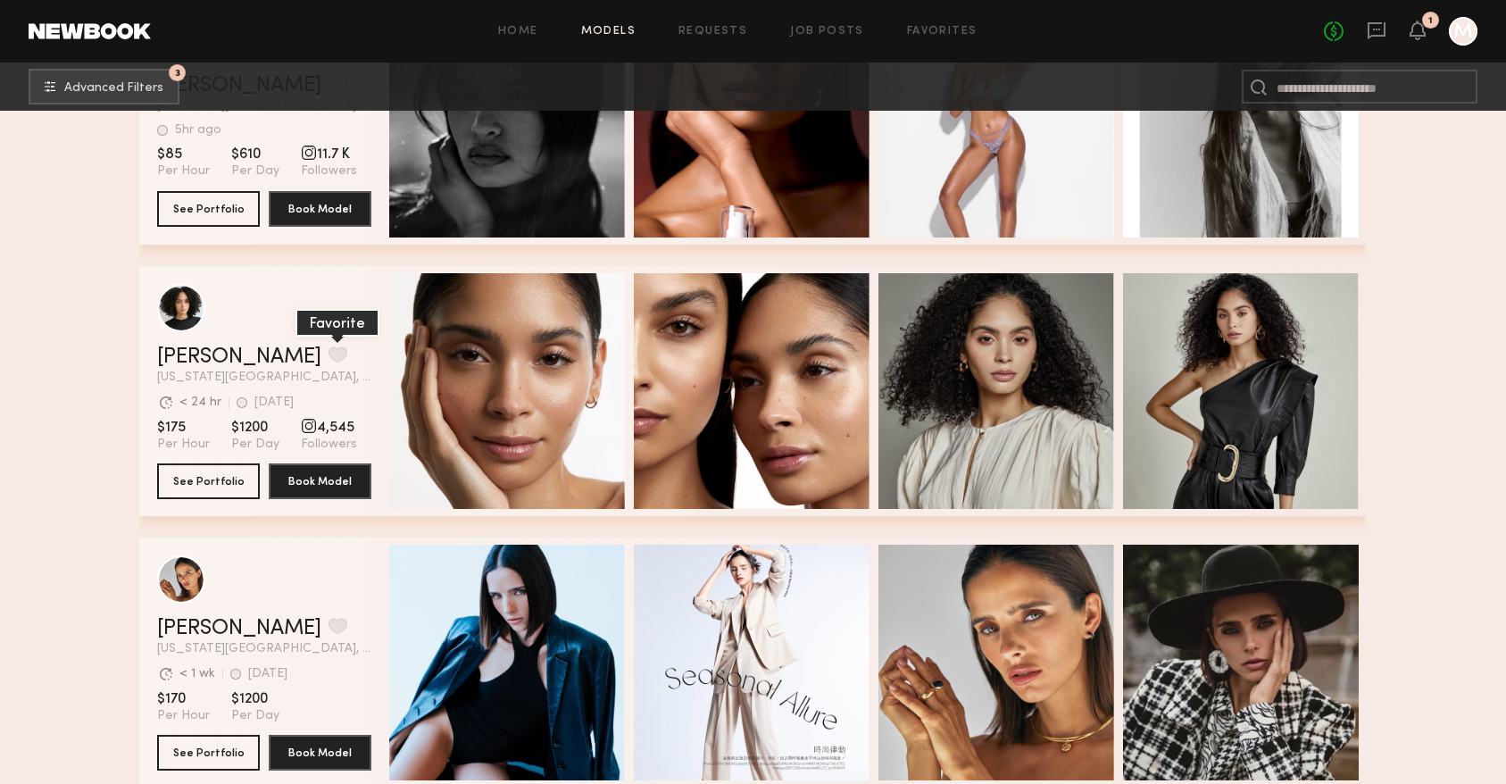
click at [328, 353] on button "grid" at bounding box center [337, 354] width 19 height 16
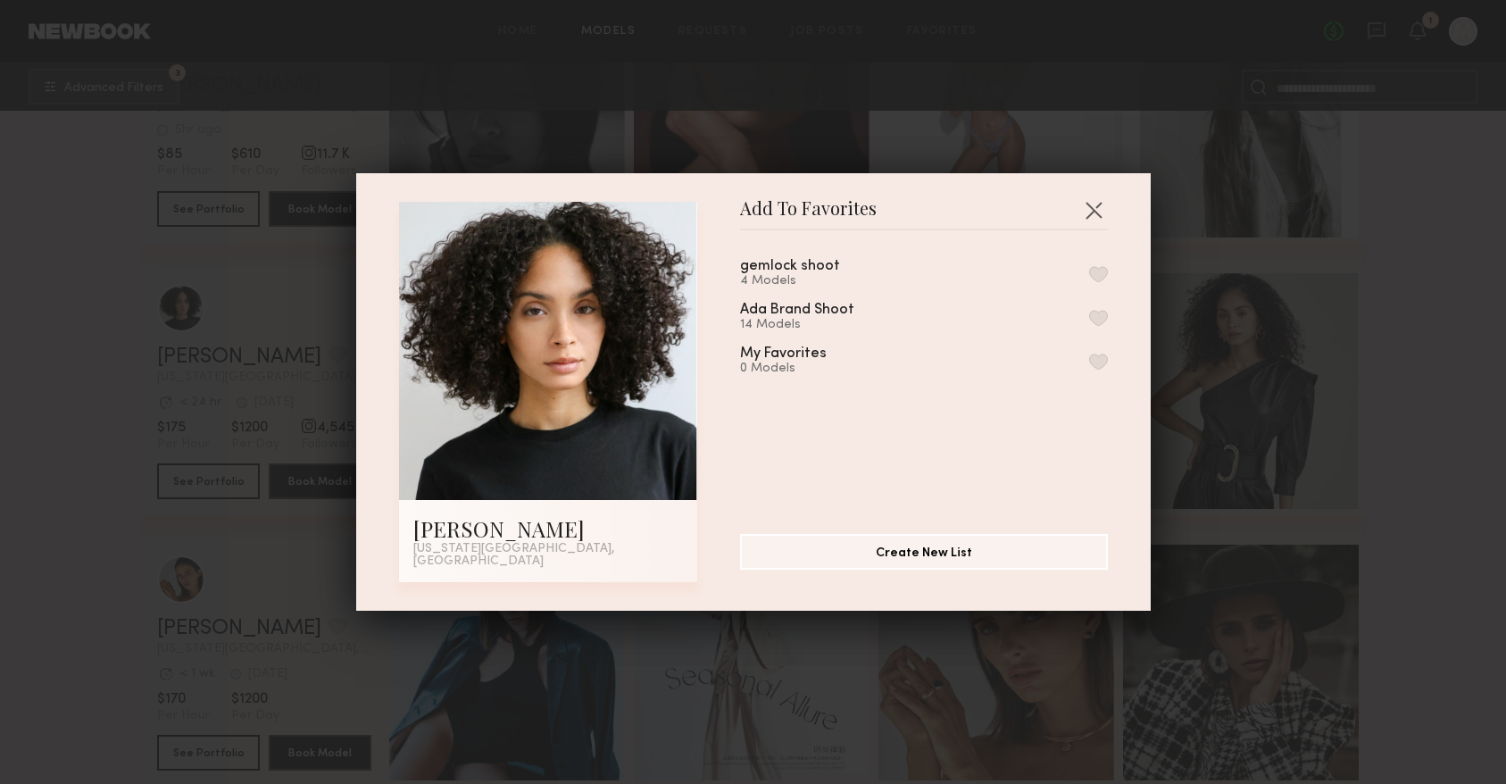
click at [1096, 322] on button "button" at bounding box center [1098, 318] width 19 height 16
click at [1097, 214] on button "button" at bounding box center [1093, 209] width 29 height 29
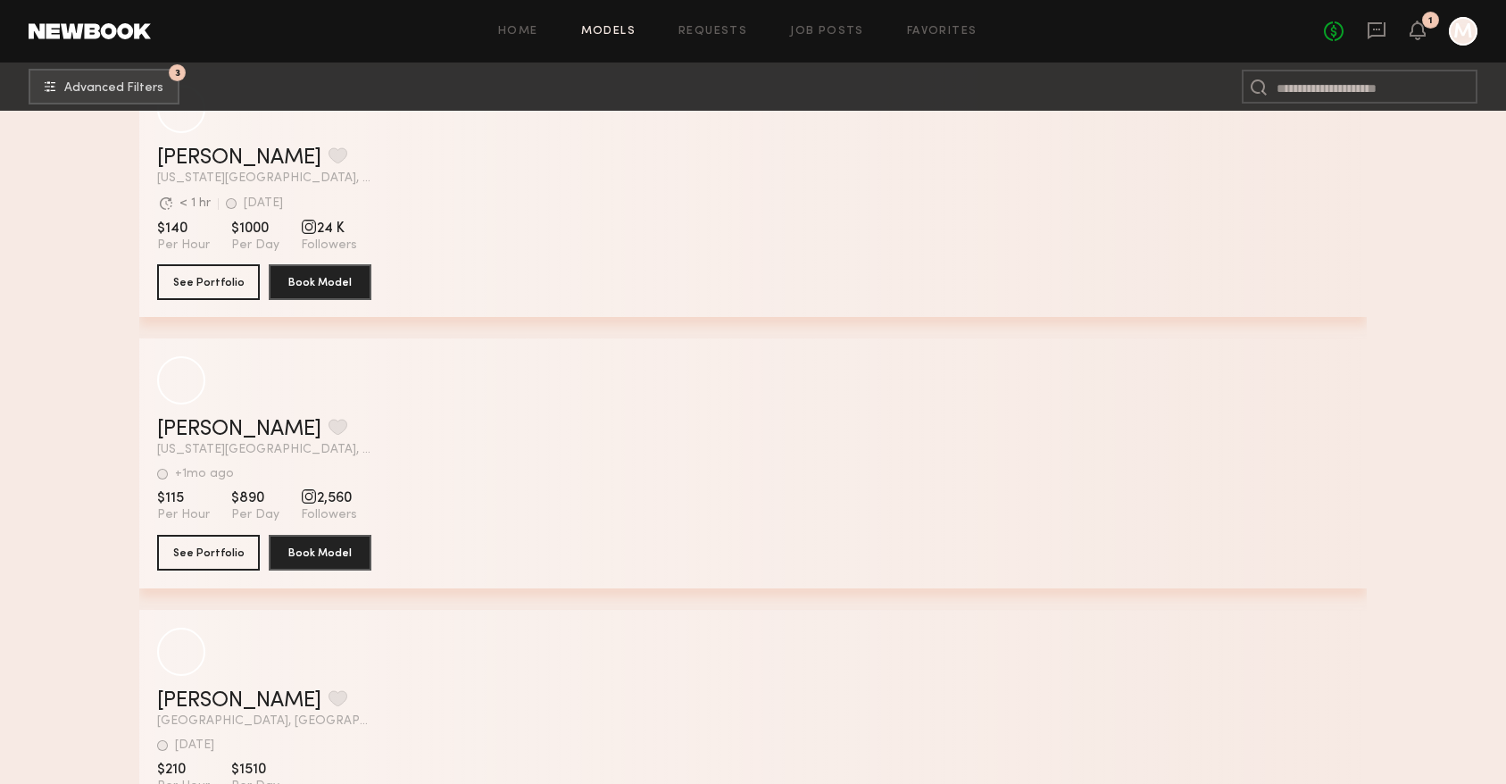
scroll to position [32913, 0]
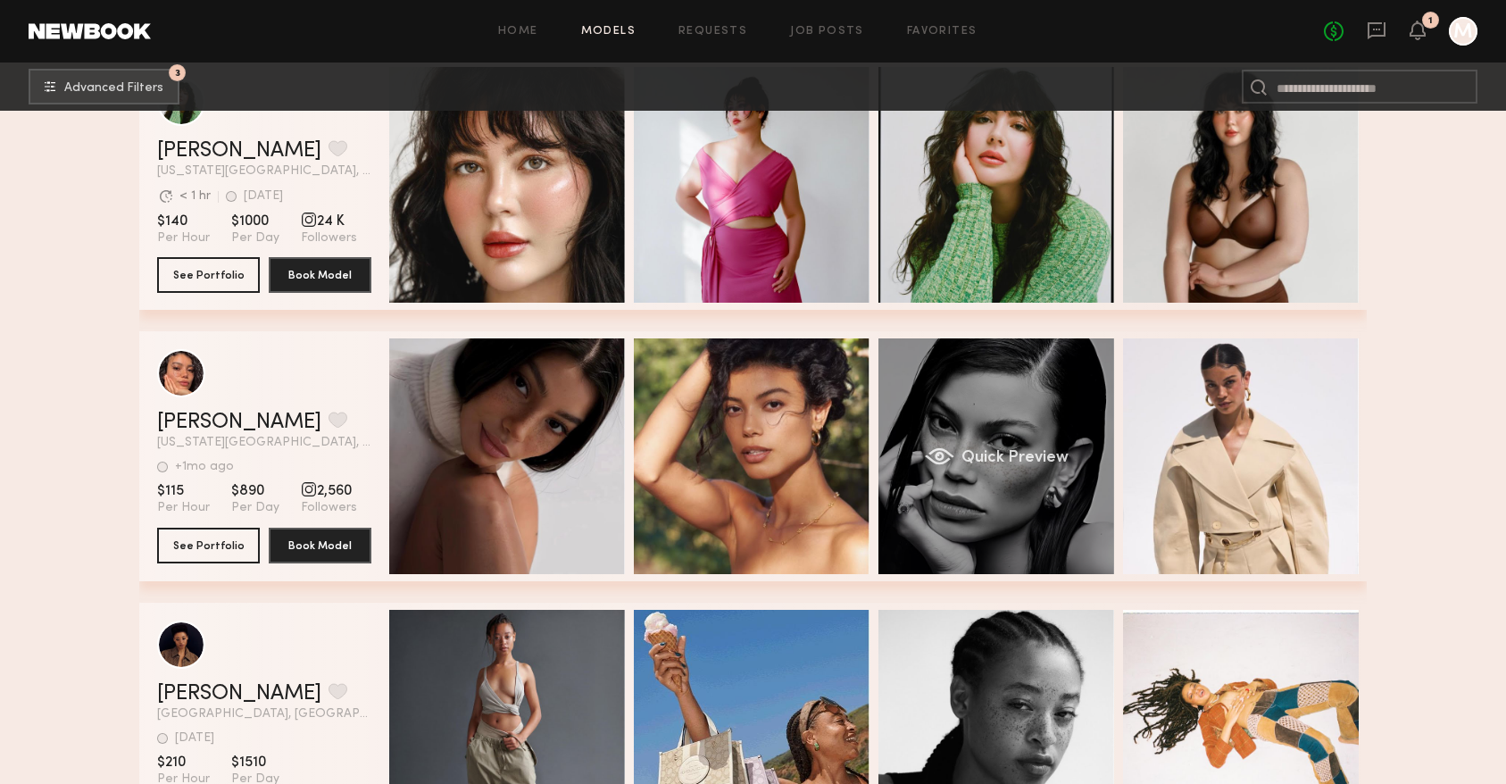
click at [1033, 422] on div "Quick Preview" at bounding box center [996, 456] width 236 height 236
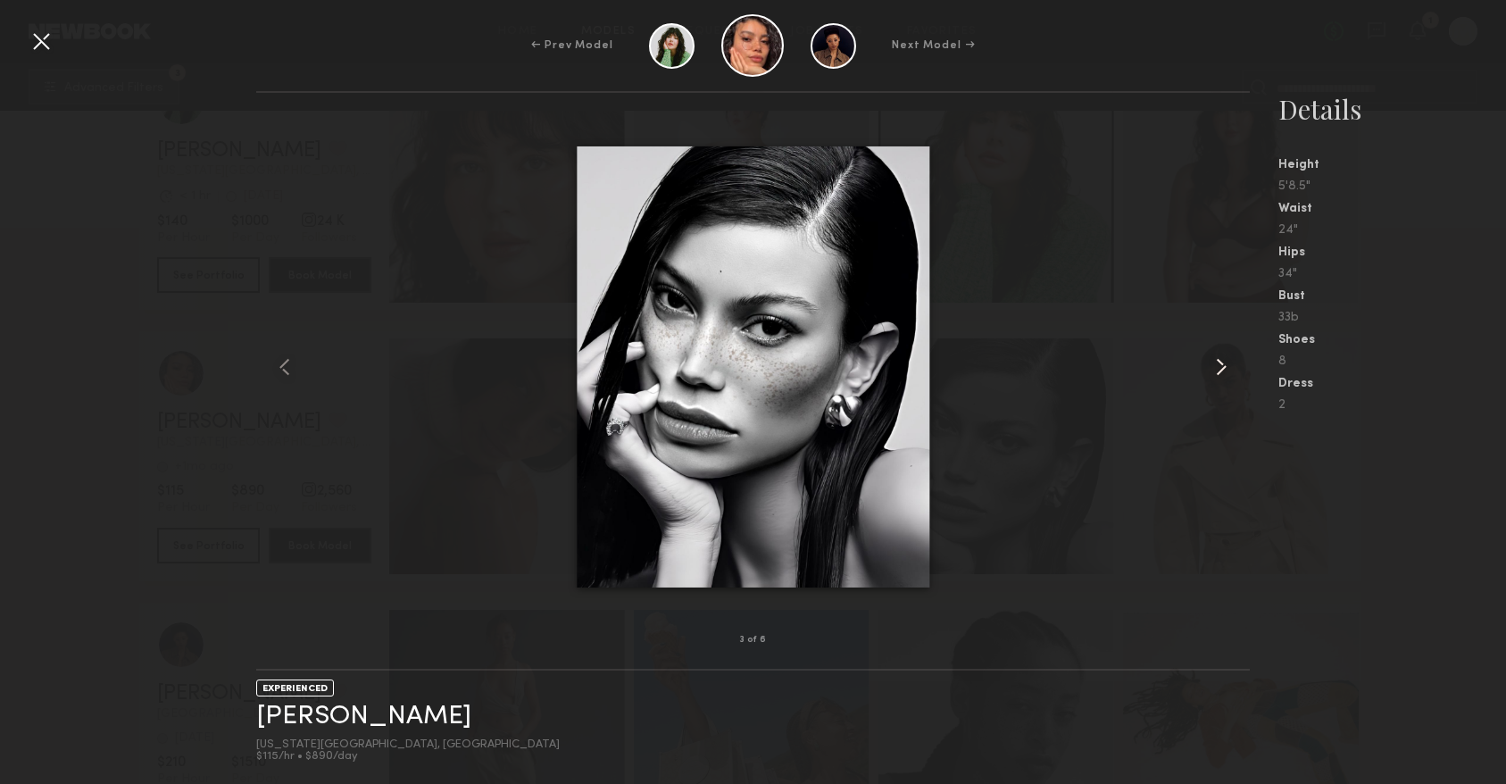
click at [1226, 367] on common-icon at bounding box center [1221, 367] width 29 height 29
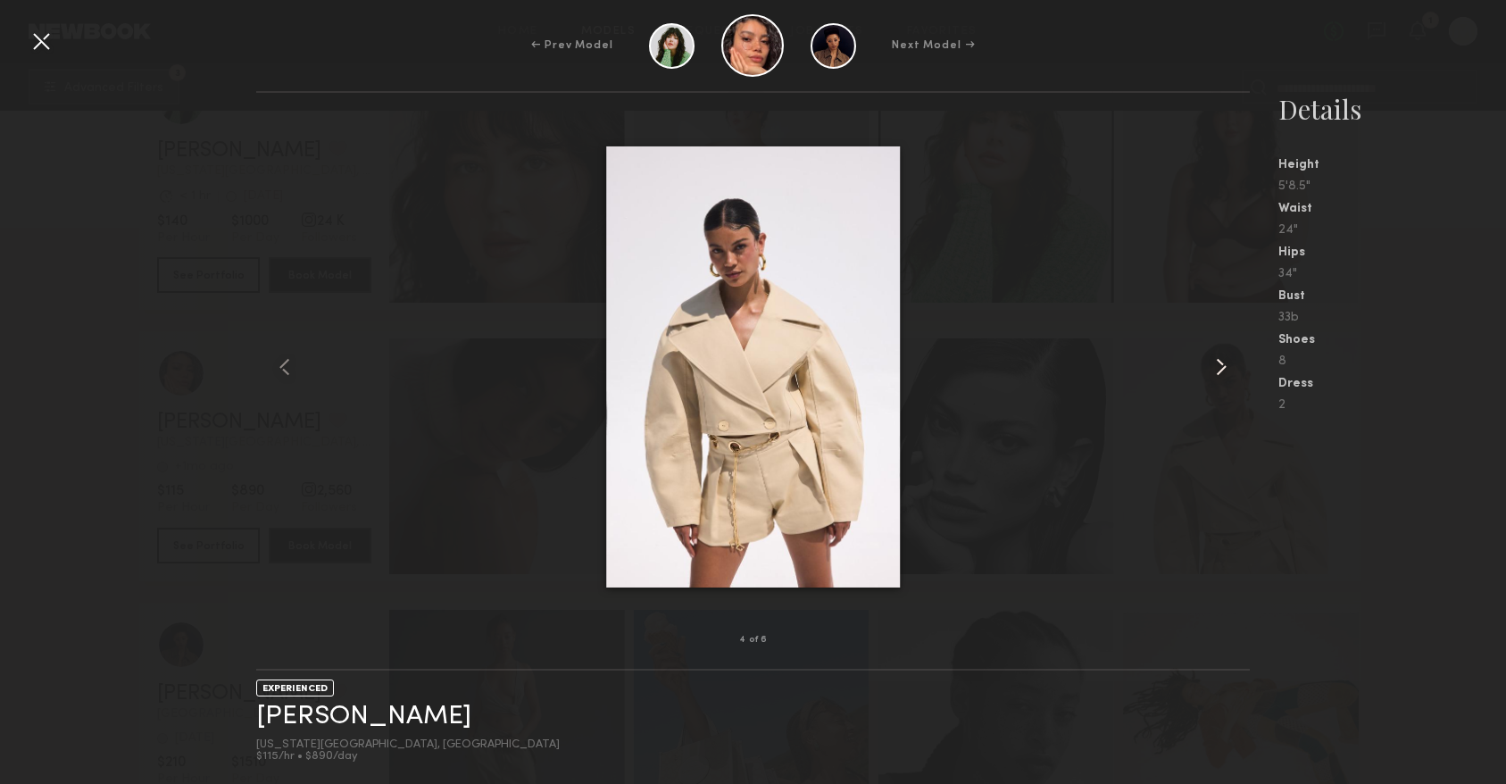
click at [1226, 367] on common-icon at bounding box center [1221, 367] width 29 height 29
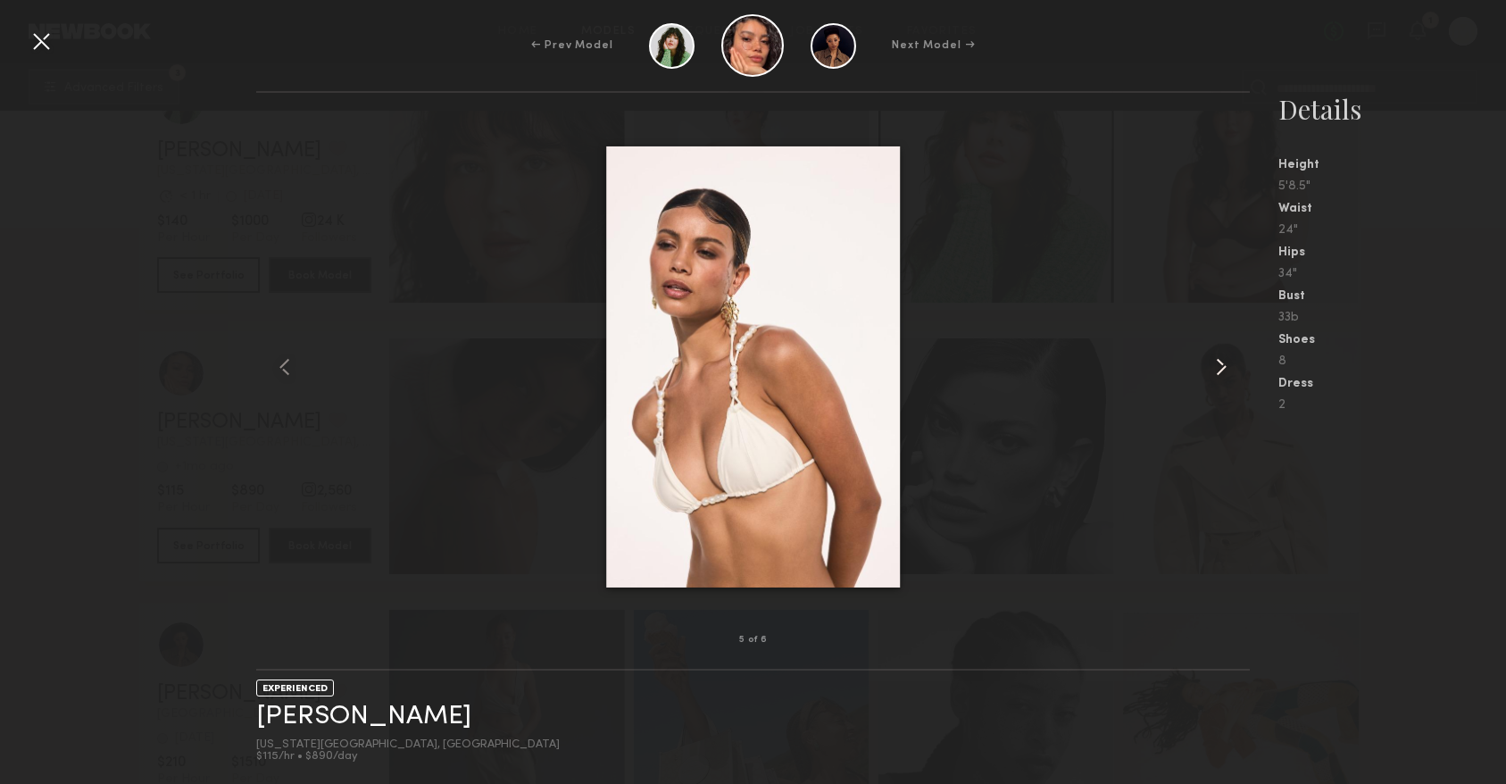
click at [1226, 367] on common-icon at bounding box center [1221, 367] width 29 height 29
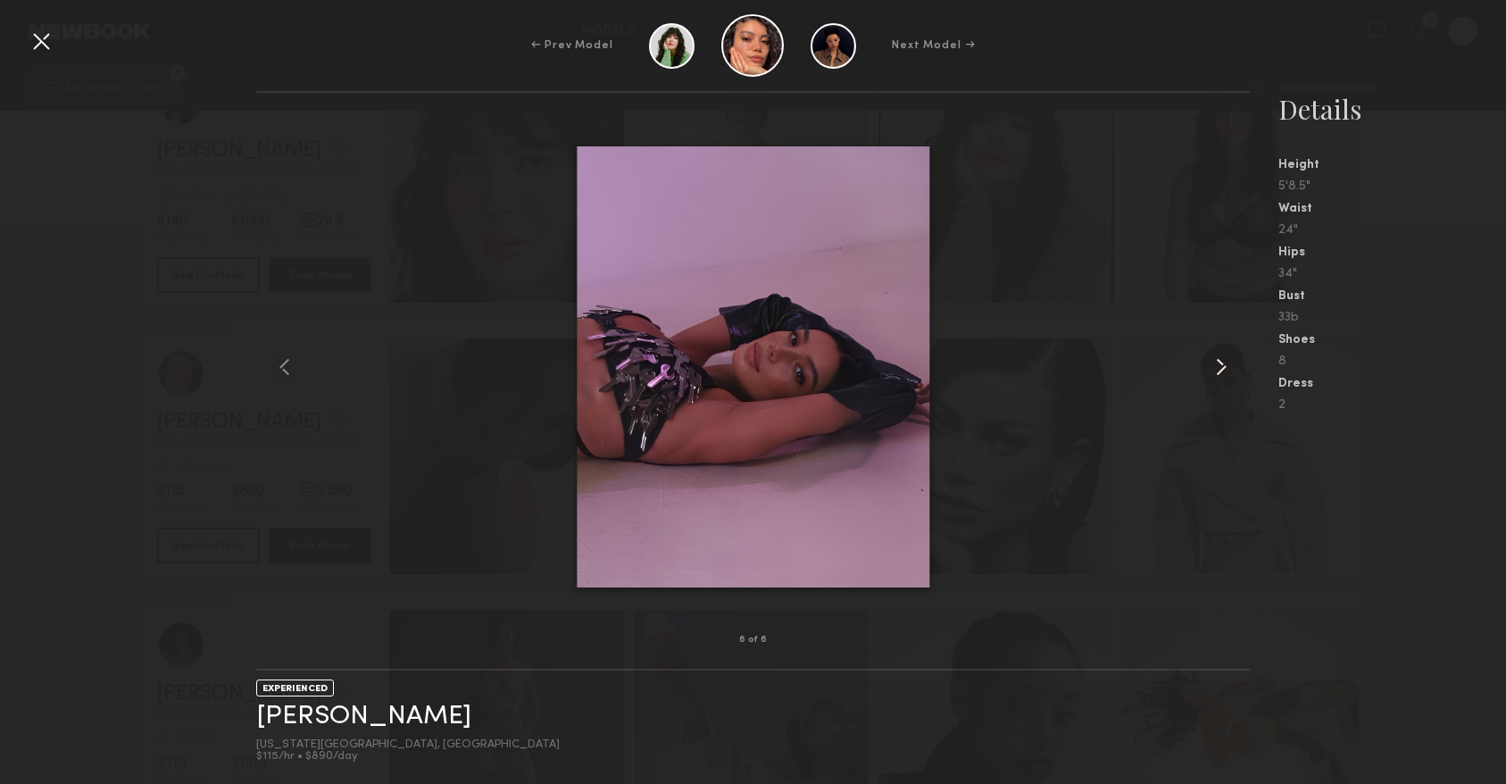
click at [1226, 367] on common-icon at bounding box center [1221, 367] width 29 height 29
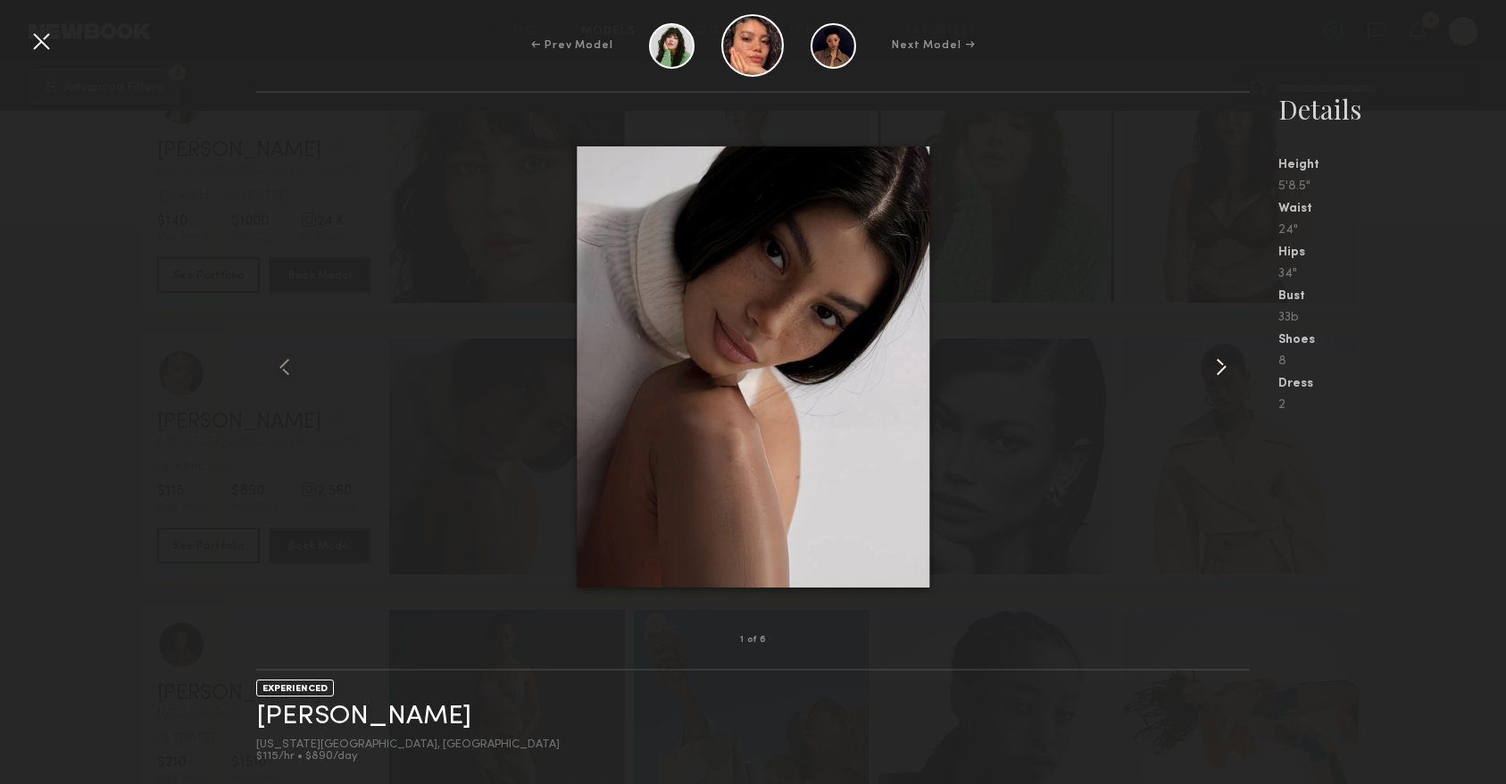
click at [1226, 367] on common-icon at bounding box center [1221, 367] width 29 height 29
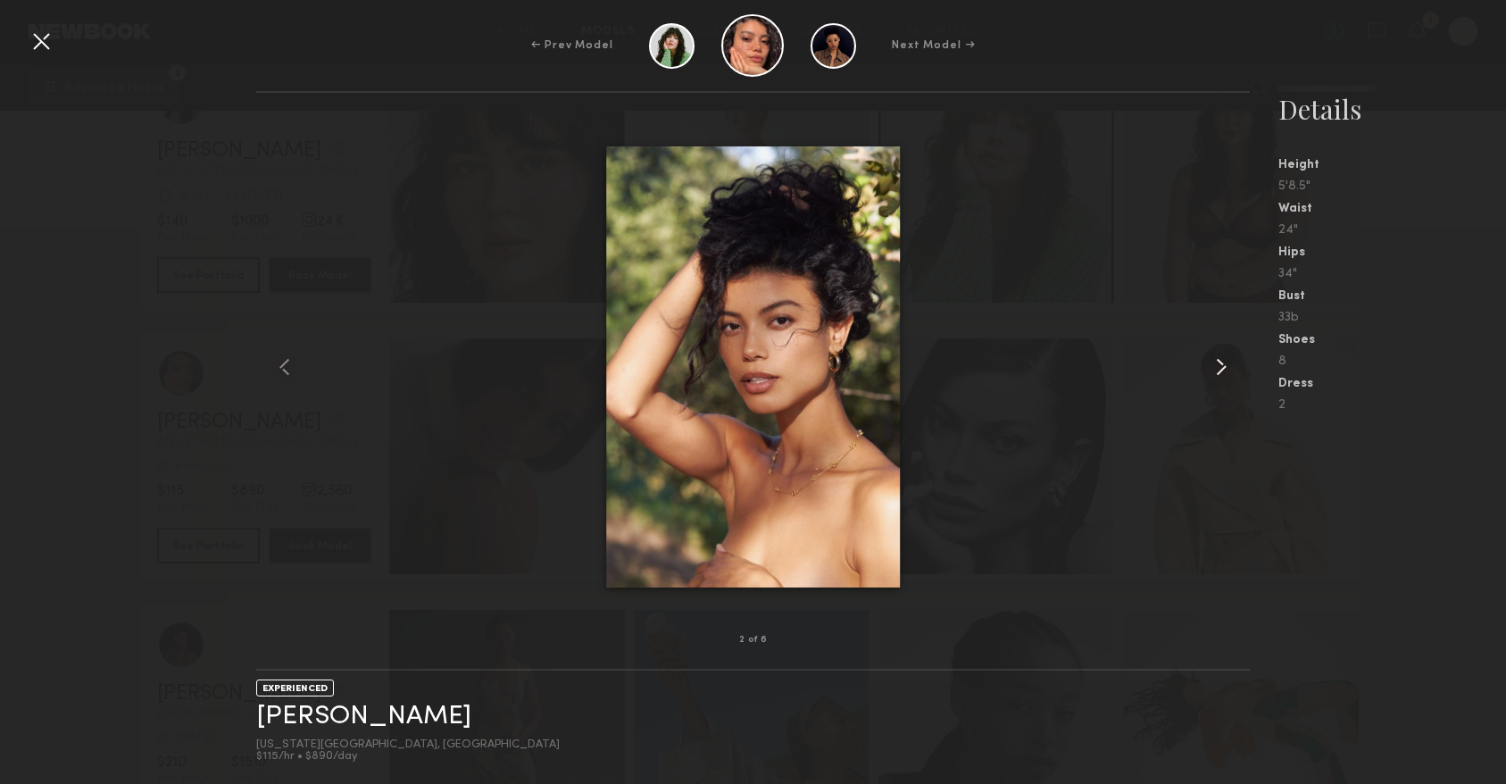
click at [1226, 367] on common-icon at bounding box center [1221, 367] width 29 height 29
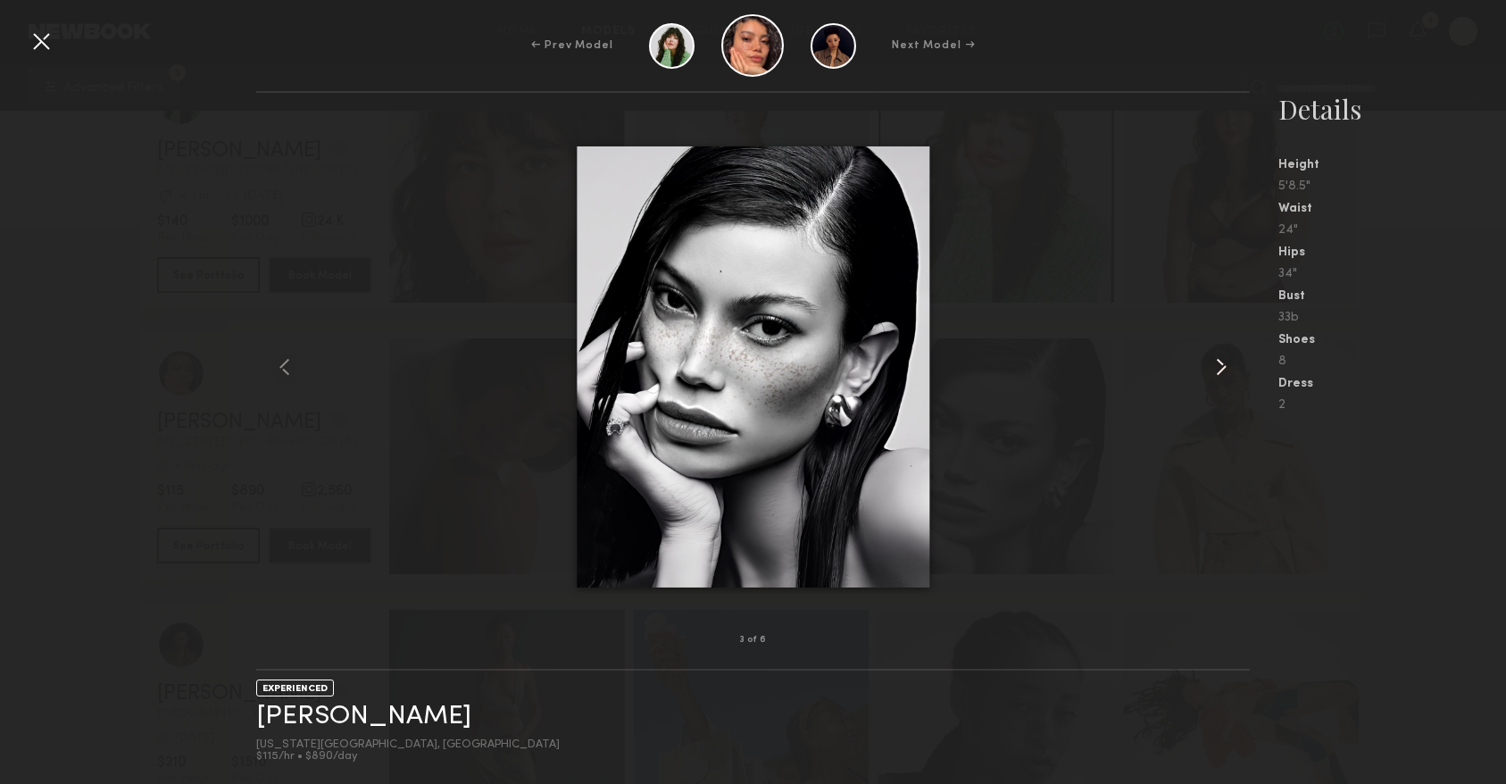
click at [1226, 367] on common-icon at bounding box center [1221, 367] width 29 height 29
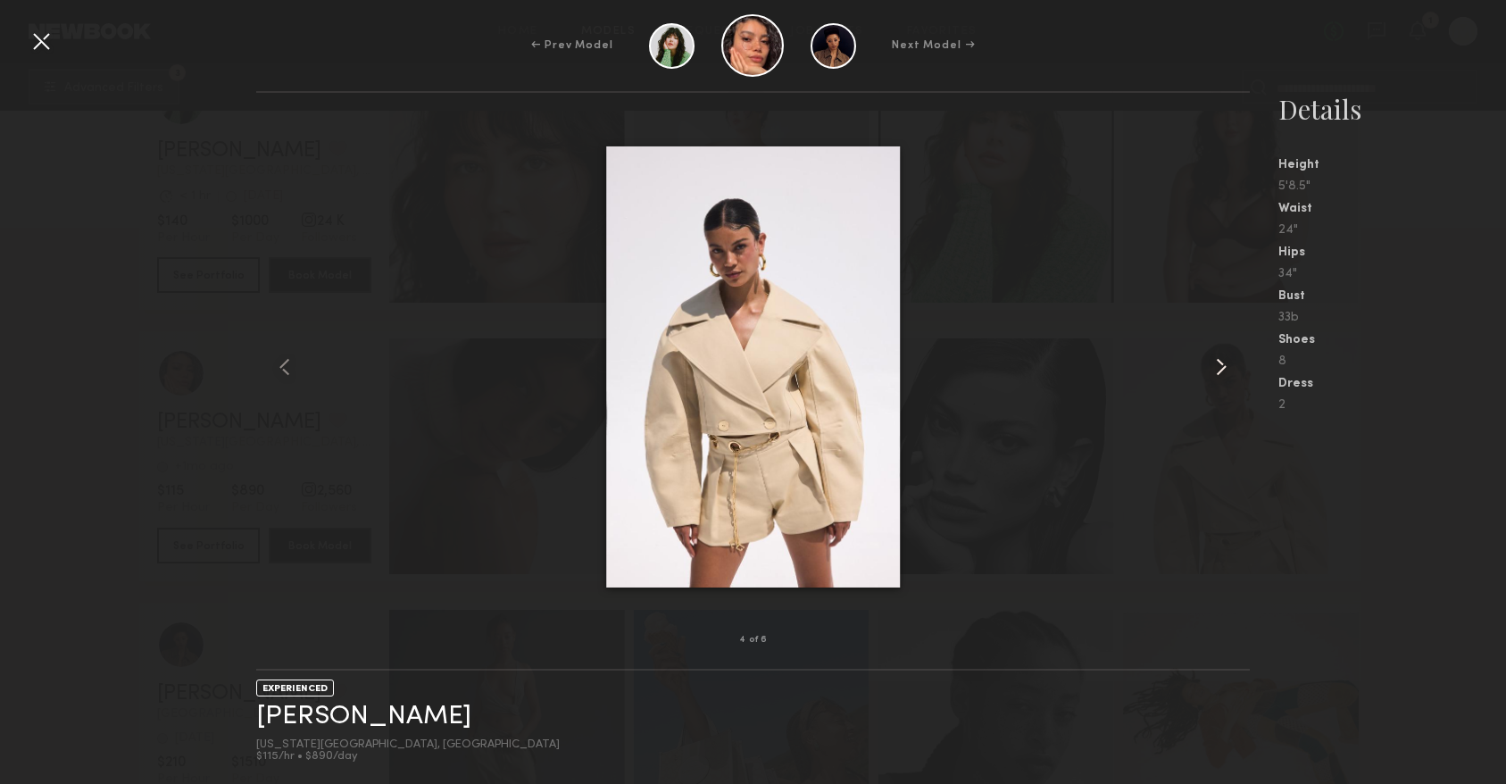
click at [1226, 367] on common-icon at bounding box center [1221, 367] width 29 height 29
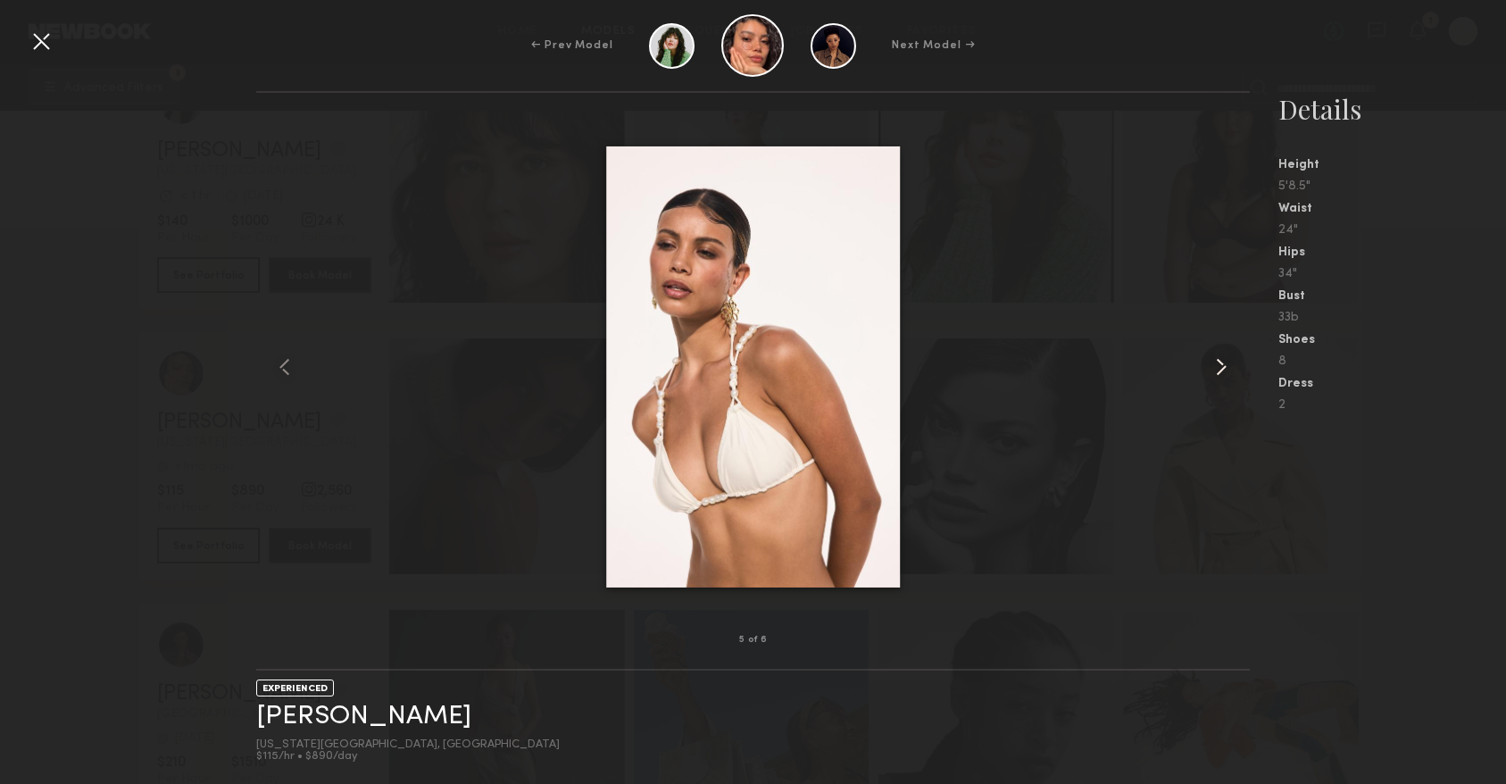
click at [1226, 367] on common-icon at bounding box center [1221, 367] width 29 height 29
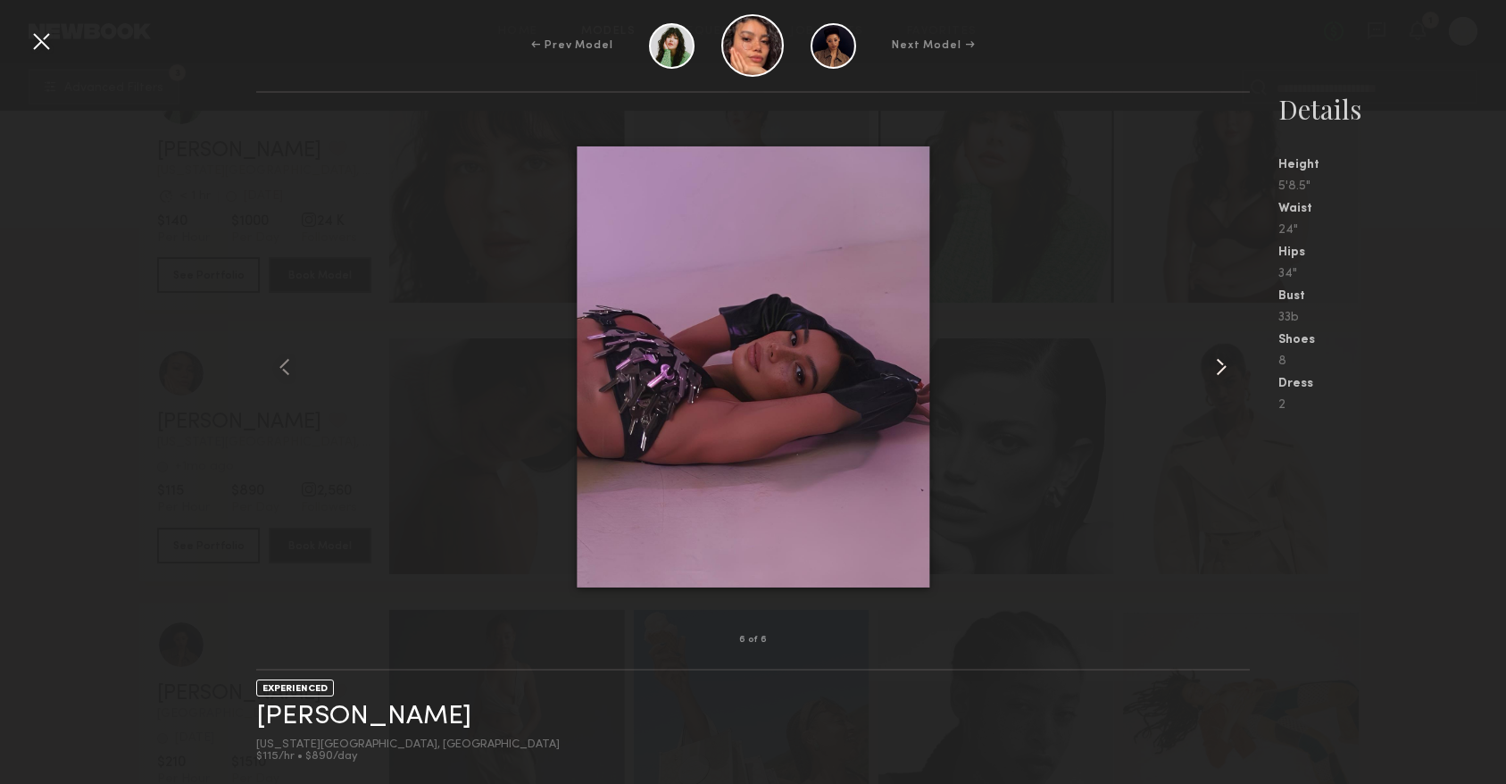
click at [1226, 367] on common-icon at bounding box center [1221, 367] width 29 height 29
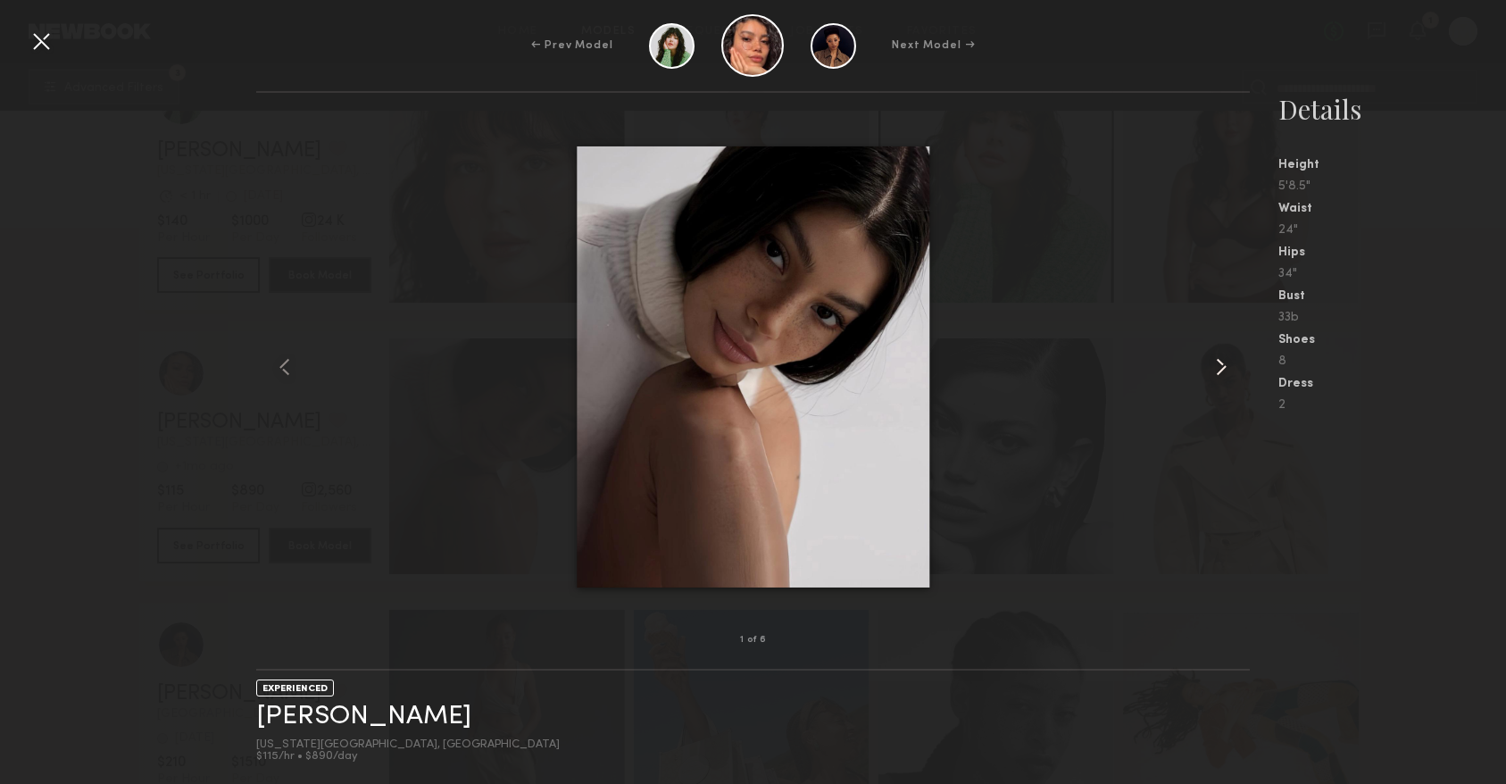
click at [1226, 368] on common-icon at bounding box center [1221, 367] width 29 height 29
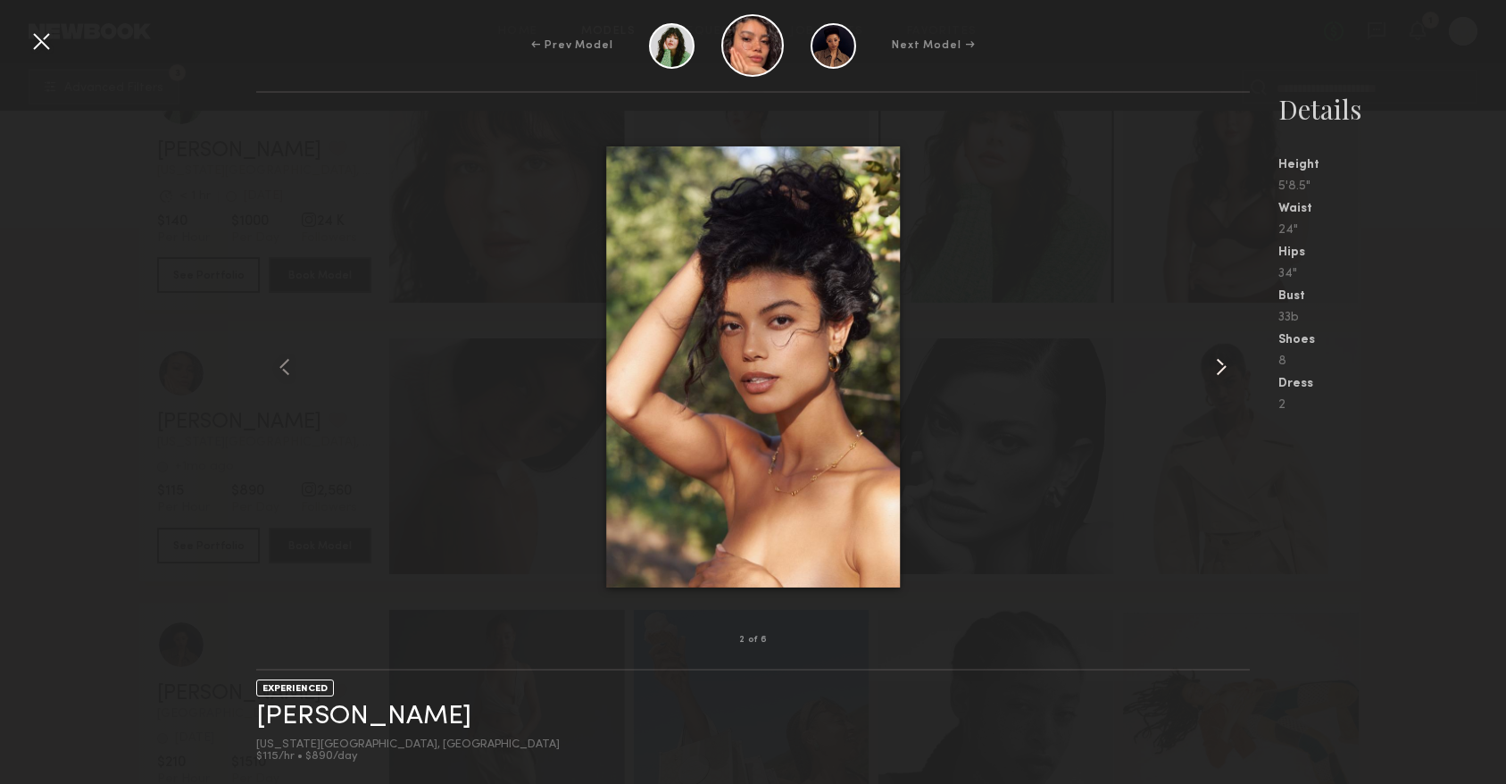
click at [1226, 368] on common-icon at bounding box center [1221, 367] width 29 height 29
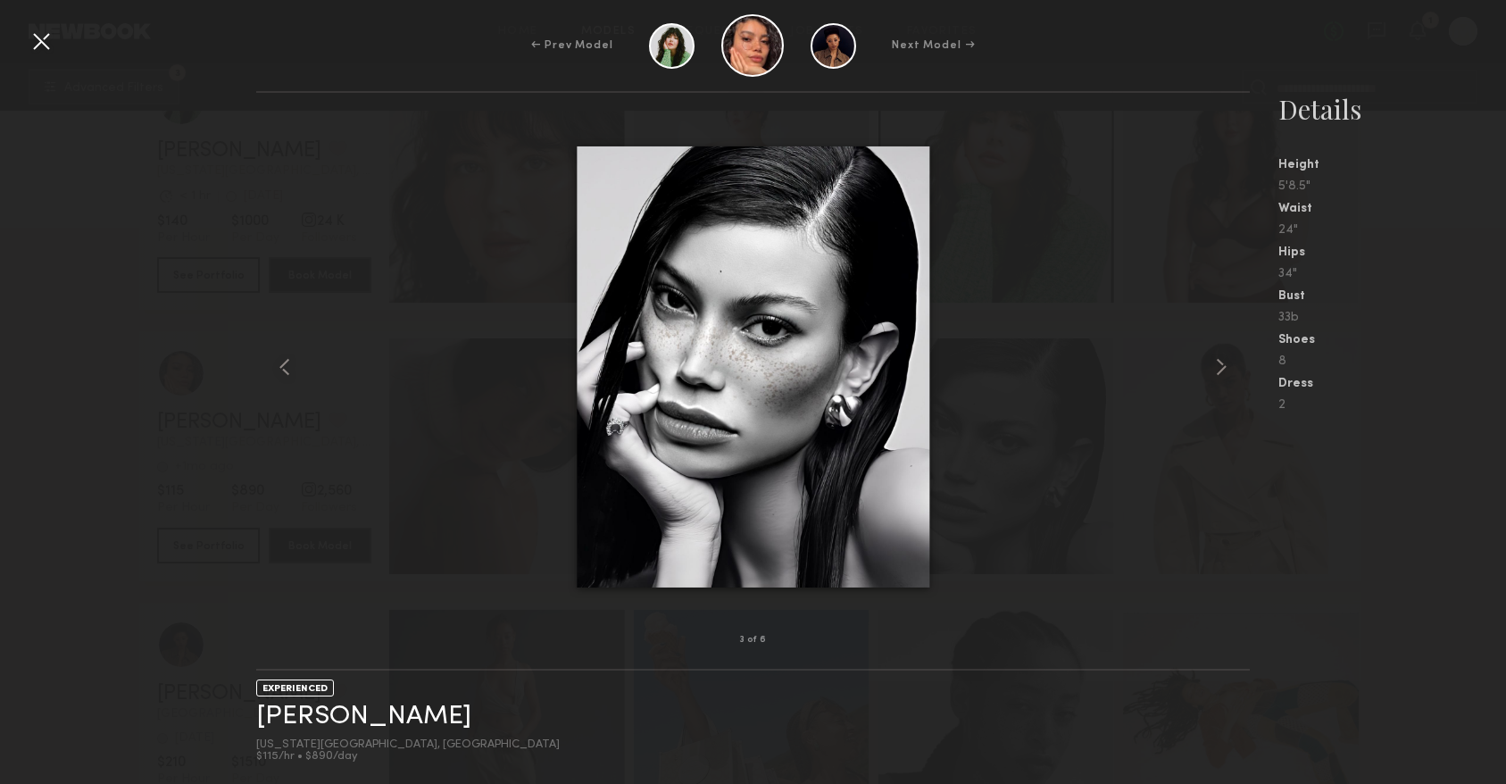
click at [44, 53] on div at bounding box center [41, 41] width 29 height 29
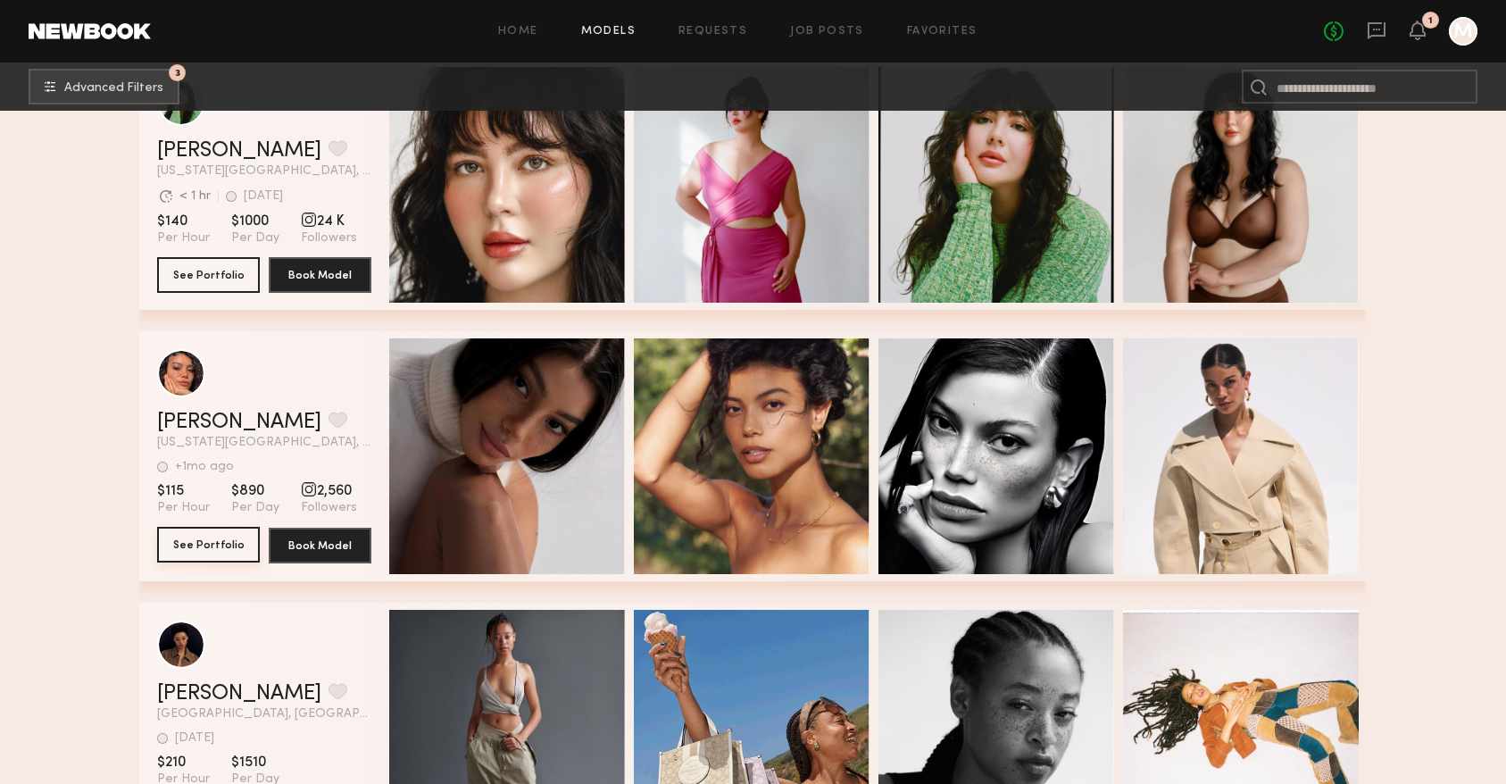
click at [191, 544] on button "See Portfolio" at bounding box center [208, 545] width 103 height 36
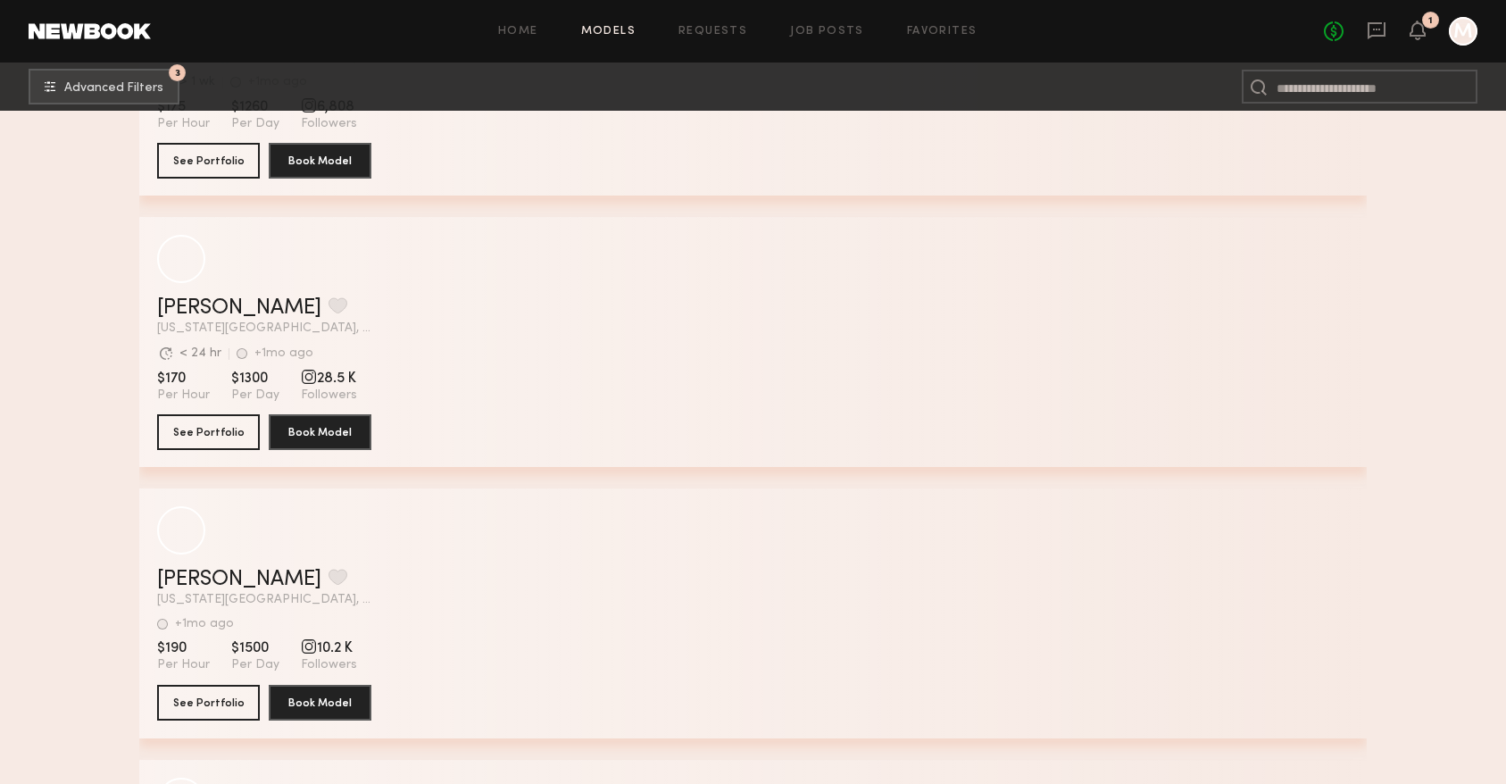
scroll to position [37098, 0]
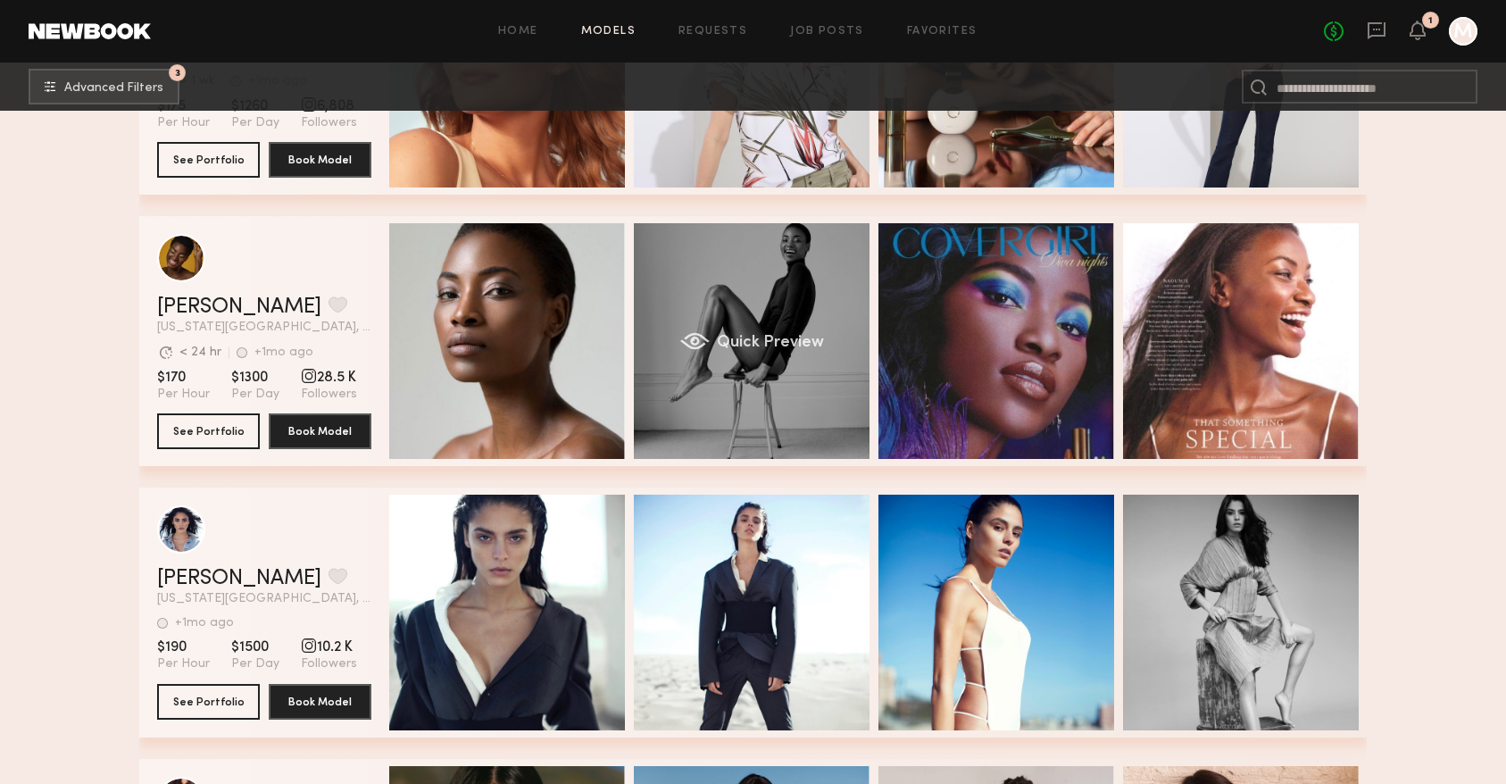
click at [682, 403] on div "Quick Preview" at bounding box center [752, 341] width 236 height 236
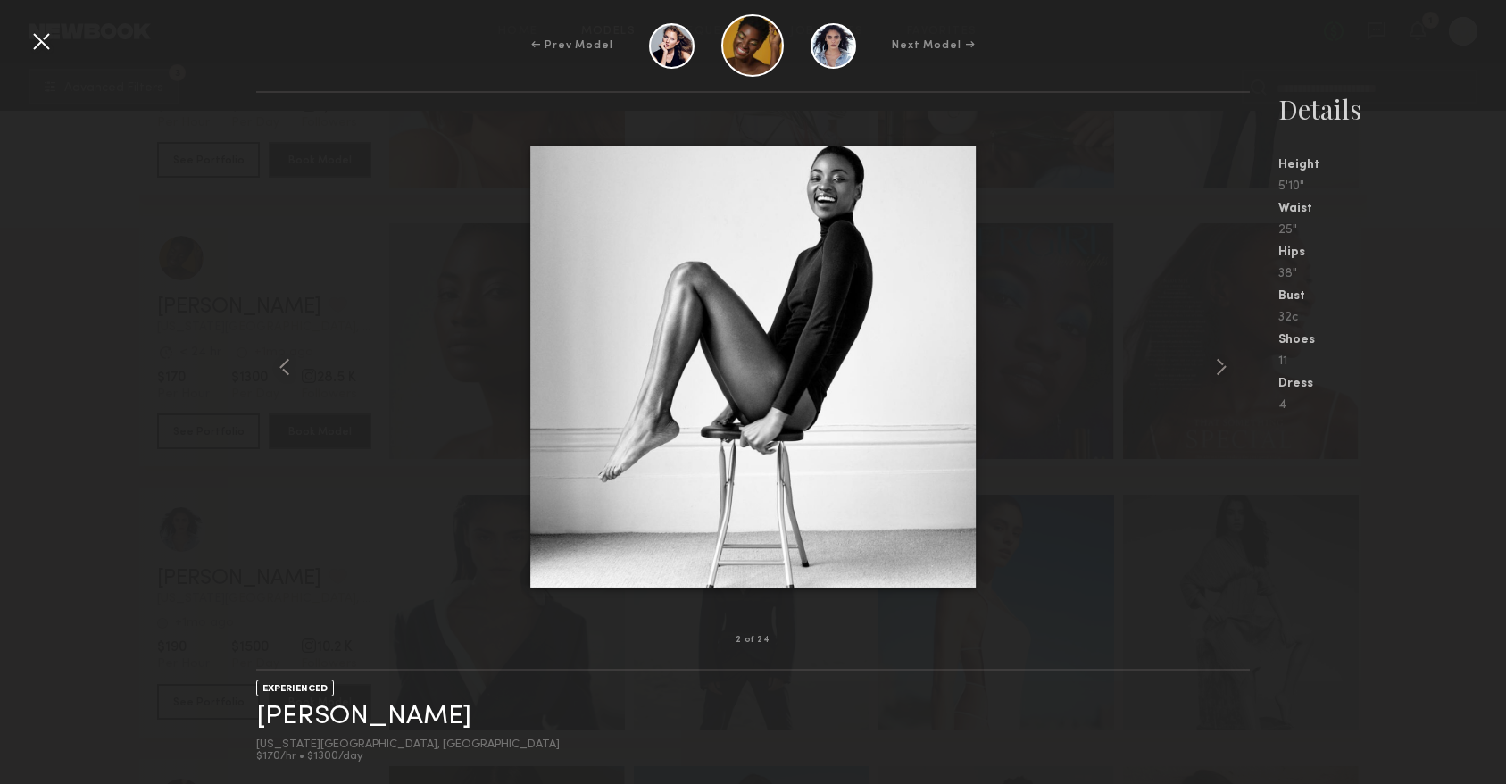
click at [1158, 358] on div at bounding box center [752, 366] width 993 height 490
click at [1221, 355] on common-icon at bounding box center [1221, 367] width 29 height 29
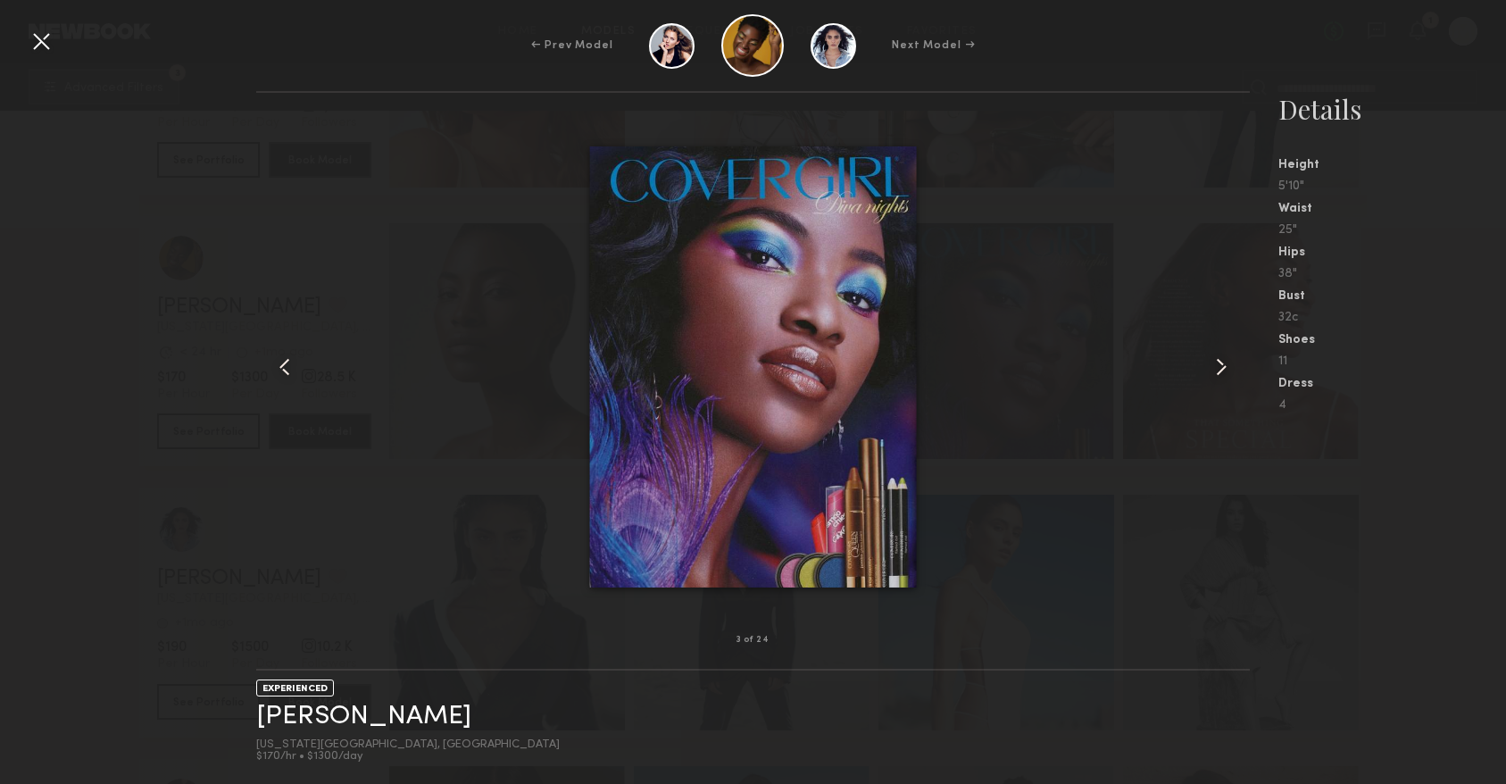
click at [1222, 358] on common-icon at bounding box center [1221, 367] width 29 height 29
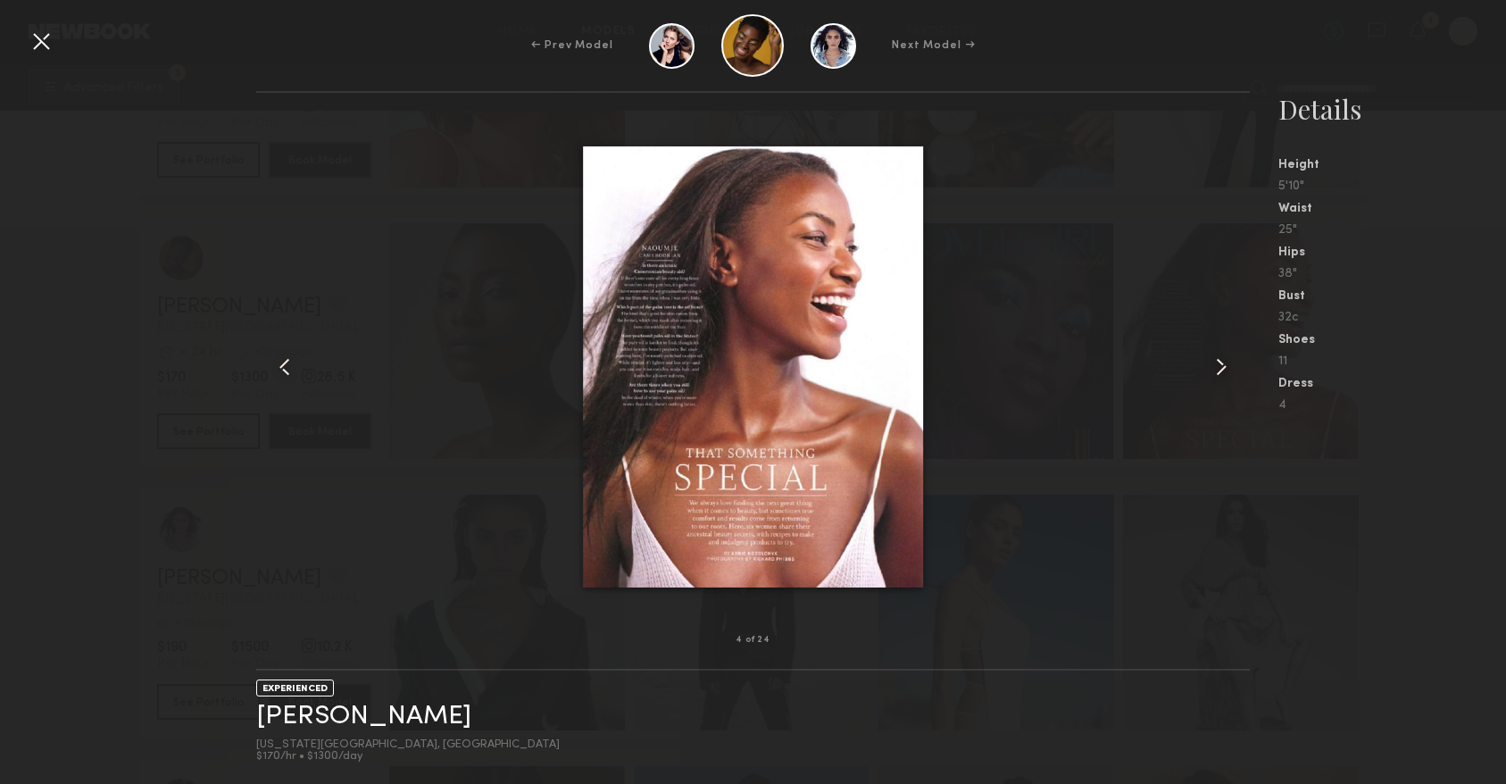
click at [1222, 358] on common-icon at bounding box center [1221, 367] width 29 height 29
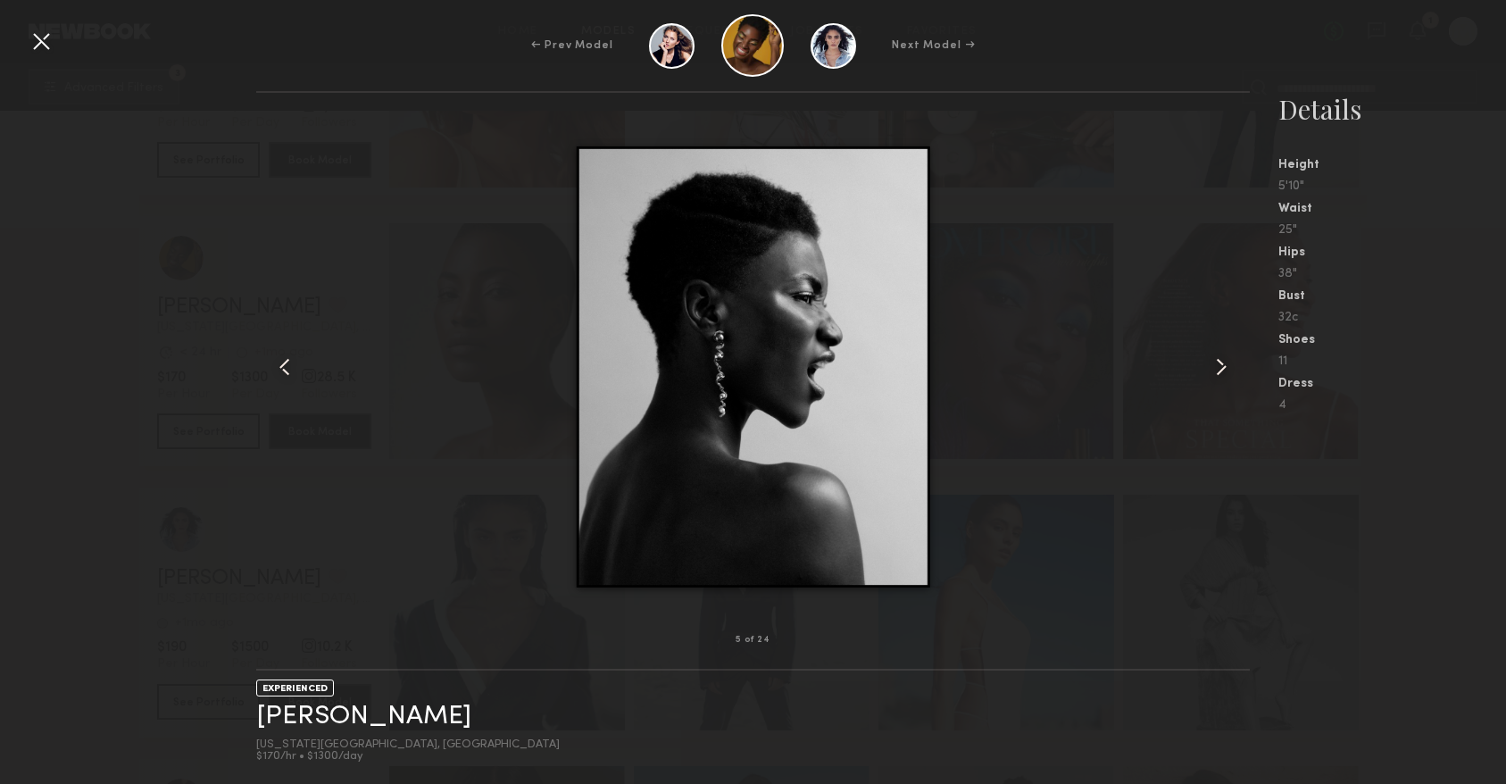
click at [1222, 359] on common-icon at bounding box center [1221, 367] width 29 height 29
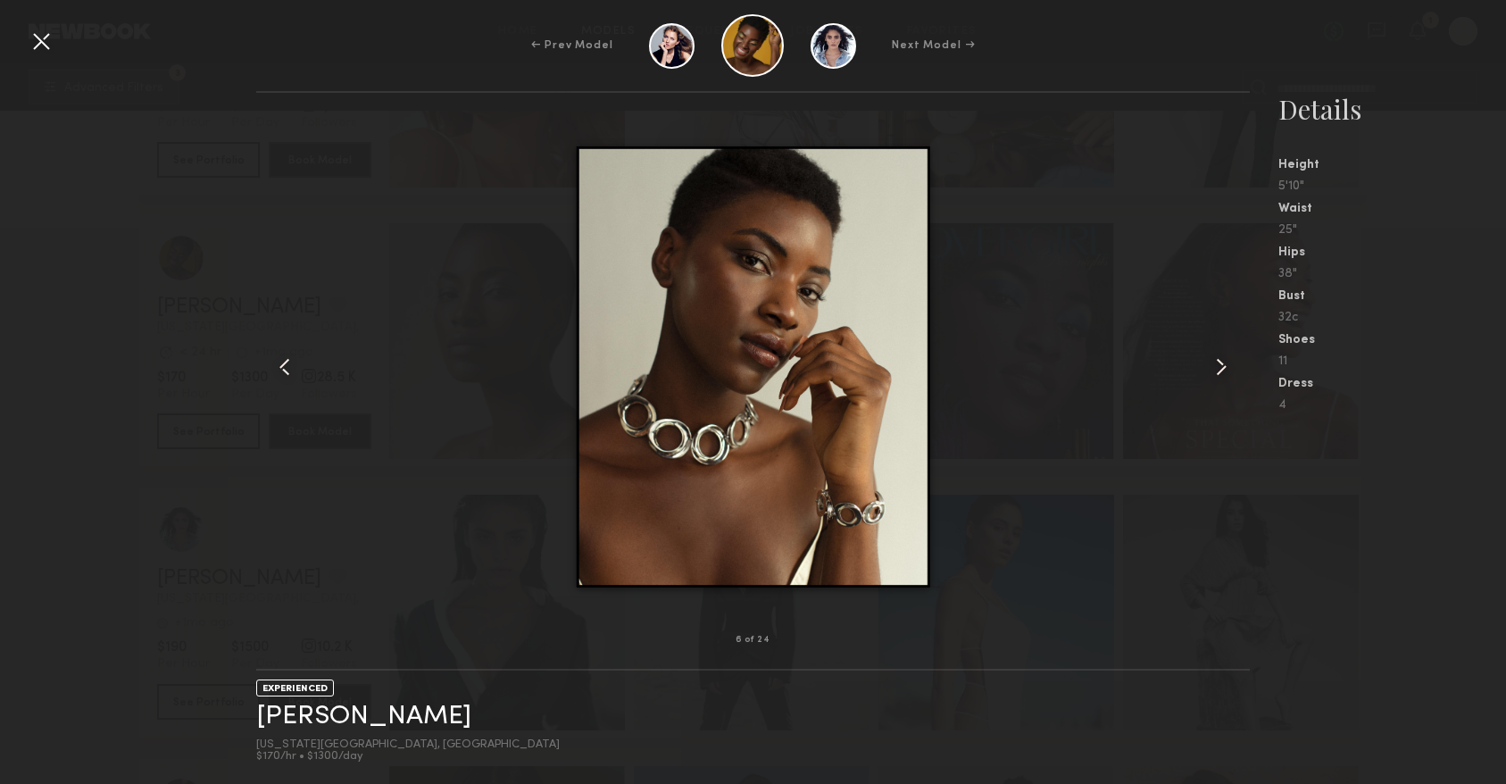
click at [1222, 359] on common-icon at bounding box center [1221, 367] width 29 height 29
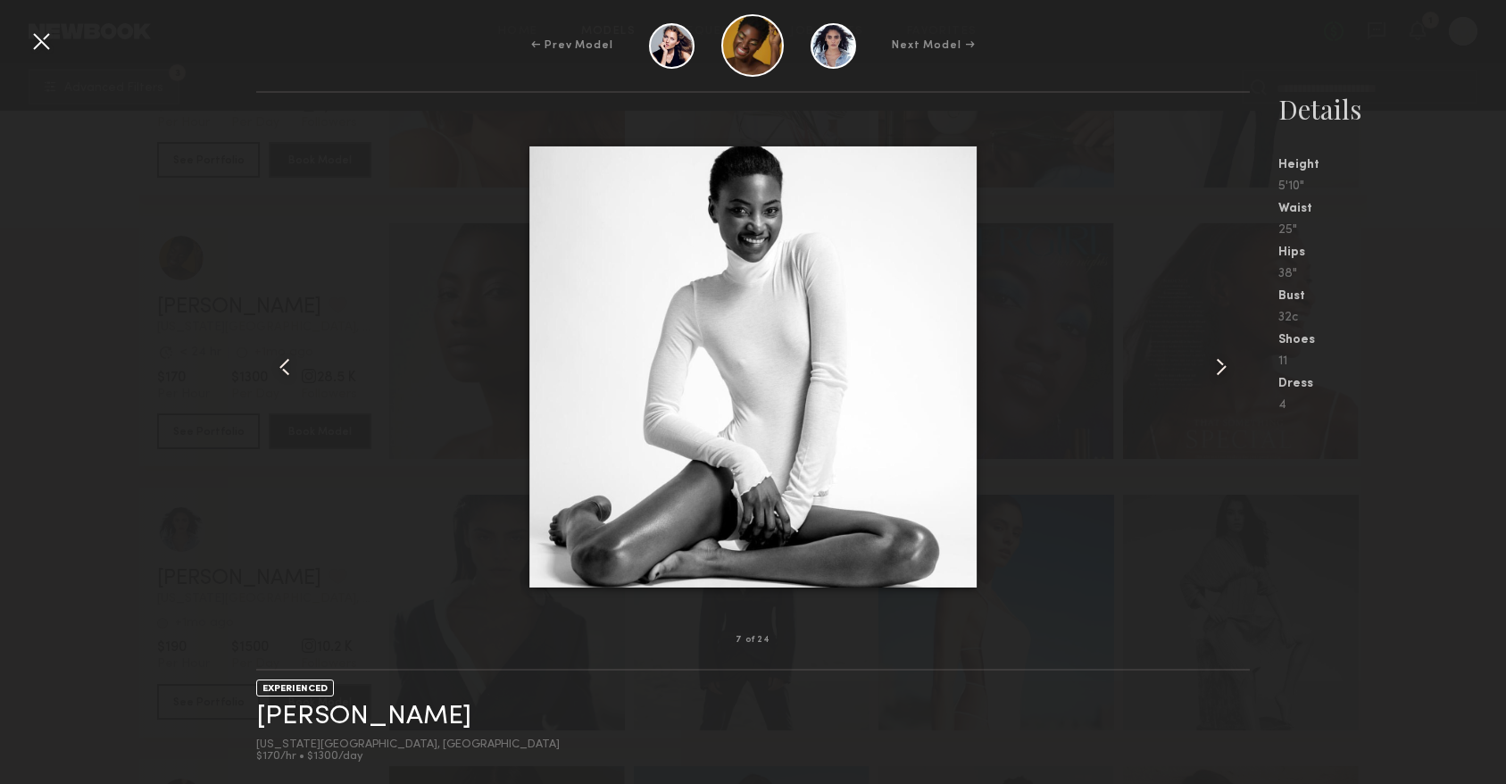
click at [1222, 359] on common-icon at bounding box center [1221, 367] width 29 height 29
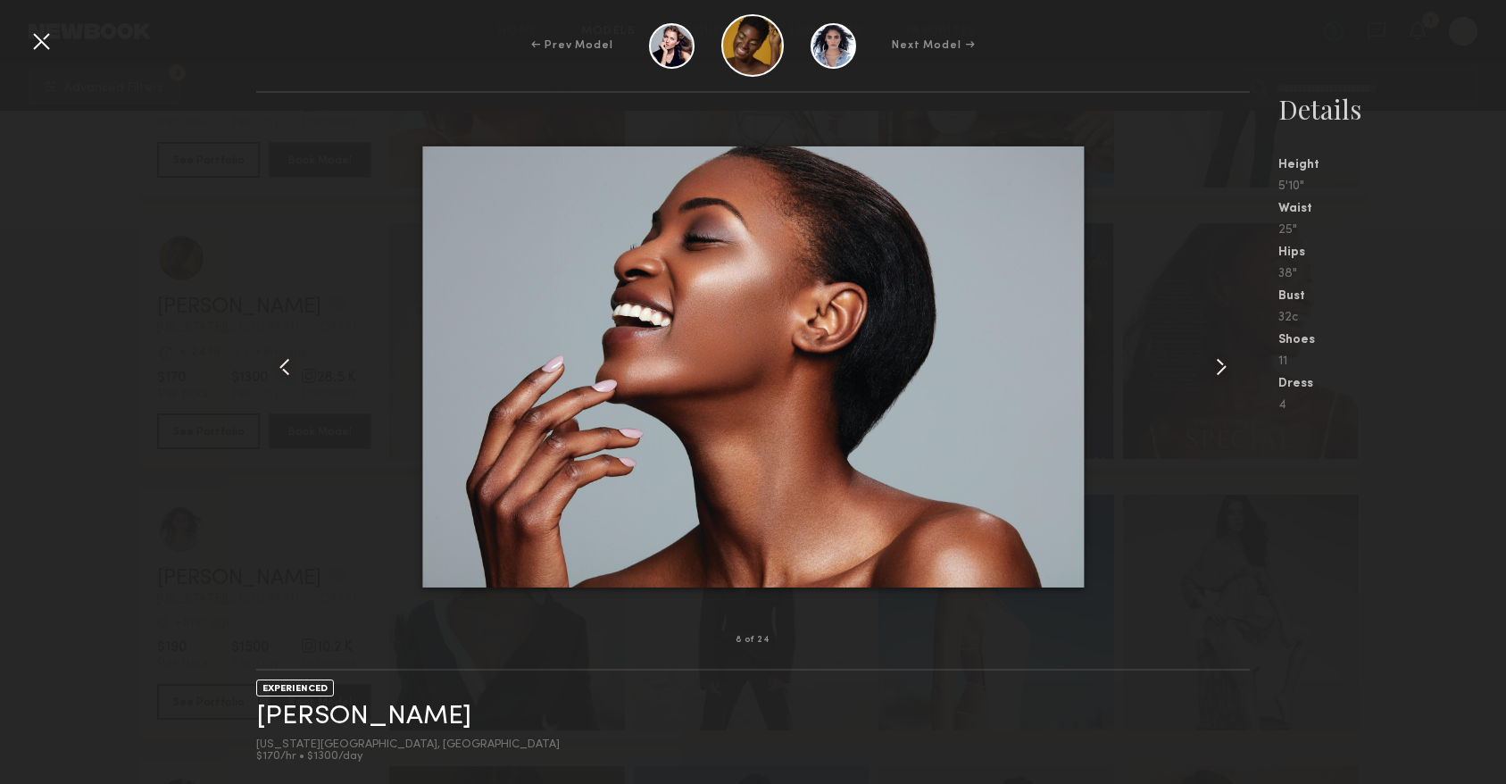
click at [1222, 360] on common-icon at bounding box center [1221, 367] width 29 height 29
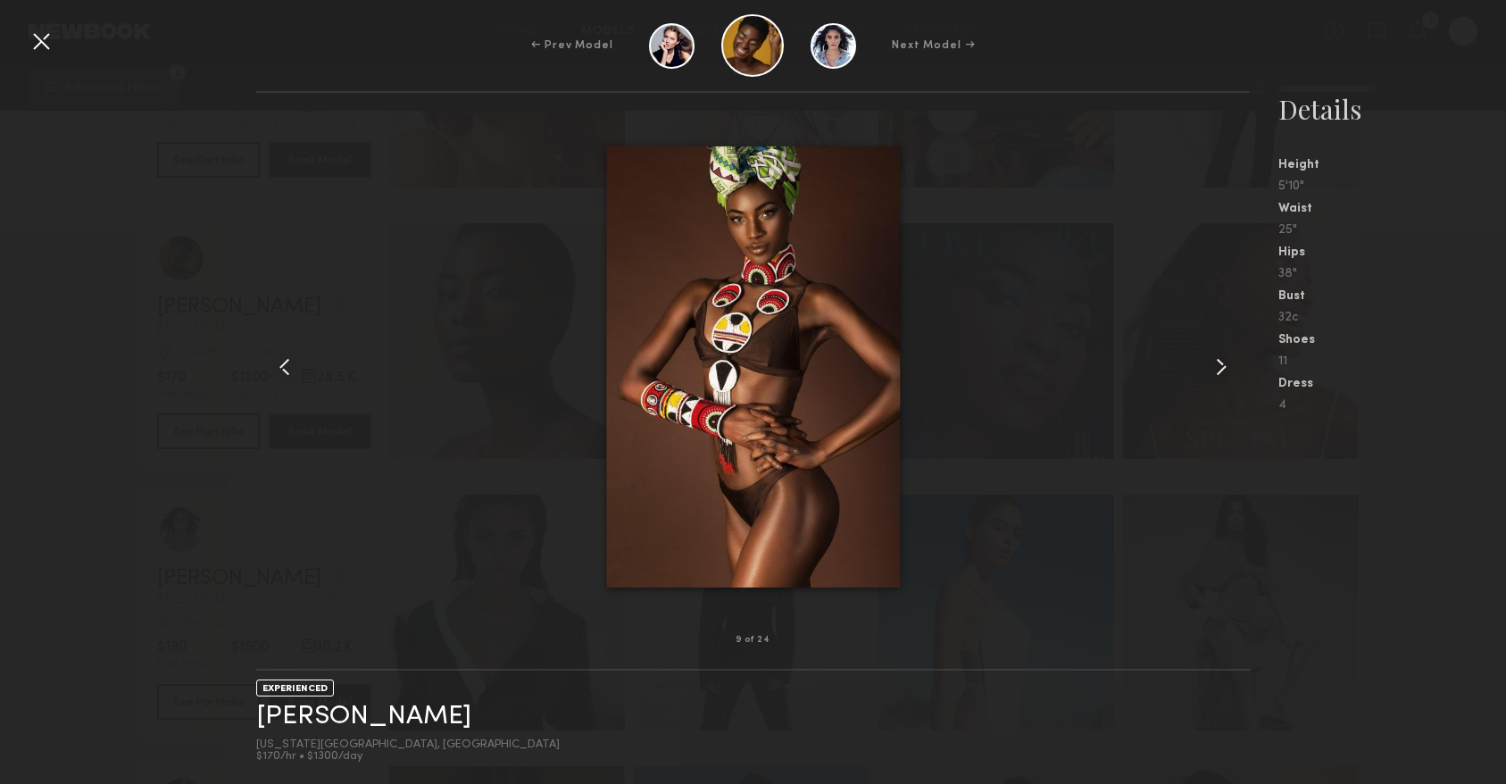
click at [1222, 360] on common-icon at bounding box center [1221, 367] width 29 height 29
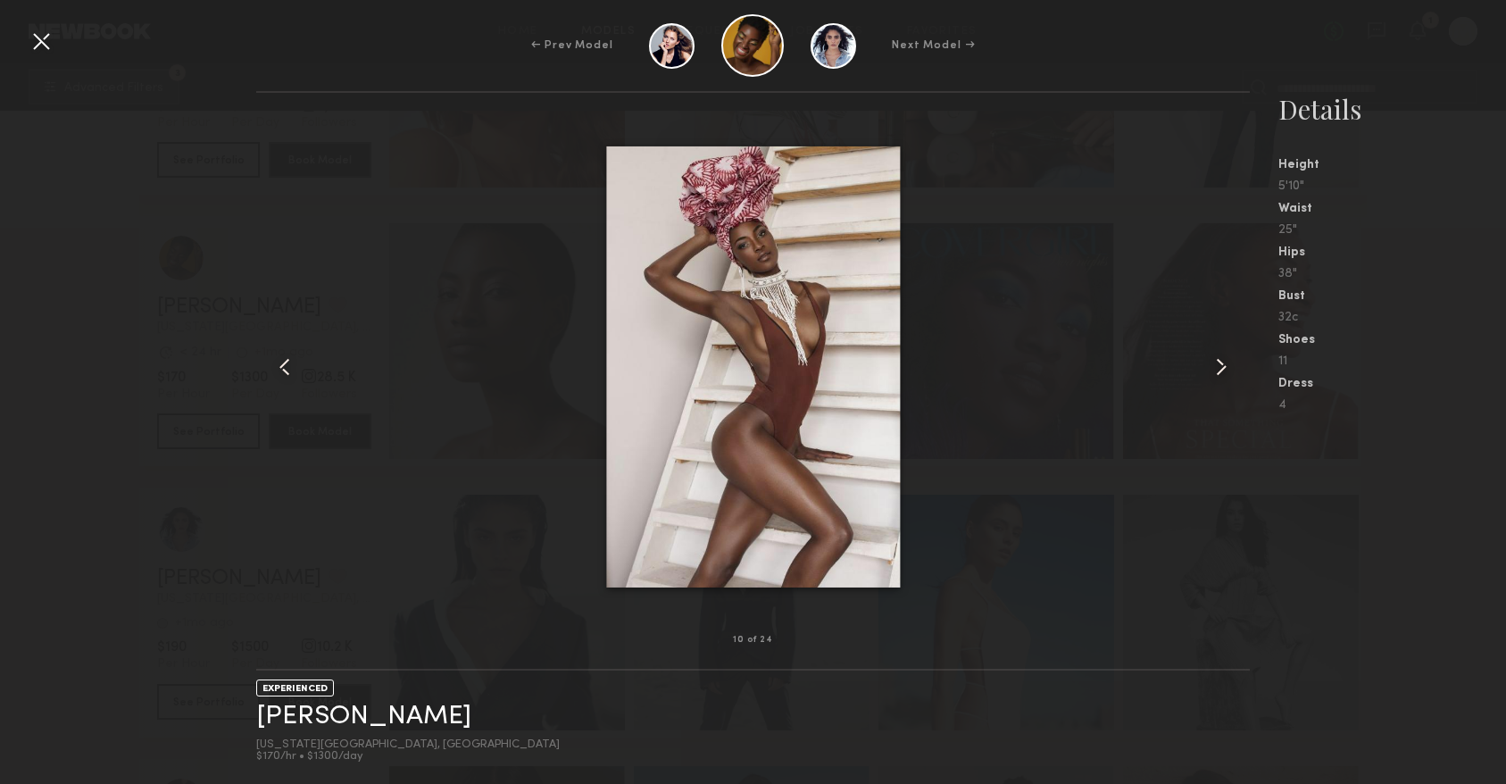
click at [1222, 360] on common-icon at bounding box center [1221, 367] width 29 height 29
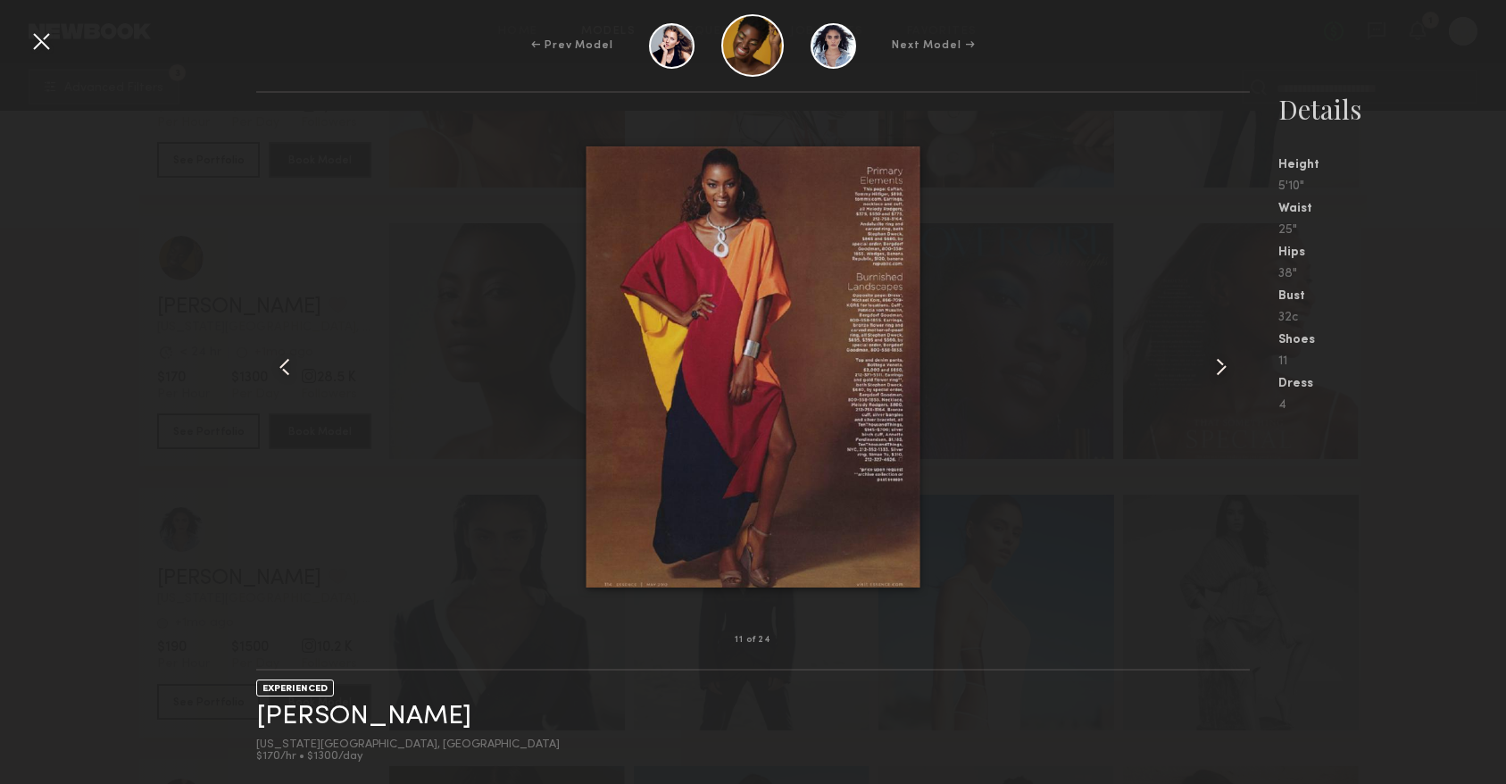
click at [1222, 360] on common-icon at bounding box center [1221, 367] width 29 height 29
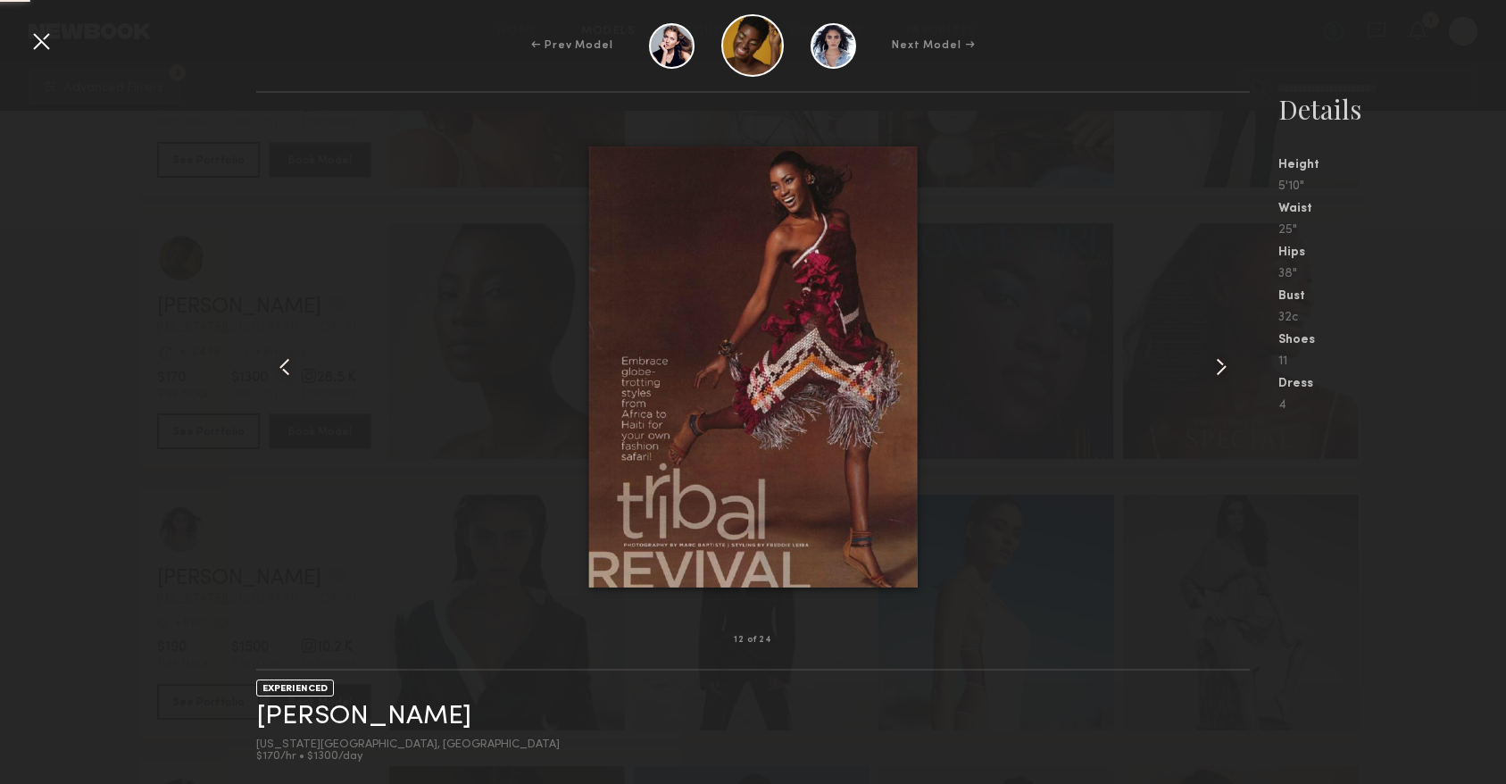
click at [1222, 360] on common-icon at bounding box center [1221, 367] width 29 height 29
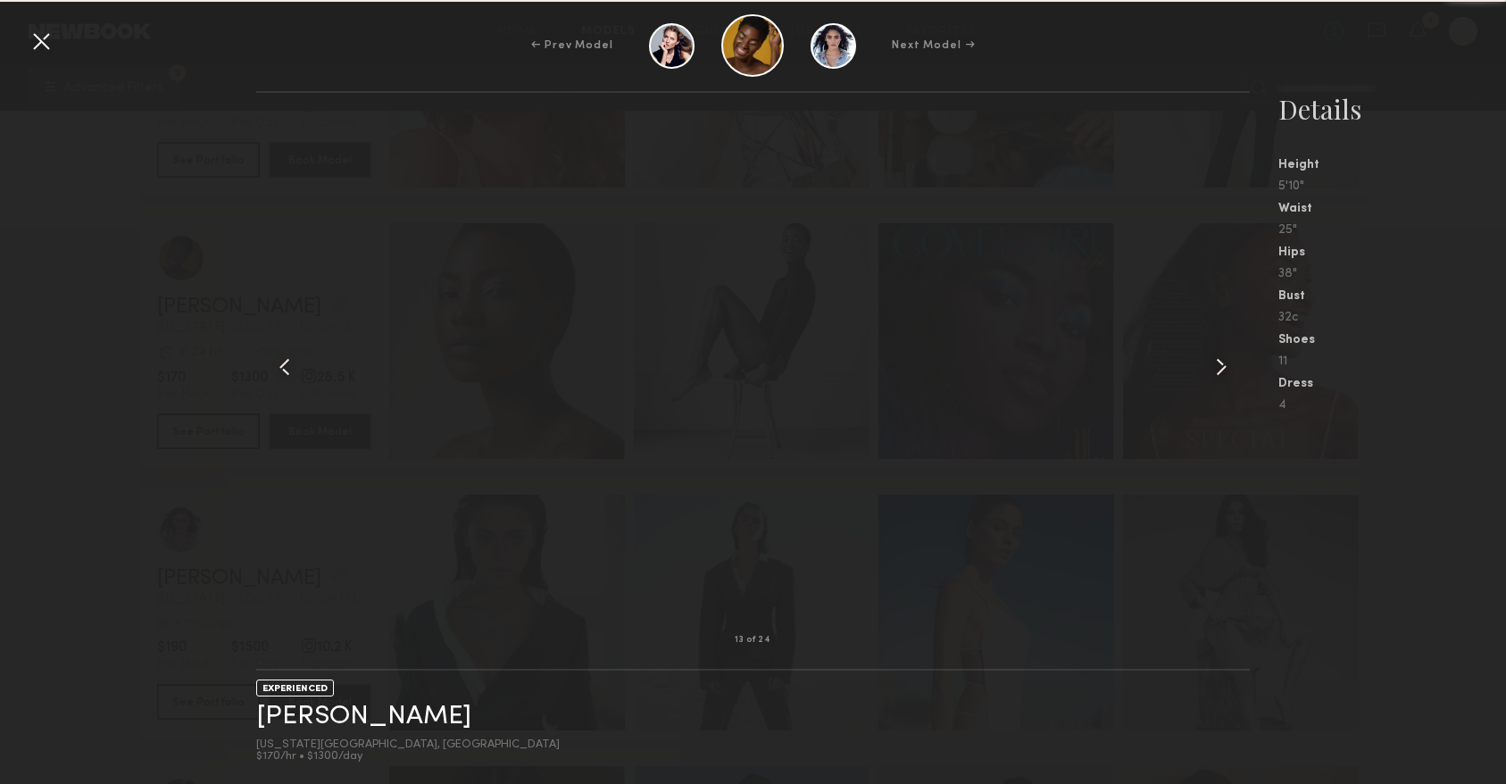
click at [1222, 360] on common-icon at bounding box center [1221, 367] width 29 height 29
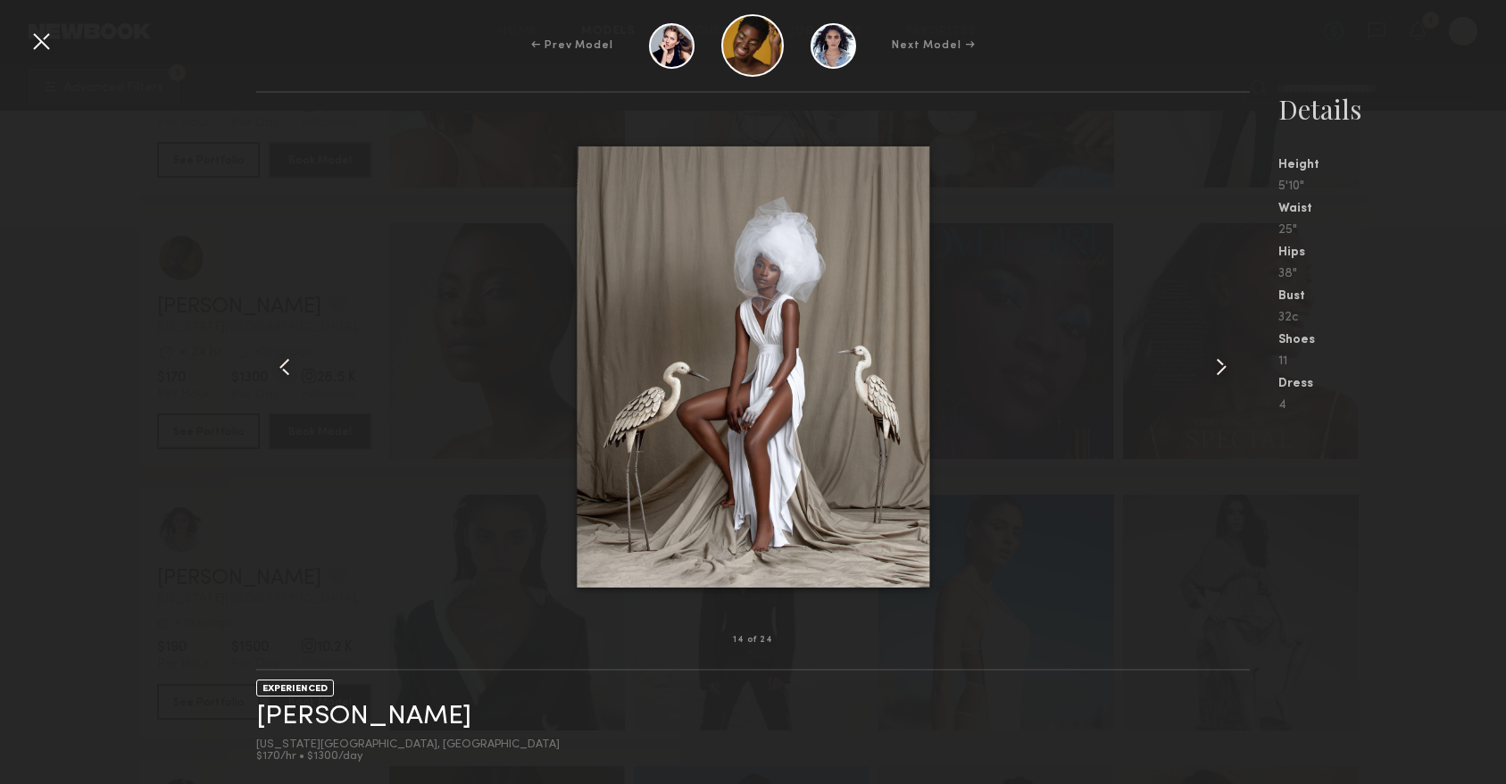
click at [1222, 361] on common-icon at bounding box center [1221, 367] width 29 height 29
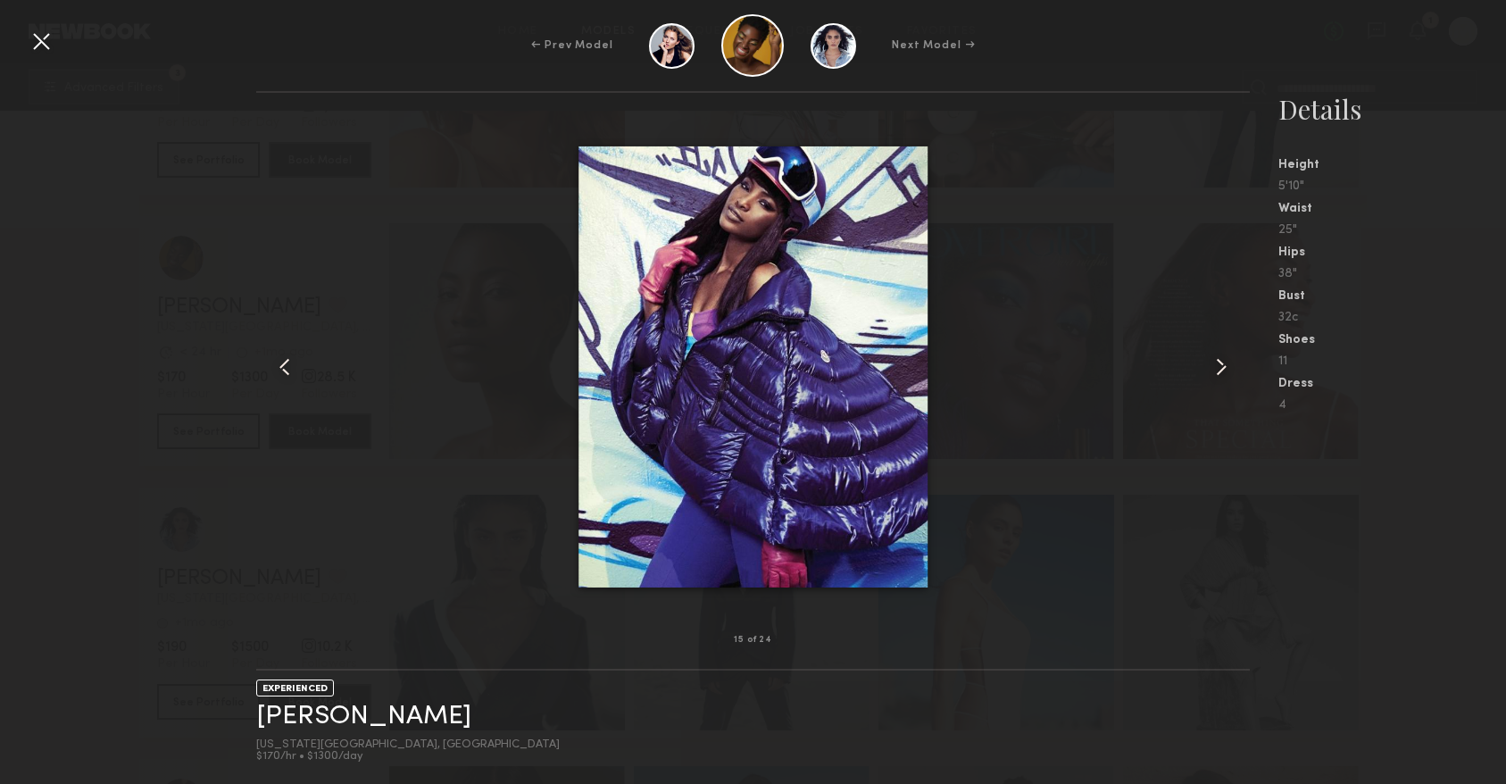
click at [43, 40] on div at bounding box center [41, 41] width 29 height 29
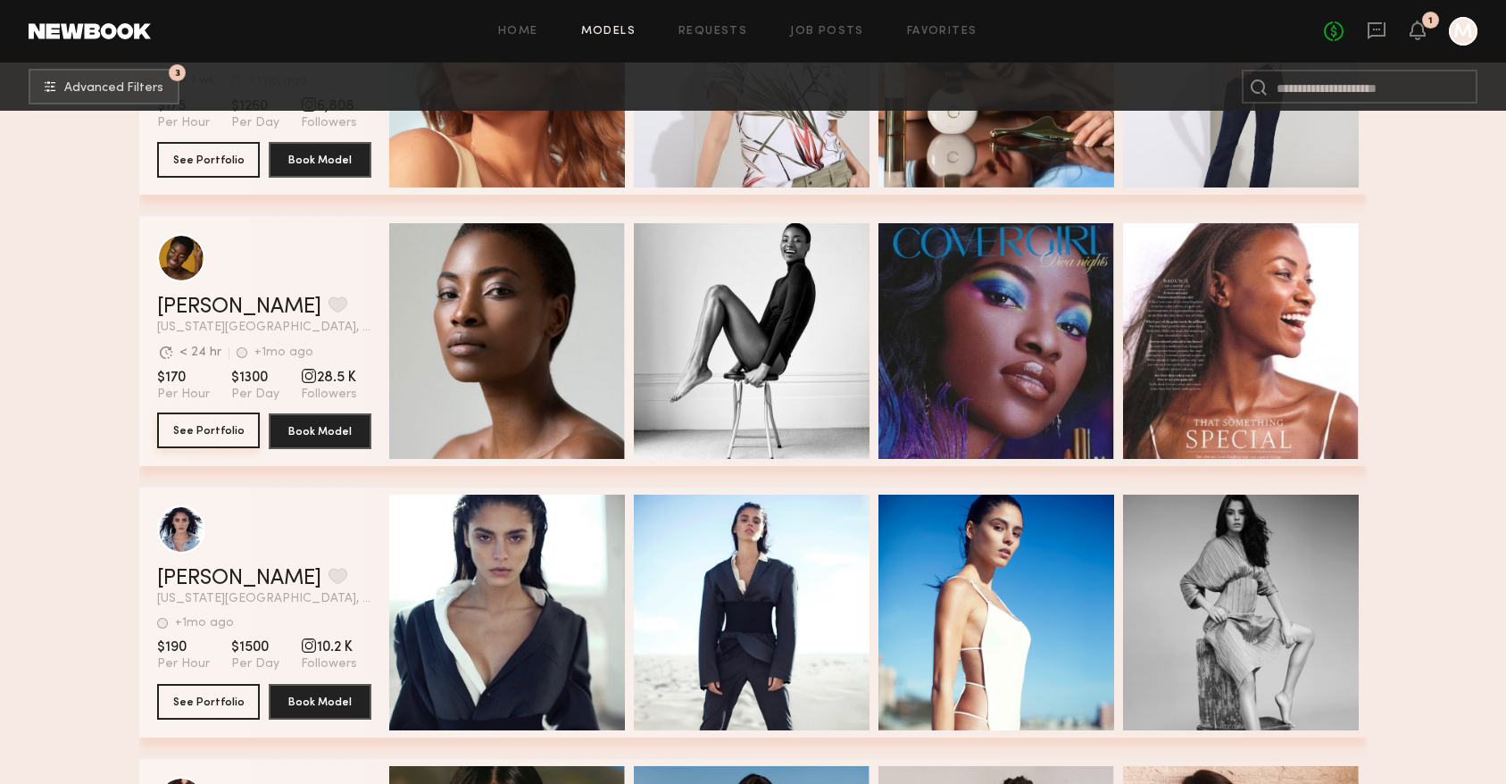
click at [215, 439] on button "See Portfolio" at bounding box center [208, 430] width 103 height 36
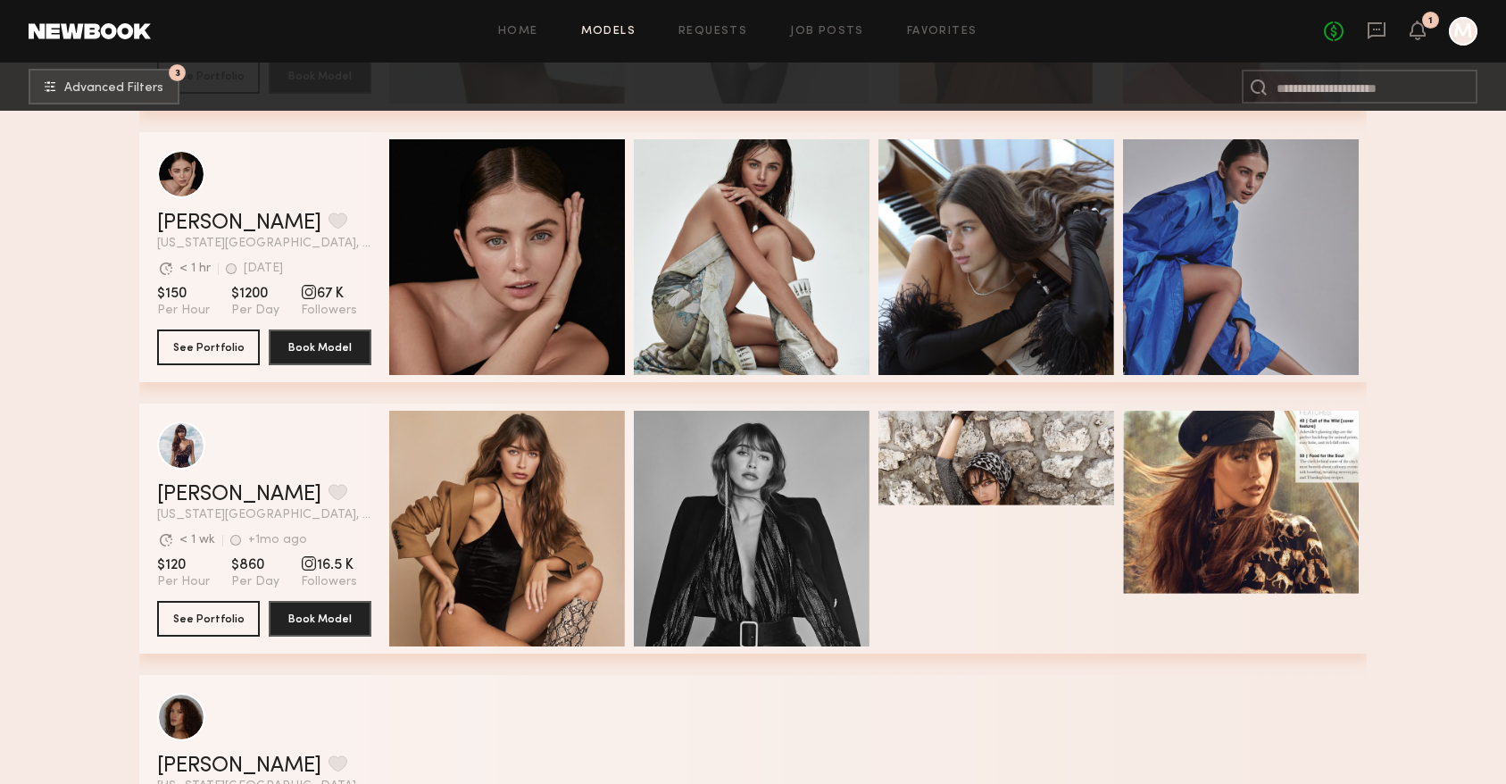
scroll to position [39805, 0]
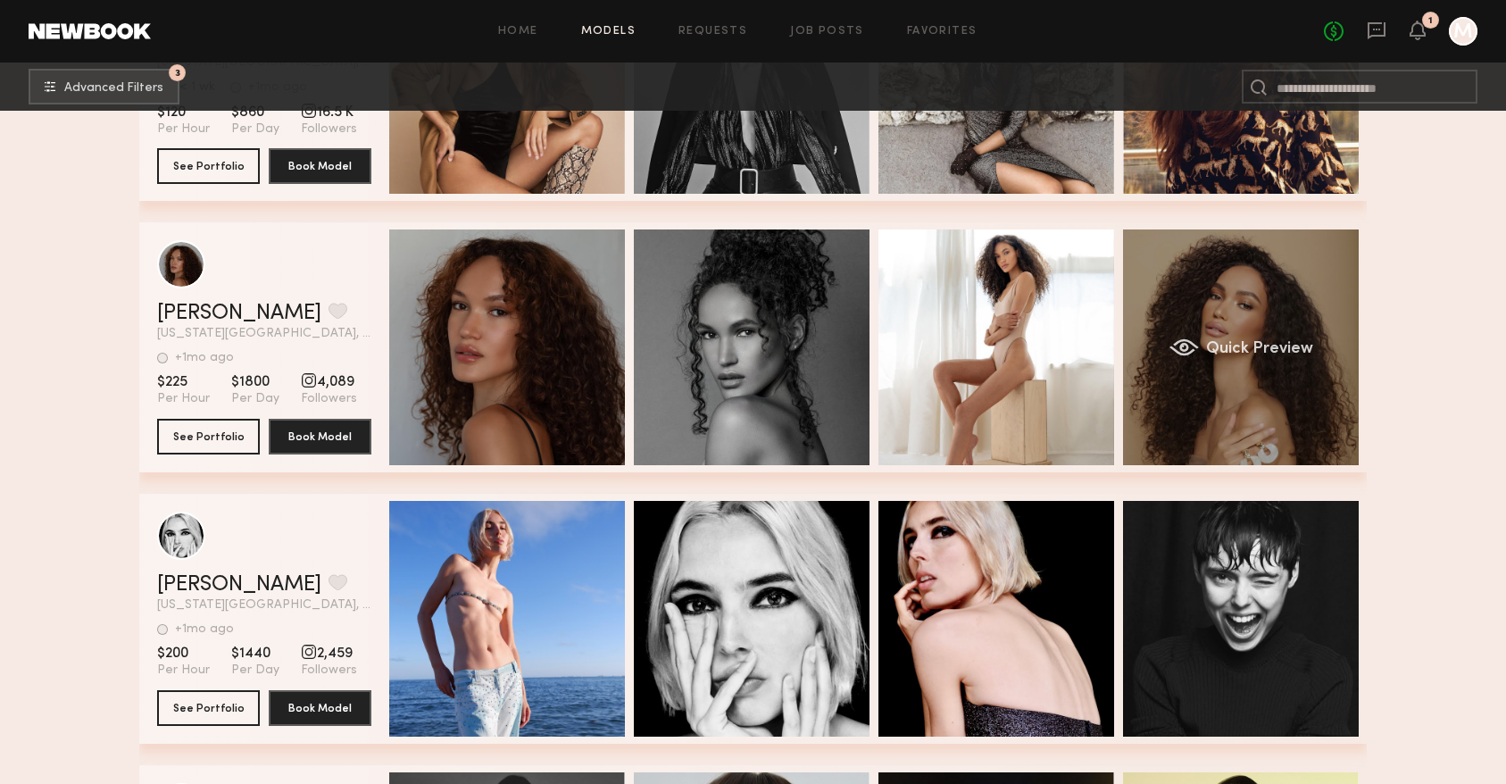
click at [1193, 303] on div "Quick Preview" at bounding box center [1241, 347] width 236 height 236
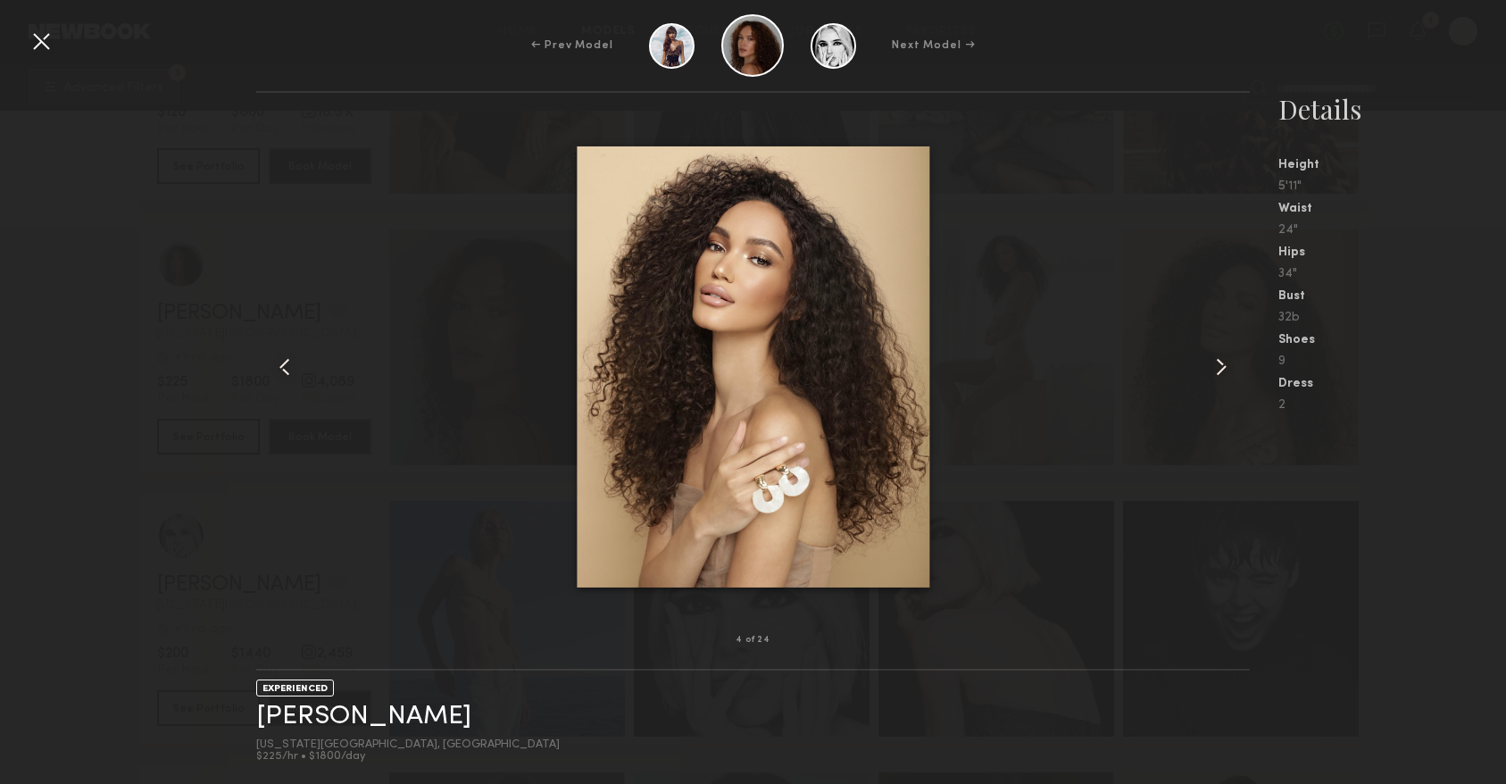
click at [1219, 376] on common-icon at bounding box center [1221, 367] width 29 height 29
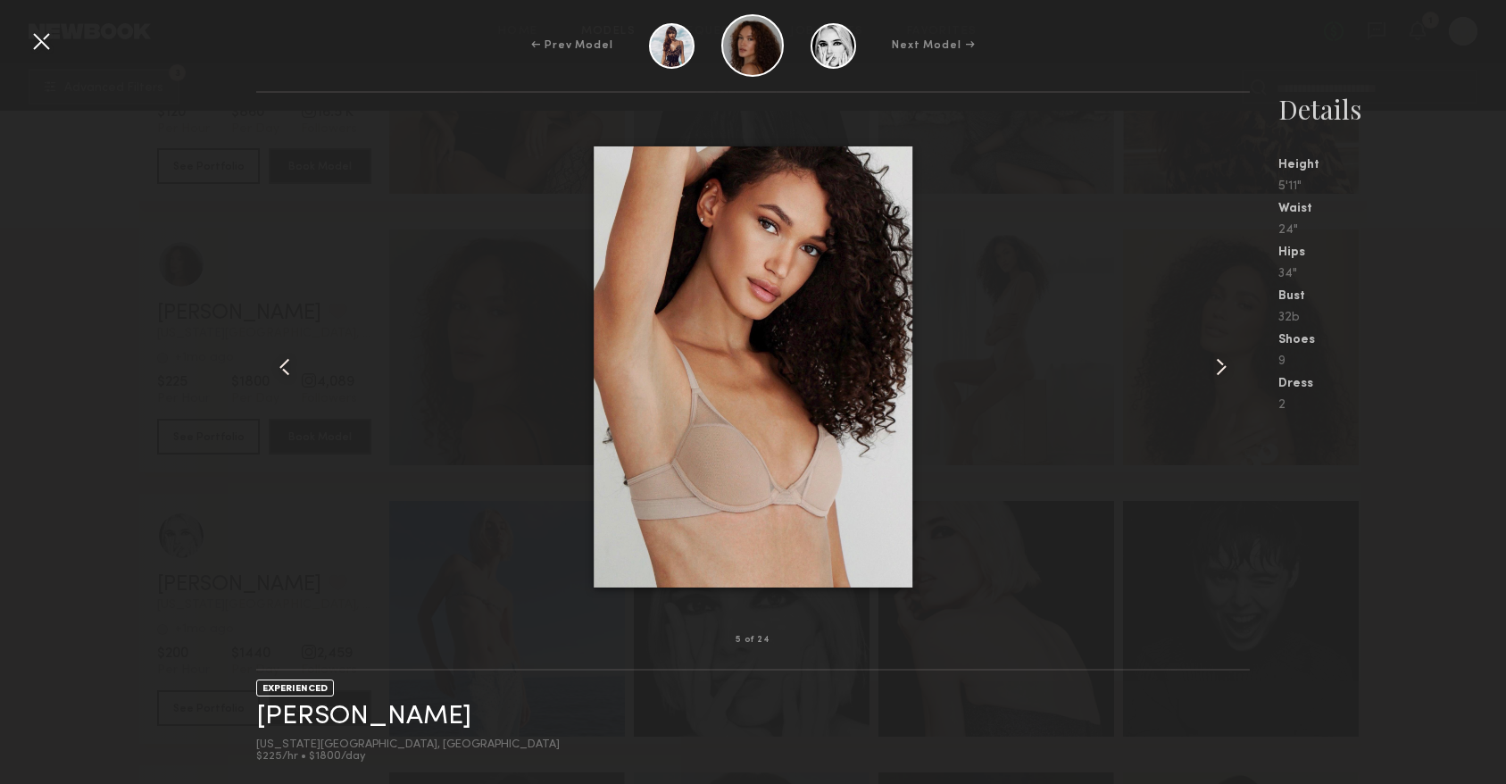
click at [1219, 376] on common-icon at bounding box center [1221, 367] width 29 height 29
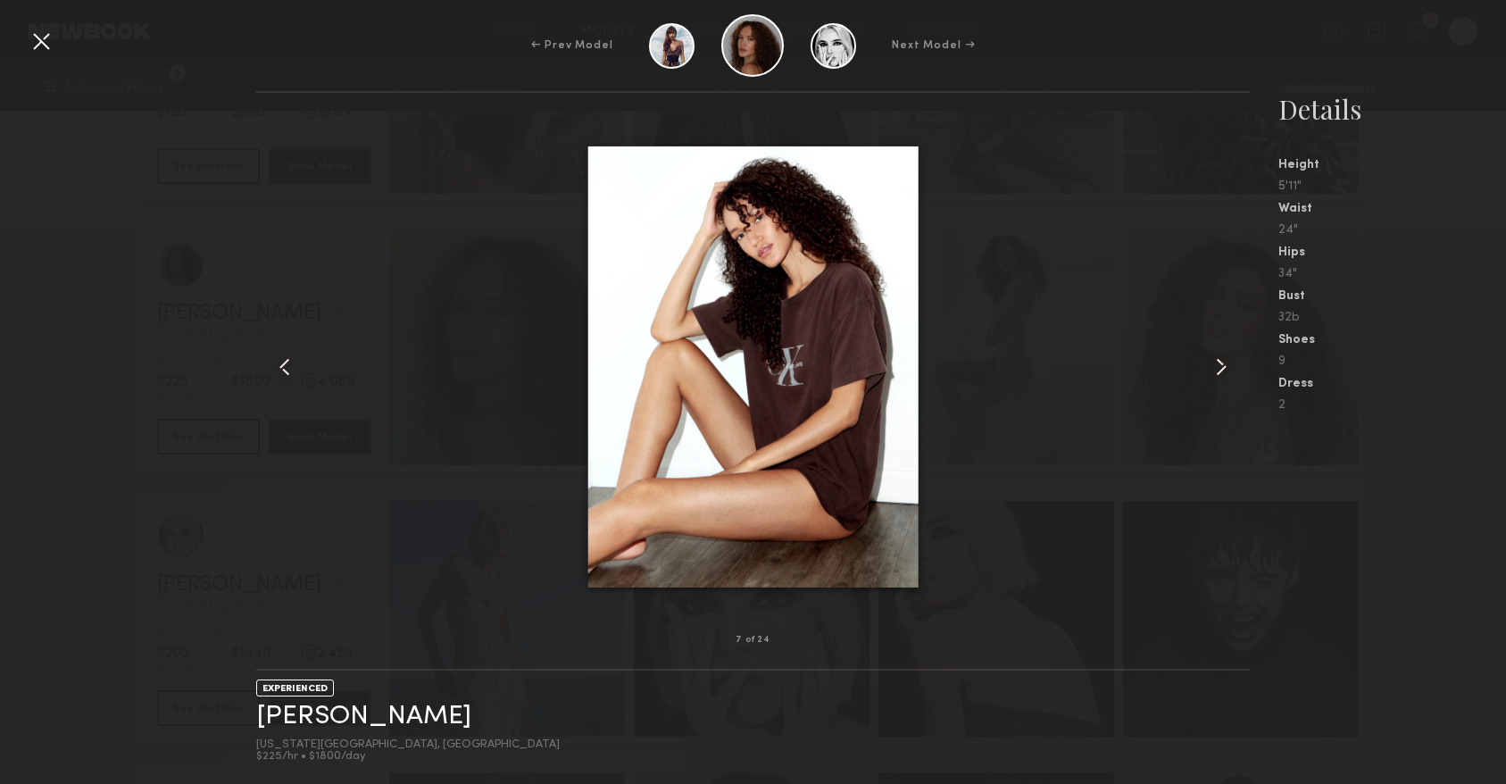
click at [1219, 376] on common-icon at bounding box center [1221, 367] width 29 height 29
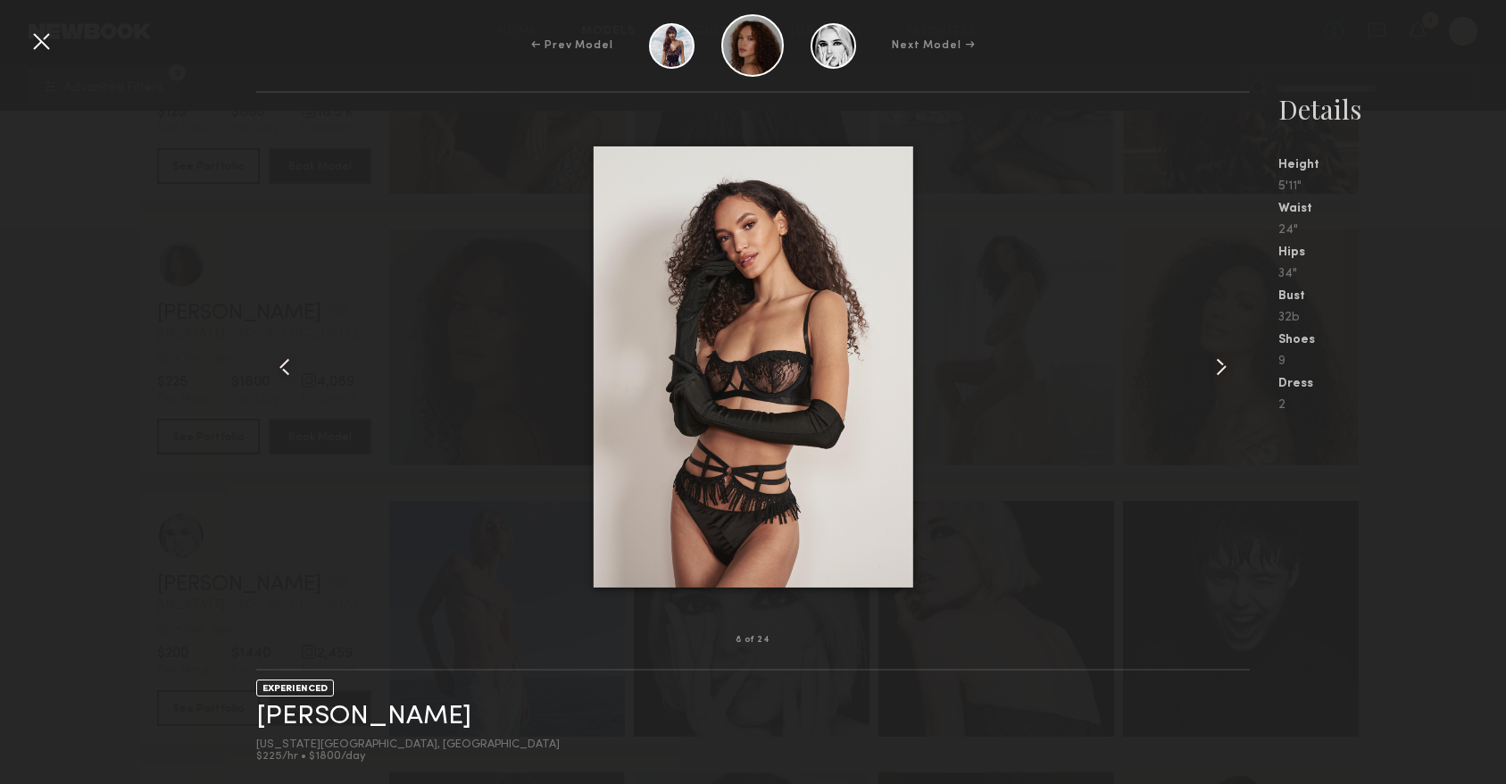
click at [1219, 376] on common-icon at bounding box center [1221, 367] width 29 height 29
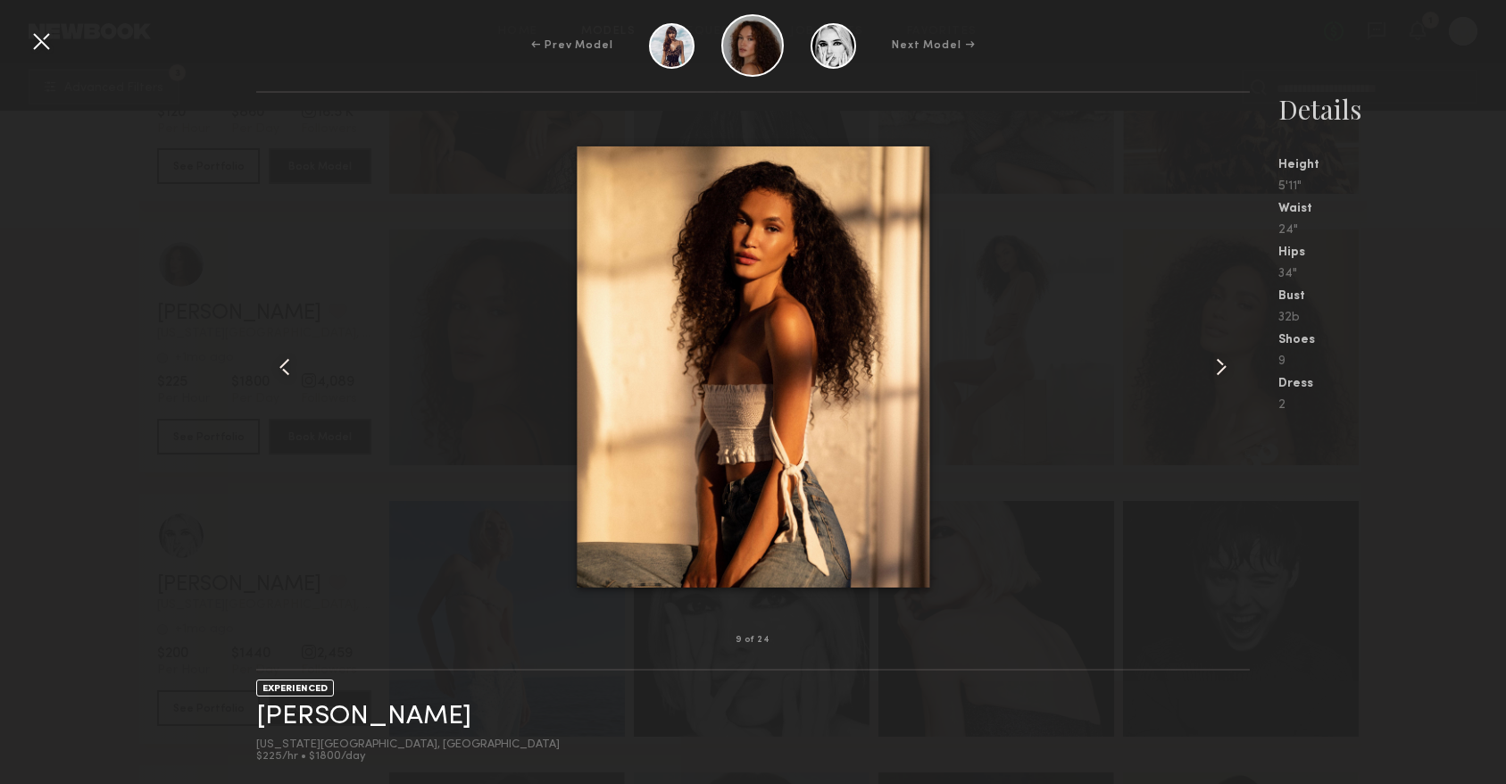
click at [1219, 376] on common-icon at bounding box center [1221, 367] width 29 height 29
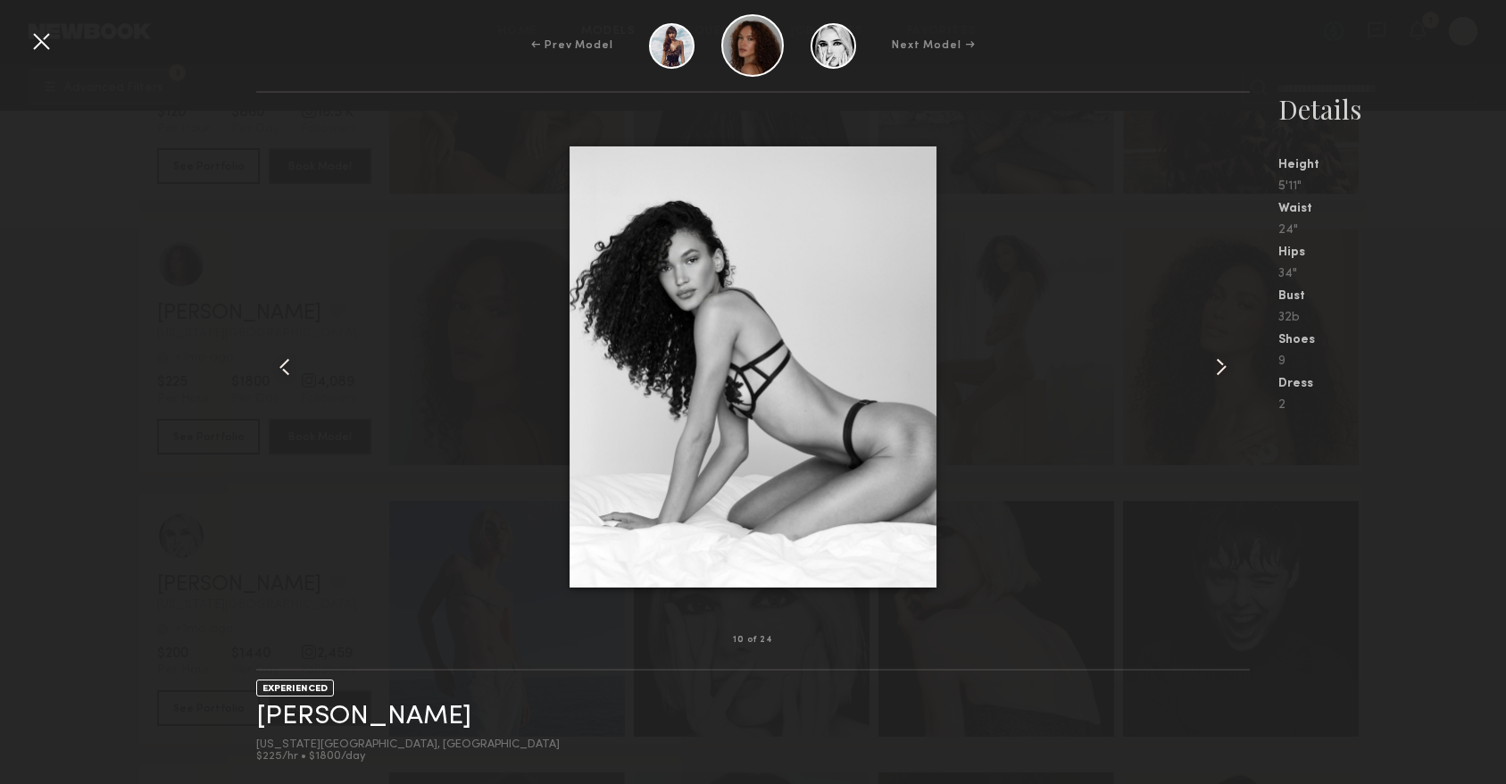
click at [1219, 376] on common-icon at bounding box center [1221, 367] width 29 height 29
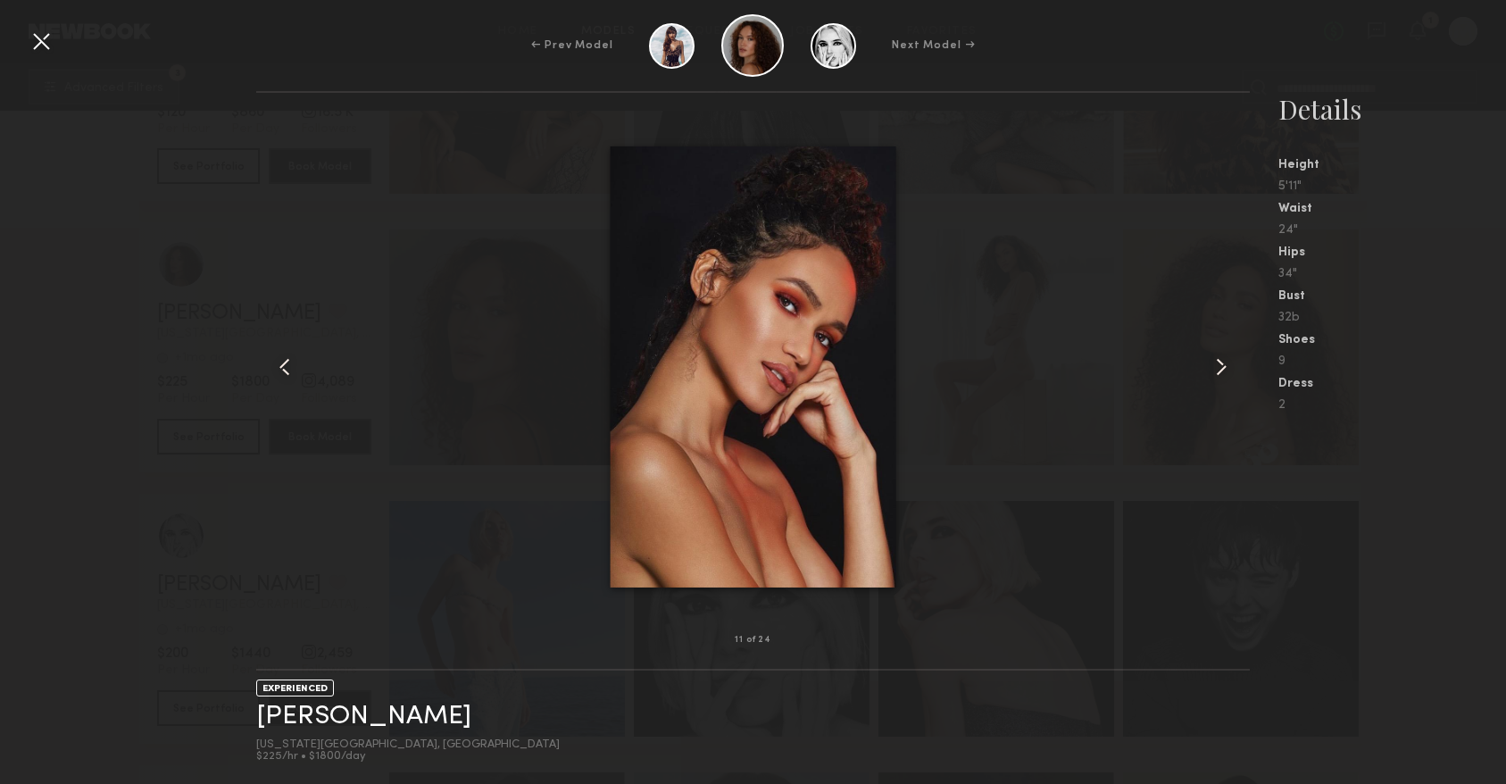
click at [1219, 376] on common-icon at bounding box center [1221, 367] width 29 height 29
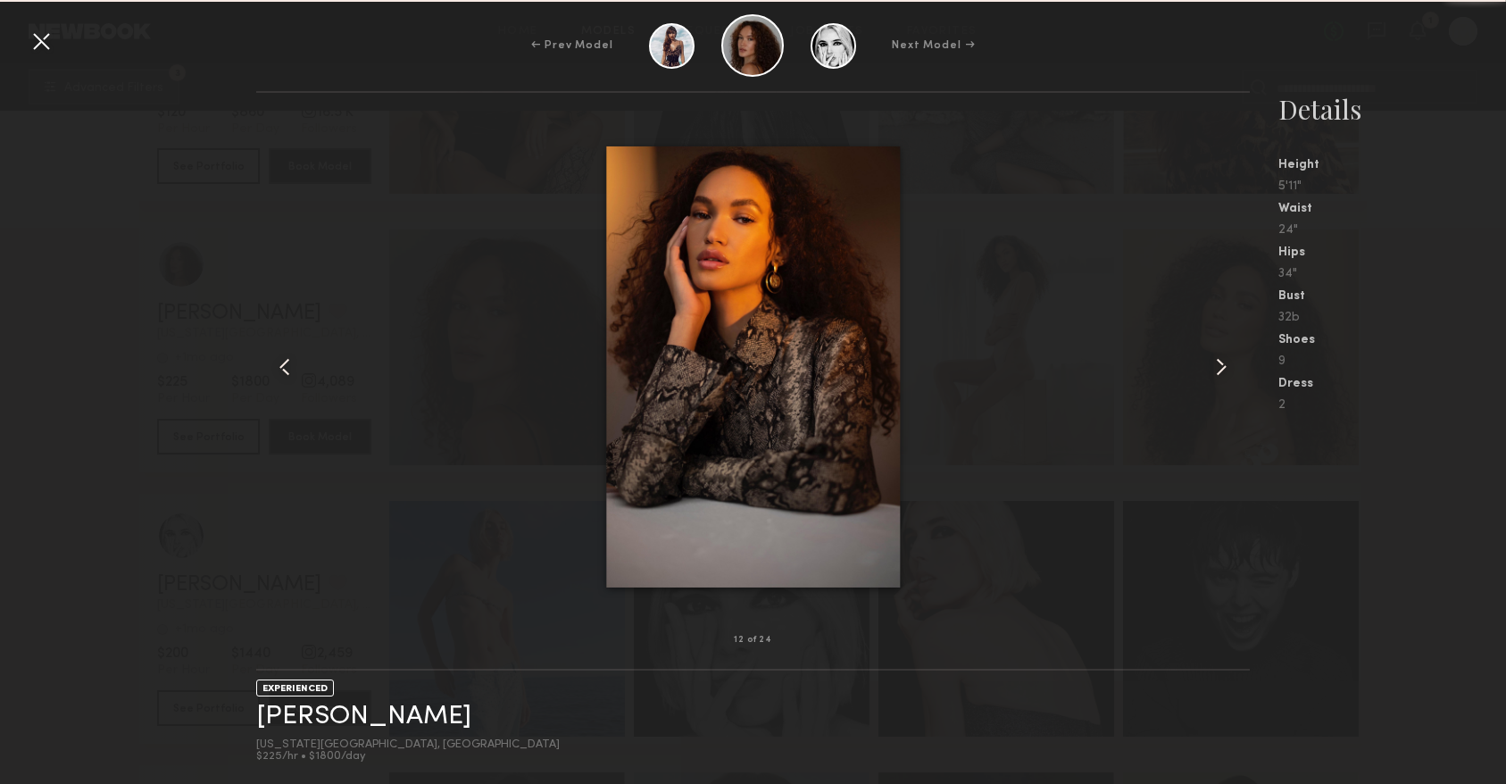
click at [1219, 376] on common-icon at bounding box center [1221, 367] width 29 height 29
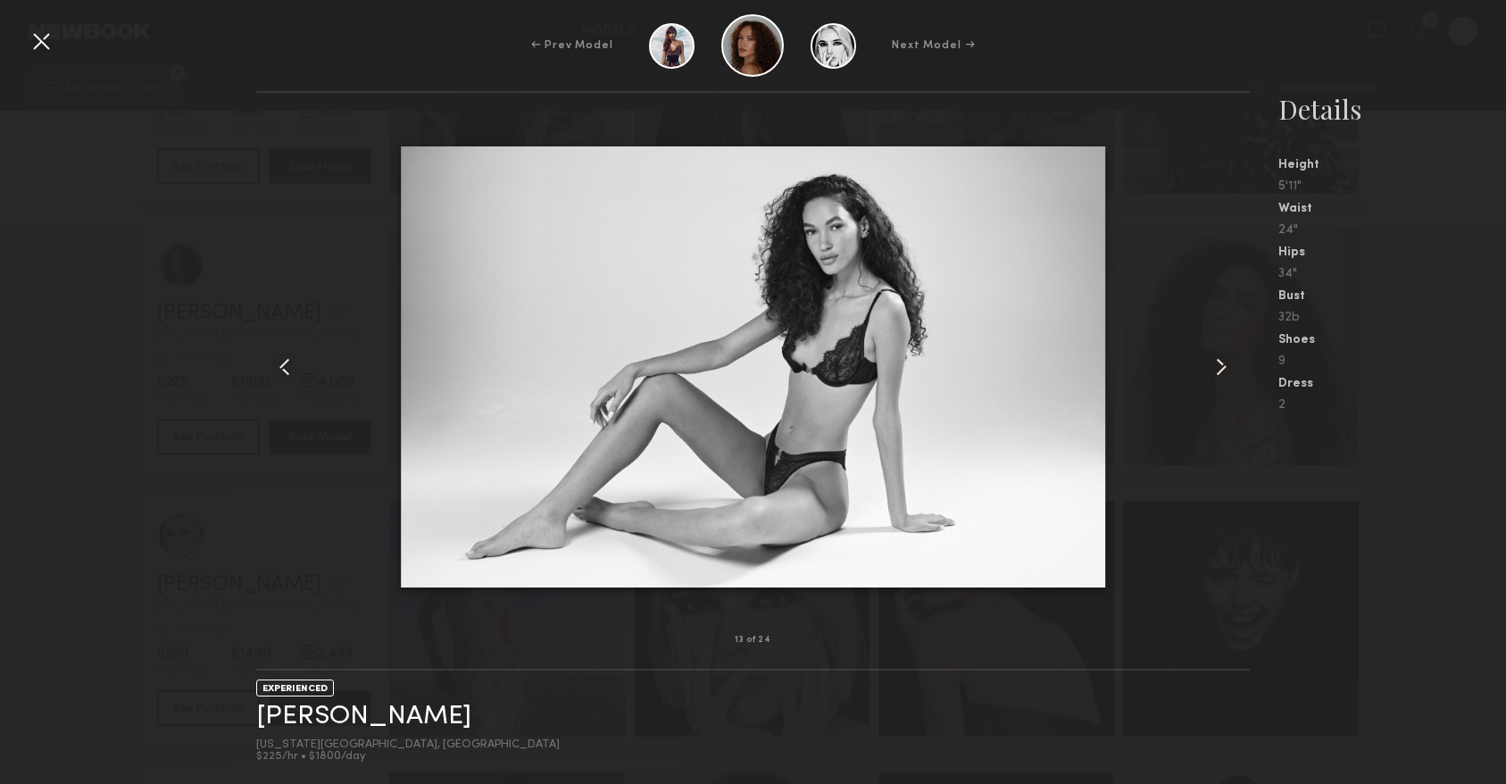
click at [1219, 376] on common-icon at bounding box center [1221, 367] width 29 height 29
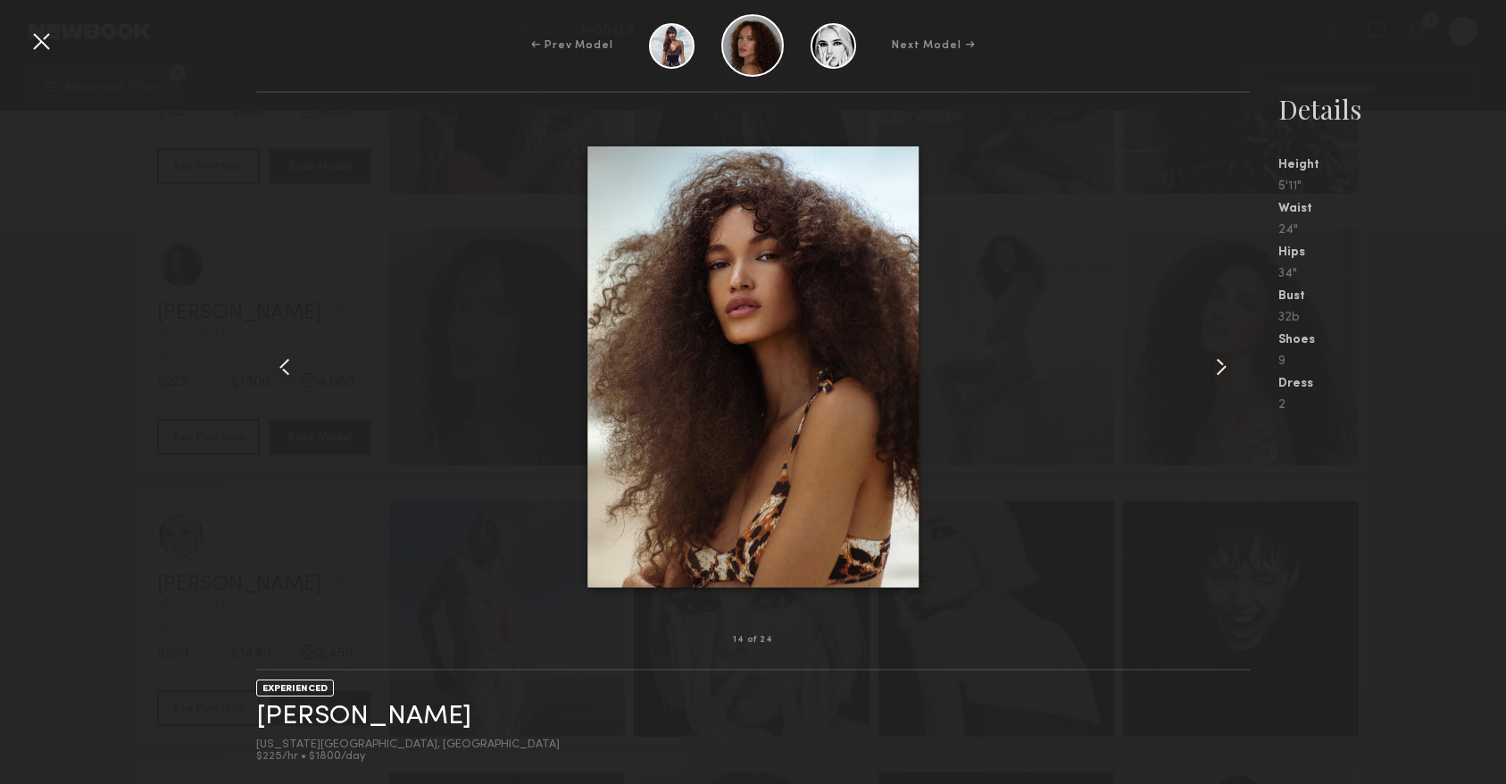
click at [1219, 376] on common-icon at bounding box center [1221, 367] width 29 height 29
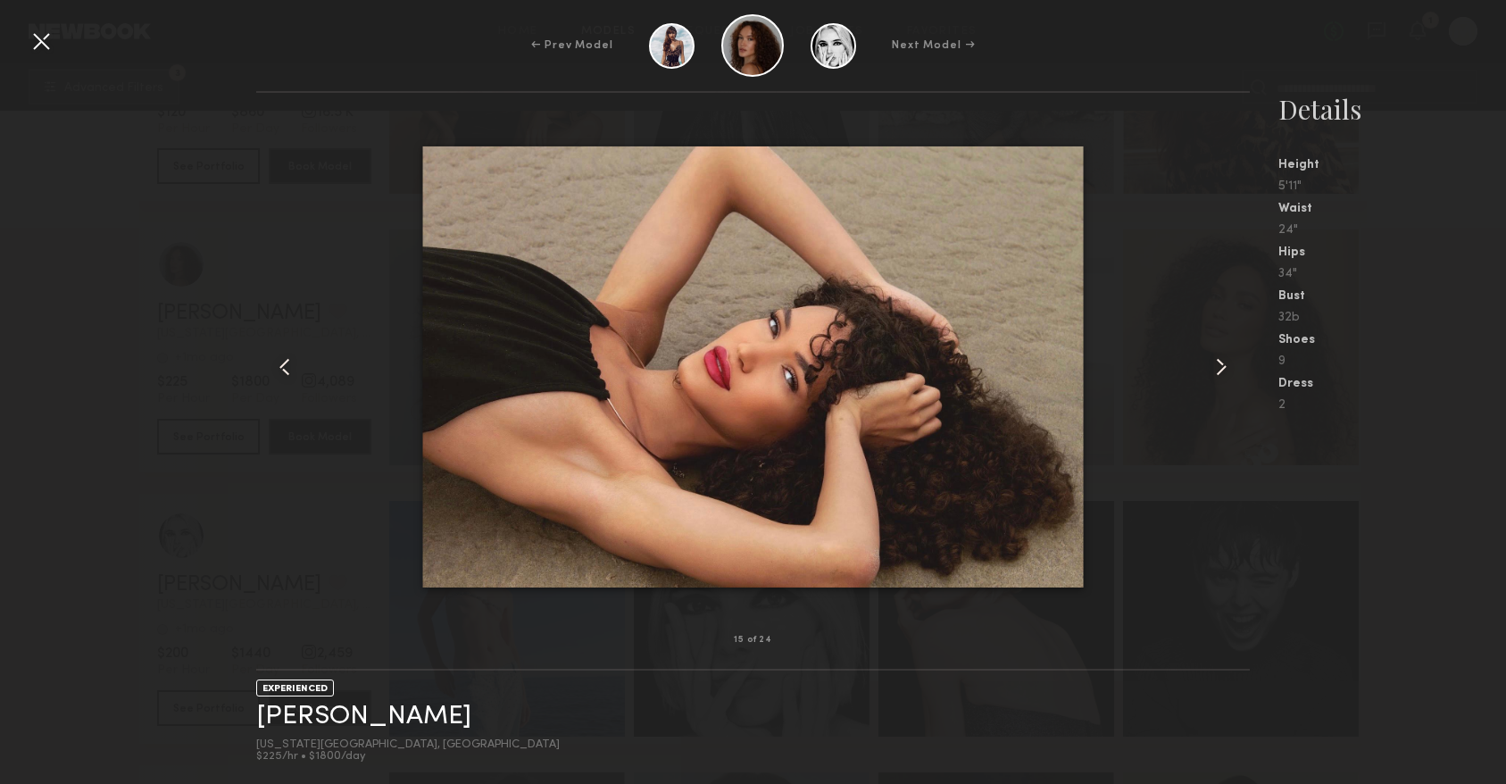
click at [1219, 376] on common-icon at bounding box center [1221, 367] width 29 height 29
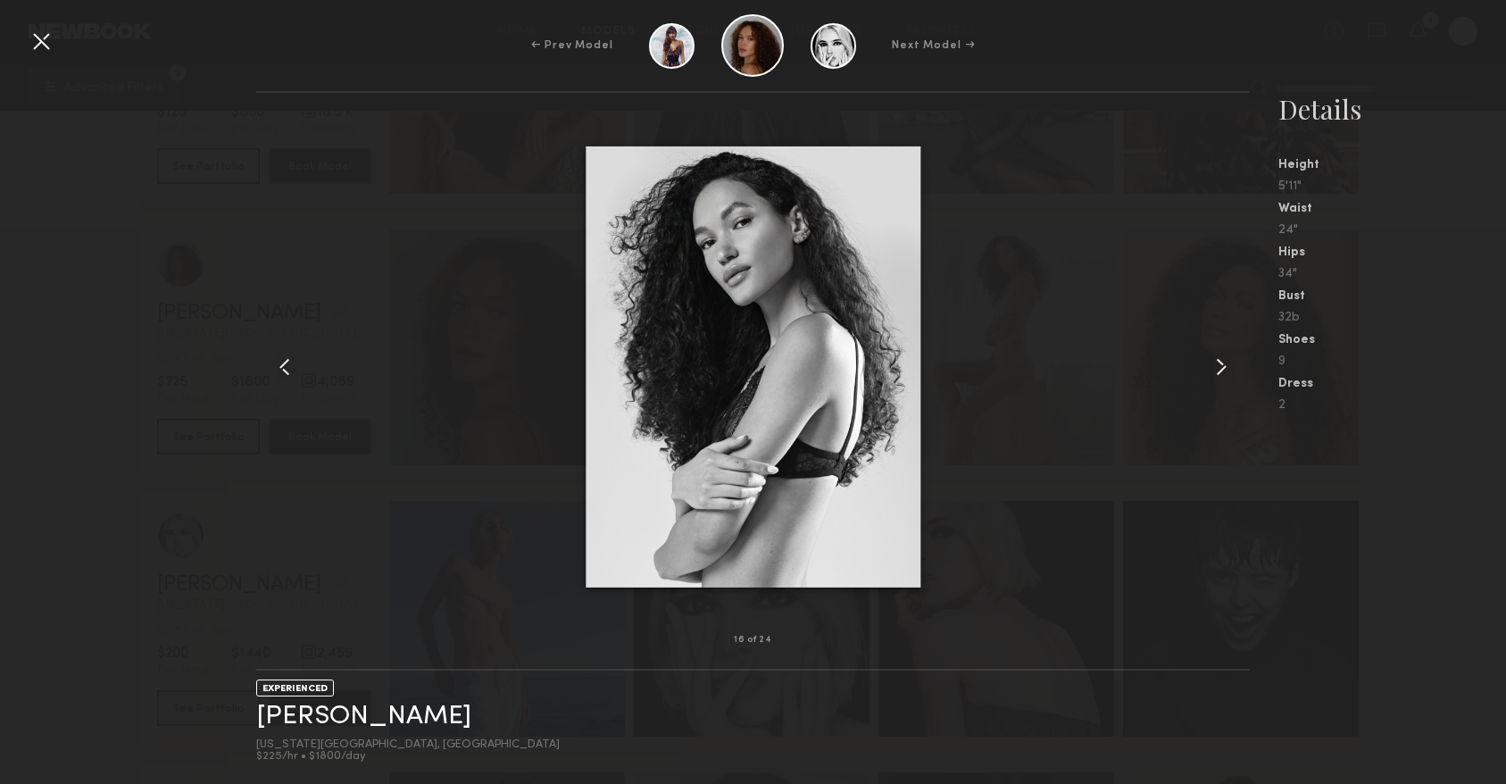
click at [1219, 376] on common-icon at bounding box center [1221, 367] width 29 height 29
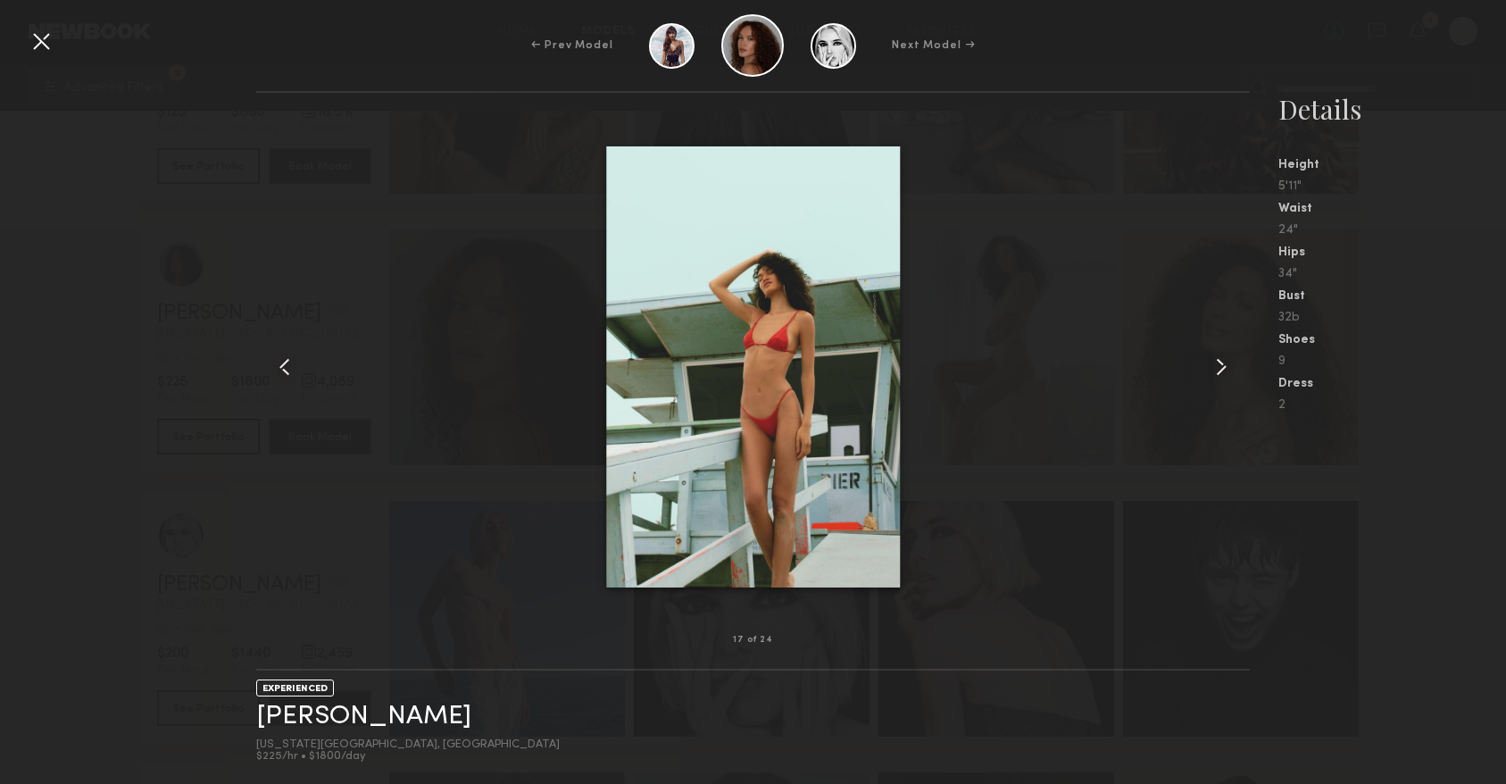
click at [1219, 376] on common-icon at bounding box center [1221, 367] width 29 height 29
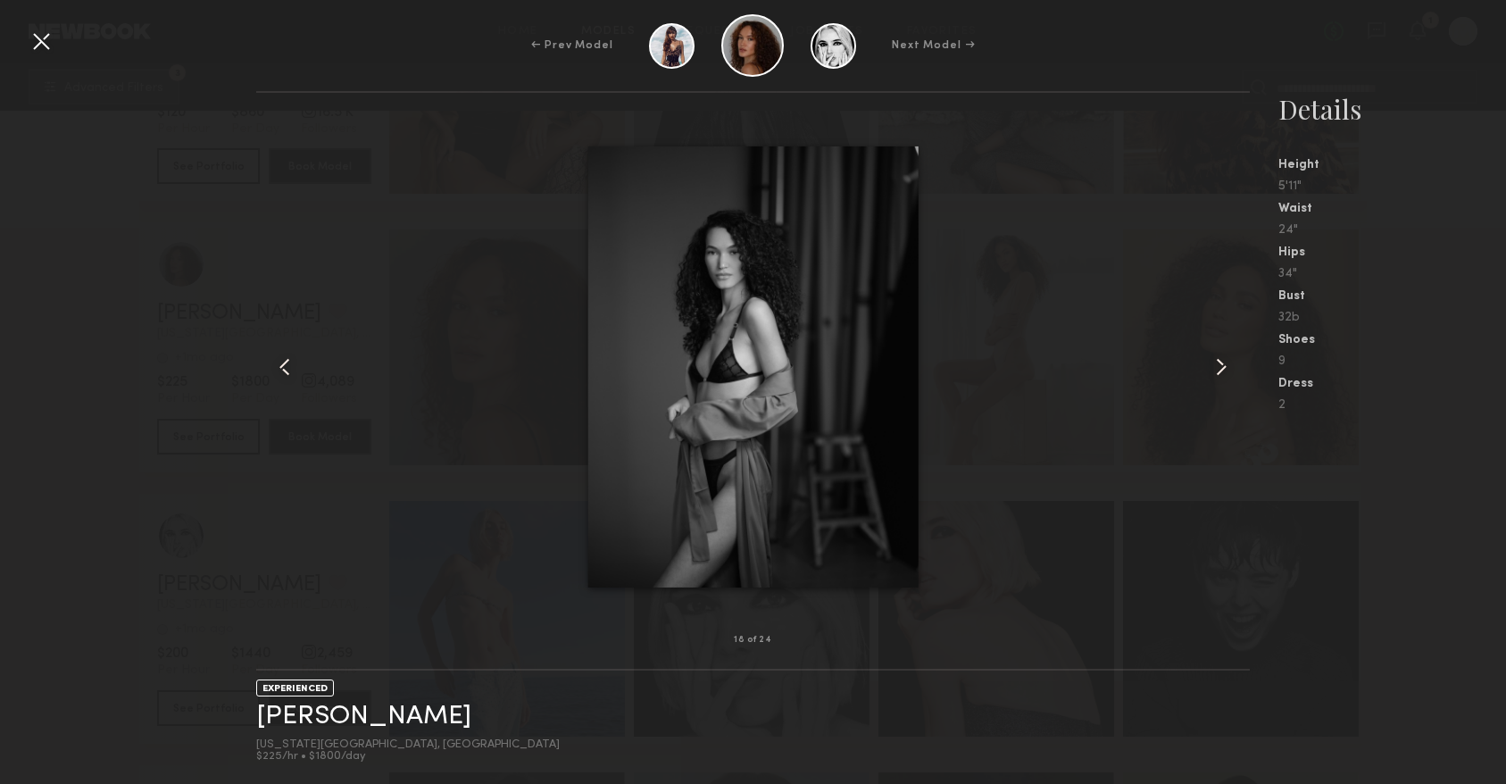
click at [1219, 376] on common-icon at bounding box center [1221, 367] width 29 height 29
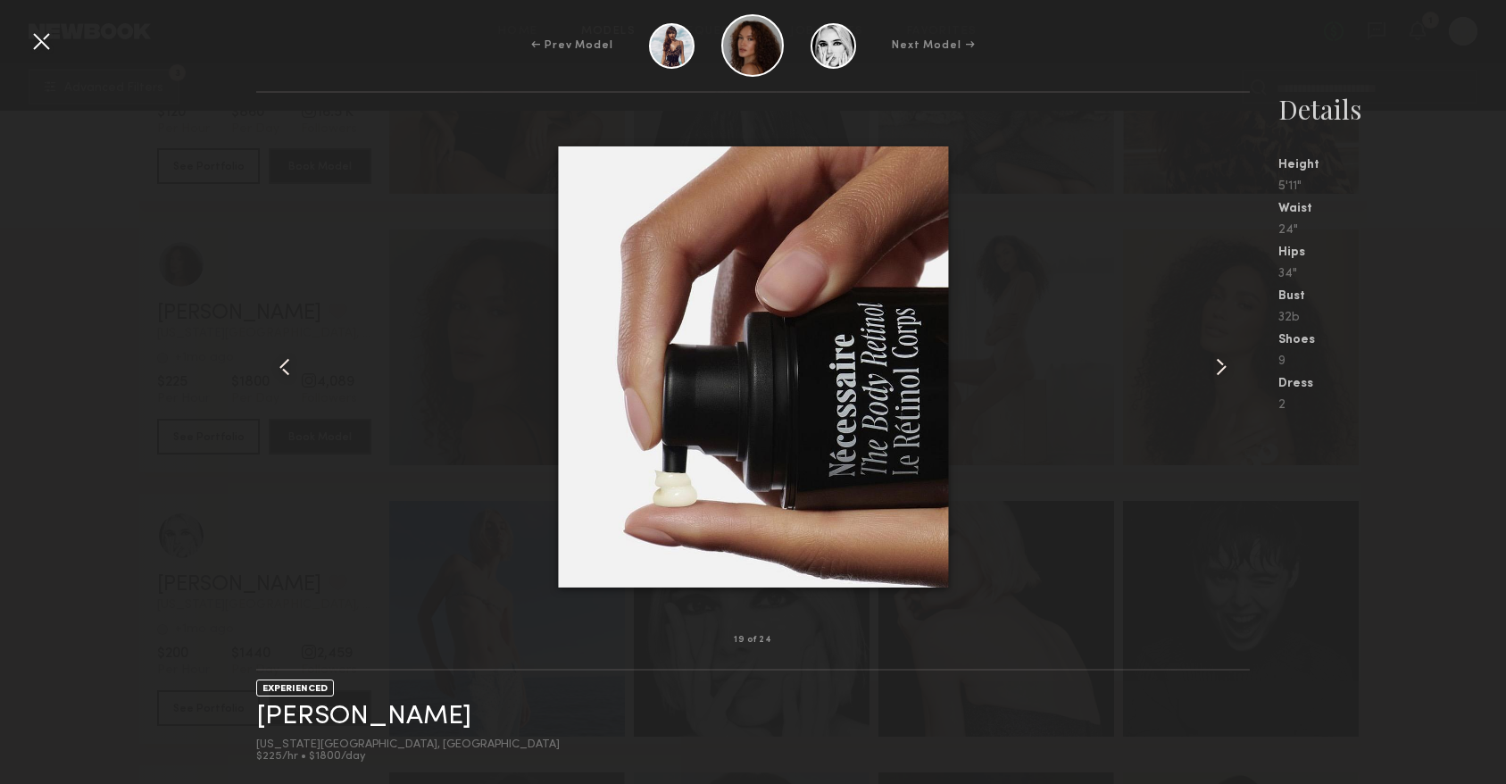
click at [1219, 376] on common-icon at bounding box center [1221, 367] width 29 height 29
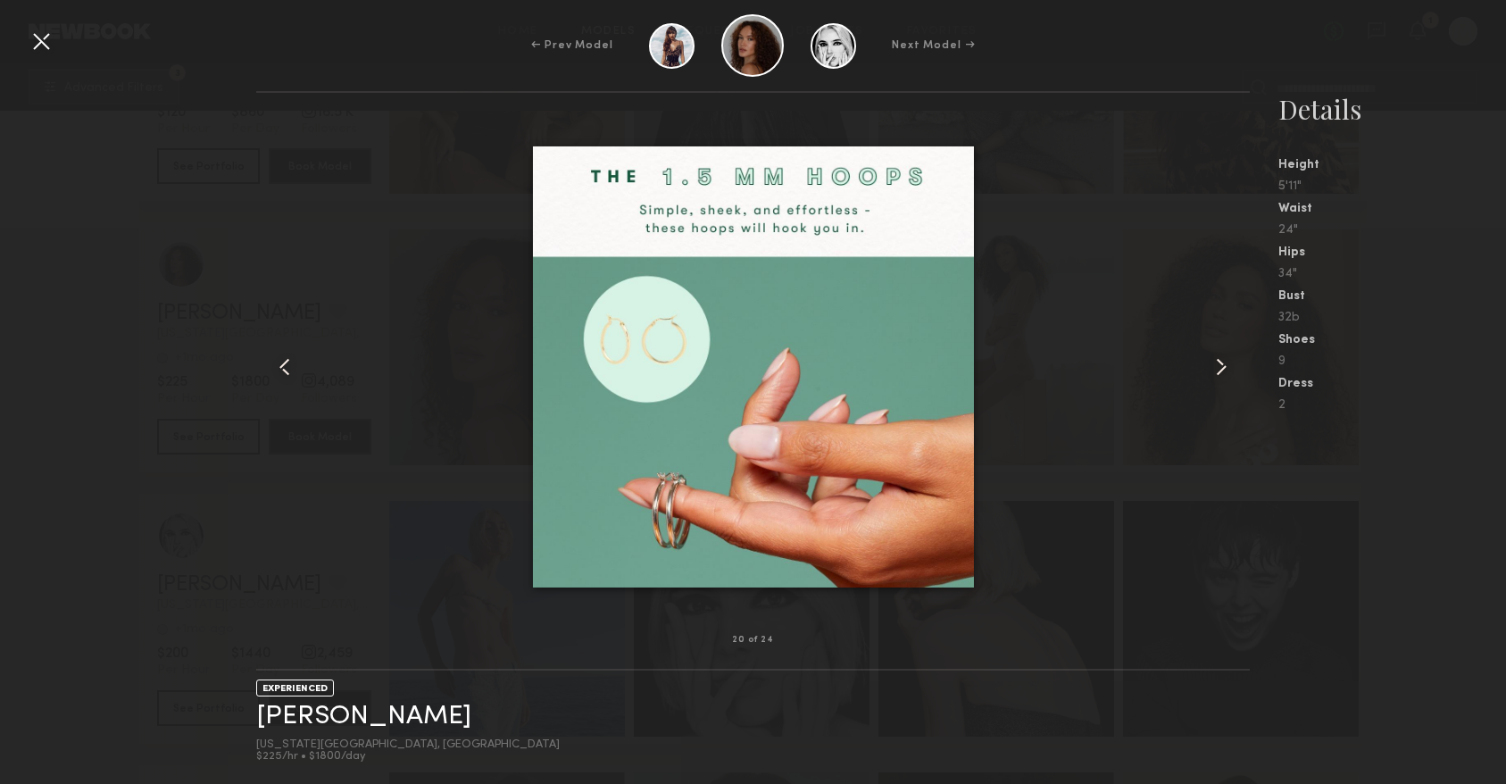
click at [1219, 376] on common-icon at bounding box center [1221, 367] width 29 height 29
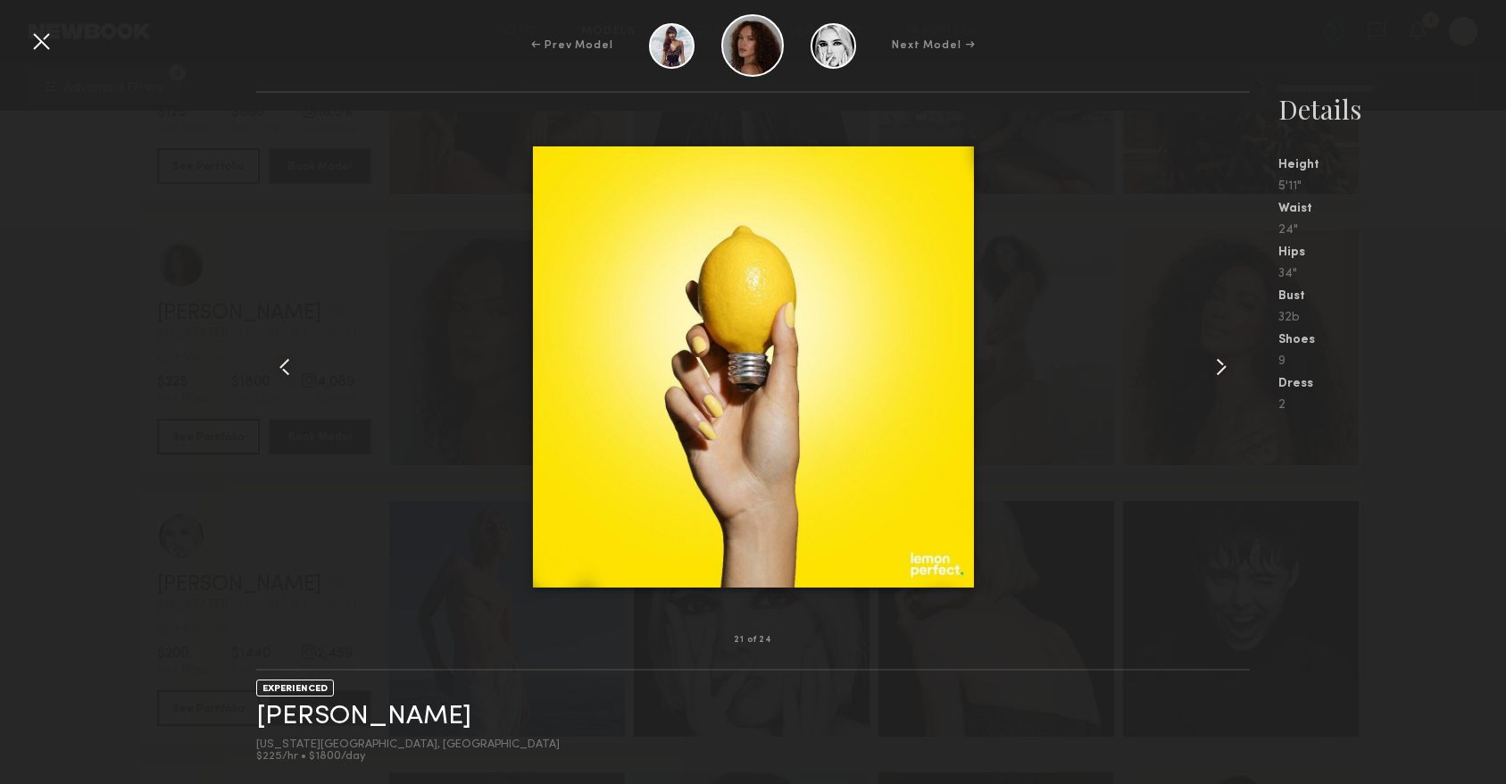
click at [1219, 376] on common-icon at bounding box center [1221, 367] width 29 height 29
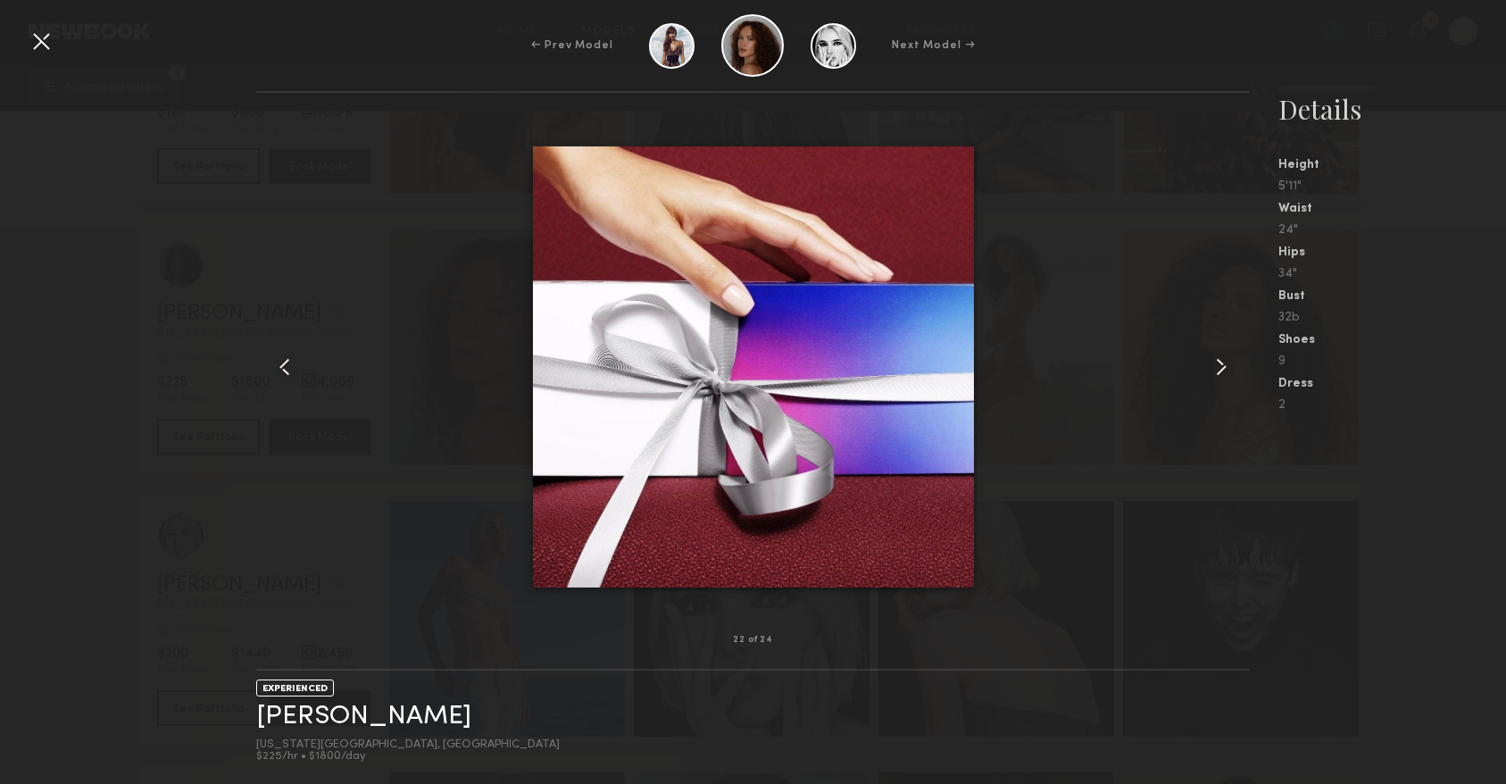
click at [1219, 376] on common-icon at bounding box center [1221, 367] width 29 height 29
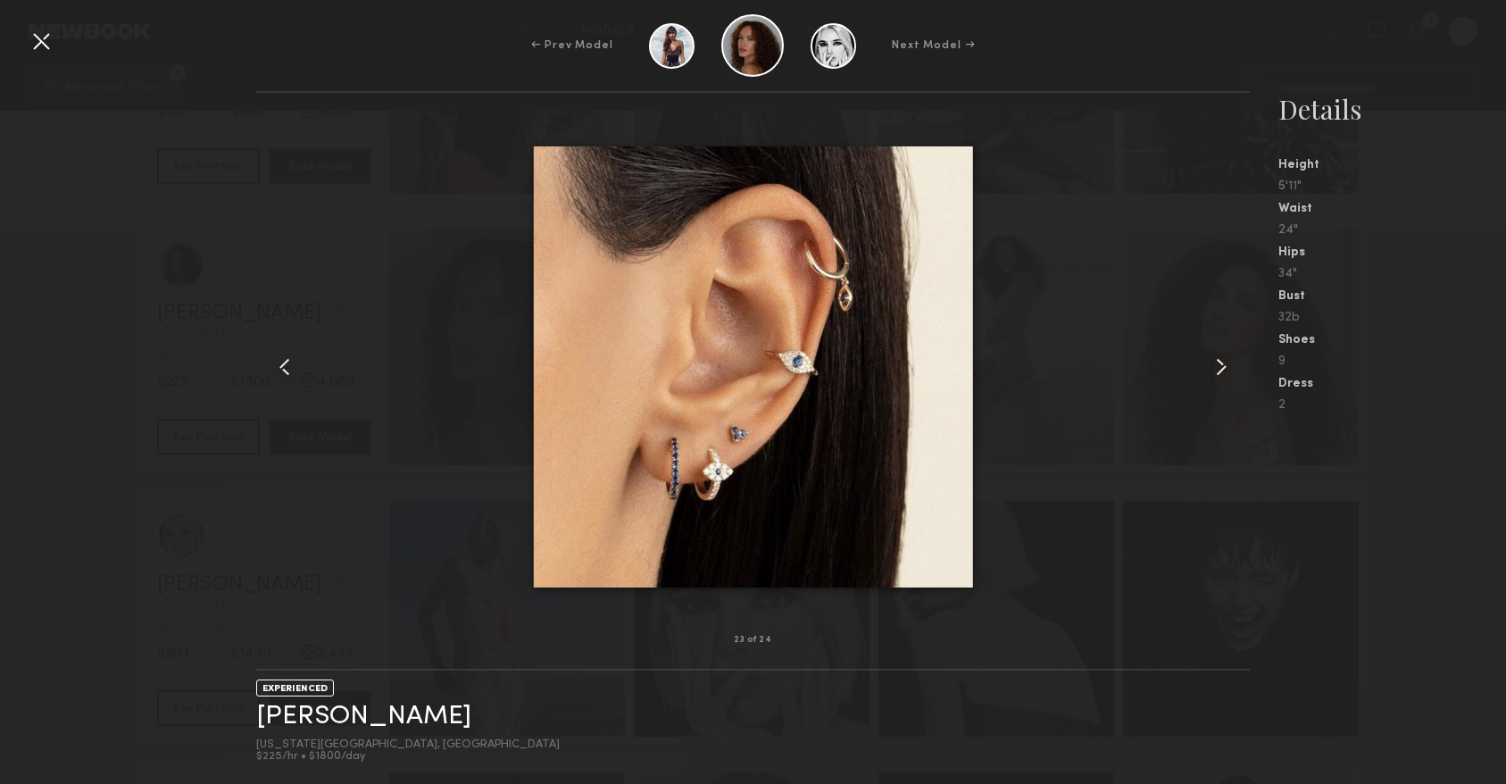
click at [1219, 376] on common-icon at bounding box center [1221, 367] width 29 height 29
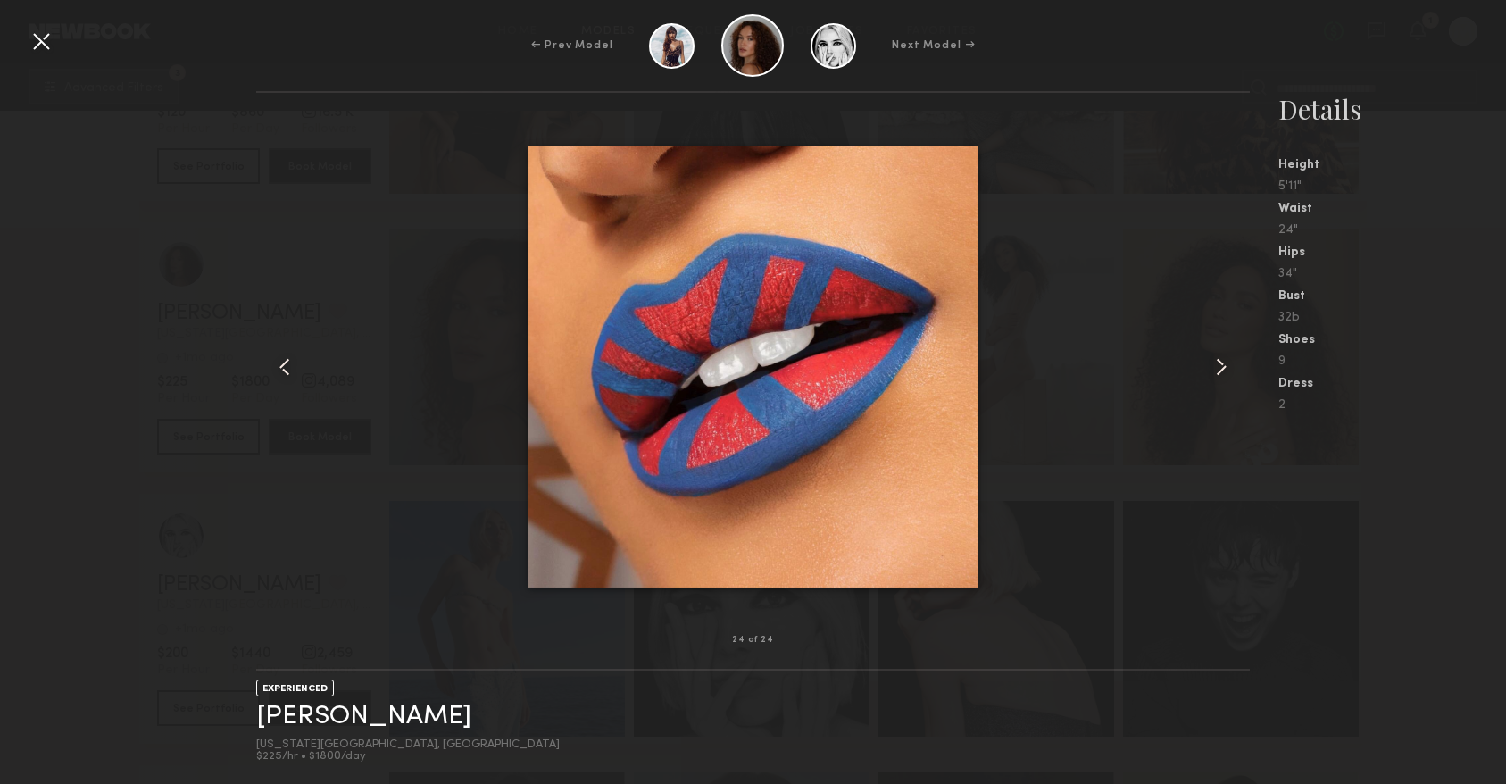
click at [1219, 376] on common-icon at bounding box center [1221, 367] width 29 height 29
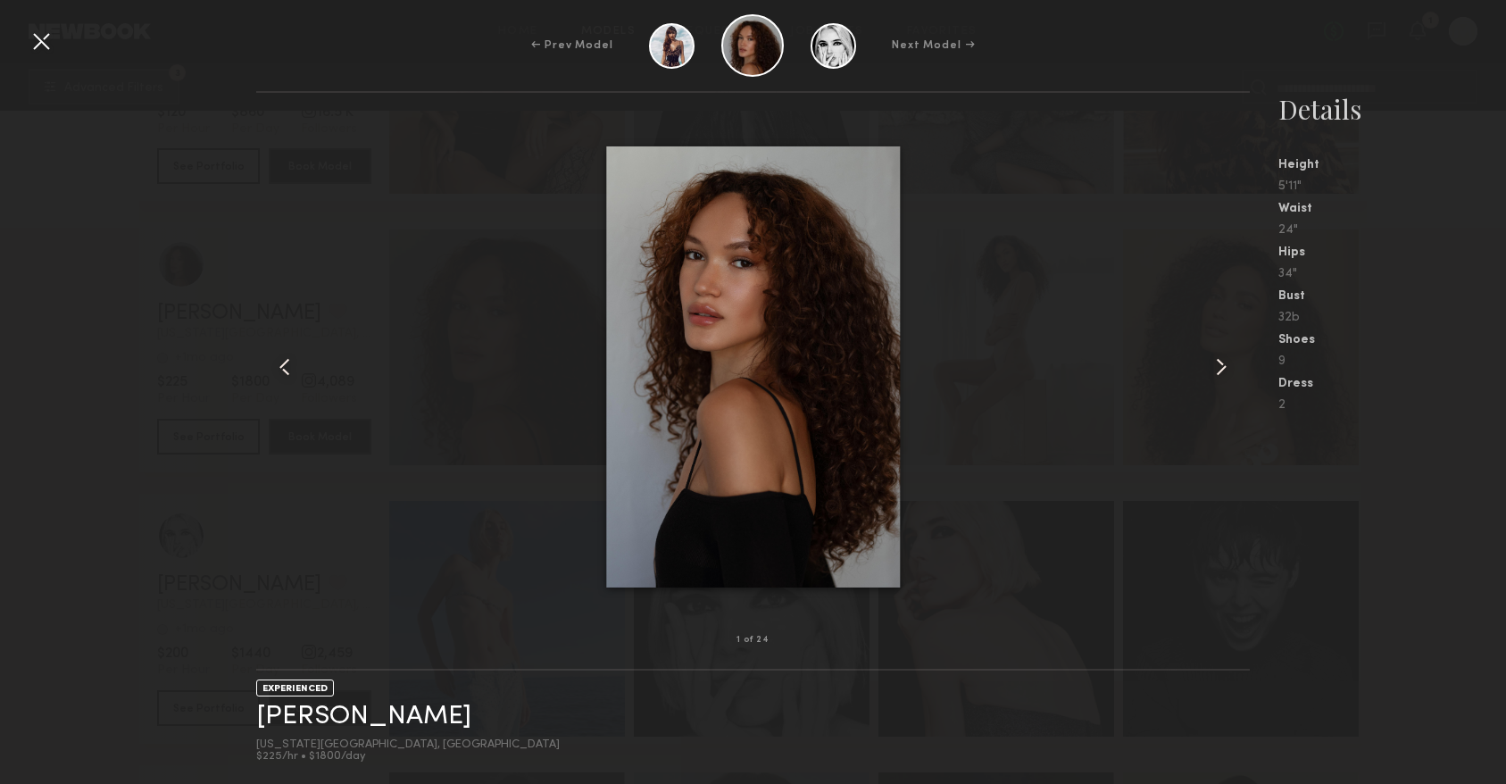
click at [1219, 376] on common-icon at bounding box center [1221, 367] width 29 height 29
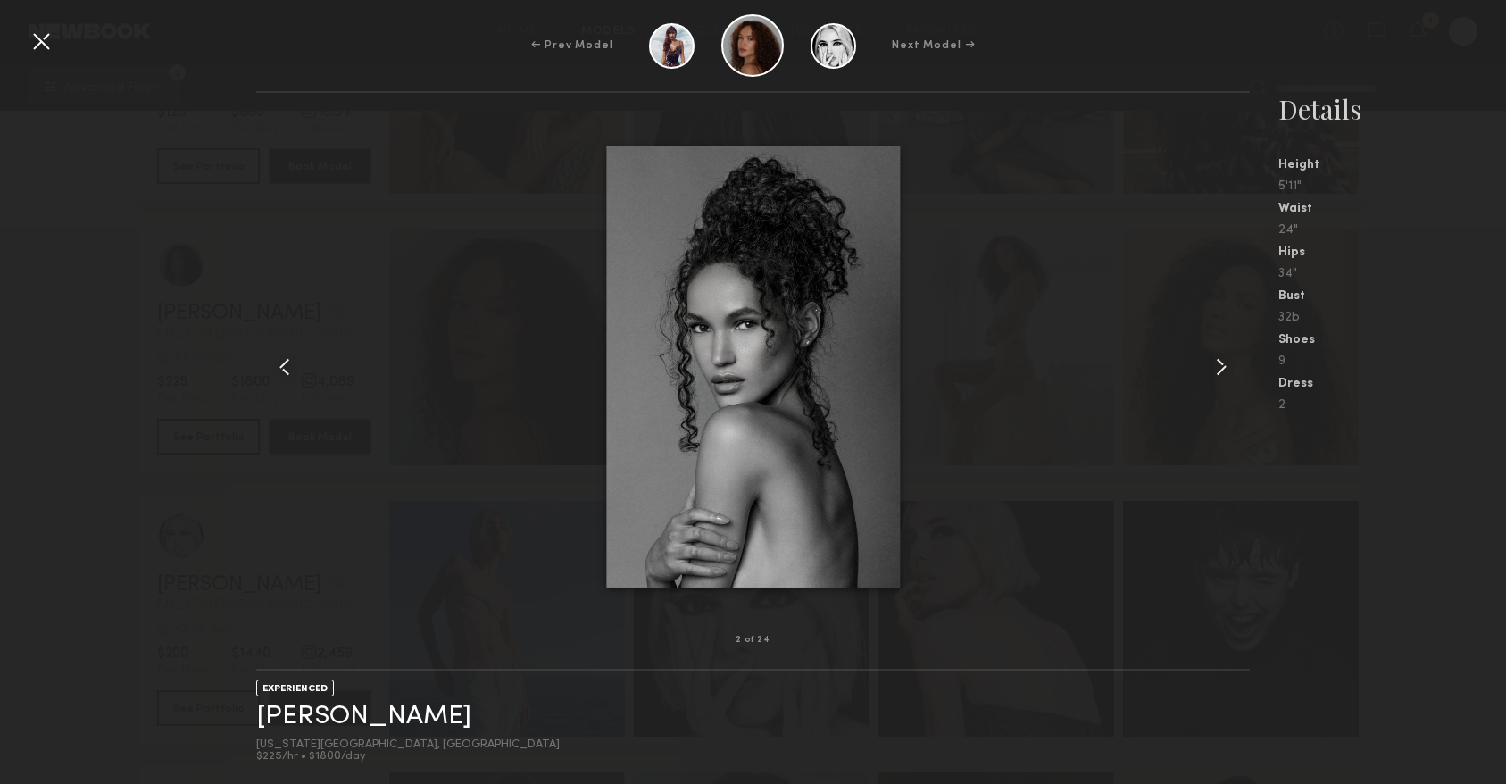
click at [255, 358] on div "2 of 24 EXPERIENCED Cleopatra K. New York City, NY $225/hr • $1800/day Details …" at bounding box center [753, 437] width 1506 height 693
click at [285, 361] on common-icon at bounding box center [284, 367] width 29 height 29
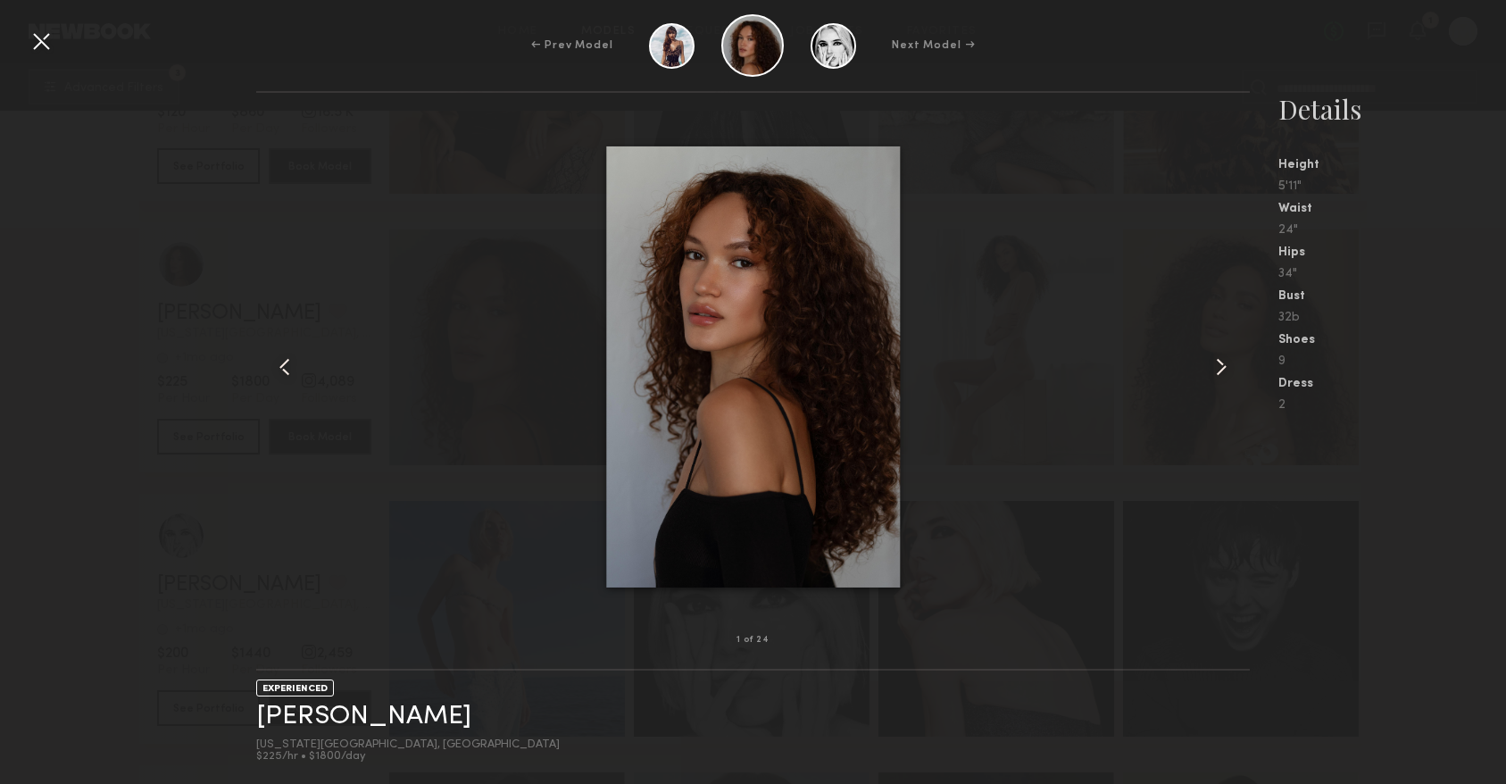
click at [285, 361] on common-icon at bounding box center [284, 367] width 29 height 29
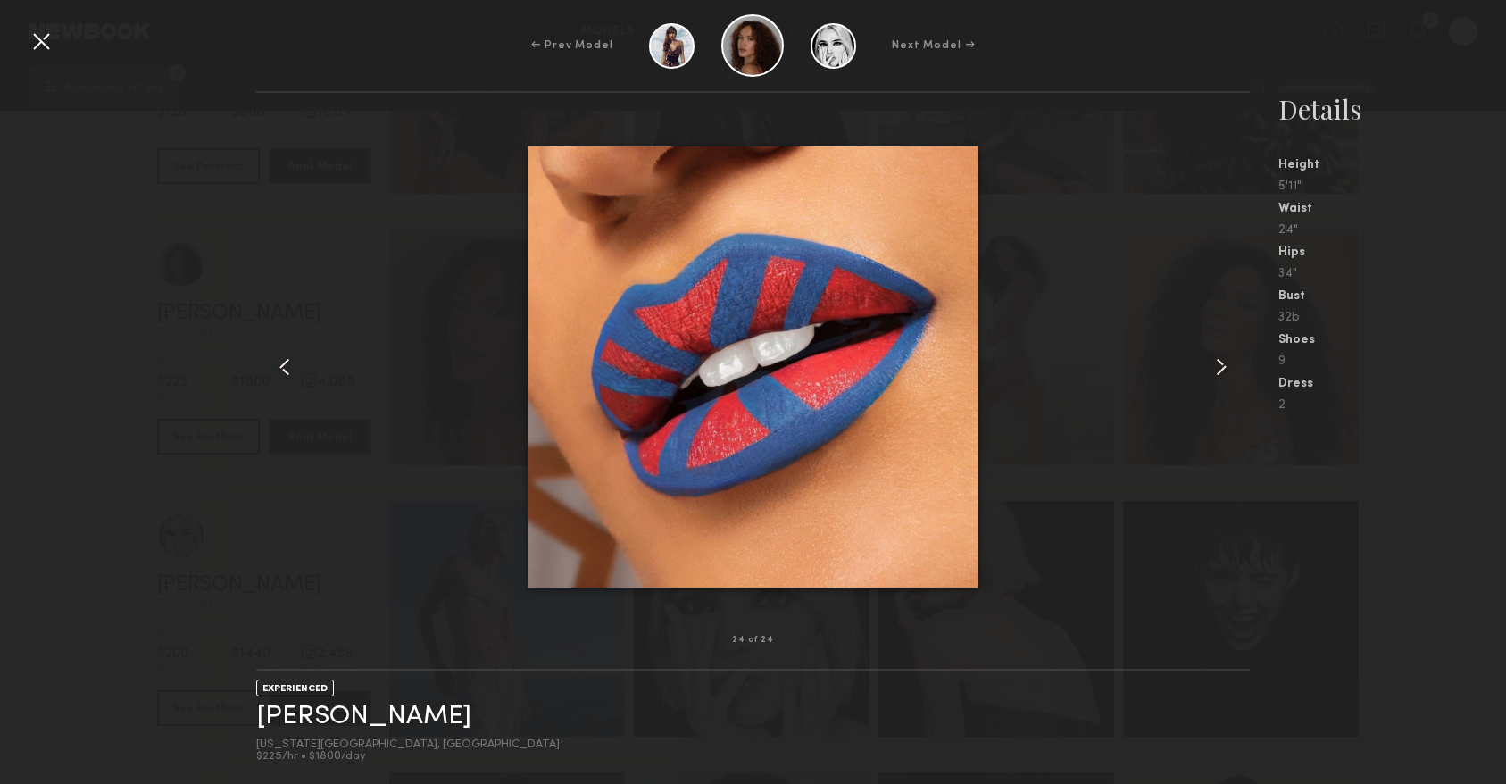
click at [285, 361] on common-icon at bounding box center [284, 367] width 29 height 29
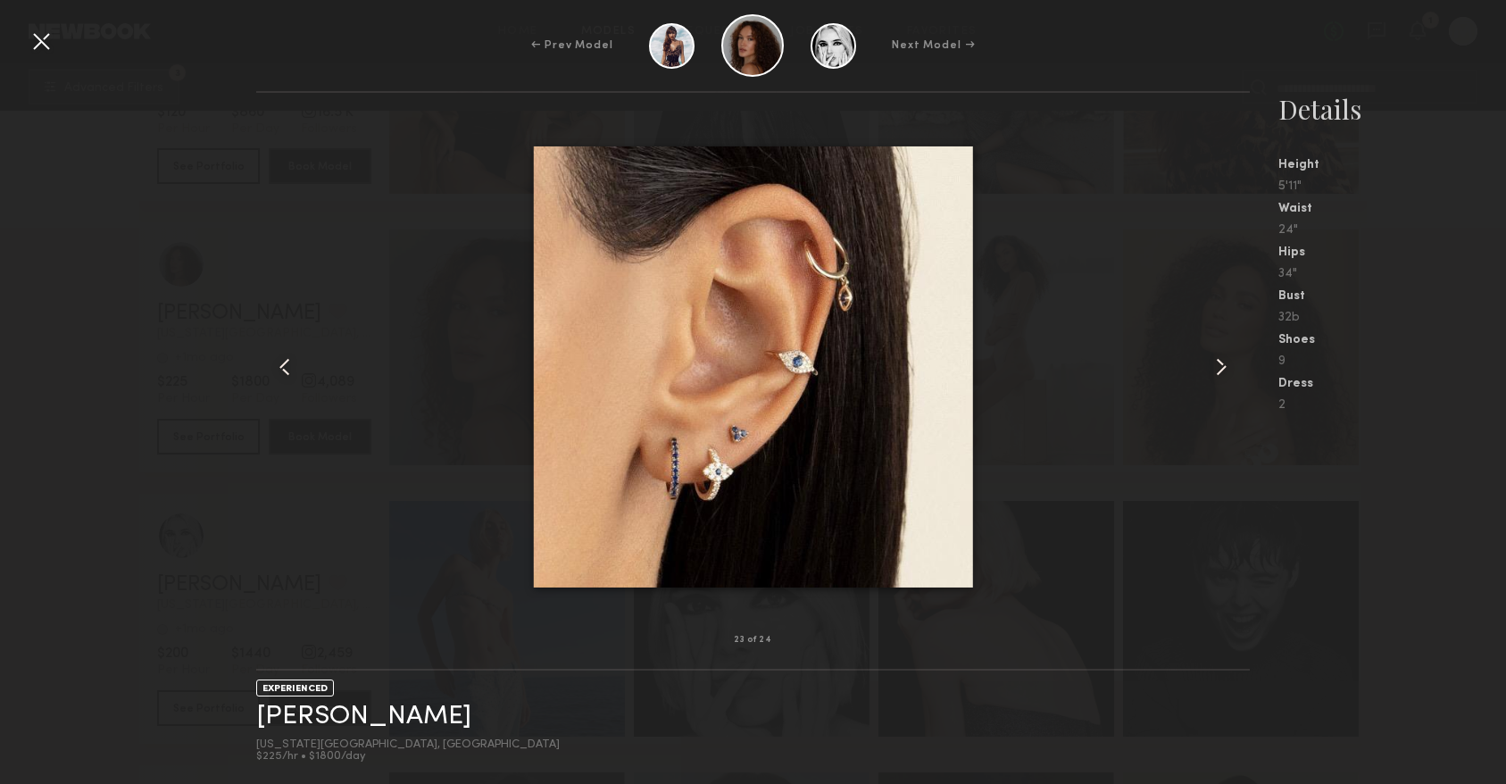
click at [46, 43] on div at bounding box center [41, 41] width 29 height 29
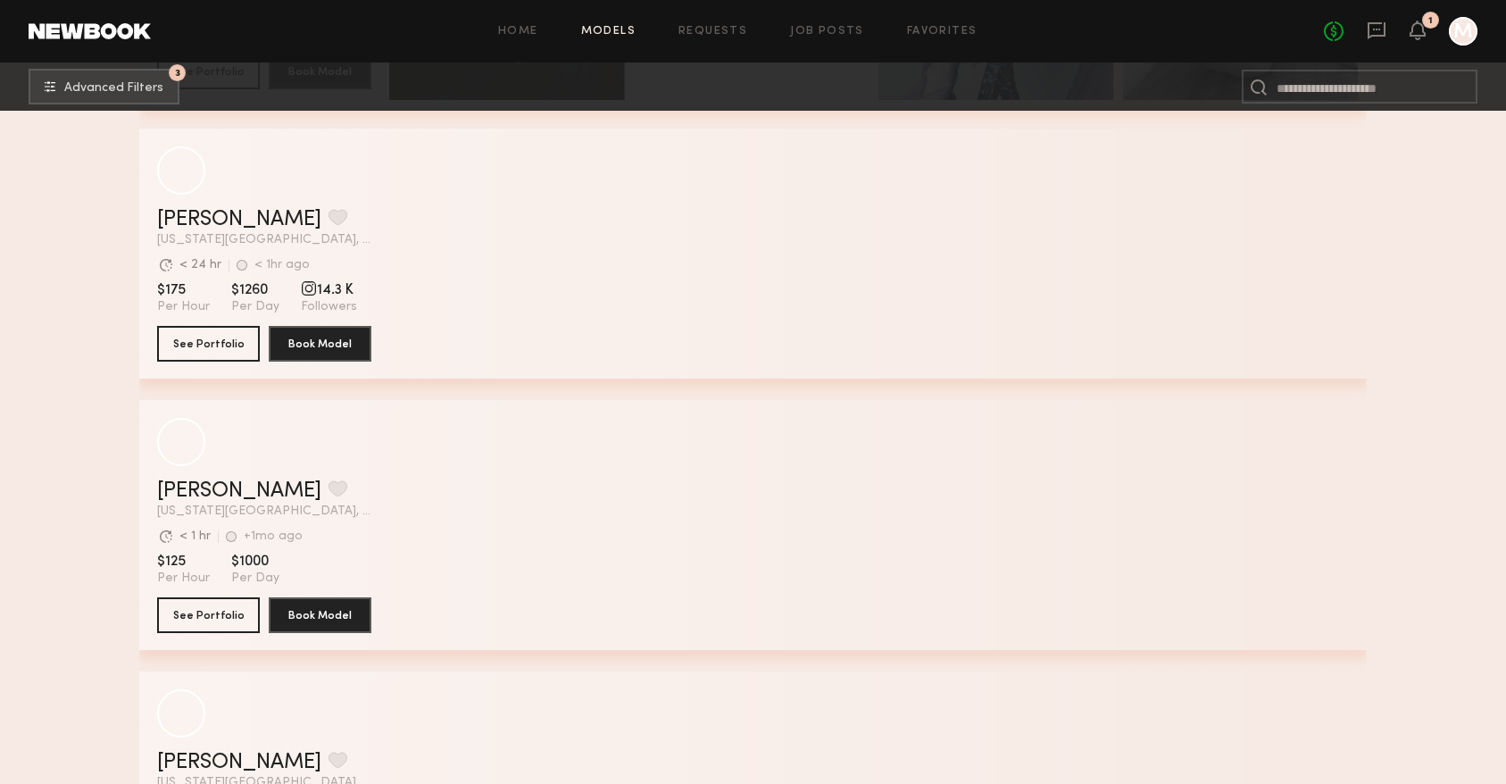
scroll to position [43792, 0]
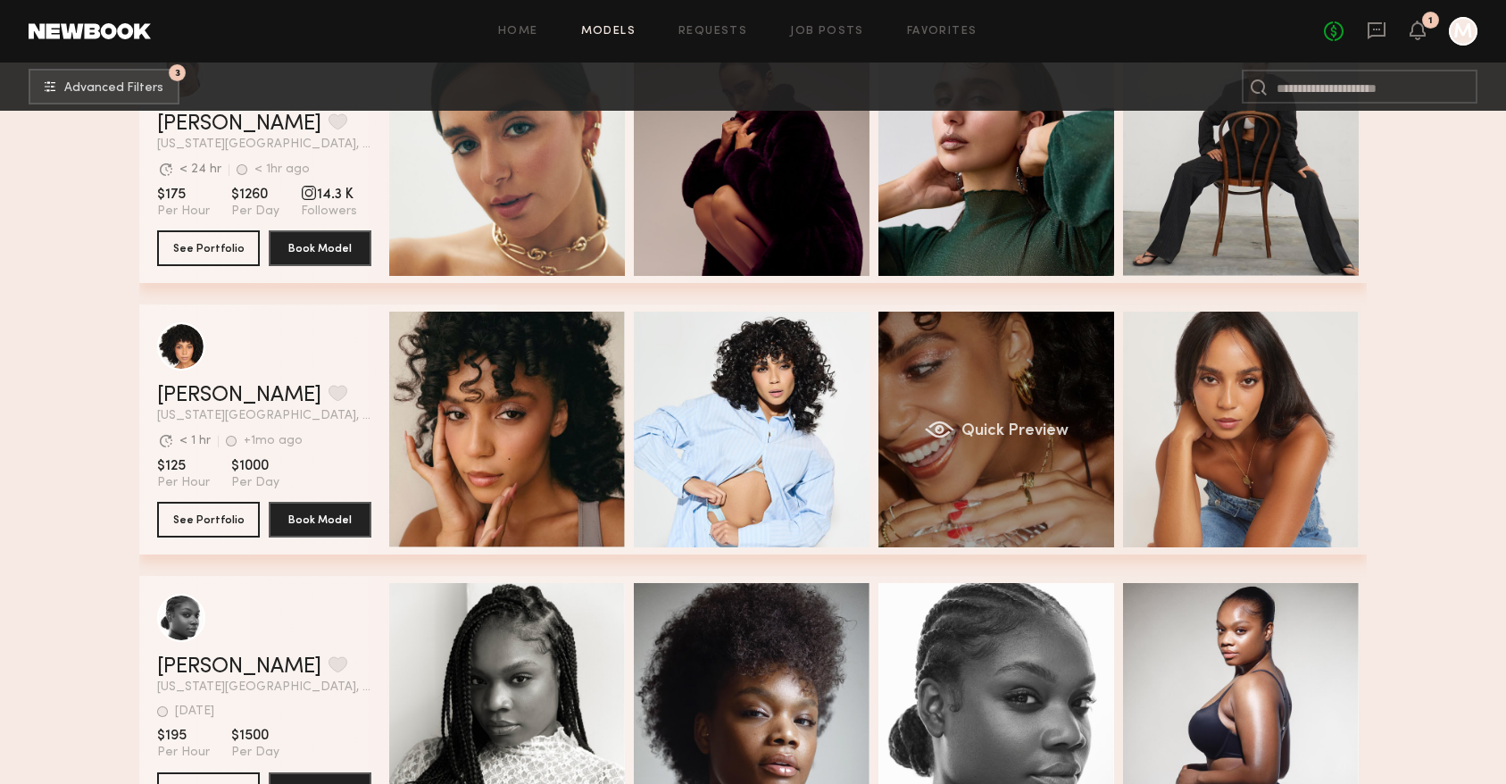
click at [1000, 360] on div "Quick Preview" at bounding box center [996, 429] width 236 height 236
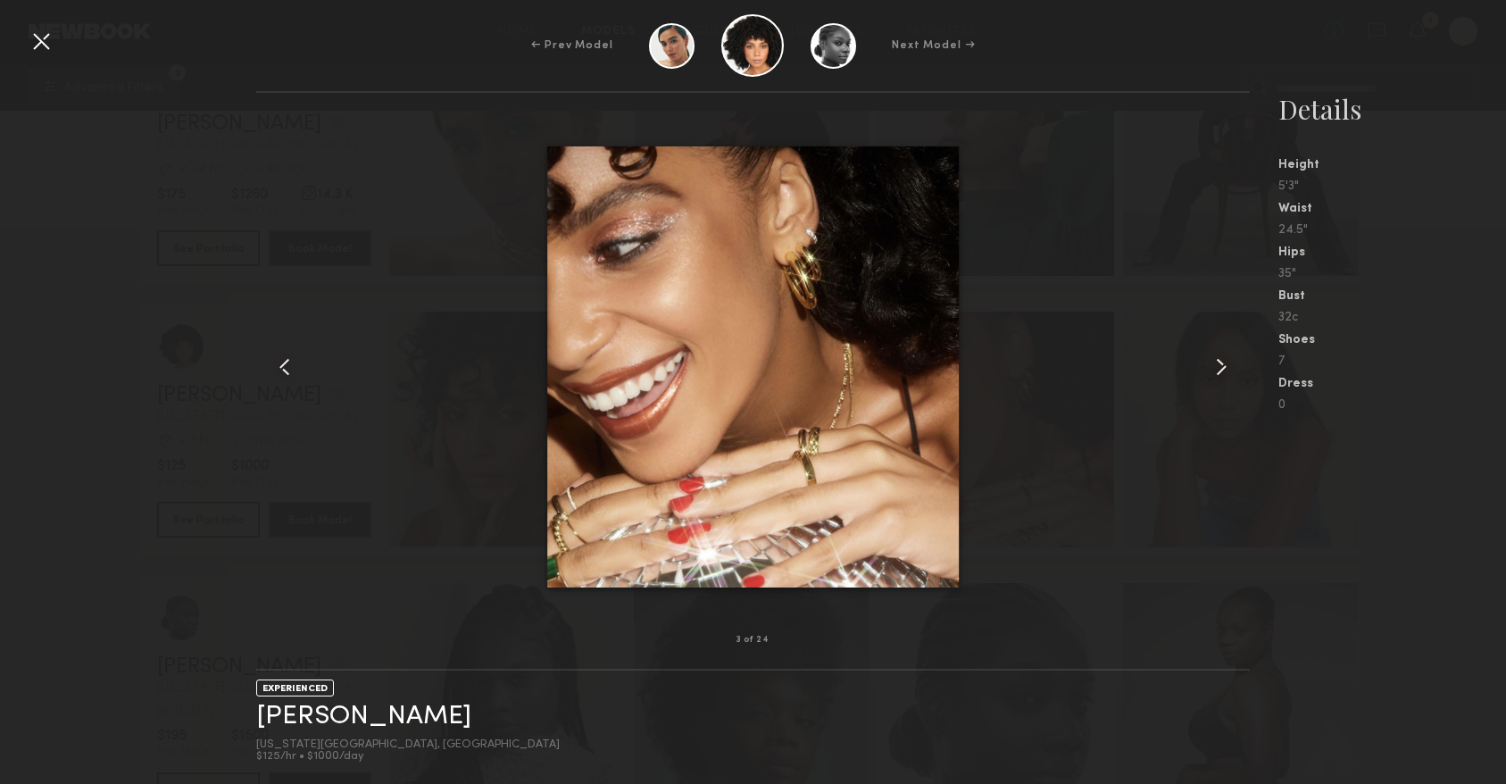
click at [1218, 375] on common-icon at bounding box center [1221, 367] width 29 height 29
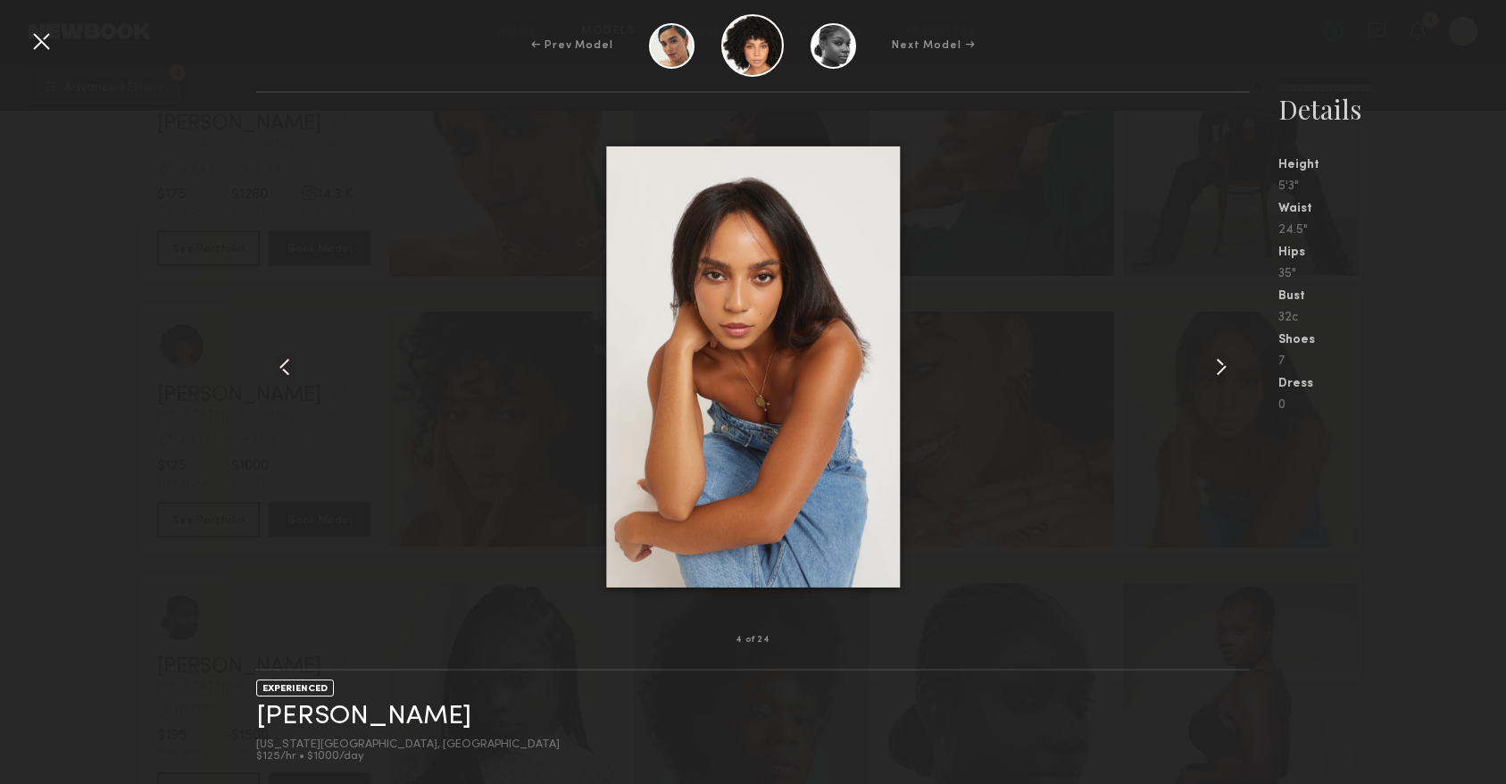
click at [1218, 375] on common-icon at bounding box center [1221, 367] width 29 height 29
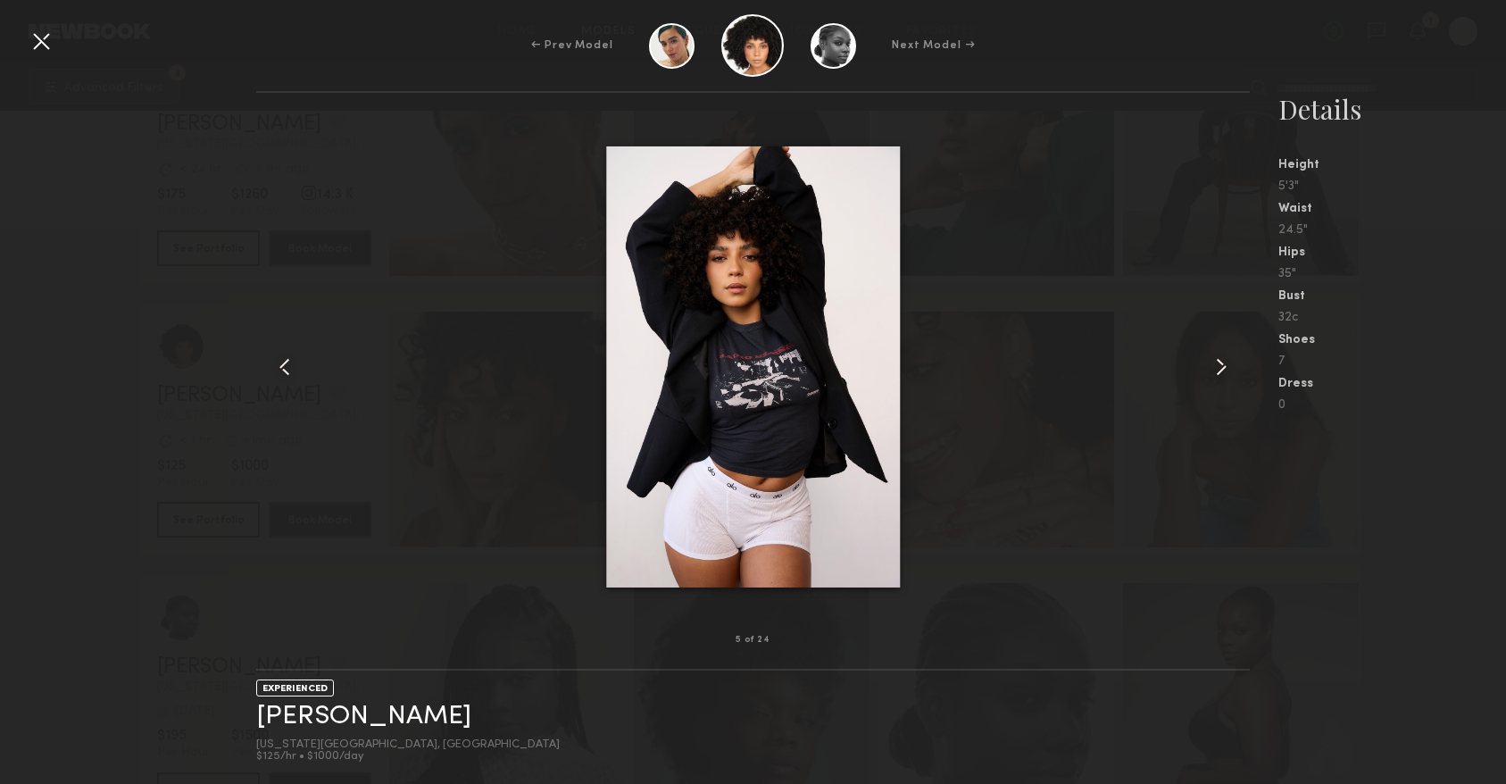
click at [1218, 375] on common-icon at bounding box center [1221, 367] width 29 height 29
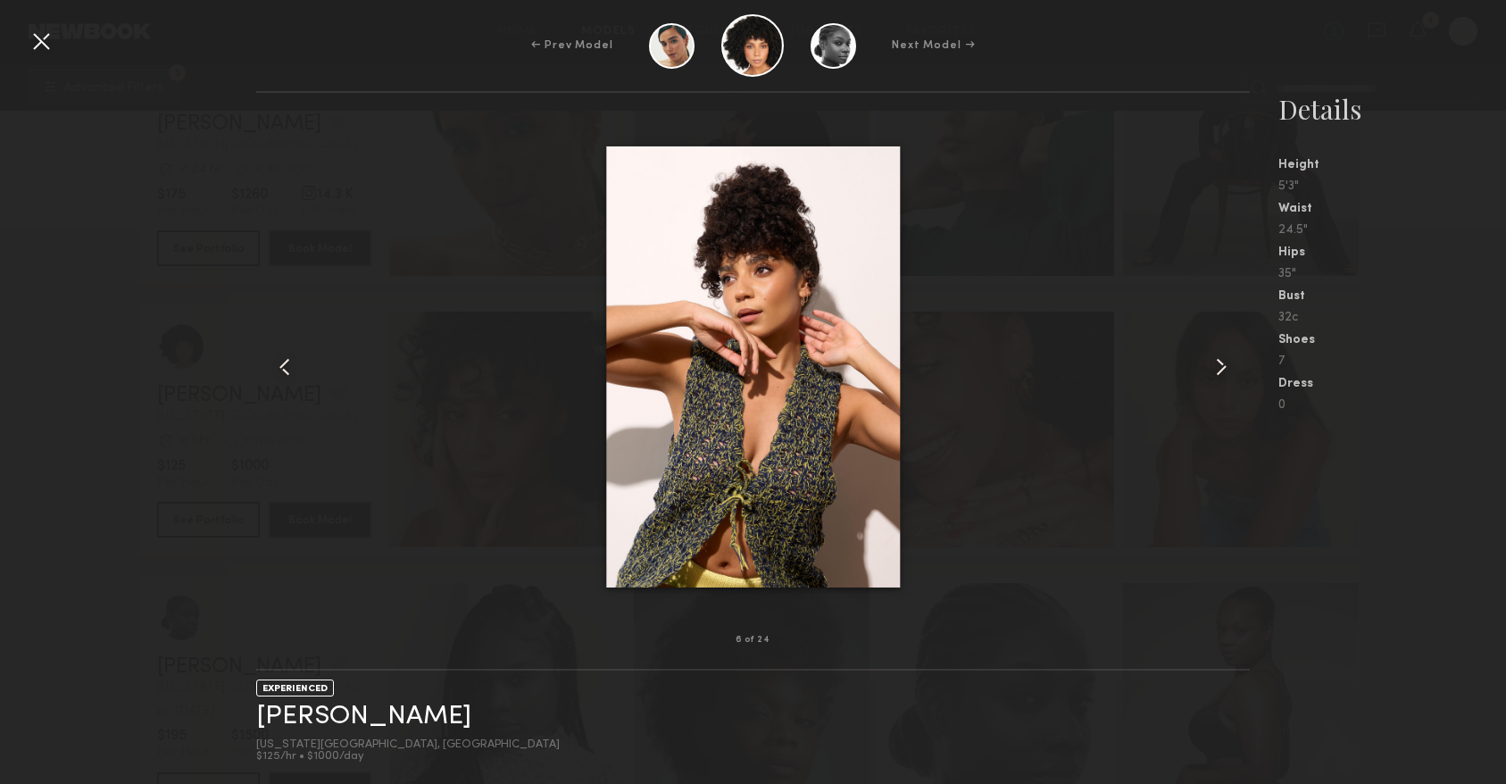
click at [1218, 375] on common-icon at bounding box center [1221, 367] width 29 height 29
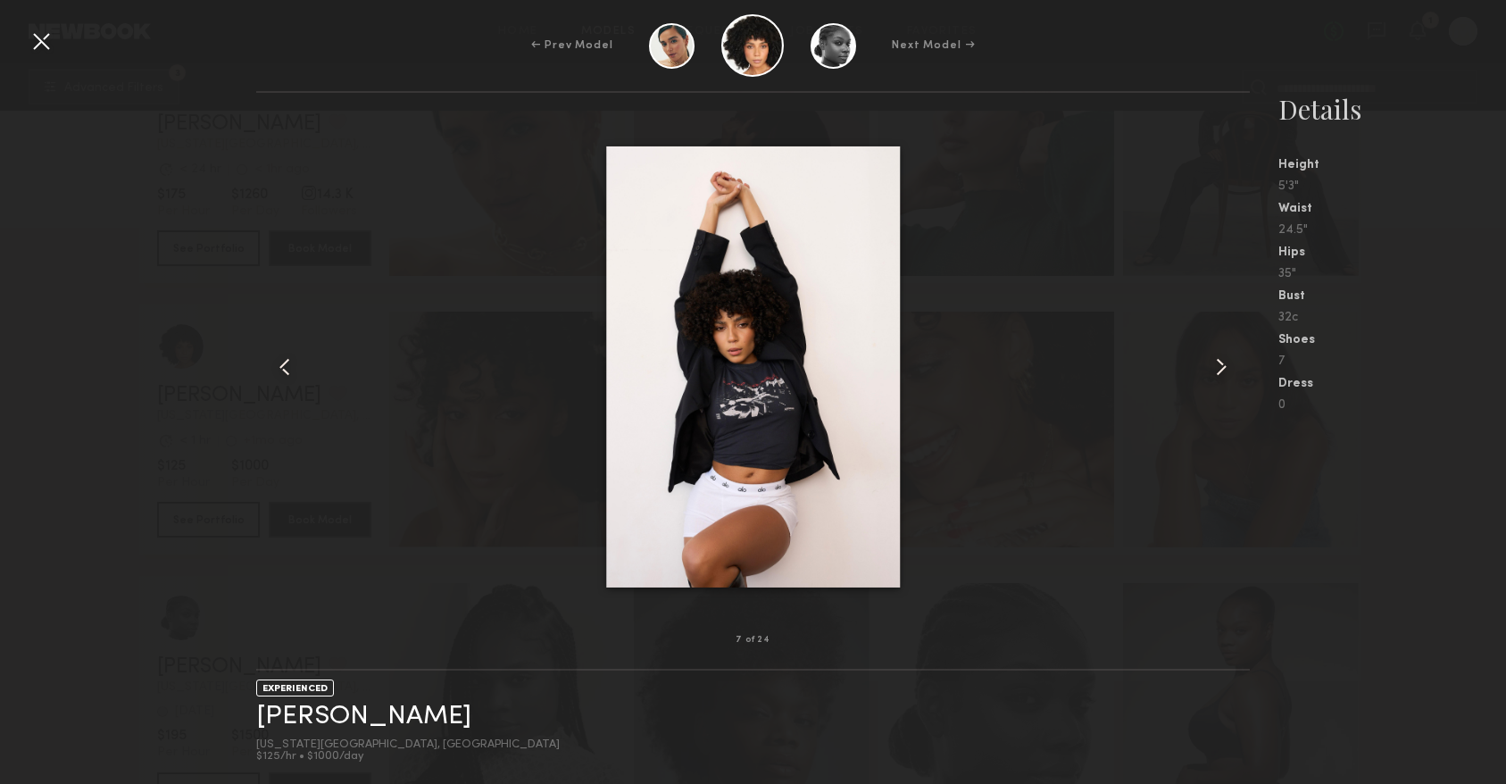
click at [1218, 375] on common-icon at bounding box center [1221, 367] width 29 height 29
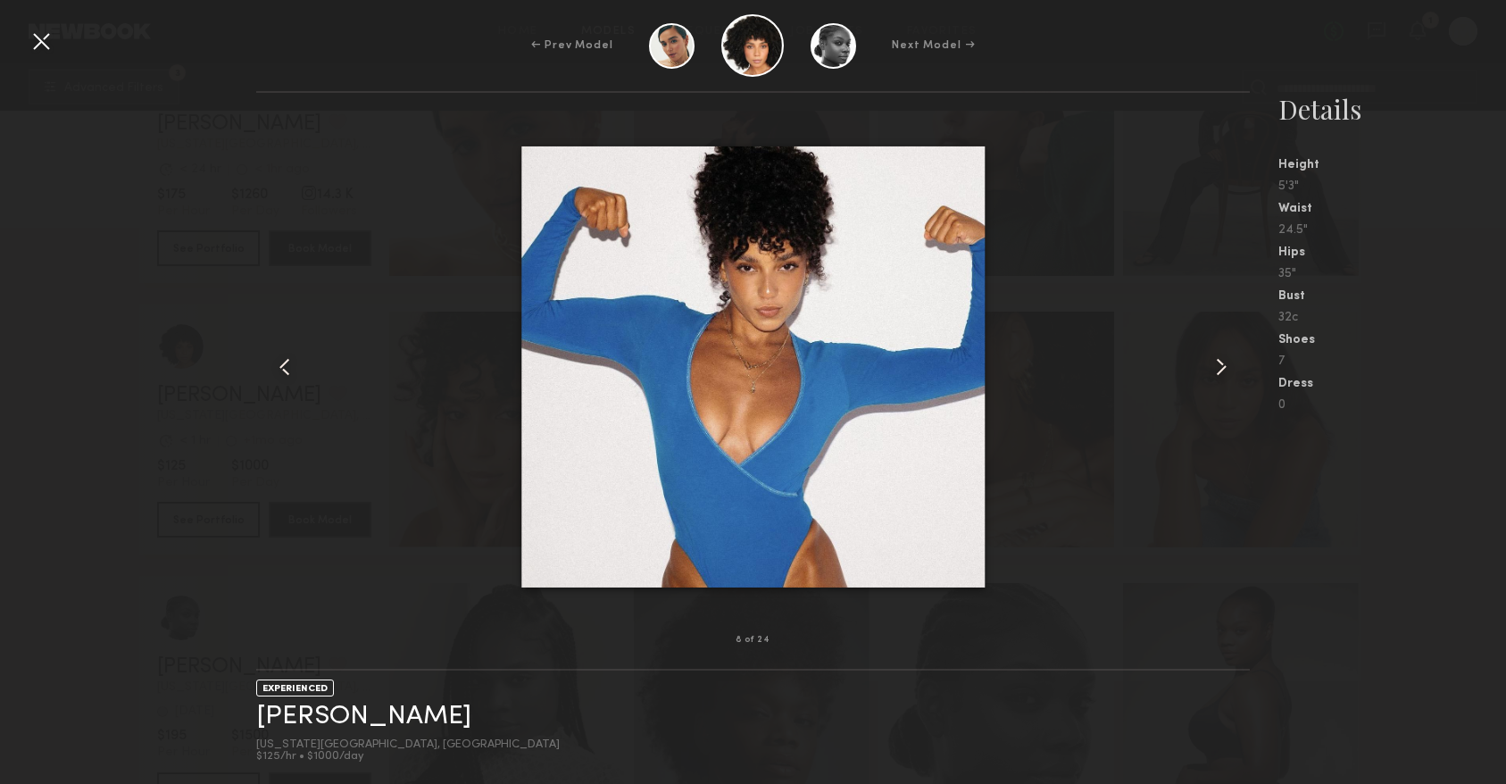
click at [1218, 375] on common-icon at bounding box center [1221, 367] width 29 height 29
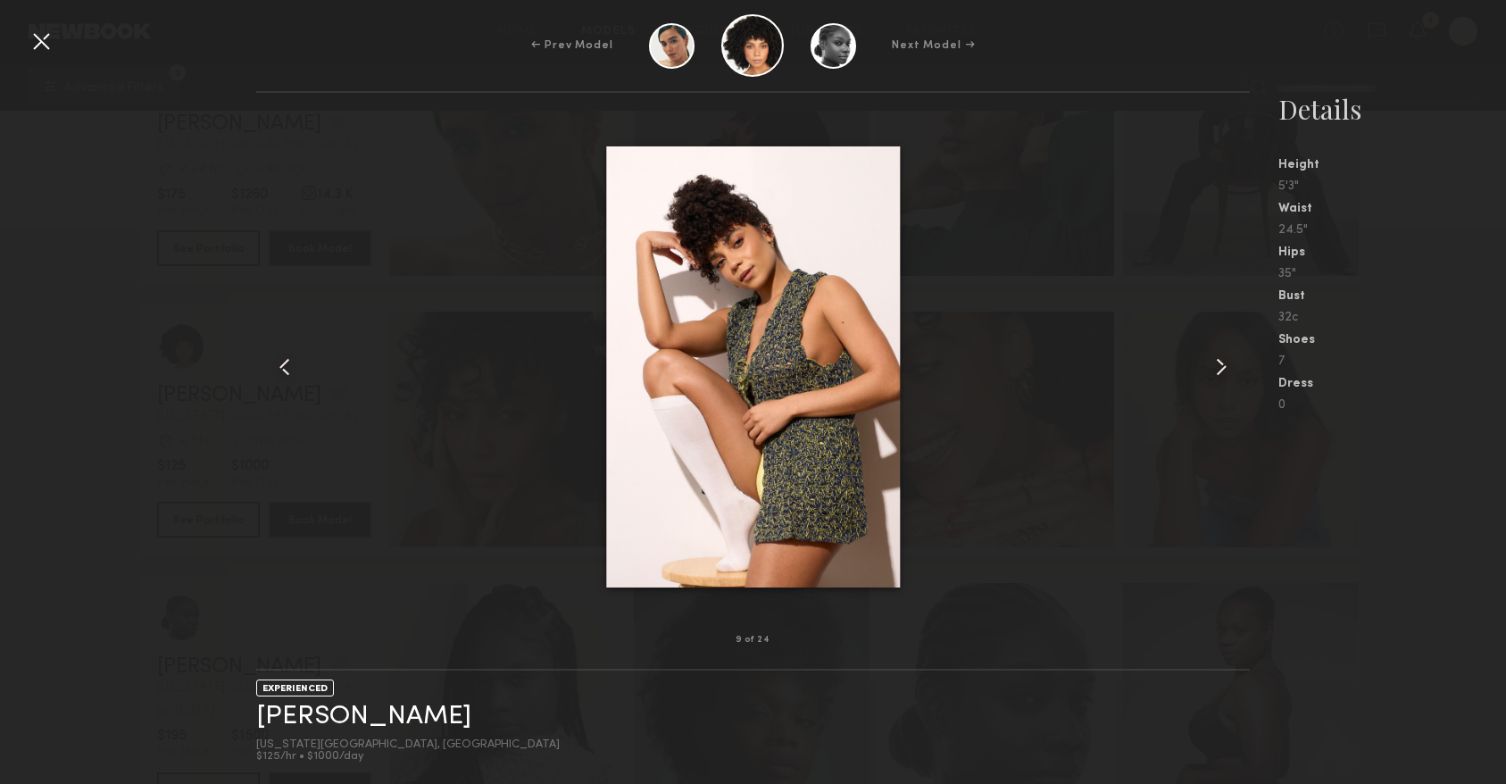
click at [1218, 375] on common-icon at bounding box center [1221, 367] width 29 height 29
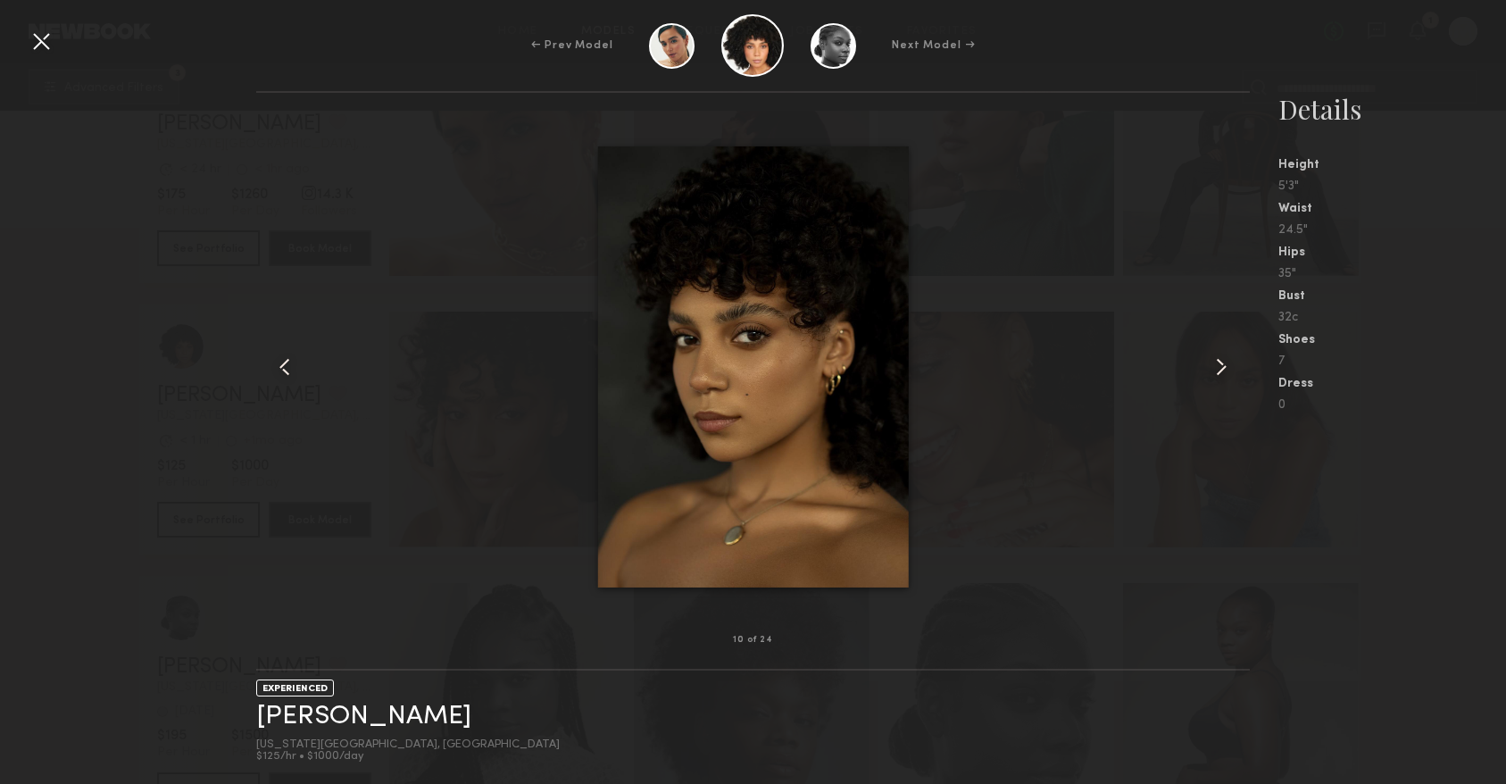
click at [1218, 375] on common-icon at bounding box center [1221, 367] width 29 height 29
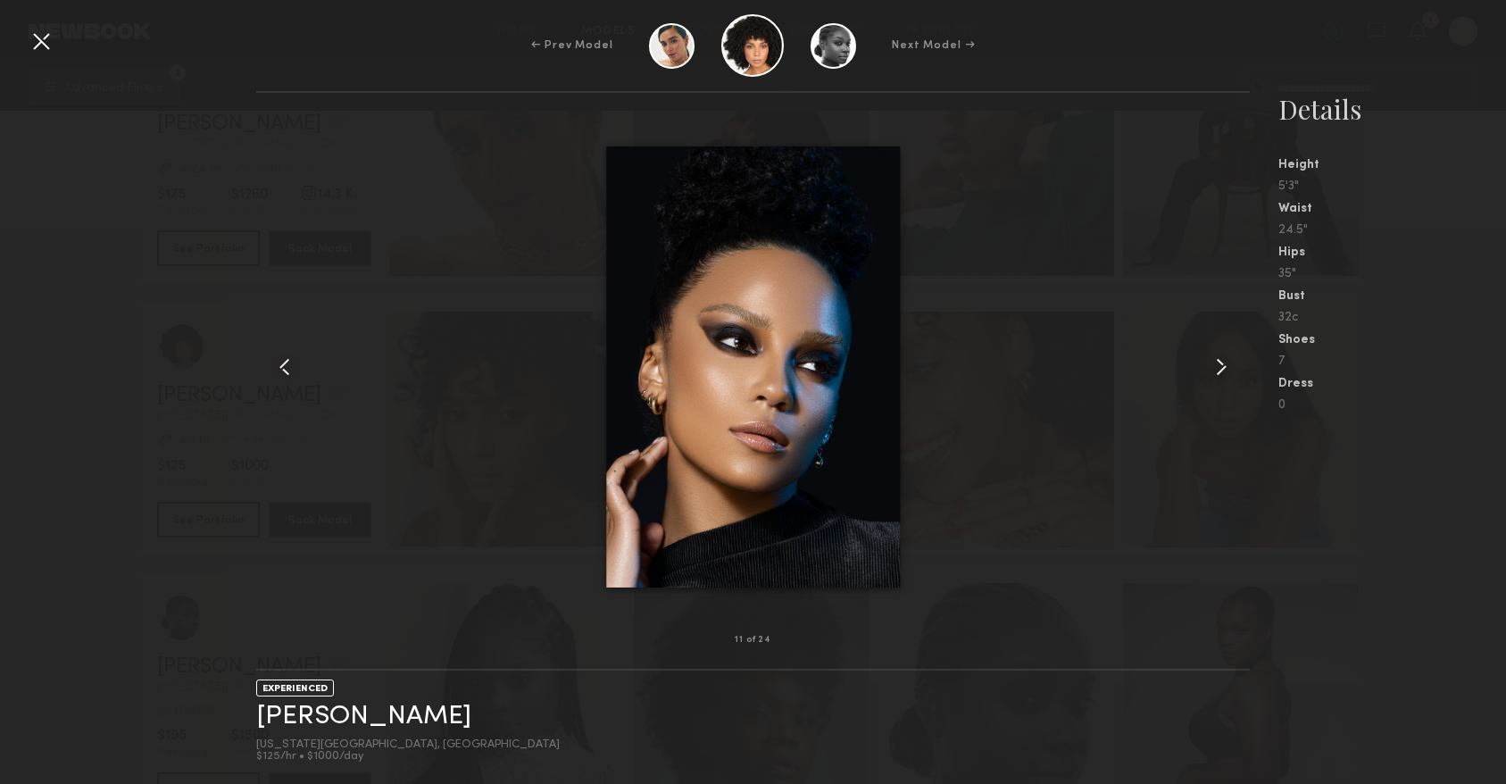
click at [1218, 375] on common-icon at bounding box center [1221, 367] width 29 height 29
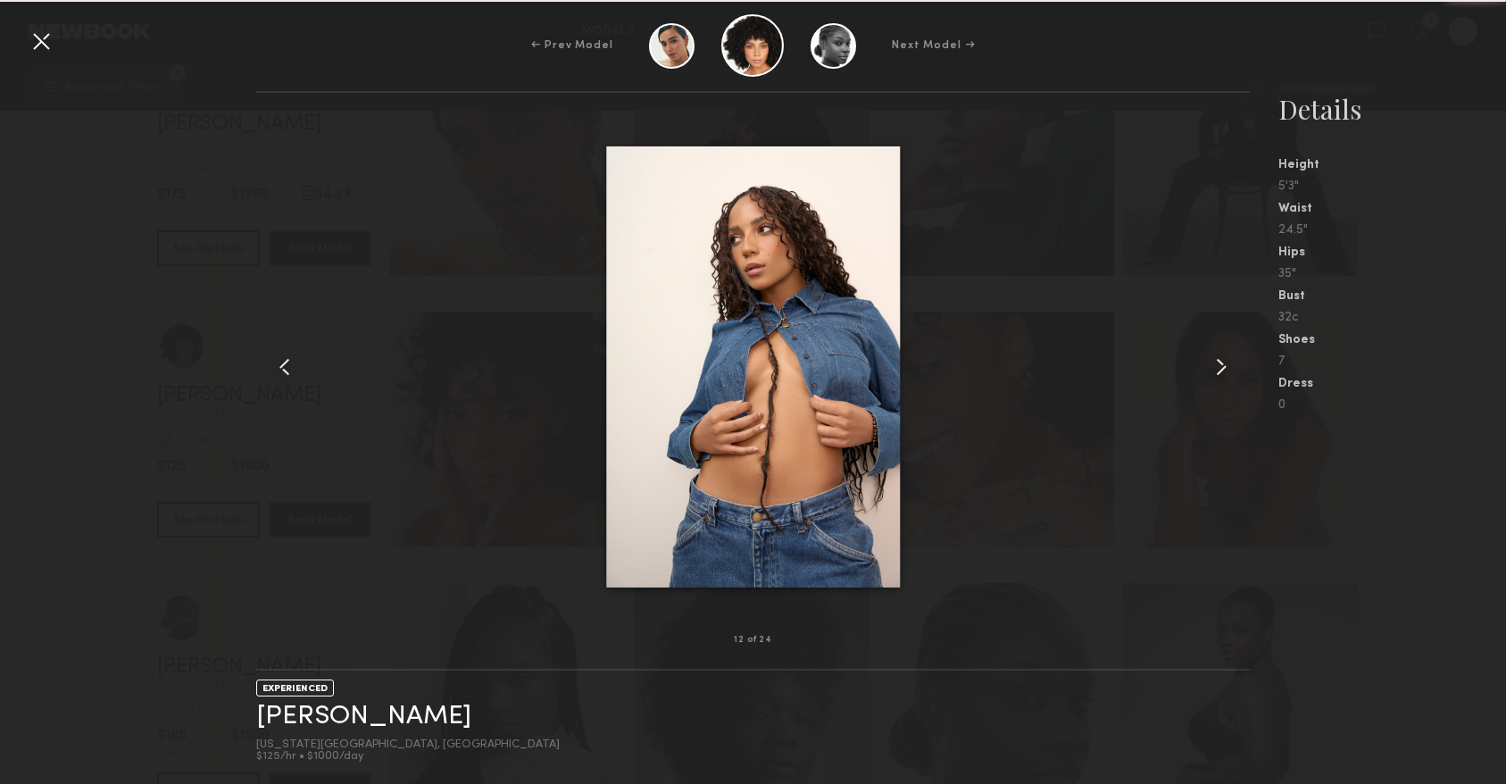
click at [1218, 375] on common-icon at bounding box center [1221, 367] width 29 height 29
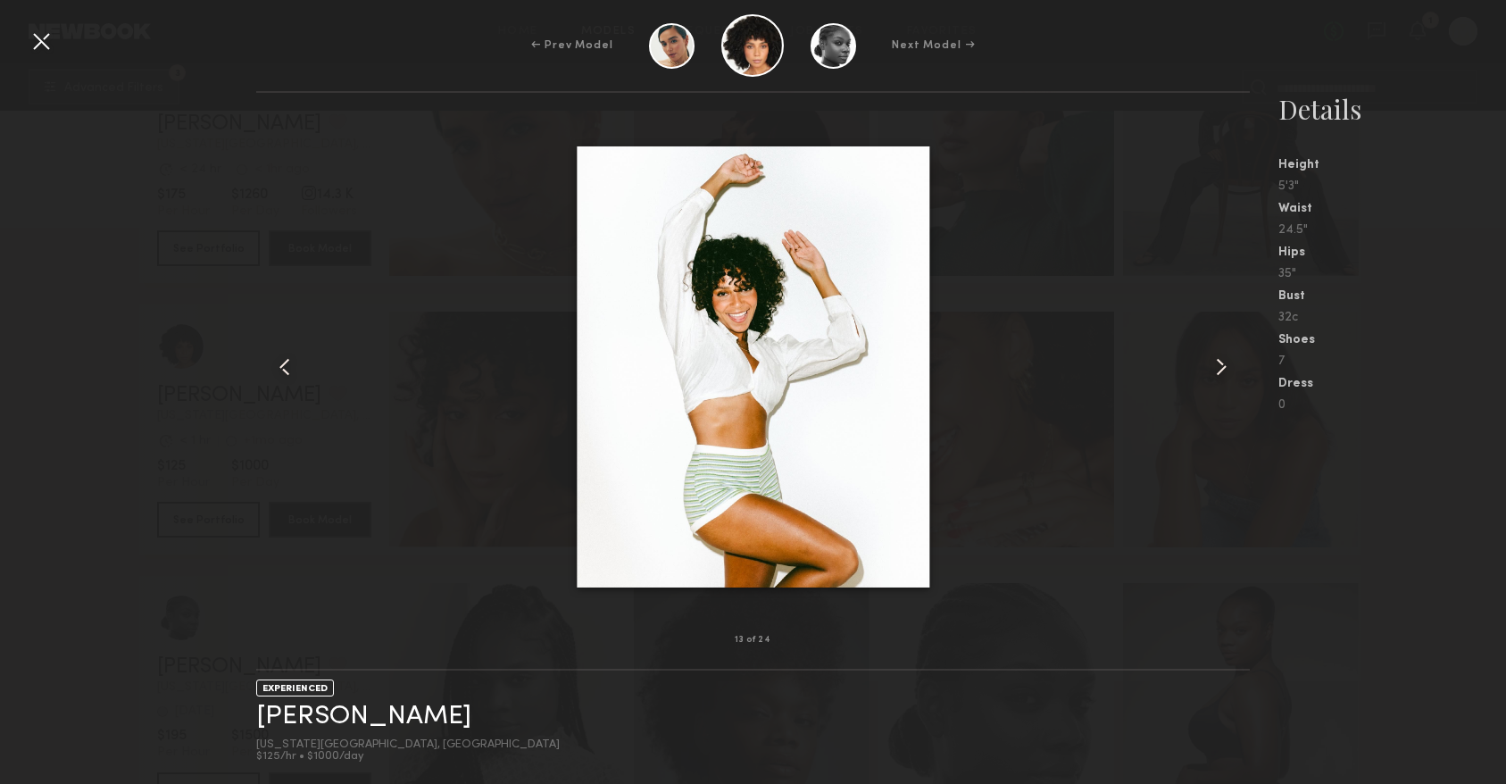
click at [1218, 375] on common-icon at bounding box center [1221, 367] width 29 height 29
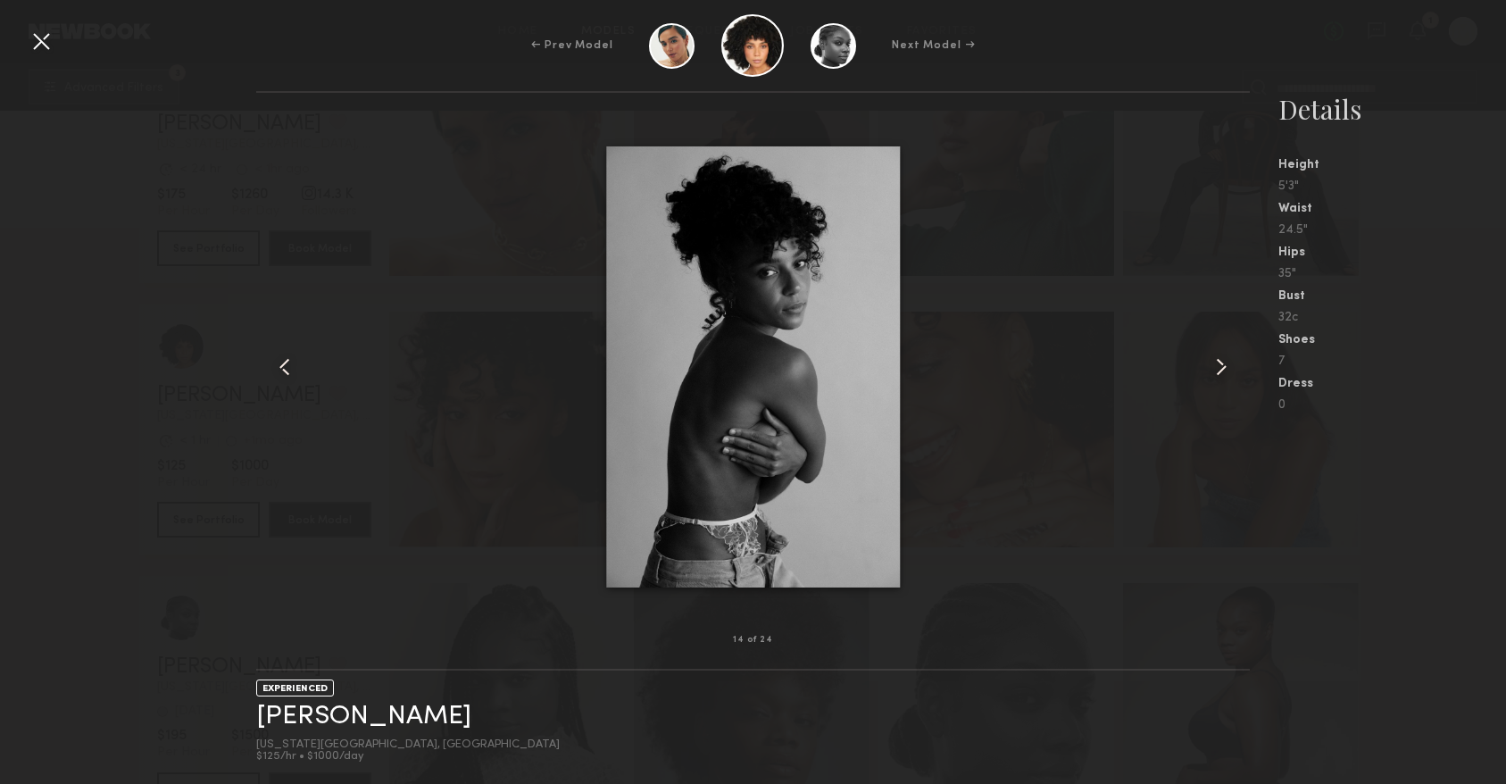
click at [1218, 375] on common-icon at bounding box center [1221, 367] width 29 height 29
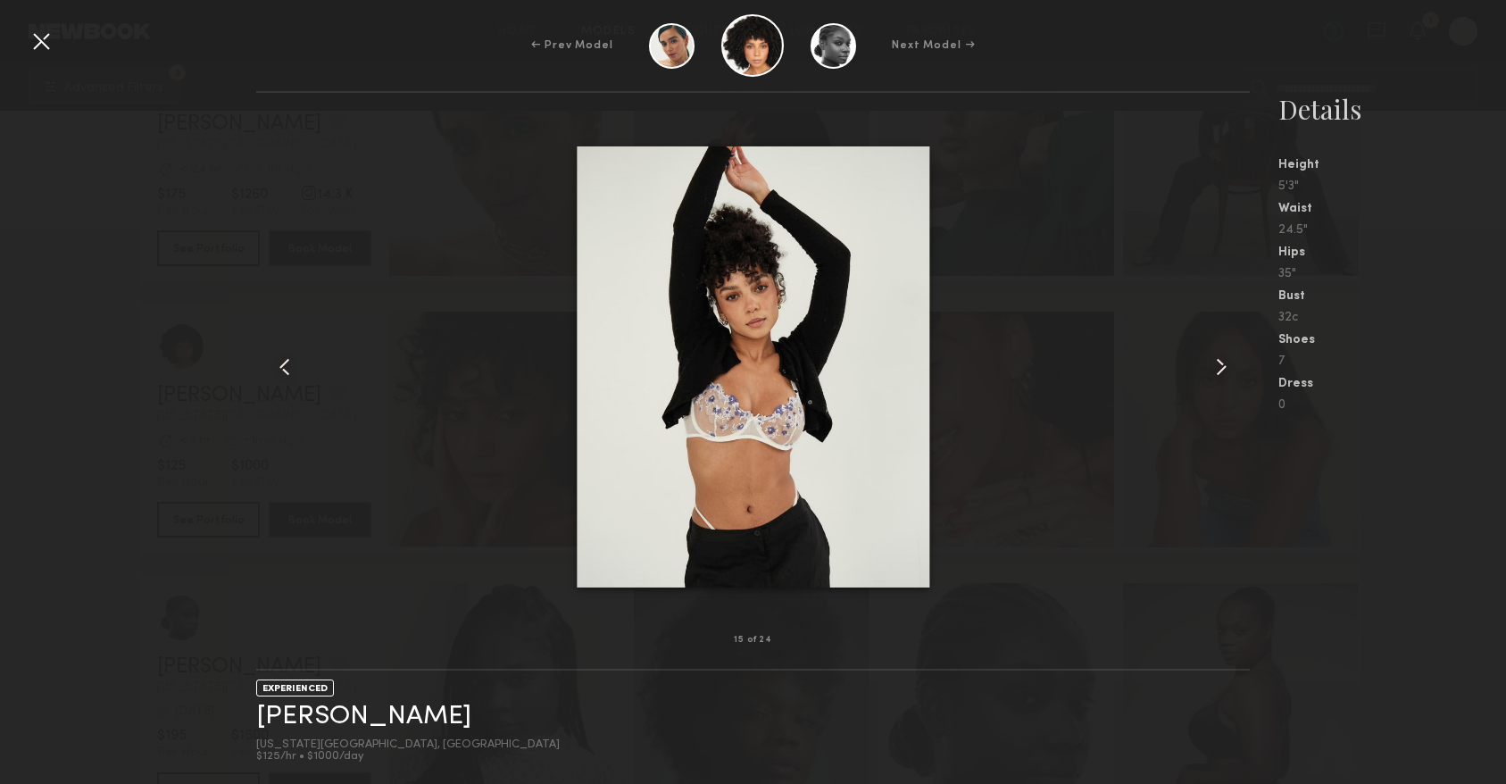
click at [1218, 375] on common-icon at bounding box center [1221, 367] width 29 height 29
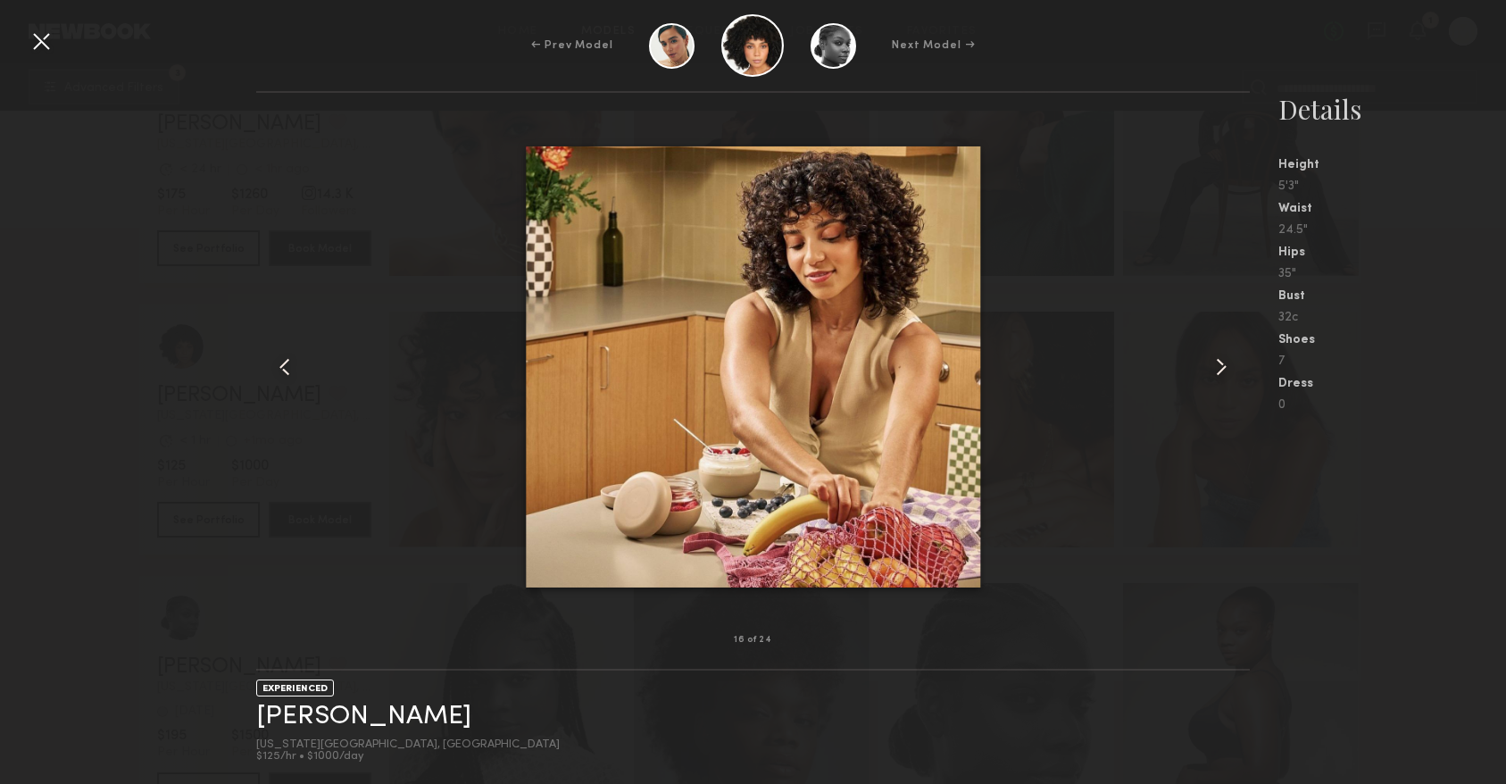
click at [1218, 375] on common-icon at bounding box center [1221, 367] width 29 height 29
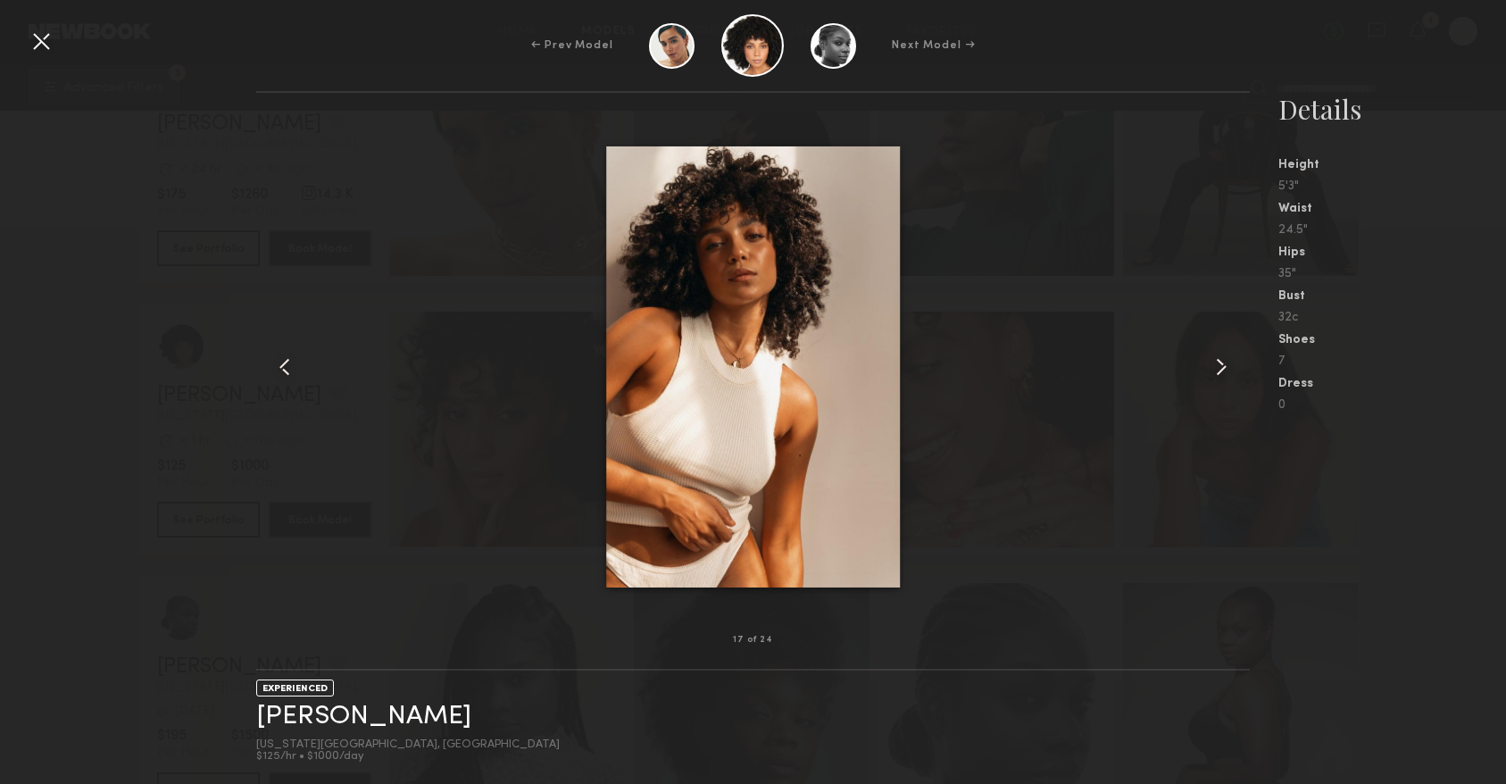
click at [1218, 375] on common-icon at bounding box center [1221, 367] width 29 height 29
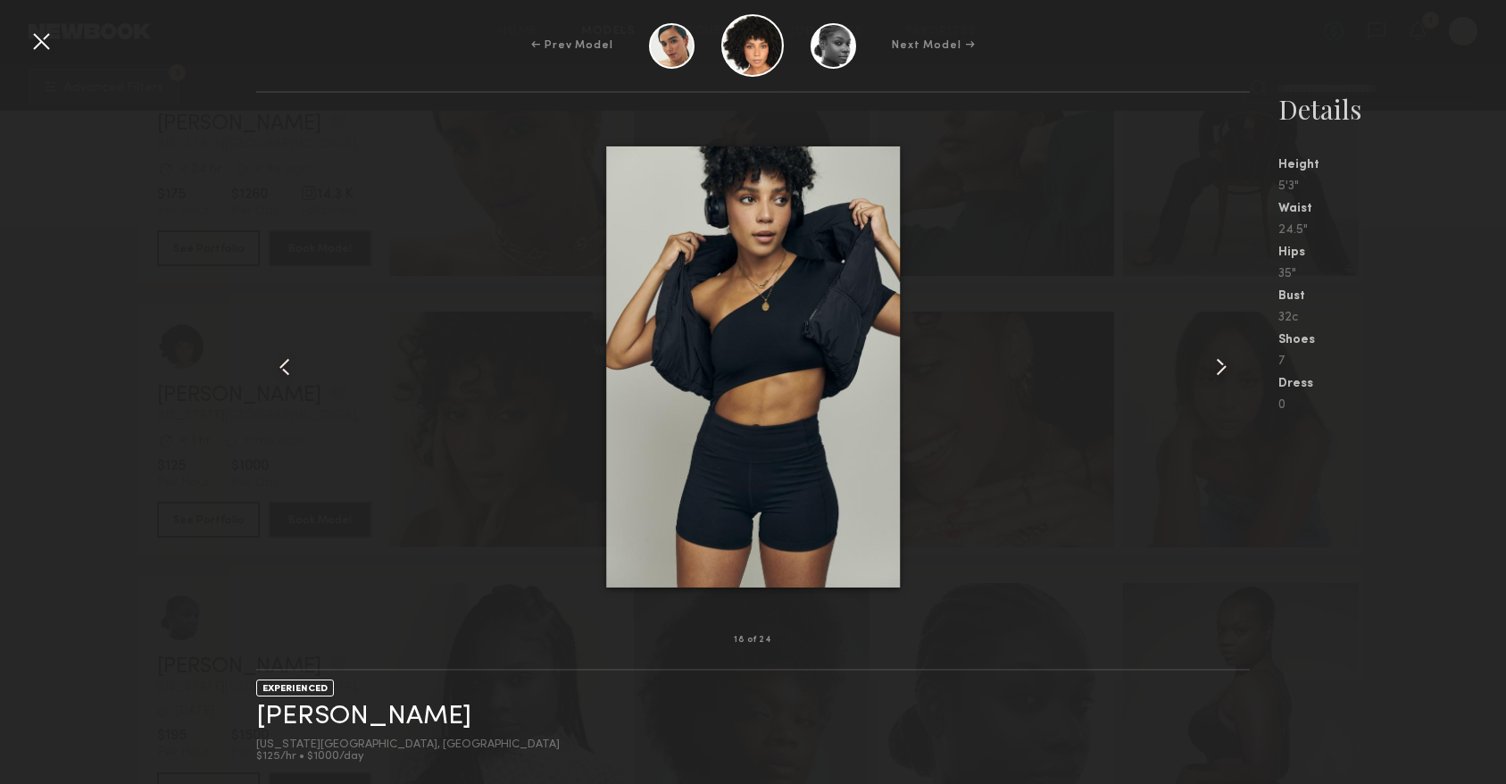
click at [1218, 375] on common-icon at bounding box center [1221, 367] width 29 height 29
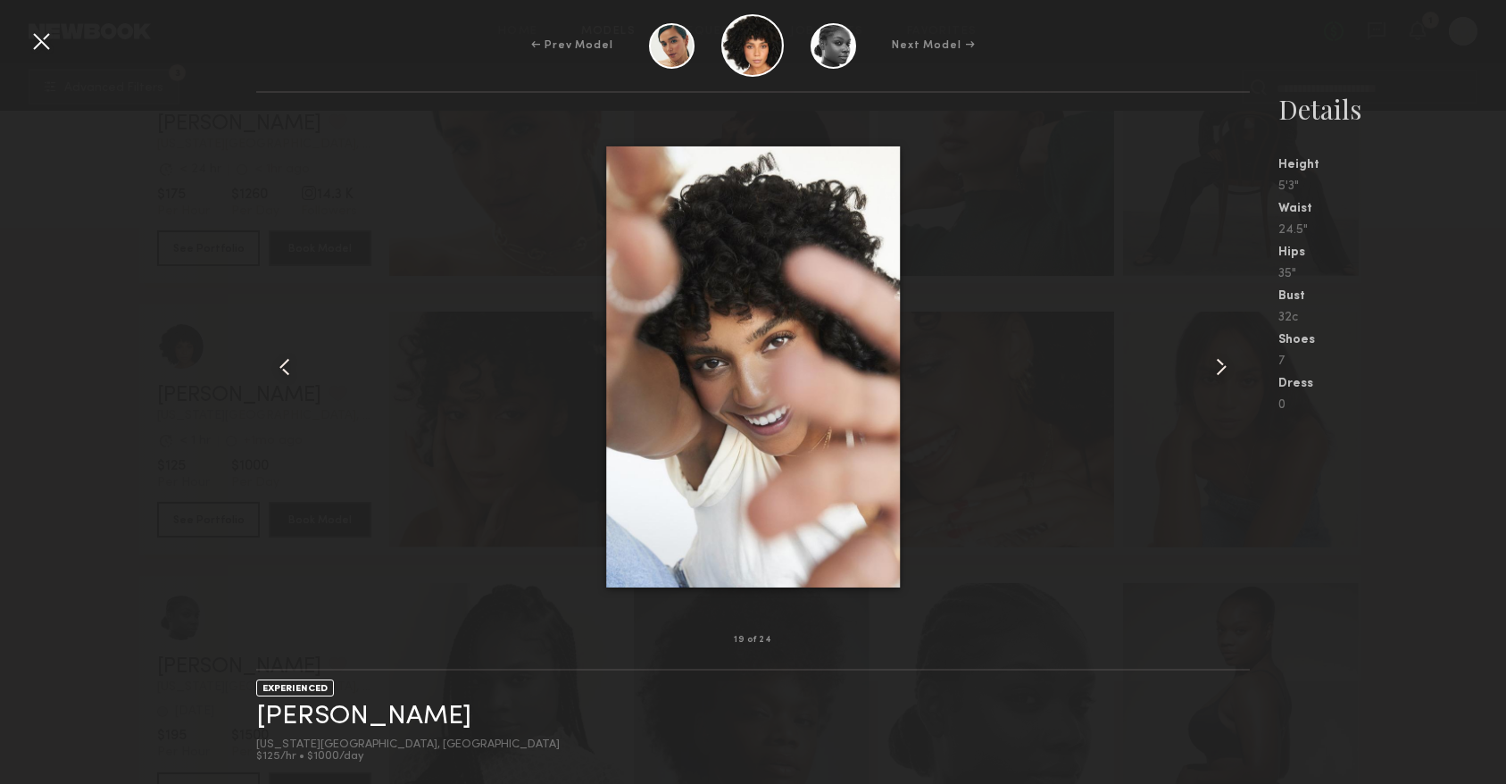
click at [1218, 376] on common-icon at bounding box center [1221, 367] width 29 height 29
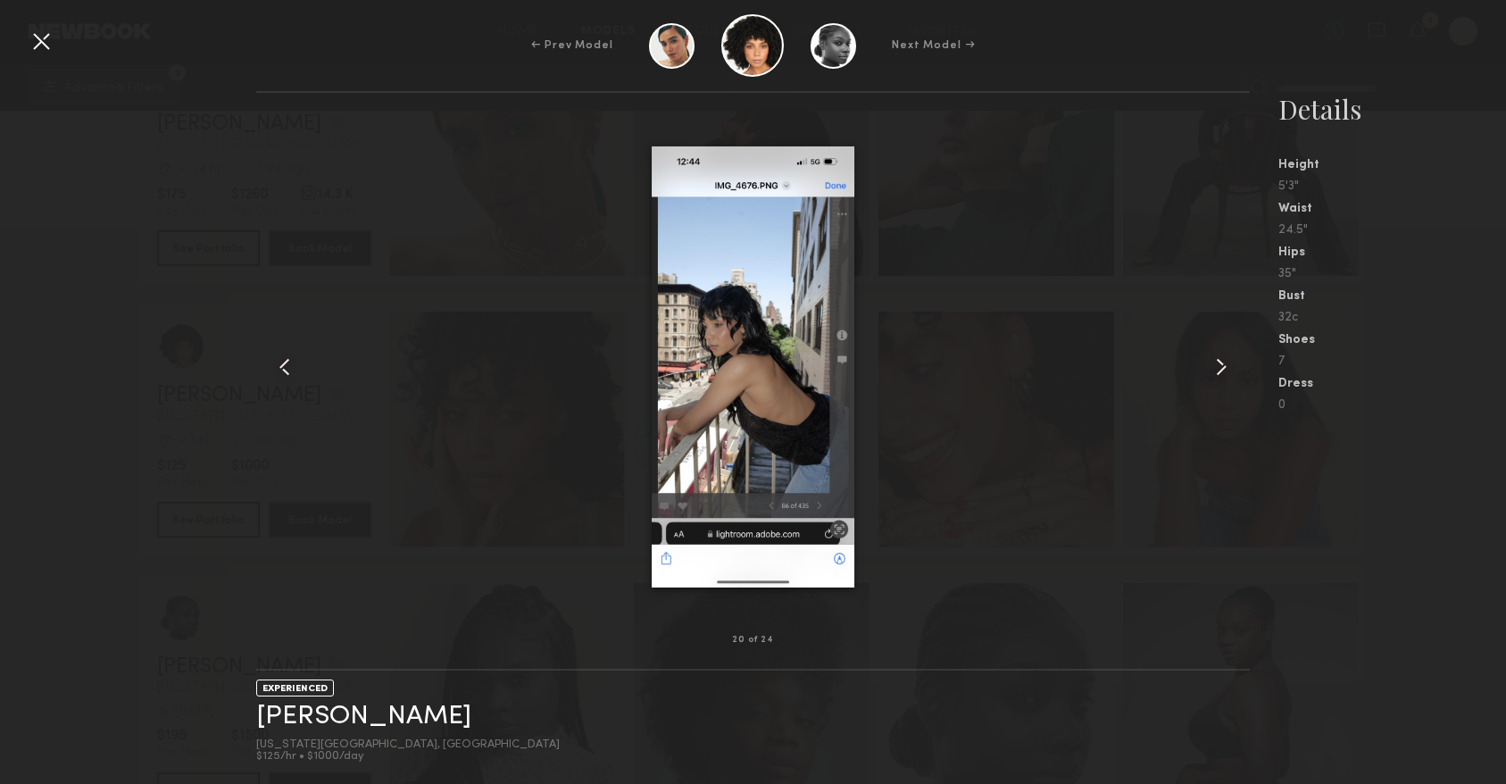
click at [1218, 376] on common-icon at bounding box center [1221, 367] width 29 height 29
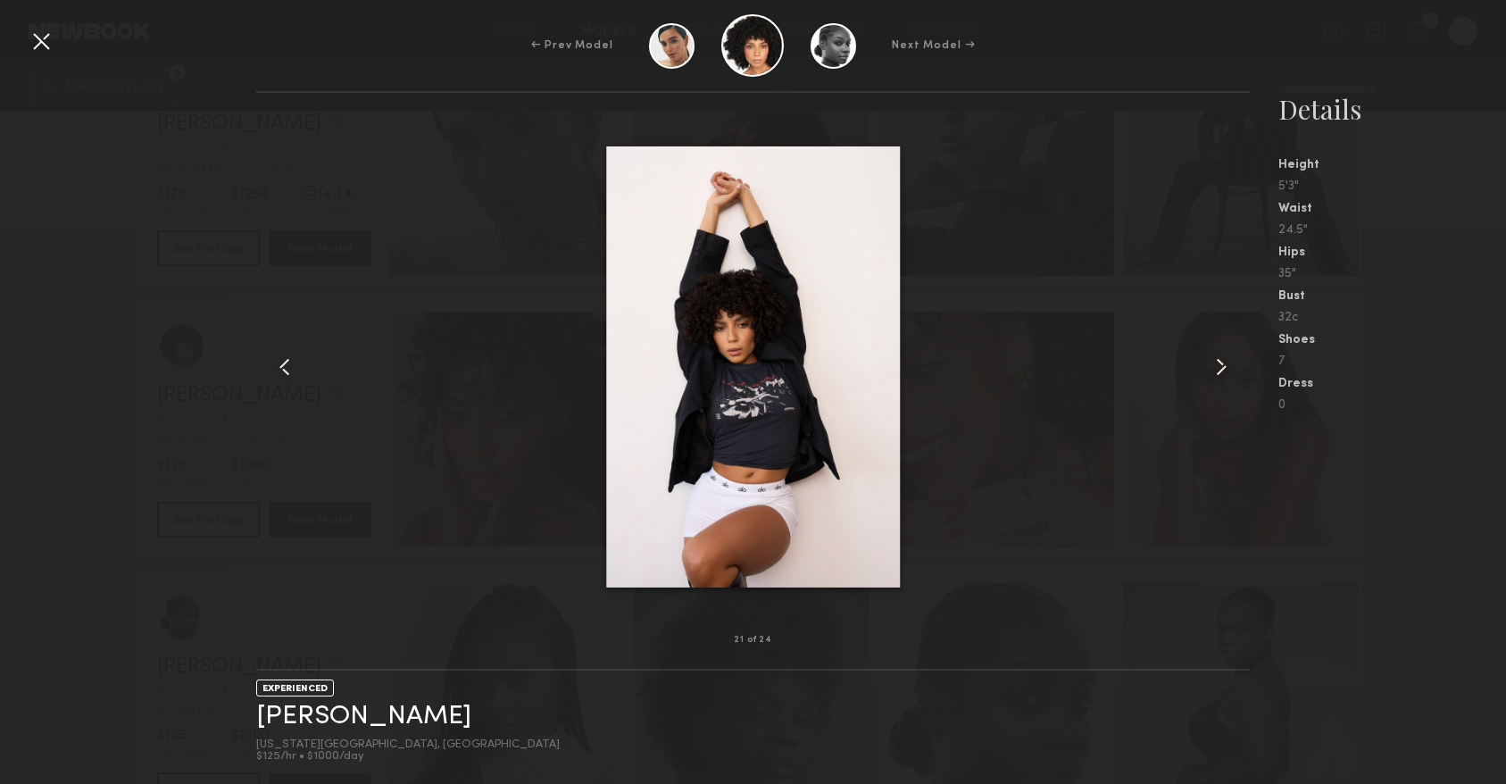
click at [1218, 376] on common-icon at bounding box center [1221, 367] width 29 height 29
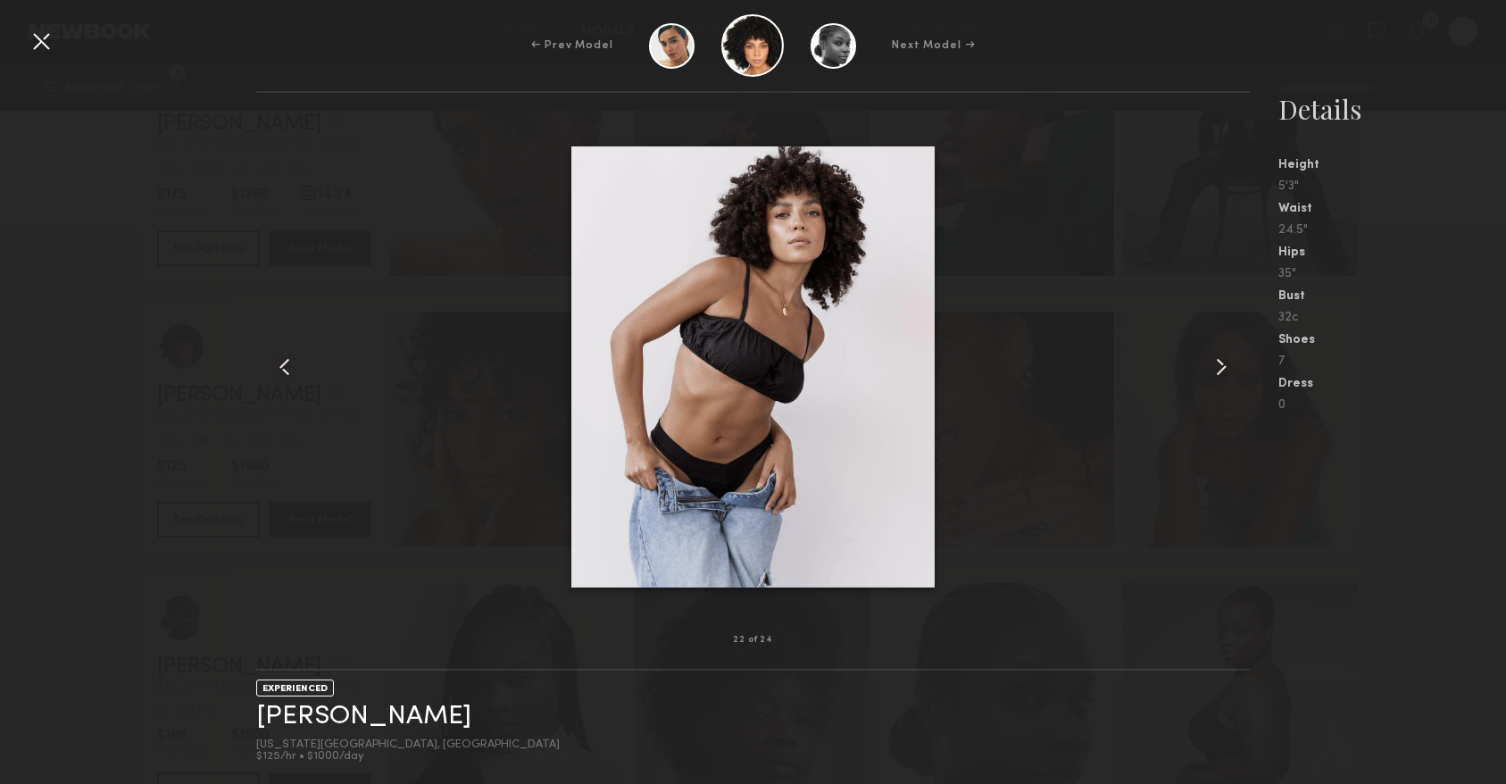
click at [1218, 376] on common-icon at bounding box center [1221, 367] width 29 height 29
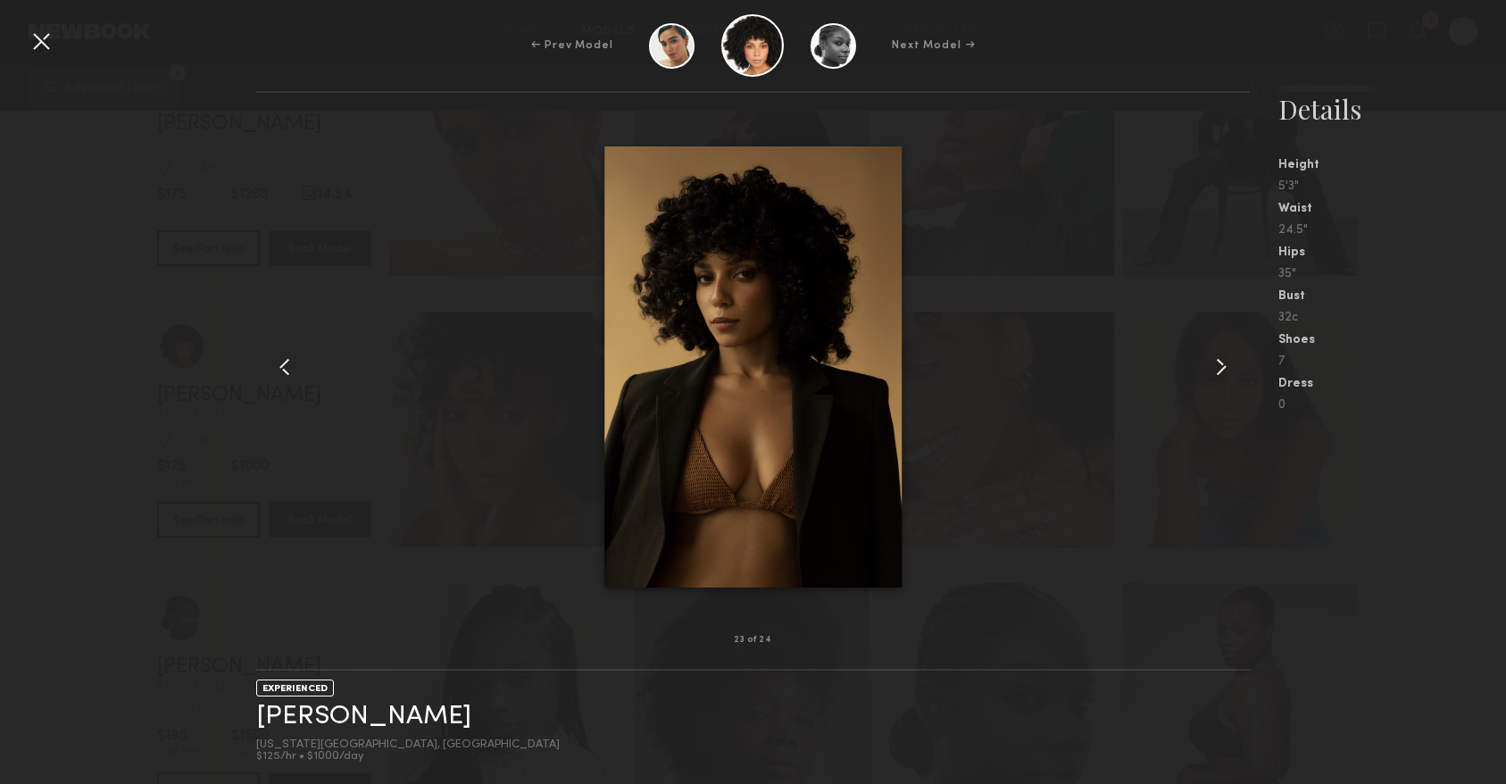
click at [1218, 376] on common-icon at bounding box center [1221, 367] width 29 height 29
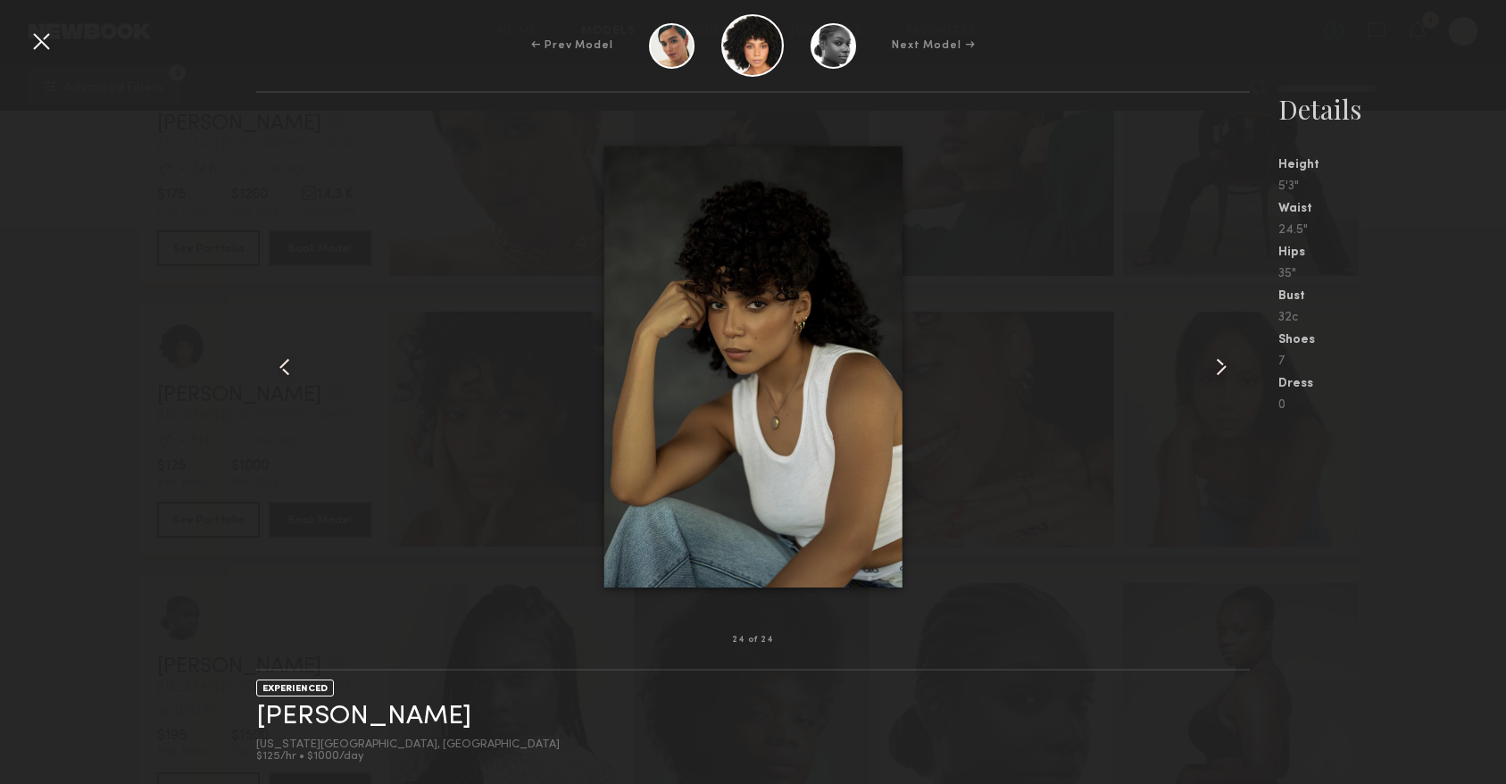
click at [1218, 376] on common-icon at bounding box center [1221, 367] width 29 height 29
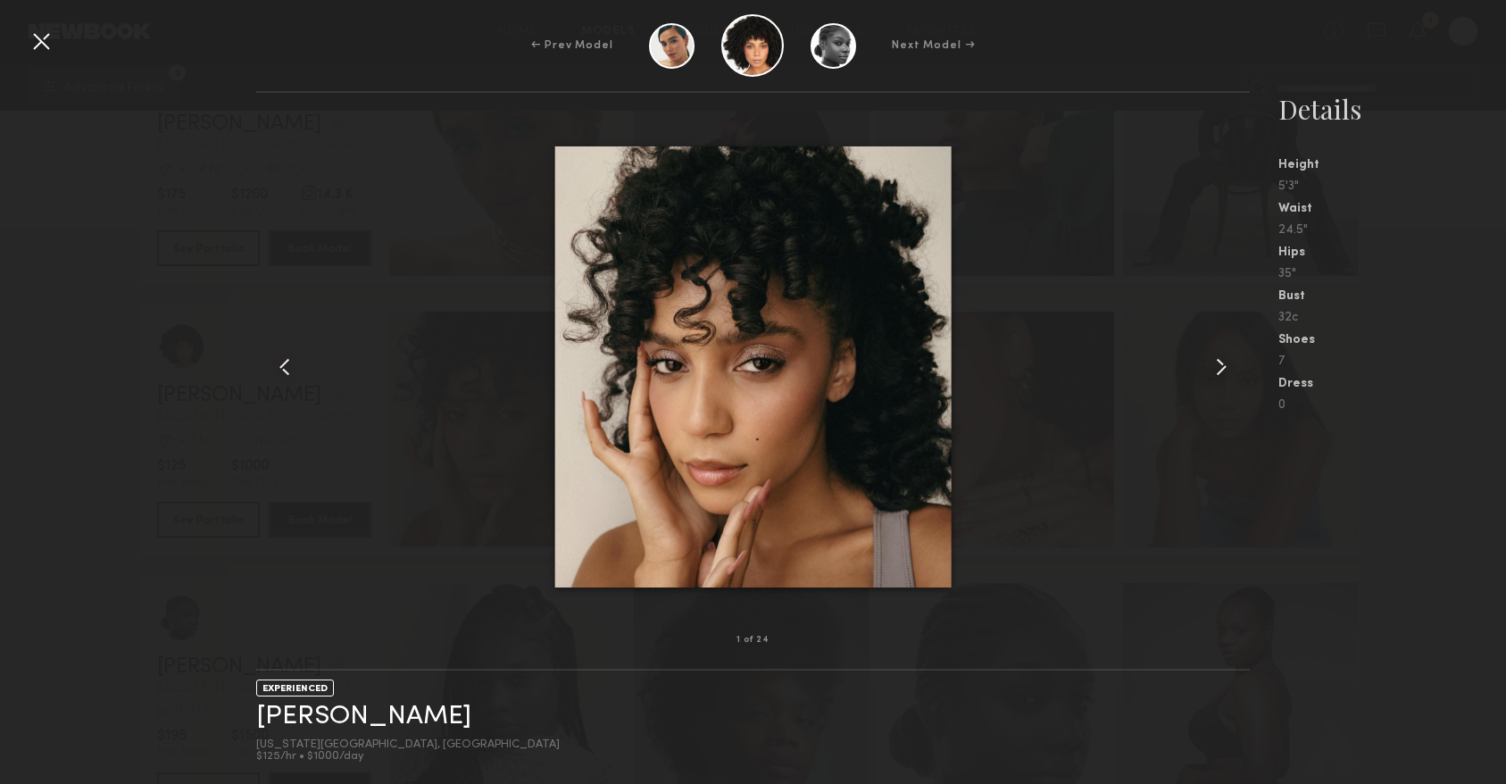
click at [46, 39] on div at bounding box center [41, 41] width 29 height 29
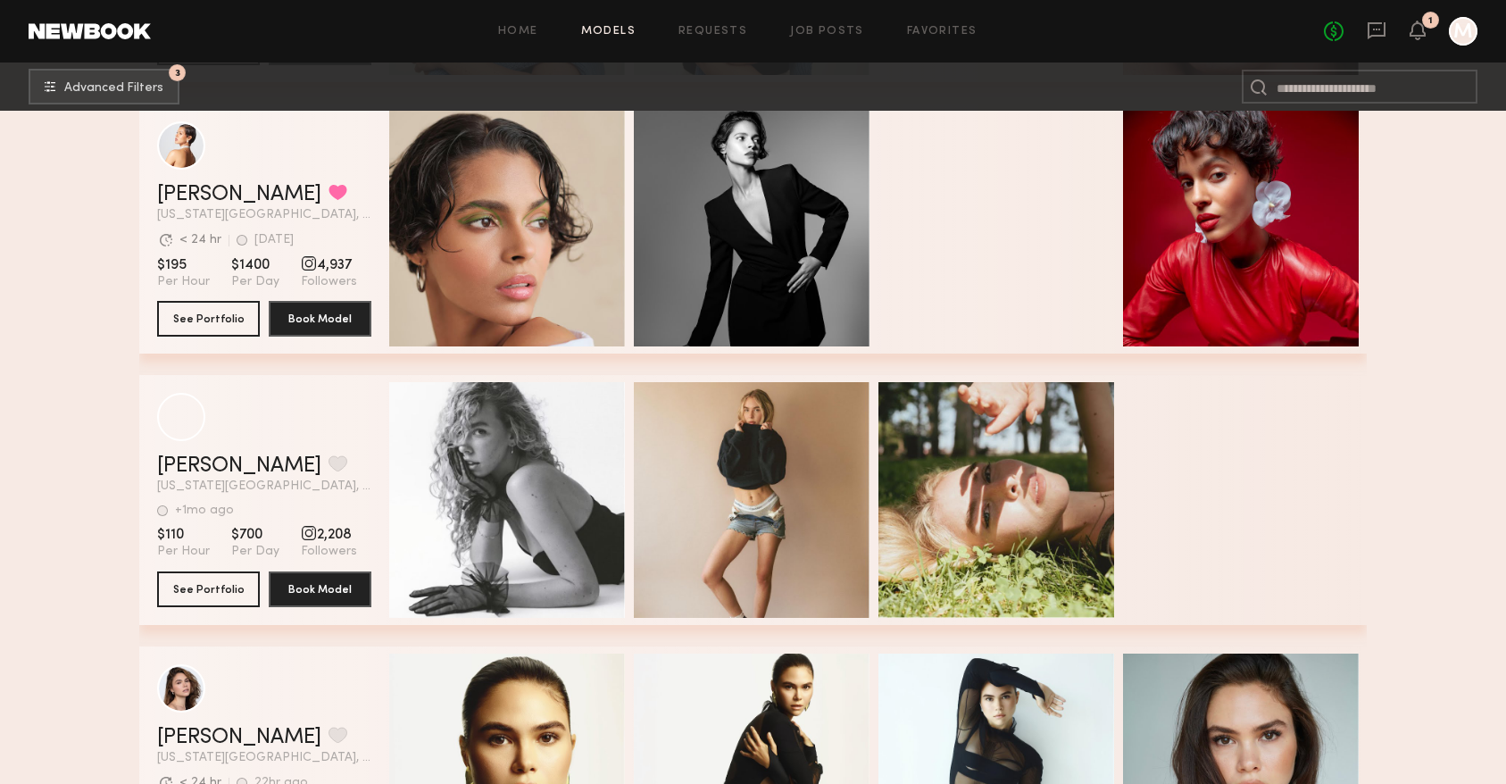
scroll to position [67058, 0]
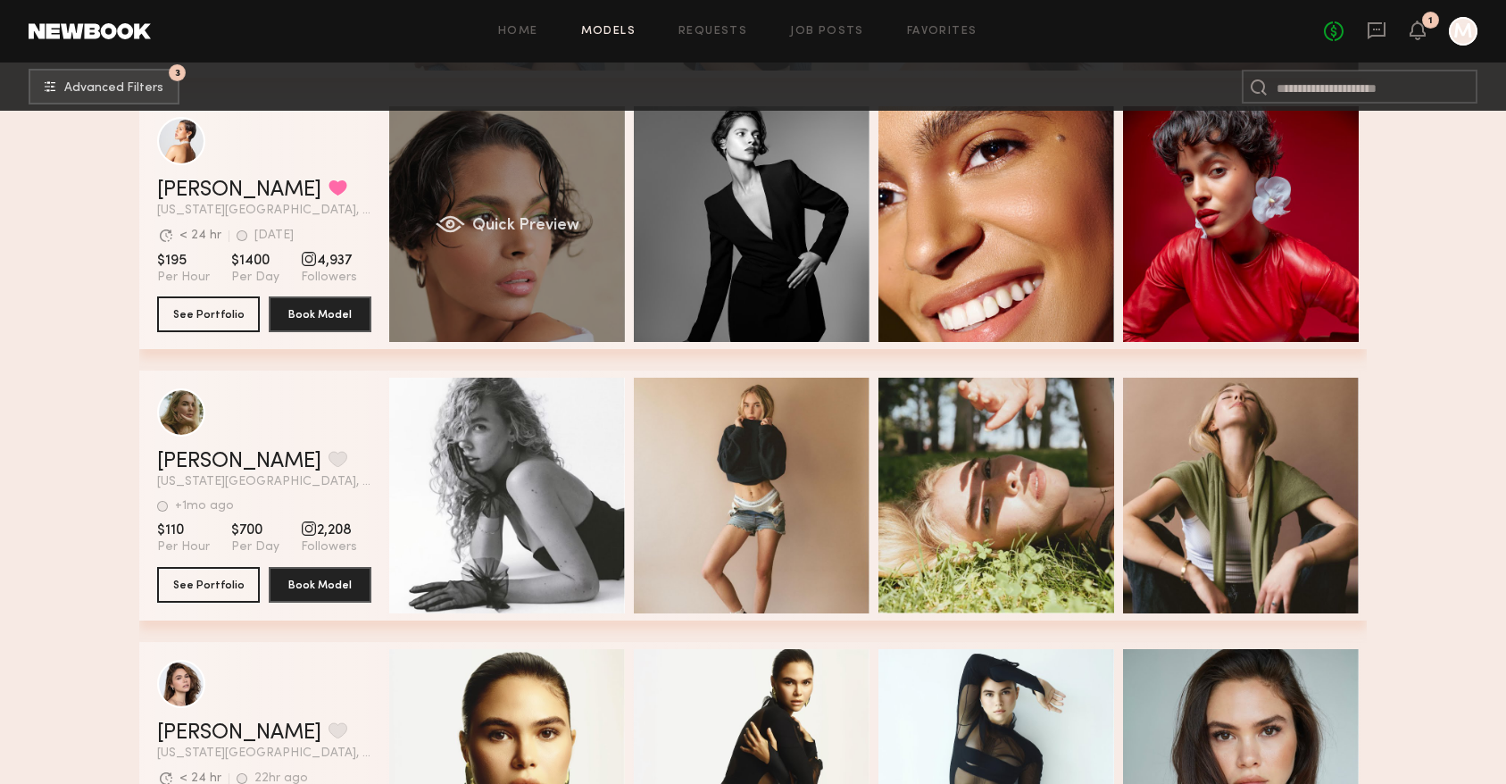
click at [547, 212] on div "Quick Preview" at bounding box center [507, 224] width 236 height 236
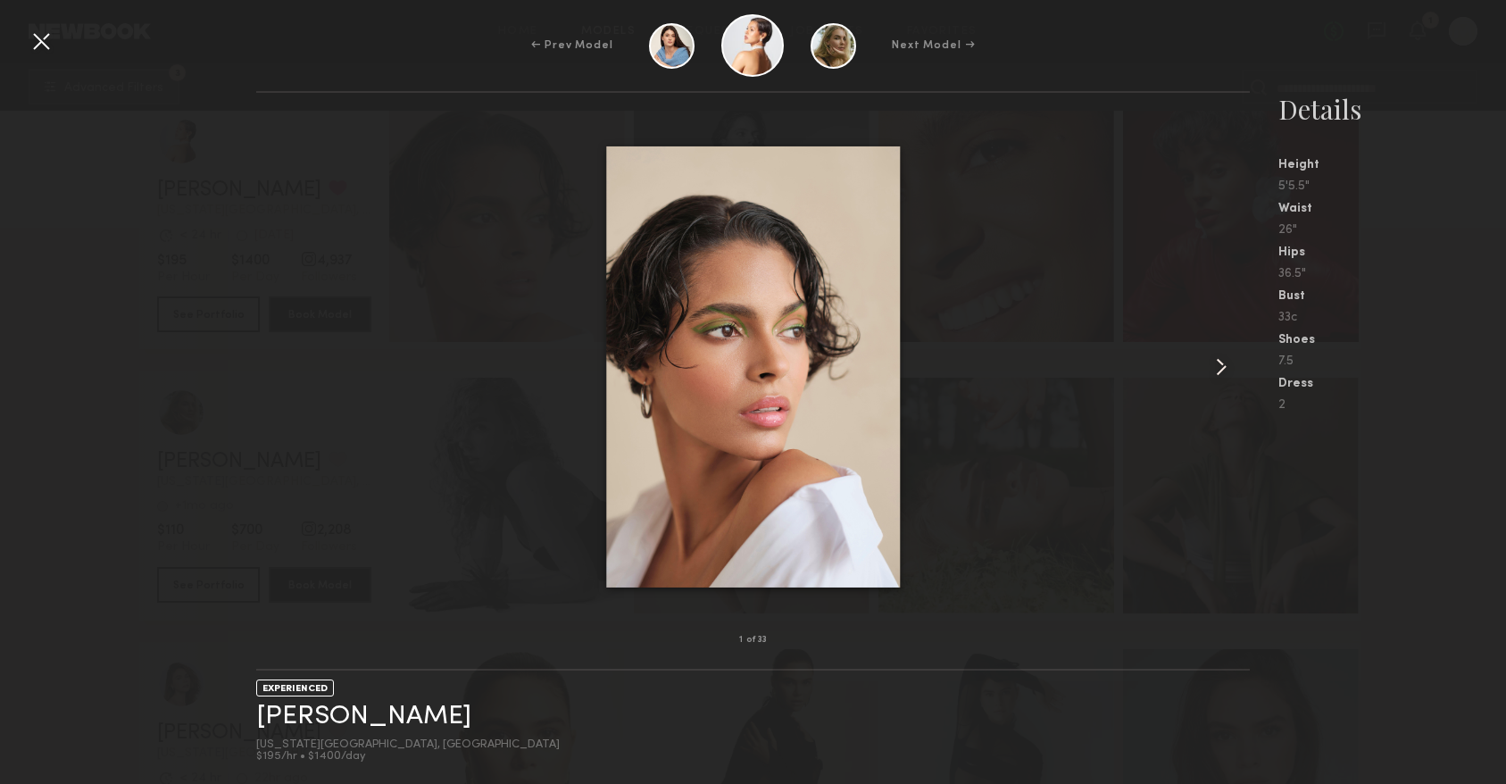
click at [1220, 370] on common-icon at bounding box center [1221, 367] width 29 height 29
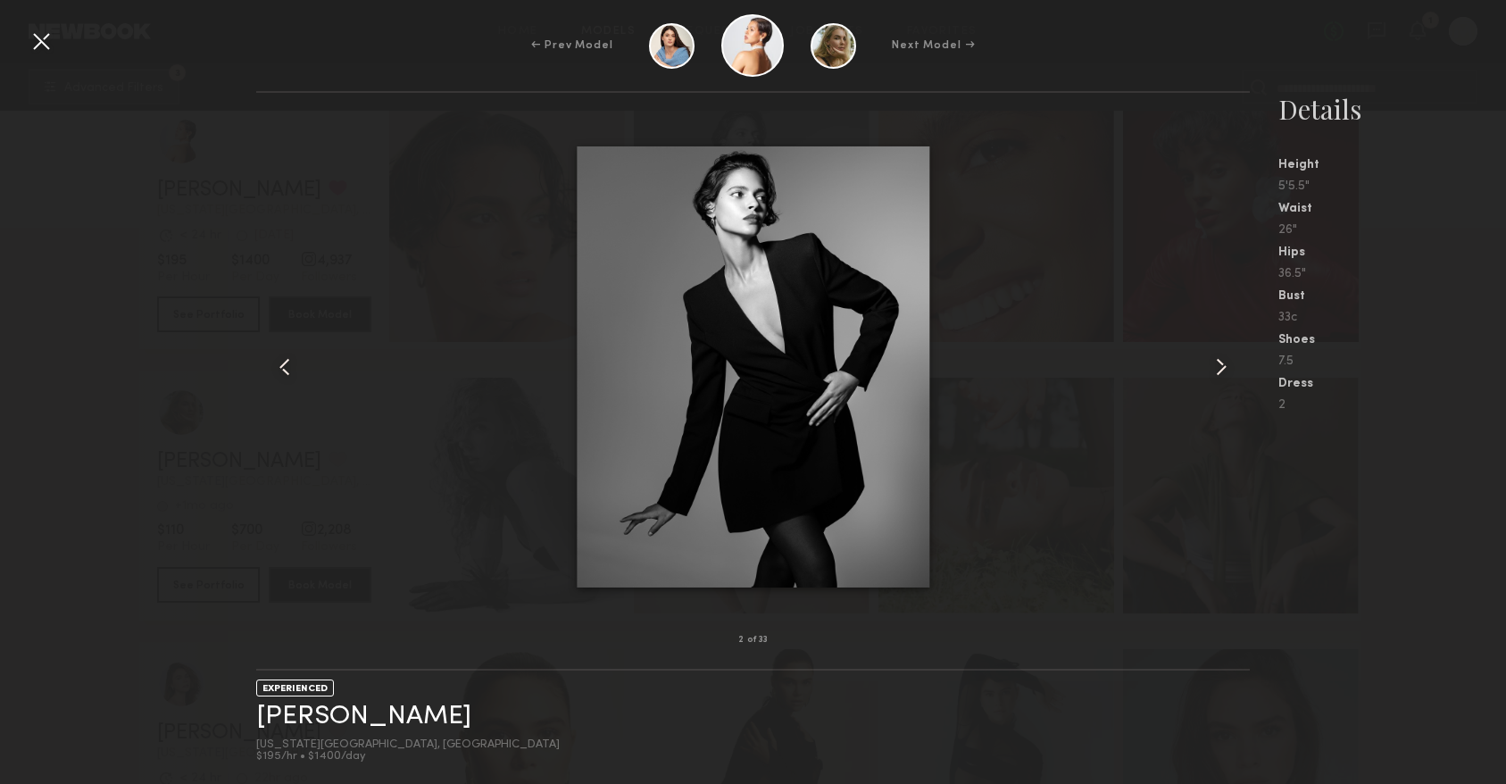
click at [1220, 370] on common-icon at bounding box center [1221, 367] width 29 height 29
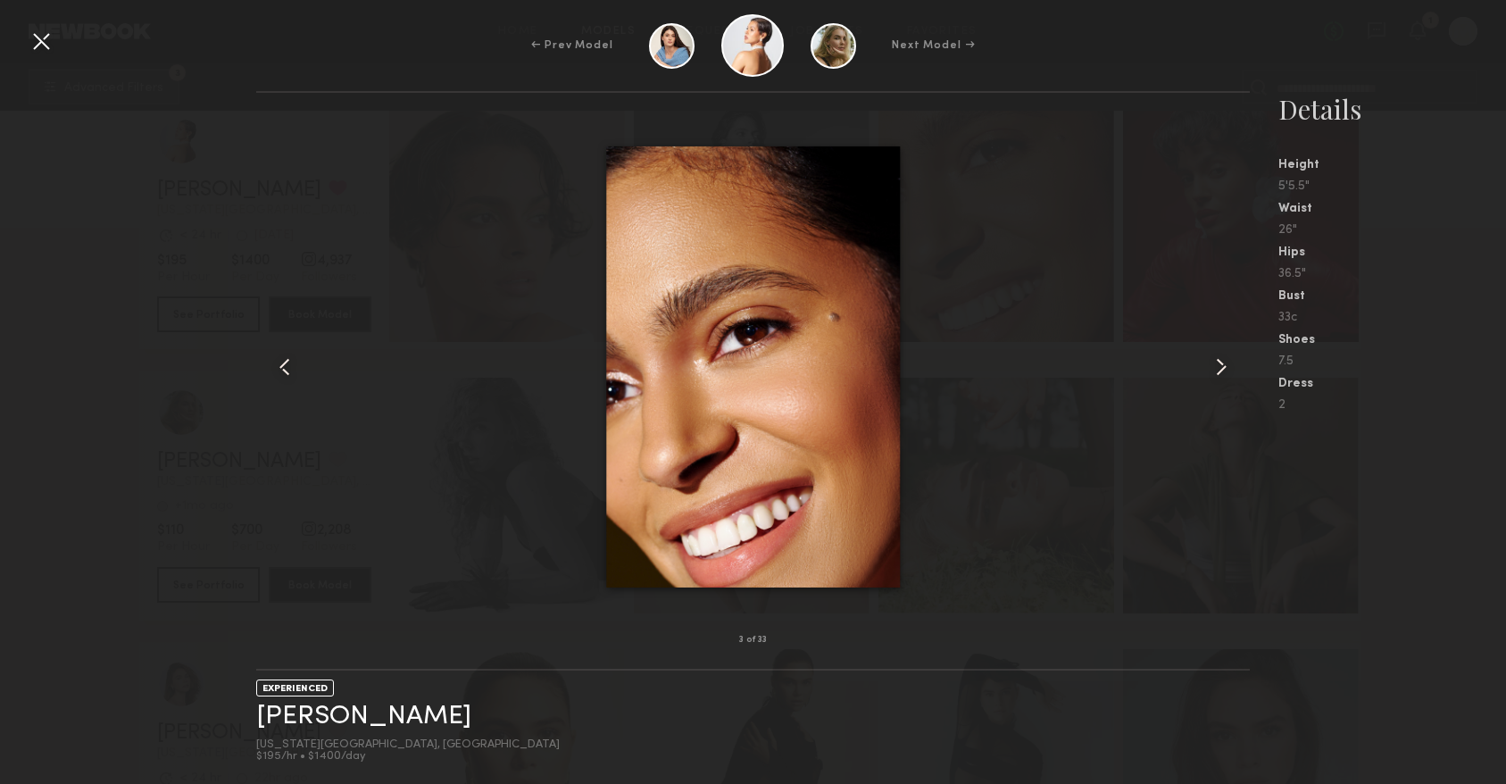
click at [1218, 371] on common-icon at bounding box center [1221, 367] width 29 height 29
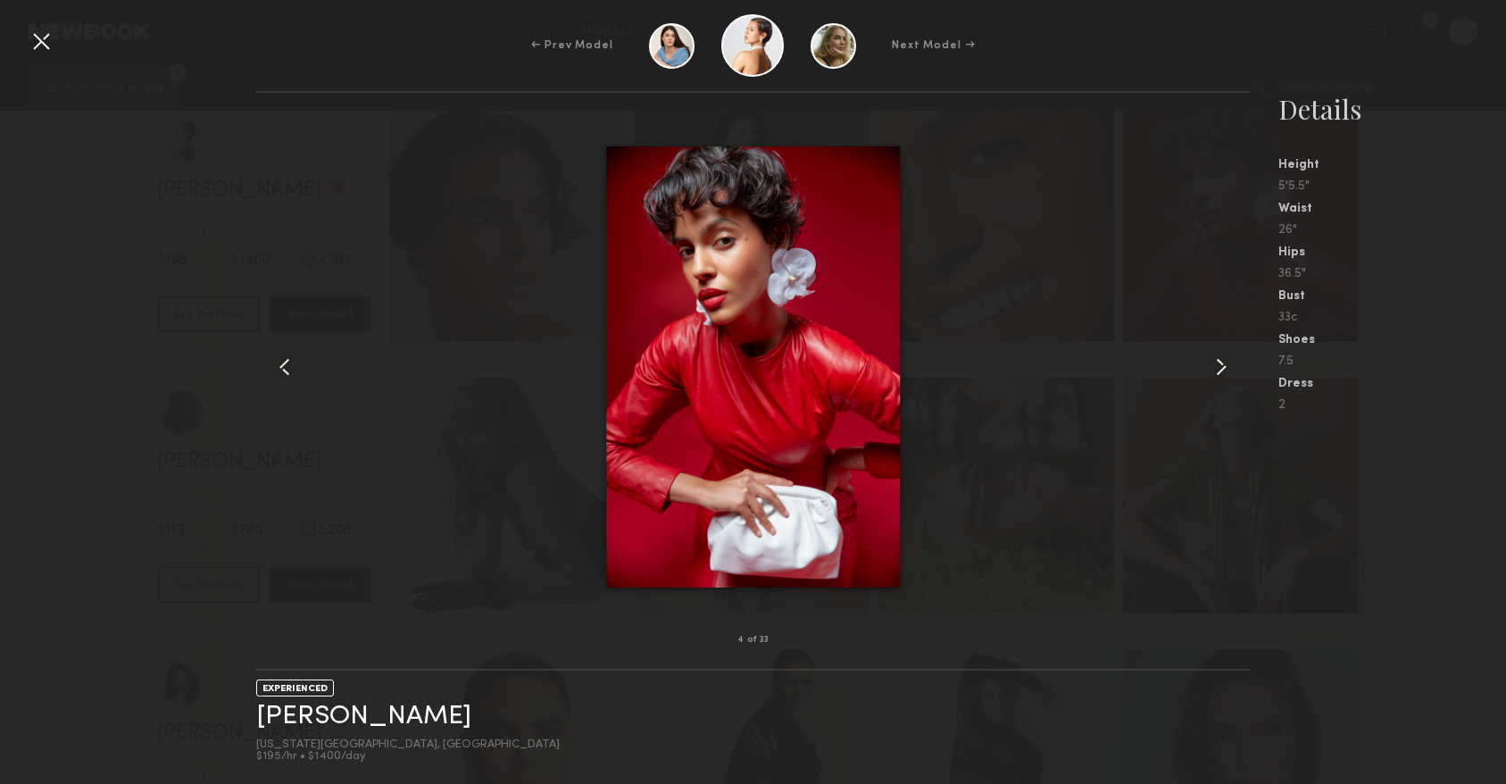
click at [1218, 371] on common-icon at bounding box center [1221, 367] width 29 height 29
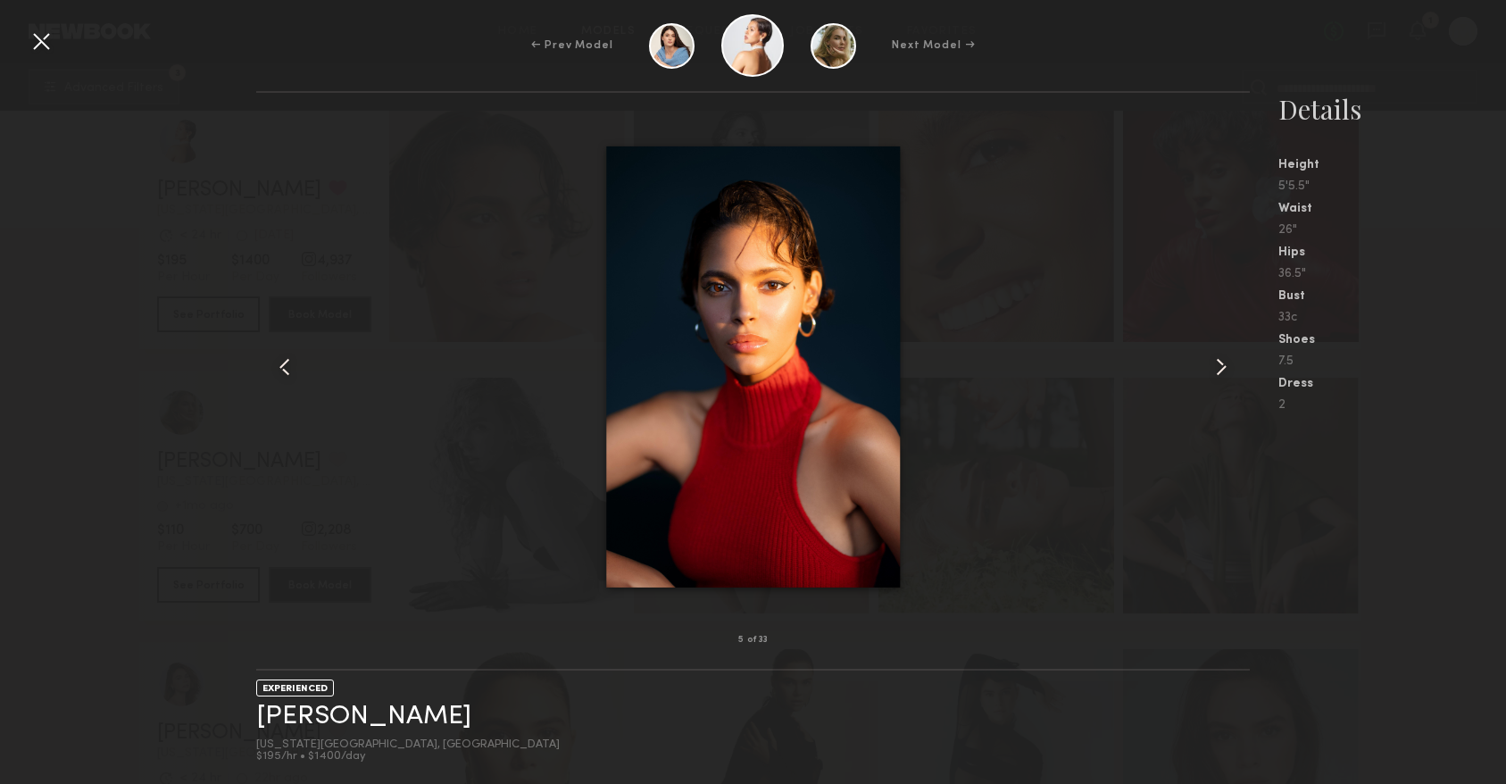
click at [1218, 371] on common-icon at bounding box center [1221, 367] width 29 height 29
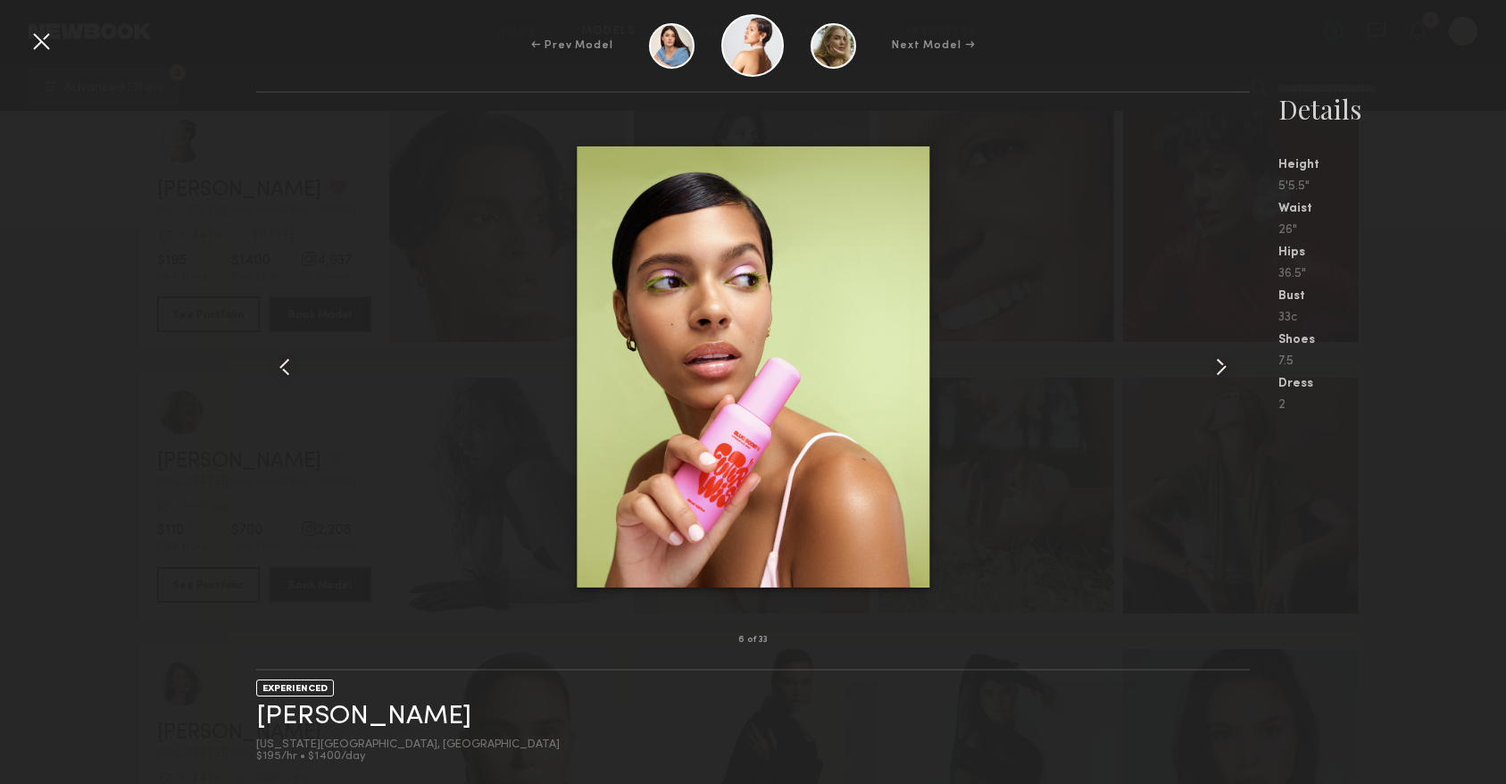
click at [1218, 371] on common-icon at bounding box center [1221, 367] width 29 height 29
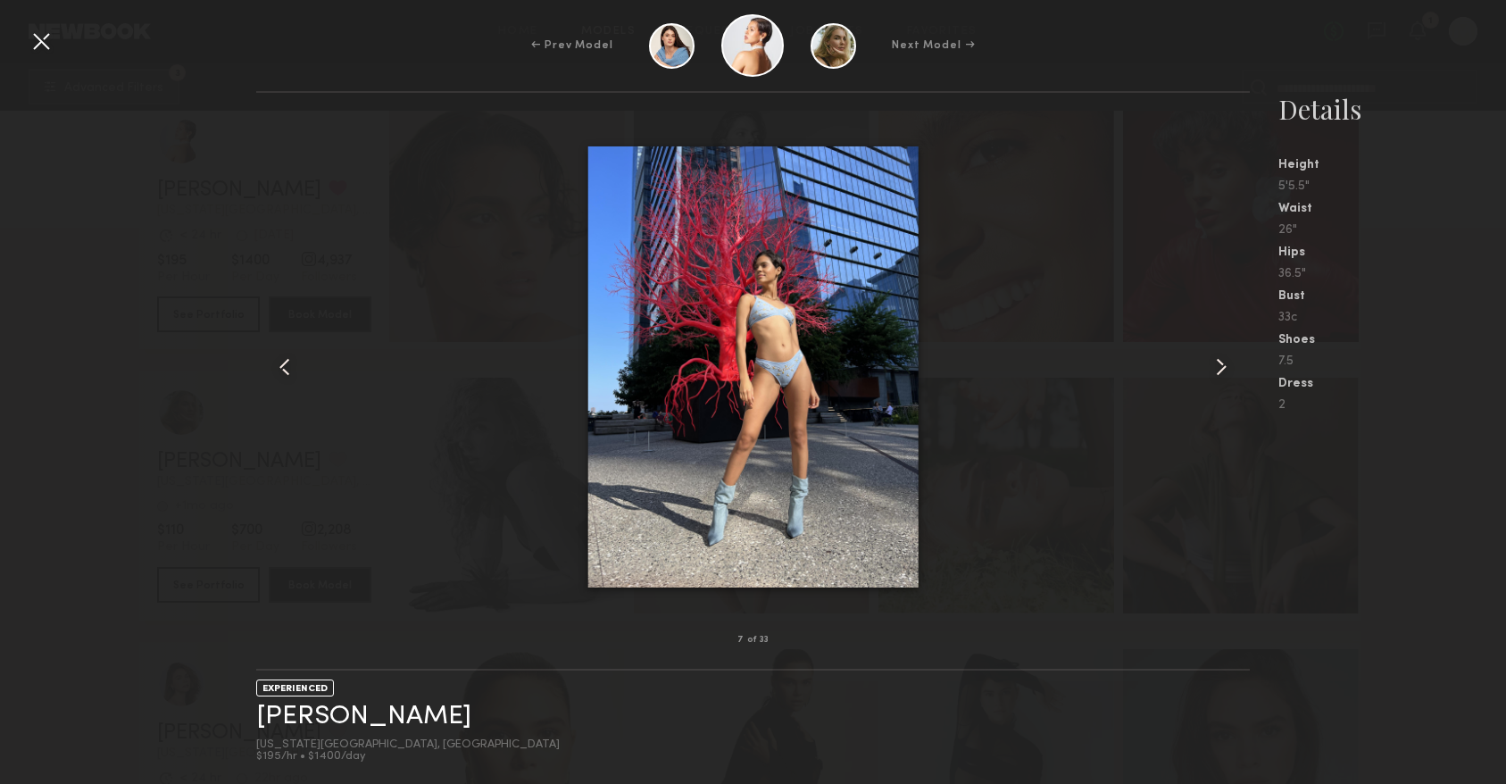
click at [1218, 371] on common-icon at bounding box center [1221, 367] width 29 height 29
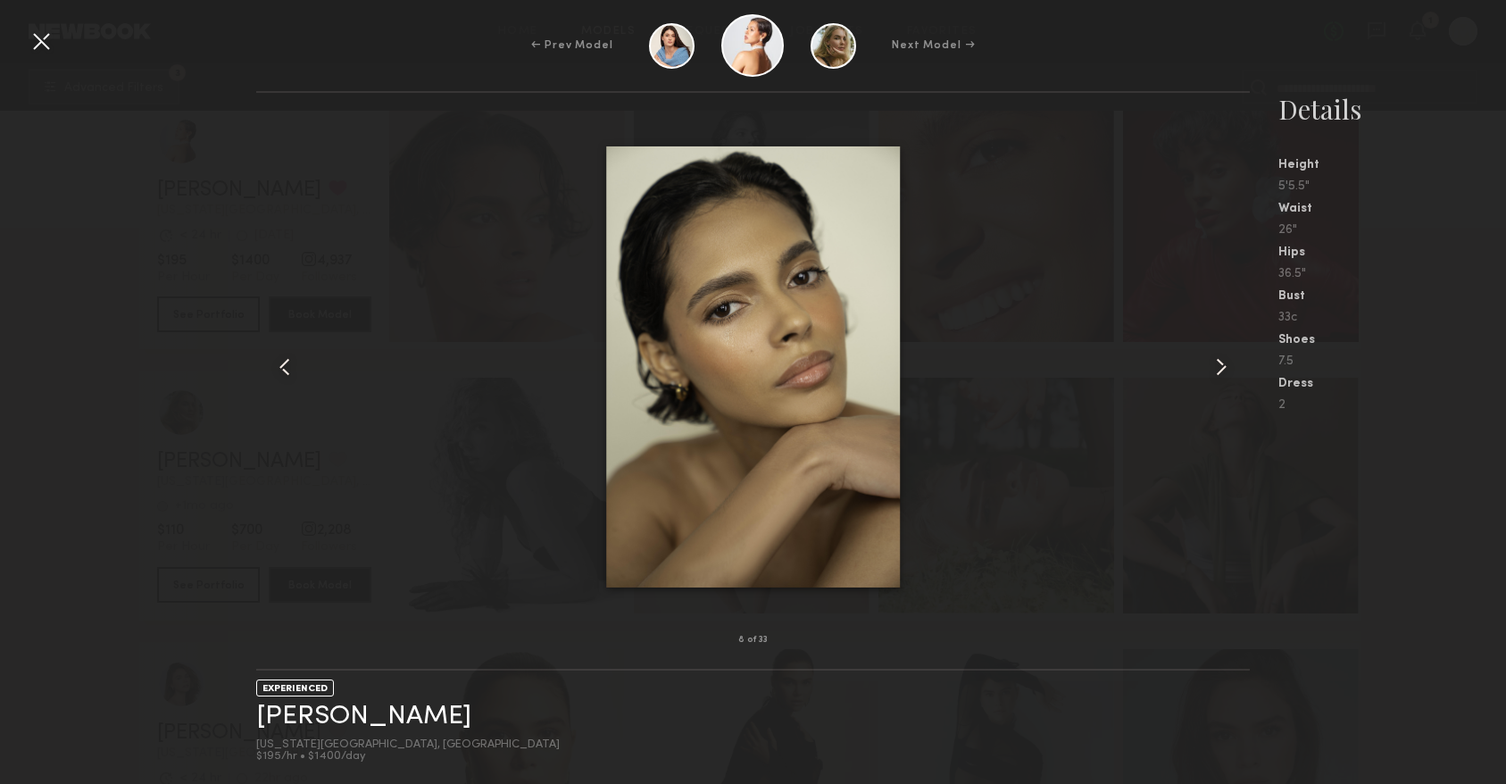
click at [1218, 371] on common-icon at bounding box center [1221, 367] width 29 height 29
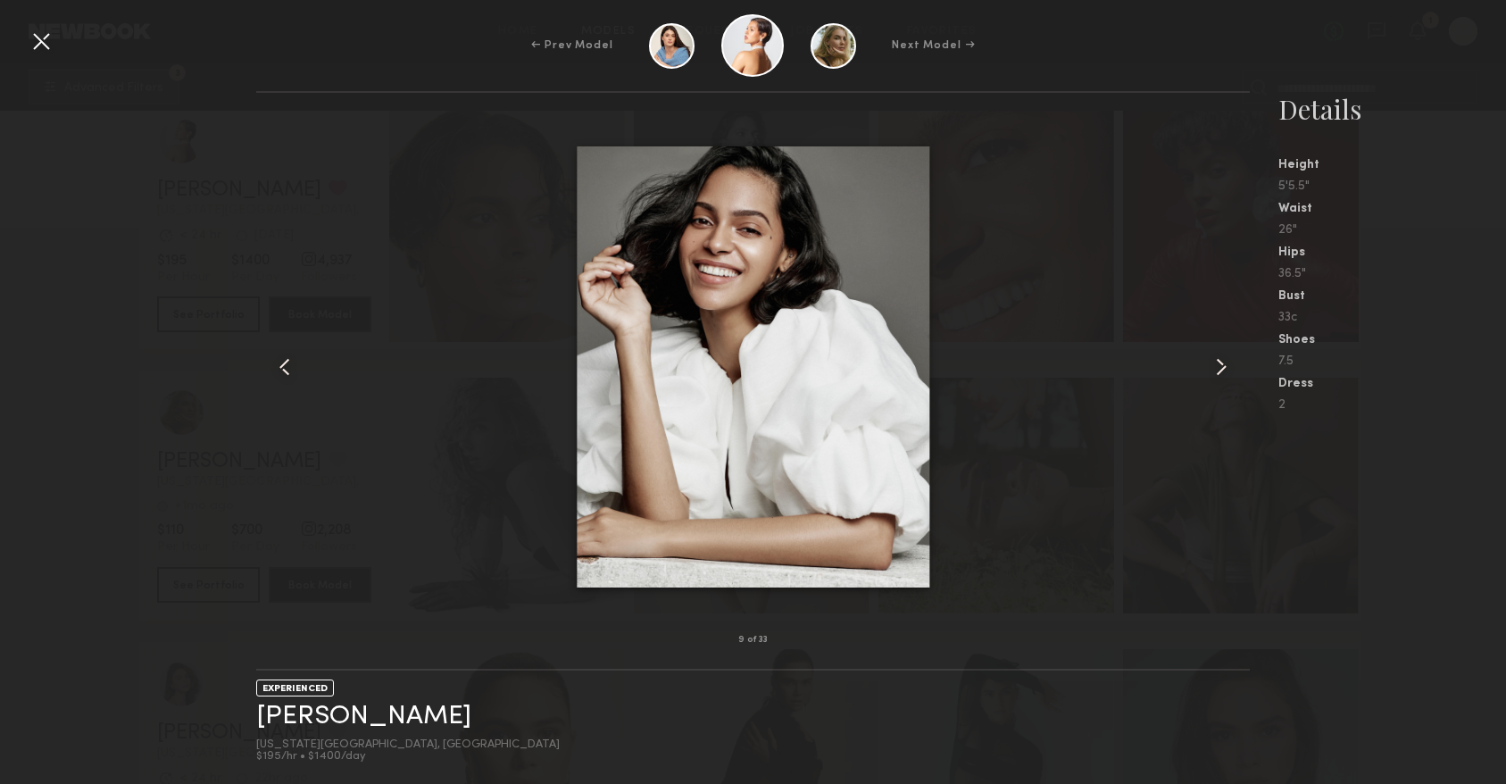
click at [1218, 371] on common-icon at bounding box center [1221, 367] width 29 height 29
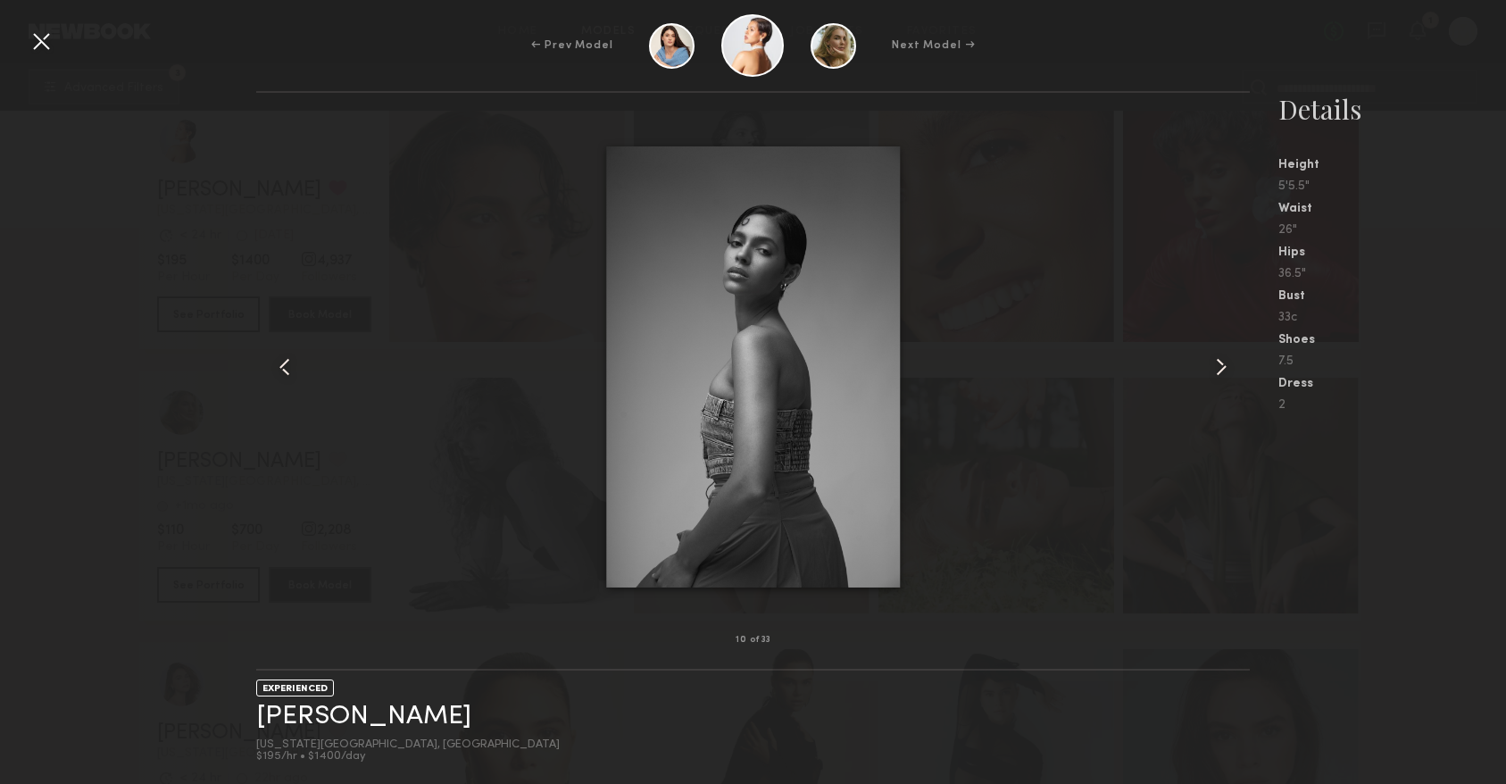
click at [1218, 371] on common-icon at bounding box center [1221, 367] width 29 height 29
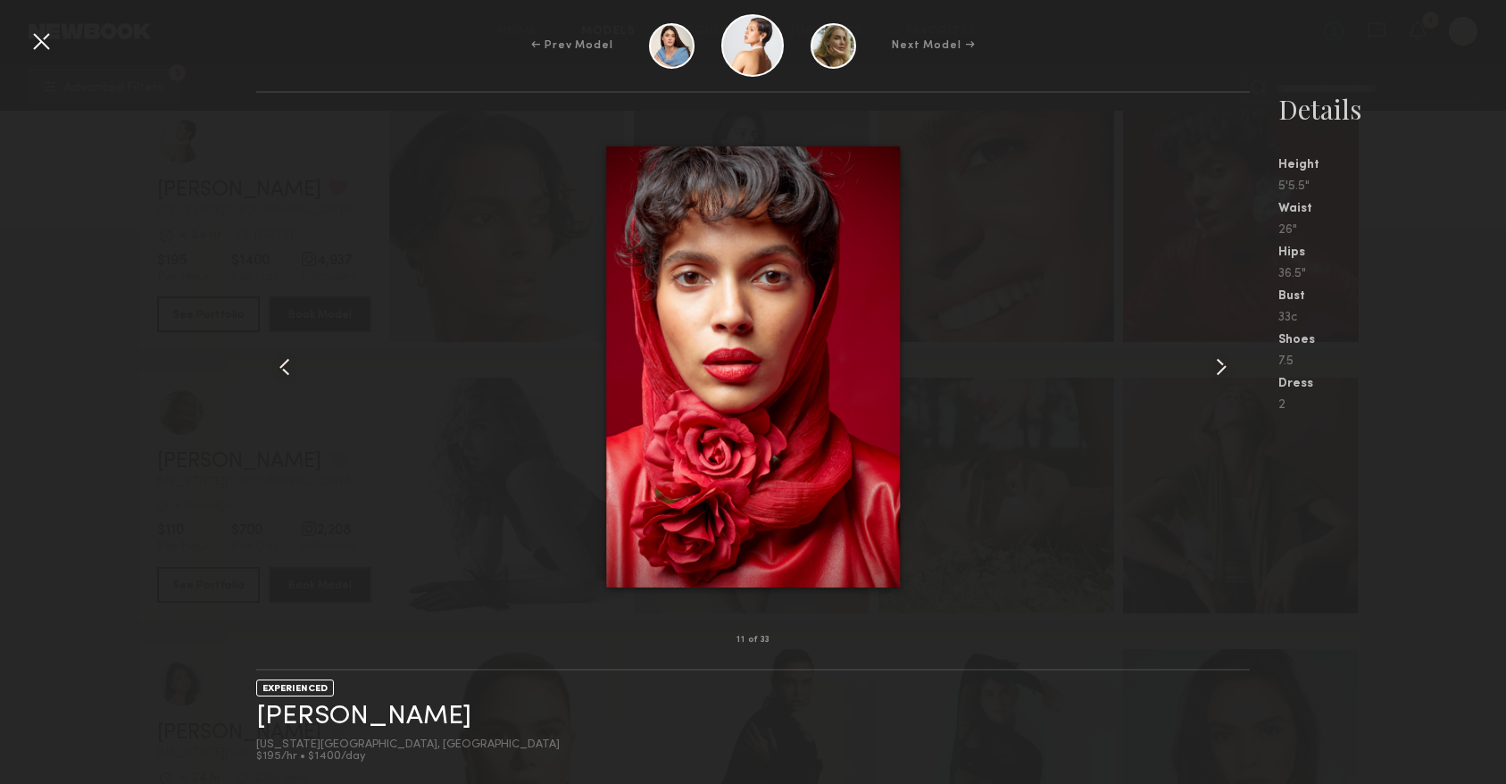
click at [1218, 371] on common-icon at bounding box center [1221, 367] width 29 height 29
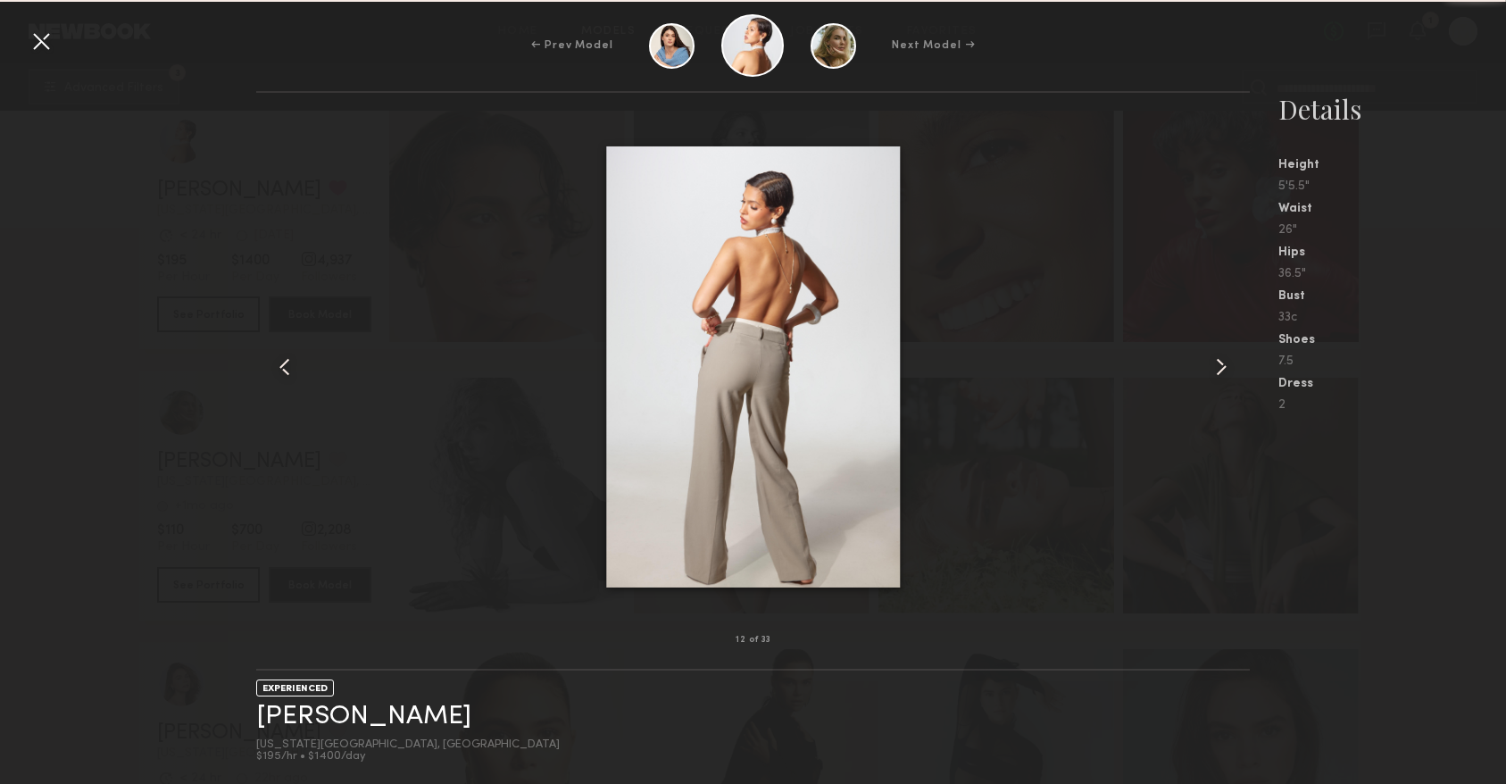
click at [1218, 371] on common-icon at bounding box center [1221, 367] width 29 height 29
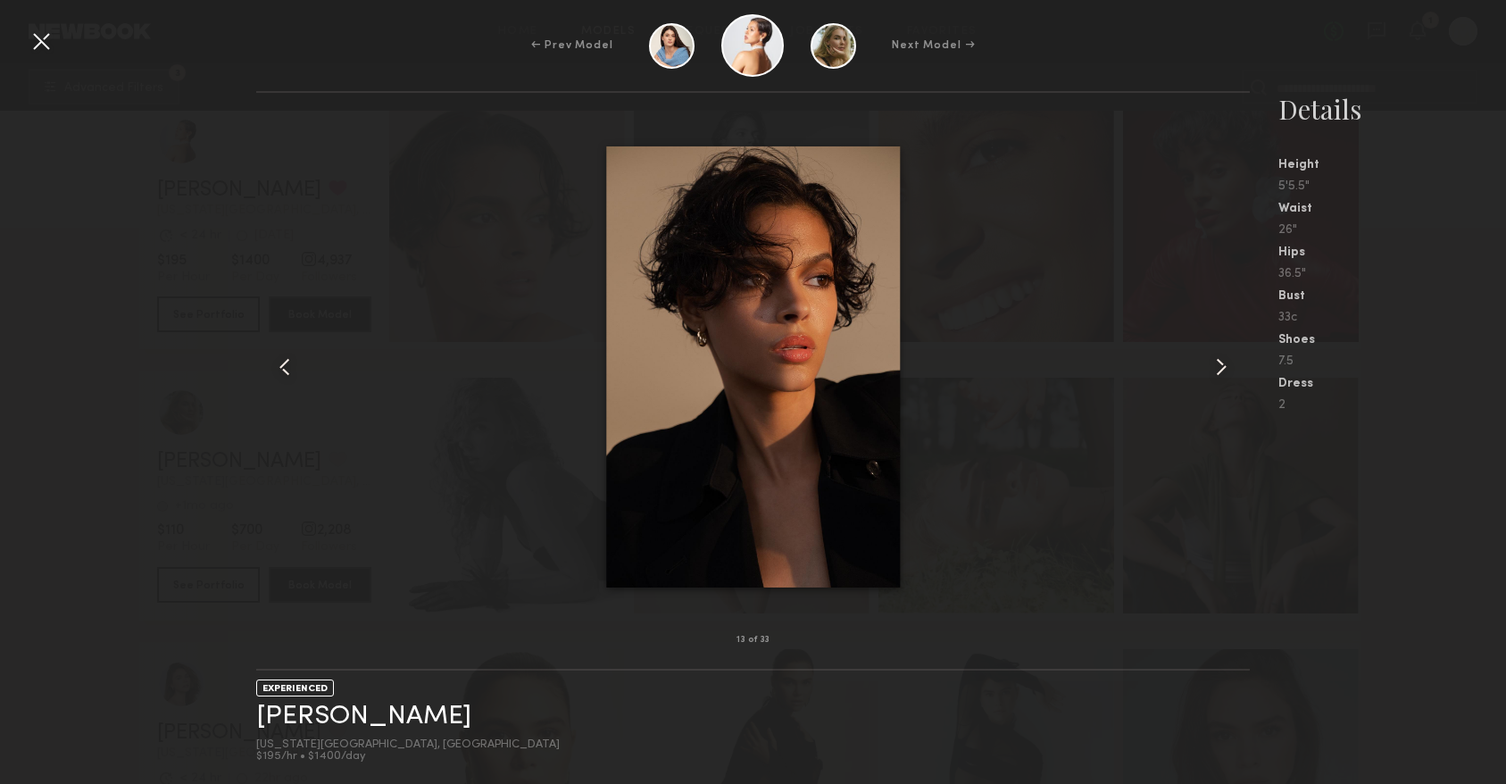
click at [1218, 372] on common-icon at bounding box center [1221, 367] width 29 height 29
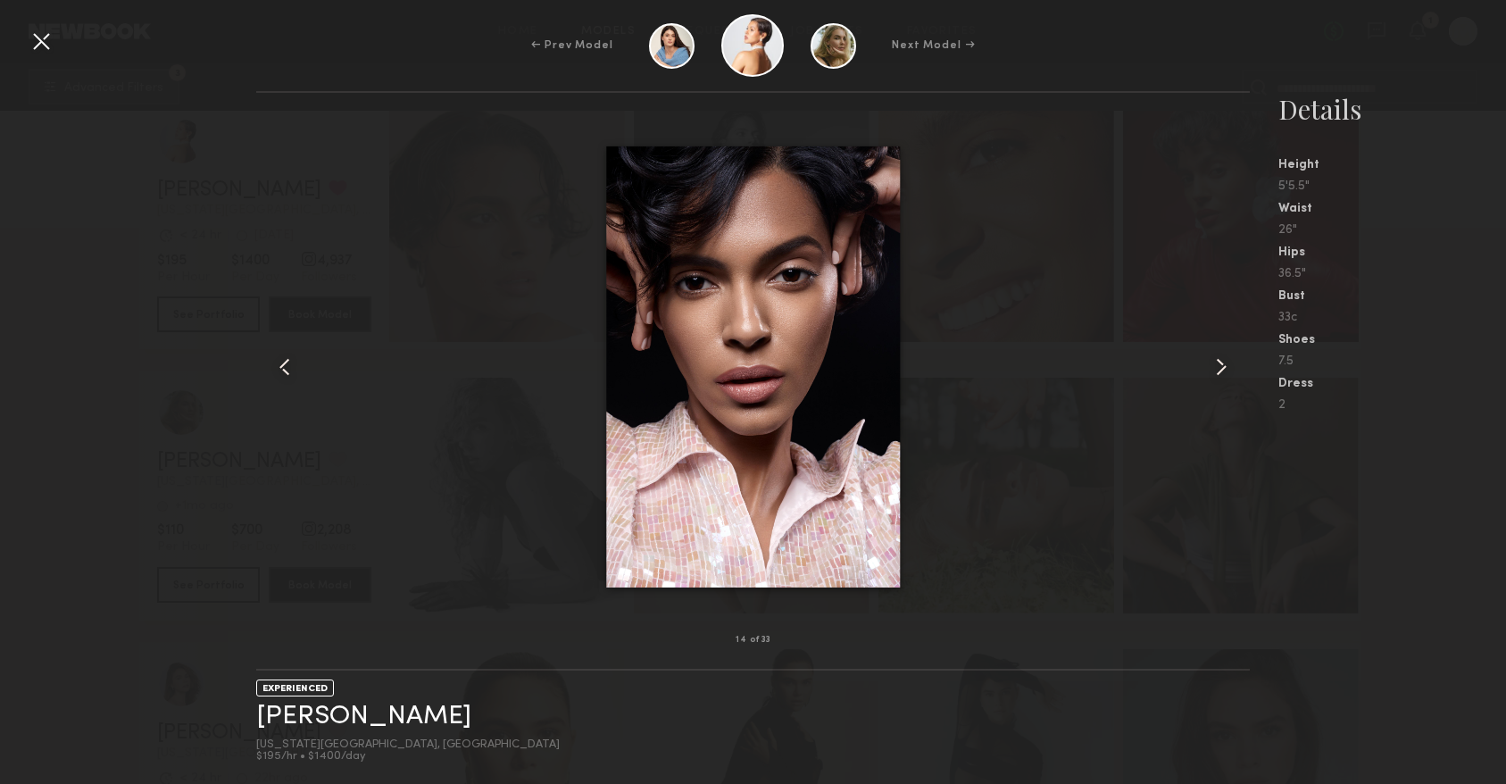
click at [57, 27] on div "← Prev Model Next Model →" at bounding box center [753, 45] width 1506 height 62
click at [35, 37] on div at bounding box center [41, 41] width 29 height 29
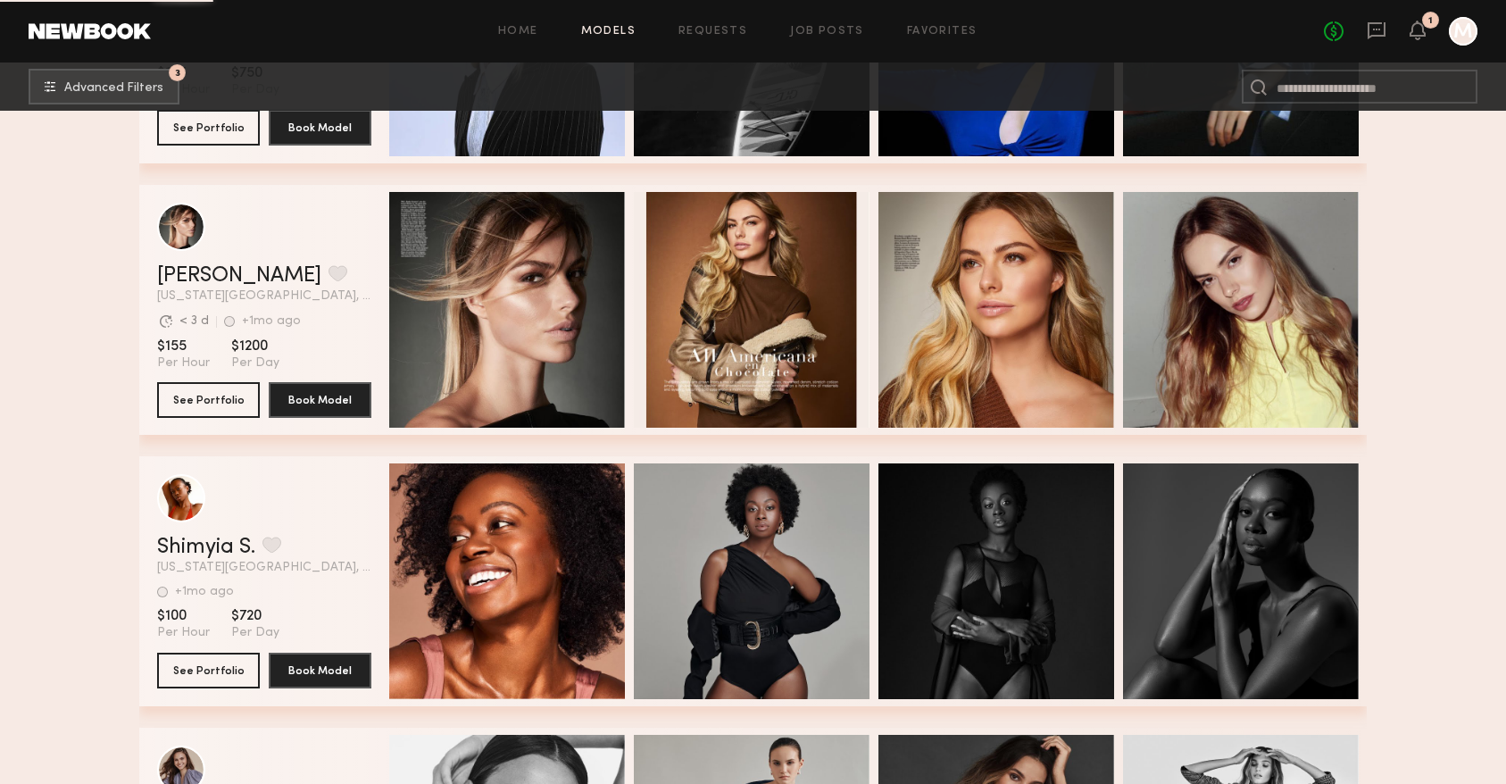
scroll to position [94092, 0]
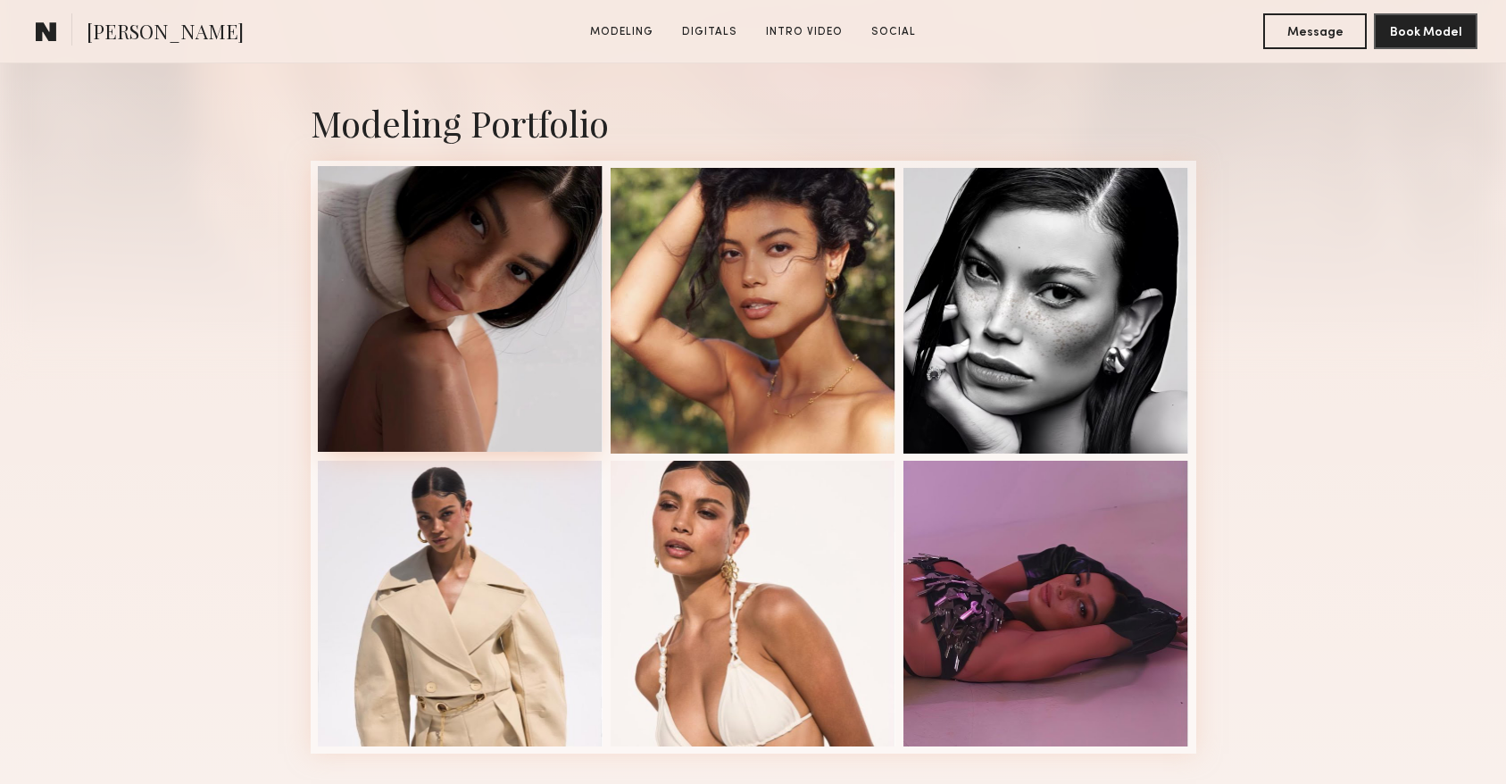
scroll to position [398, 0]
